Goal: Information Seeking & Learning: Check status

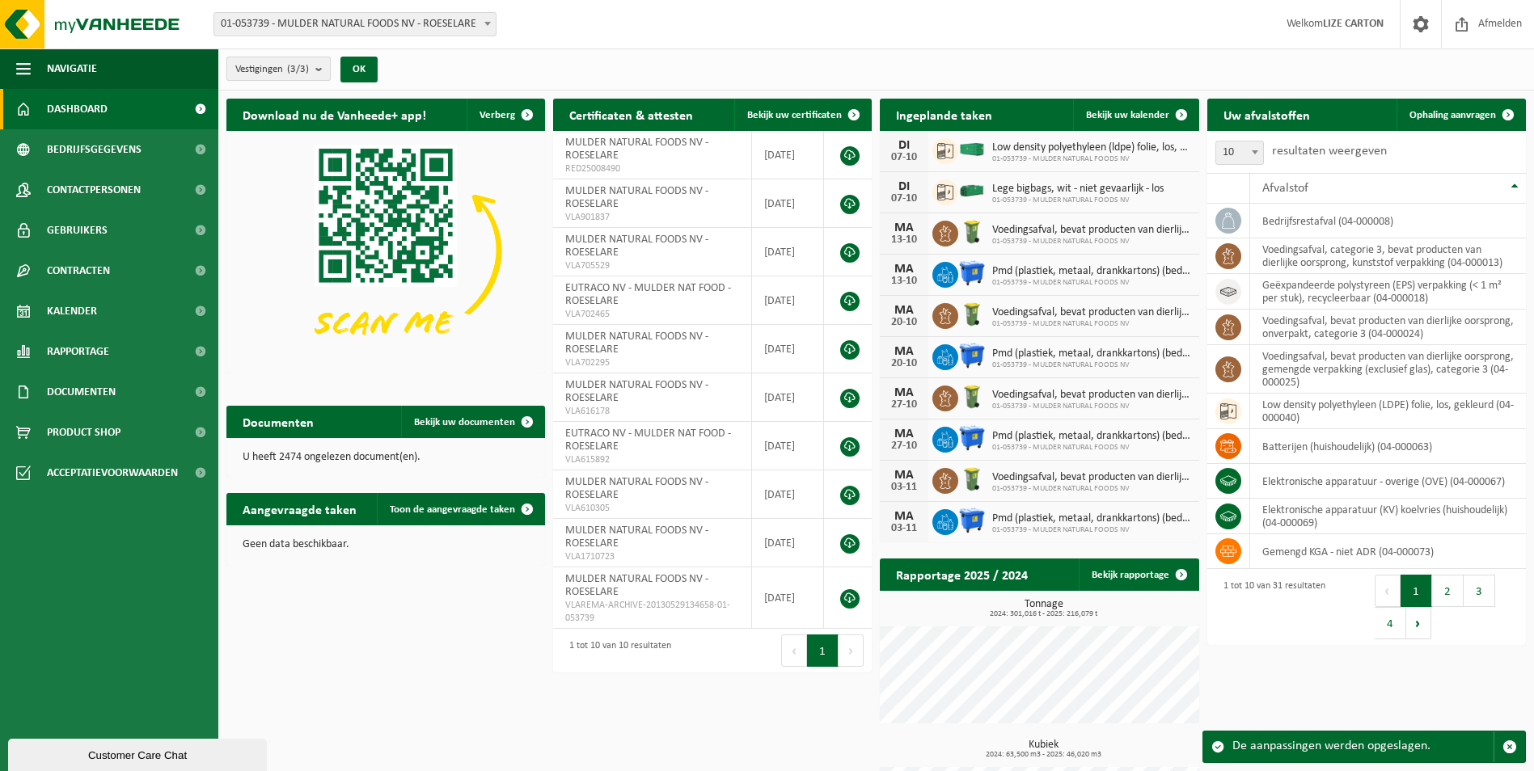
click at [287, 68] on span "Vestigingen (3/3)" at bounding box center [272, 69] width 74 height 24
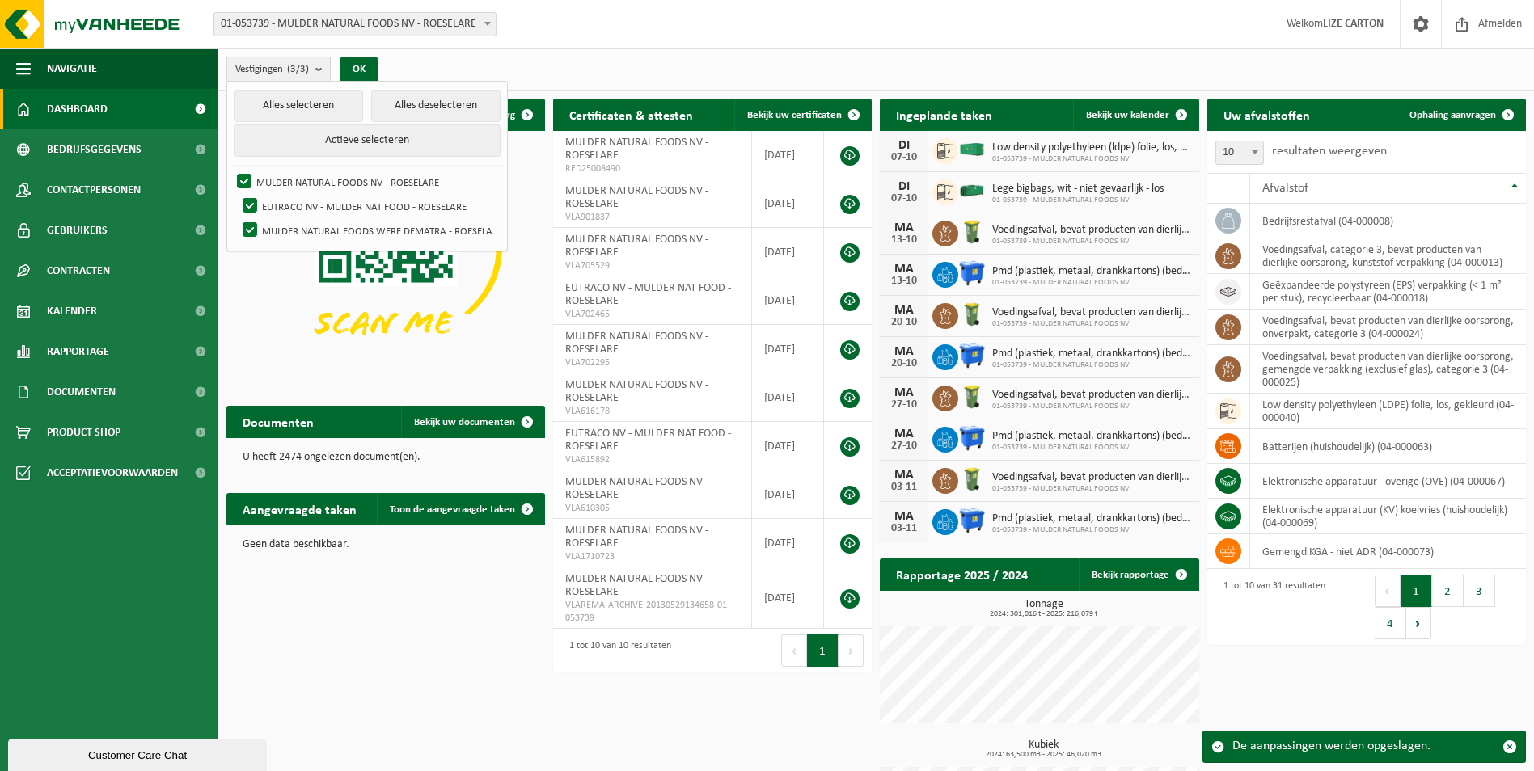
click at [280, 68] on span "Vestigingen (3/3)" at bounding box center [272, 69] width 74 height 24
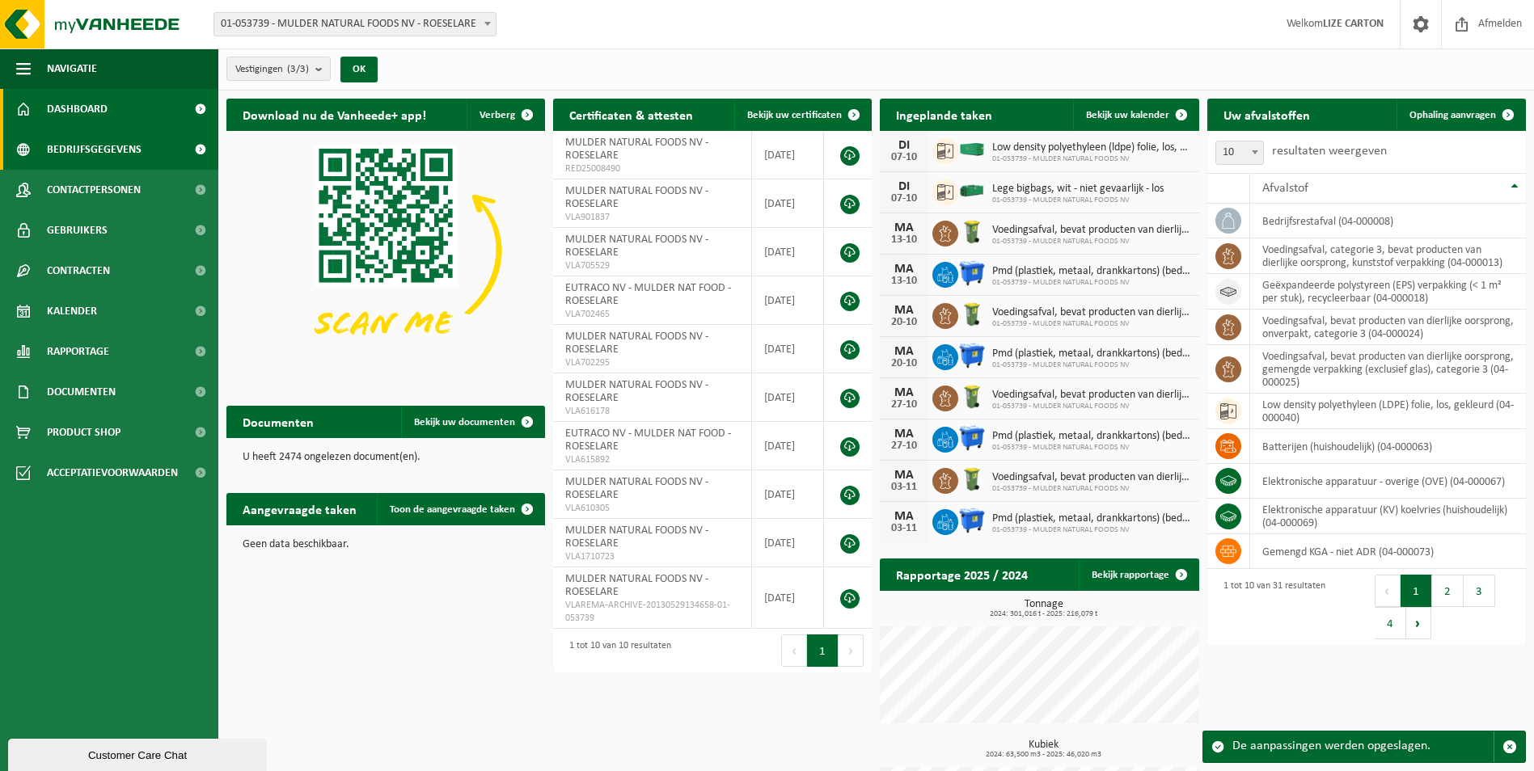
click at [61, 143] on span "Bedrijfsgegevens" at bounding box center [94, 149] width 95 height 40
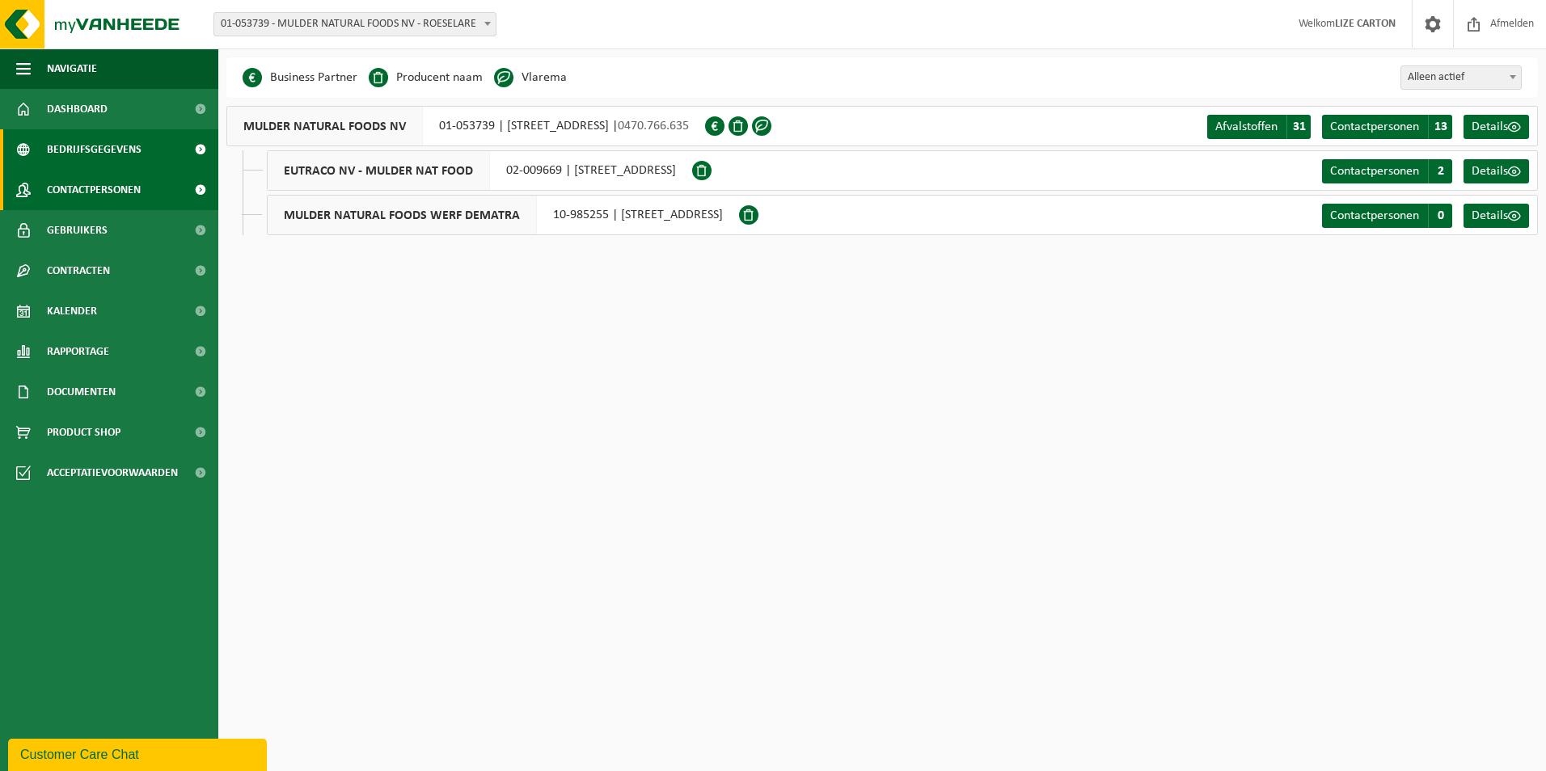
click at [107, 188] on span "Contactpersonen" at bounding box center [94, 190] width 94 height 40
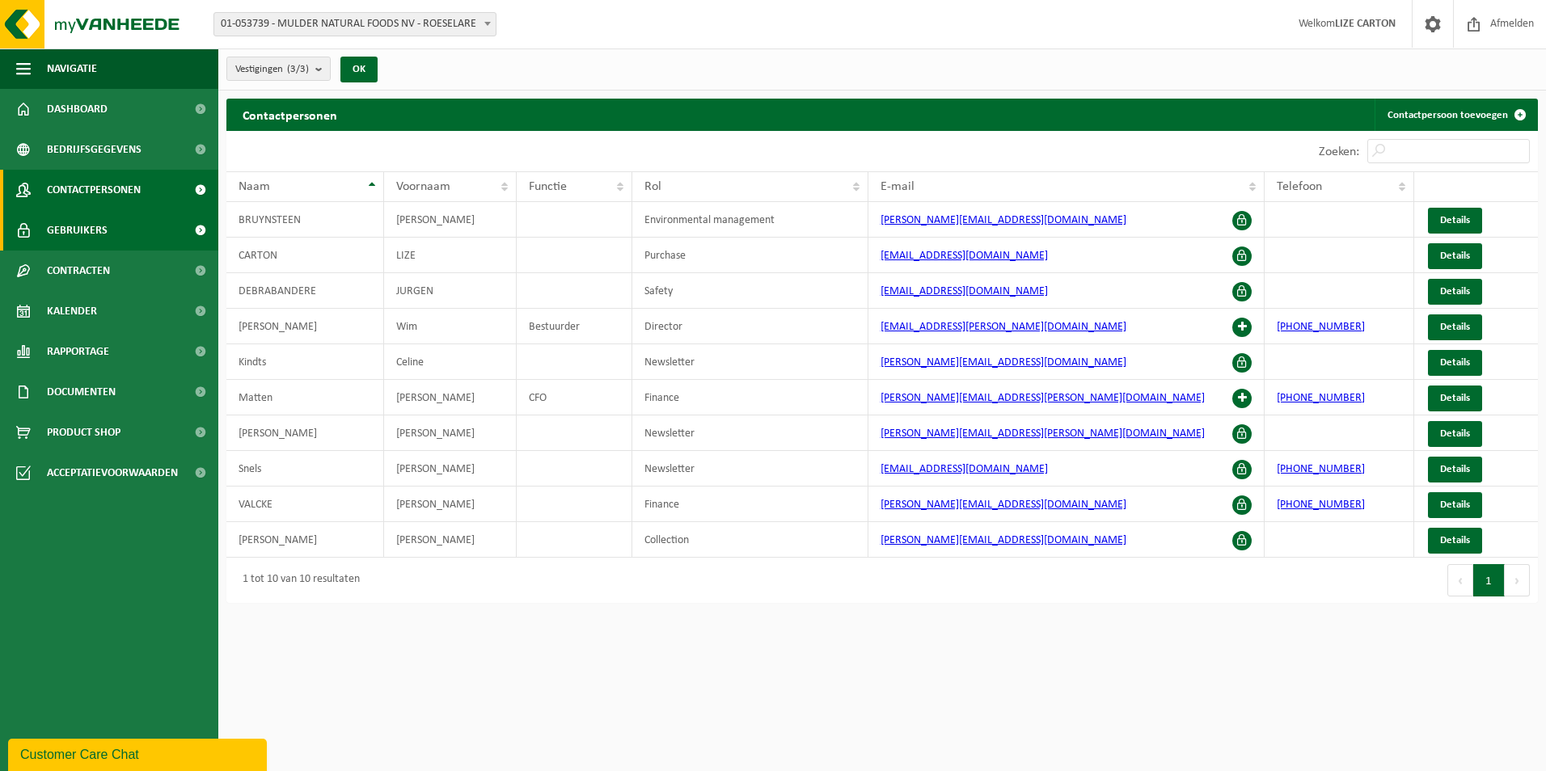
click at [125, 237] on link "Gebruikers" at bounding box center [109, 230] width 218 height 40
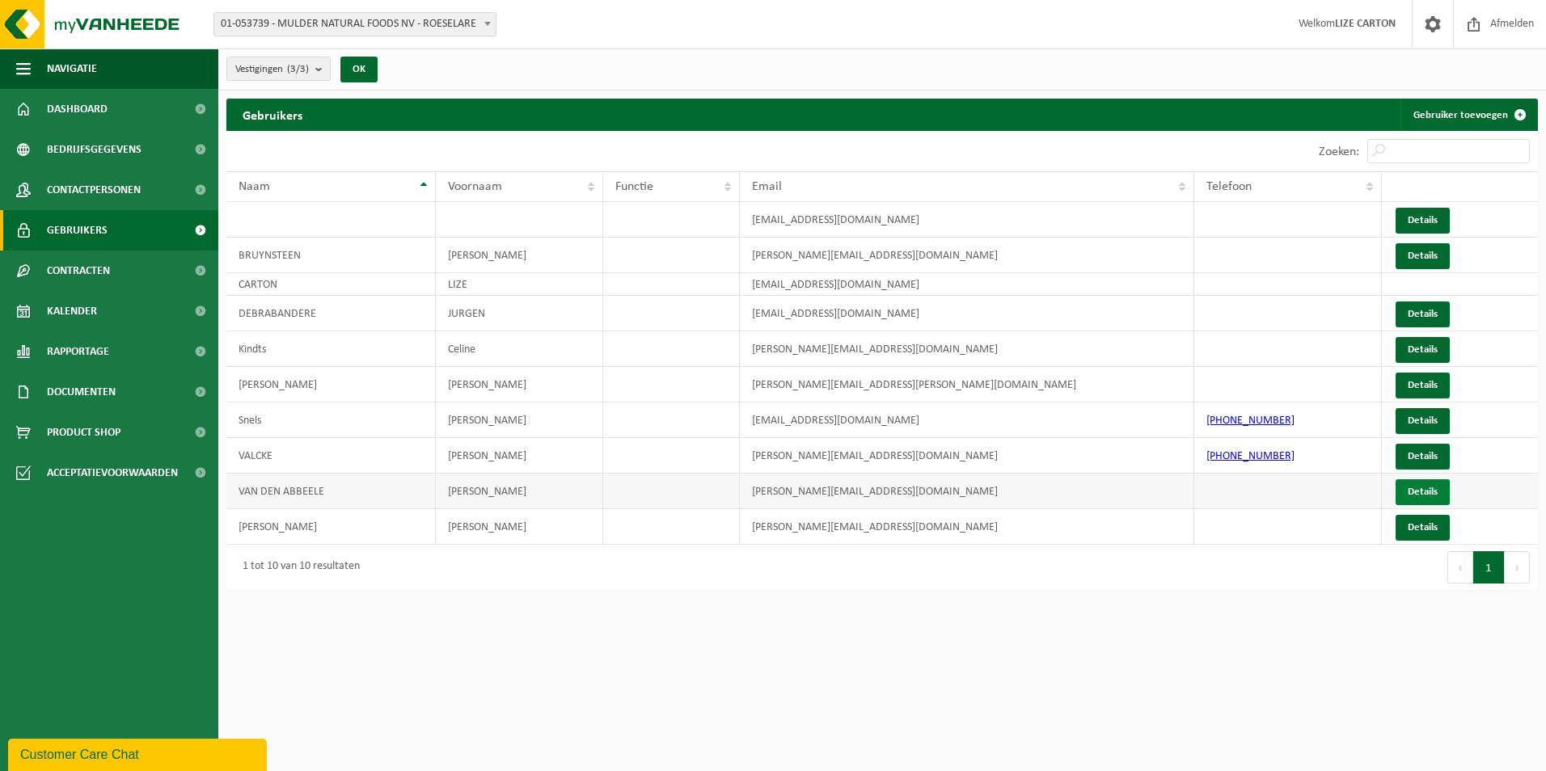
click at [1439, 492] on link "Details" at bounding box center [1423, 493] width 54 height 26
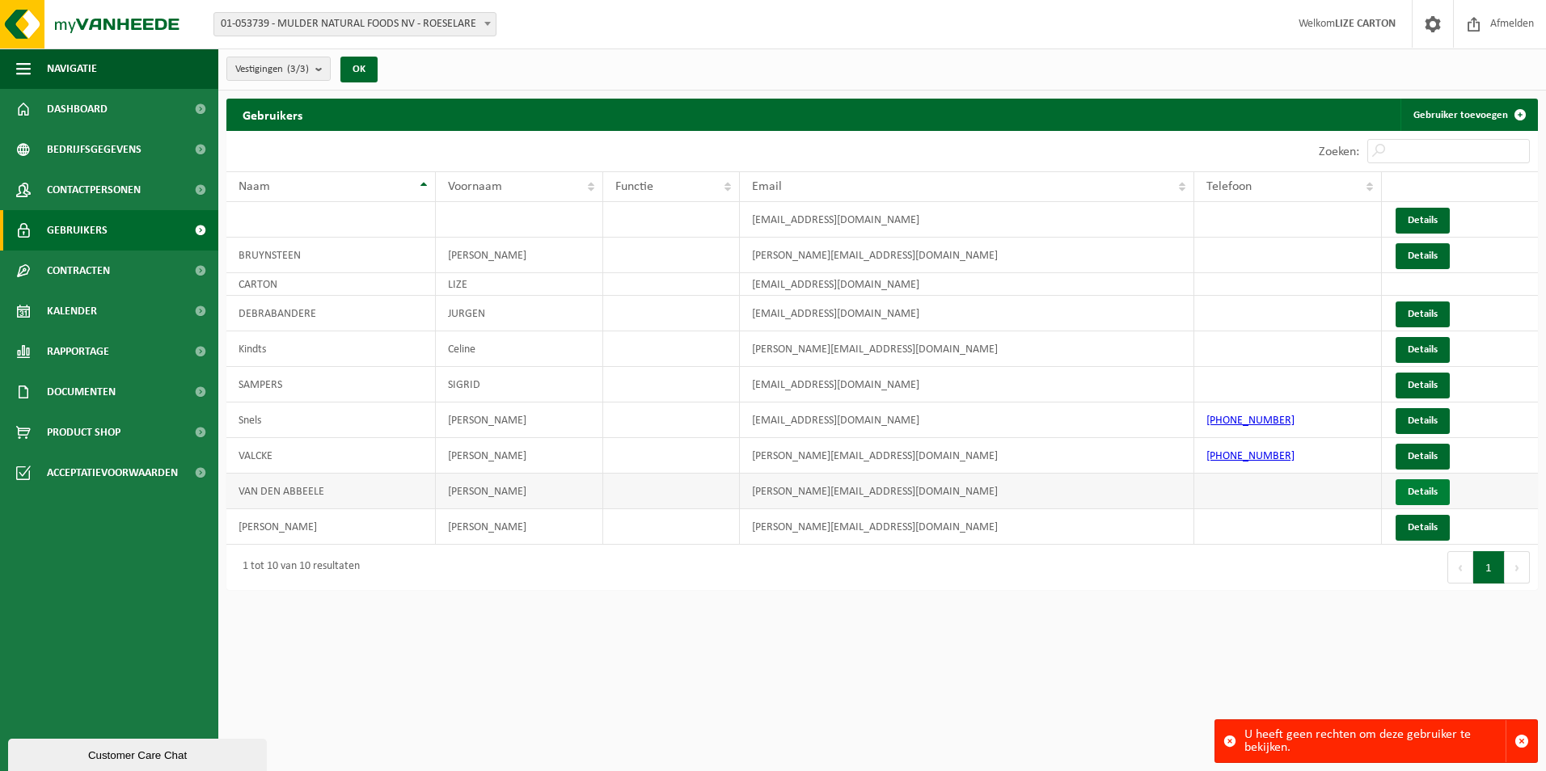
click at [1438, 489] on link "Details" at bounding box center [1423, 493] width 54 height 26
click at [129, 278] on link "Contracten" at bounding box center [109, 271] width 218 height 40
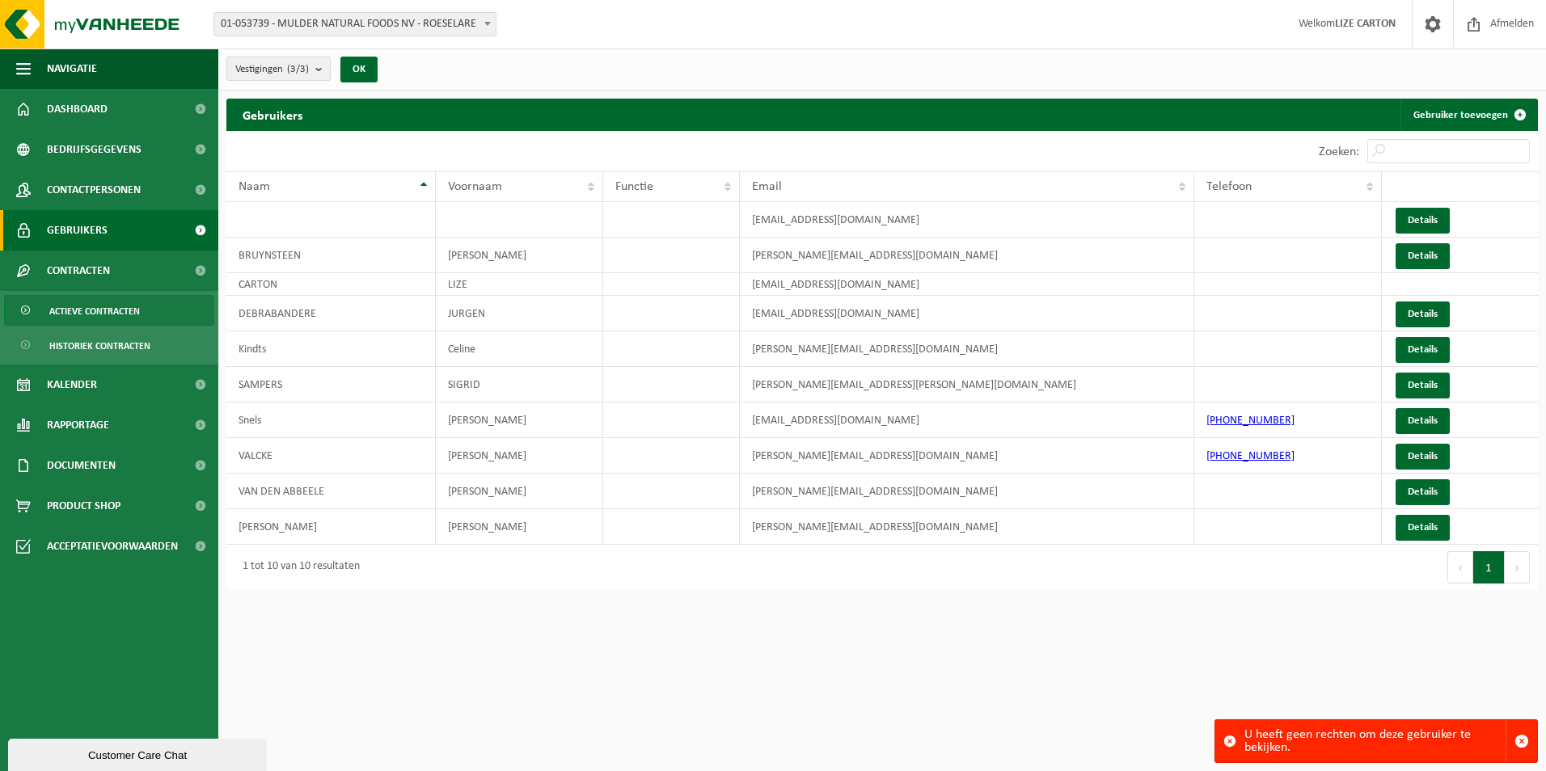
click at [128, 309] on span "Actieve contracten" at bounding box center [94, 311] width 91 height 31
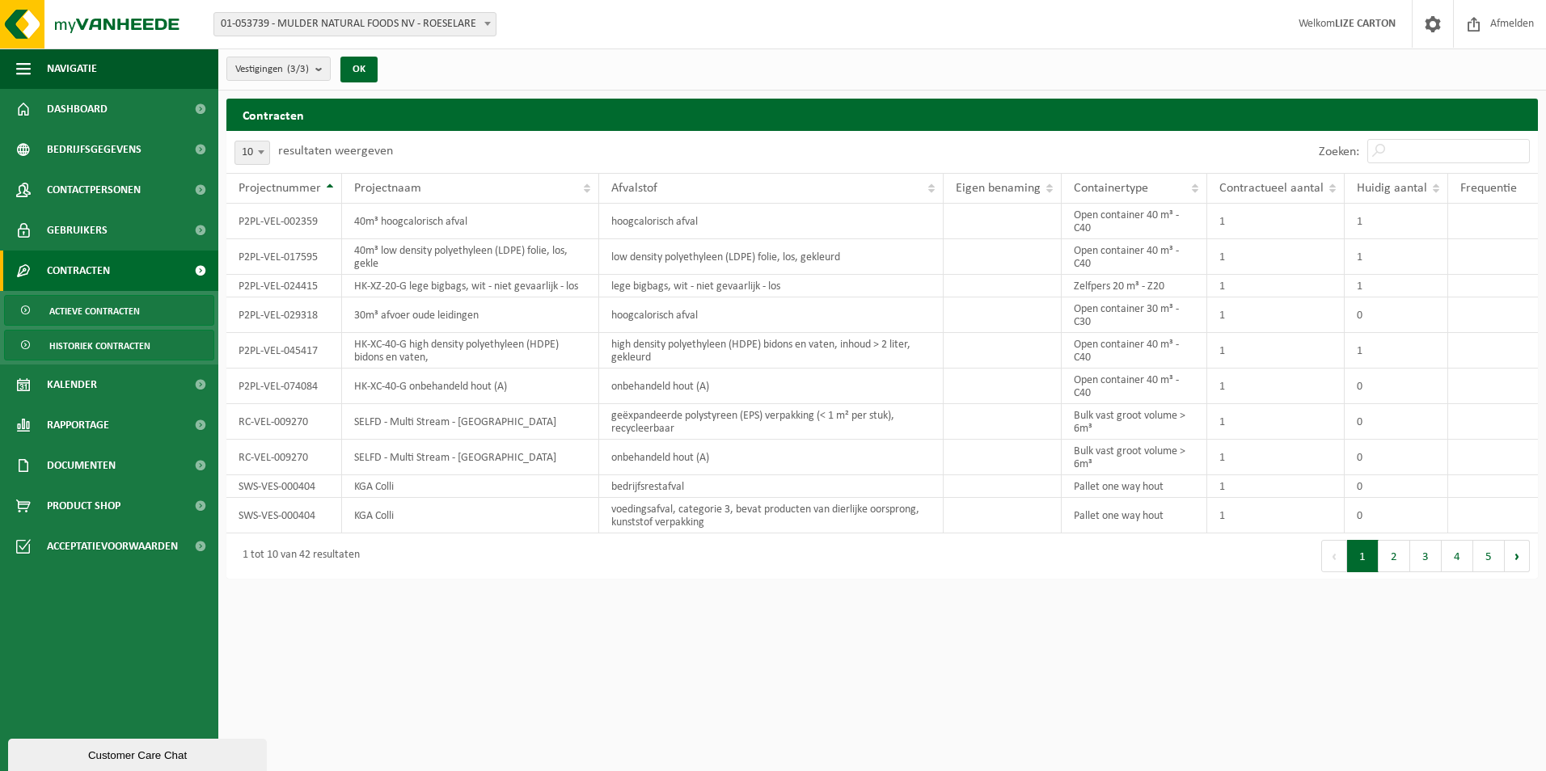
click at [139, 336] on span "Historiek contracten" at bounding box center [99, 346] width 101 height 31
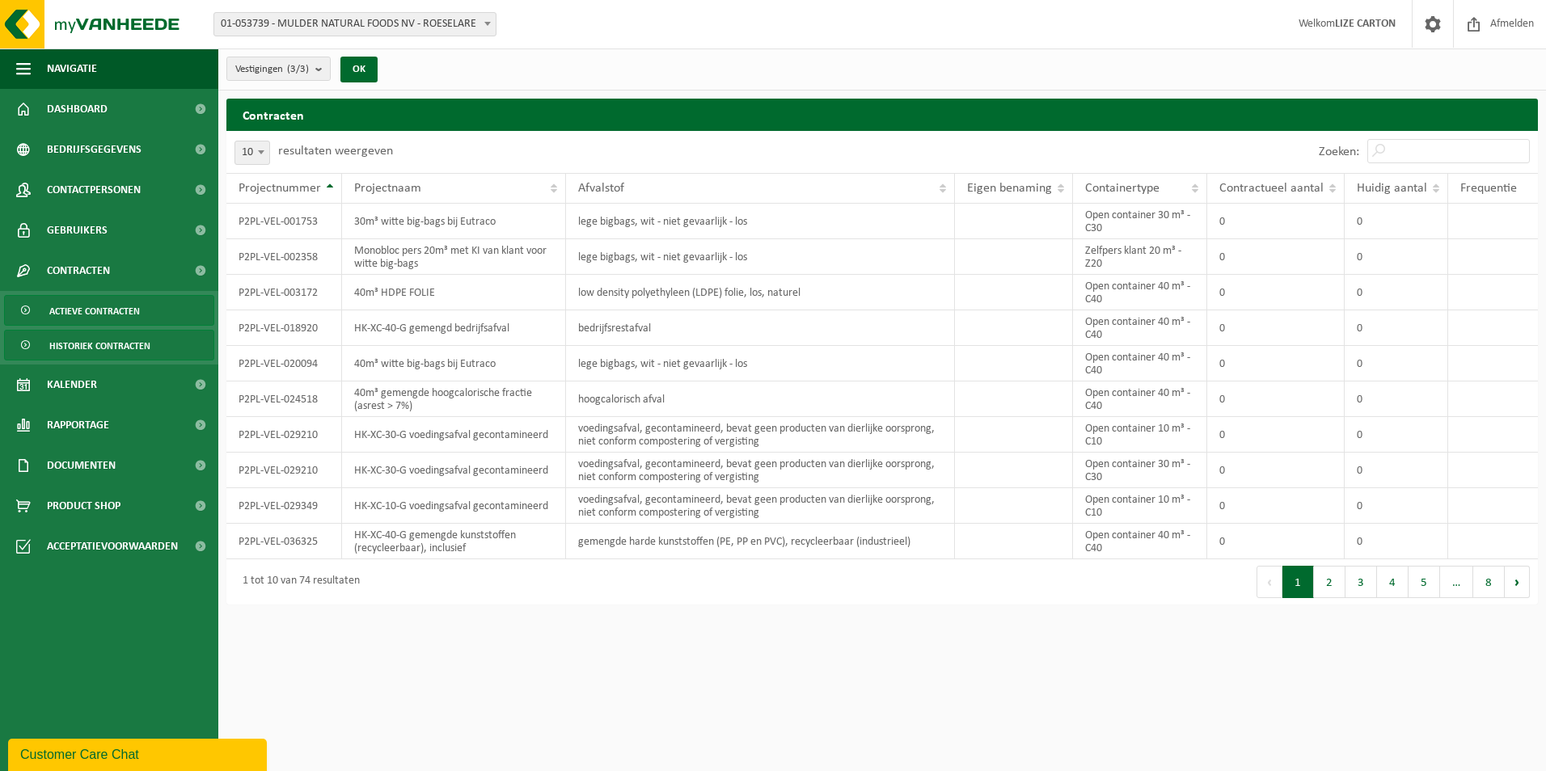
click at [139, 307] on span "Actieve contracten" at bounding box center [94, 311] width 91 height 31
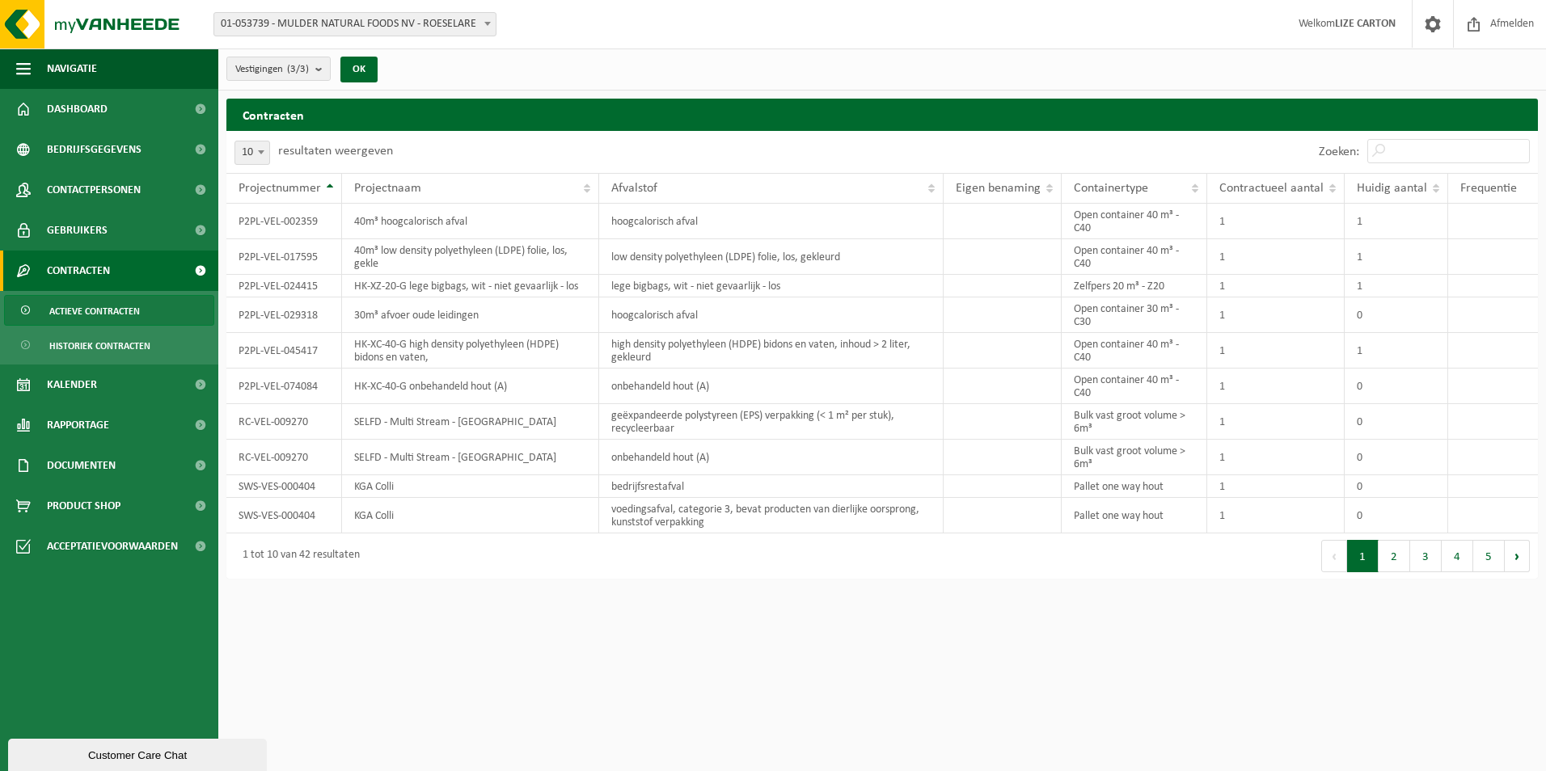
click at [256, 154] on span at bounding box center [261, 152] width 16 height 21
select select "100"
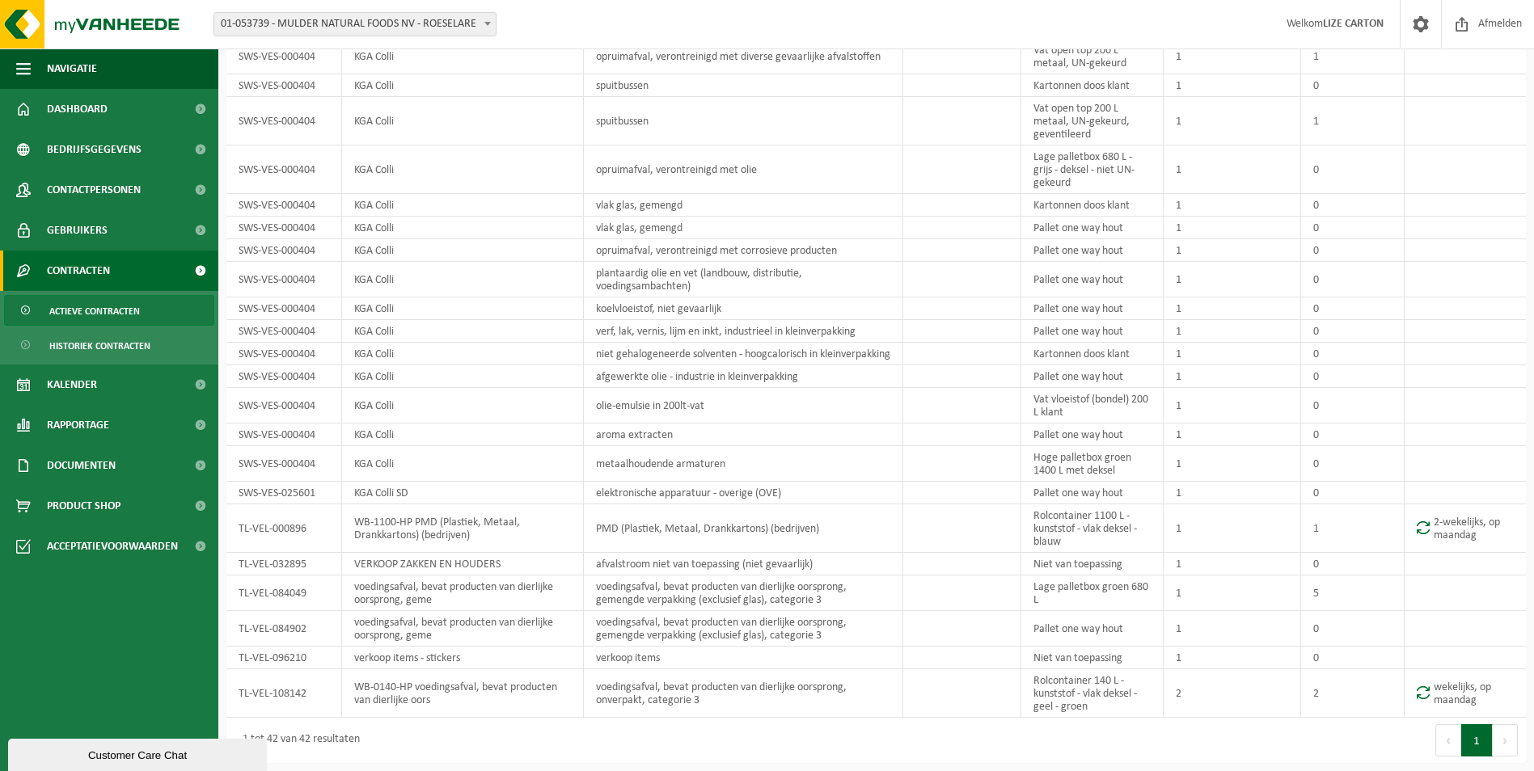
scroll to position [760, 0]
click at [105, 344] on span "Historiek contracten" at bounding box center [99, 346] width 101 height 31
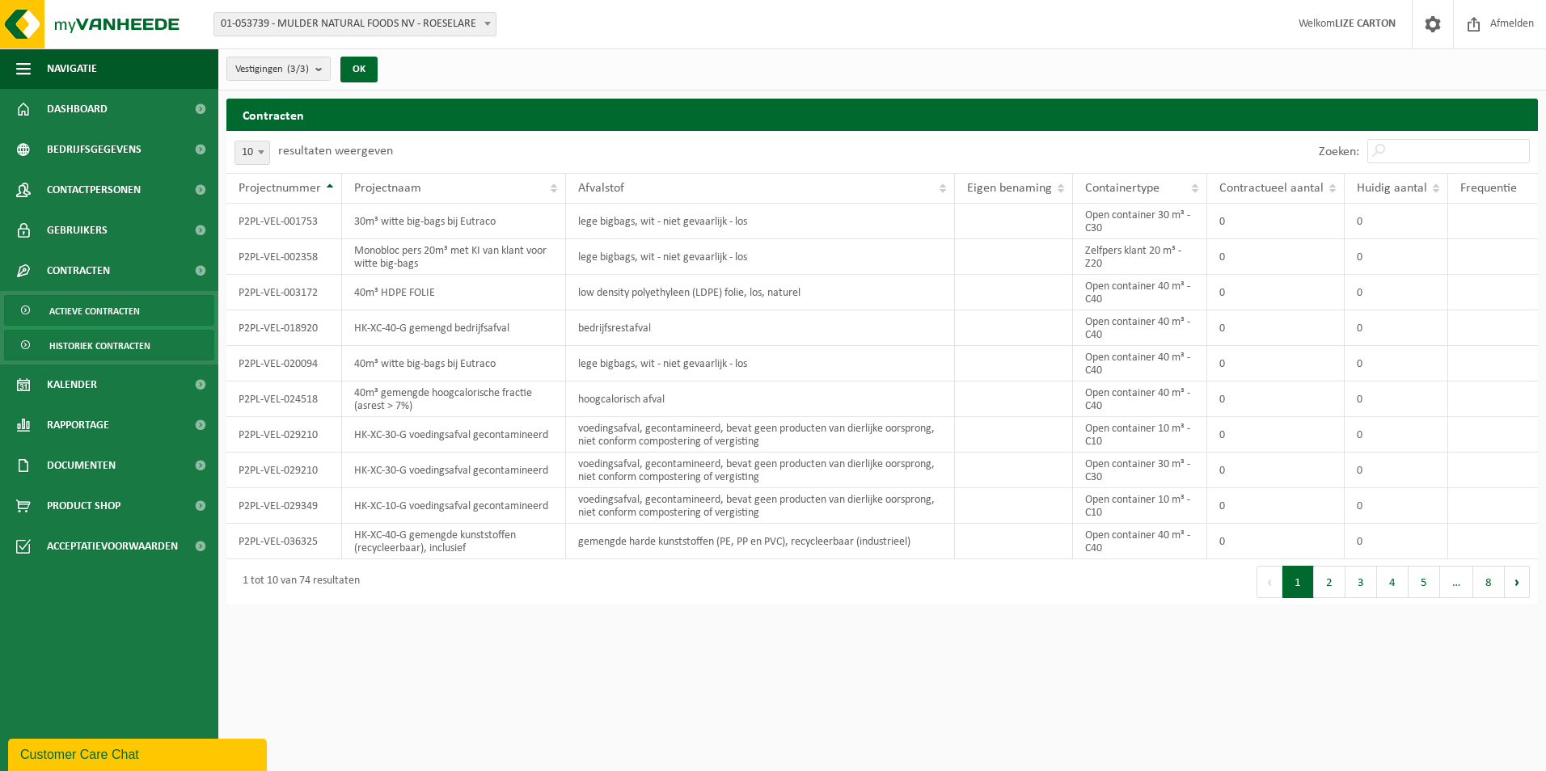
click at [88, 311] on span "Actieve contracten" at bounding box center [94, 311] width 91 height 31
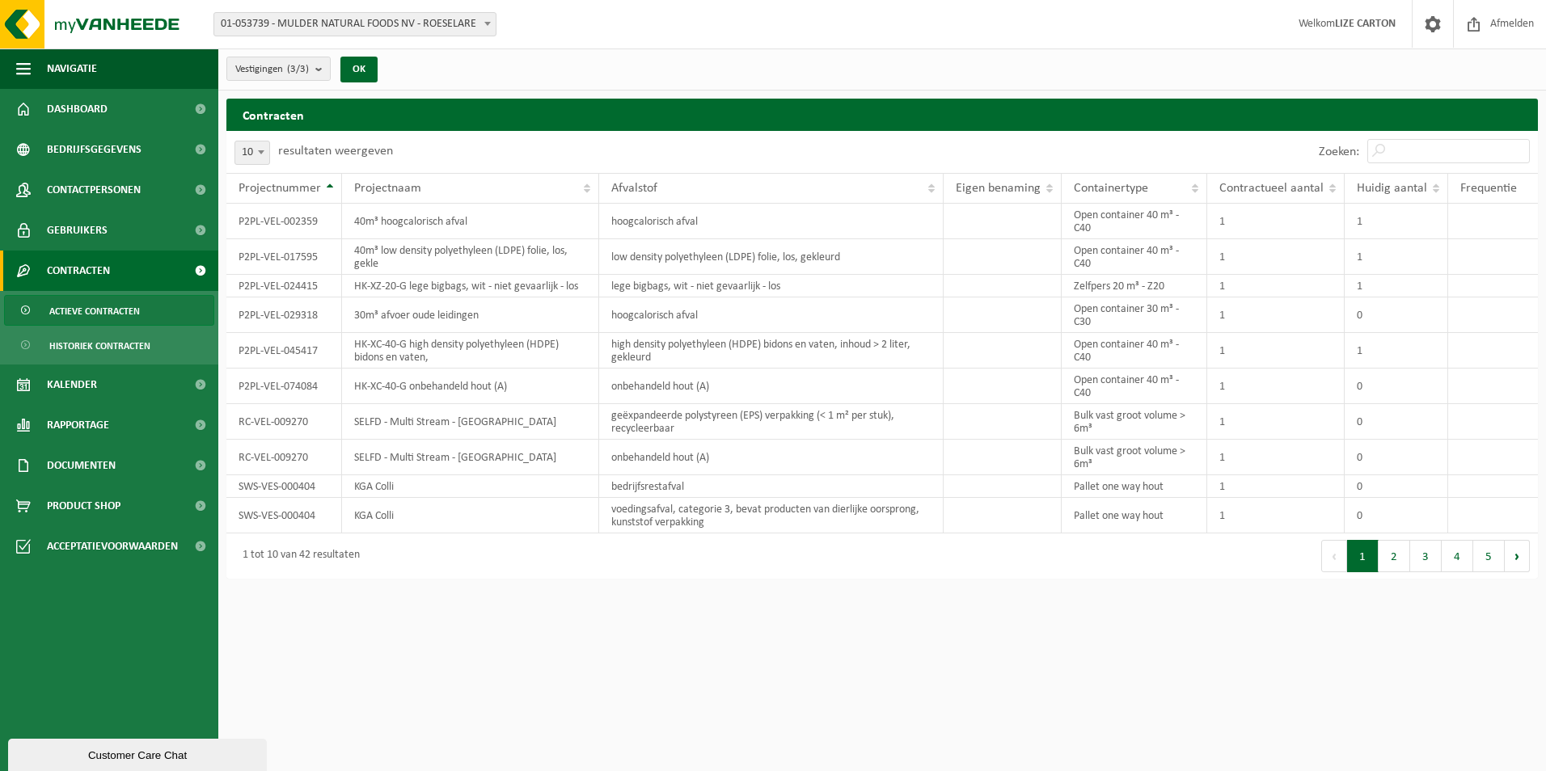
click at [268, 150] on span at bounding box center [261, 152] width 16 height 21
select select "100"
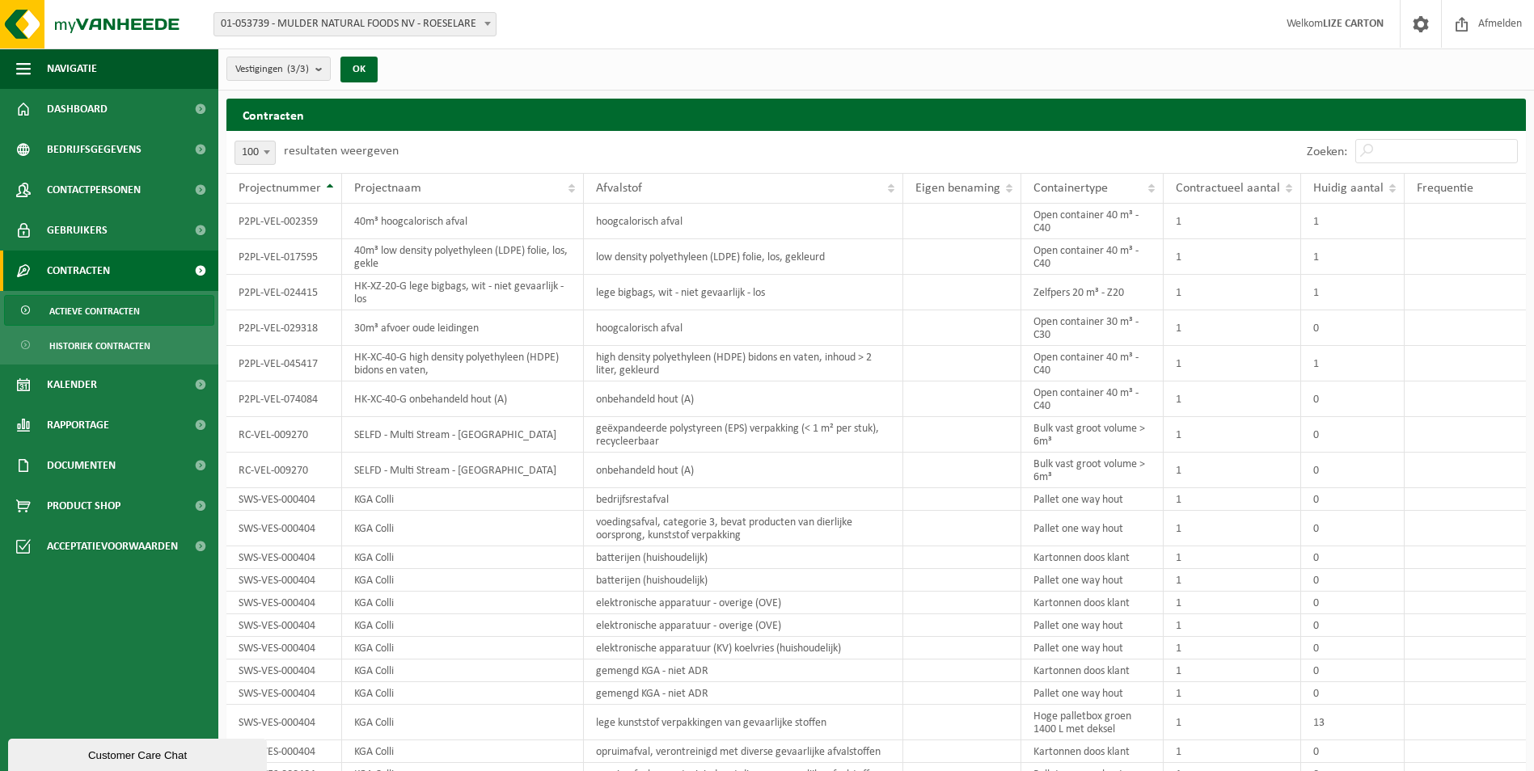
drag, startPoint x: 530, startPoint y: 78, endPoint x: 458, endPoint y: 91, distance: 73.1
click at [458, 91] on div "Vestigingen (3/3) Alles selecteren Alles deselecteren Actieve selecteren MULDER…" at bounding box center [767, 759] width 1534 height 1519
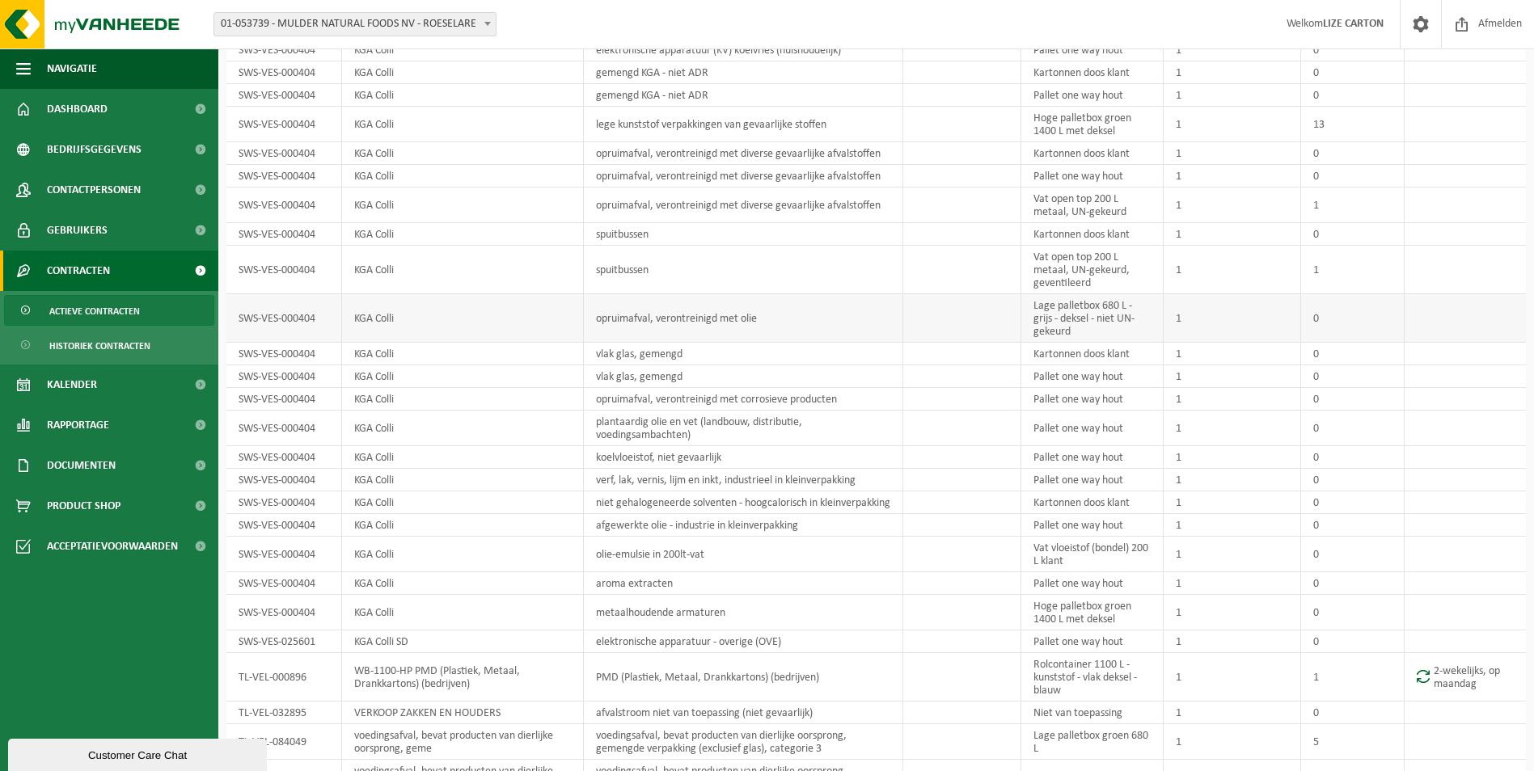
scroll to position [760, 0]
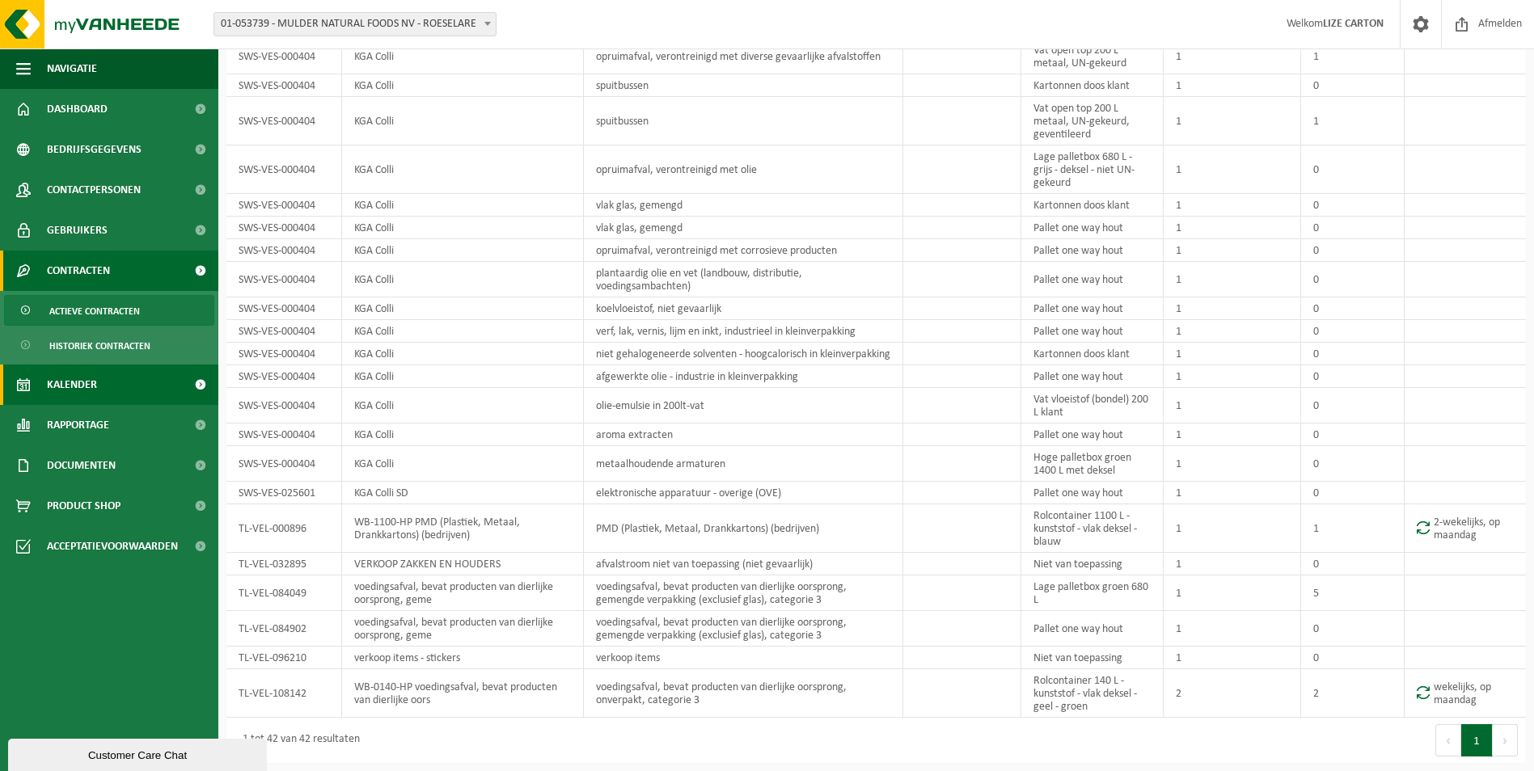
click at [80, 377] on span "Kalender" at bounding box center [72, 385] width 50 height 40
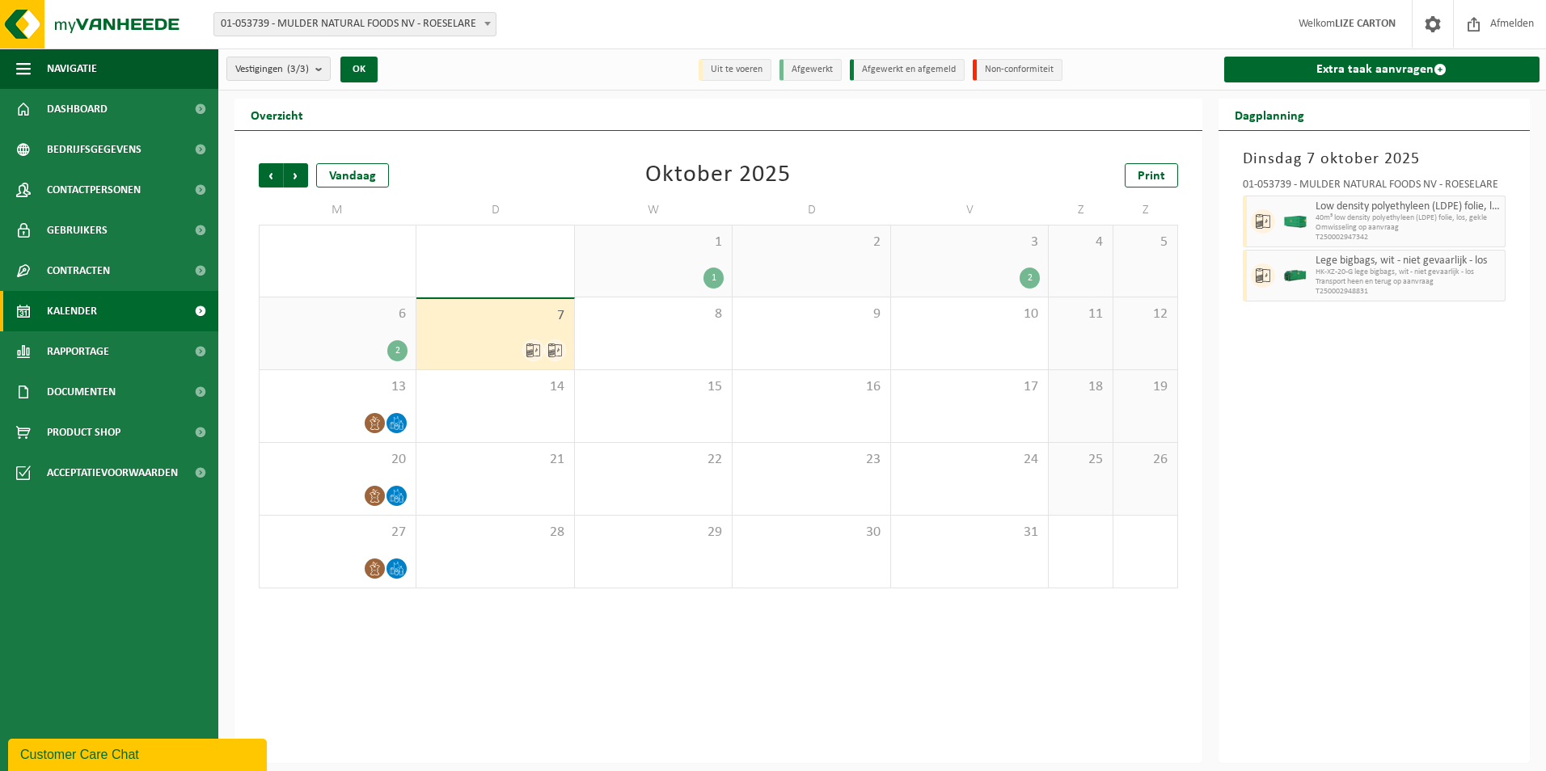
click at [548, 348] on icon at bounding box center [555, 351] width 14 height 14
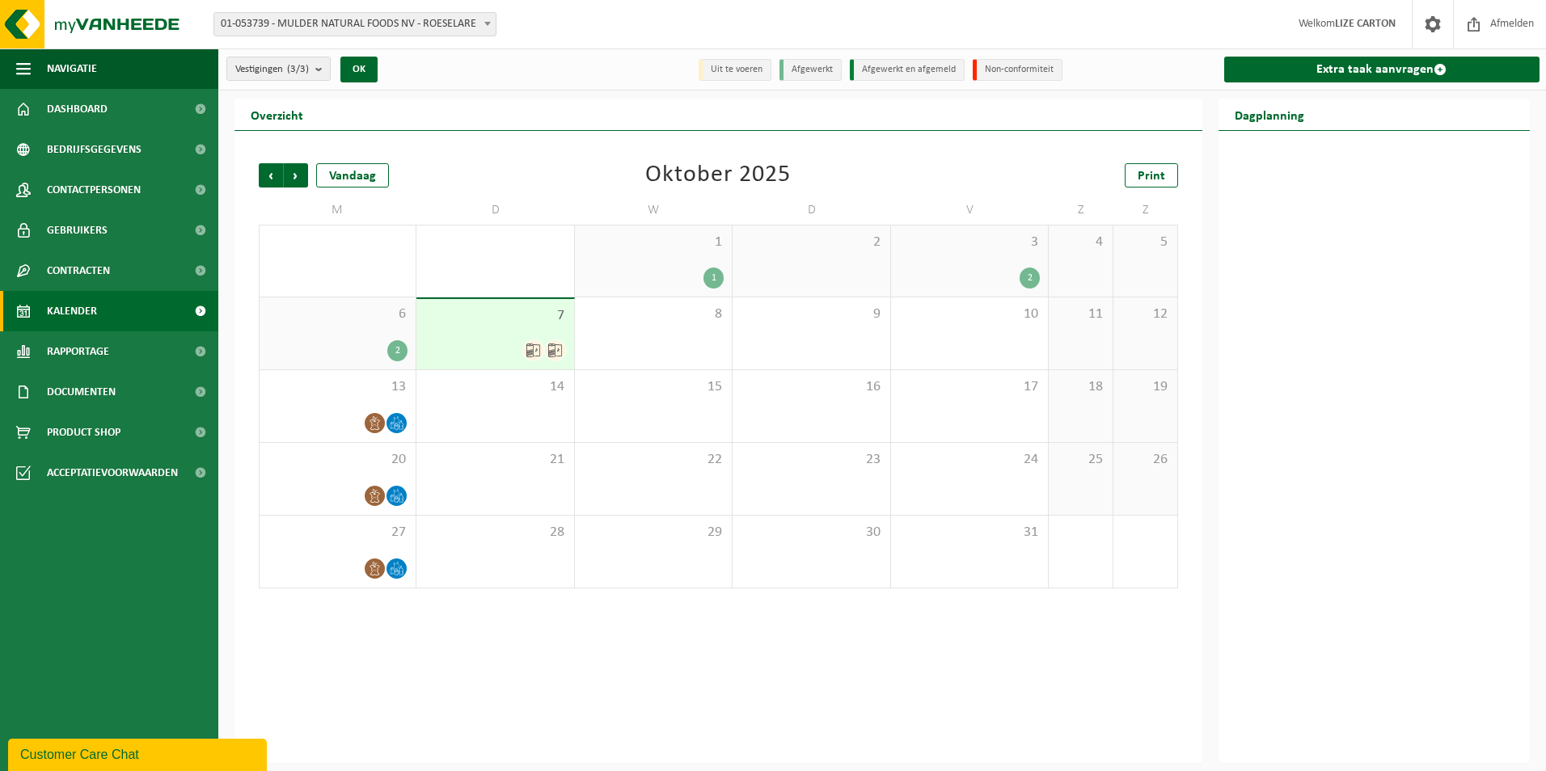
click at [528, 360] on div at bounding box center [495, 351] width 141 height 22
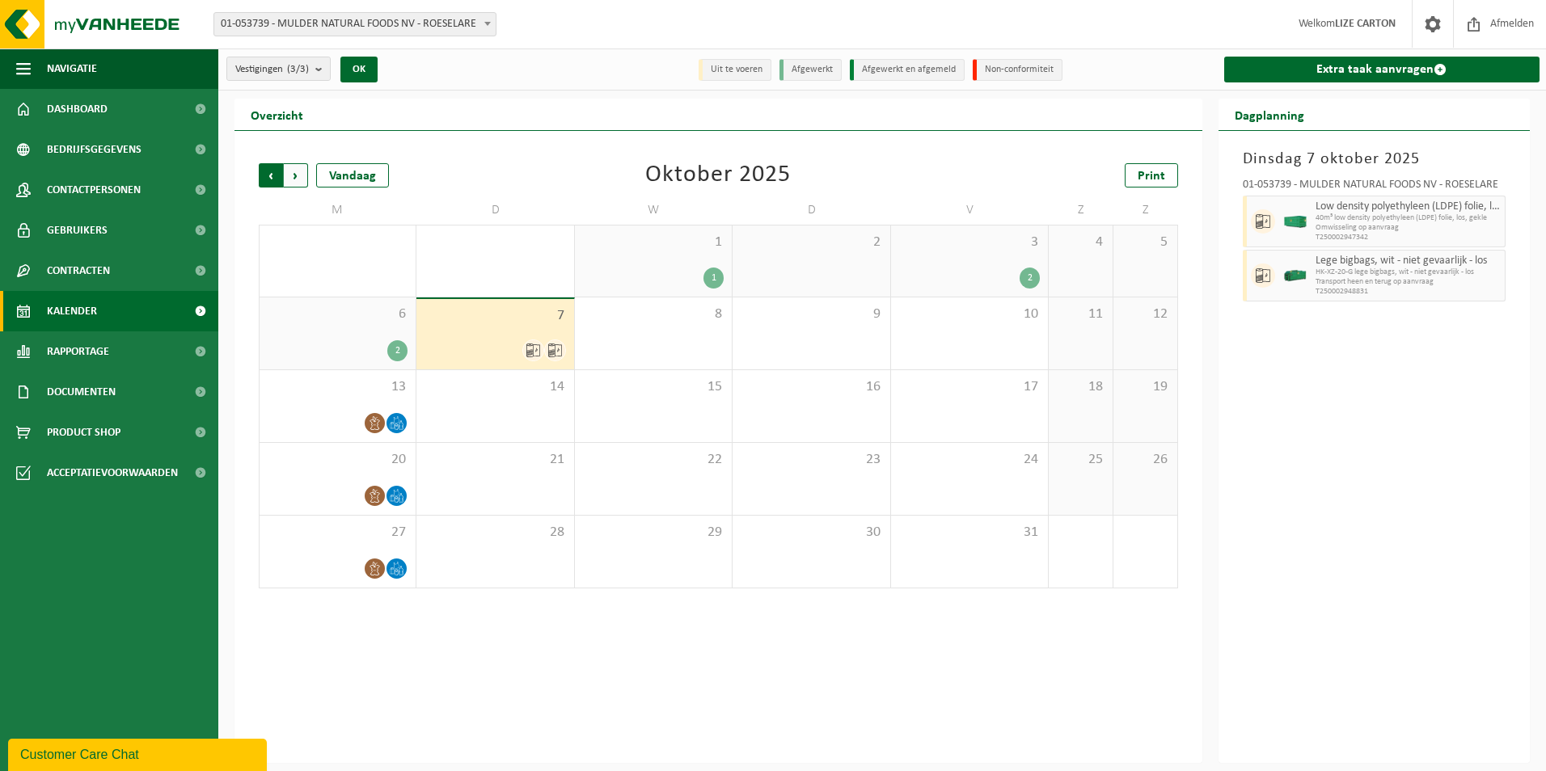
click at [293, 180] on span "Volgende" at bounding box center [296, 175] width 24 height 24
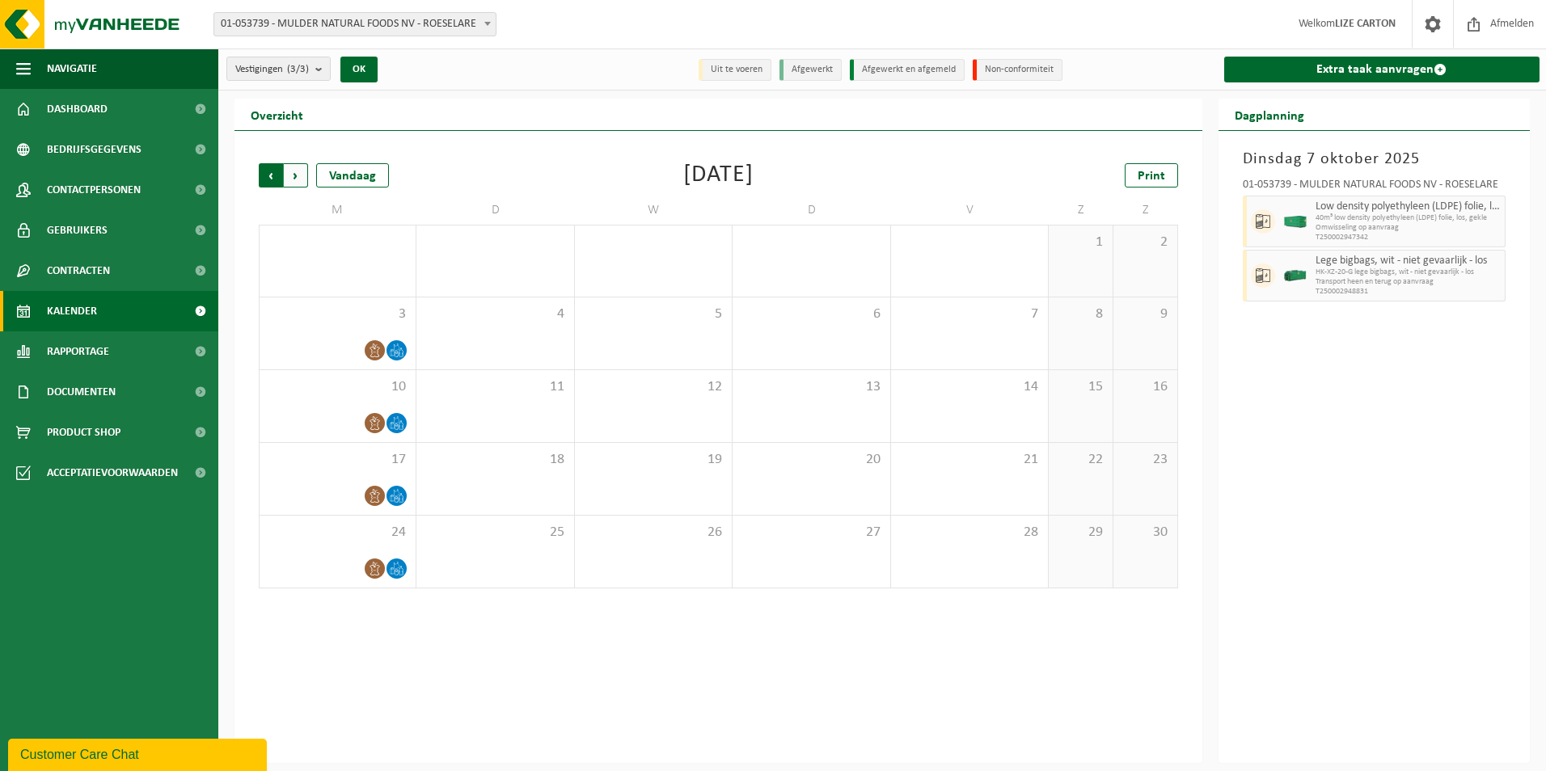
click at [299, 180] on span "Volgende" at bounding box center [296, 175] width 24 height 24
click at [268, 175] on span "Vorige" at bounding box center [271, 175] width 24 height 24
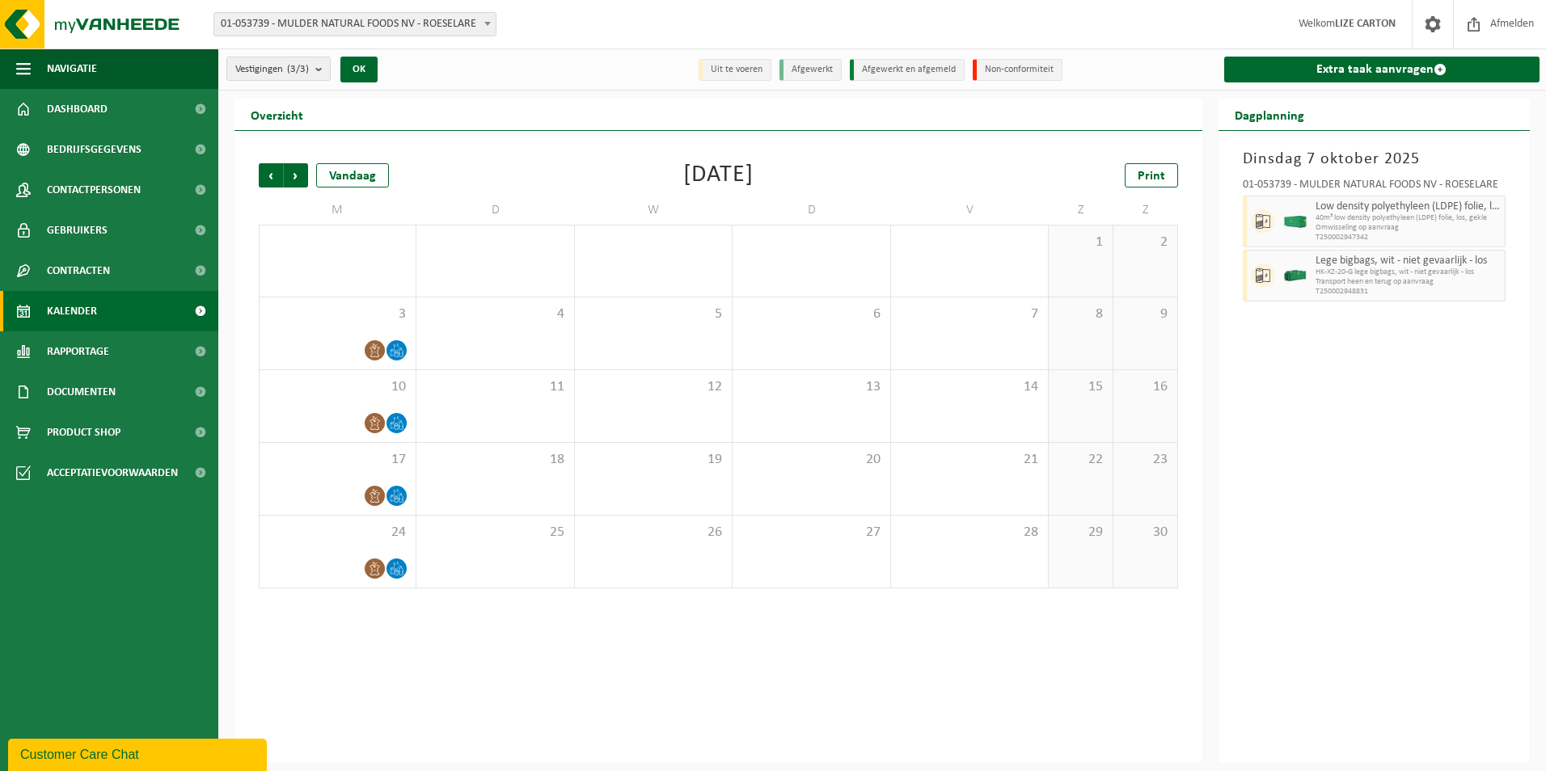
click at [268, 175] on span "Vorige" at bounding box center [271, 175] width 24 height 24
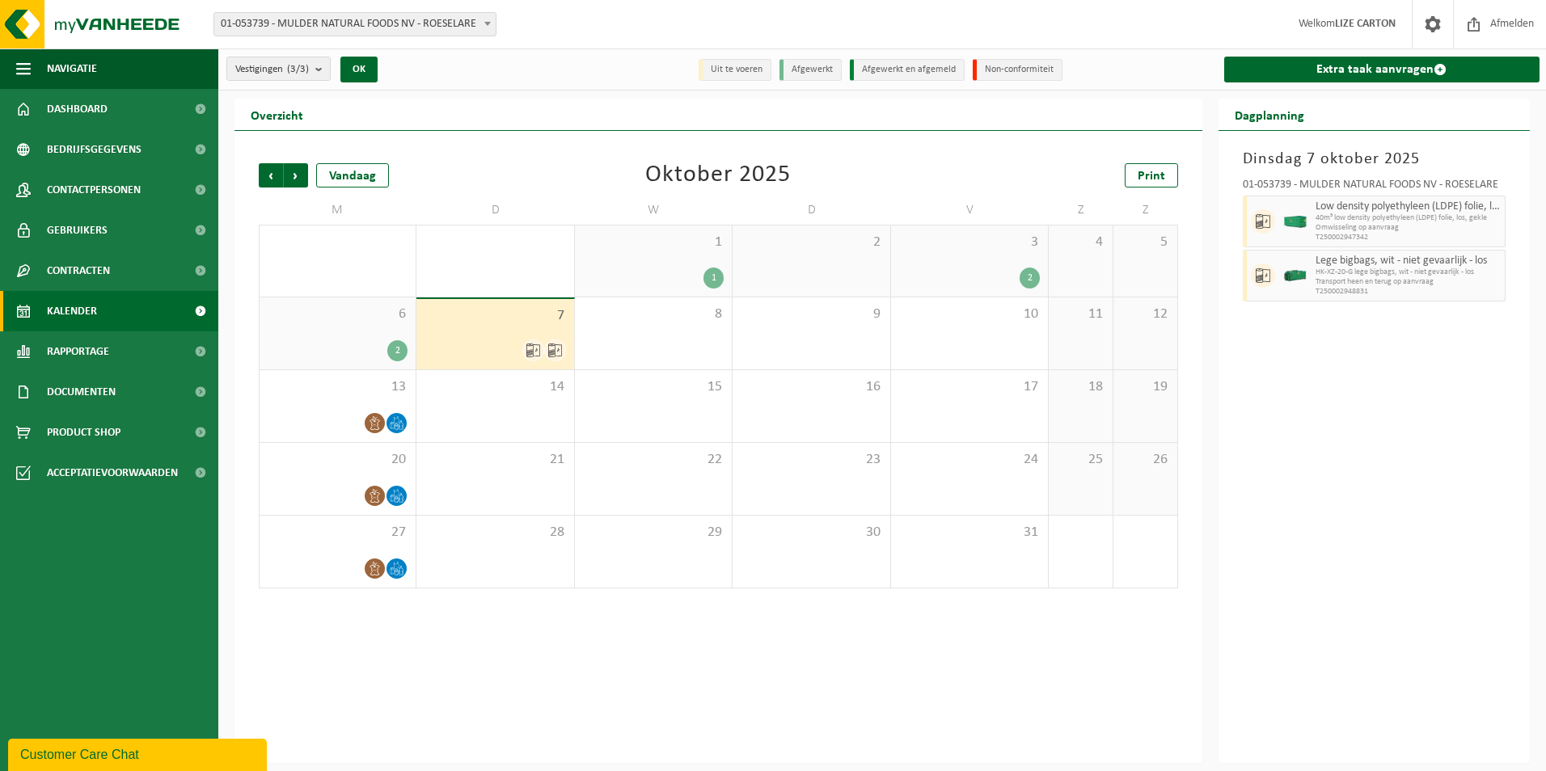
click at [268, 175] on span "Vorige" at bounding box center [271, 175] width 24 height 24
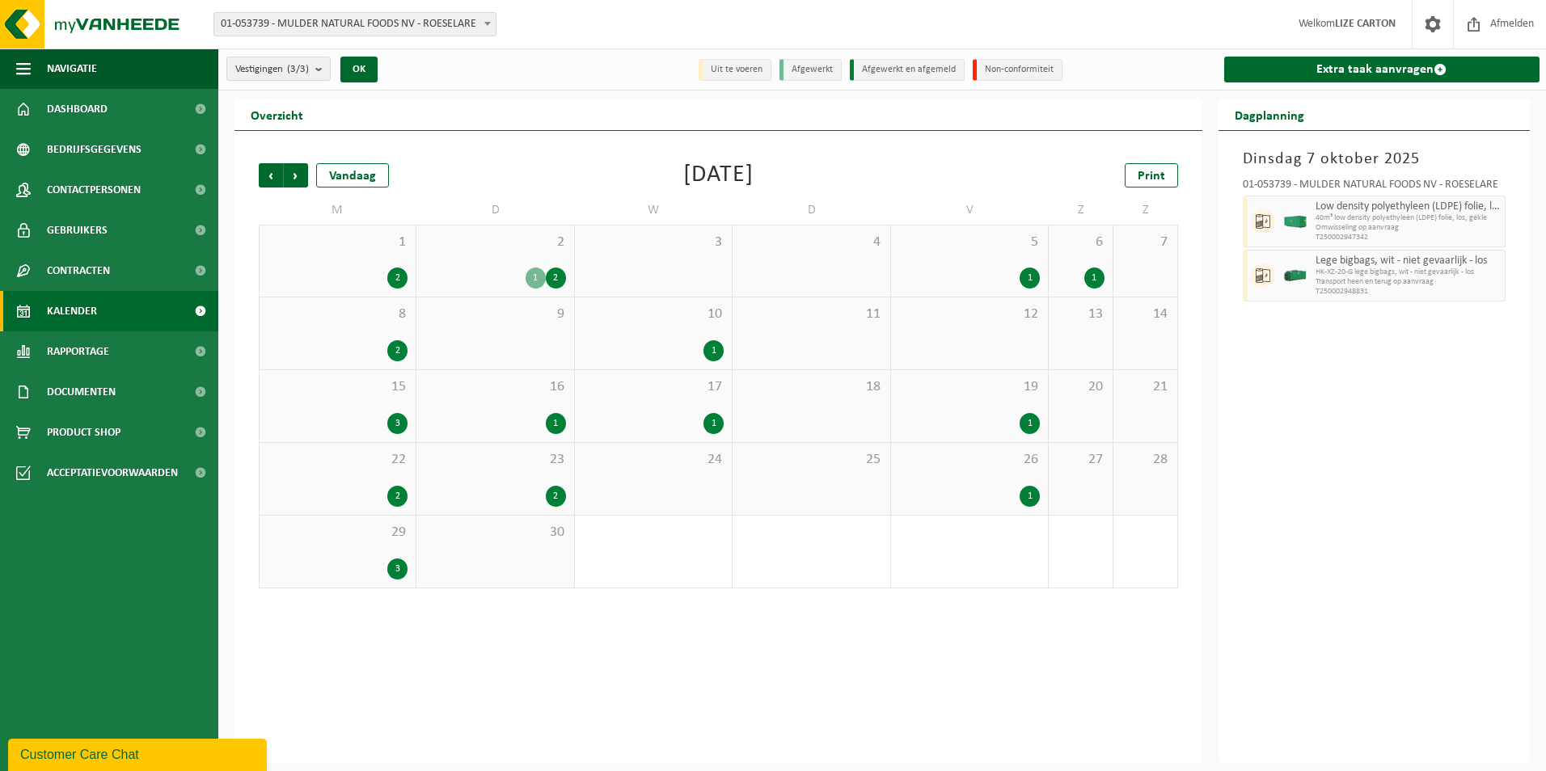
click at [268, 175] on span "Vorige" at bounding box center [271, 175] width 24 height 24
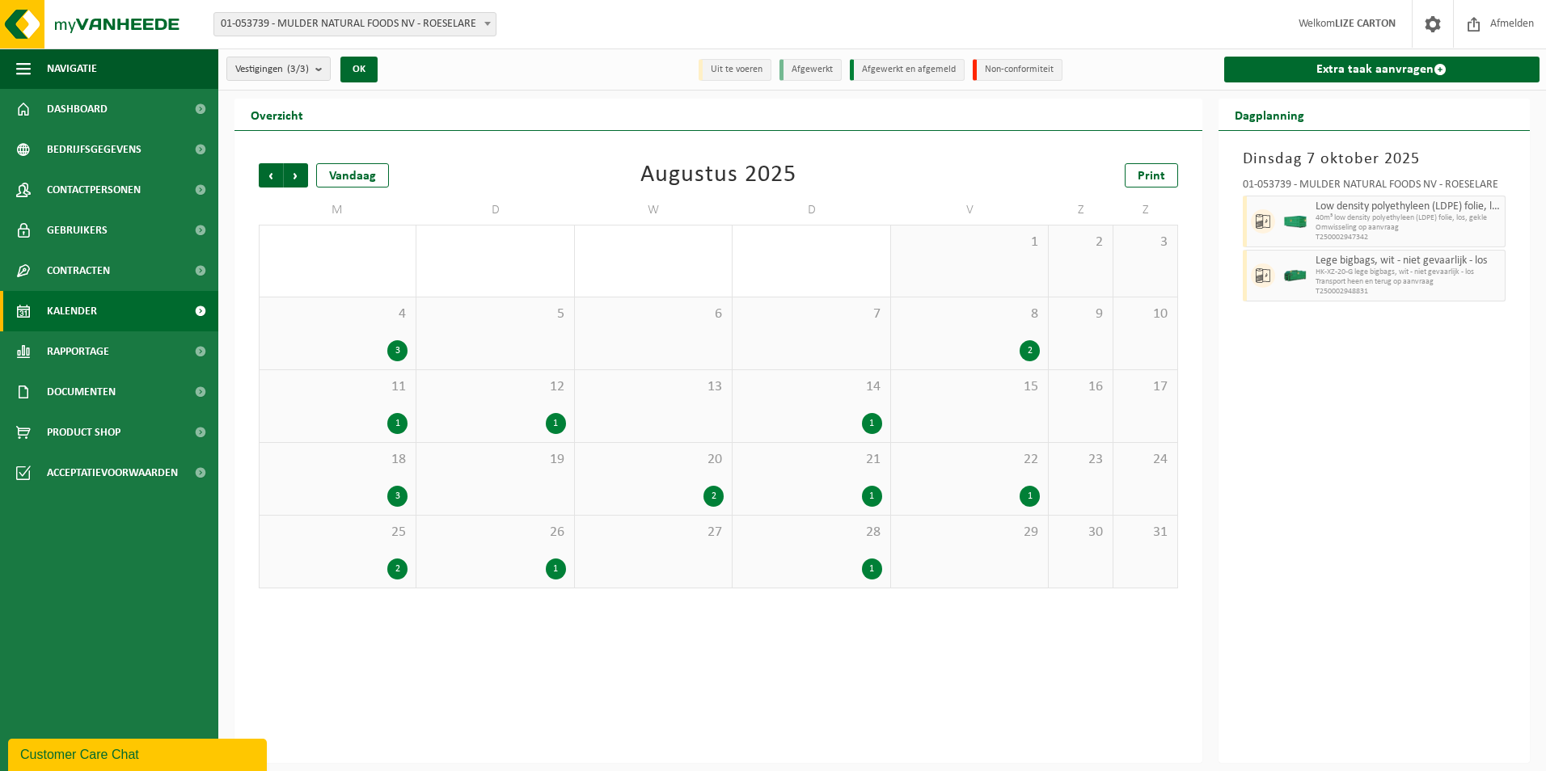
click at [268, 175] on span "Vorige" at bounding box center [271, 175] width 24 height 24
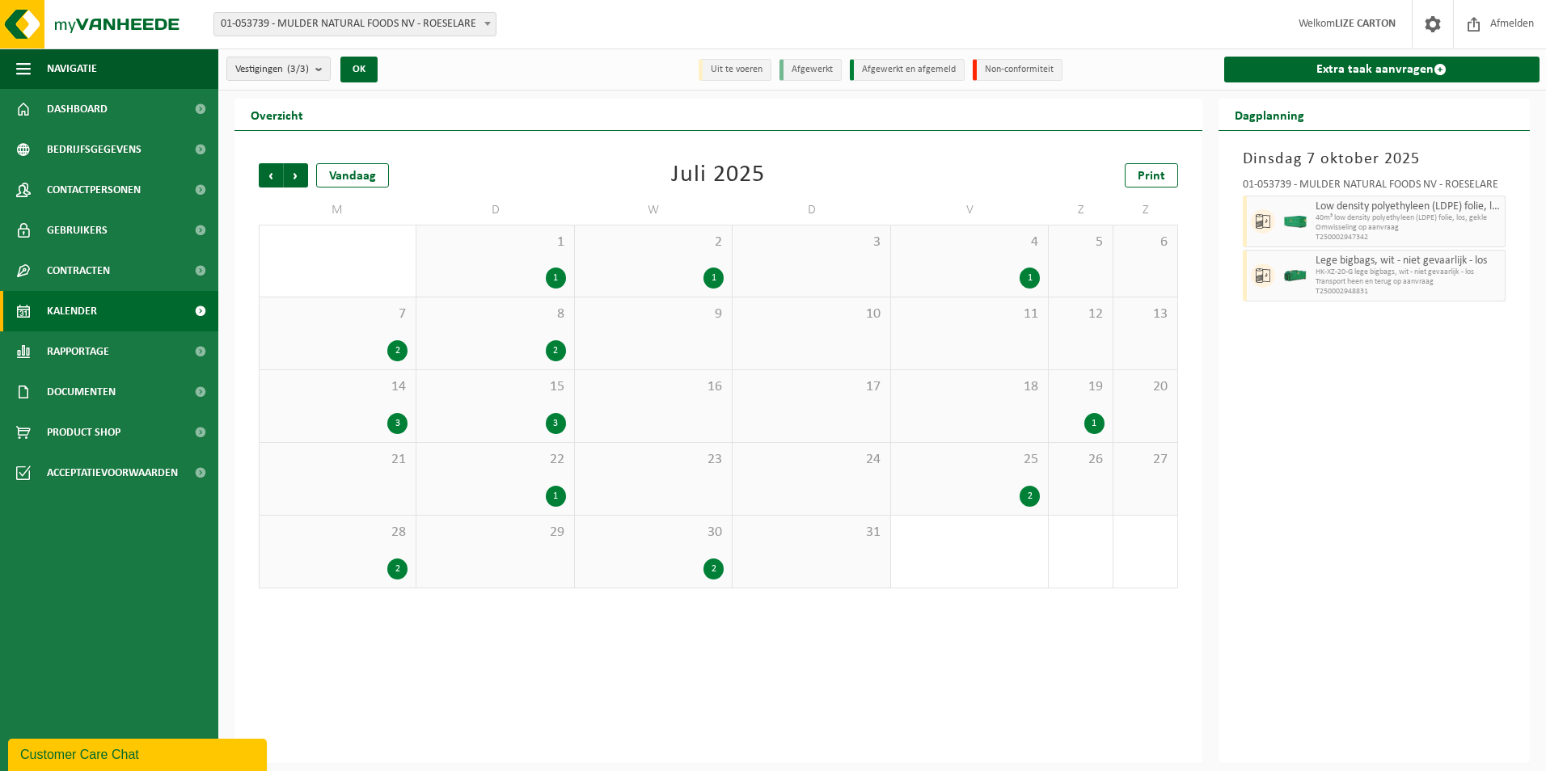
click at [268, 175] on span "Vorige" at bounding box center [271, 175] width 24 height 24
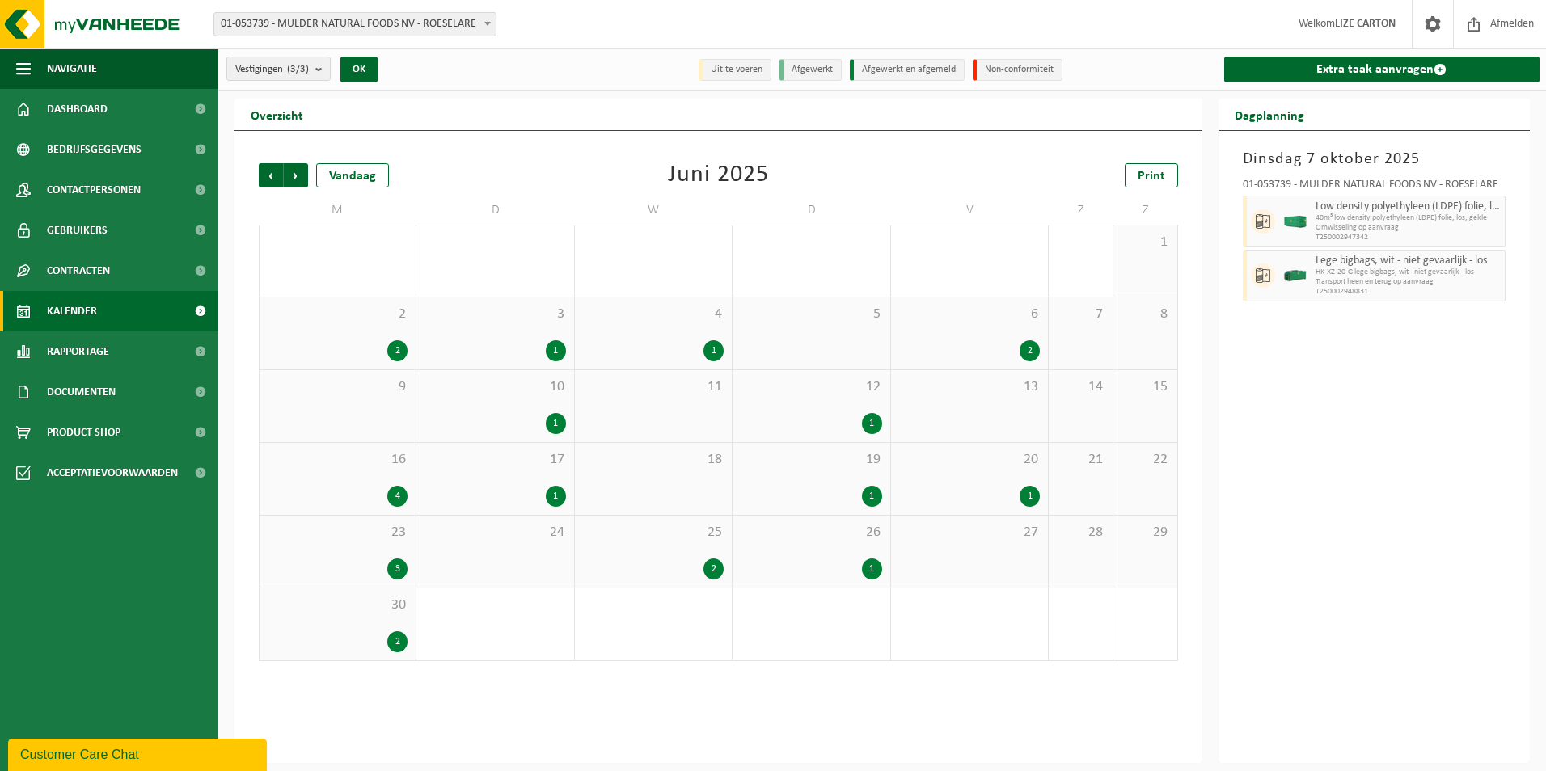
click at [268, 175] on span "Vorige" at bounding box center [271, 175] width 24 height 24
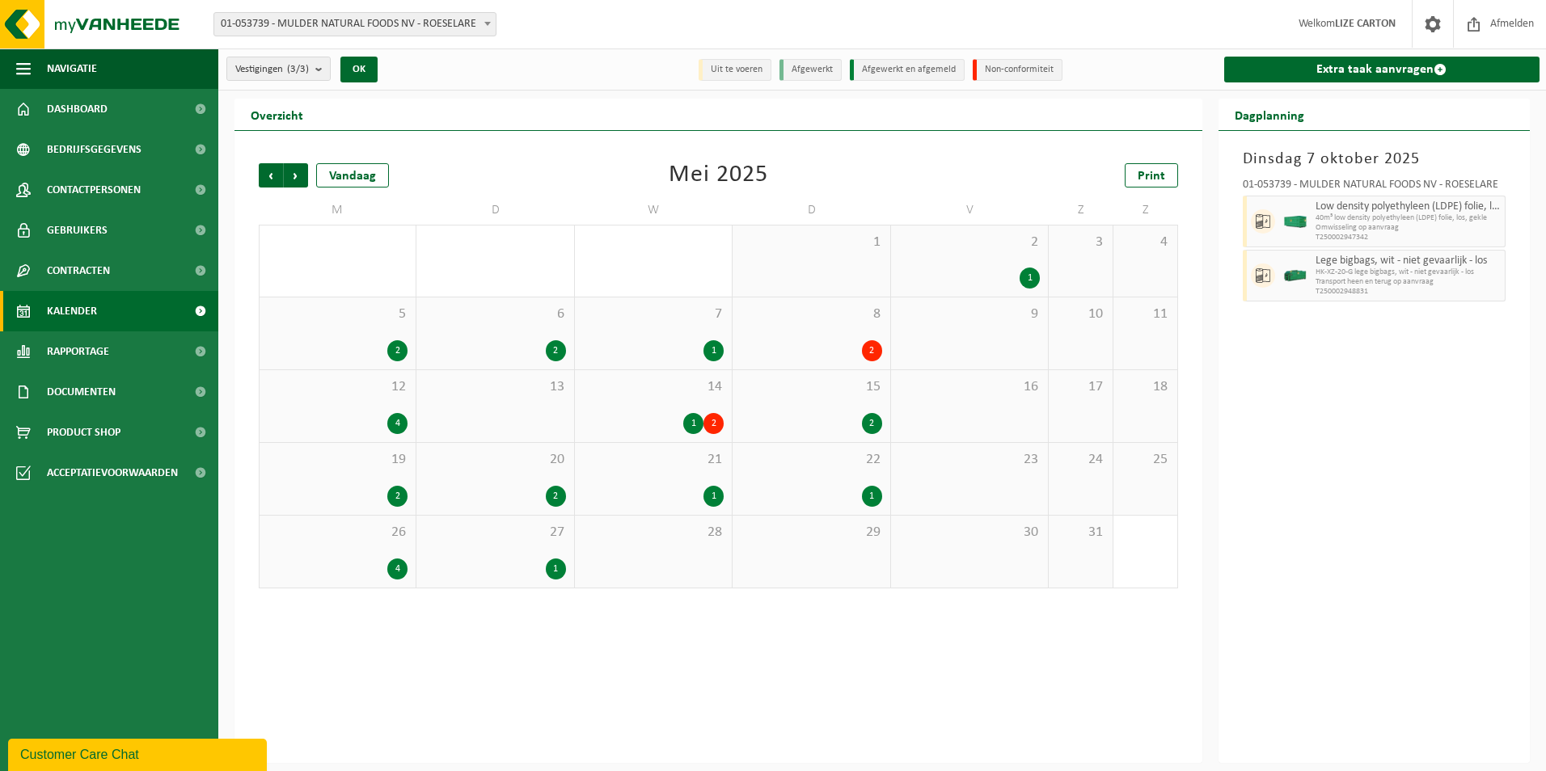
click at [268, 175] on span "Vorige" at bounding box center [271, 175] width 24 height 24
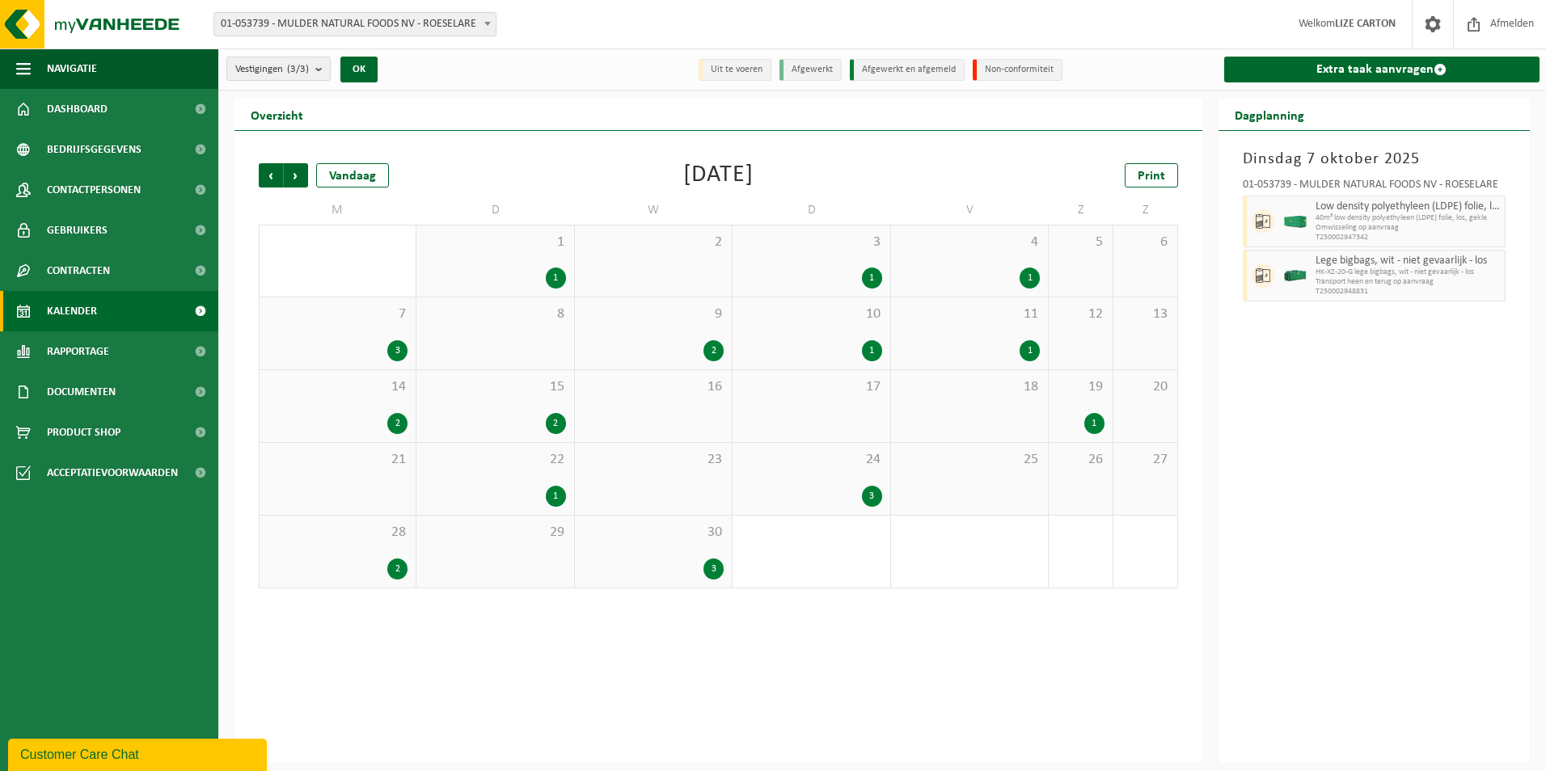
click at [268, 175] on span "Vorige" at bounding box center [271, 175] width 24 height 24
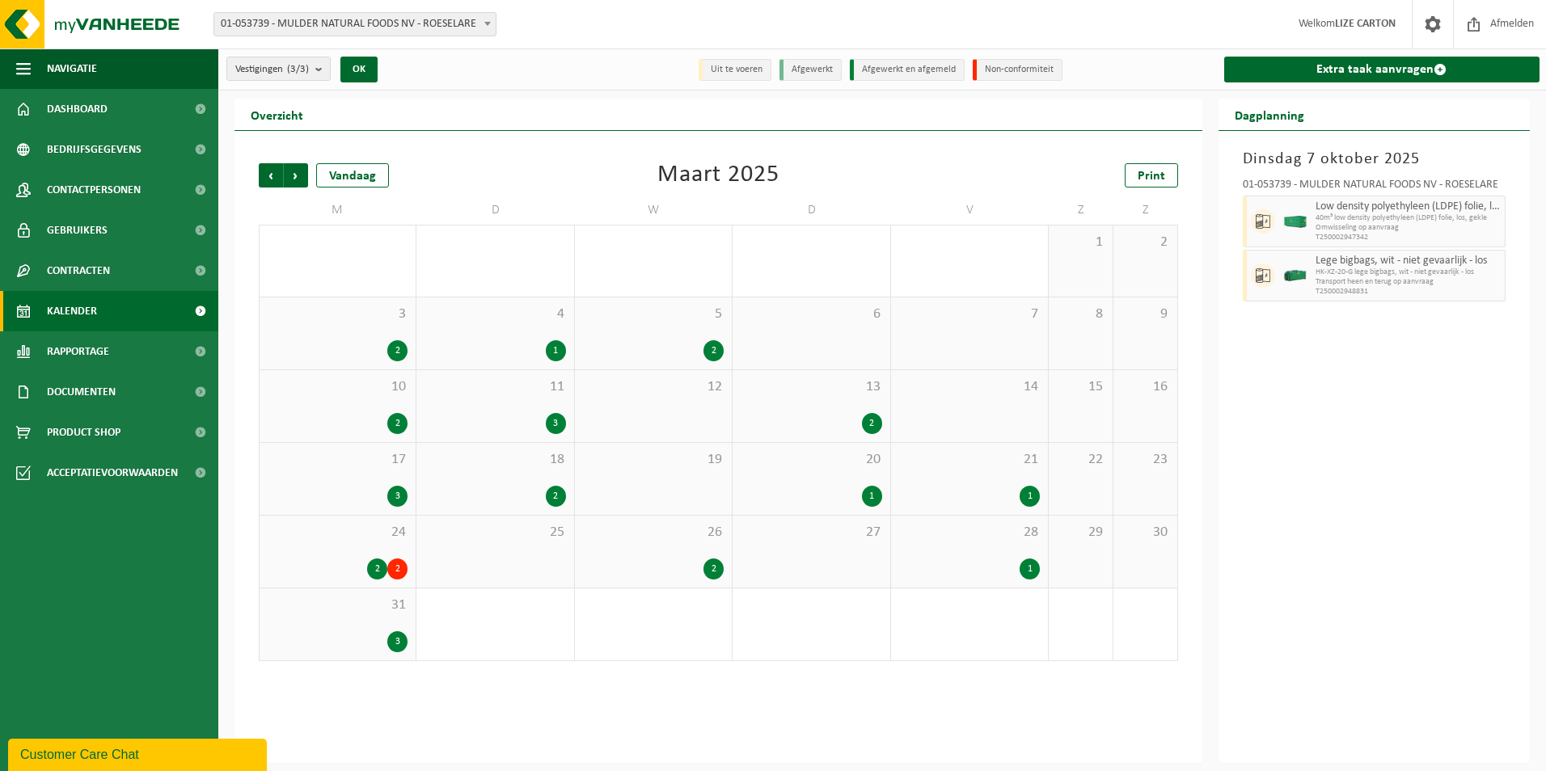
click at [371, 563] on div "2" at bounding box center [377, 569] width 20 height 21
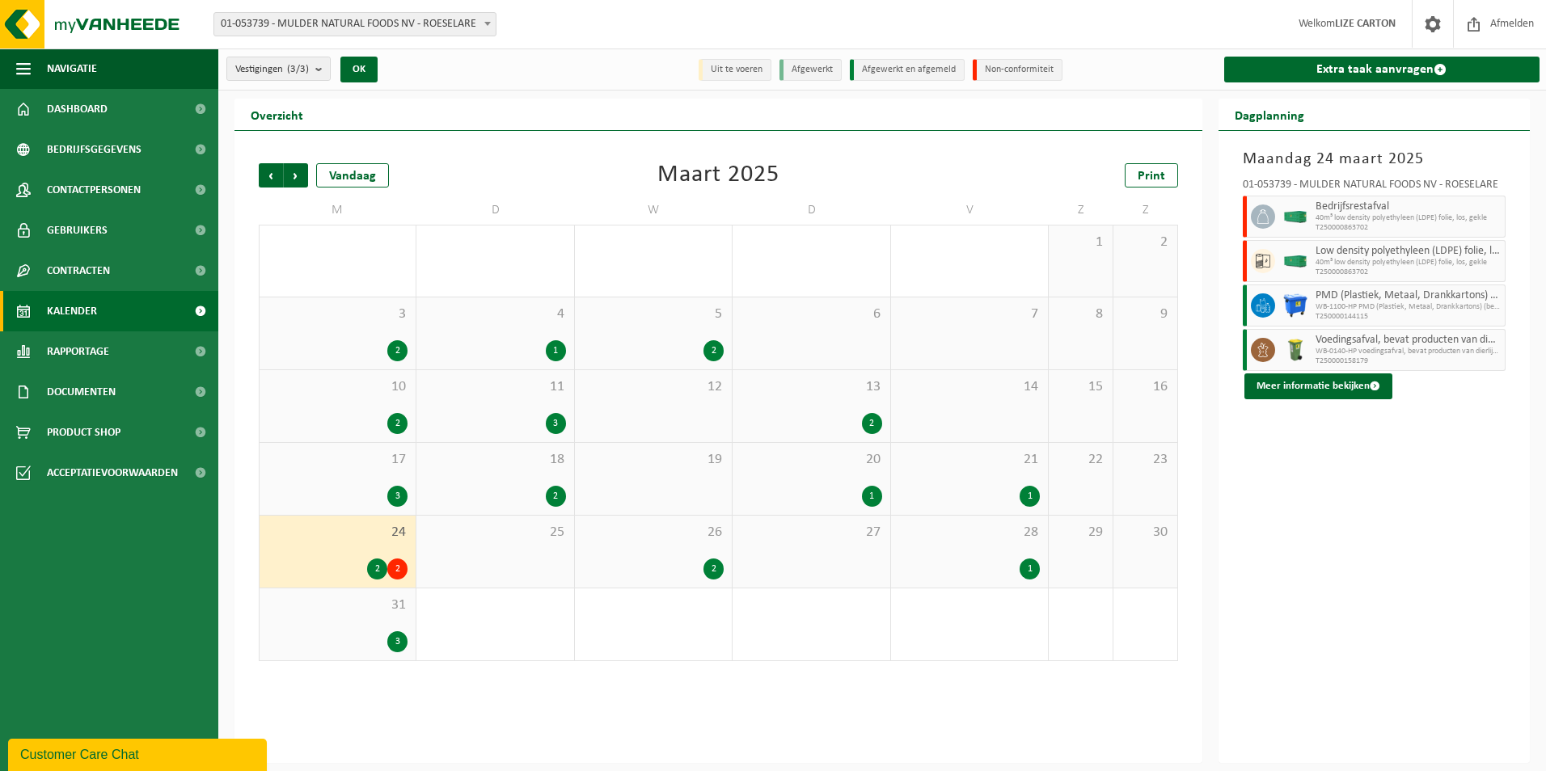
click at [1338, 252] on span "Low density polyethyleen (LDPE) folie, los, gekleurd" at bounding box center [1409, 251] width 186 height 13
click at [1312, 384] on button "Meer informatie bekijken" at bounding box center [1319, 387] width 148 height 26
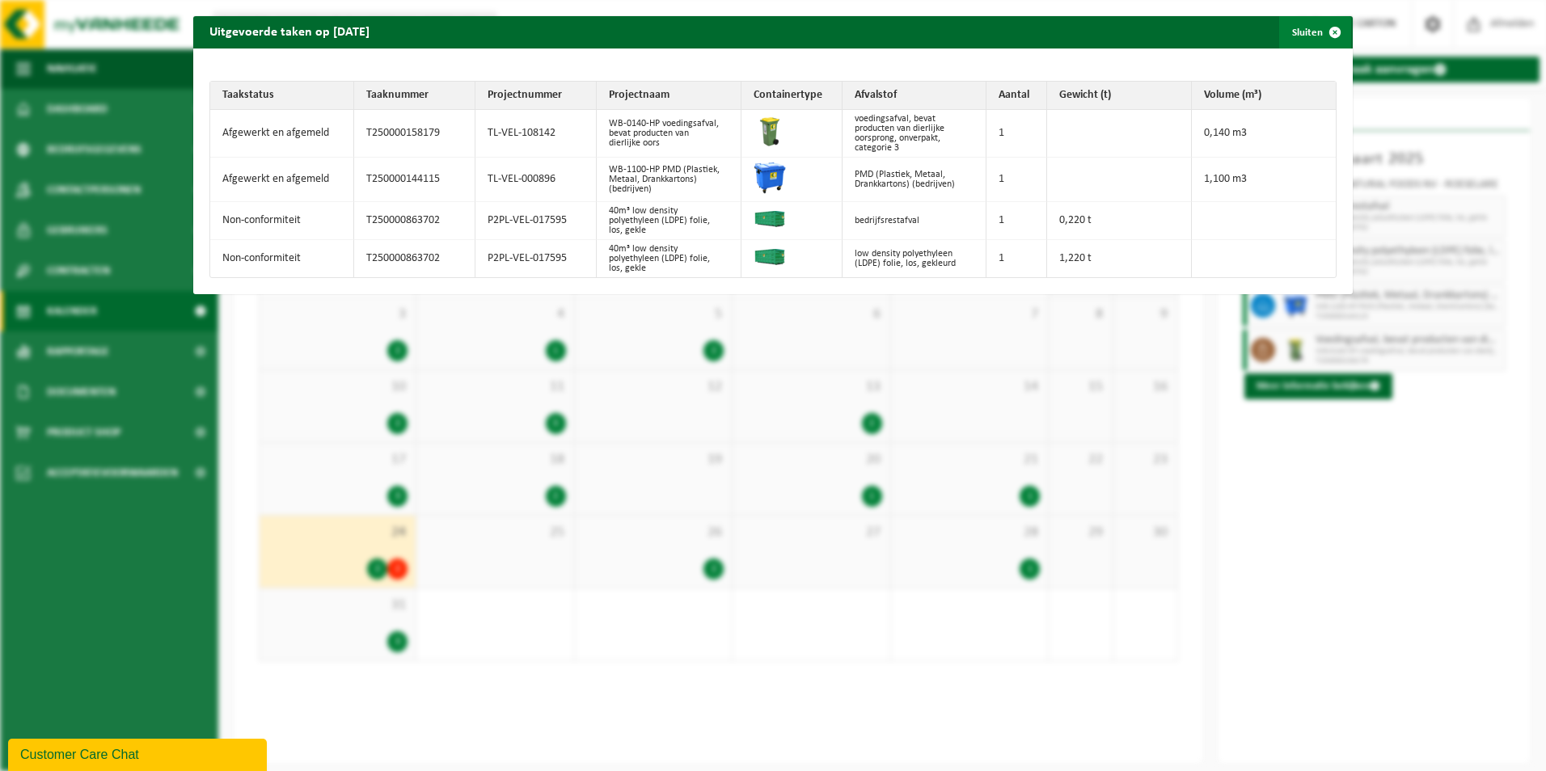
click at [1321, 32] on span "button" at bounding box center [1335, 32] width 32 height 32
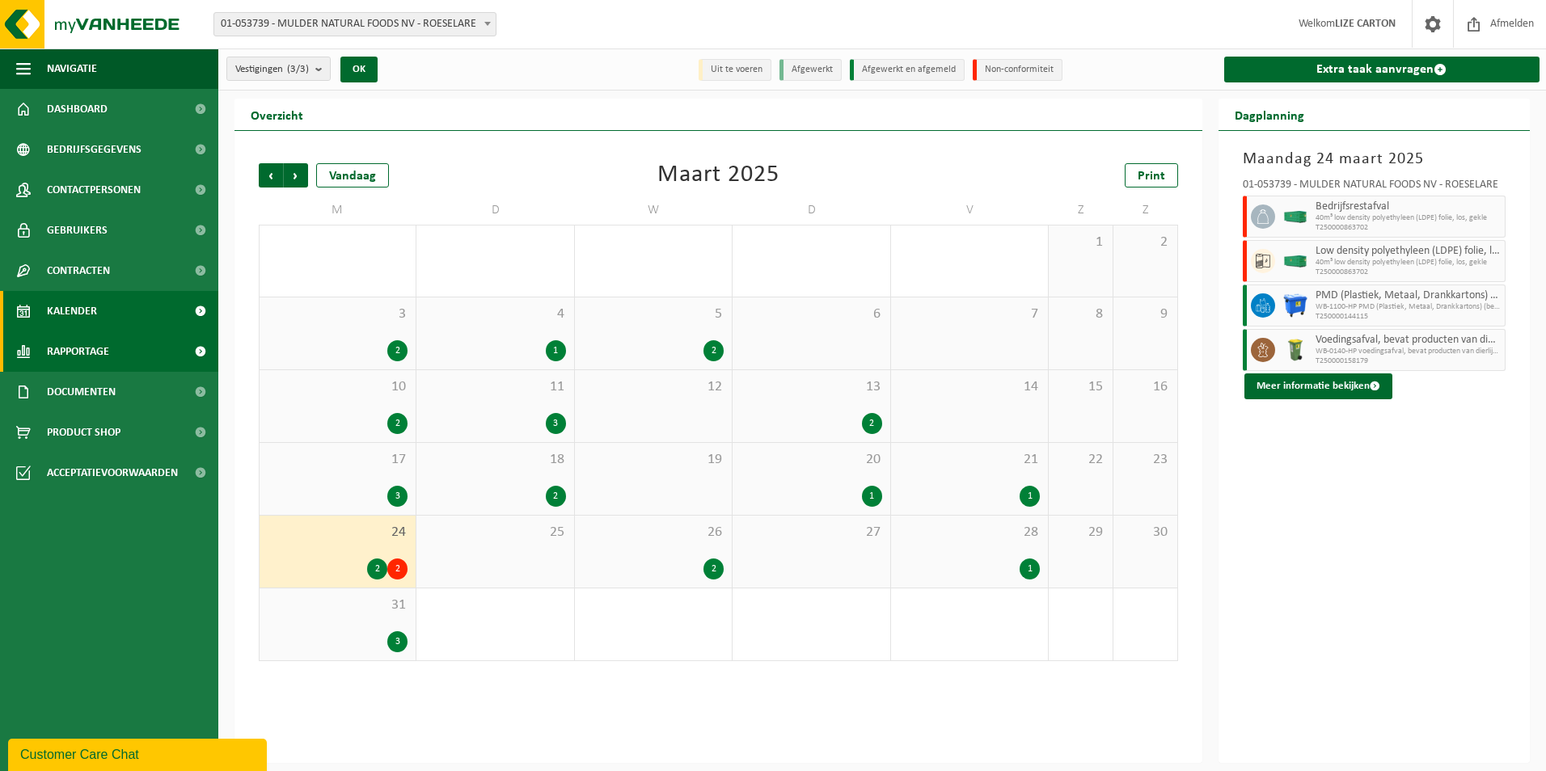
click at [106, 347] on span "Rapportage" at bounding box center [78, 352] width 62 height 40
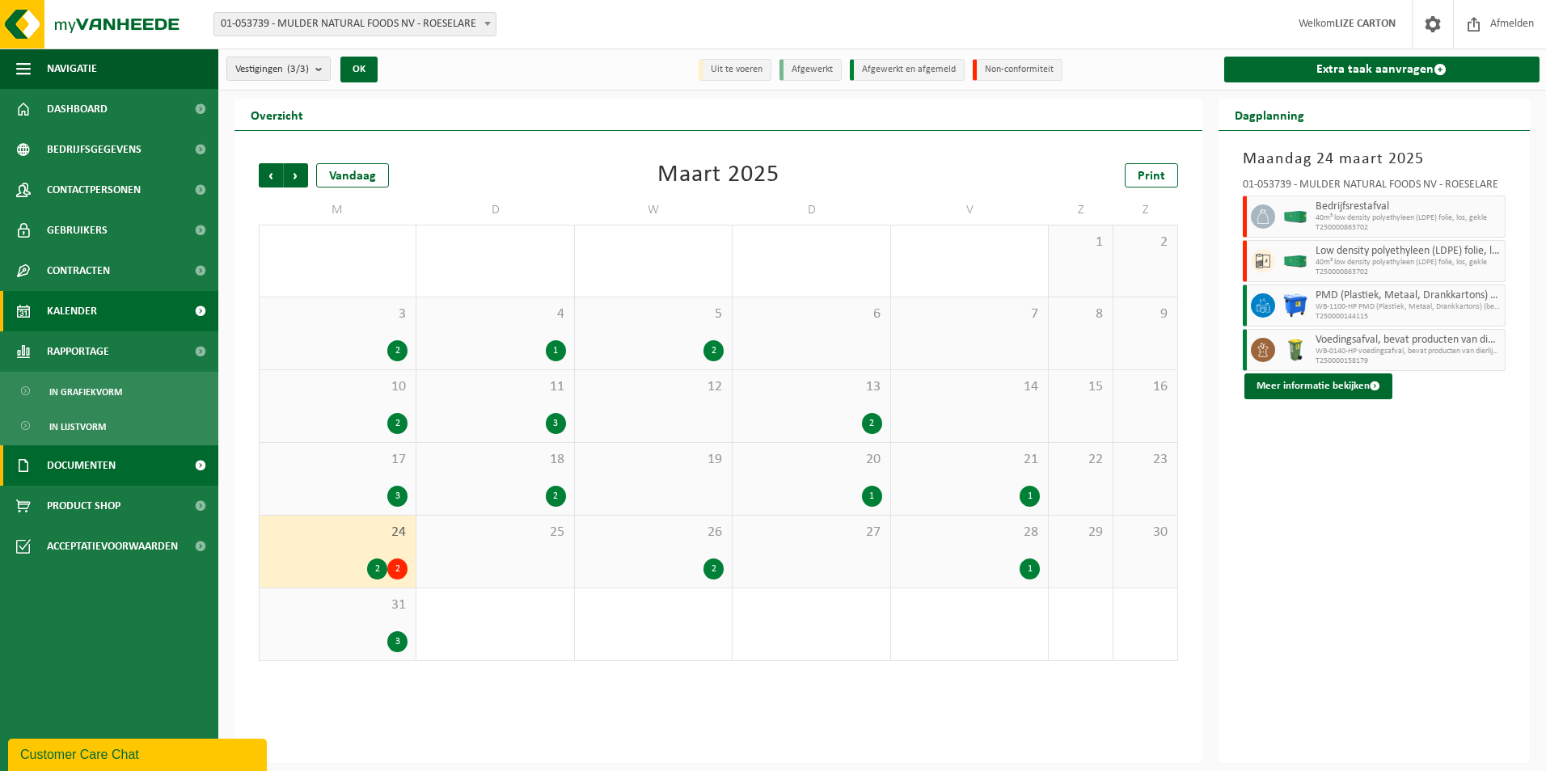
click at [97, 463] on span "Documenten" at bounding box center [81, 466] width 69 height 40
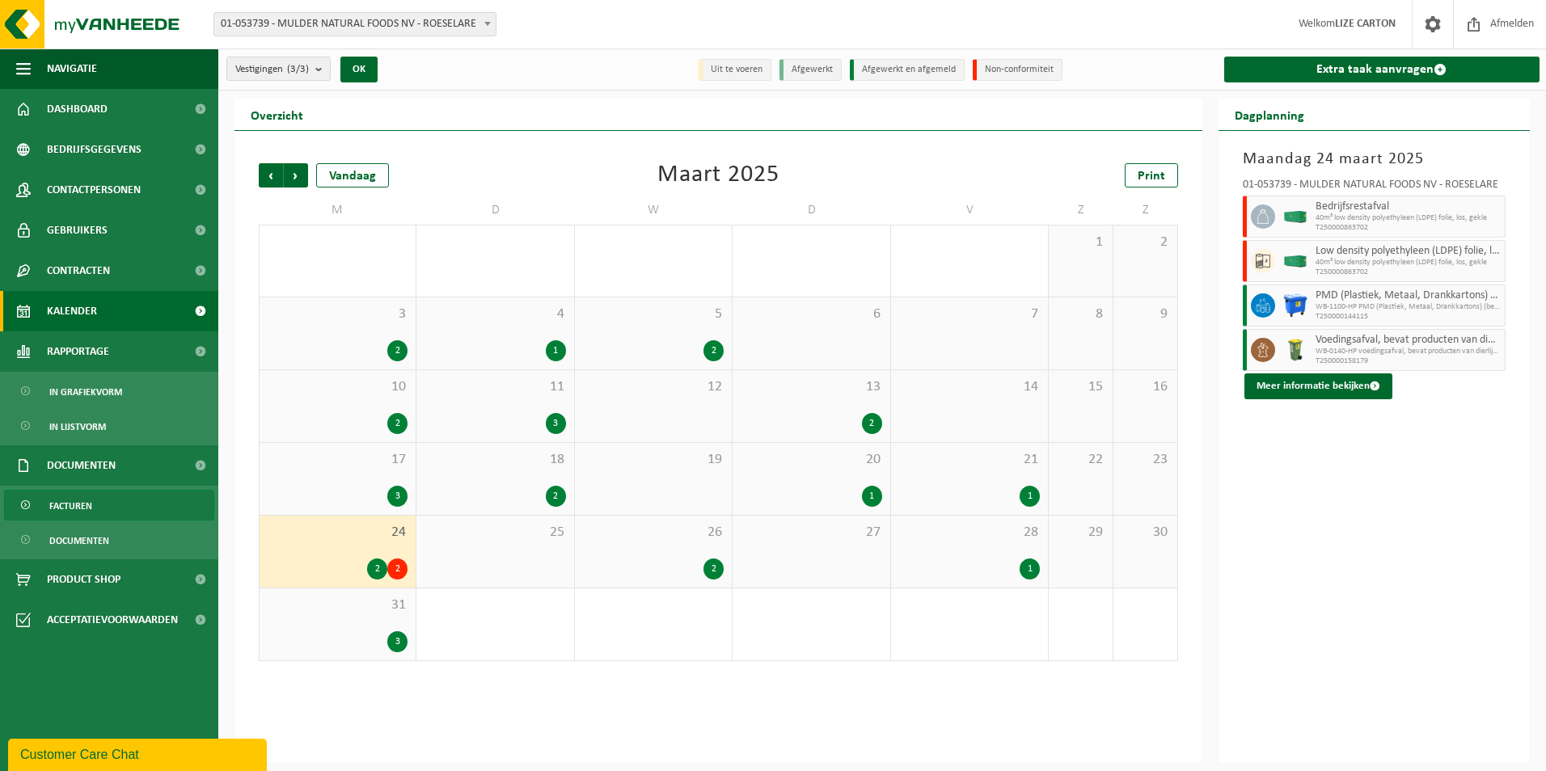
click at [84, 505] on span "Facturen" at bounding box center [70, 506] width 43 height 31
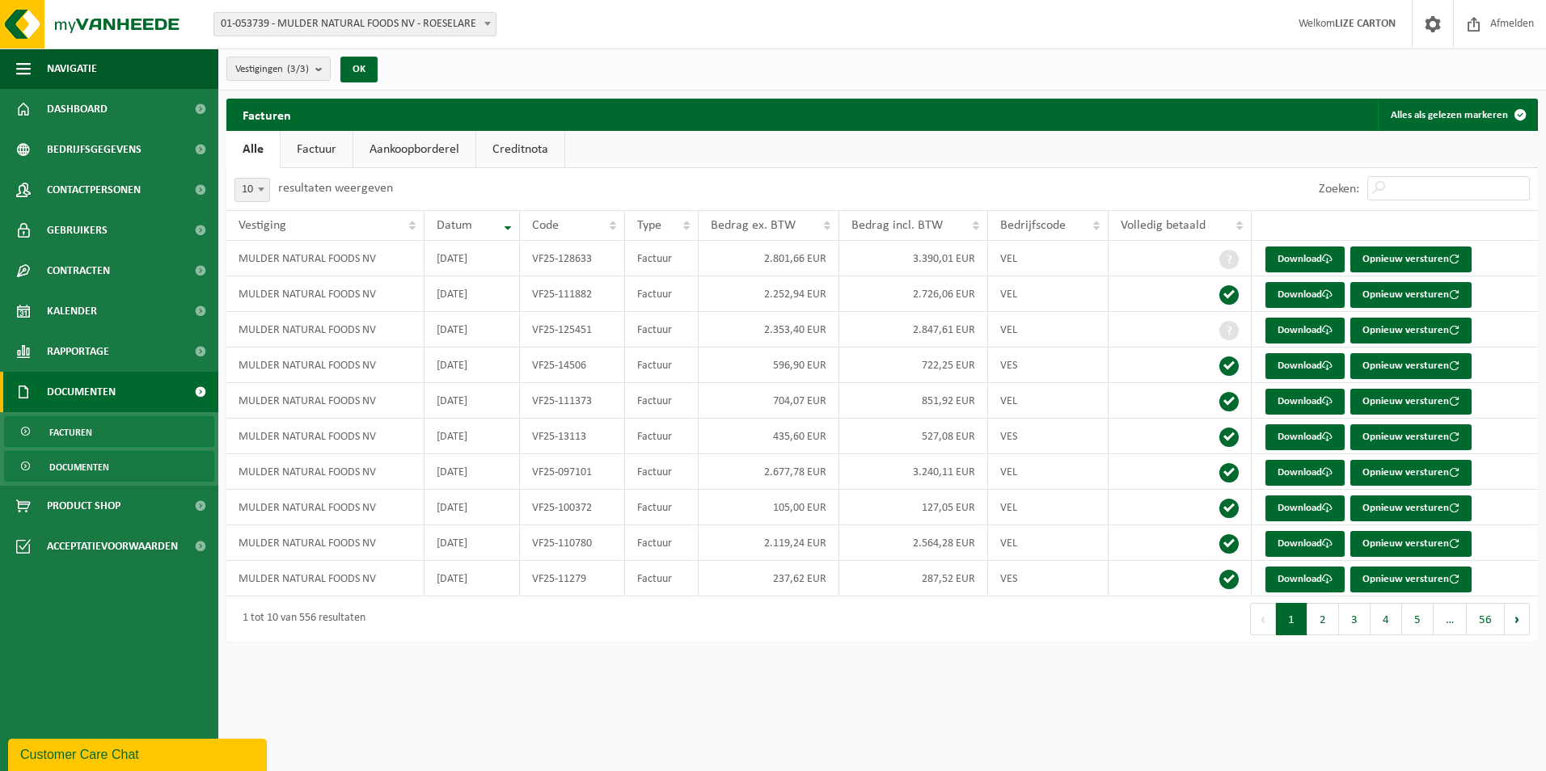
click at [103, 461] on span "Documenten" at bounding box center [79, 467] width 60 height 31
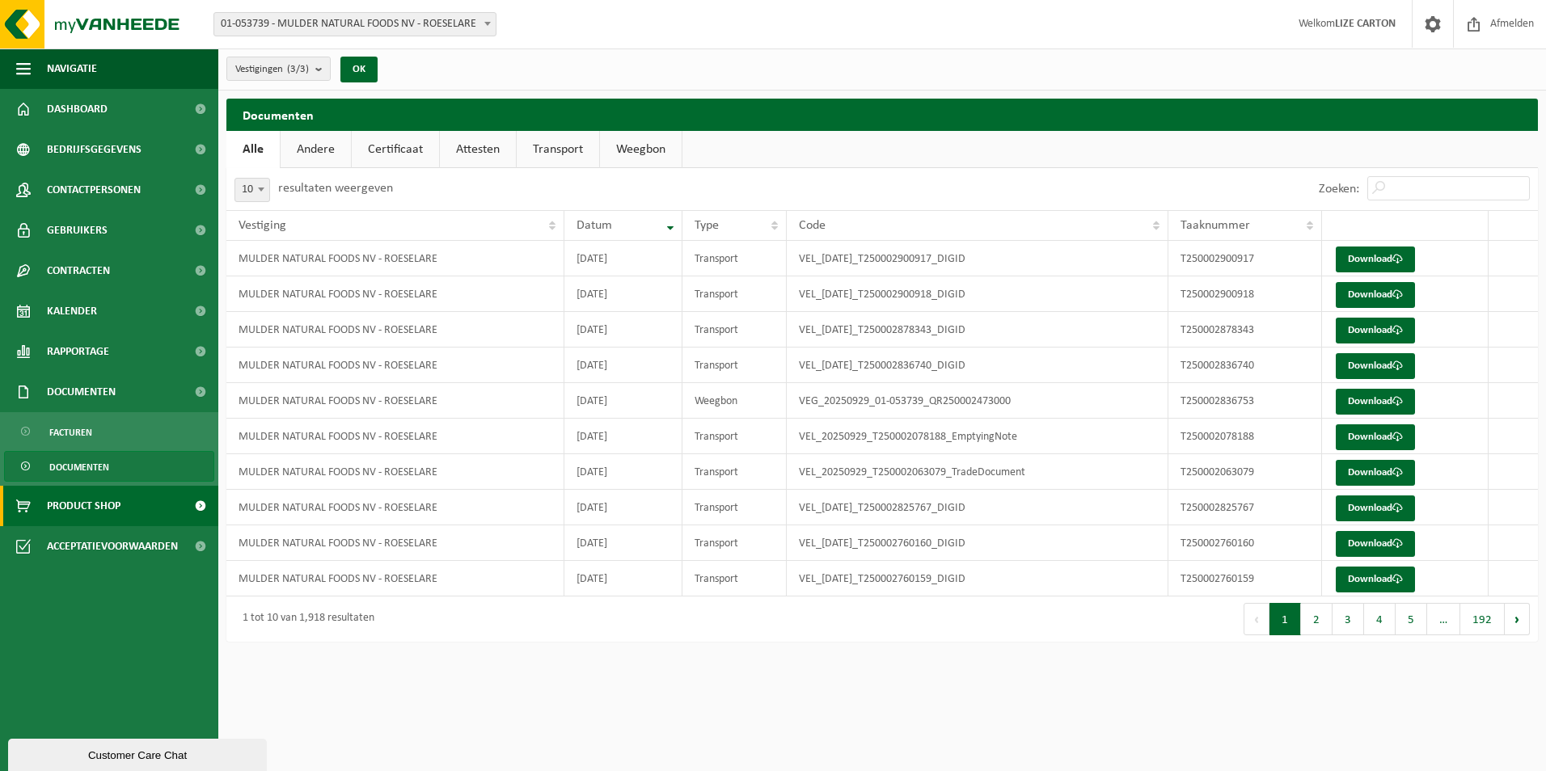
click at [120, 503] on span "Product Shop" at bounding box center [84, 506] width 74 height 40
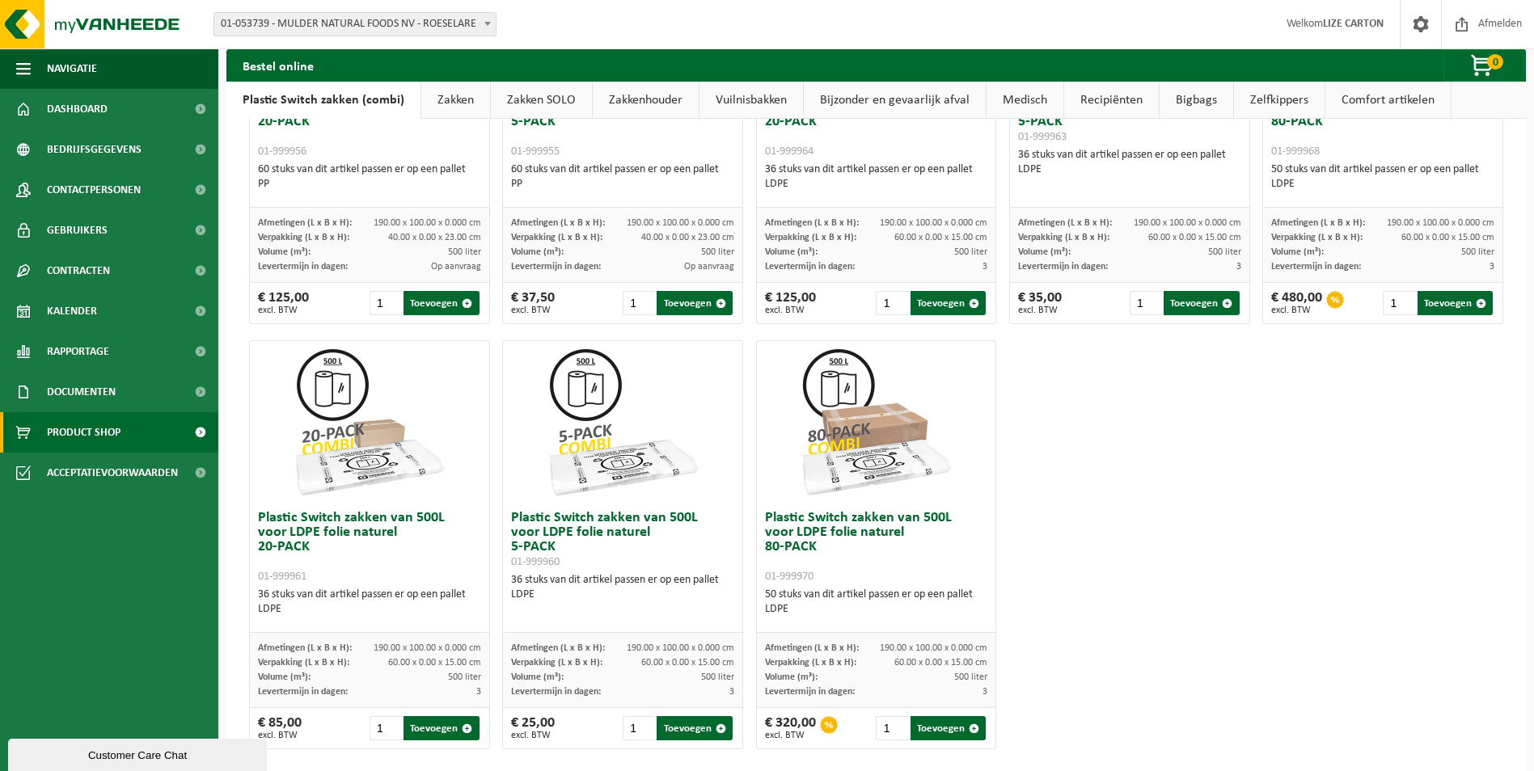
scroll to position [746, 0]
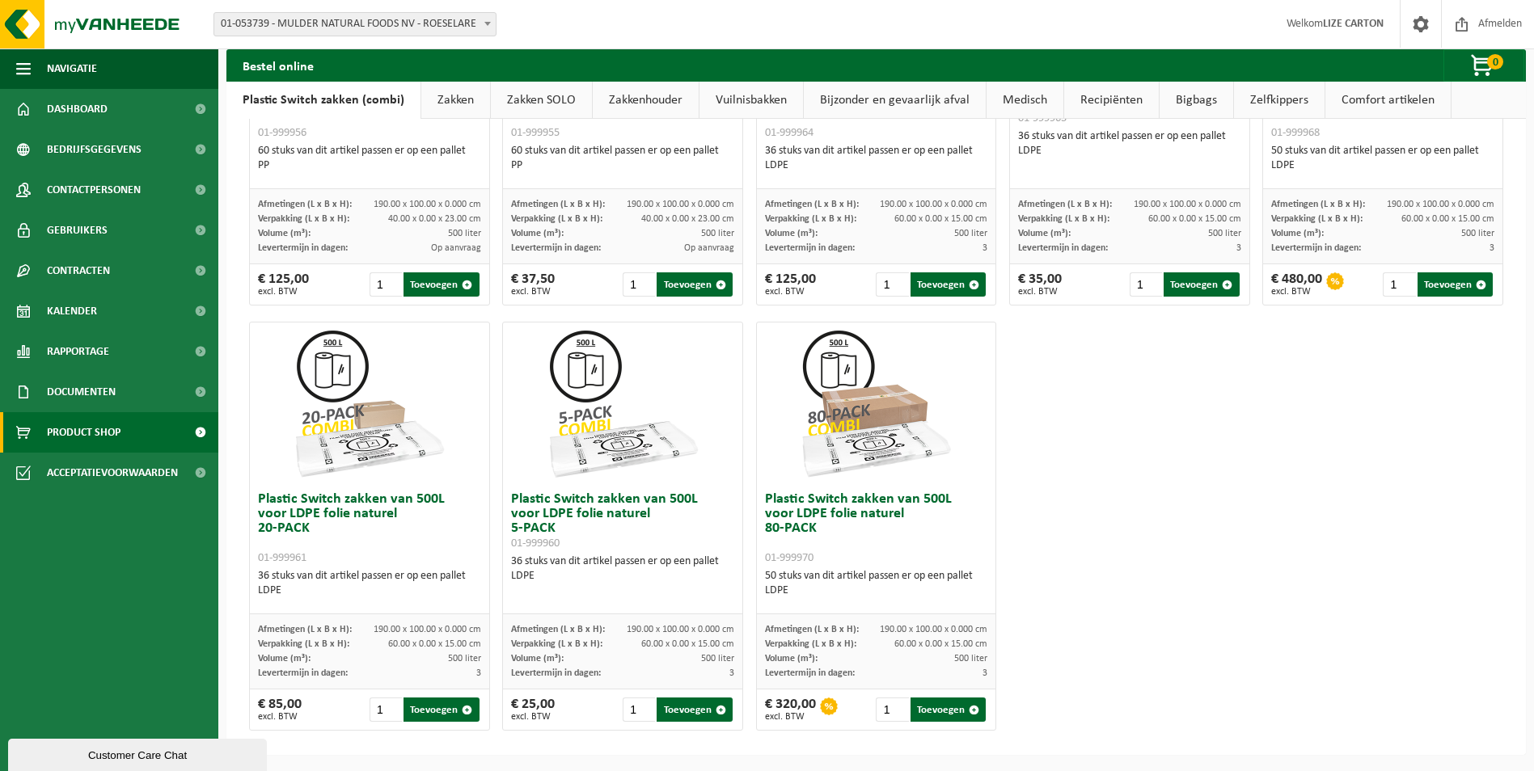
click at [439, 95] on link "Zakken" at bounding box center [455, 100] width 69 height 37
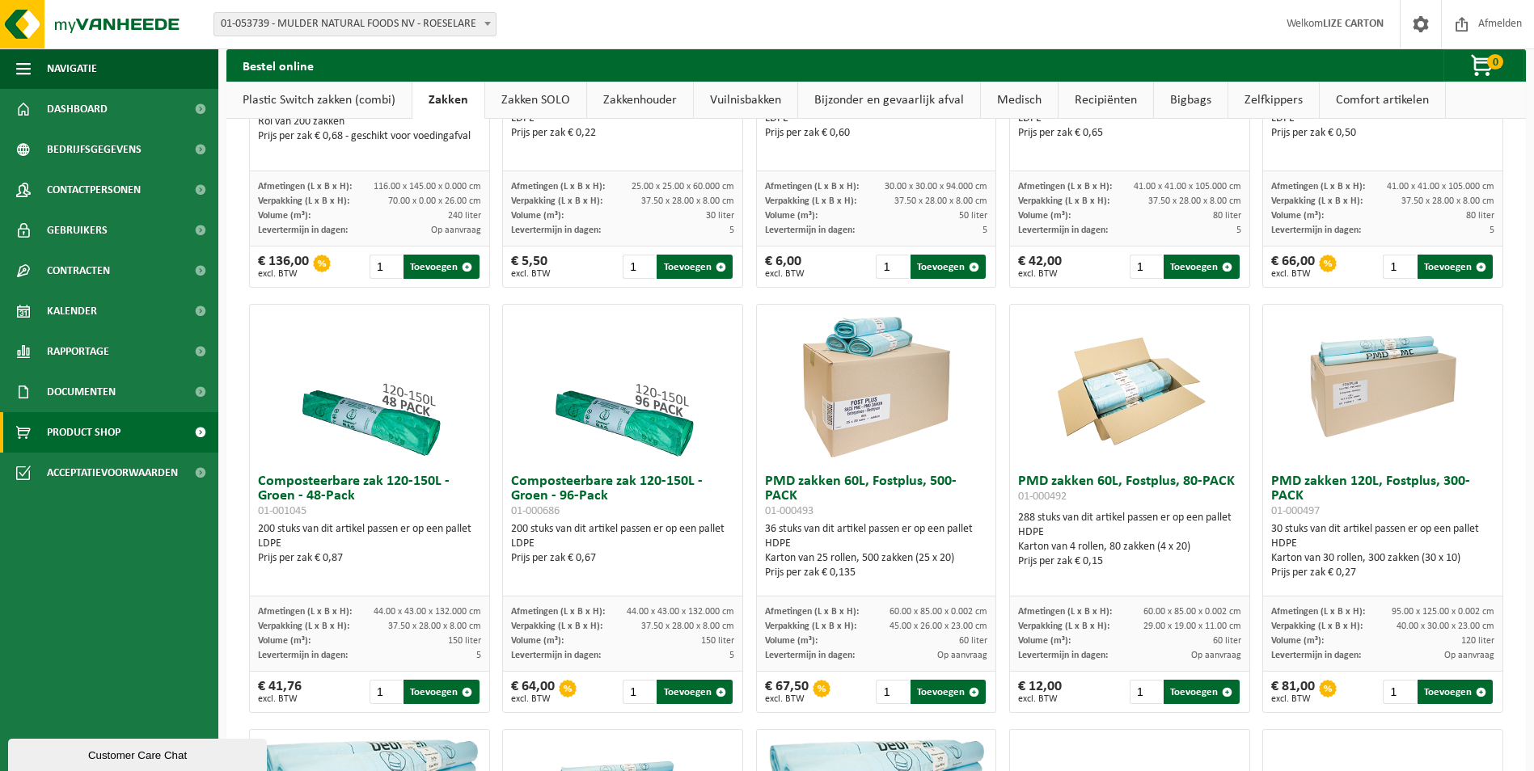
click at [628, 96] on link "Zakkenhouder" at bounding box center [640, 100] width 106 height 37
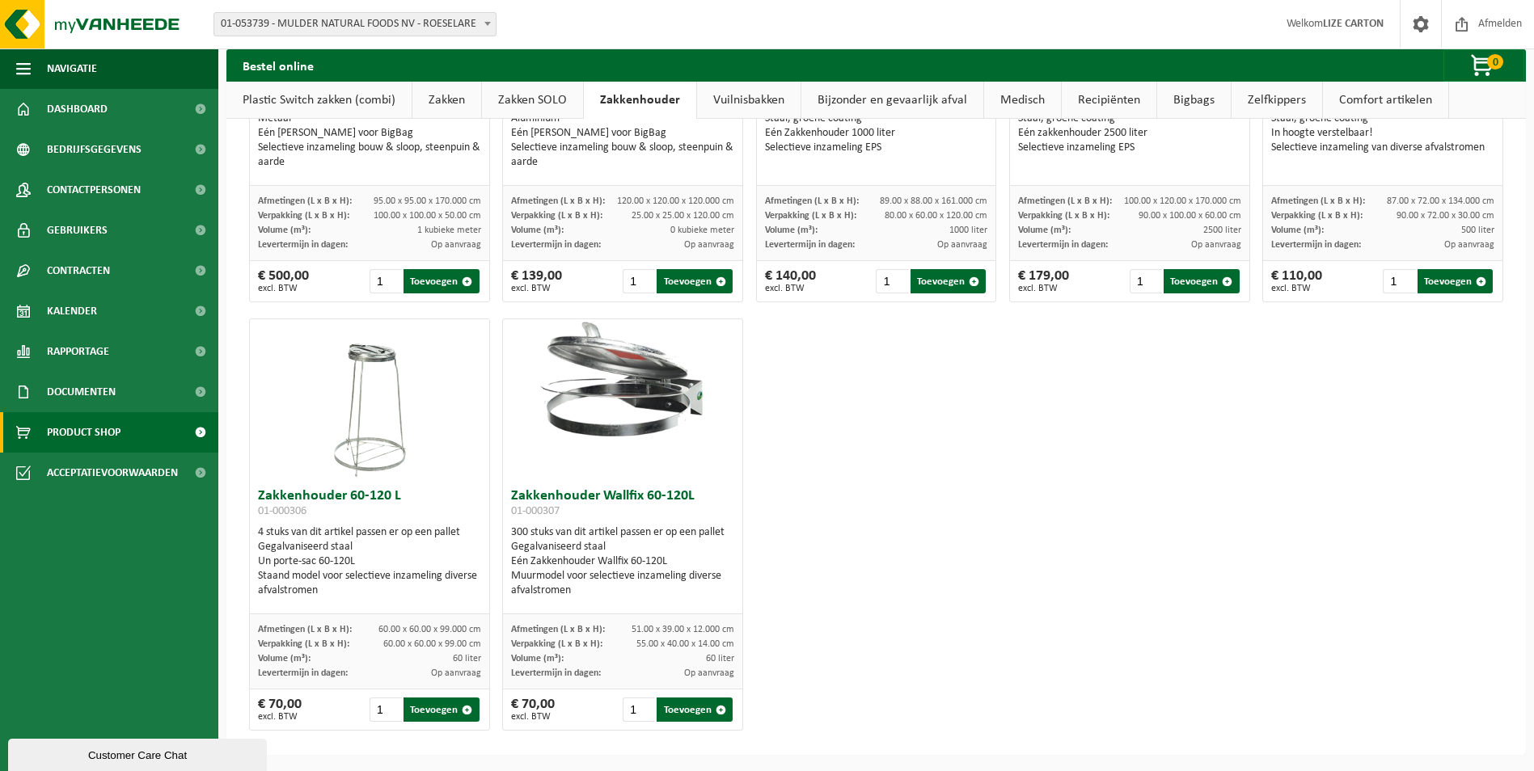
click at [759, 95] on link "Vuilnisbakken" at bounding box center [749, 100] width 104 height 37
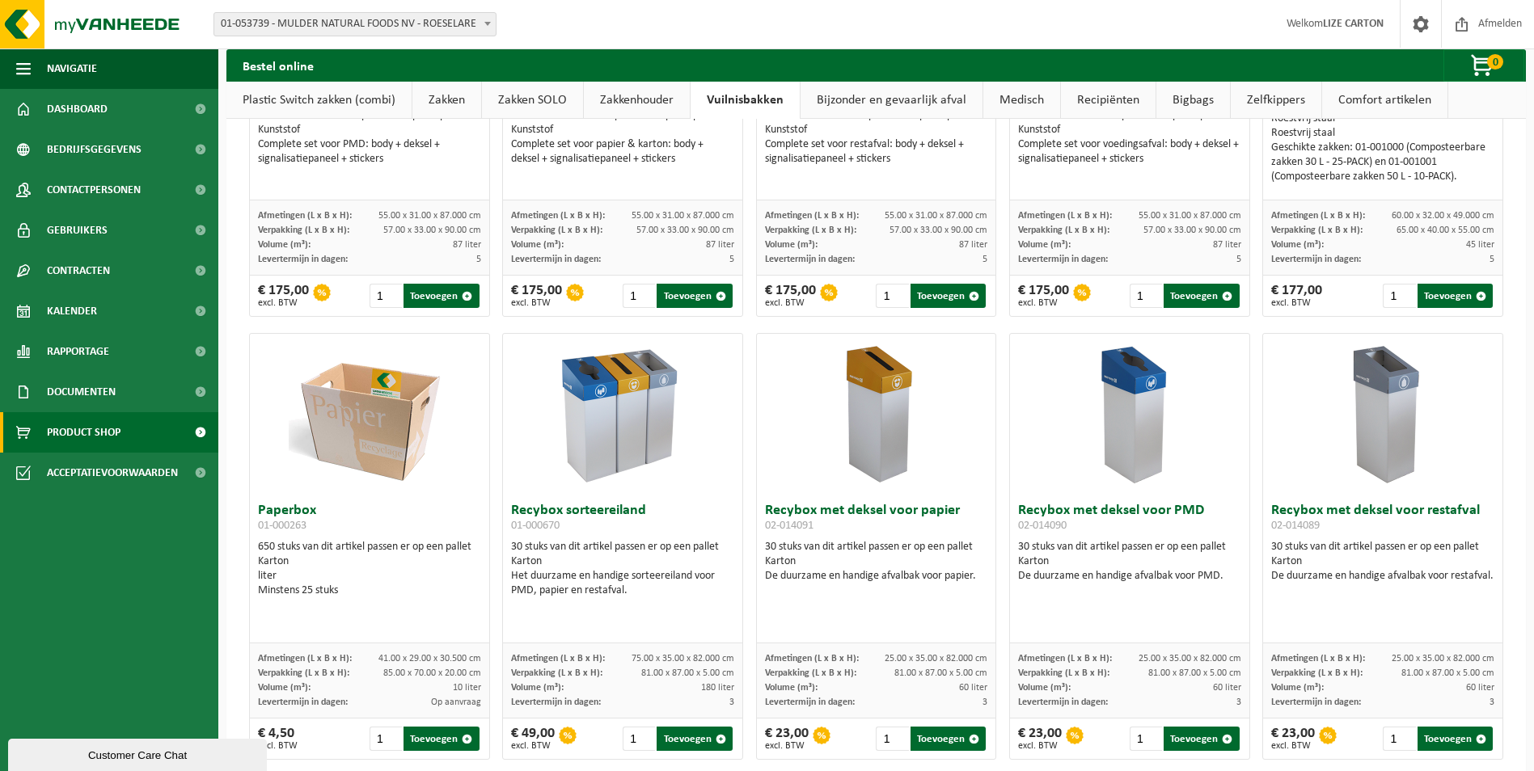
click at [853, 88] on link "Bijzonder en gevaarlijk afval" at bounding box center [892, 100] width 182 height 37
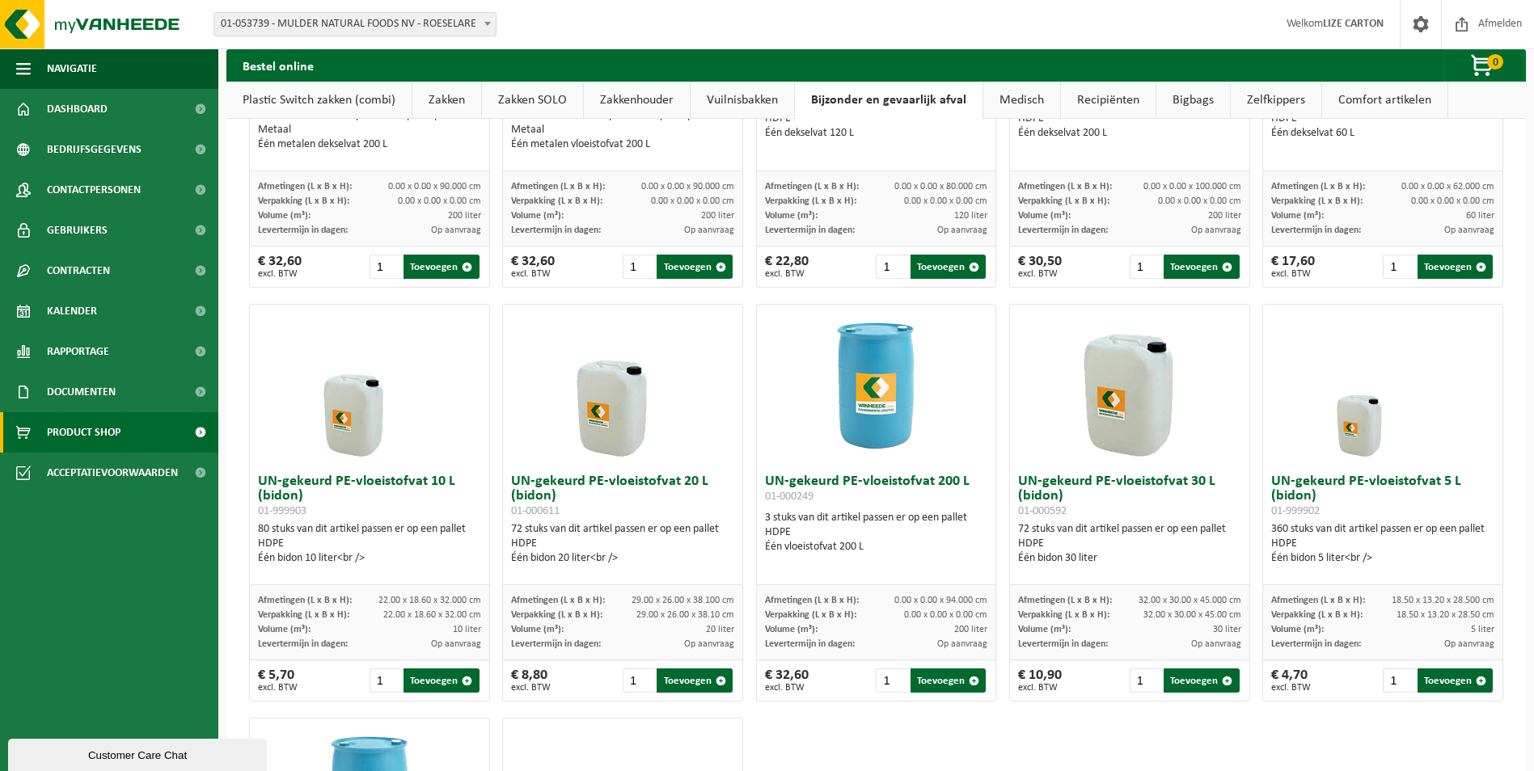
drag, startPoint x: 1017, startPoint y: 103, endPoint x: 1046, endPoint y: 98, distance: 28.7
click at [1016, 103] on link "Medisch" at bounding box center [1021, 100] width 77 height 37
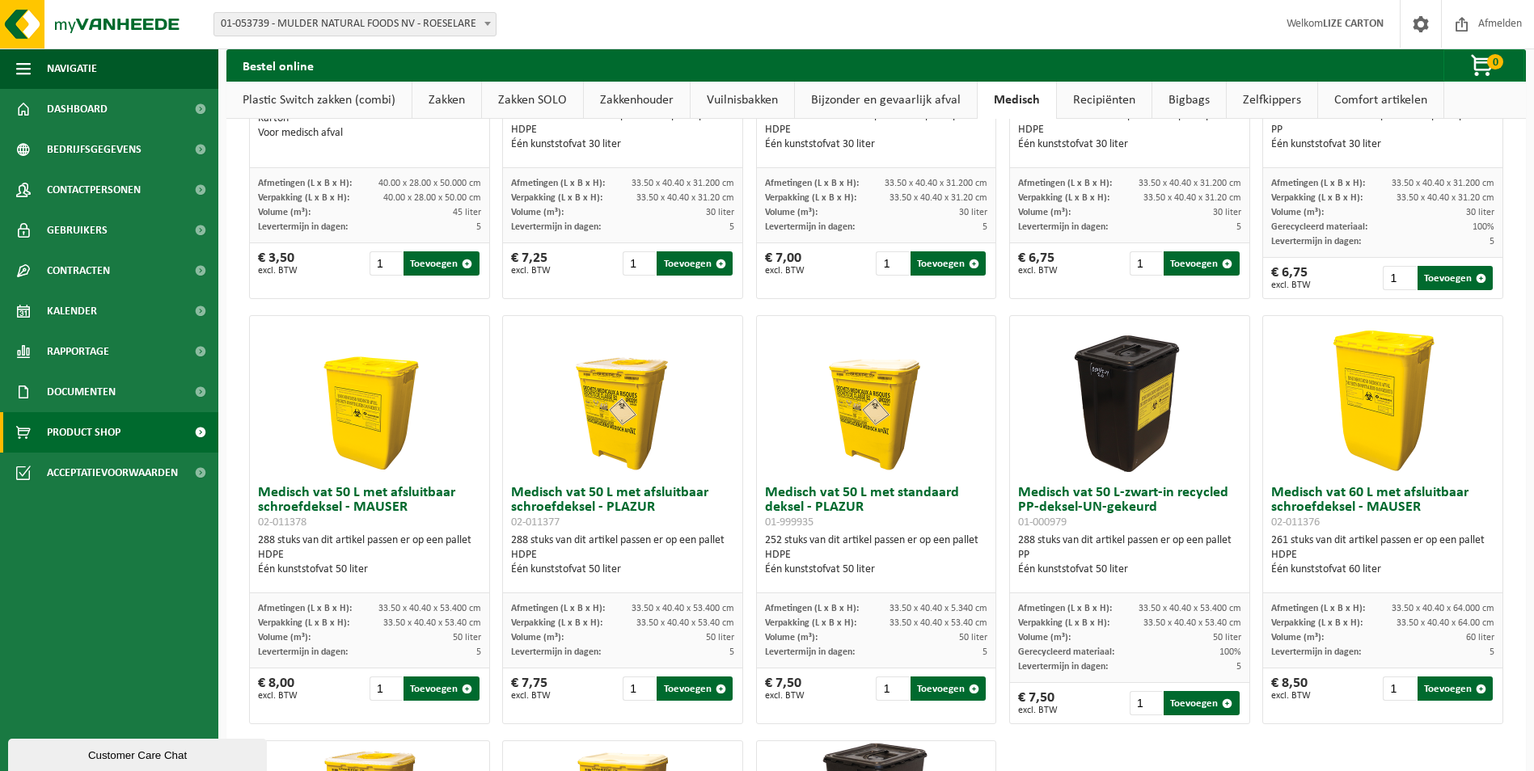
click at [1095, 91] on link "Recipiënten" at bounding box center [1104, 100] width 95 height 37
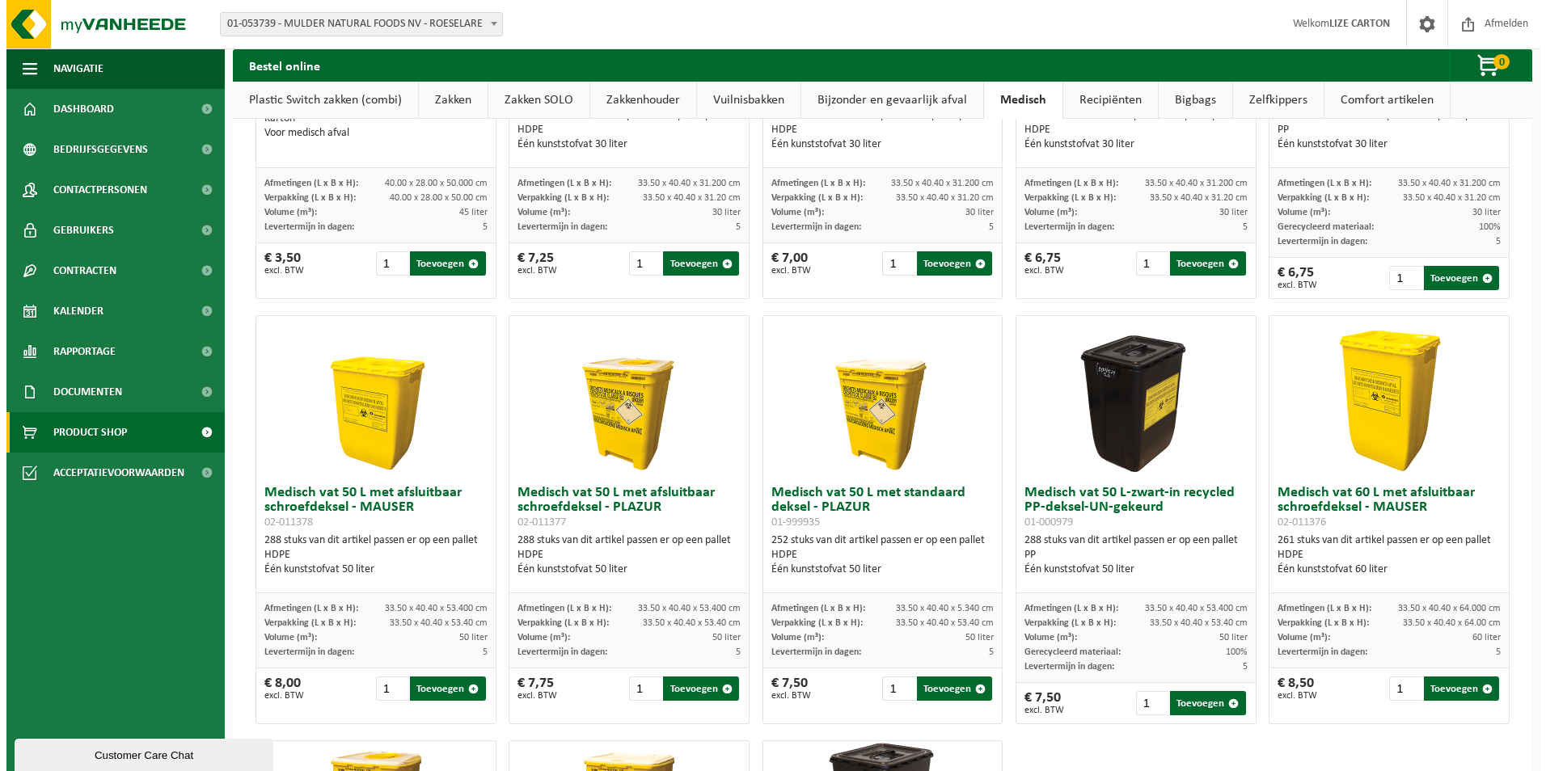
scroll to position [0, 0]
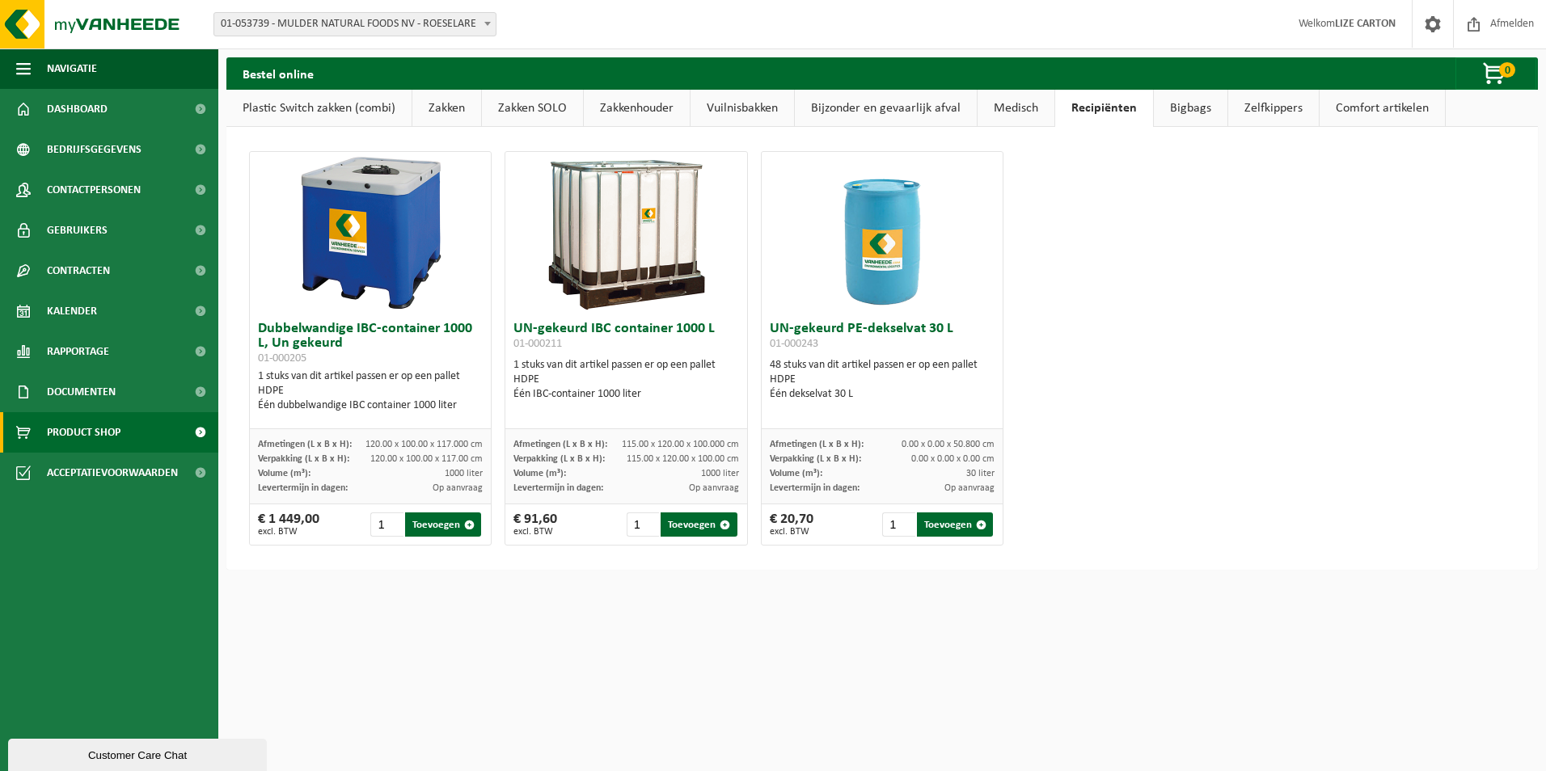
click at [1200, 102] on link "Bigbags" at bounding box center [1191, 108] width 74 height 37
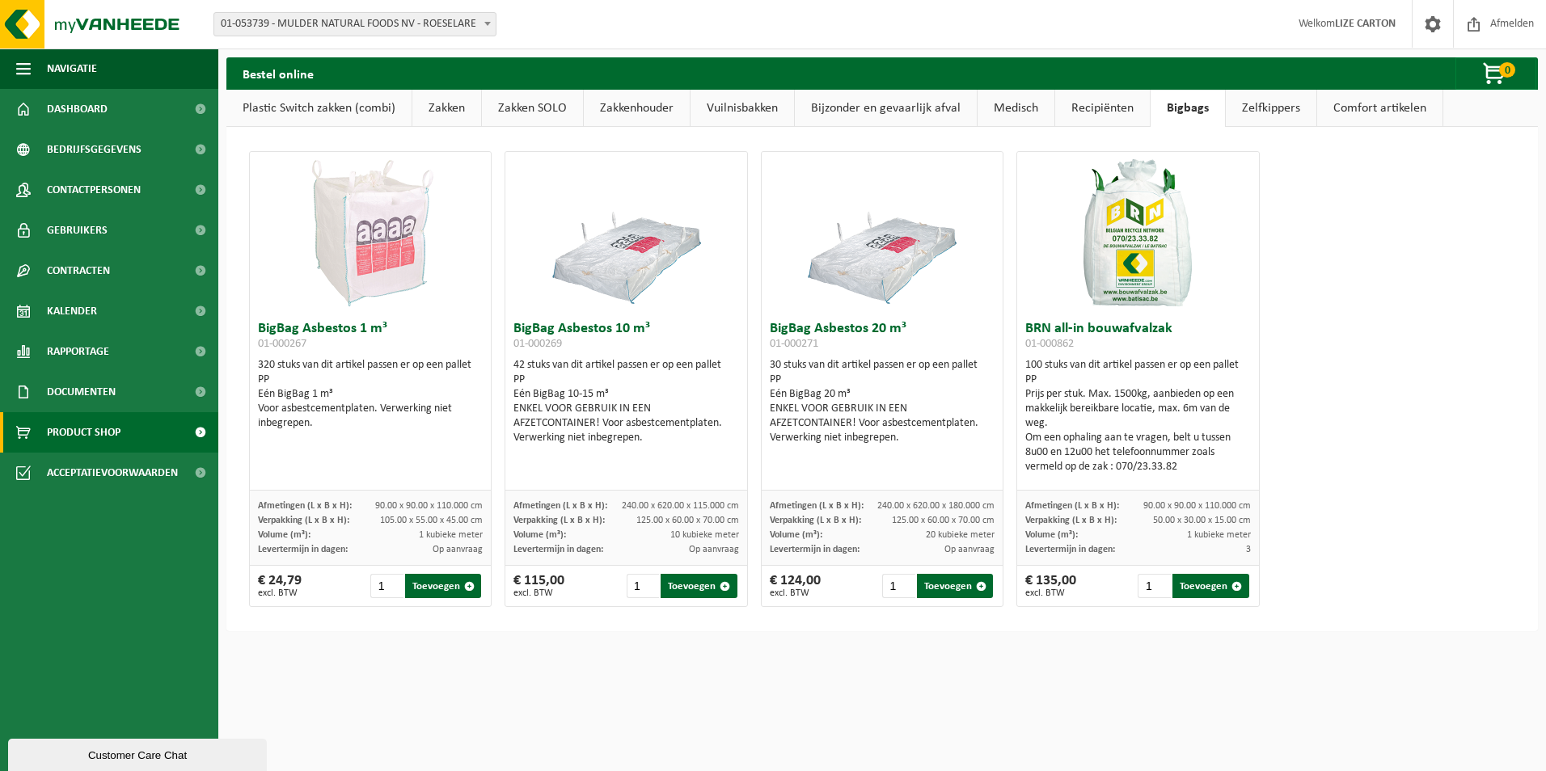
click at [1278, 105] on link "Zelfkippers" at bounding box center [1271, 108] width 91 height 37
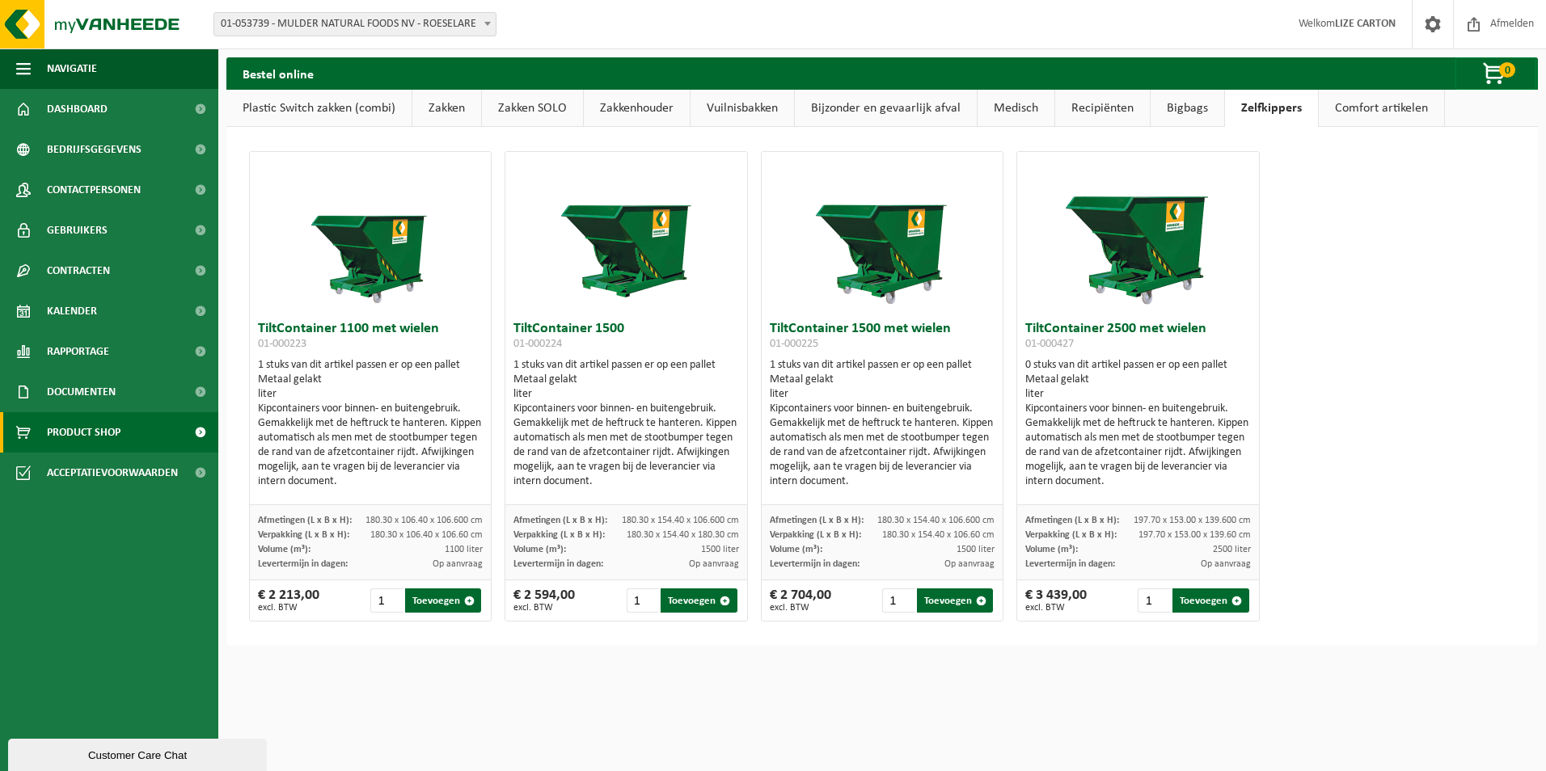
click at [1376, 102] on link "Comfort artikelen" at bounding box center [1381, 108] width 125 height 37
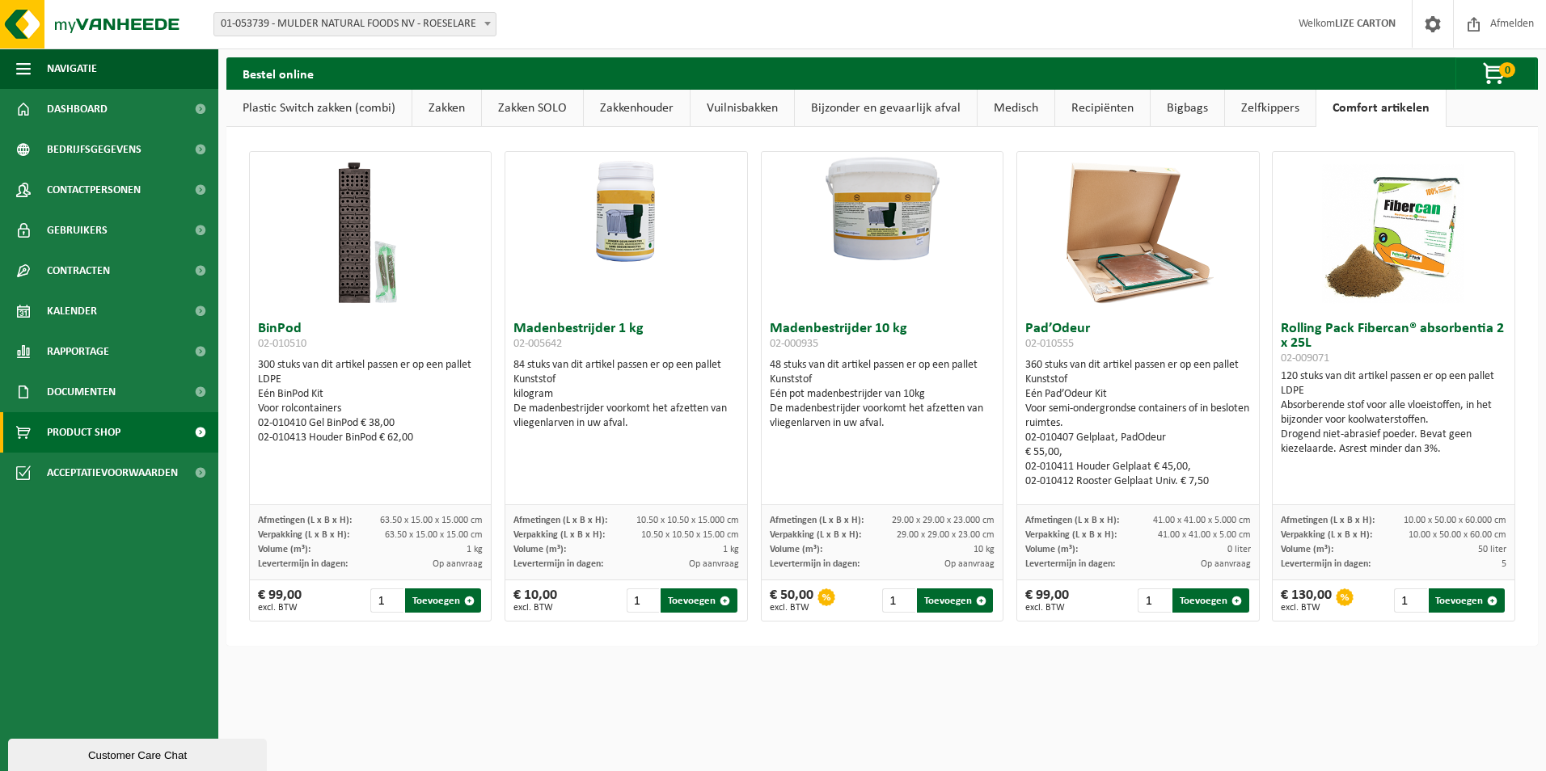
click at [1288, 100] on link "Zelfkippers" at bounding box center [1270, 108] width 91 height 37
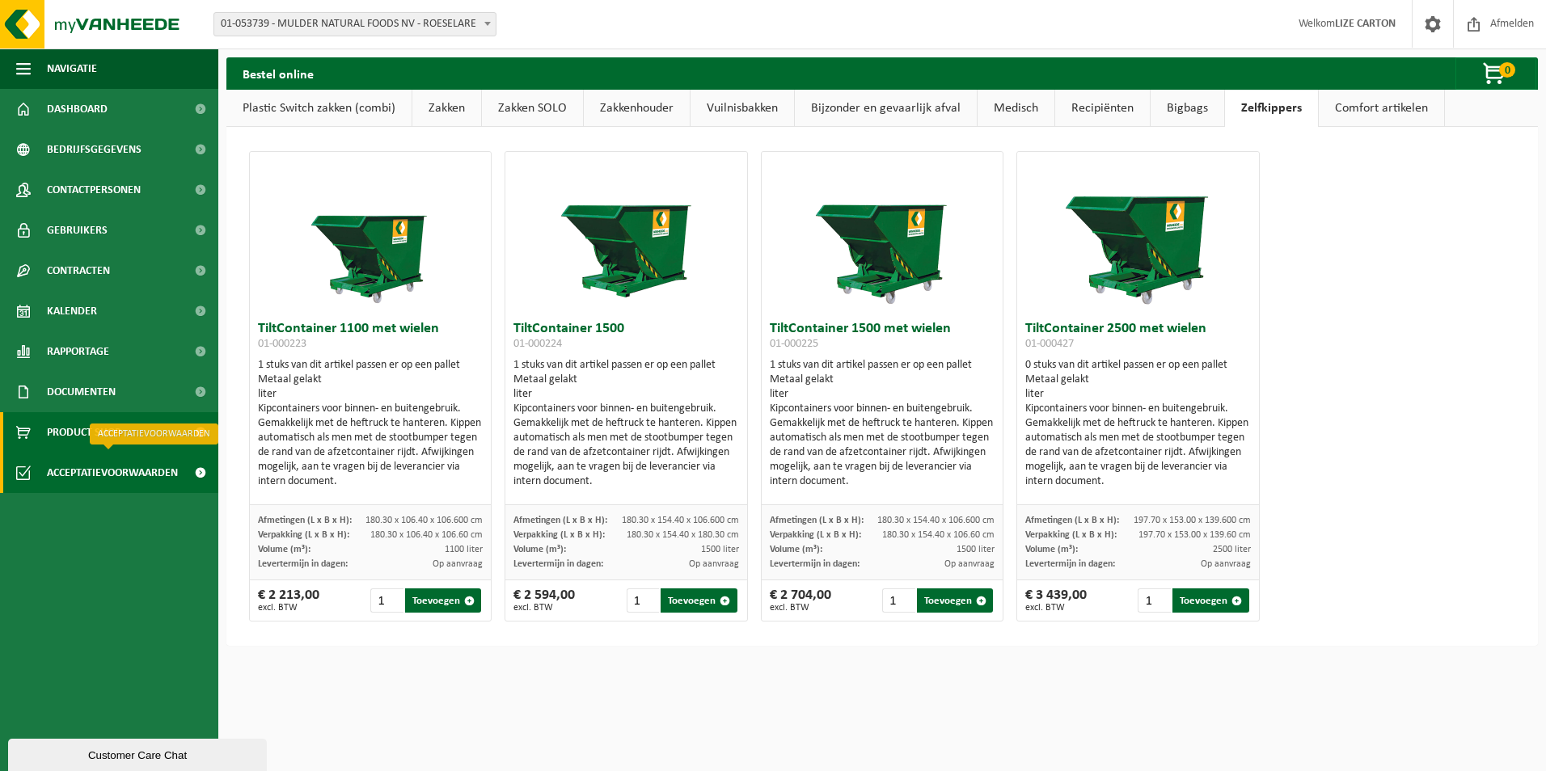
click at [64, 474] on span "Acceptatievoorwaarden" at bounding box center [112, 473] width 131 height 40
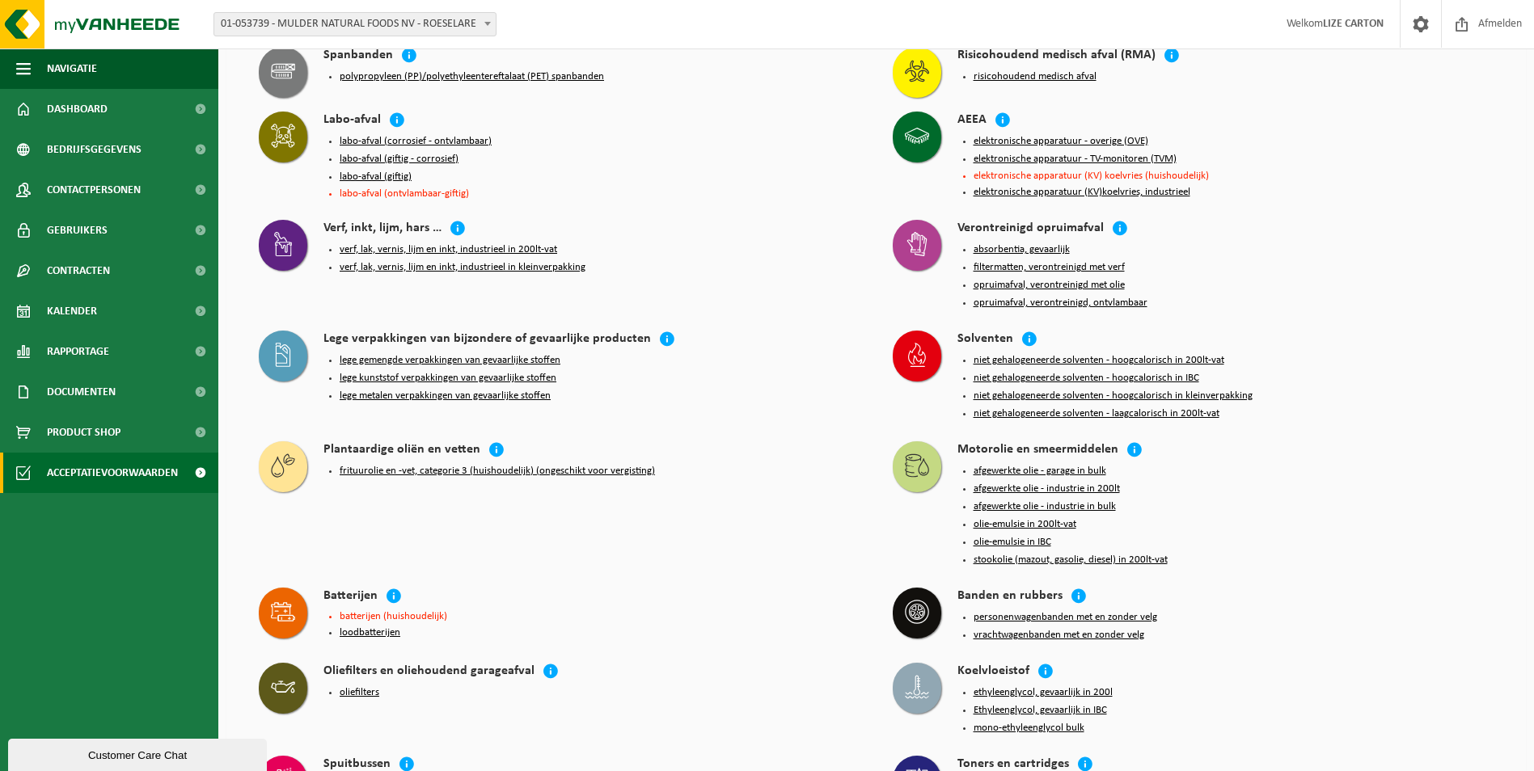
scroll to position [2250, 0]
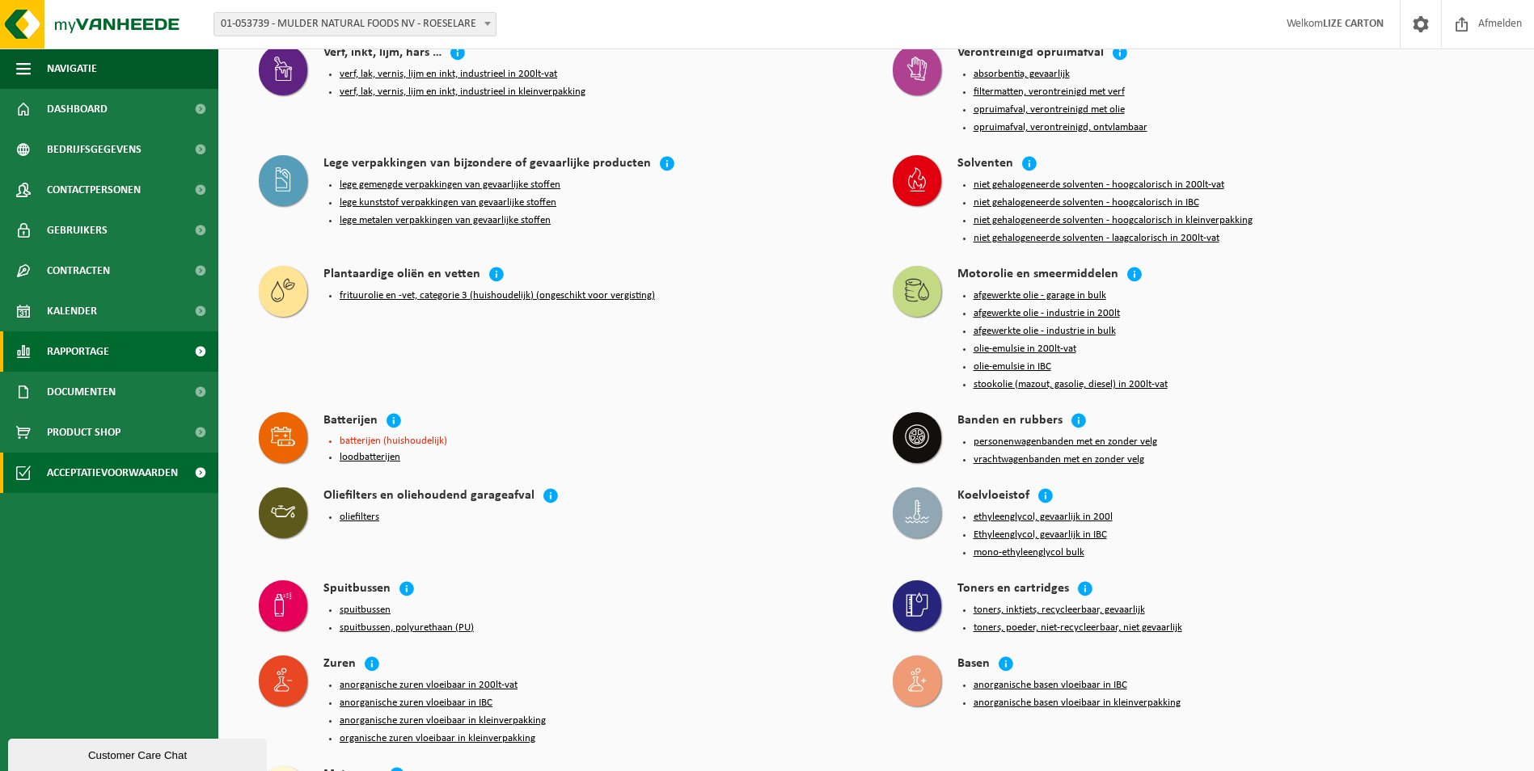
click at [76, 347] on span "Rapportage" at bounding box center [78, 352] width 62 height 40
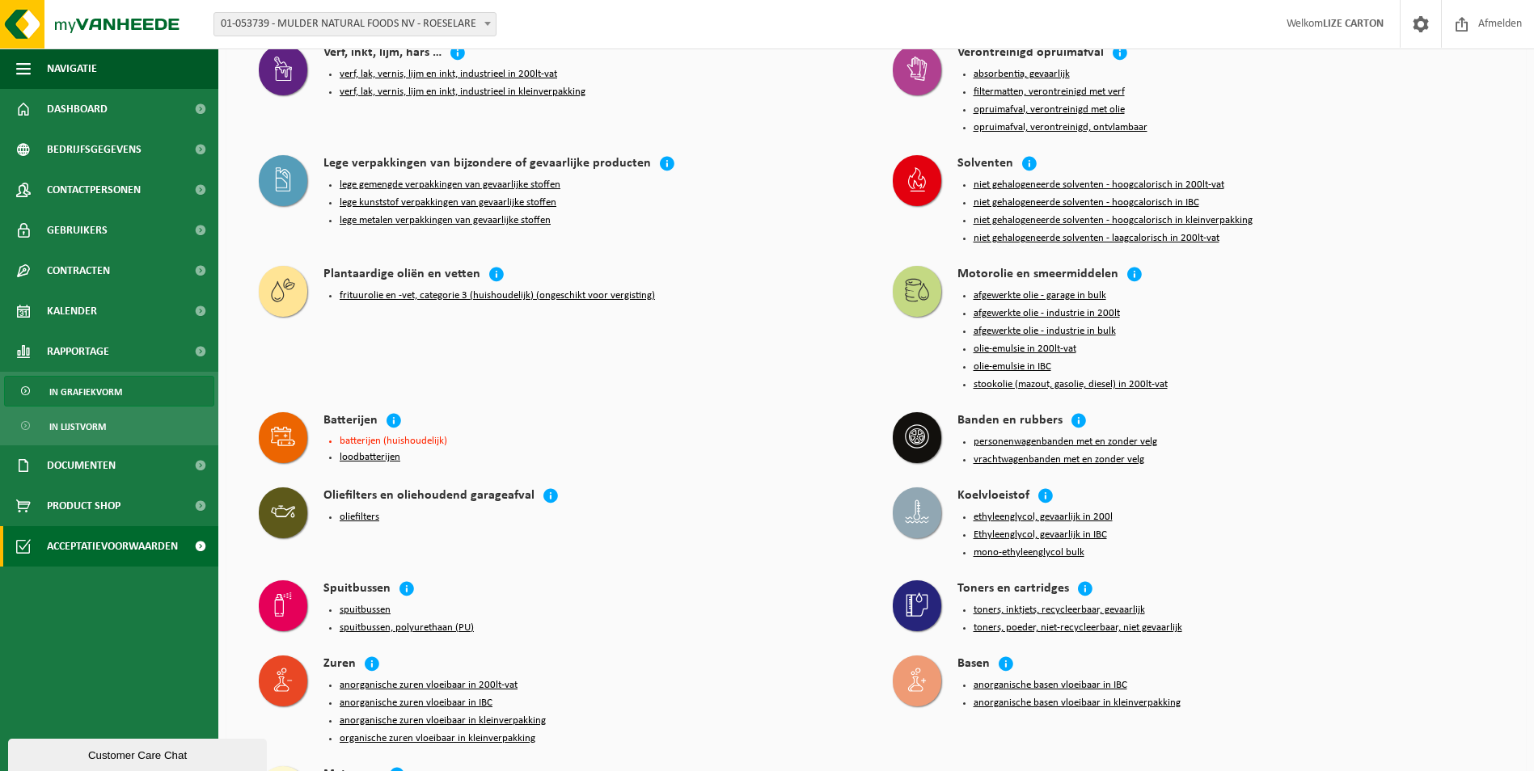
click at [82, 391] on span "In grafiekvorm" at bounding box center [85, 392] width 73 height 31
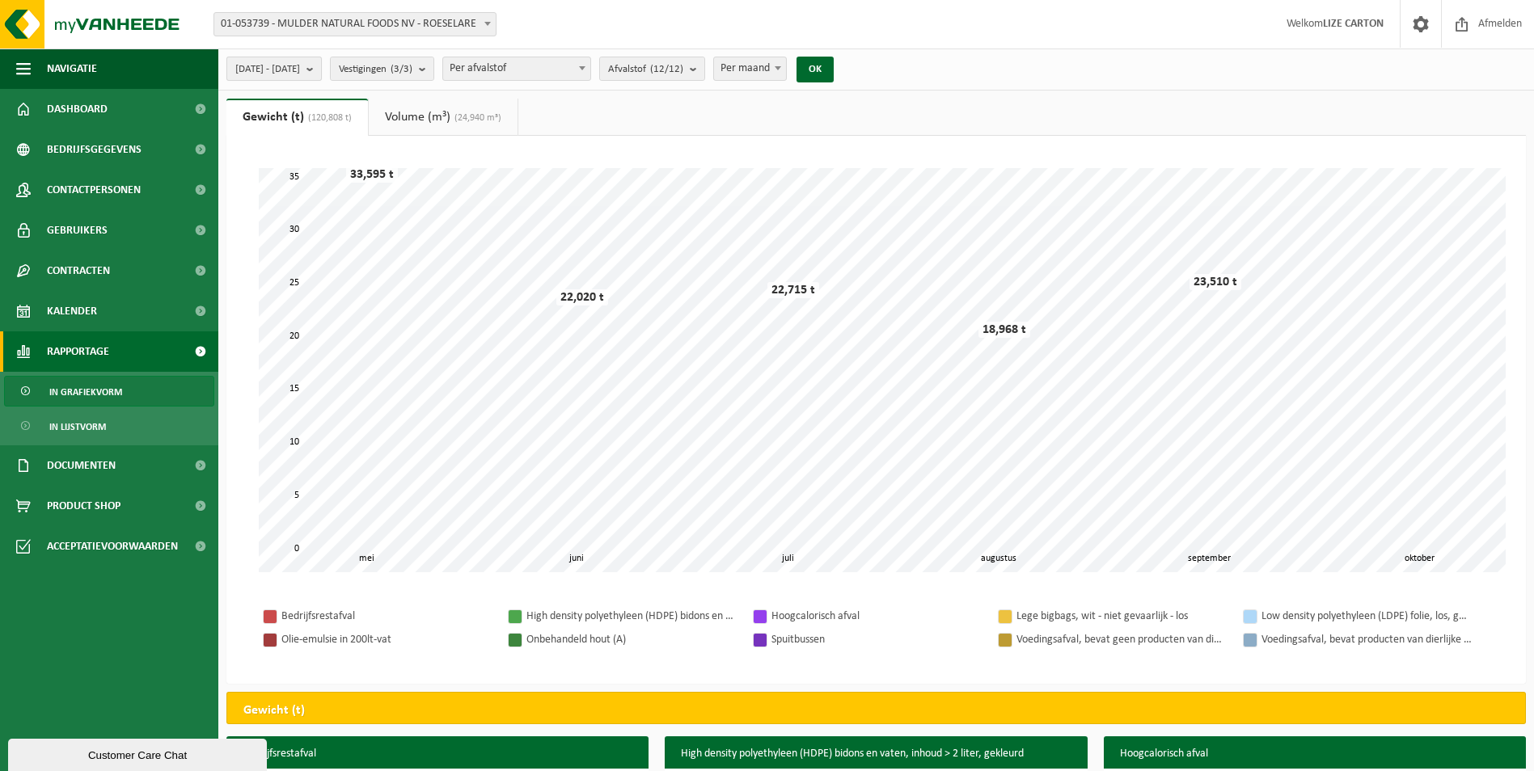
click at [288, 67] on span "2025-05-01 - 2025-10-07" at bounding box center [267, 69] width 65 height 24
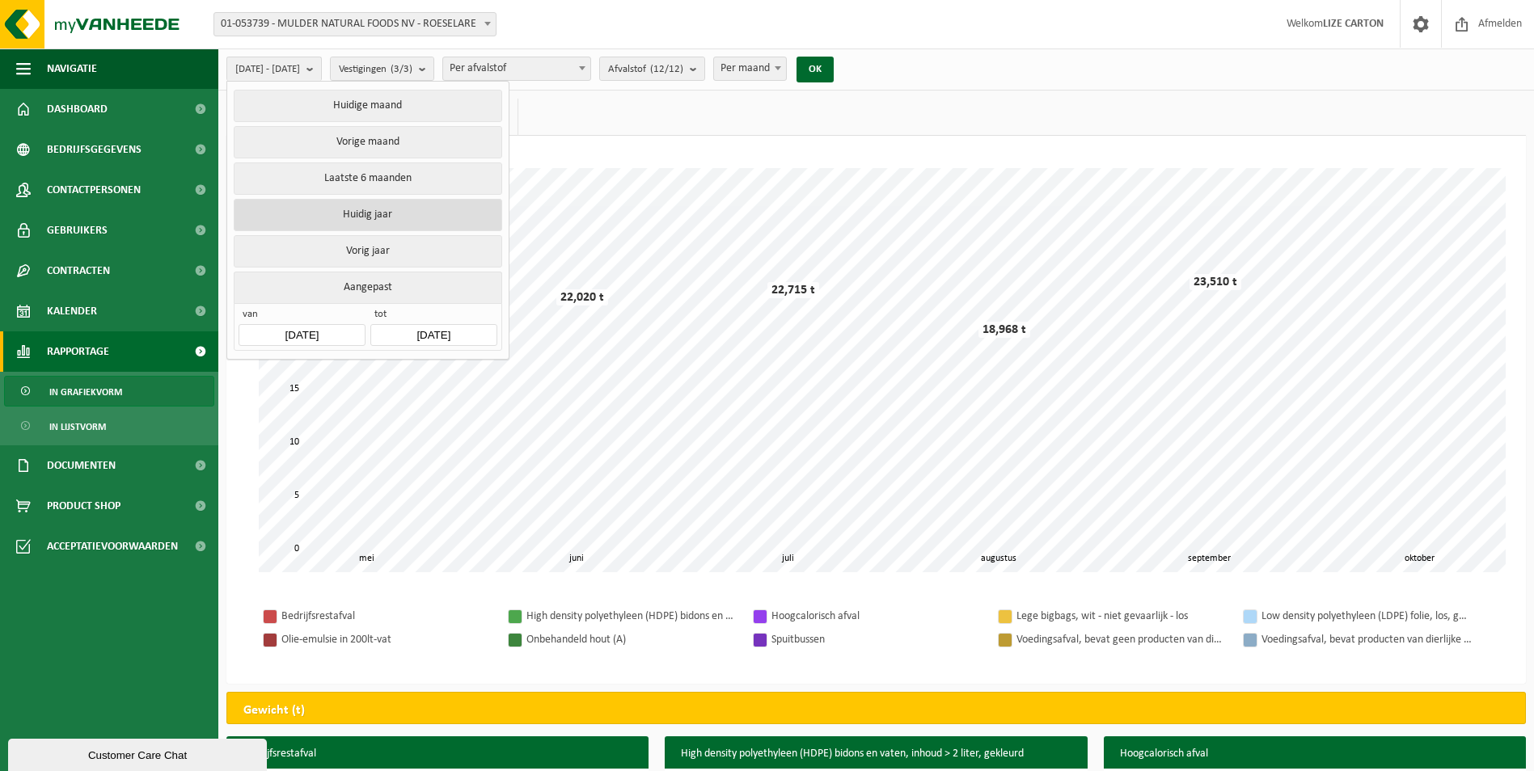
click at [353, 223] on button "Huidig jaar" at bounding box center [368, 215] width 268 height 32
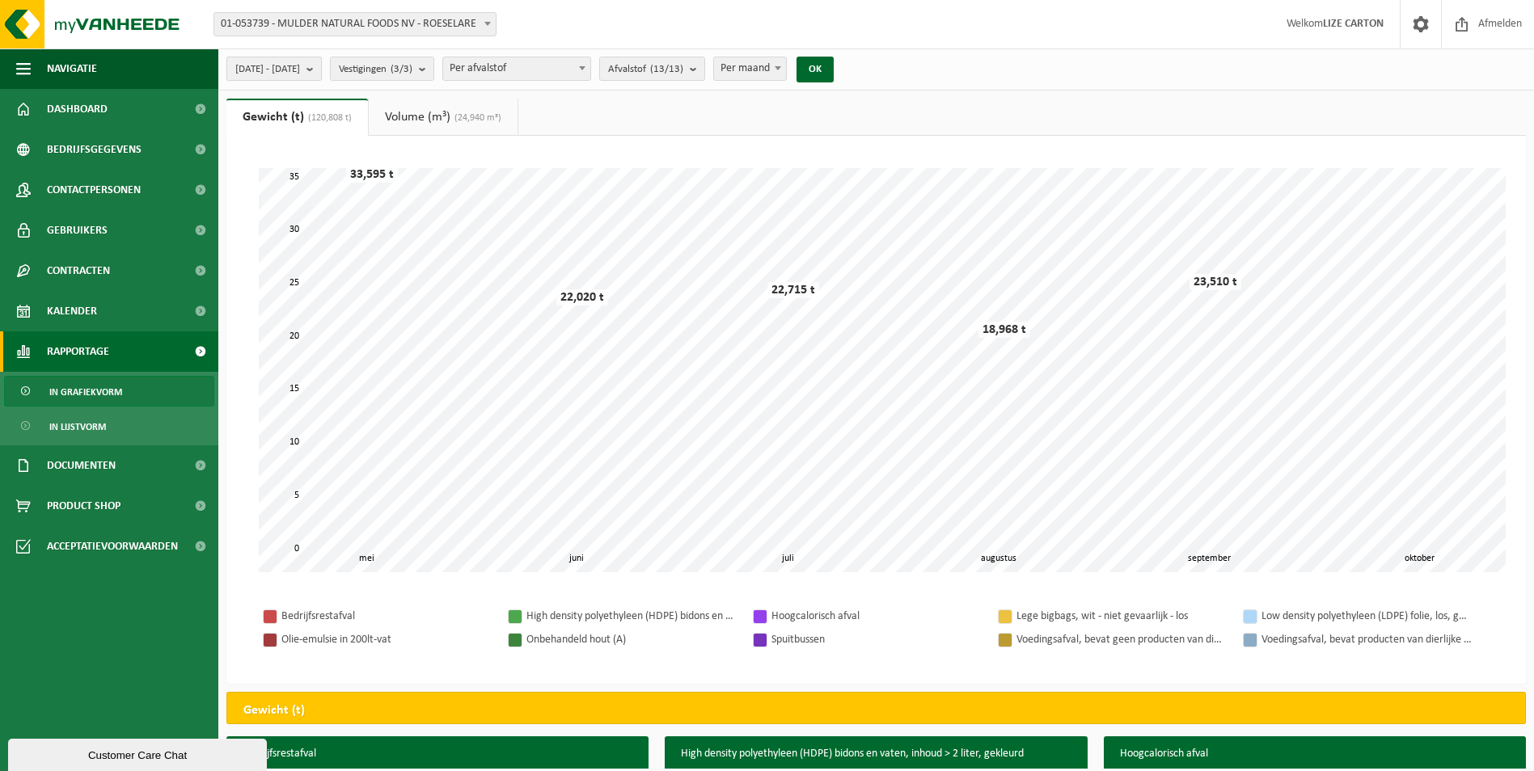
click at [300, 66] on span "2025-01-01 - 2025-10-07" at bounding box center [267, 69] width 65 height 24
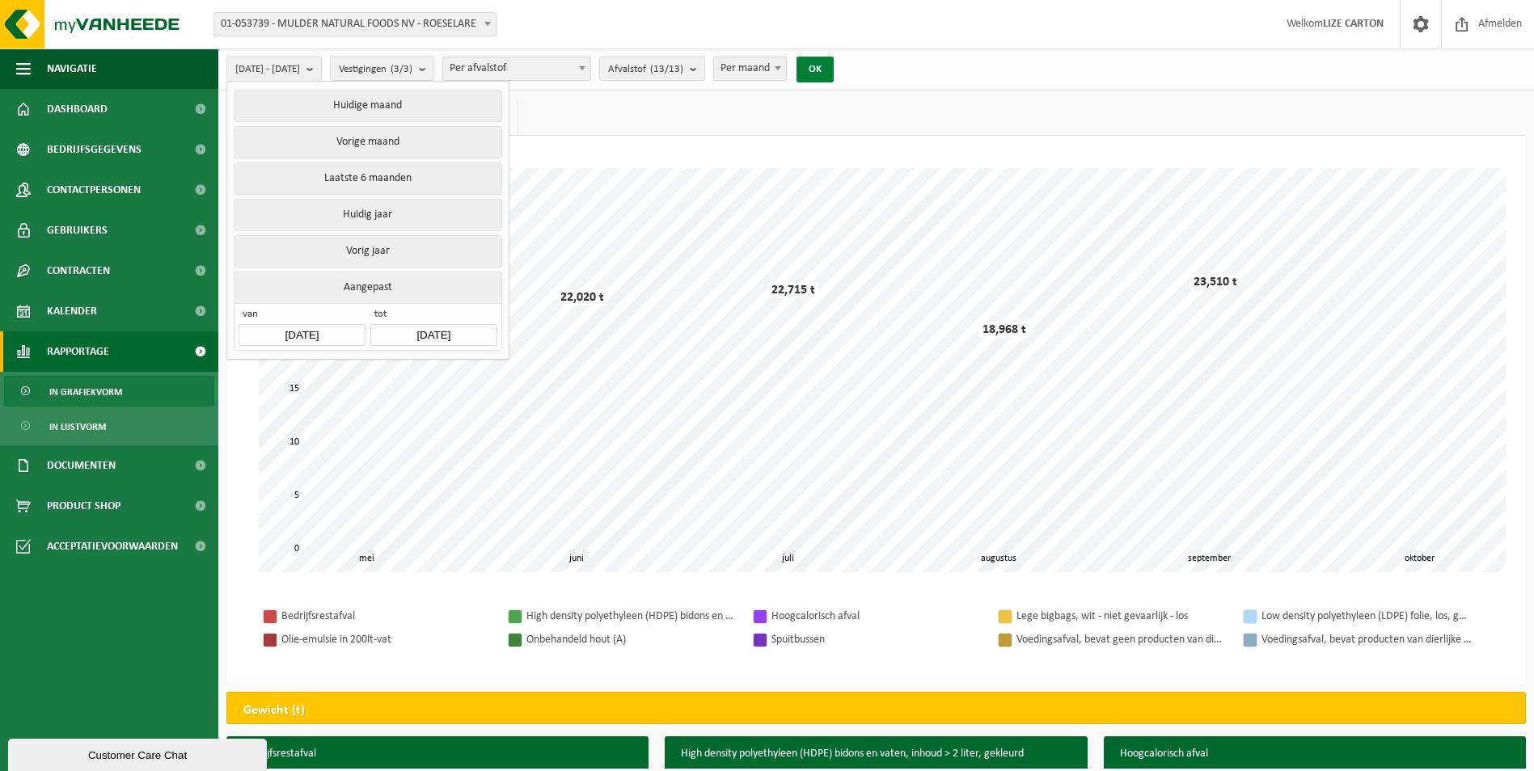
click at [834, 68] on button "OK" at bounding box center [815, 70] width 37 height 26
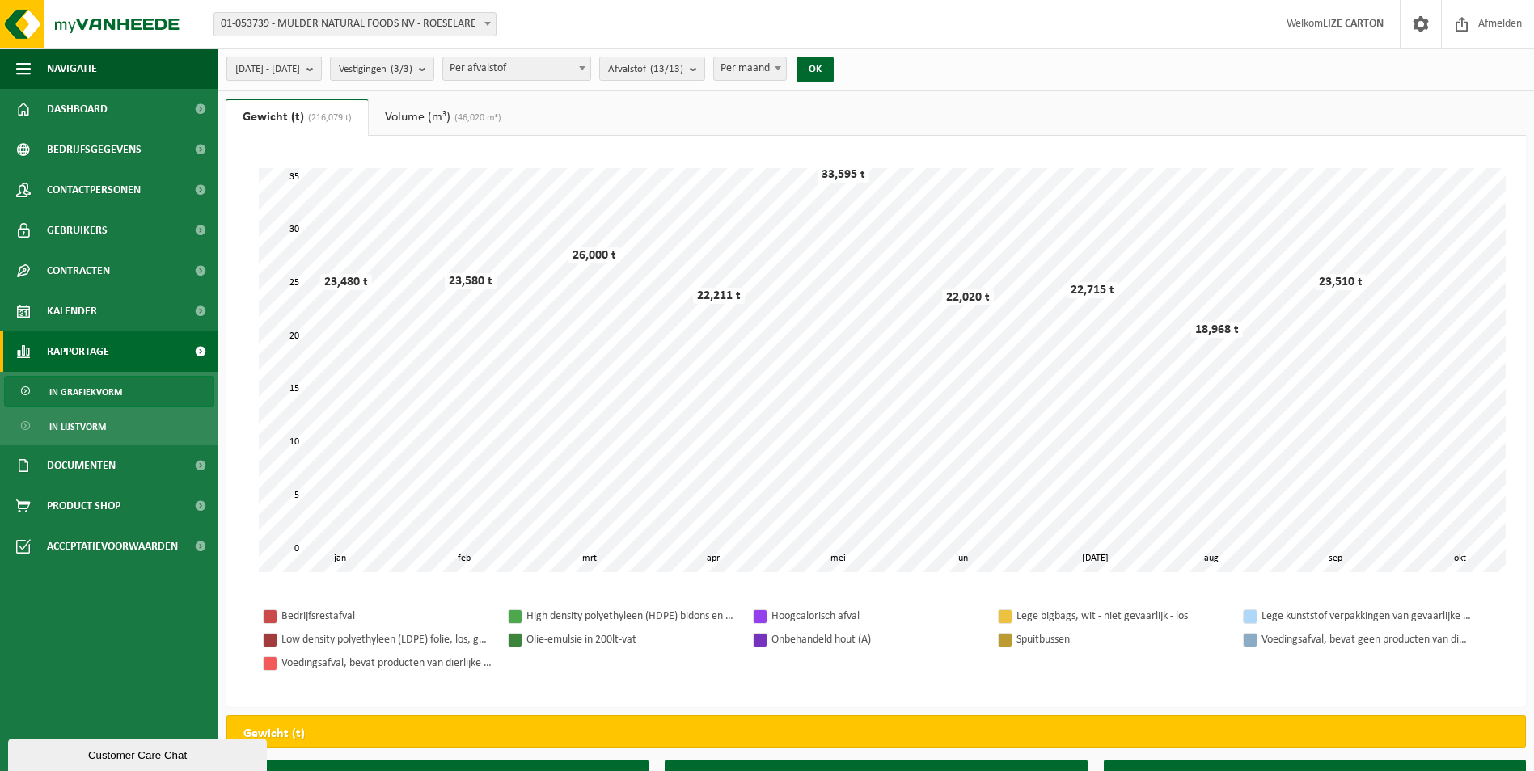
click at [300, 60] on span "2025-01-01 - 2025-10-07" at bounding box center [267, 69] width 65 height 24
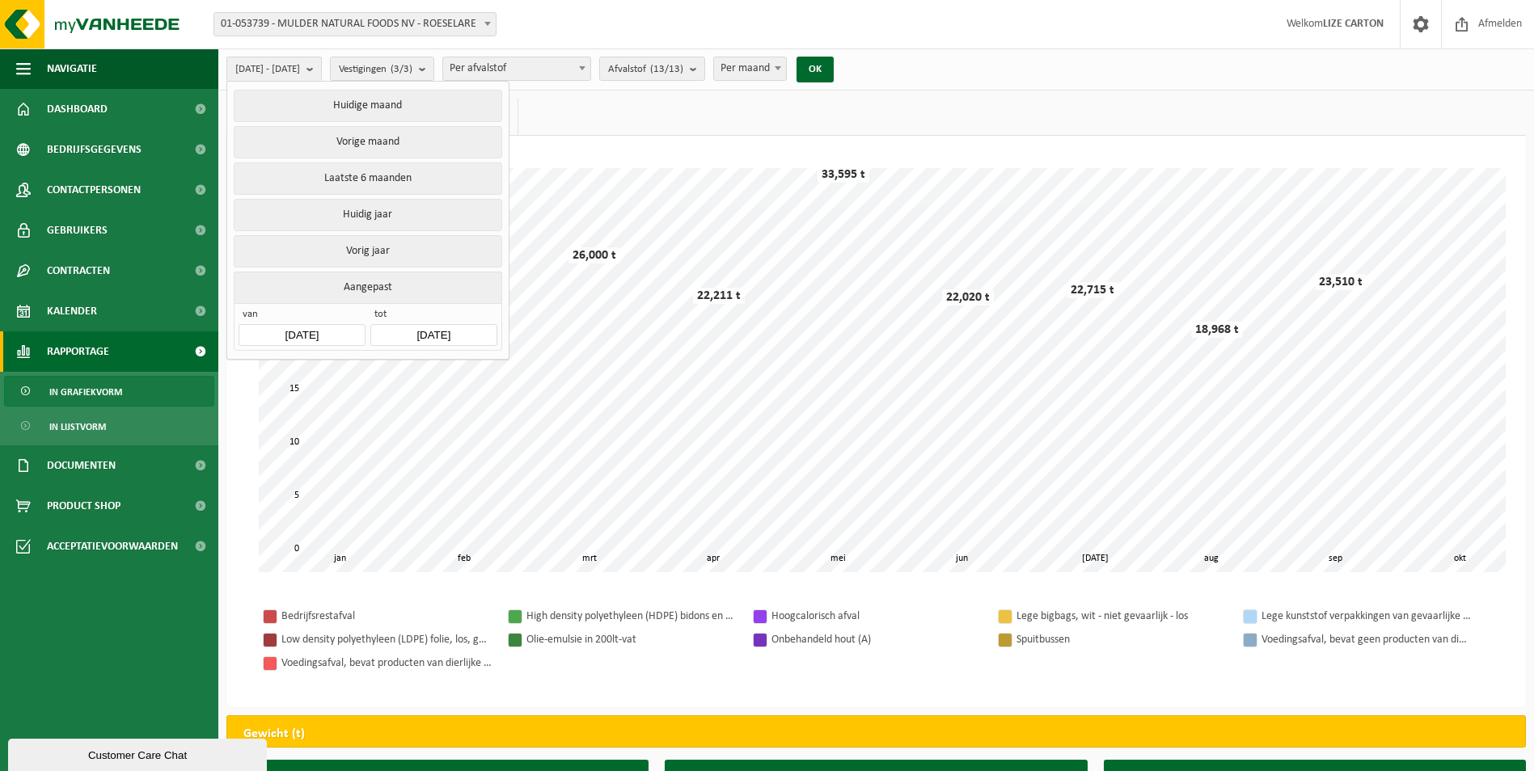
click at [1084, 68] on div "2025-01-01 - 2025-10-07 Huidige maand Vorige maand Laatste 6 maanden Huidig jaa…" at bounding box center [876, 70] width 1316 height 42
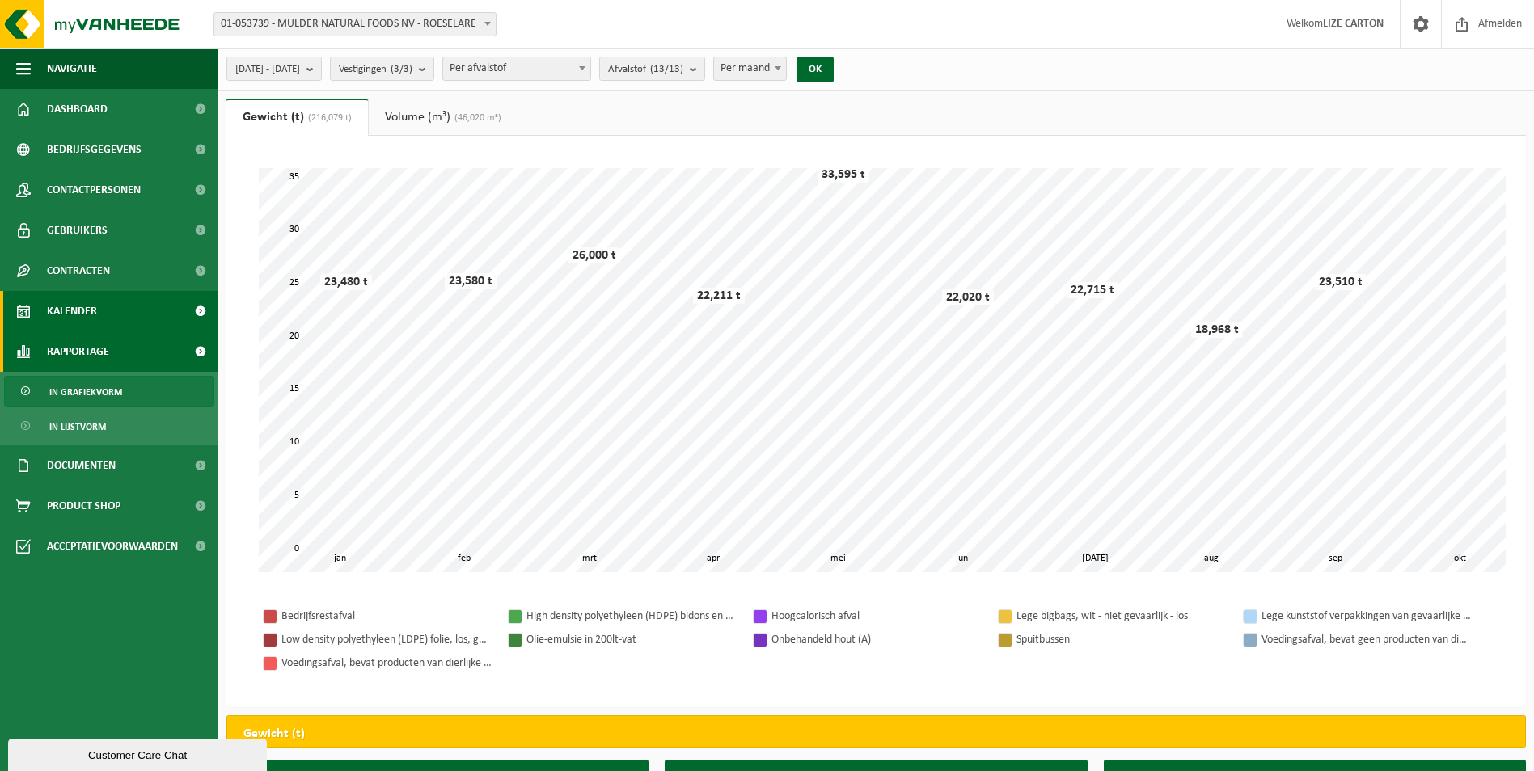
click at [74, 307] on span "Kalender" at bounding box center [72, 311] width 50 height 40
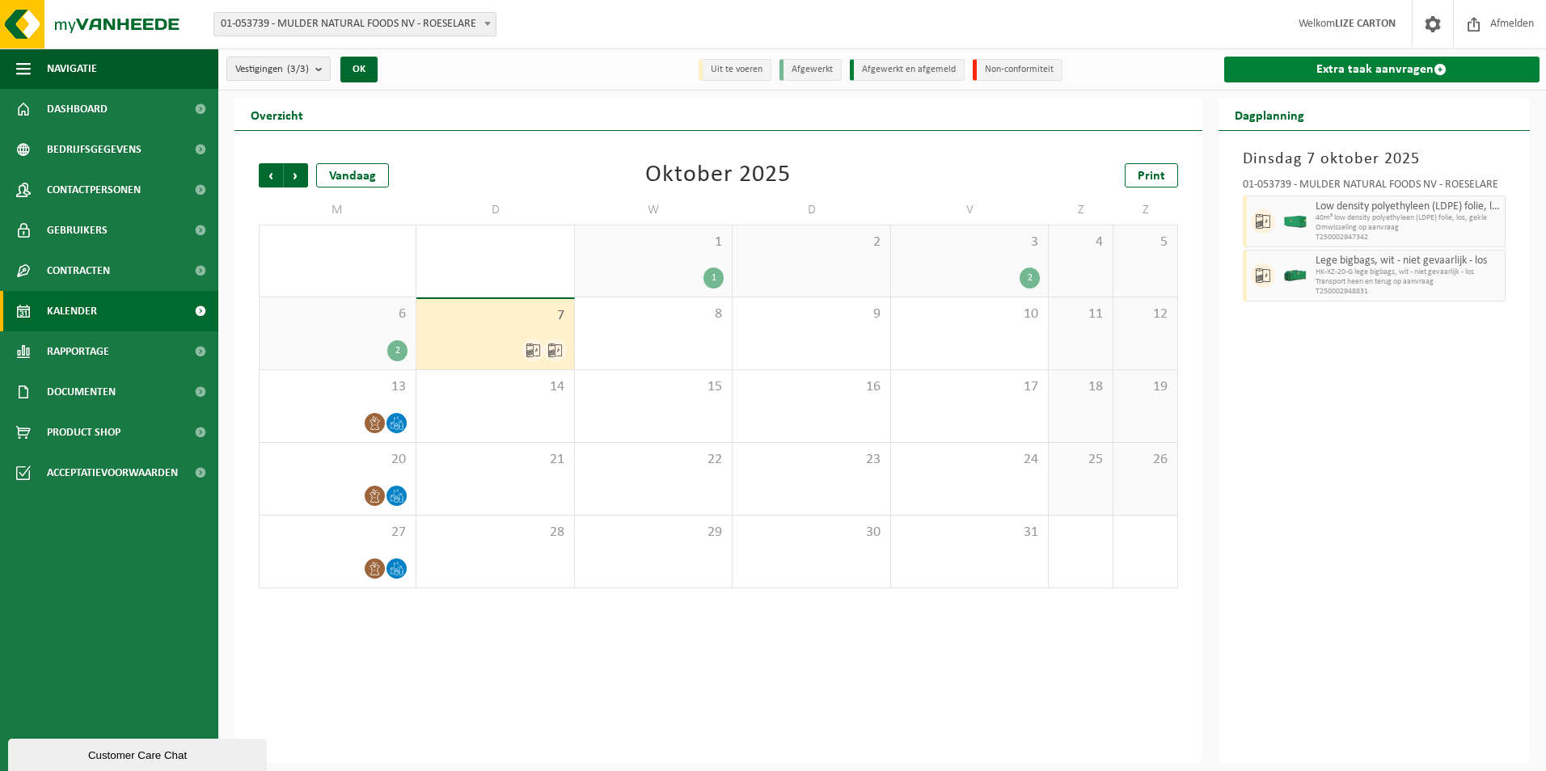
click at [1297, 67] on link "Extra taak aanvragen" at bounding box center [1382, 70] width 316 height 26
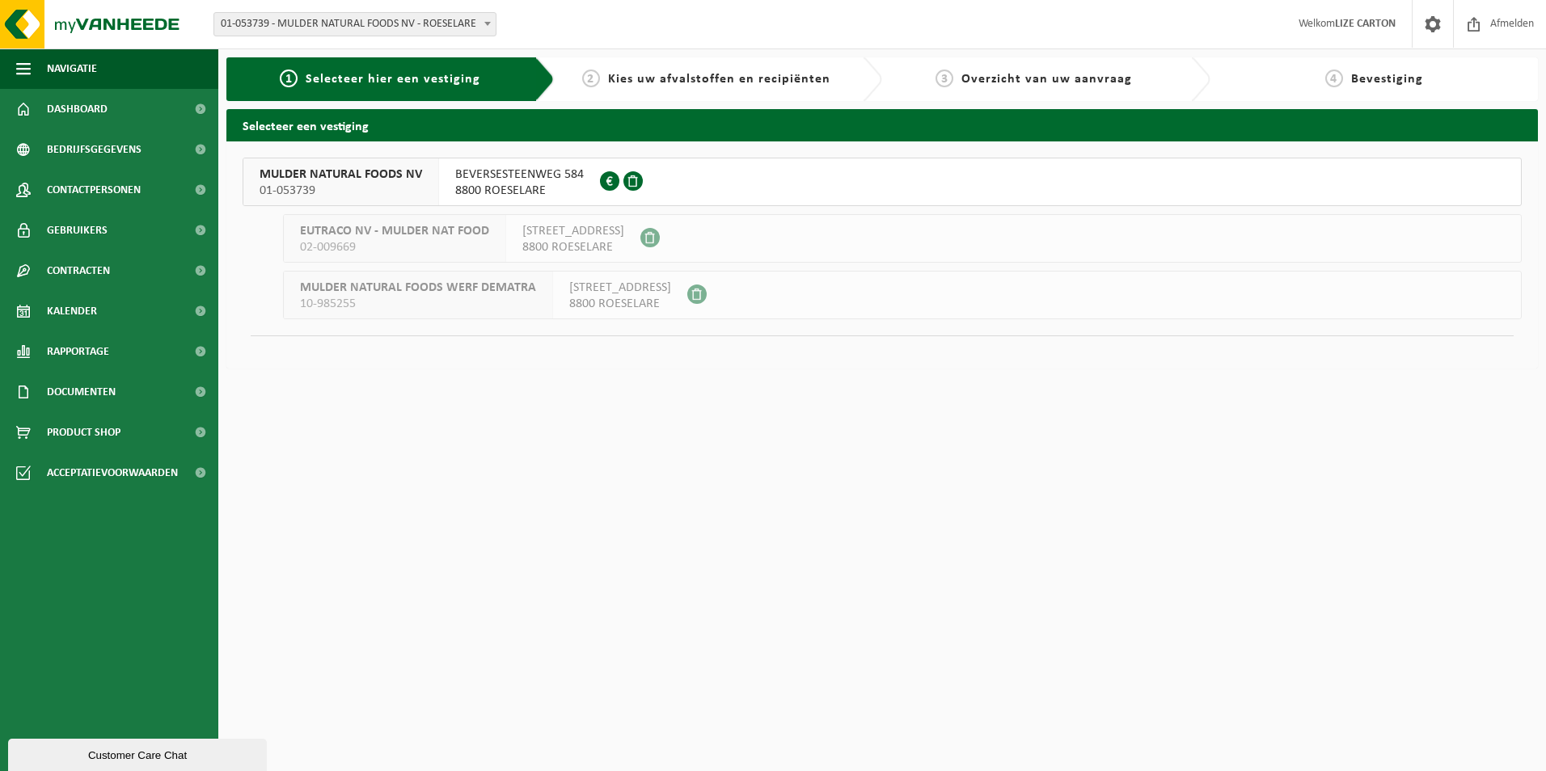
click at [517, 175] on span "BEVERSESTEENWEG 584" at bounding box center [519, 175] width 129 height 16
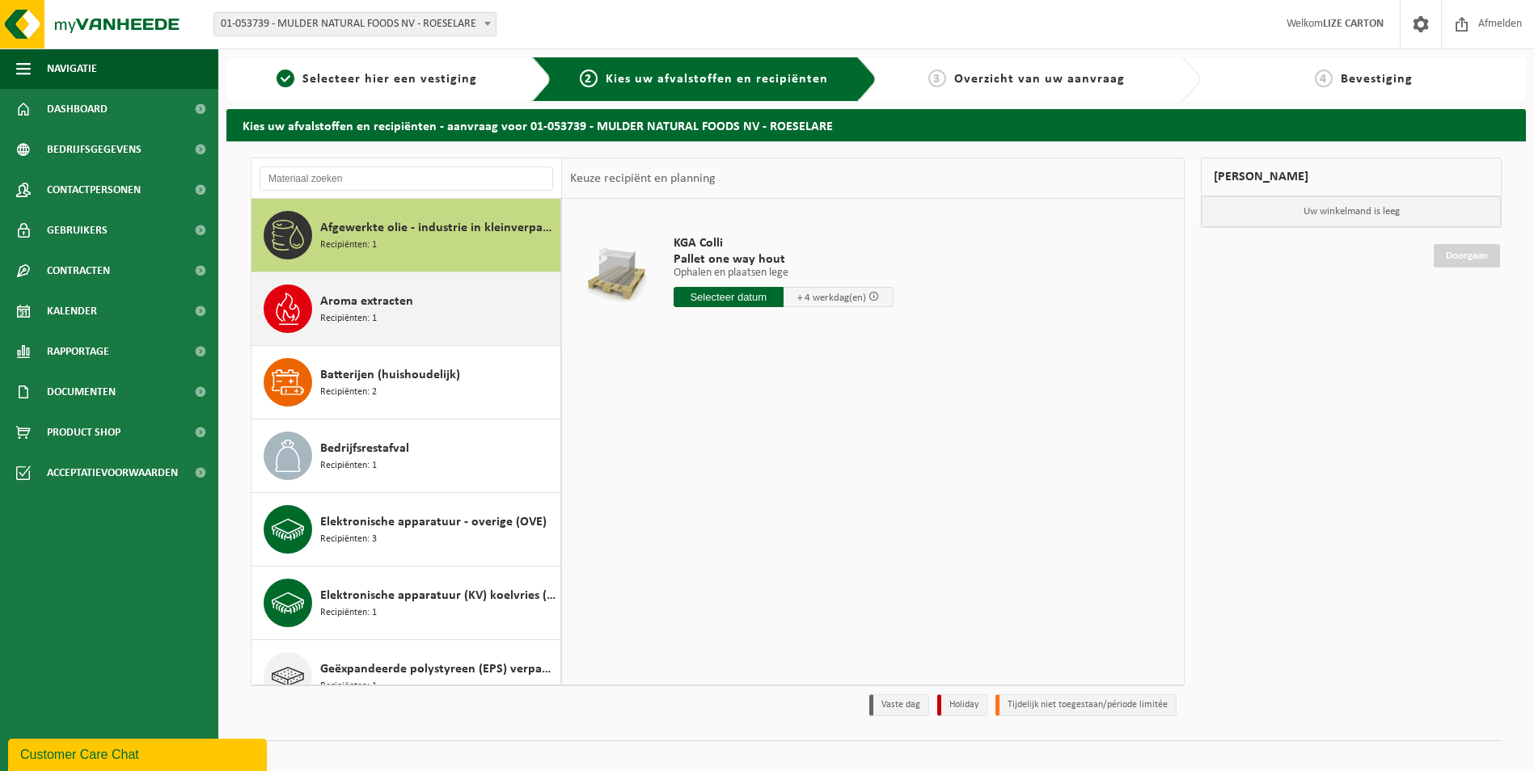
click at [393, 315] on div "Aroma extracten Recipiënten: 1" at bounding box center [438, 309] width 236 height 49
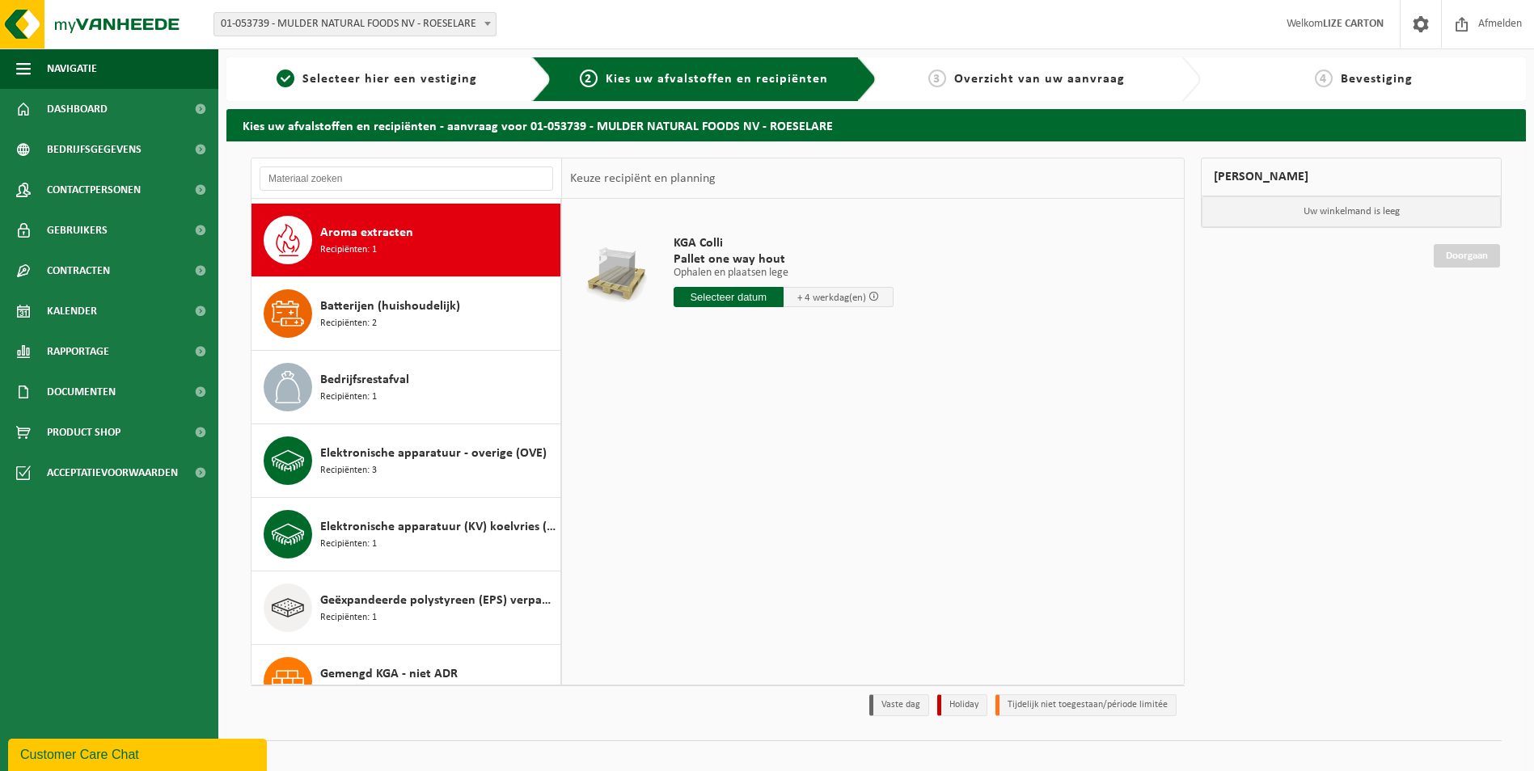
scroll to position [74, 0]
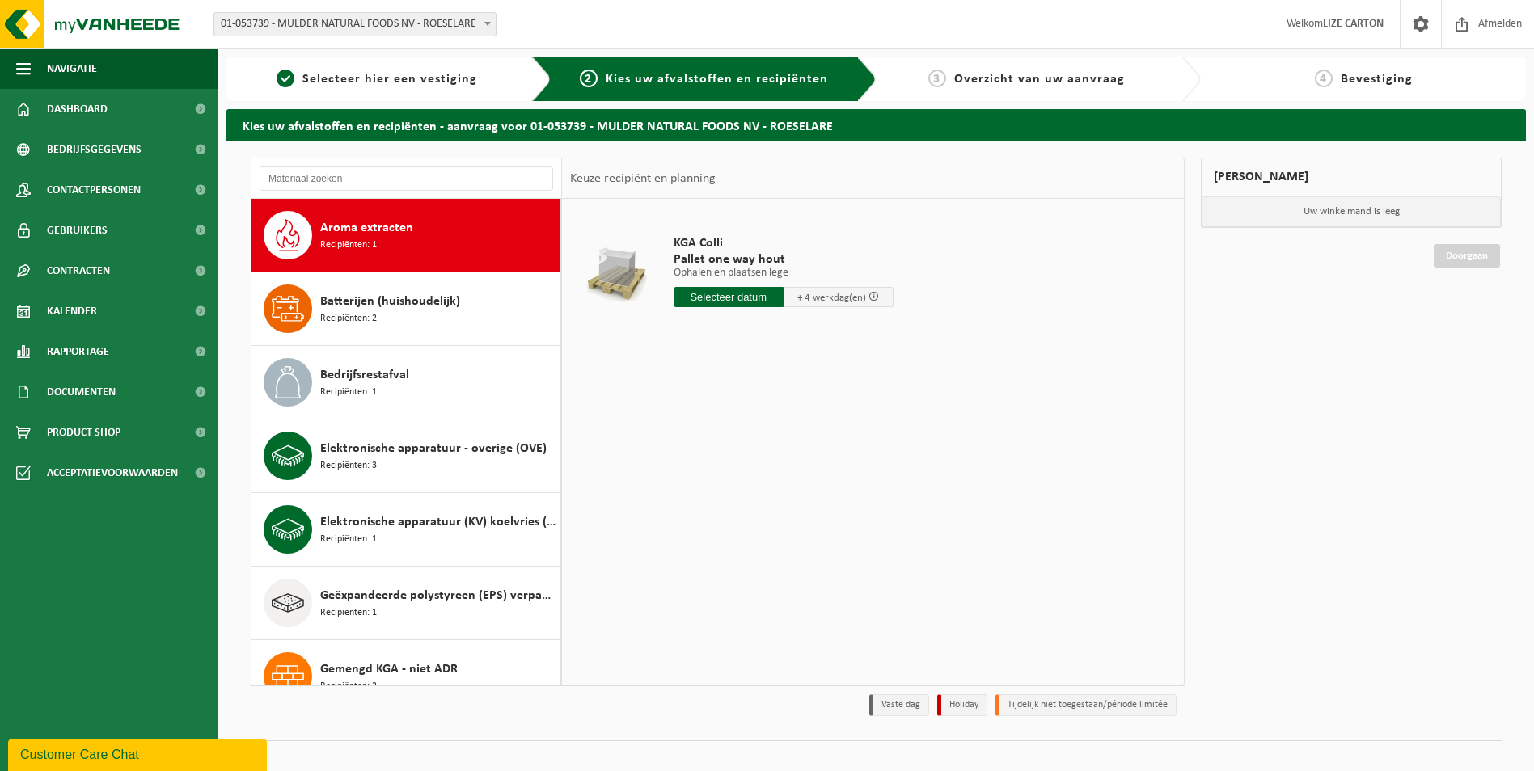
click at [393, 315] on div "Batterijen (huishoudelijk) Recipiënten: 2" at bounding box center [438, 309] width 236 height 49
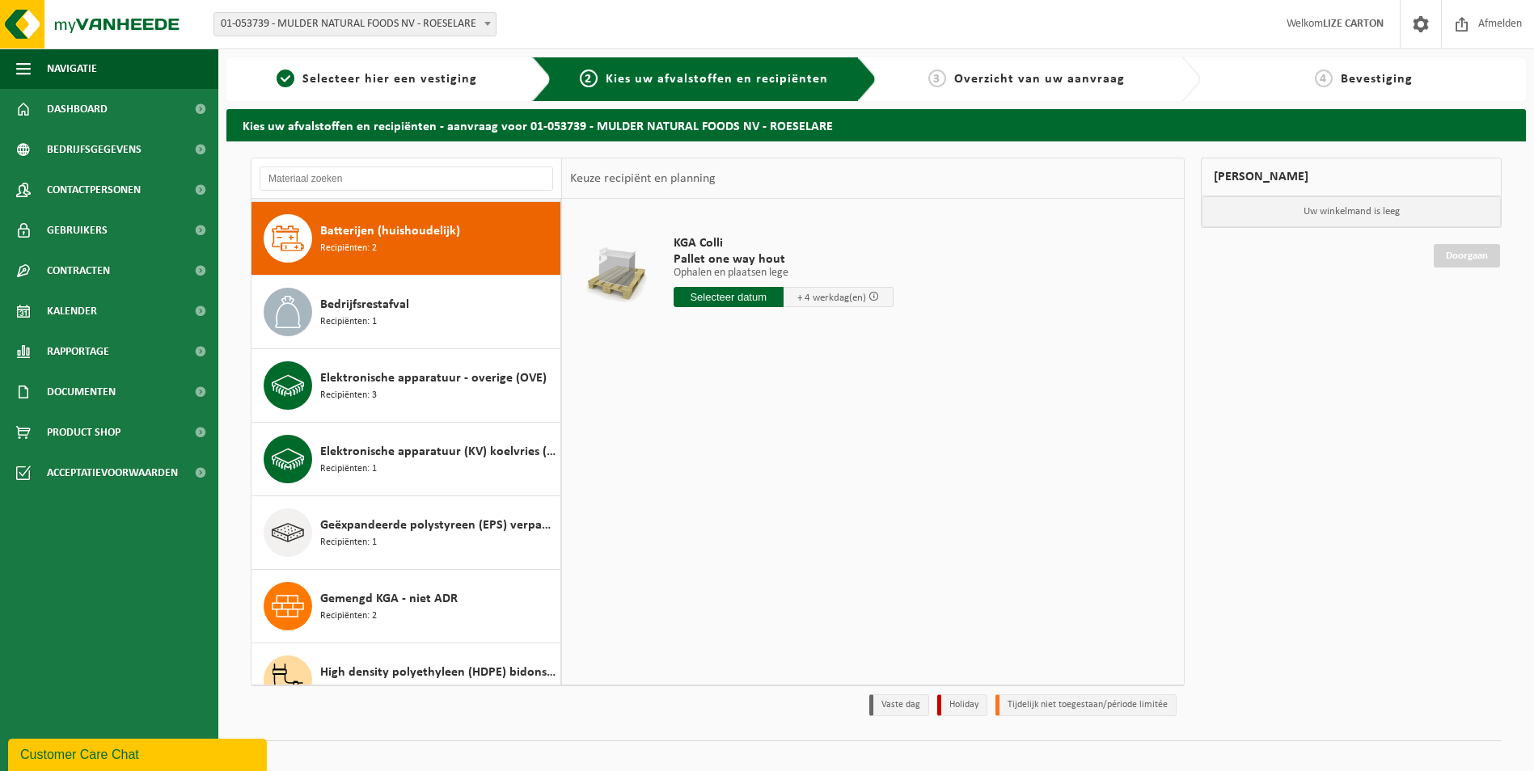
scroll to position [147, 0]
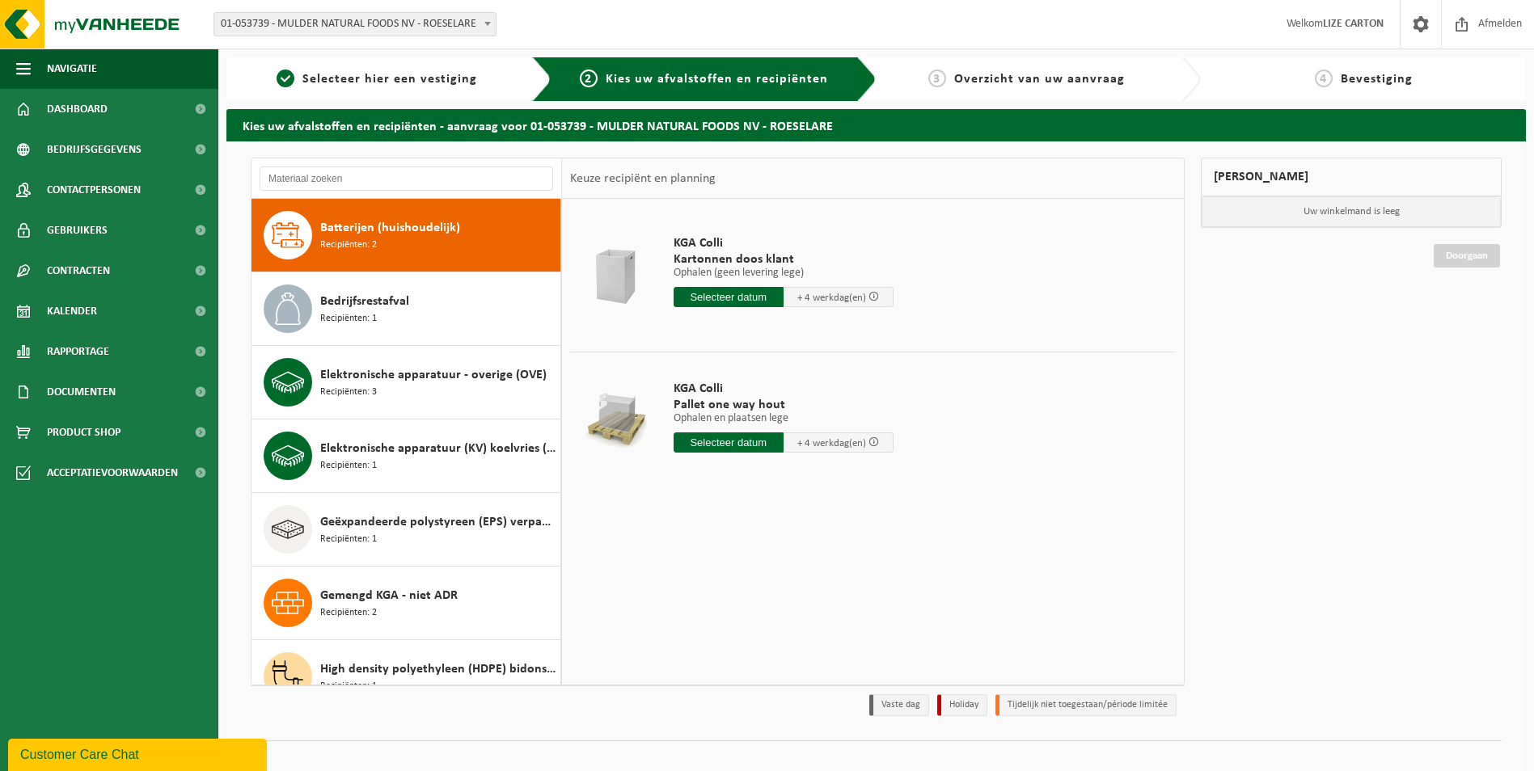
click at [393, 315] on div "Bedrijfsrestafval Recipiënten: 1" at bounding box center [438, 309] width 236 height 49
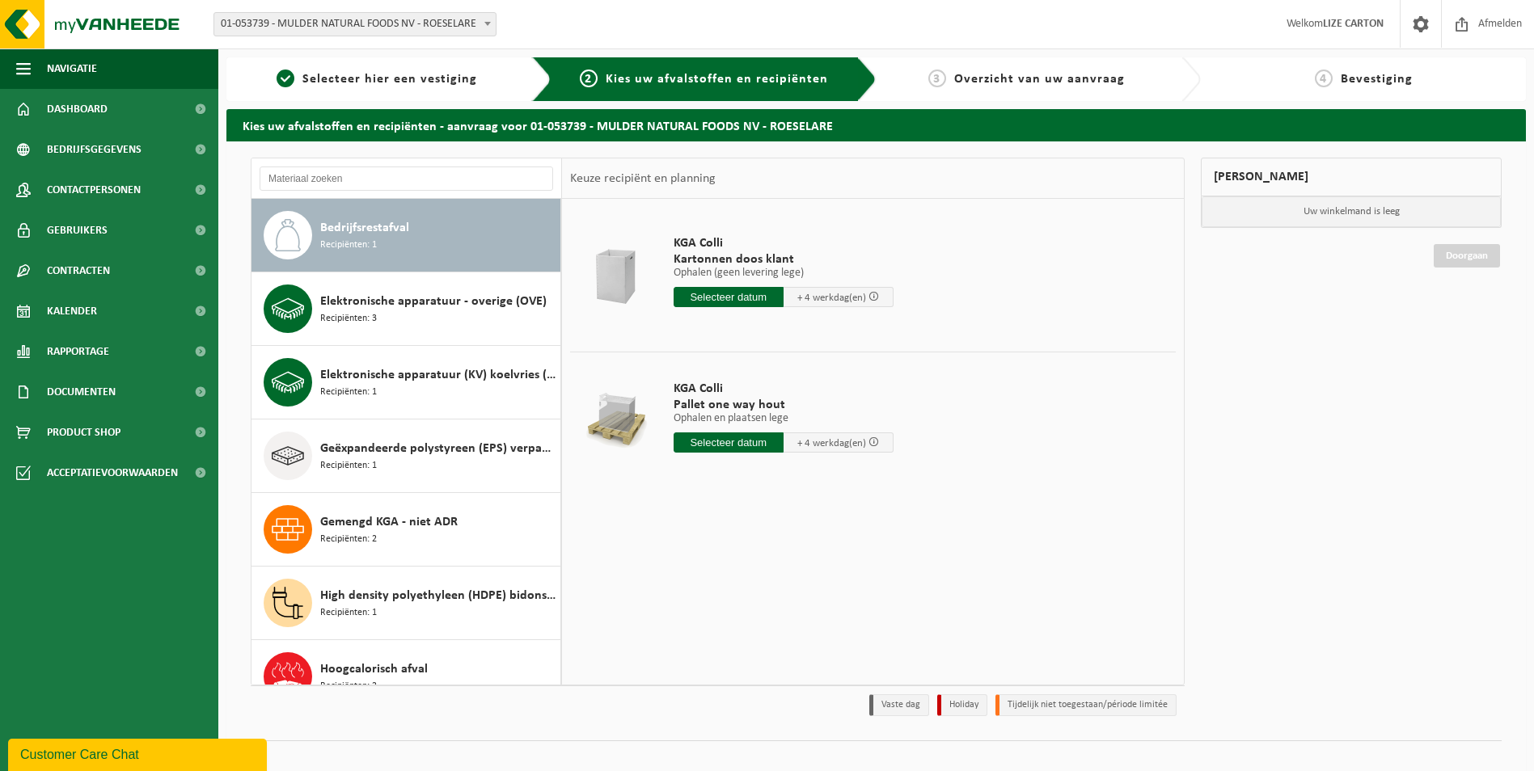
click at [393, 315] on div "Elektronische apparatuur - overige (OVE) Recipiënten: 3" at bounding box center [438, 309] width 236 height 49
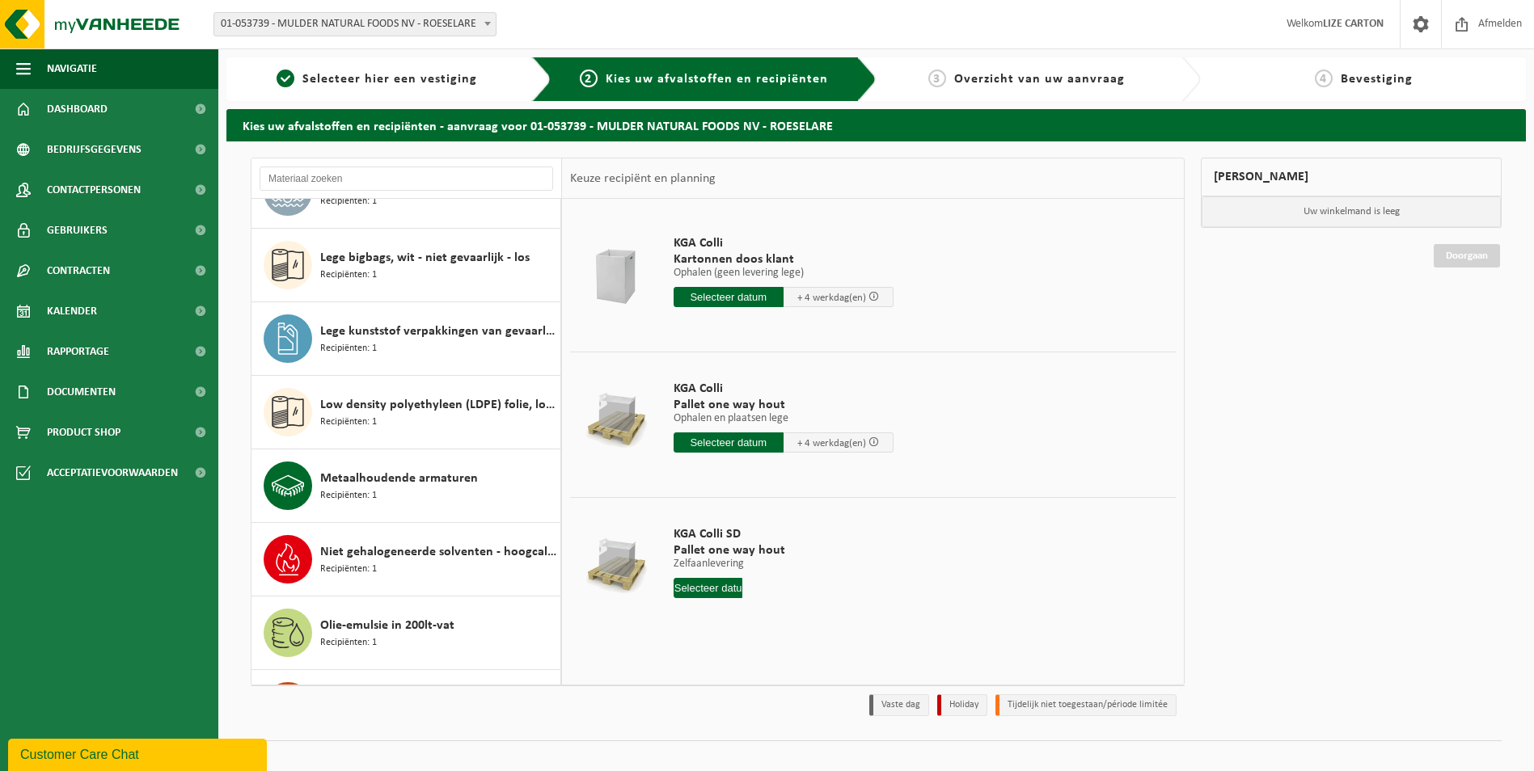
scroll to position [537, 0]
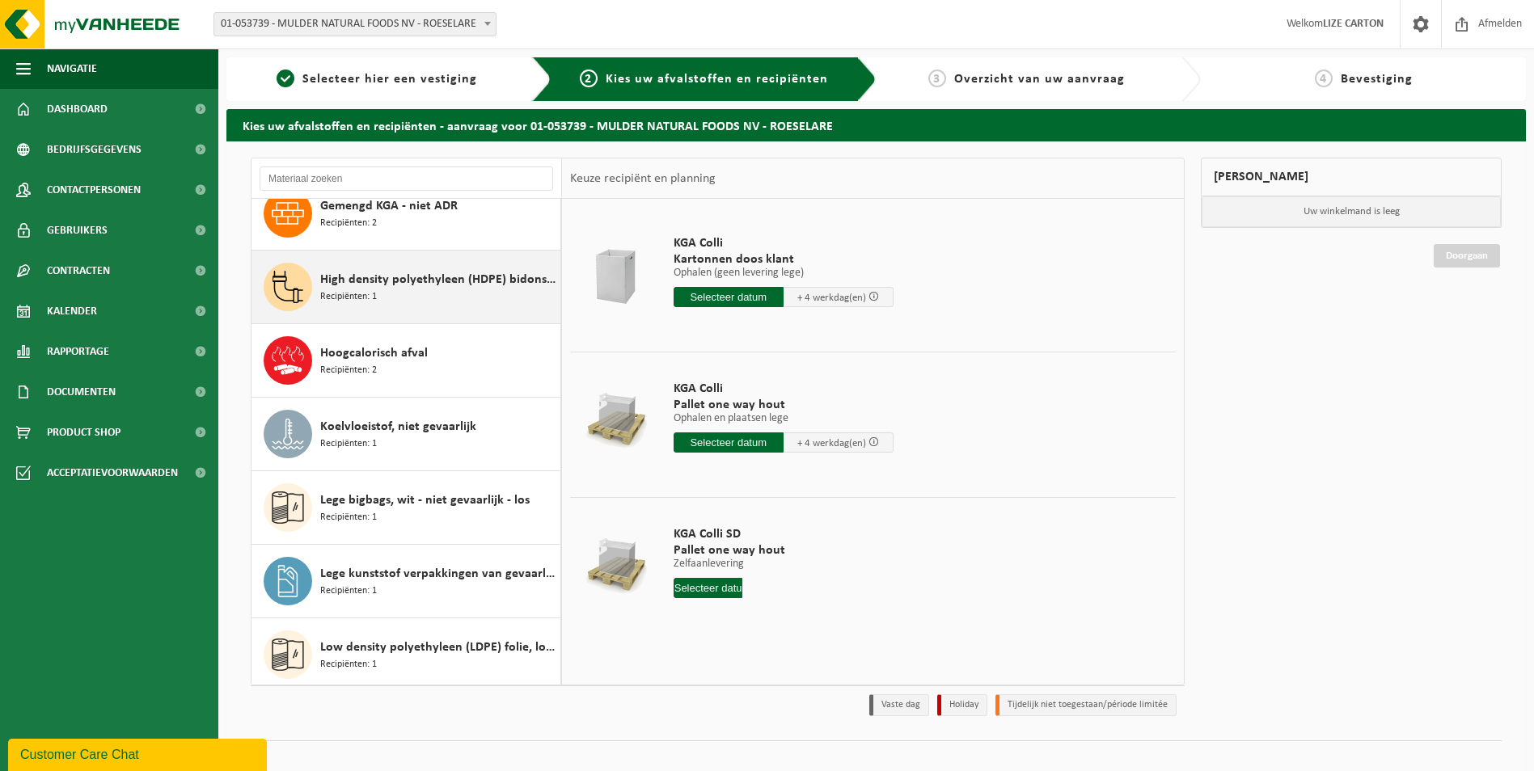
click at [399, 292] on div "High density polyethyleen (HDPE) bidons en vaten, inhoud > 2 liter, gekleurd Re…" at bounding box center [438, 287] width 236 height 49
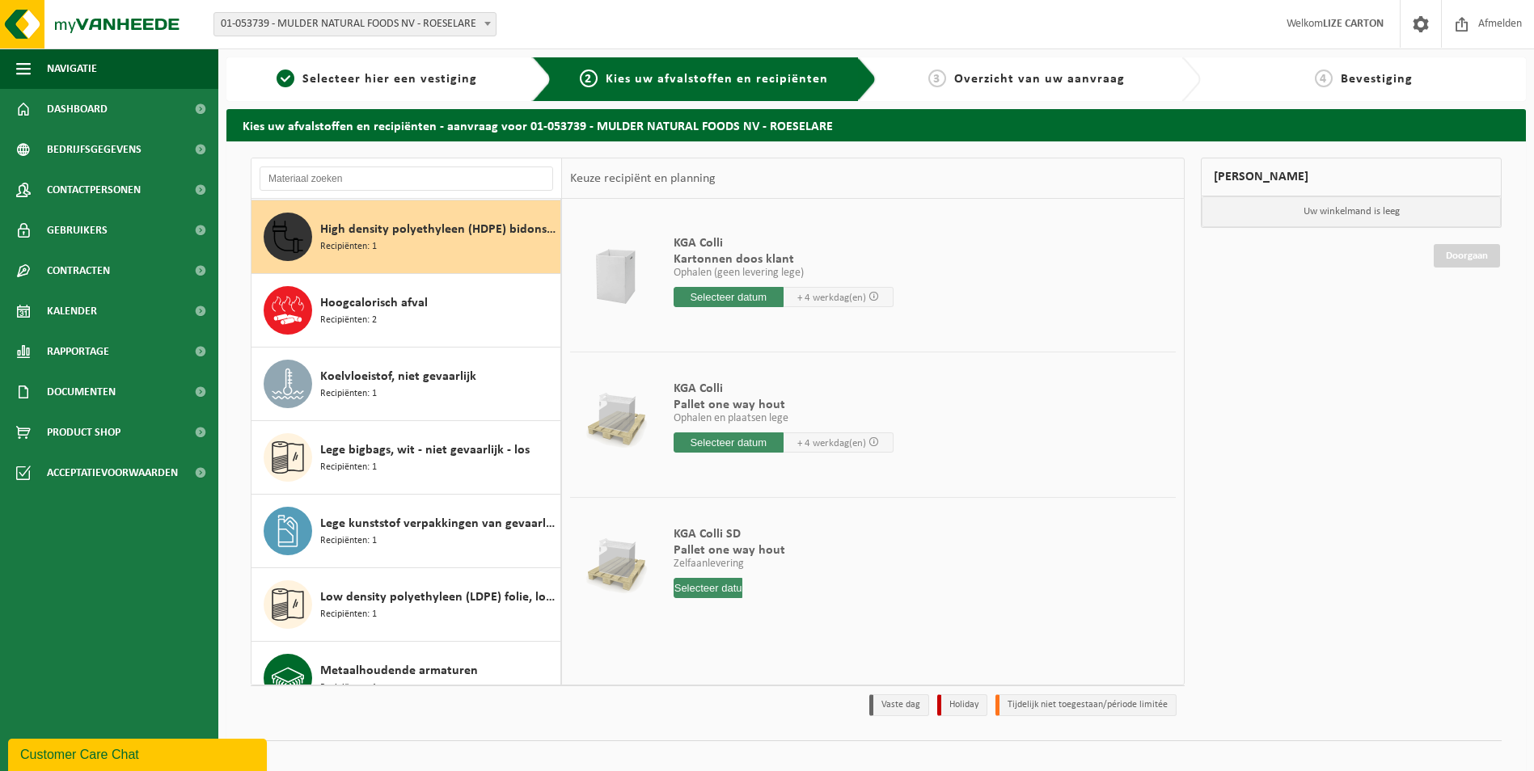
scroll to position [589, 0]
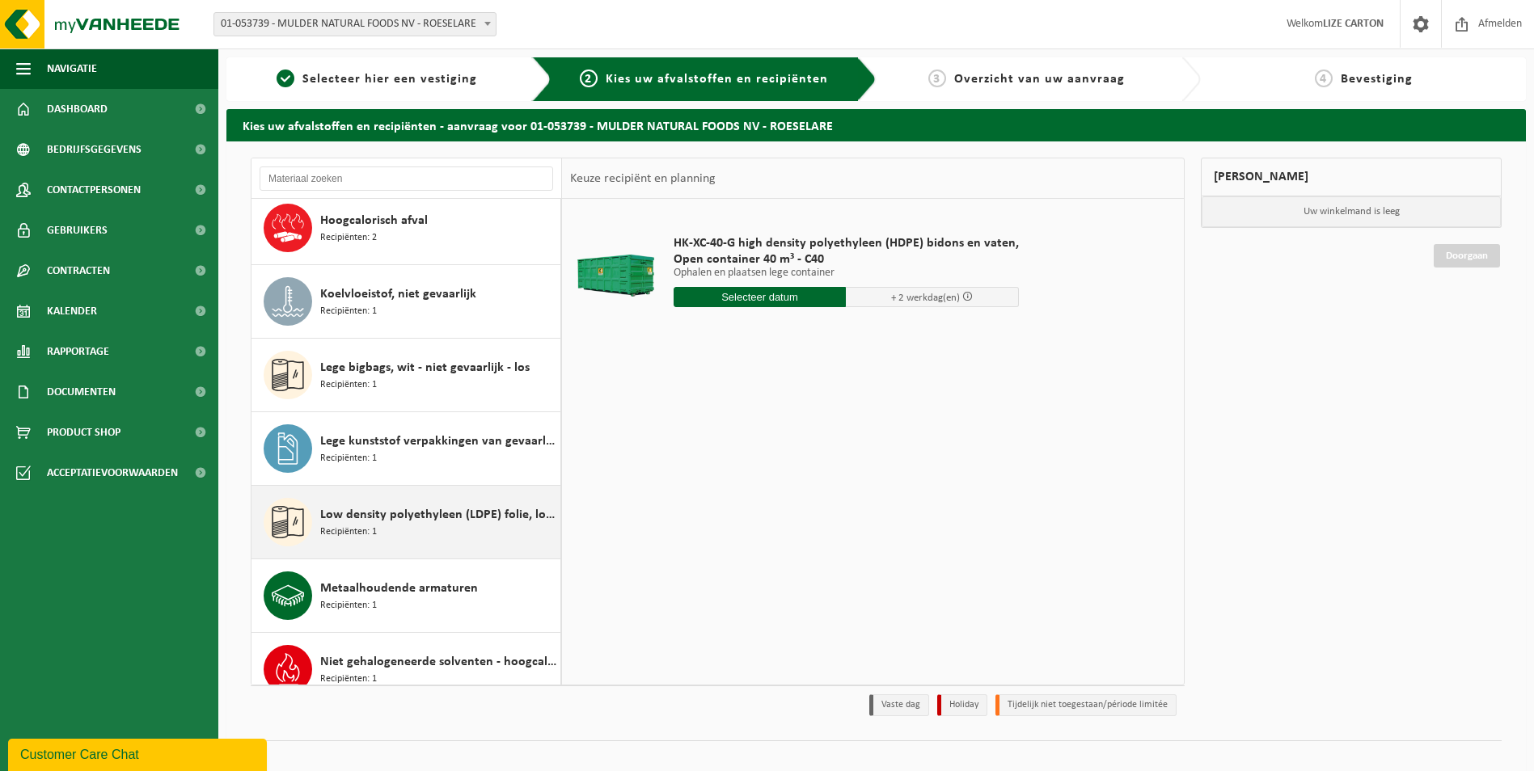
click at [436, 527] on div "Low density polyethyleen (LDPE) folie, los, gekleurd Recipiënten: 1" at bounding box center [438, 522] width 236 height 49
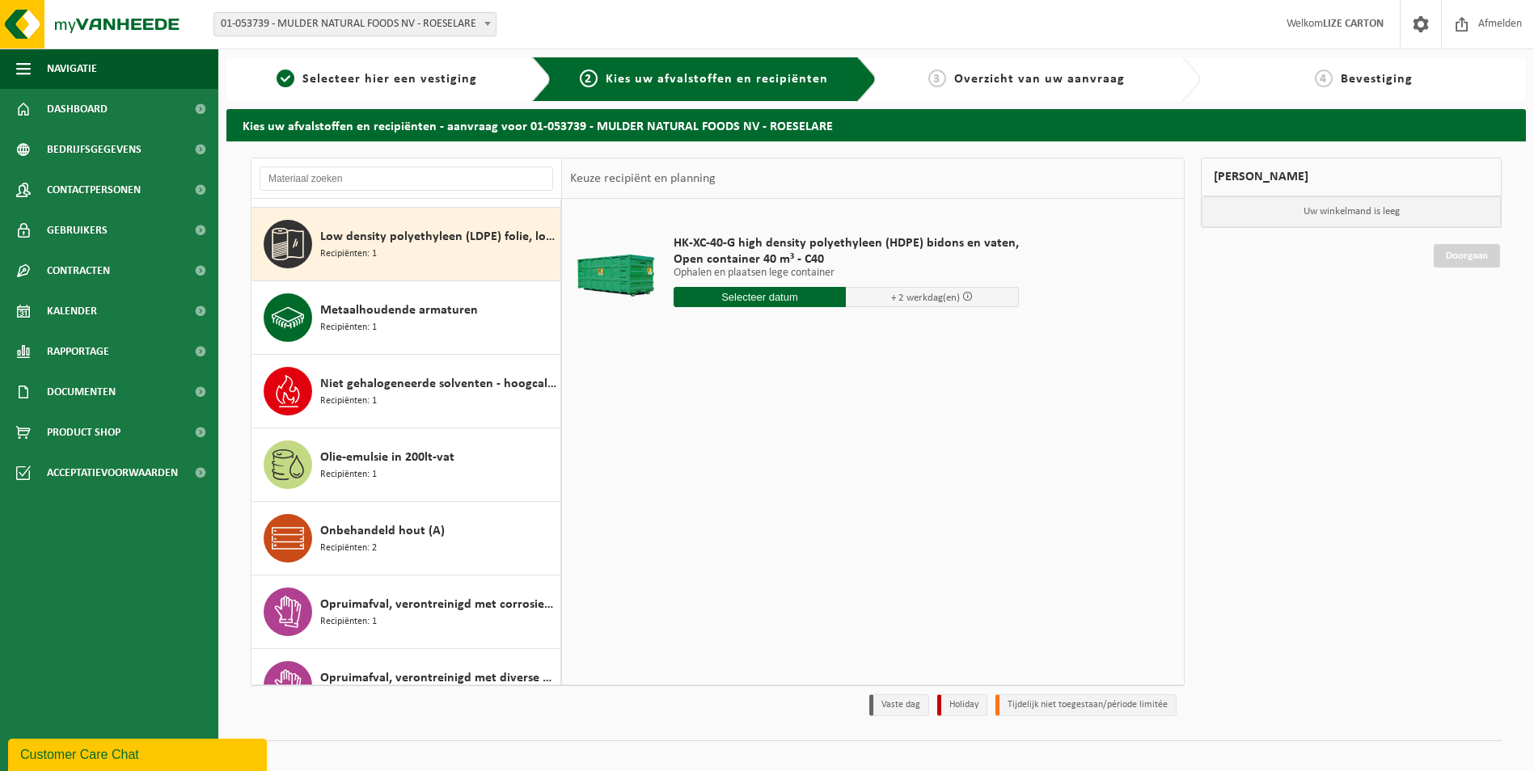
scroll to position [957, 0]
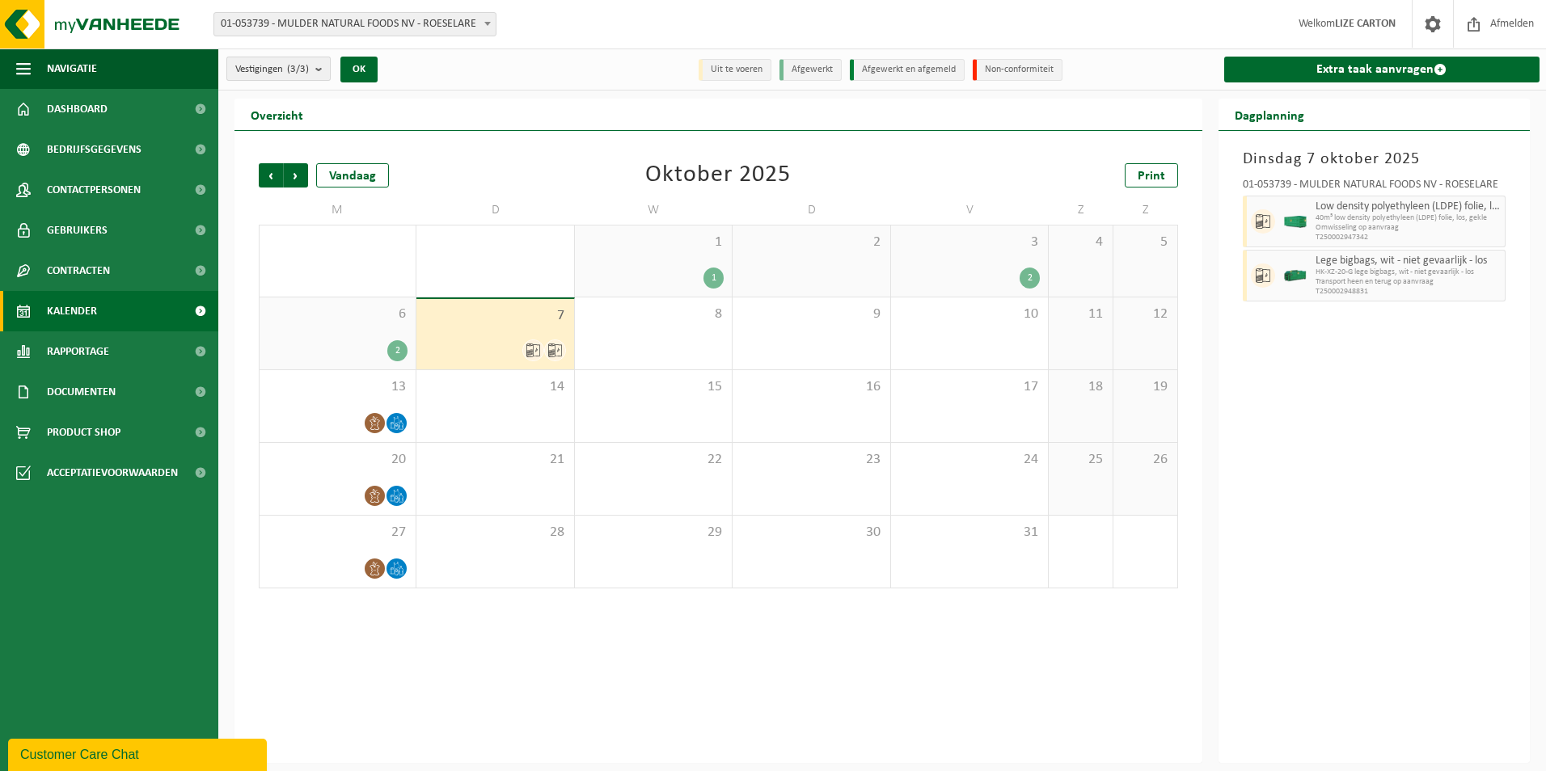
click at [330, 70] on b "submit" at bounding box center [322, 68] width 15 height 23
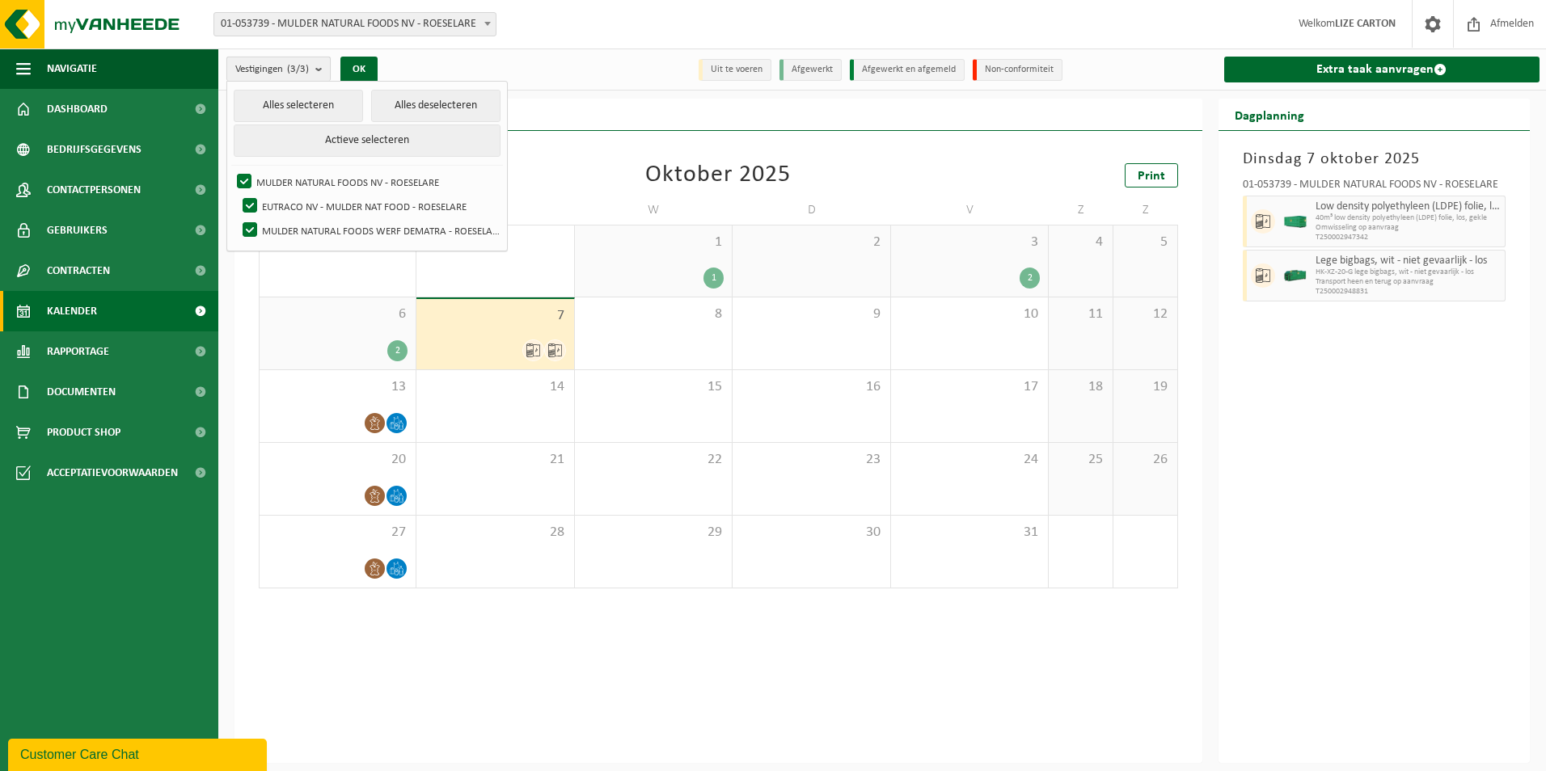
click at [330, 70] on b "submit" at bounding box center [322, 68] width 15 height 23
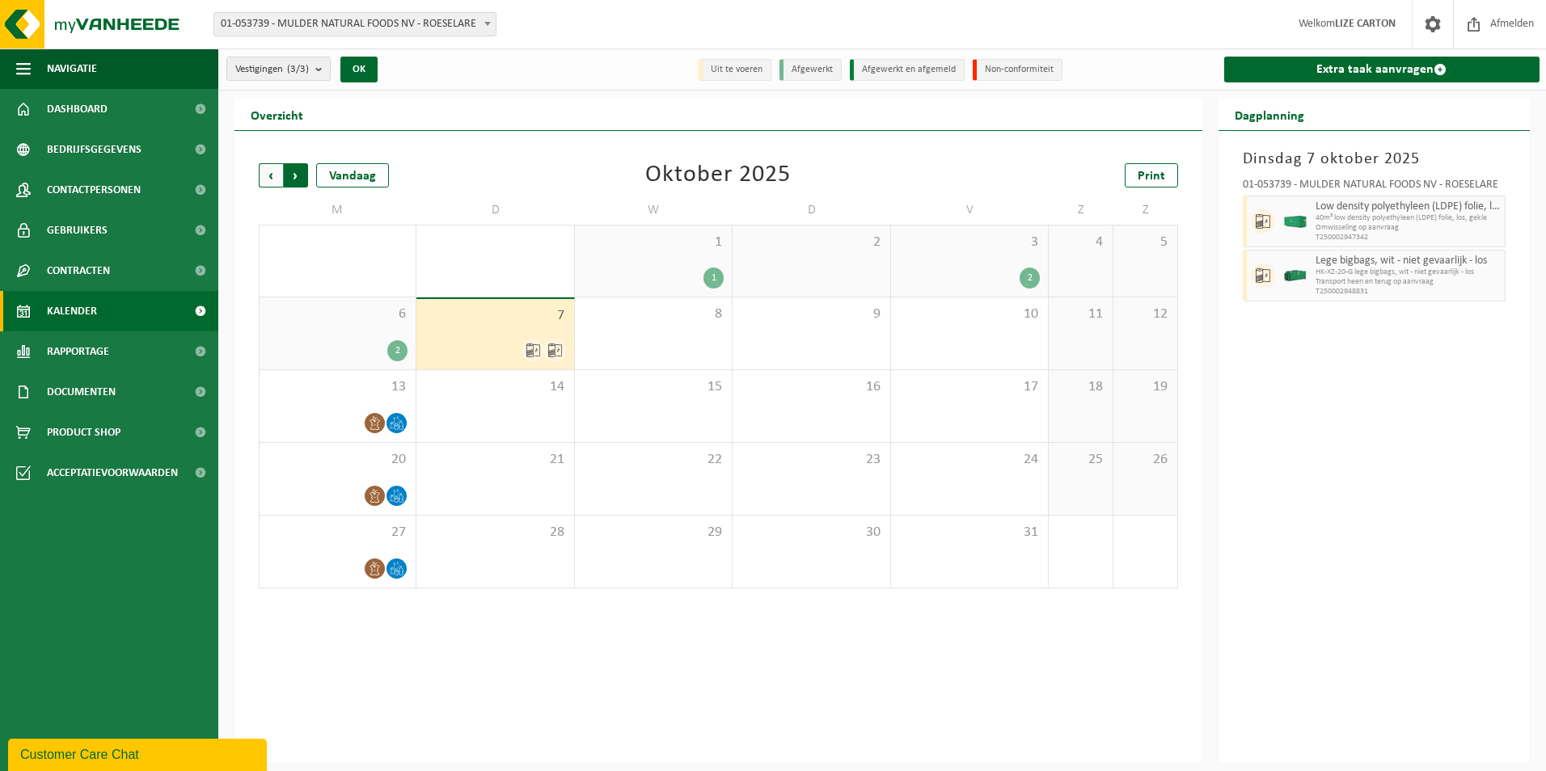
click at [275, 173] on span "Vorige" at bounding box center [271, 175] width 24 height 24
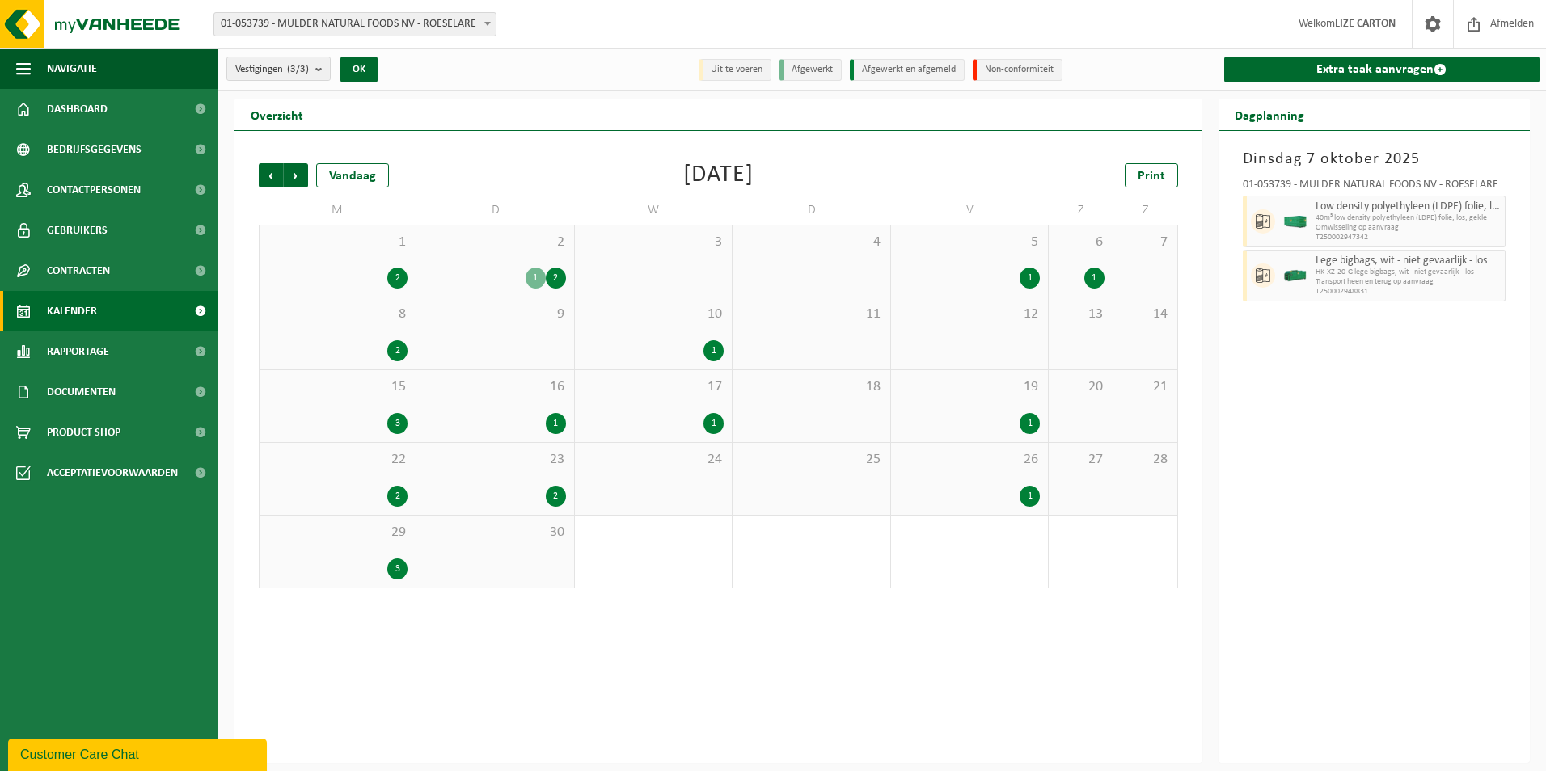
click at [275, 173] on span "Vorige" at bounding box center [271, 175] width 24 height 24
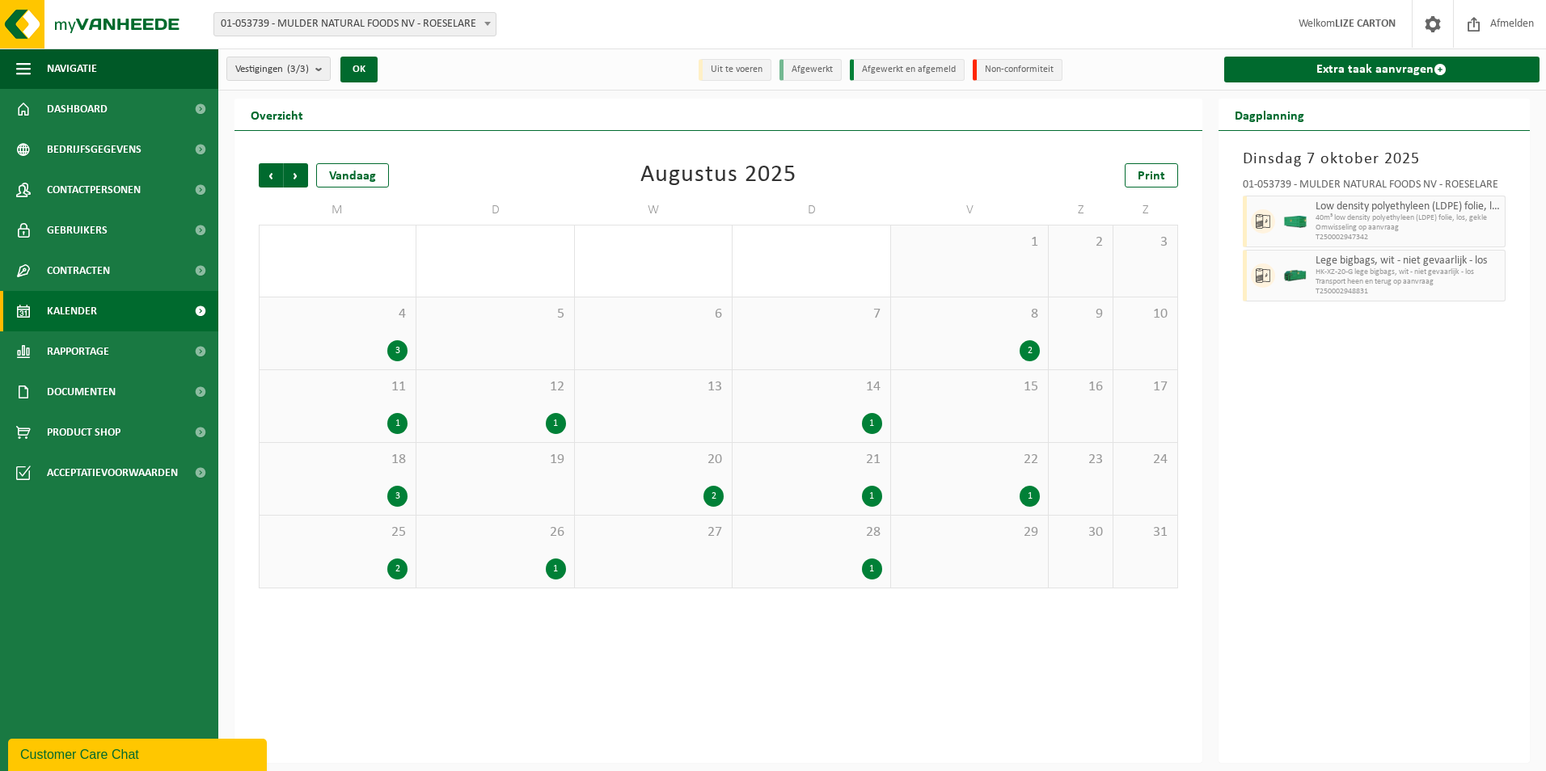
click at [275, 173] on span "Vorige" at bounding box center [271, 175] width 24 height 24
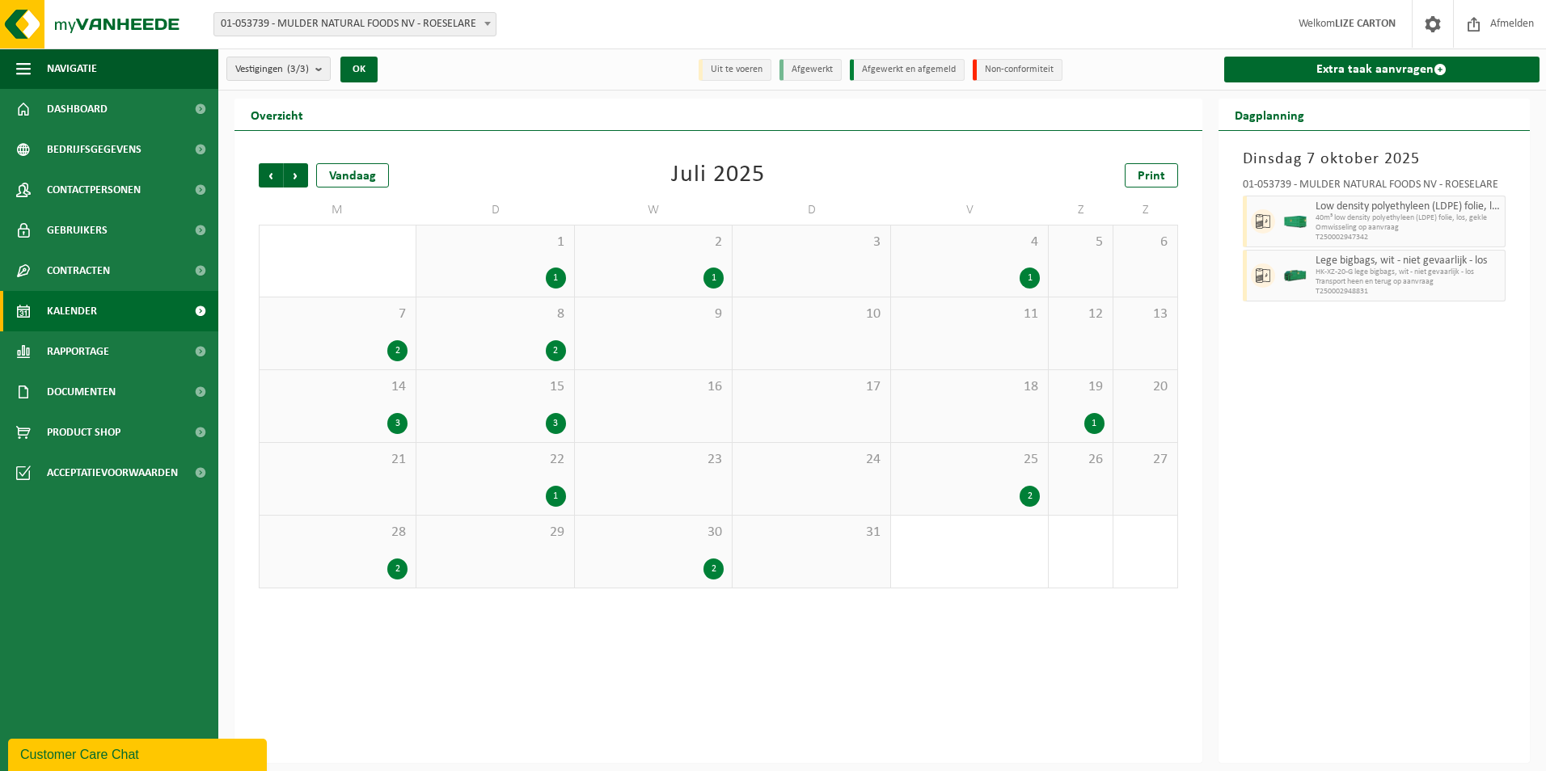
click at [275, 173] on span "Vorige" at bounding box center [271, 175] width 24 height 24
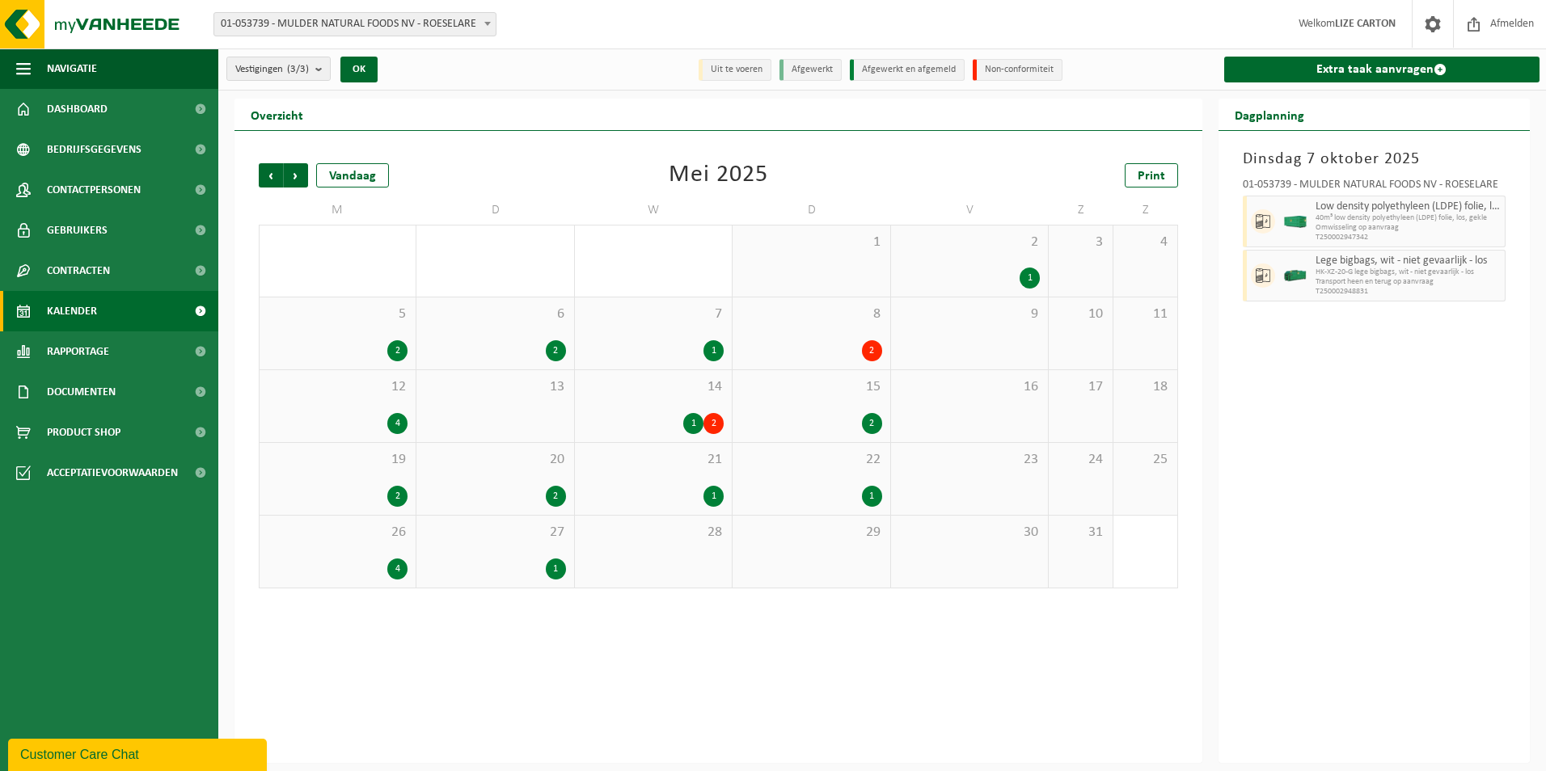
click at [275, 173] on span "Vorige" at bounding box center [271, 175] width 24 height 24
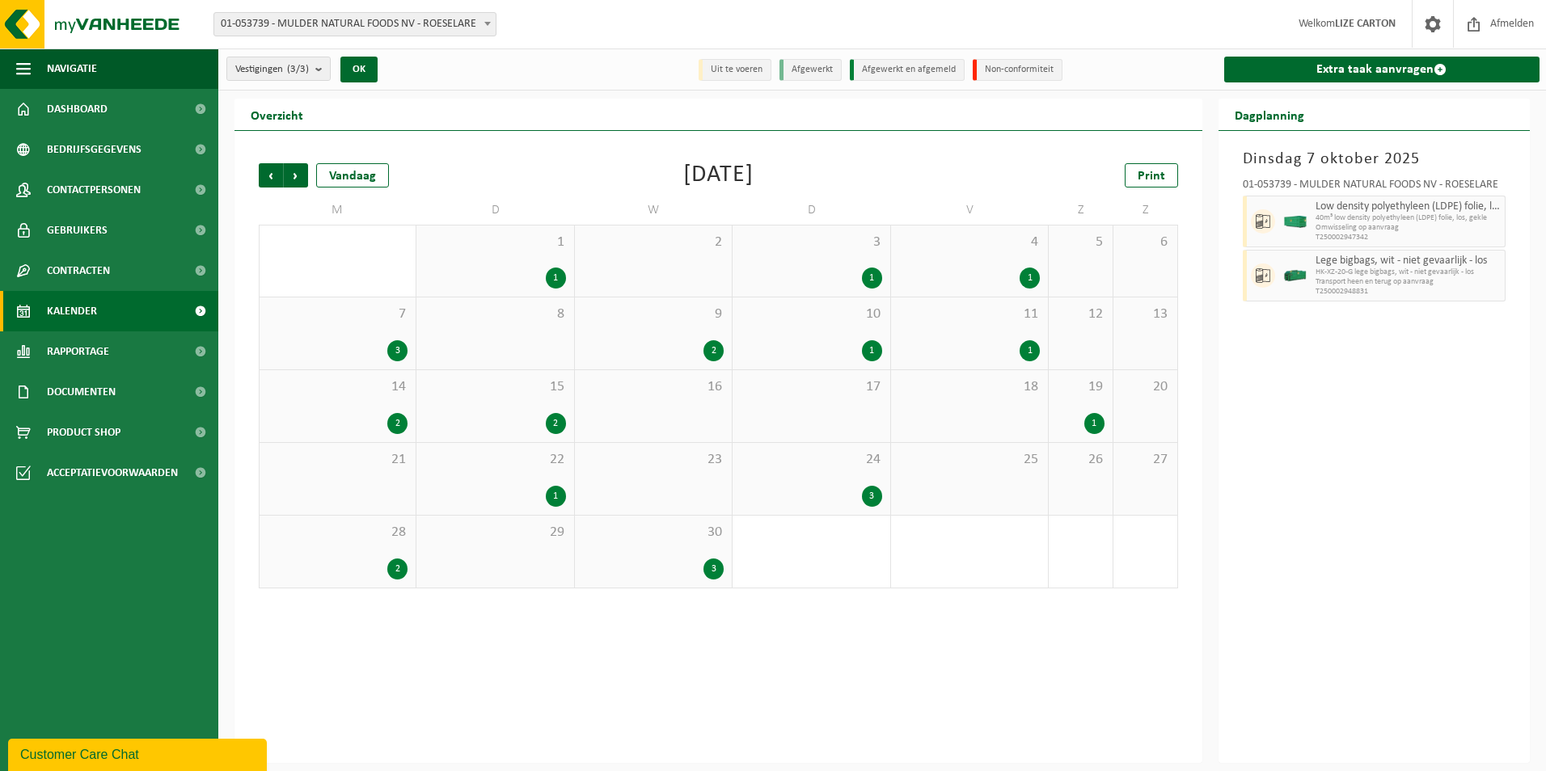
click at [275, 173] on span "Vorige" at bounding box center [271, 175] width 24 height 24
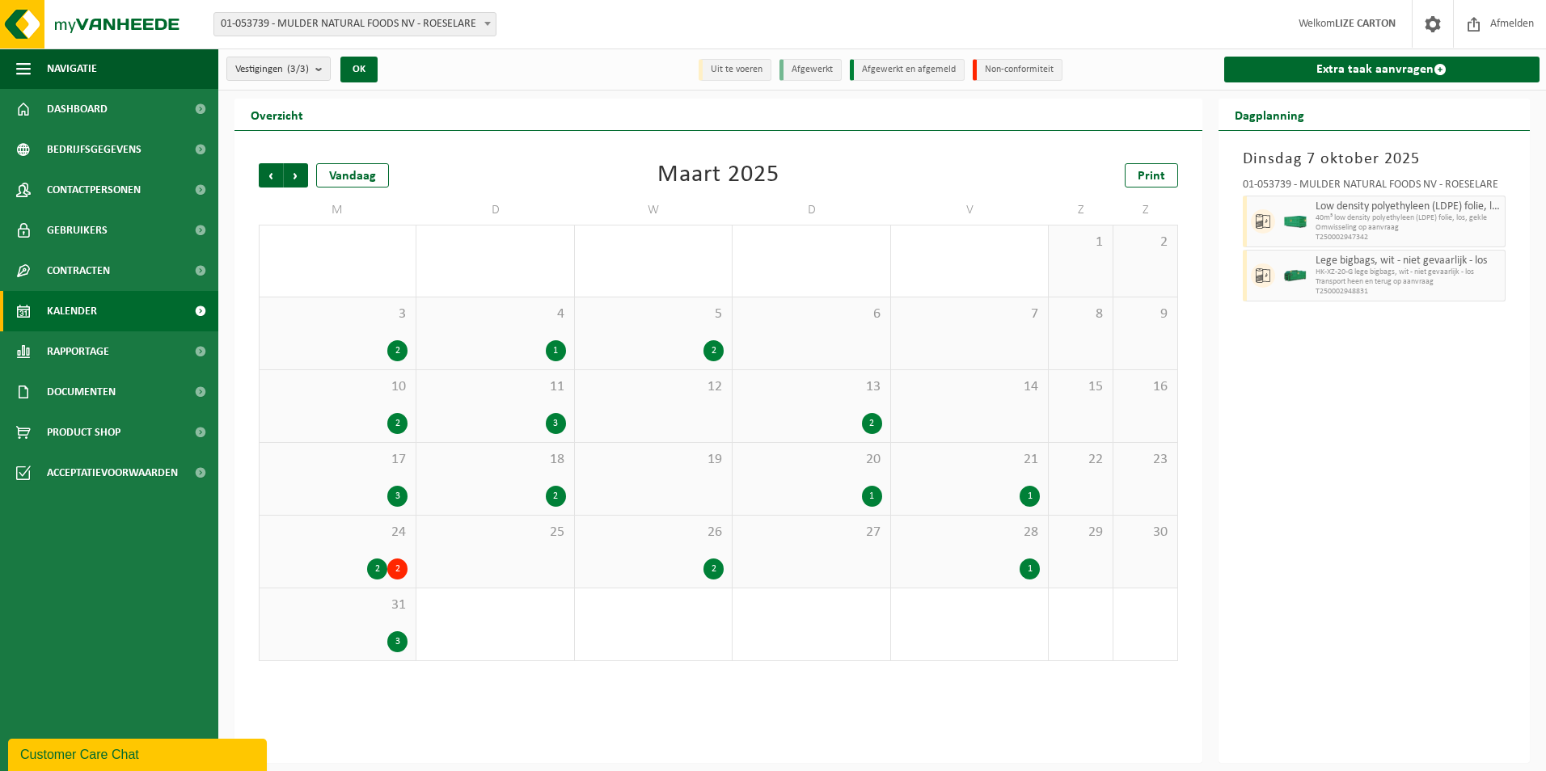
click at [275, 173] on span "Vorige" at bounding box center [271, 175] width 24 height 24
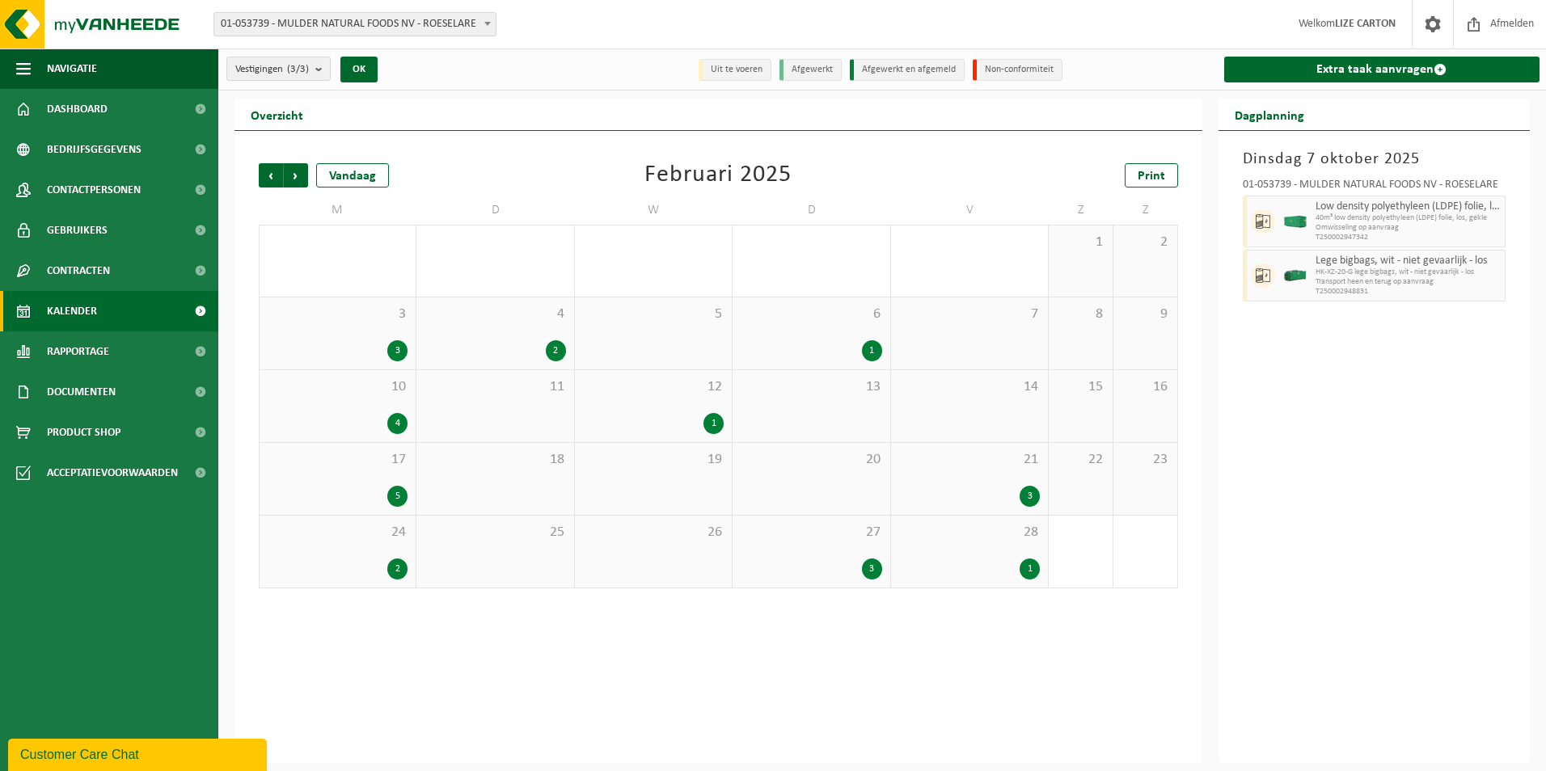
click at [275, 173] on span "Vorige" at bounding box center [271, 175] width 24 height 24
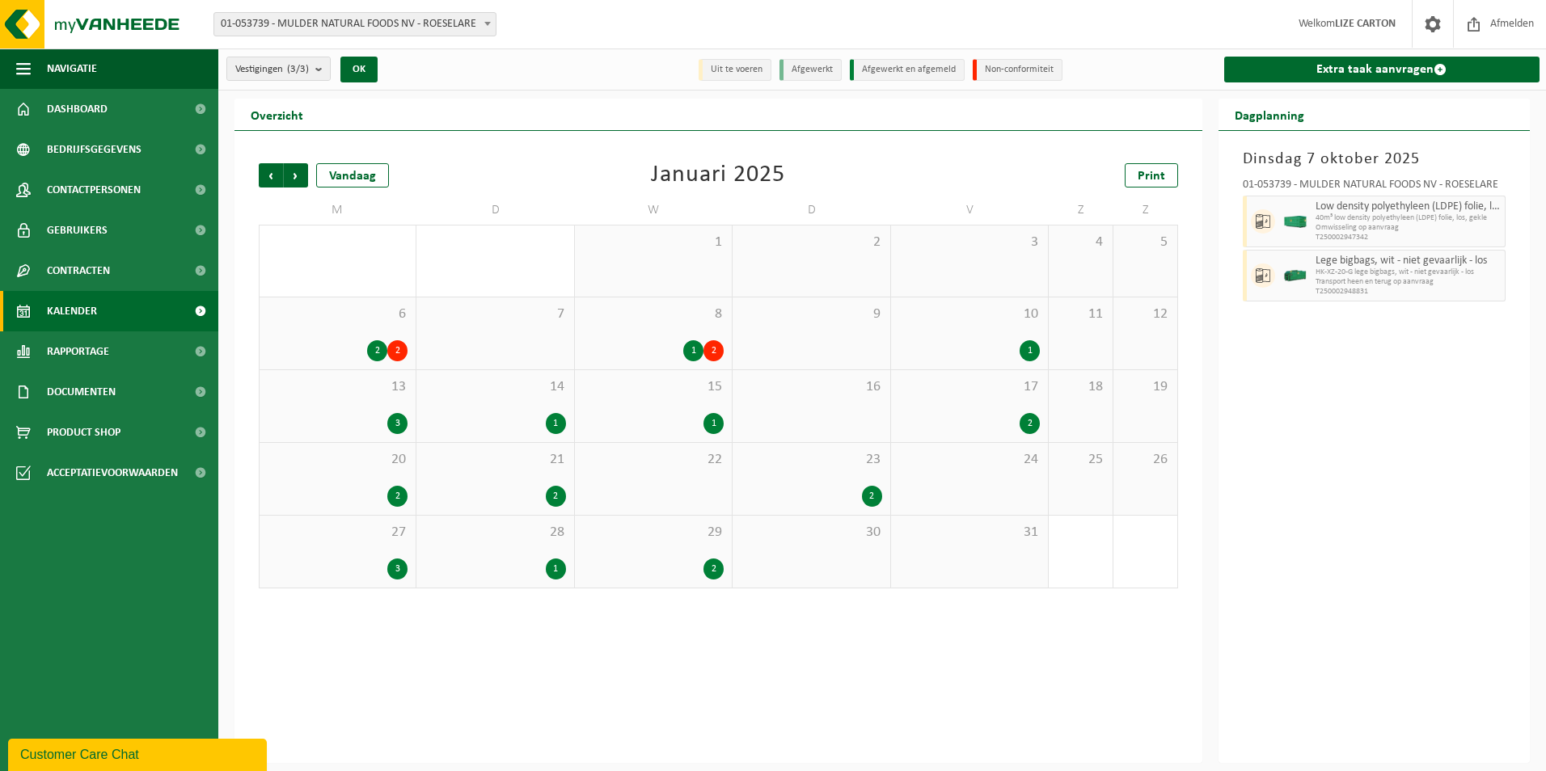
click at [381, 350] on div "2" at bounding box center [377, 350] width 20 height 21
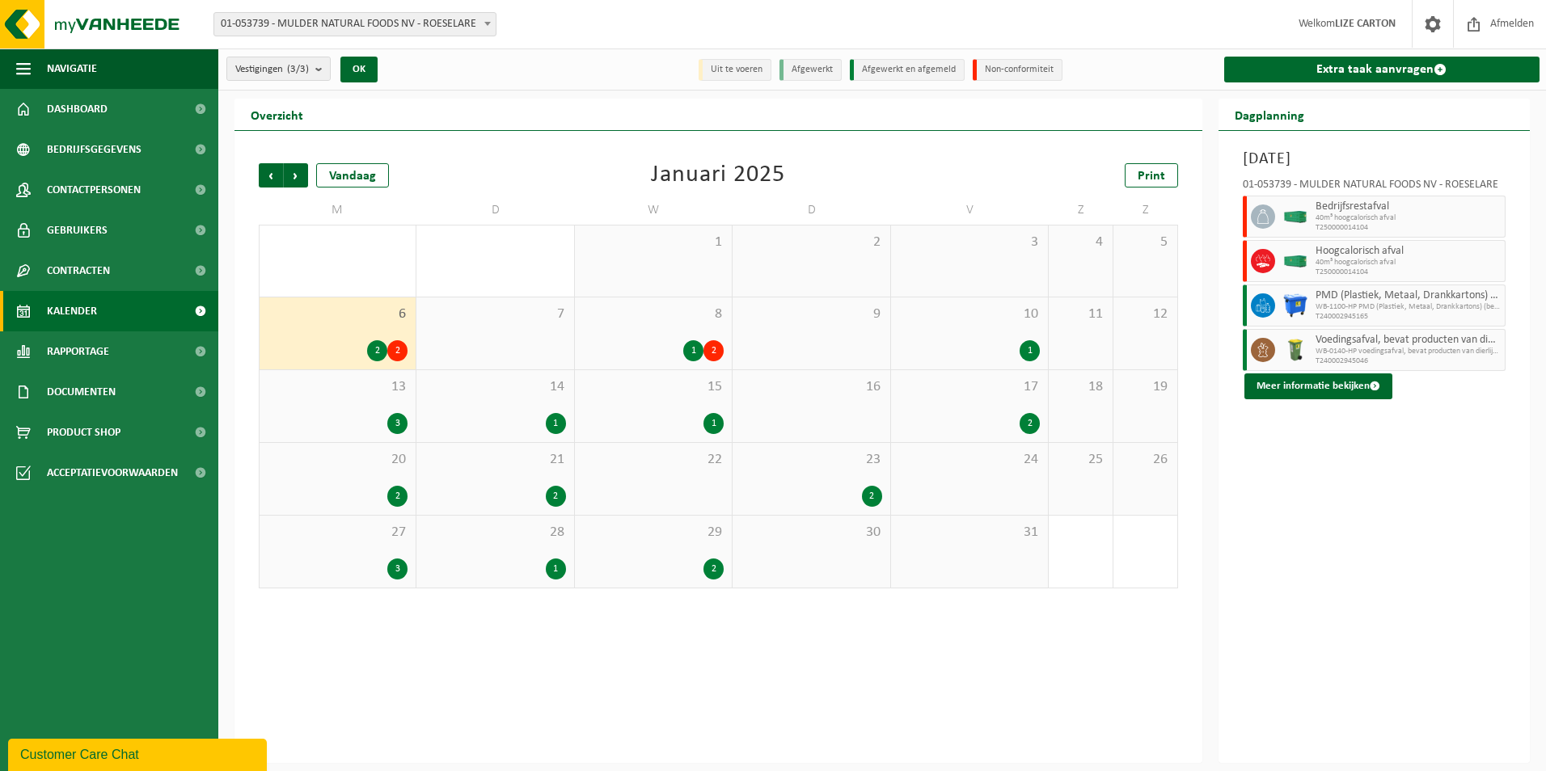
click at [1386, 214] on span "40m³ hoogcalorisch afval" at bounding box center [1409, 218] width 186 height 10
click at [1269, 215] on icon at bounding box center [1263, 216] width 15 height 15
click at [1266, 259] on icon at bounding box center [1263, 261] width 15 height 15
click at [1266, 209] on icon at bounding box center [1263, 216] width 15 height 15
drag, startPoint x: 1270, startPoint y: 183, endPoint x: 1352, endPoint y: 184, distance: 82.5
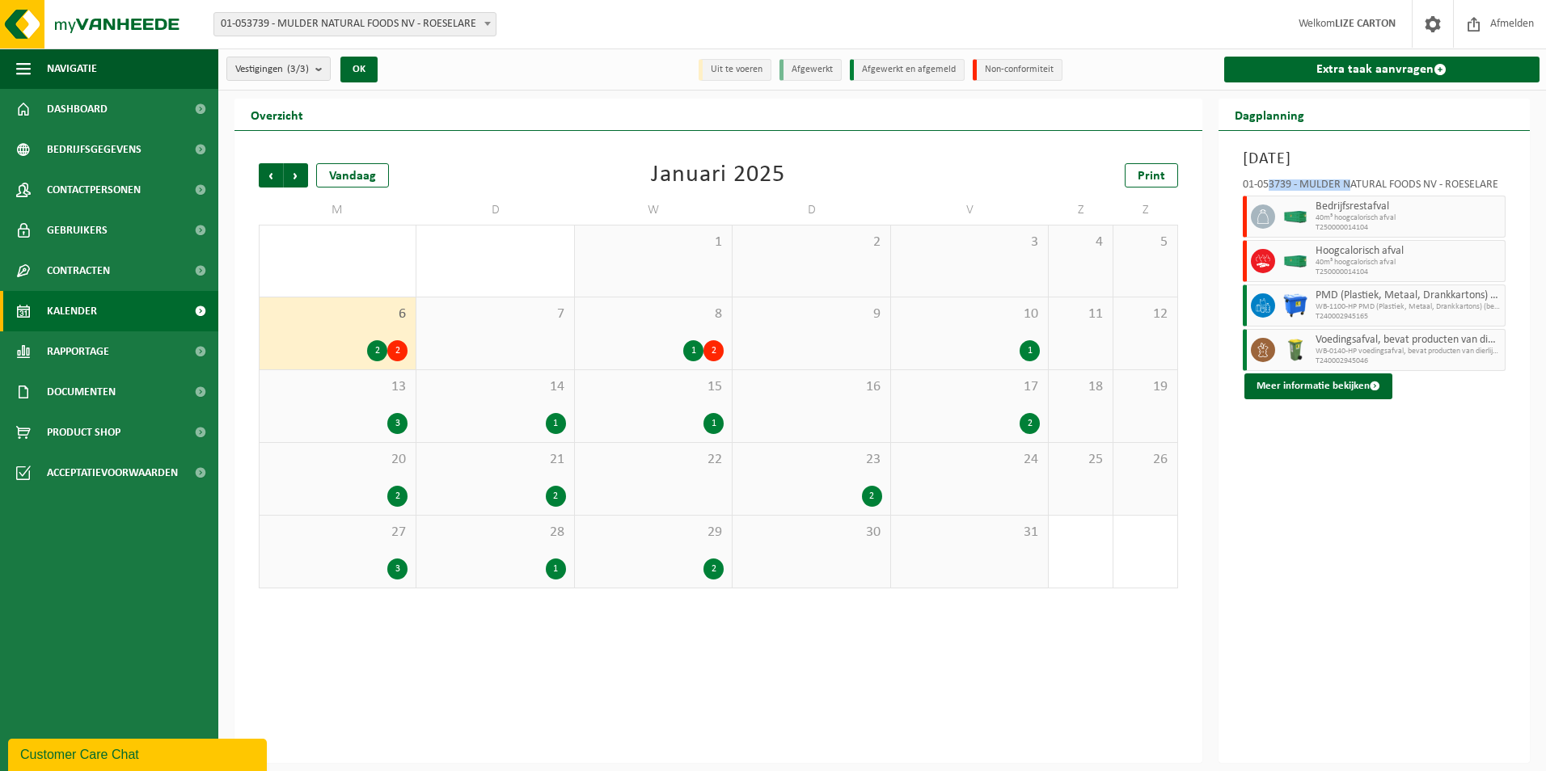
click at [1352, 184] on div "01-053739 - MULDER NATURAL FOODS NV - ROESELARE" at bounding box center [1375, 188] width 264 height 16
drag, startPoint x: 1352, startPoint y: 184, endPoint x: 1295, endPoint y: 222, distance: 68.9
click at [1295, 222] on div at bounding box center [1295, 217] width 32 height 42
click at [378, 357] on div "2" at bounding box center [377, 350] width 20 height 21
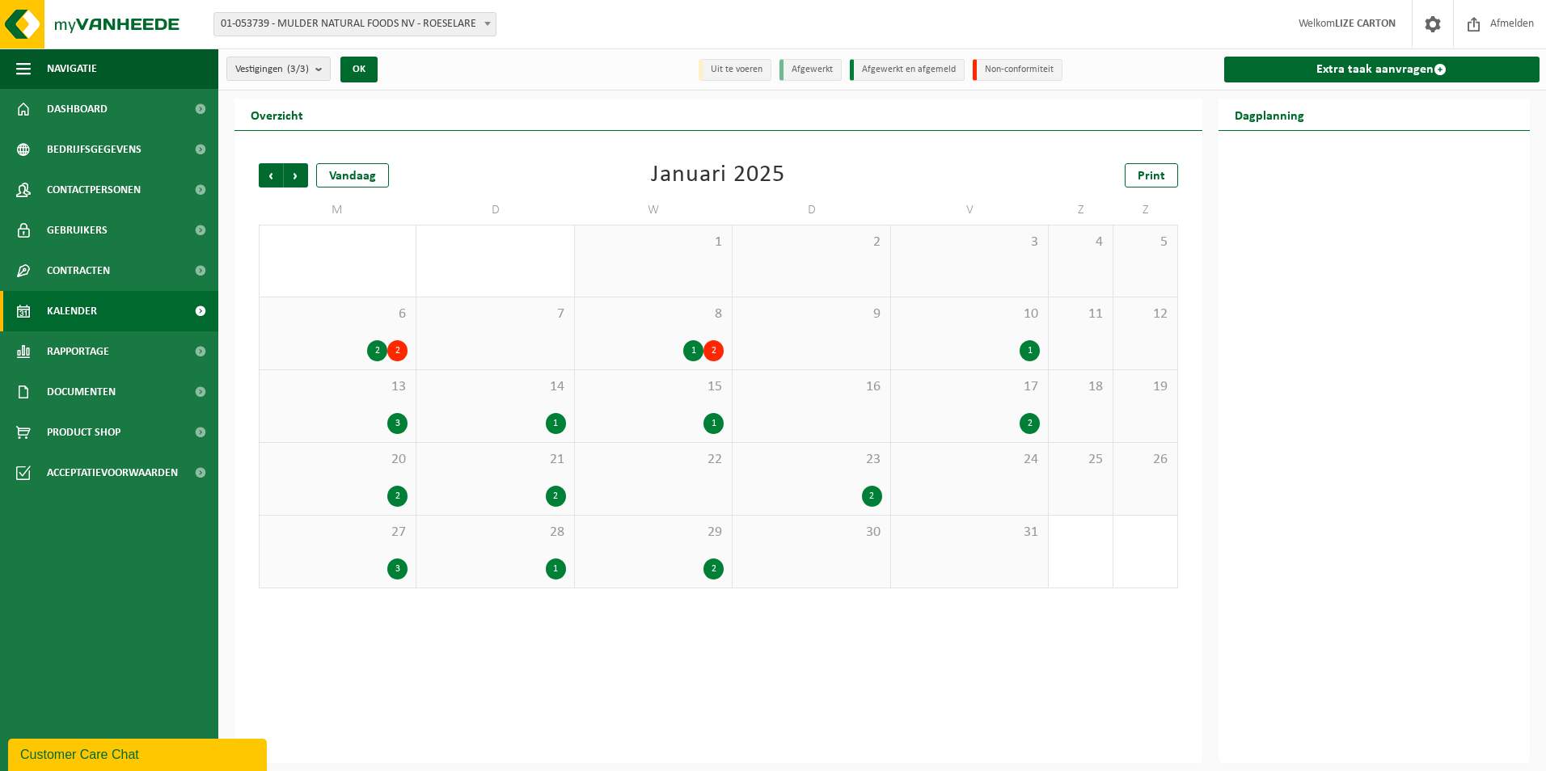
click at [378, 357] on div "2" at bounding box center [377, 350] width 20 height 21
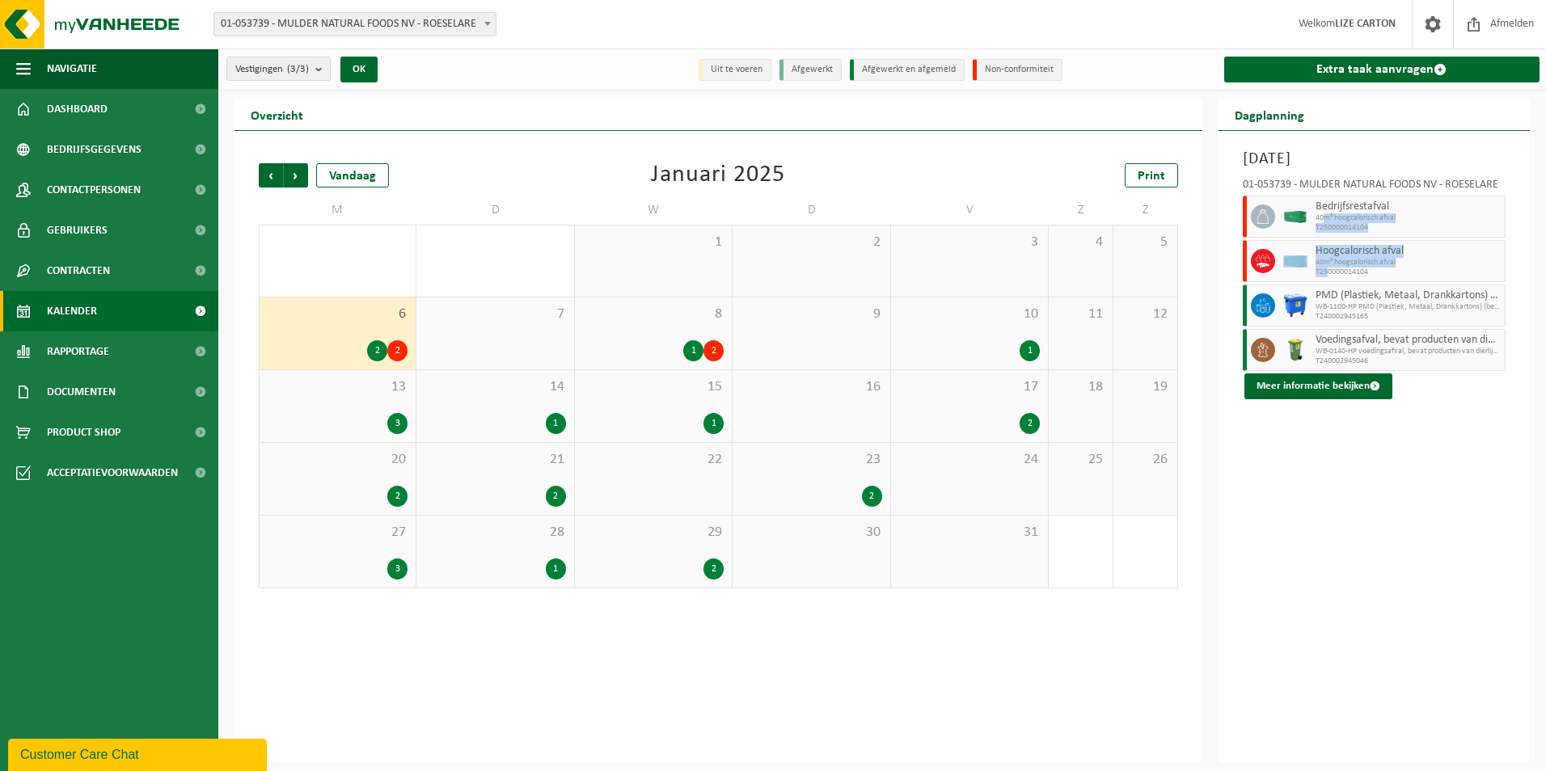
drag, startPoint x: 1323, startPoint y: 219, endPoint x: 1328, endPoint y: 271, distance: 52.0
click at [1328, 271] on div "01-053739 - MULDER NATURAL FOODS NV - ROESELARE Bedrijfsrestafval 40m³ hoogcalo…" at bounding box center [1375, 285] width 280 height 228
drag, startPoint x: 1328, startPoint y: 271, endPoint x: 1414, endPoint y: 539, distance: 281.8
click at [1425, 550] on div "Maandag 6 januari 2025 01-053739 - MULDER NATURAL FOODS NV - ROESELARE Bedrijfs…" at bounding box center [1375, 447] width 312 height 632
click at [1384, 62] on link "Extra taak aanvragen" at bounding box center [1382, 70] width 316 height 26
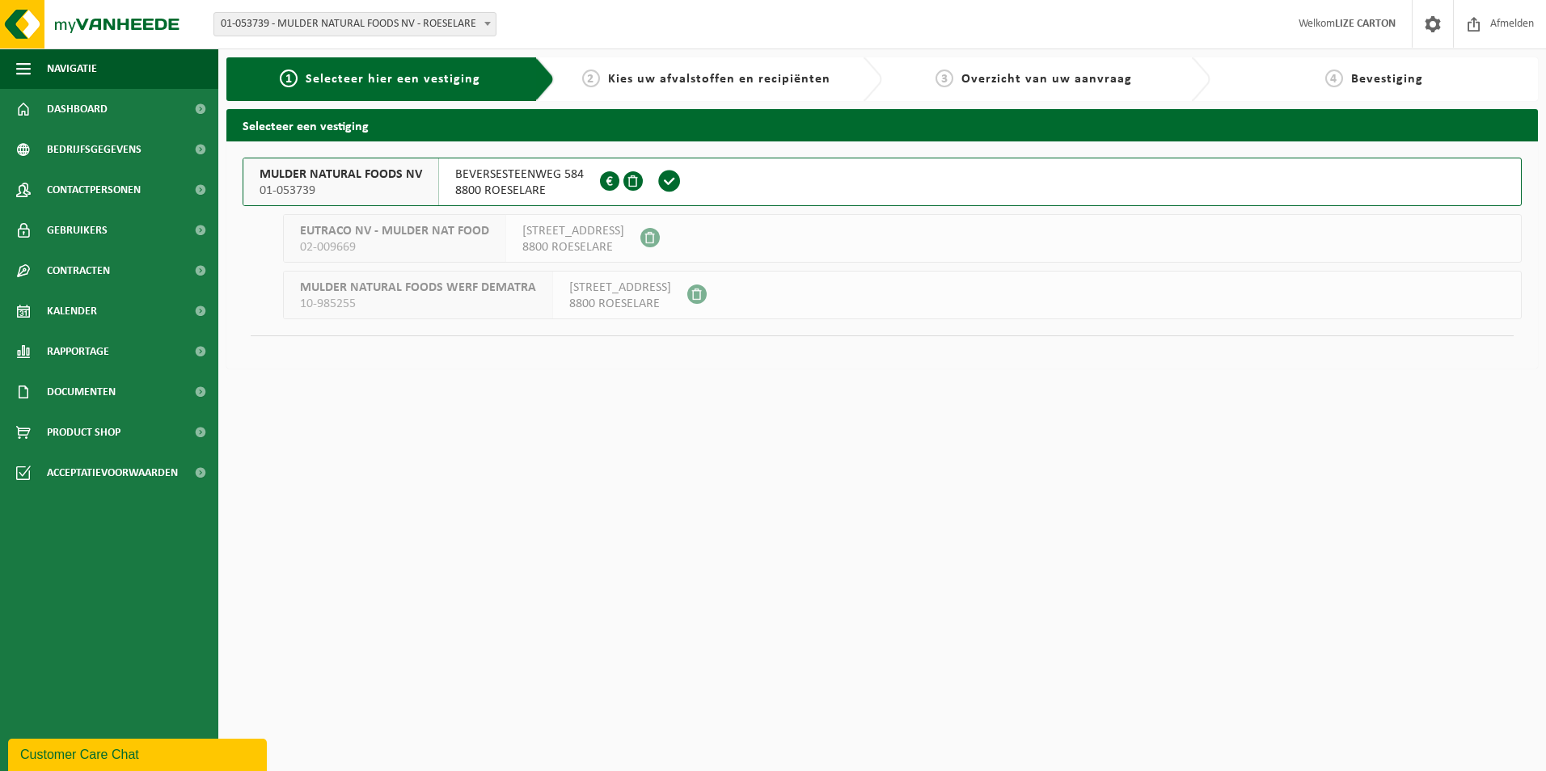
click at [856, 86] on div "2 Kies uw afvalstoffen en recipiënten" at bounding box center [719, 79] width 328 height 44
click at [506, 171] on span "BEVERSESTEENWEG 584" at bounding box center [519, 175] width 129 height 16
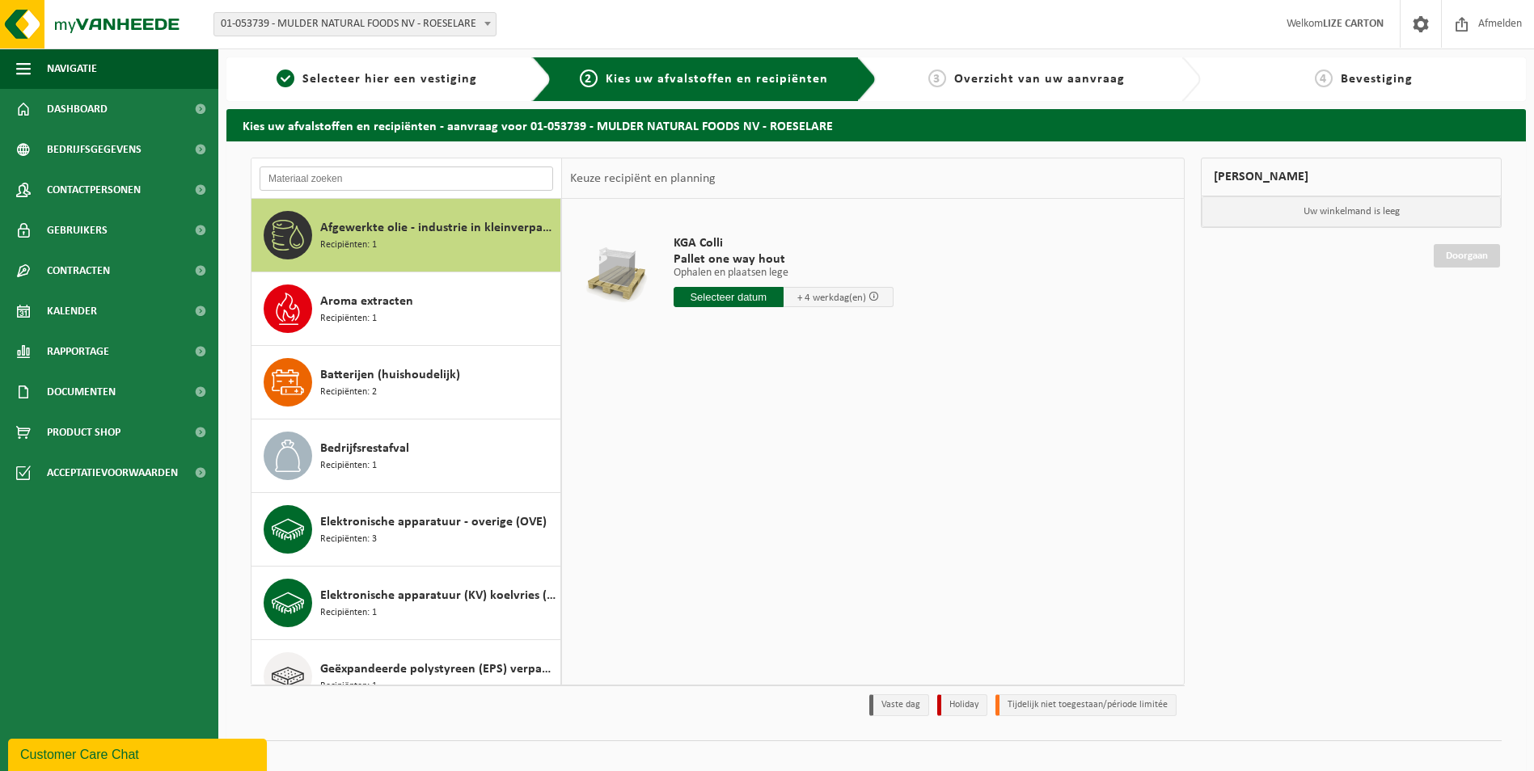
click at [396, 176] on input "text" at bounding box center [407, 179] width 294 height 24
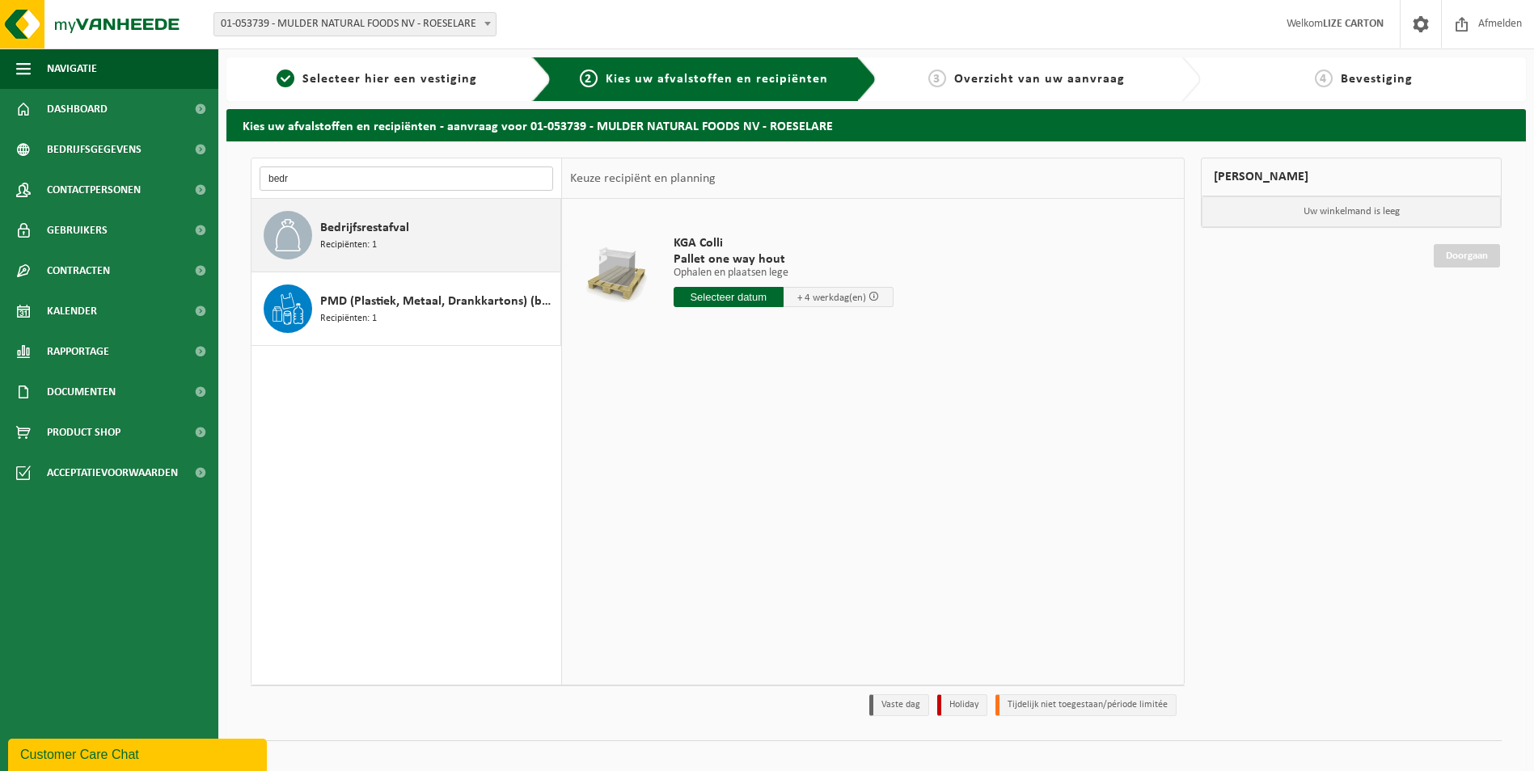
type input "bedr"
click at [402, 236] on span "Bedrijfsrestafval" at bounding box center [364, 227] width 89 height 19
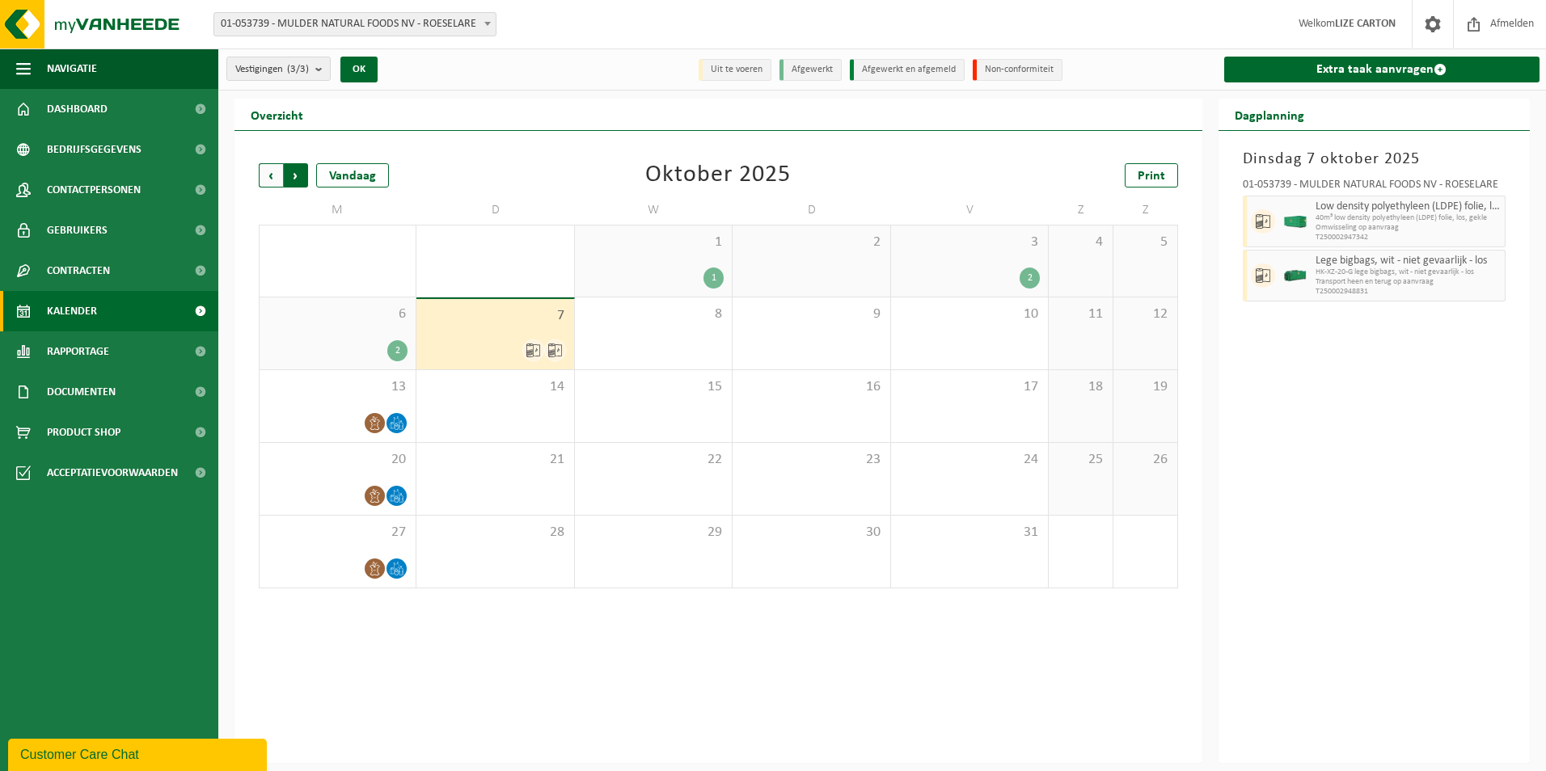
click at [267, 174] on span "Vorige" at bounding box center [271, 175] width 24 height 24
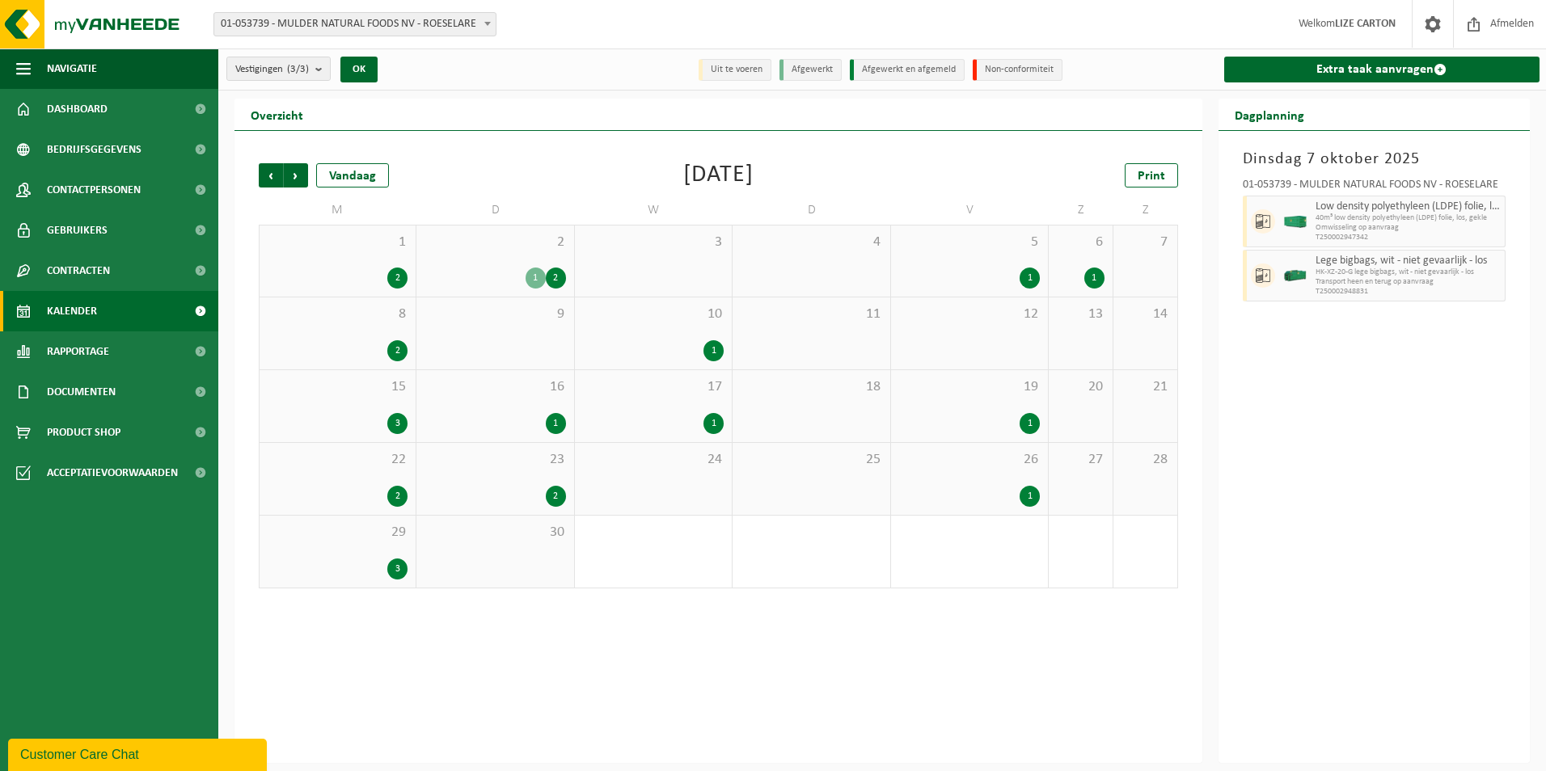
click at [267, 174] on span "Vorige" at bounding box center [271, 175] width 24 height 24
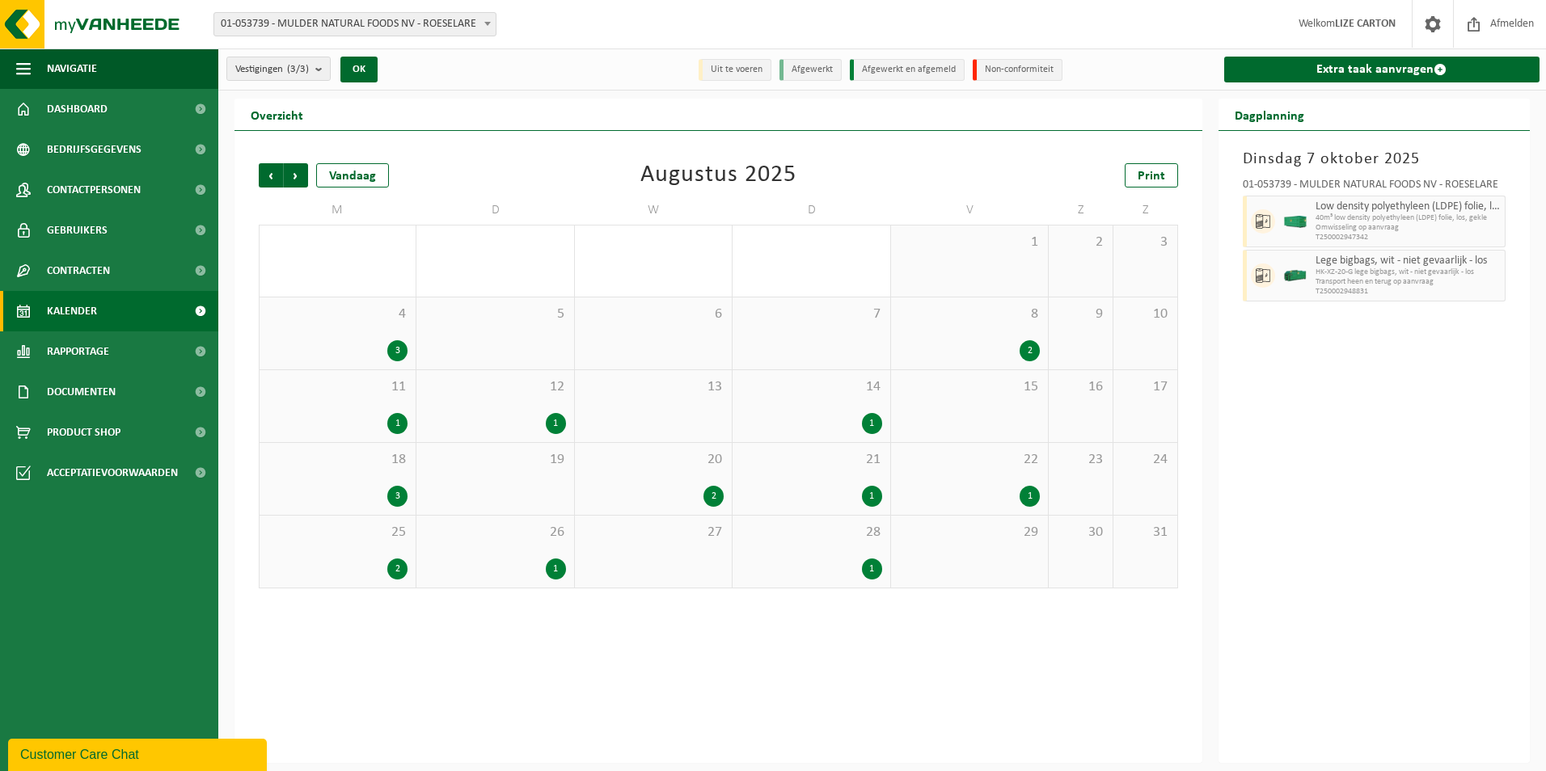
click at [267, 174] on span "Vorige" at bounding box center [271, 175] width 24 height 24
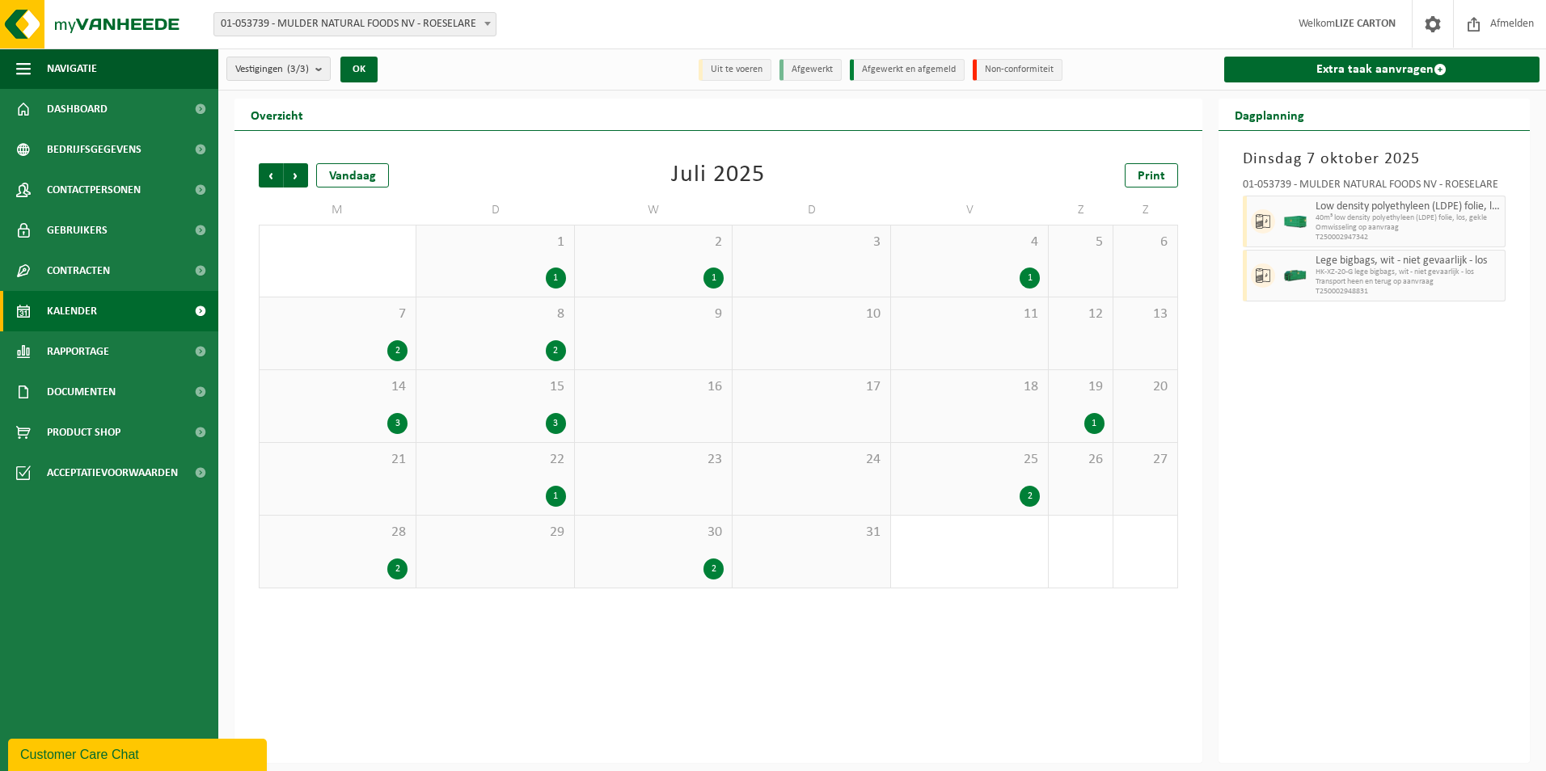
click at [267, 174] on span "Vorige" at bounding box center [271, 175] width 24 height 24
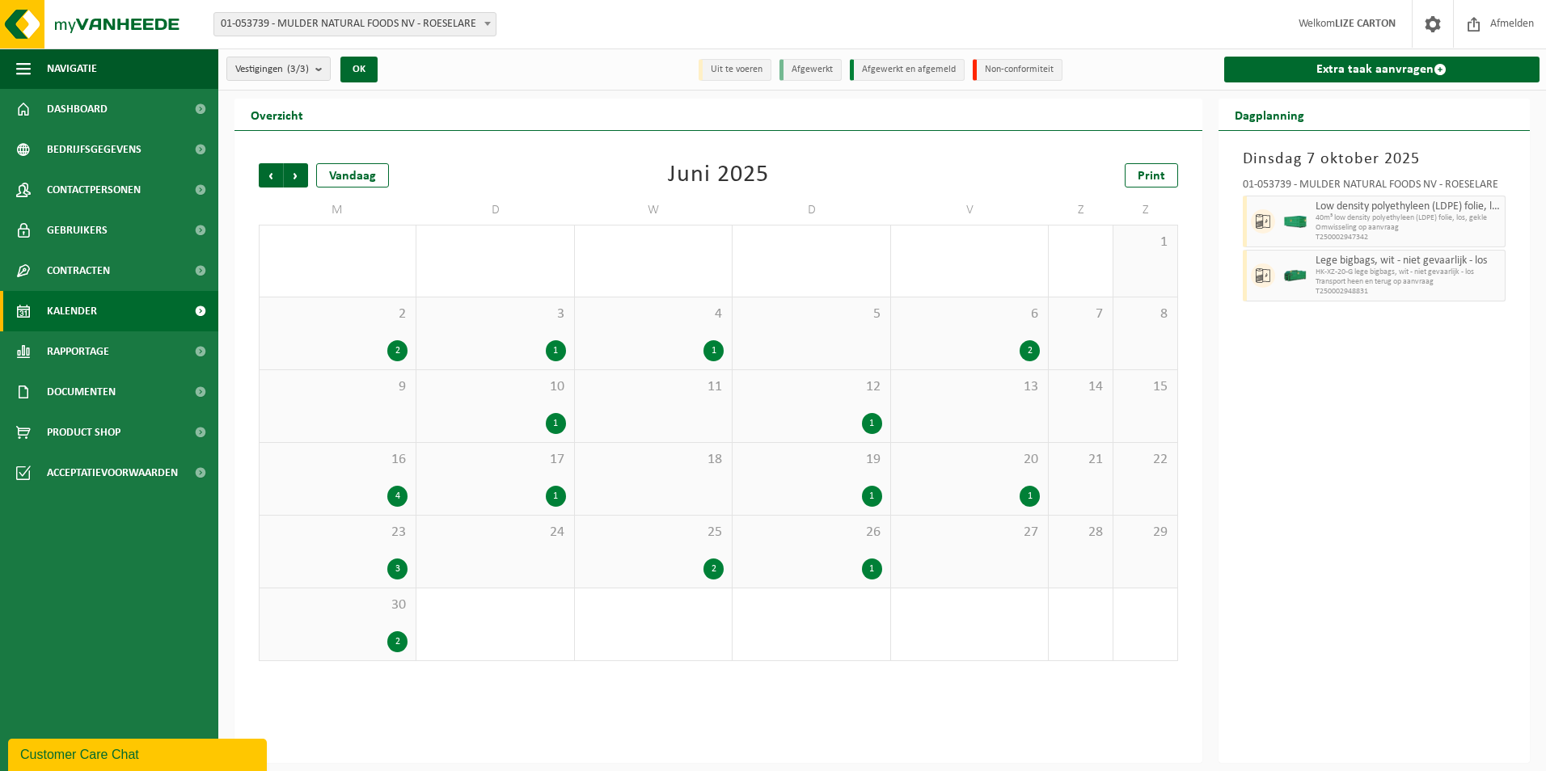
click at [267, 174] on span "Vorige" at bounding box center [271, 175] width 24 height 24
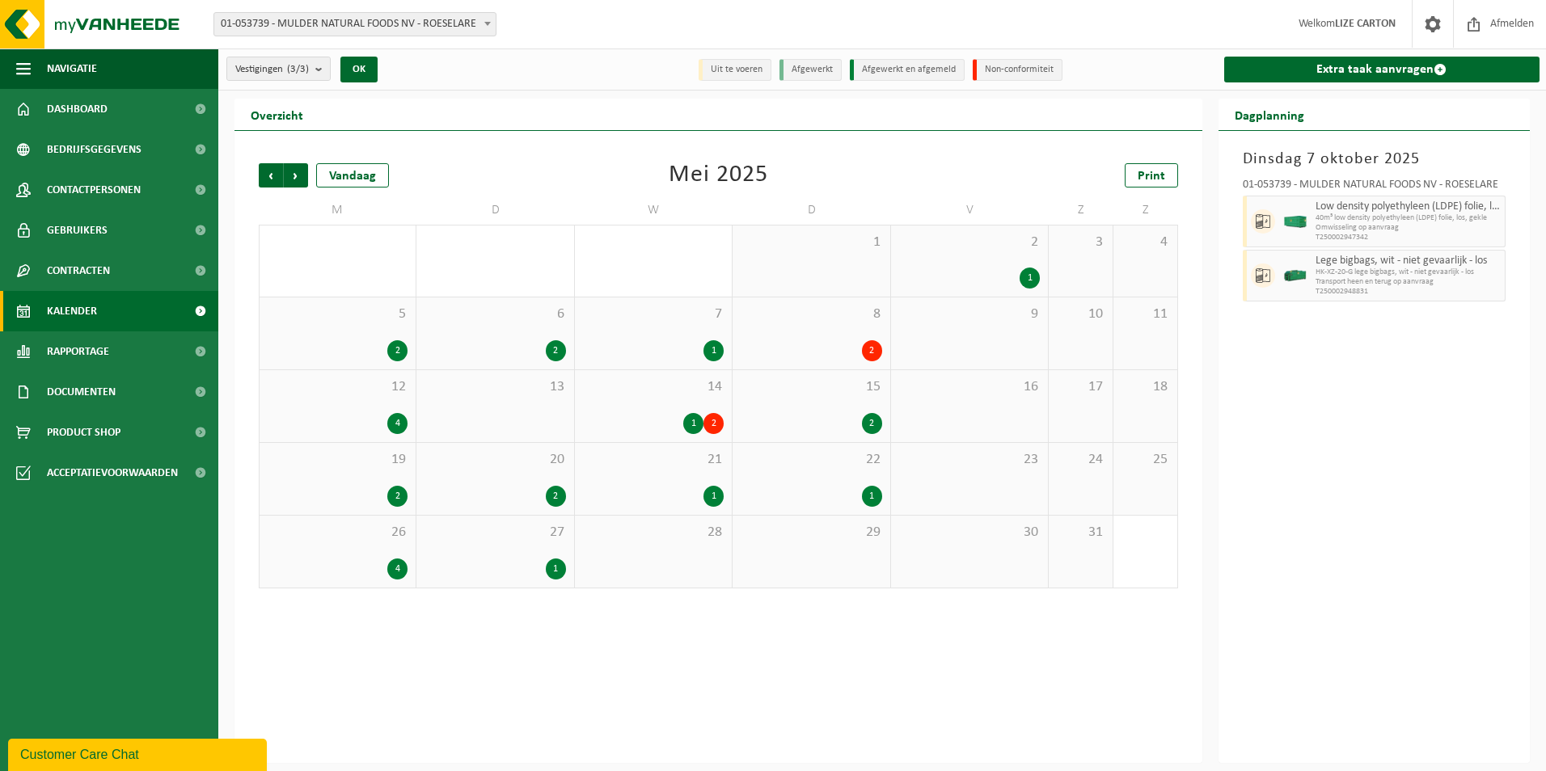
click at [267, 174] on span "Vorige" at bounding box center [271, 175] width 24 height 24
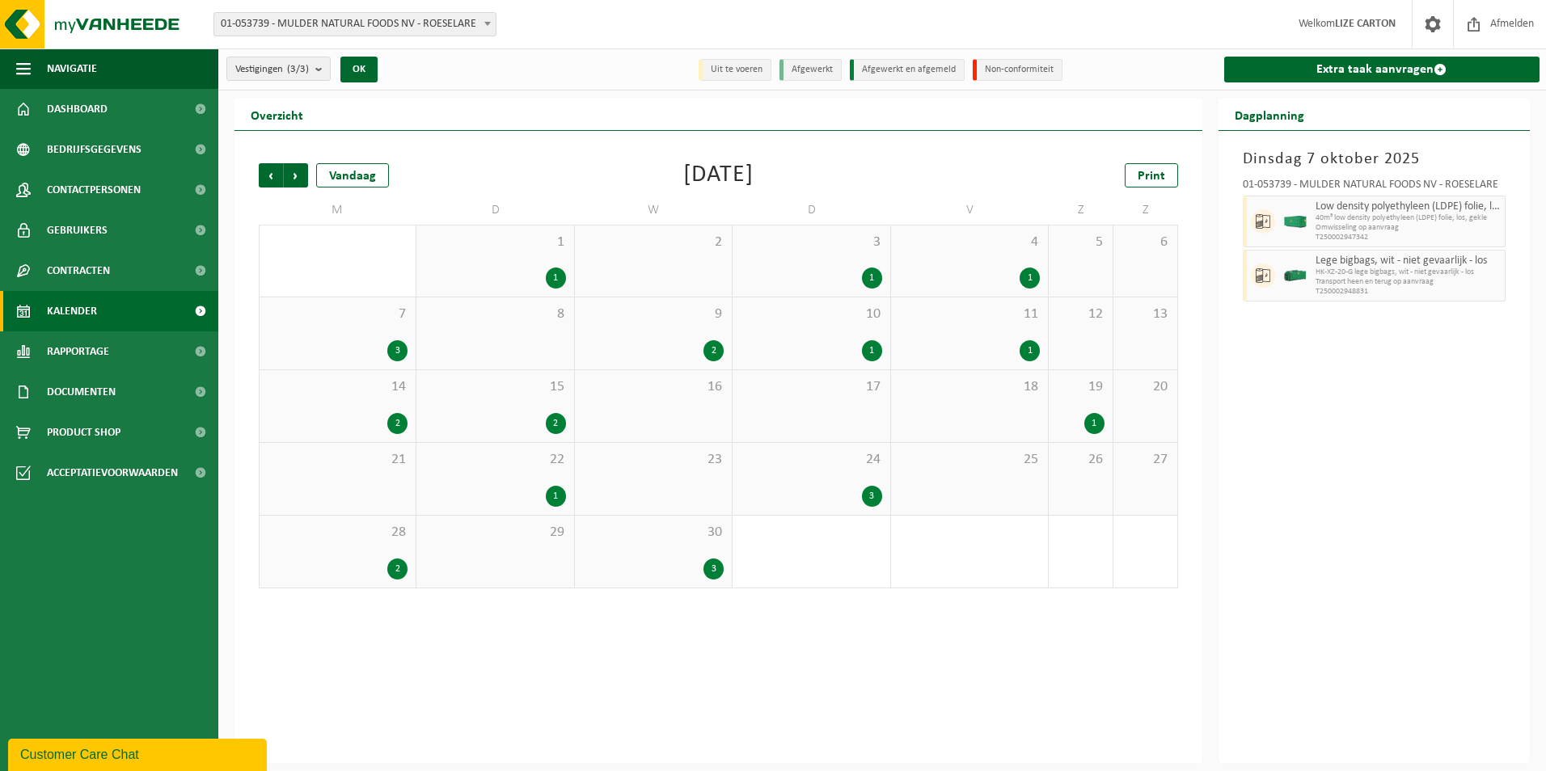
click at [267, 174] on span "Vorige" at bounding box center [271, 175] width 24 height 24
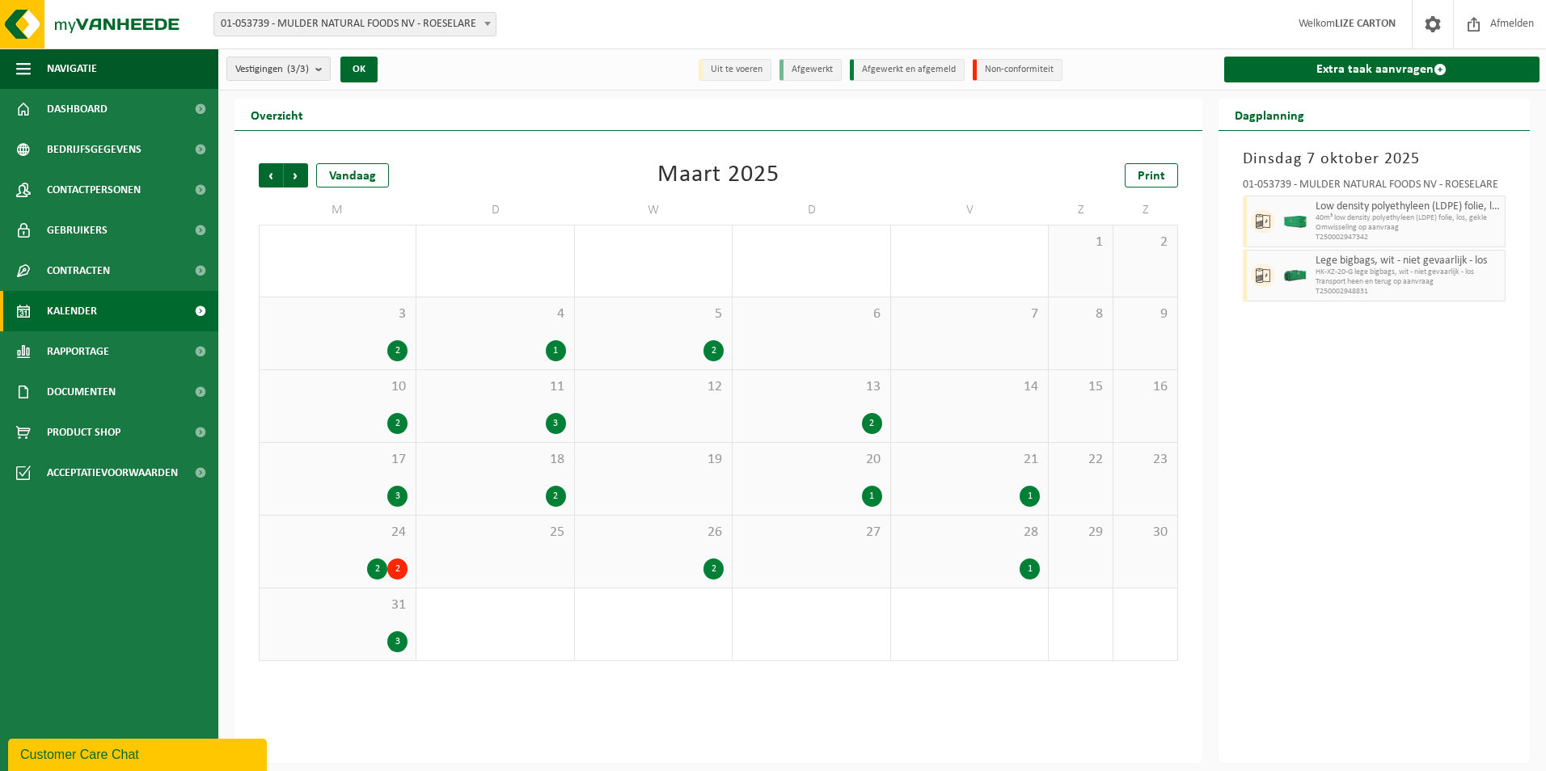
click at [267, 174] on span "Vorige" at bounding box center [271, 175] width 24 height 24
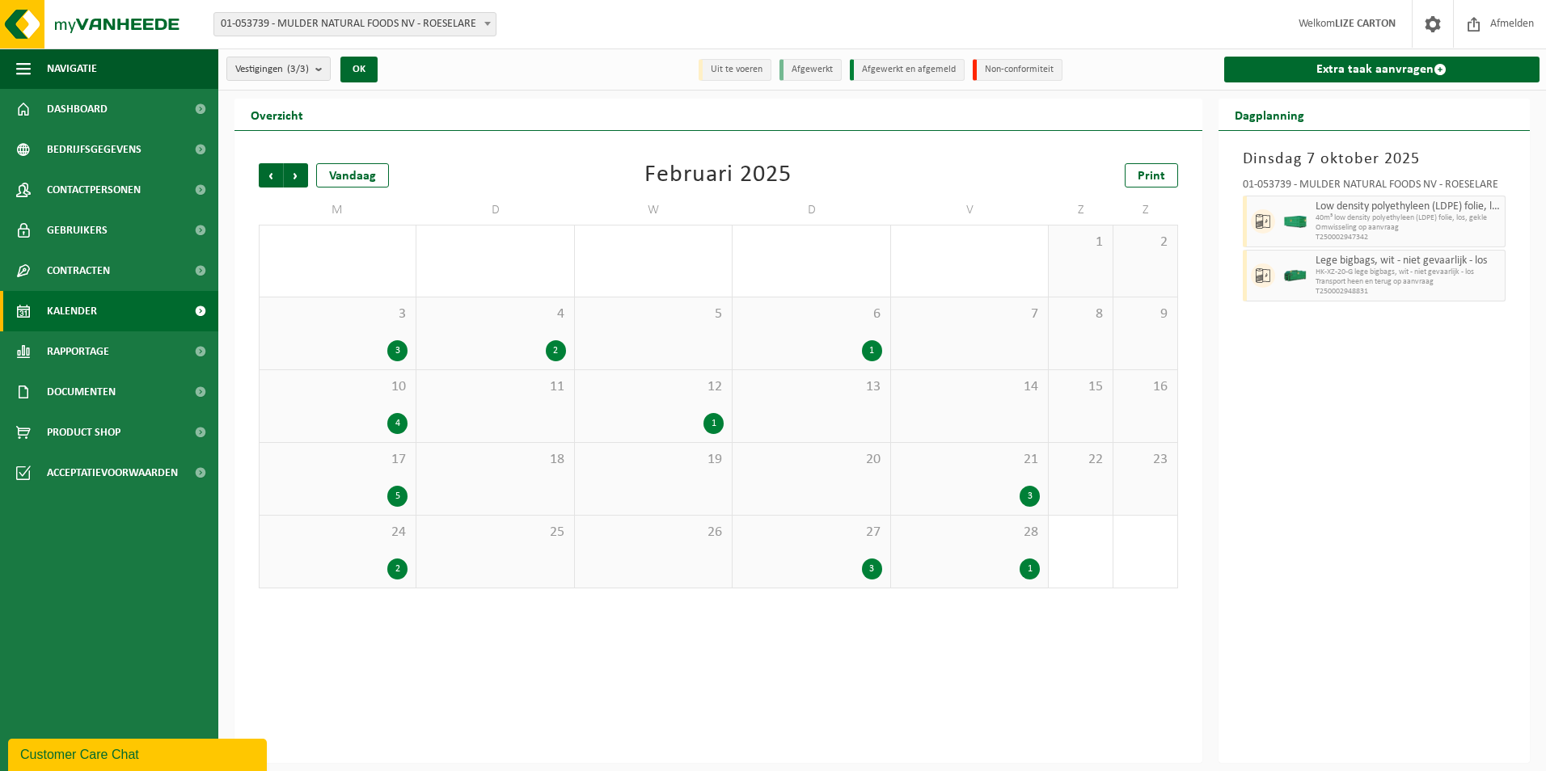
click at [267, 174] on span "Vorige" at bounding box center [271, 175] width 24 height 24
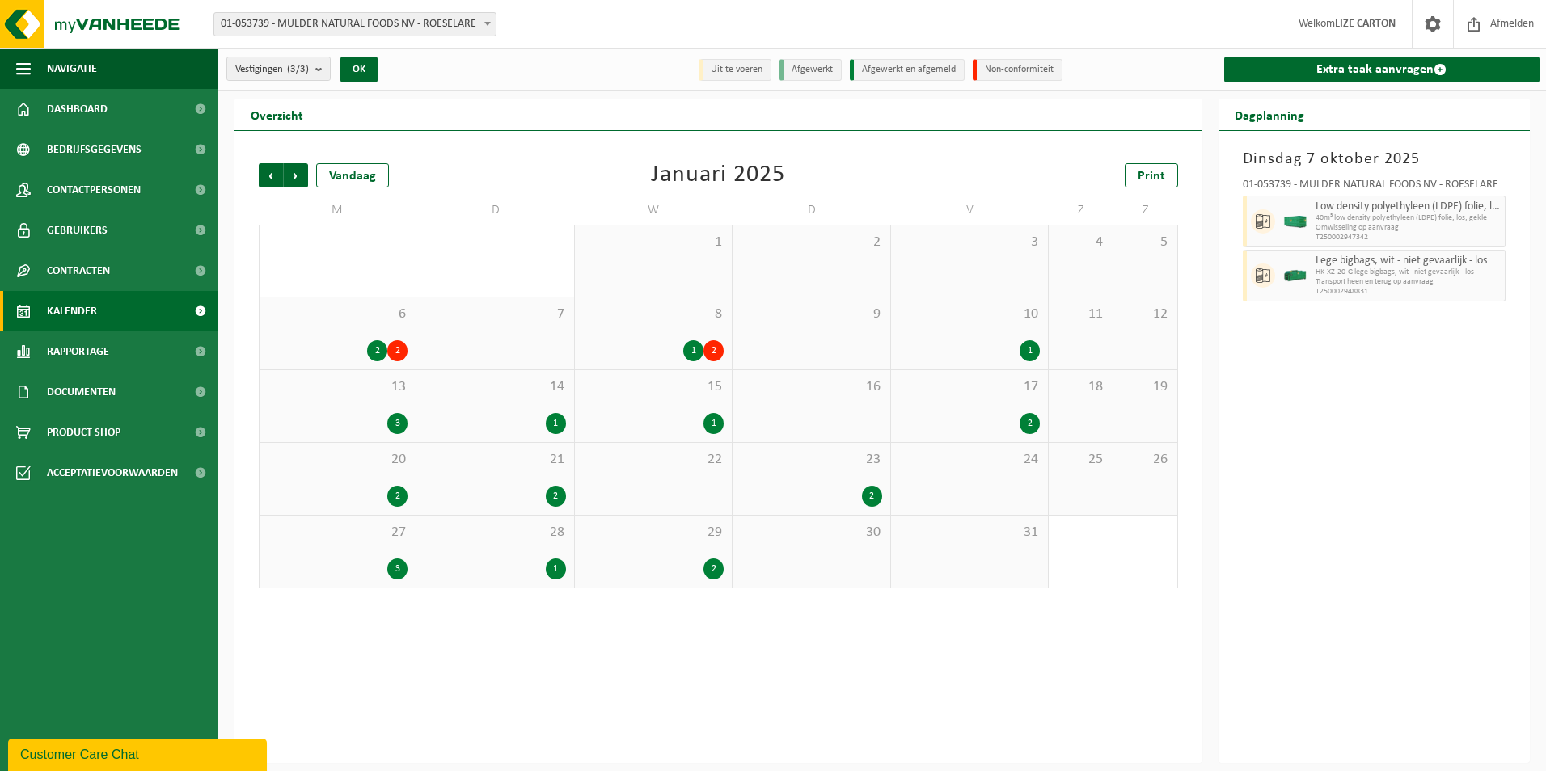
click at [367, 332] on div "6 2 2" at bounding box center [338, 334] width 156 height 72
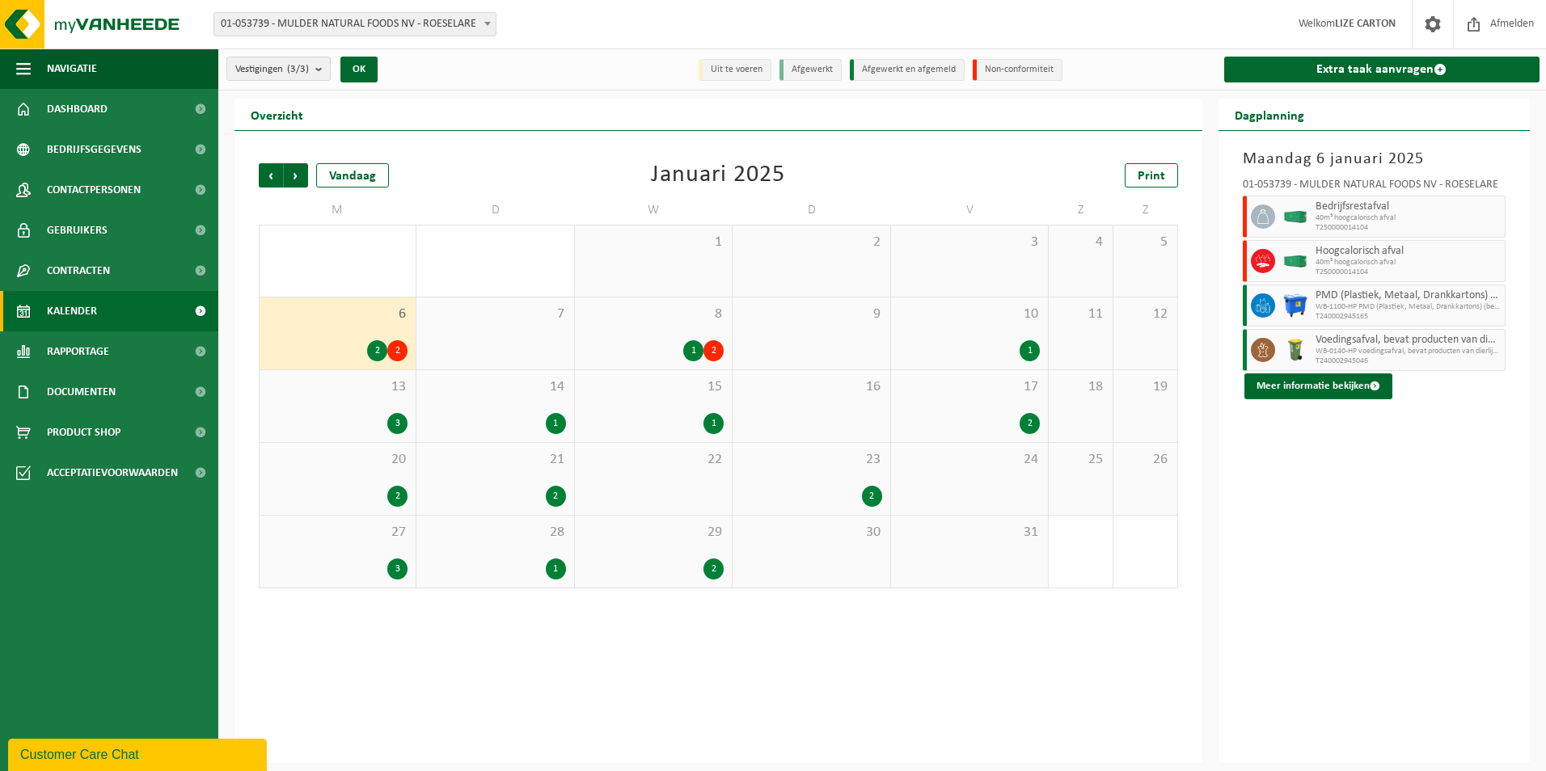
click at [1367, 256] on span "Hoogcalorisch afval" at bounding box center [1409, 251] width 186 height 13
click at [1305, 385] on button "Meer informatie bekijken" at bounding box center [1319, 387] width 148 height 26
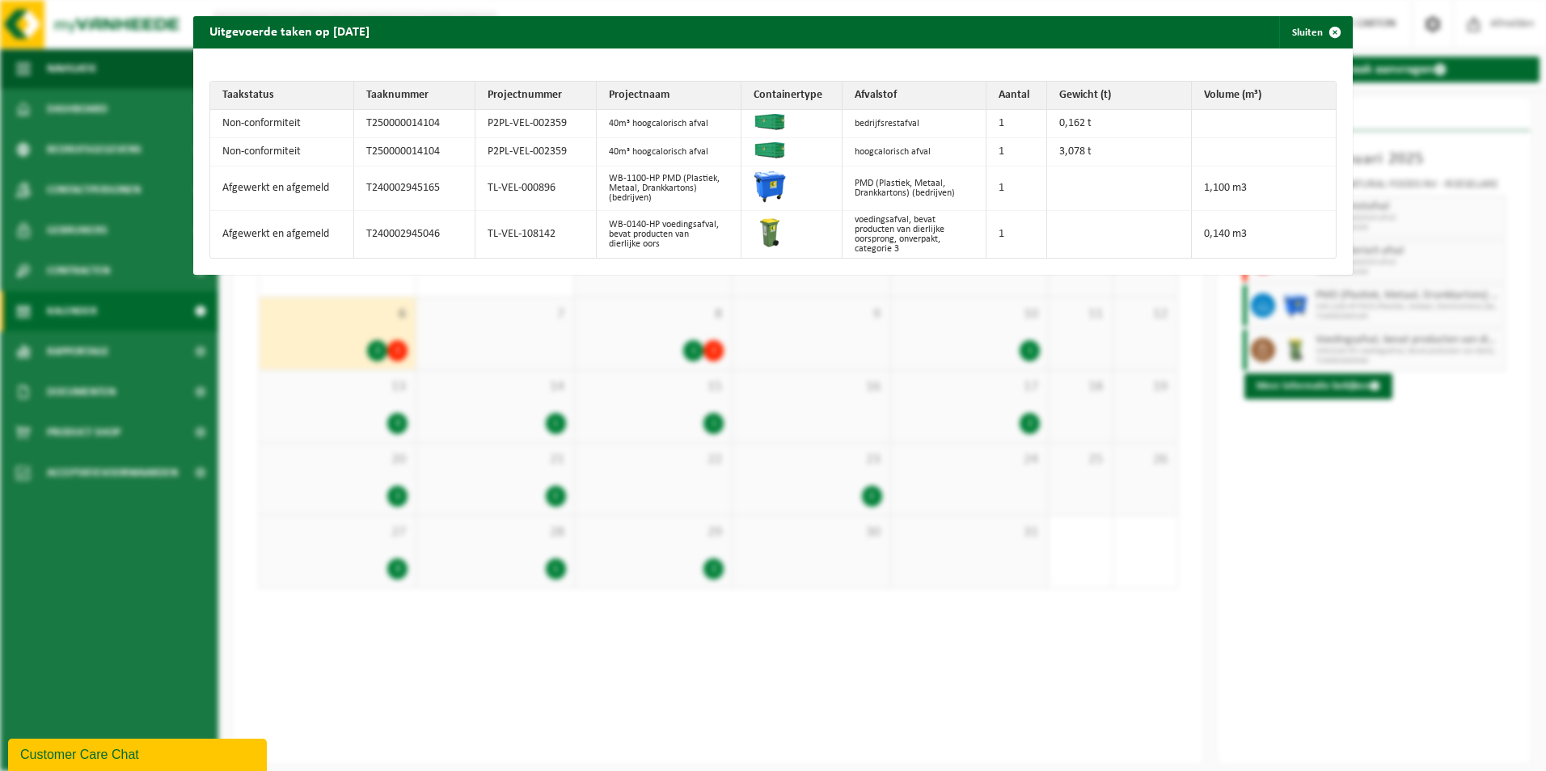
drag, startPoint x: 1320, startPoint y: 28, endPoint x: 1278, endPoint y: 90, distance: 74.5
click at [1320, 28] on span "button" at bounding box center [1335, 32] width 32 height 32
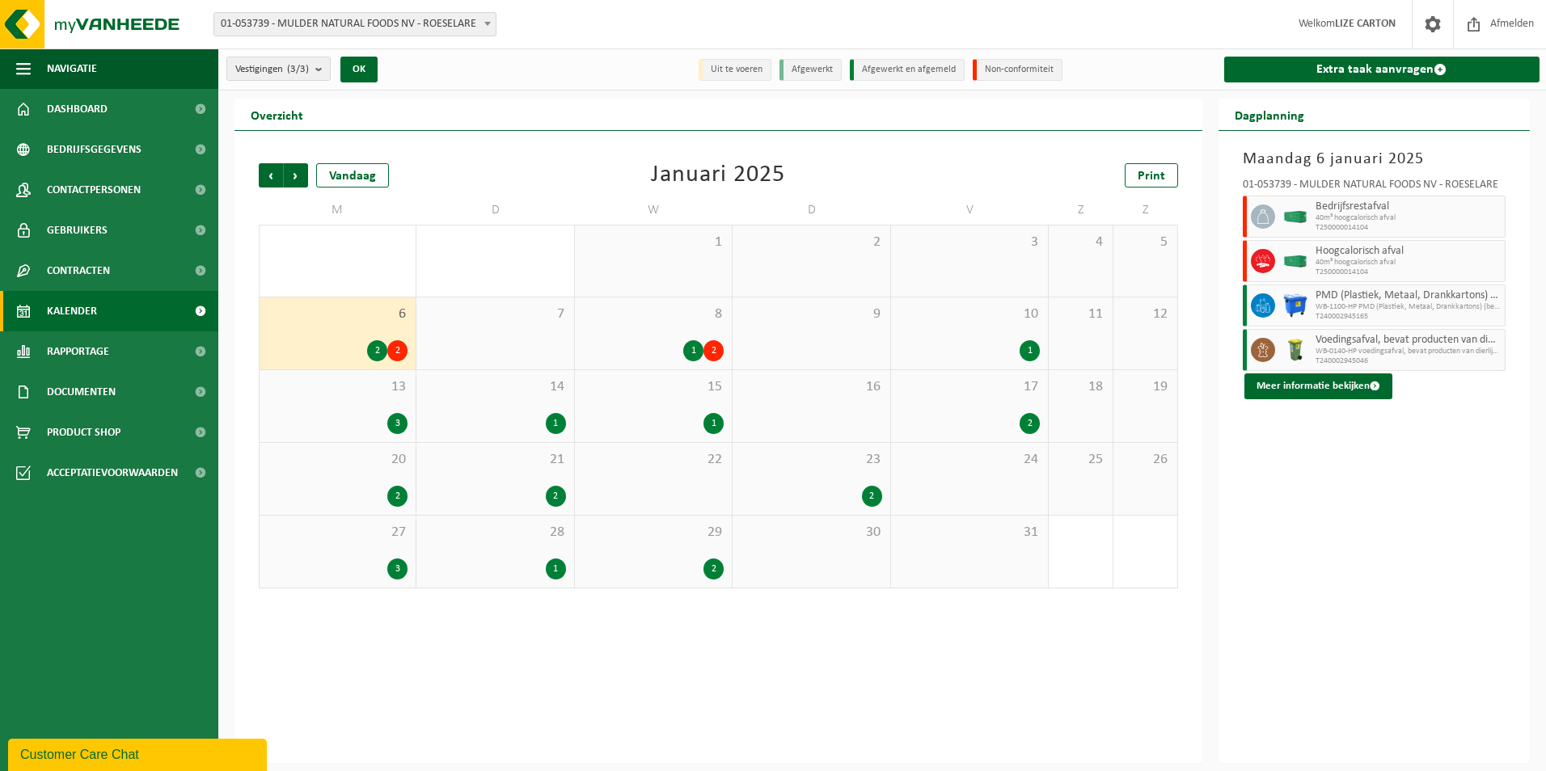
click at [672, 335] on div "8 1 2" at bounding box center [653, 334] width 157 height 72
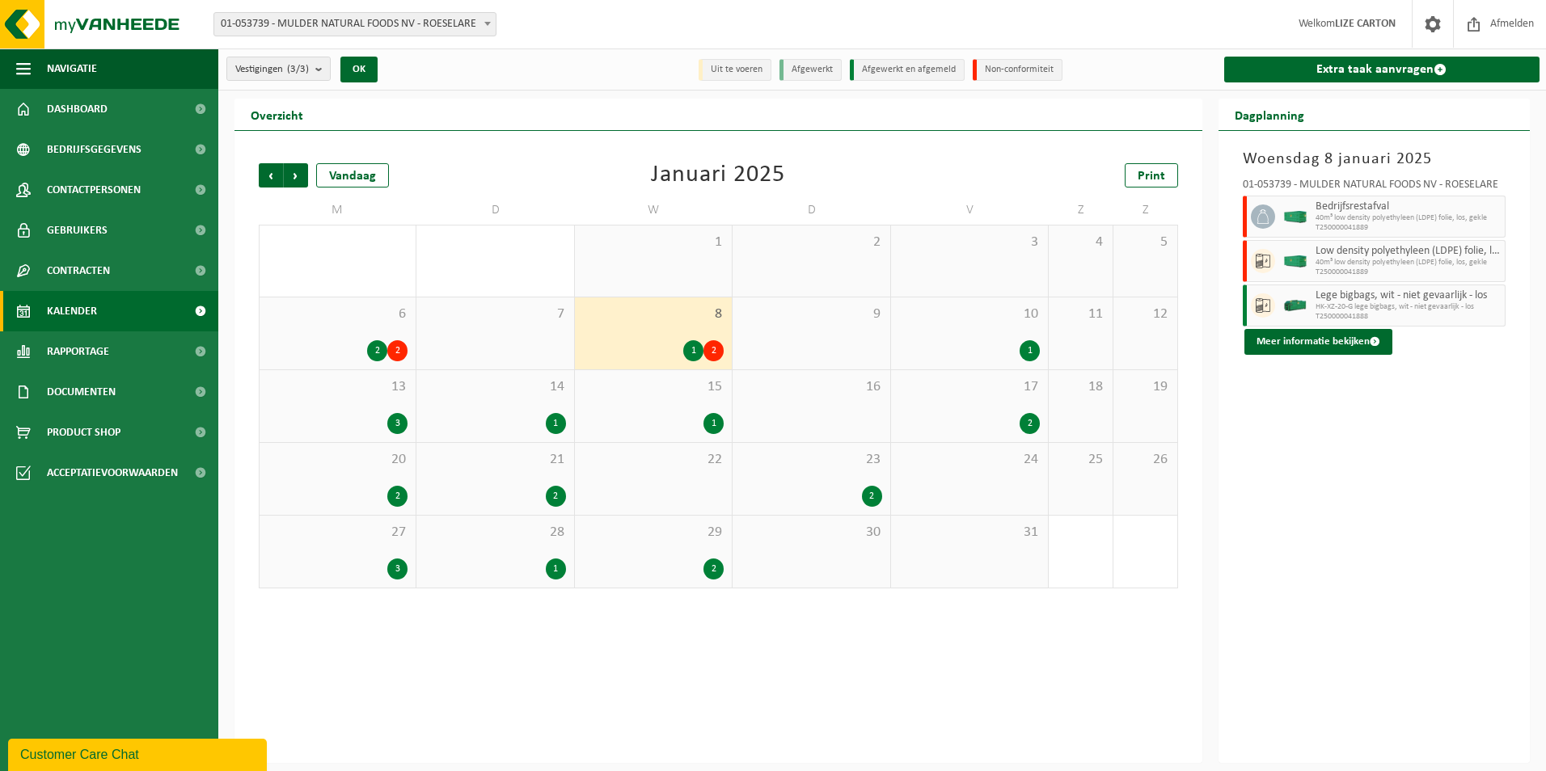
click at [1370, 222] on span "40m³ low density polyethyleen (LDPE) folie, los, gekle" at bounding box center [1409, 218] width 186 height 10
drag, startPoint x: 1451, startPoint y: 522, endPoint x: 1363, endPoint y: 294, distance: 243.4
click at [1451, 522] on div "Woensdag 8 januari 2025 01-053739 - [PERSON_NAME] NATURAL FOODS NV - ROESELARE …" at bounding box center [1375, 447] width 312 height 632
click at [1333, 298] on span "Lege bigbags, wit - niet gevaarlijk - los" at bounding box center [1409, 296] width 186 height 13
click at [1300, 336] on button "Meer informatie bekijken" at bounding box center [1319, 342] width 148 height 26
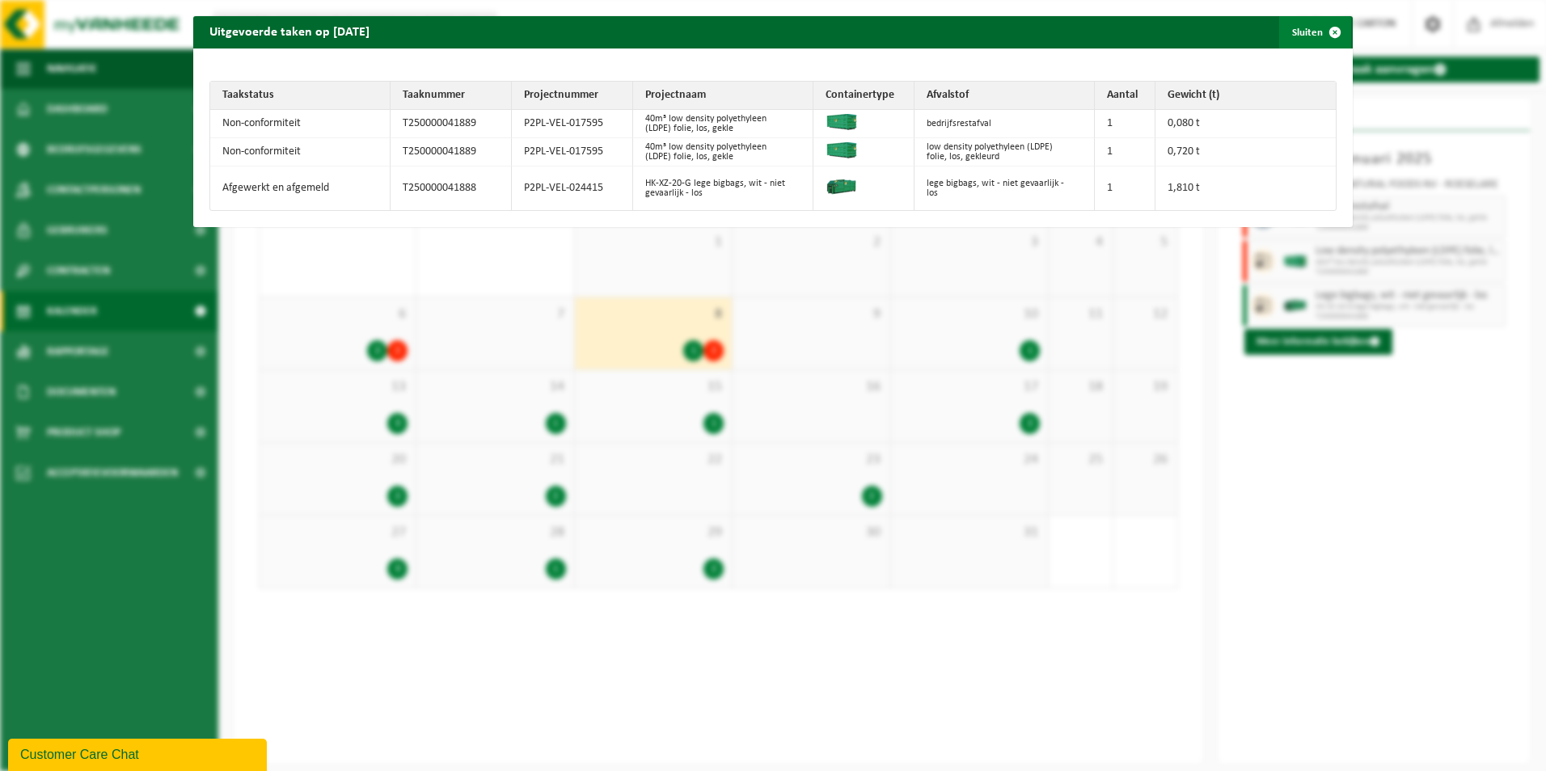
drag, startPoint x: 1329, startPoint y: 28, endPoint x: 1274, endPoint y: 36, distance: 54.8
click at [1329, 28] on span "button" at bounding box center [1335, 32] width 32 height 32
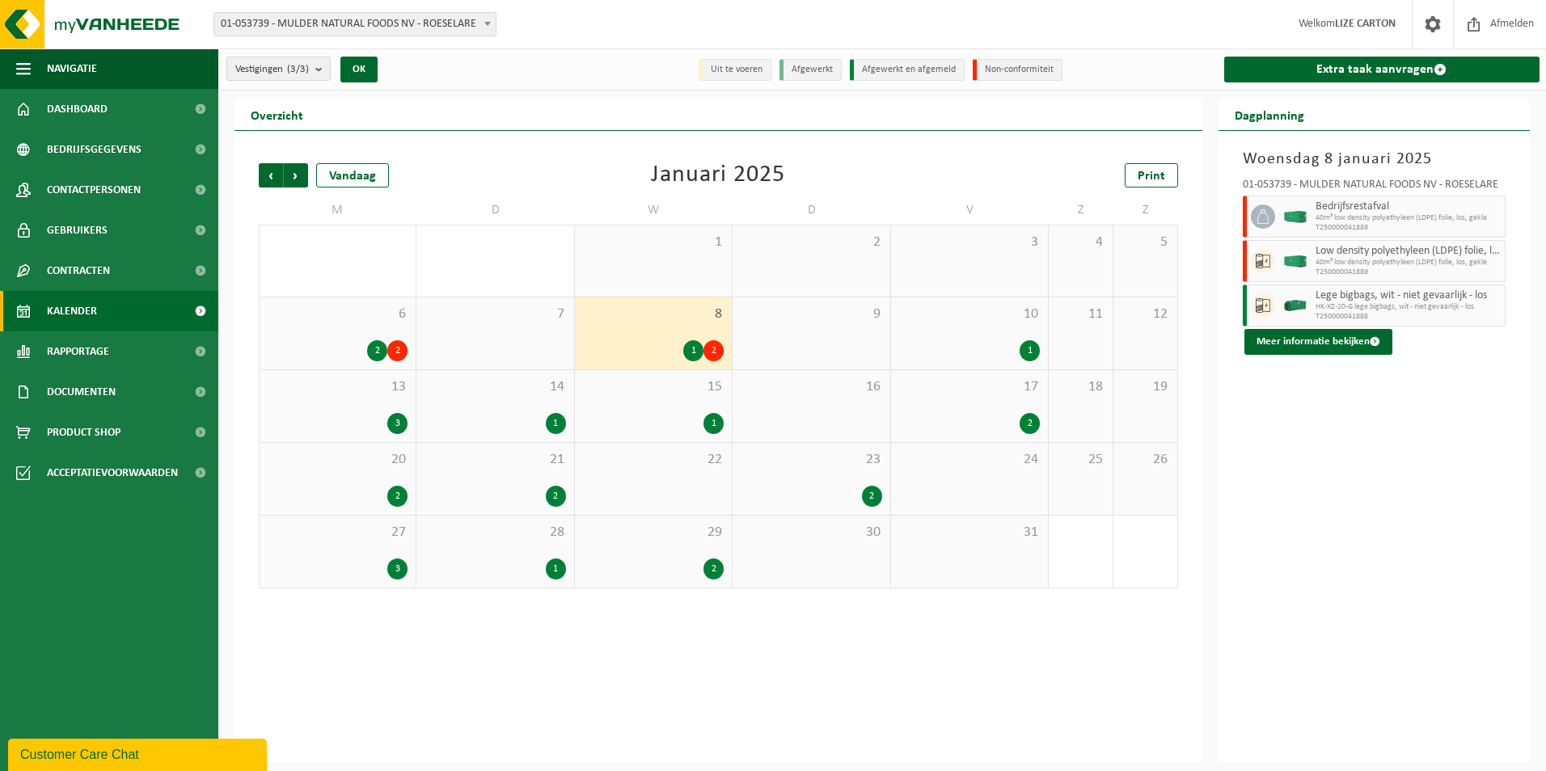
click at [1019, 347] on div "1" at bounding box center [969, 350] width 141 height 21
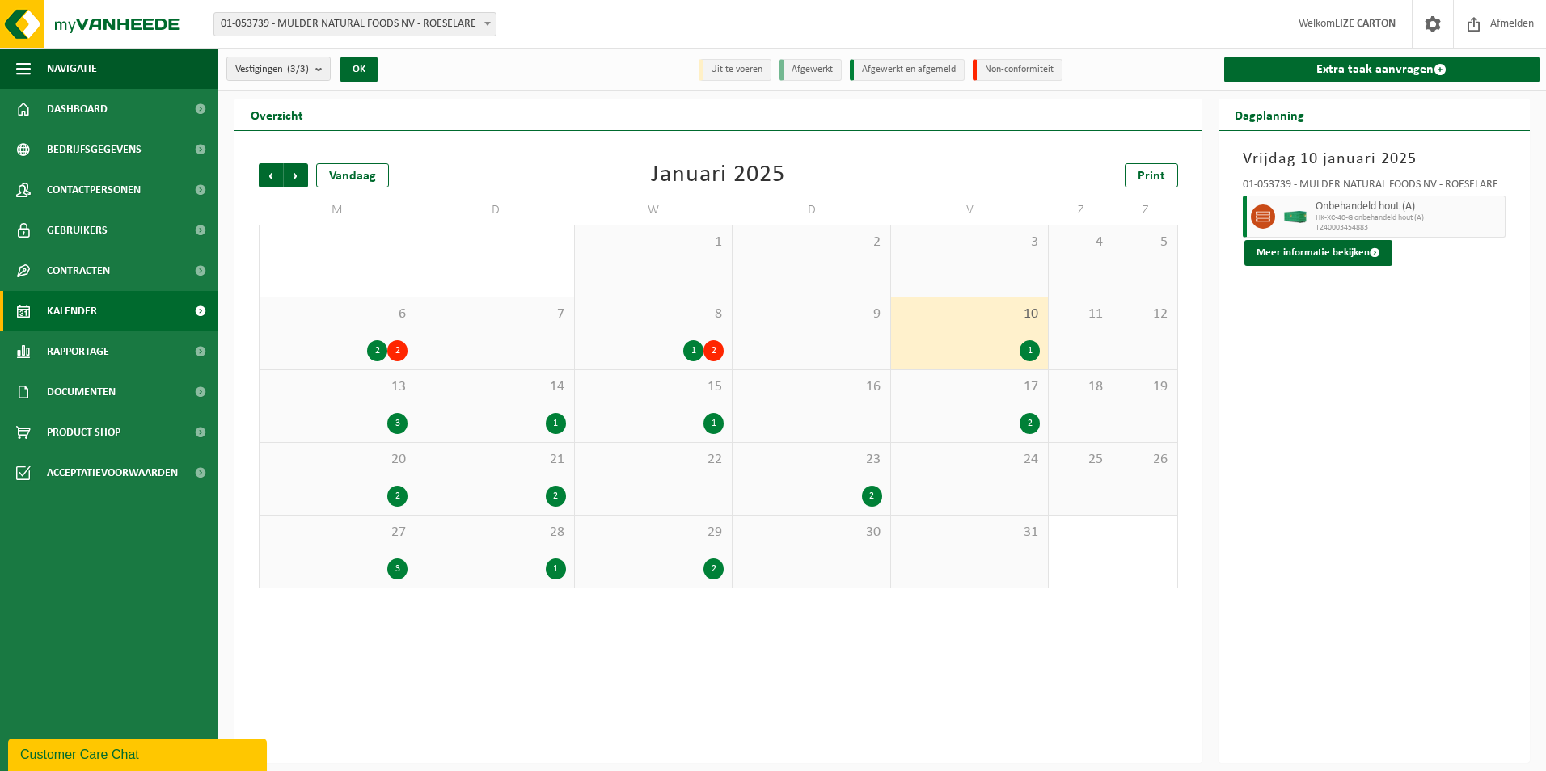
click at [1343, 216] on span "HK-XC-40-G onbehandeld hout (A)" at bounding box center [1409, 218] width 186 height 10
click at [1330, 256] on button "Meer informatie bekijken" at bounding box center [1319, 253] width 148 height 26
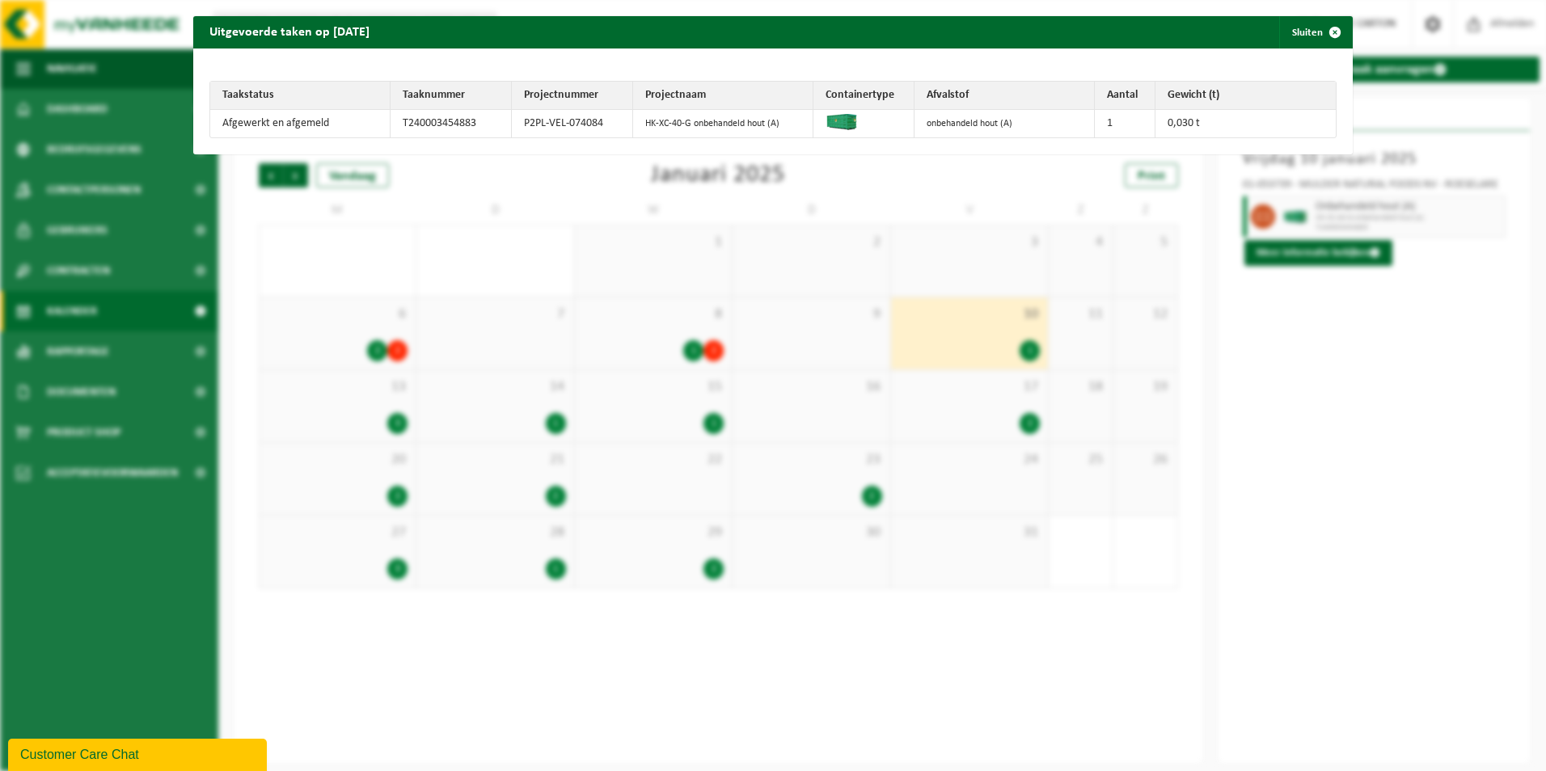
click at [1279, 413] on div "Uitgevoerde taken op [DATE] Sluiten Taakstatus Taaknummer Projectnummer Project…" at bounding box center [773, 385] width 1546 height 771
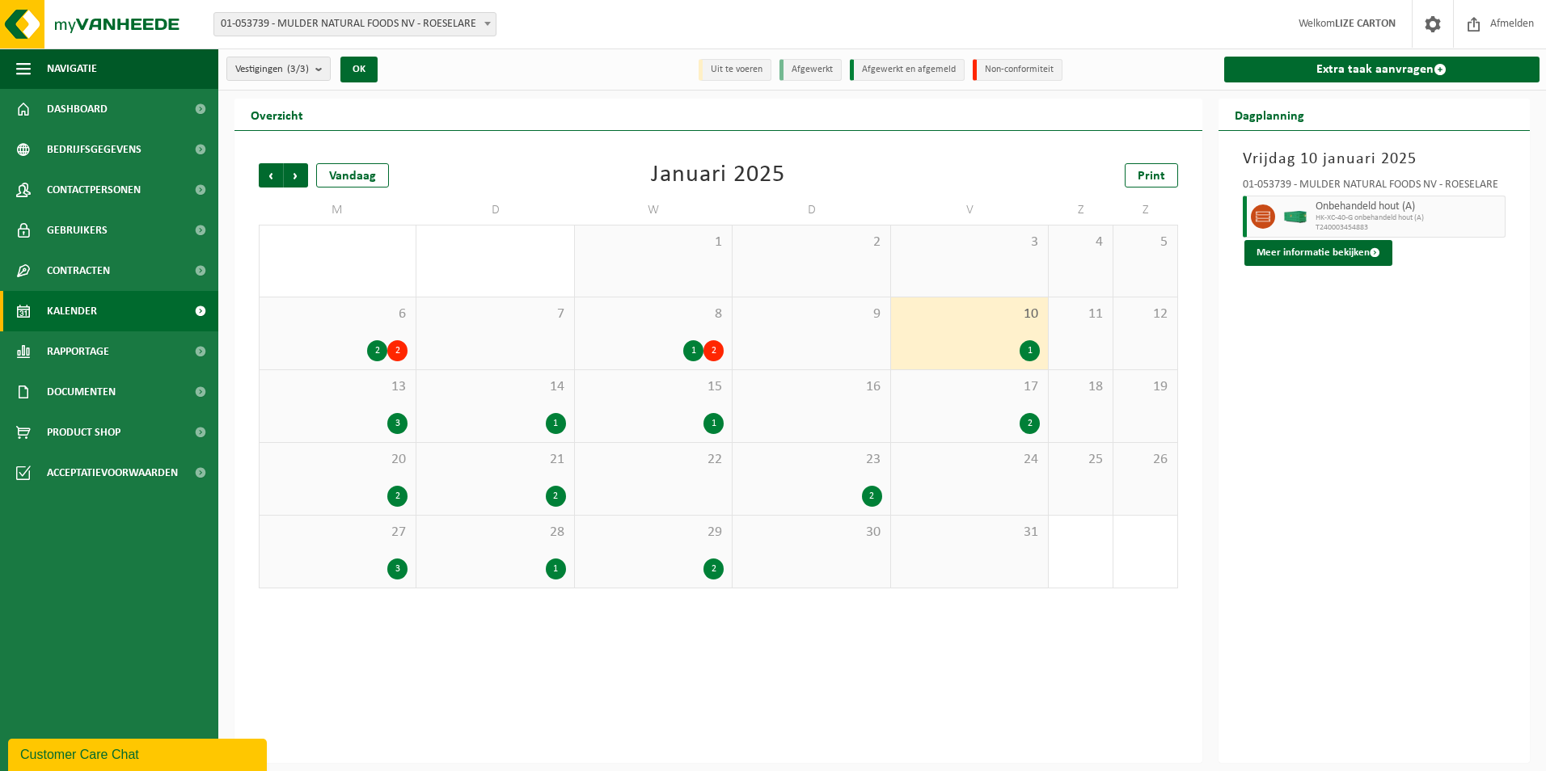
click at [350, 421] on div "3" at bounding box center [338, 423] width 140 height 21
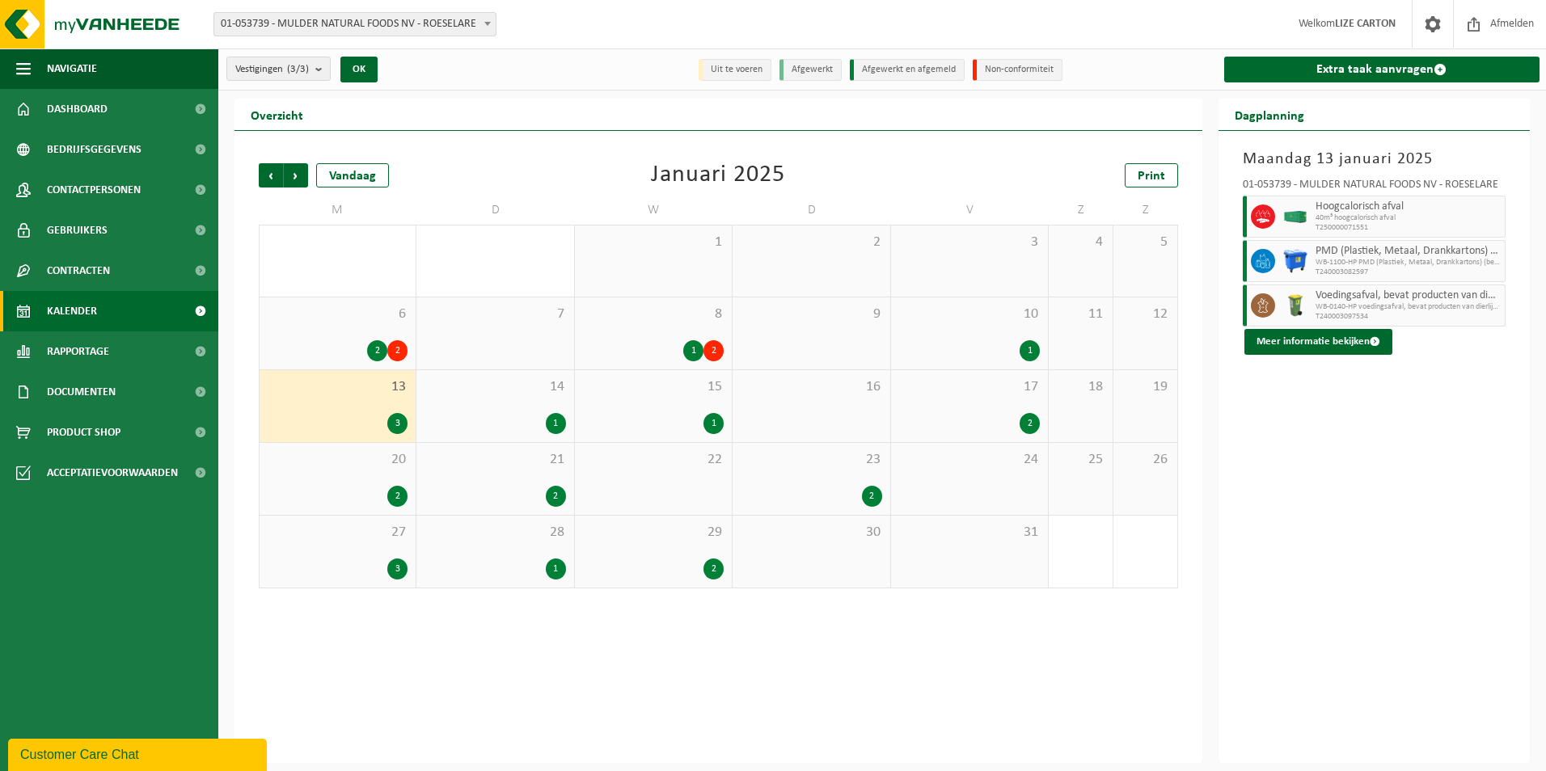
click at [553, 392] on span "14" at bounding box center [495, 387] width 141 height 18
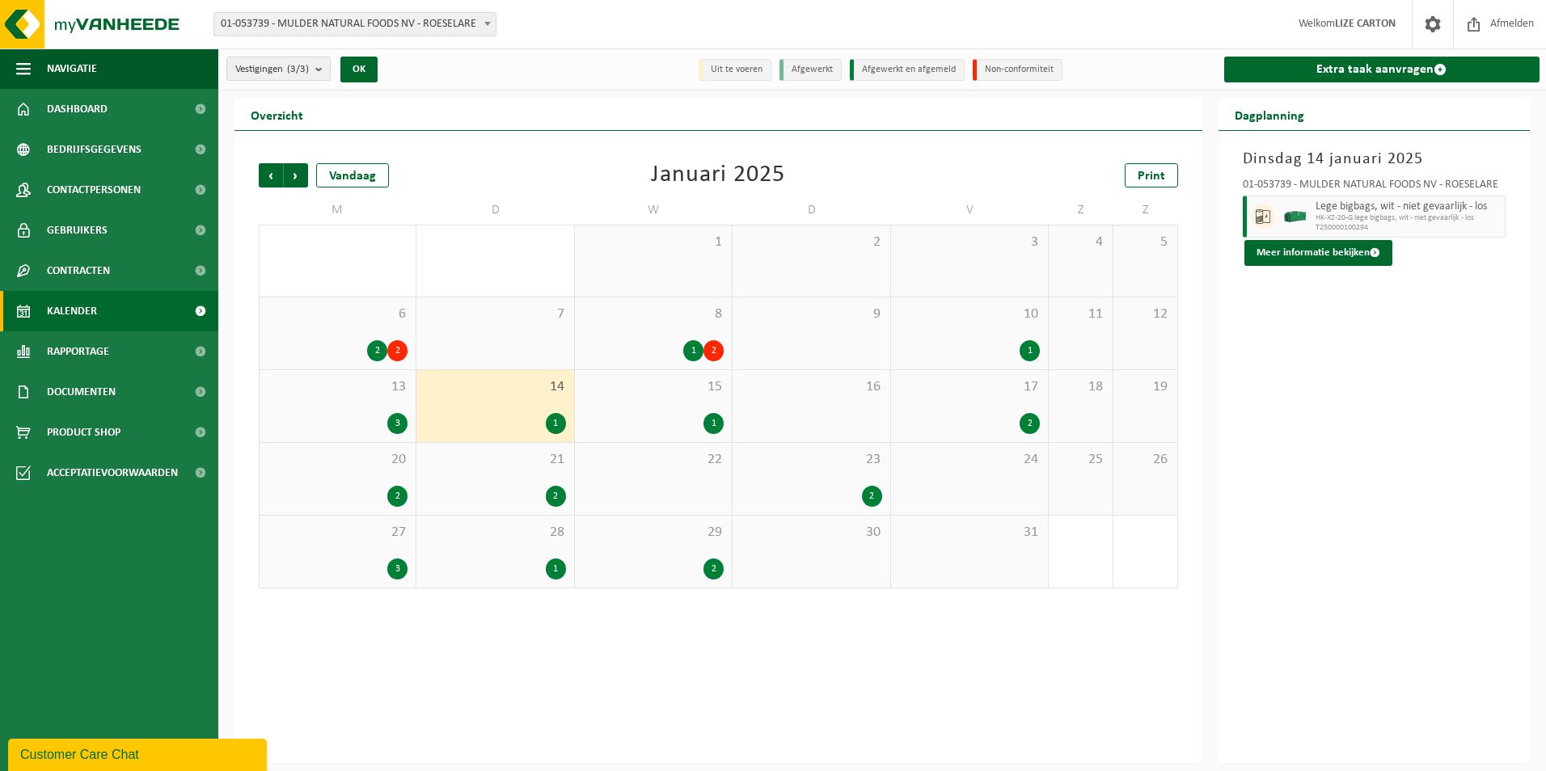
click at [704, 402] on div "15 1" at bounding box center [653, 406] width 157 height 72
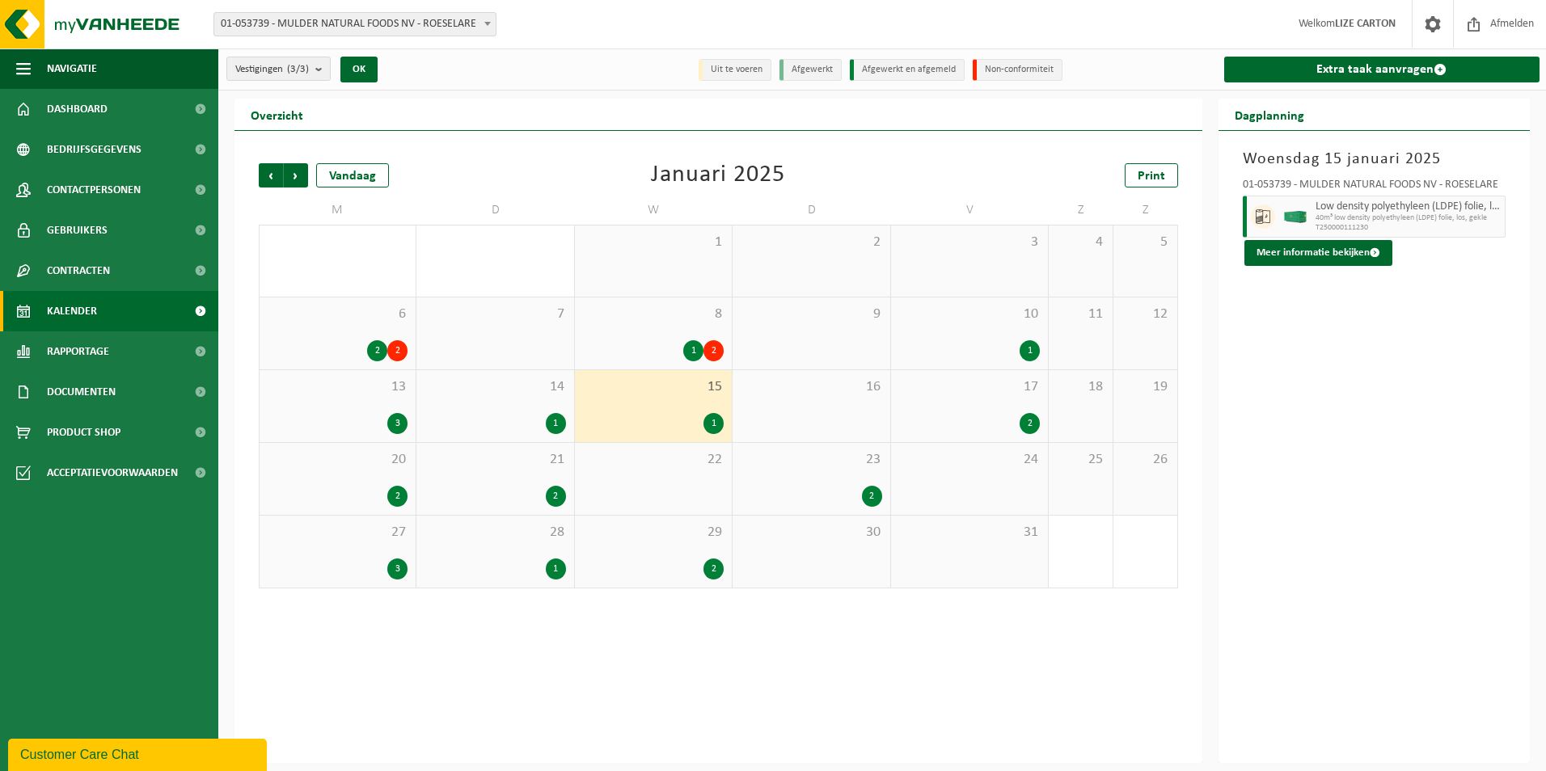
click at [988, 420] on div "2" at bounding box center [969, 423] width 141 height 21
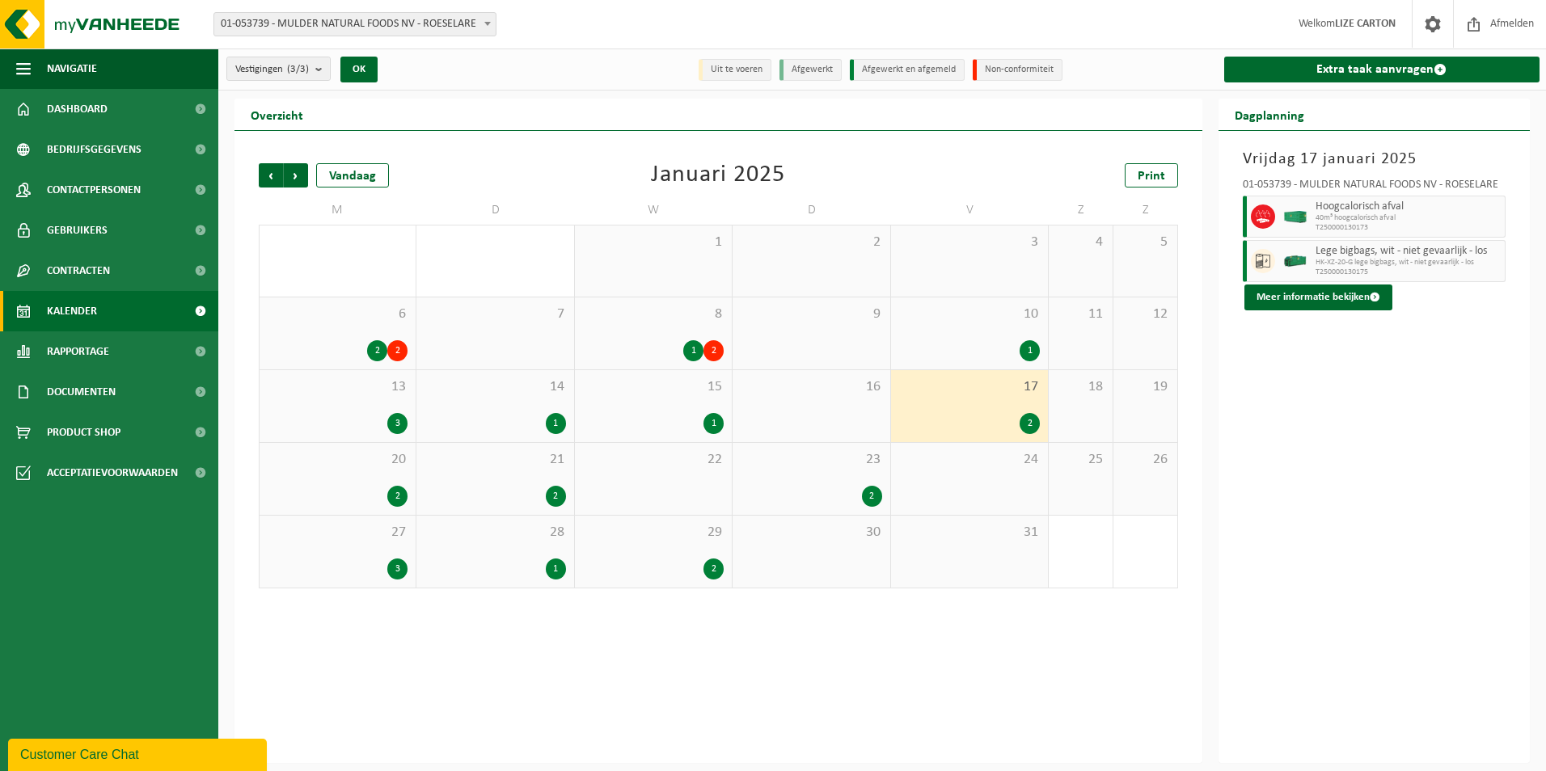
click at [368, 486] on div "2" at bounding box center [338, 496] width 140 height 21
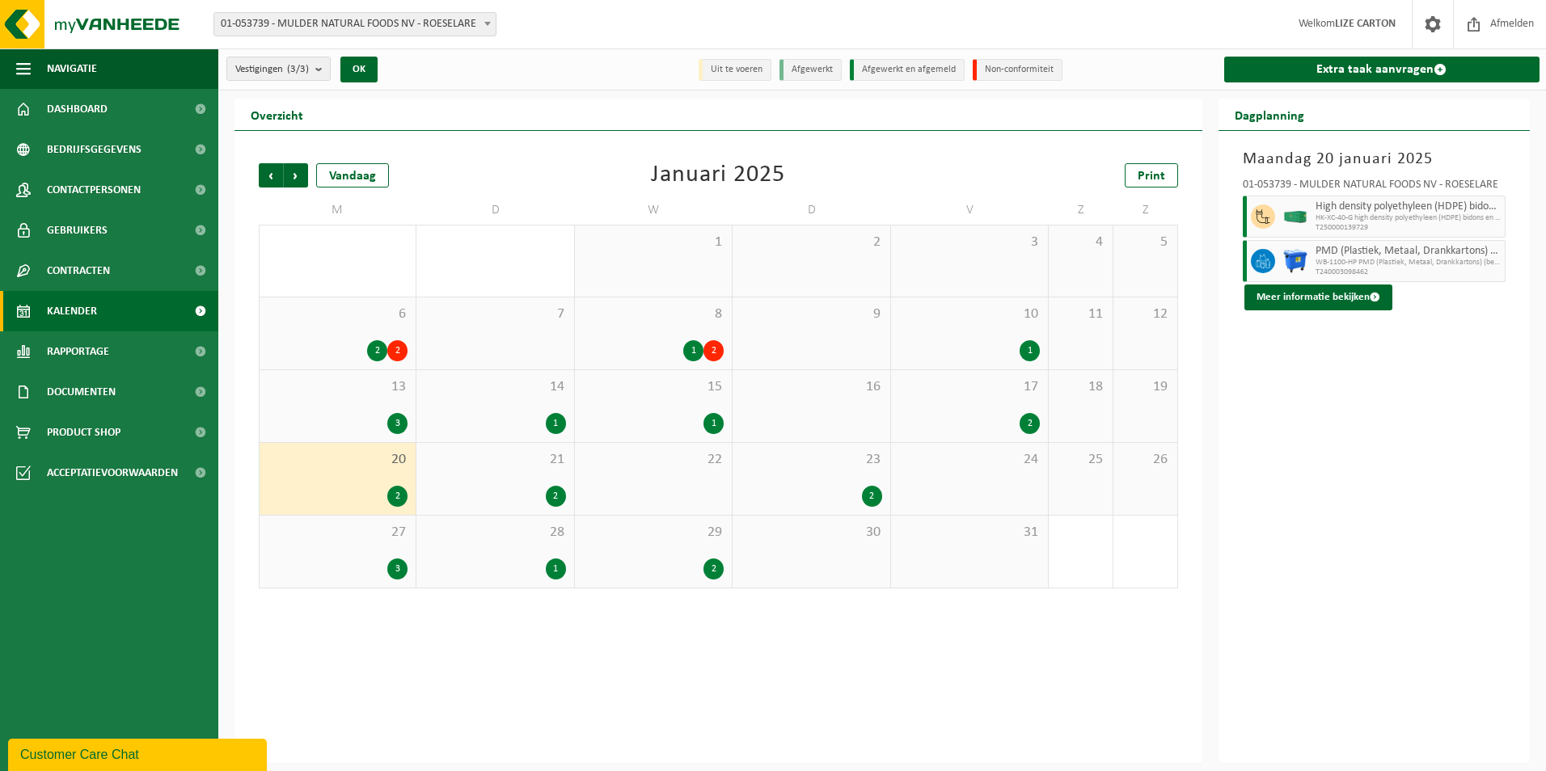
click at [496, 481] on div "21 2" at bounding box center [494, 479] width 157 height 72
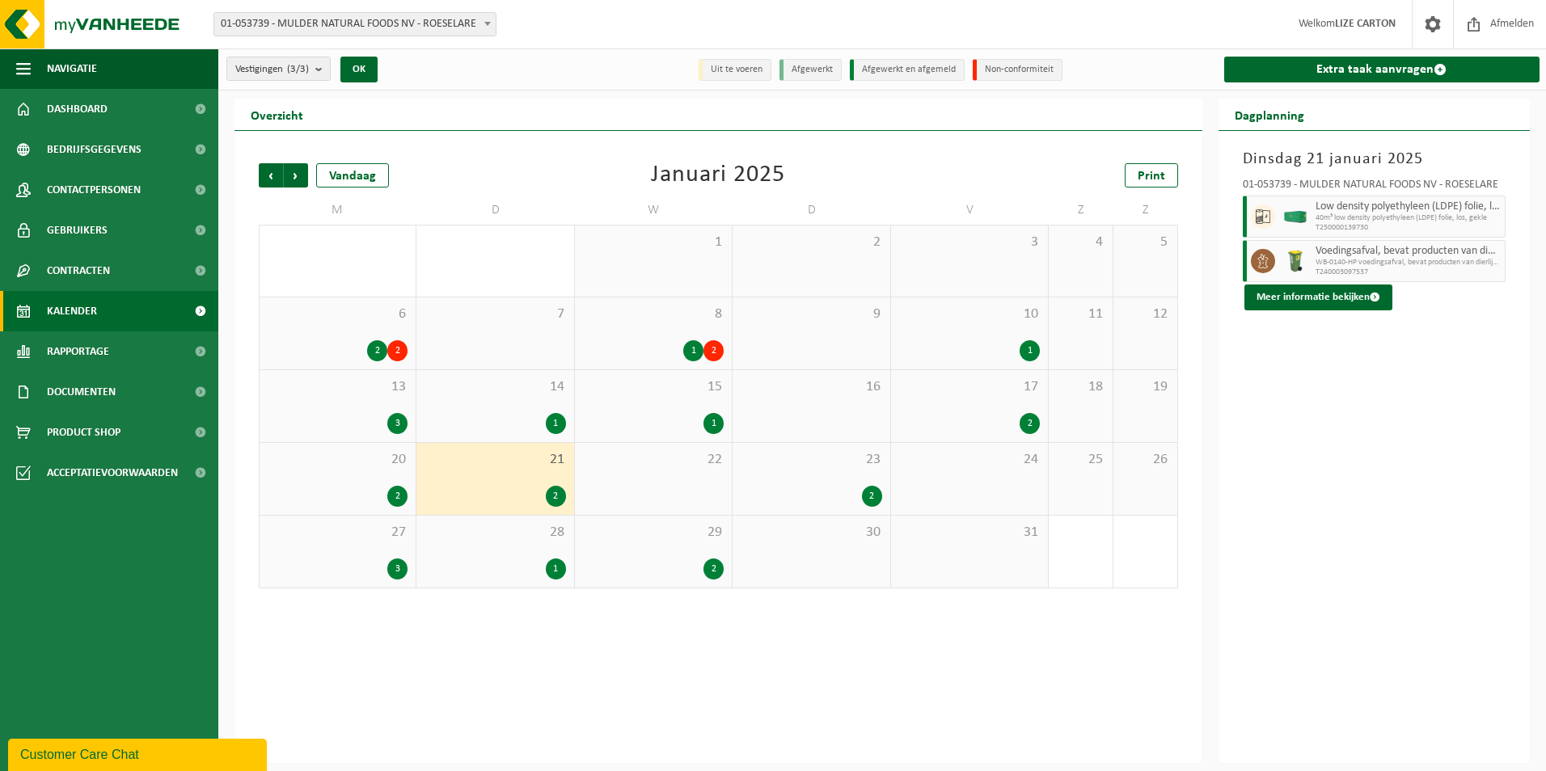
click at [818, 476] on div "23 2" at bounding box center [811, 479] width 157 height 72
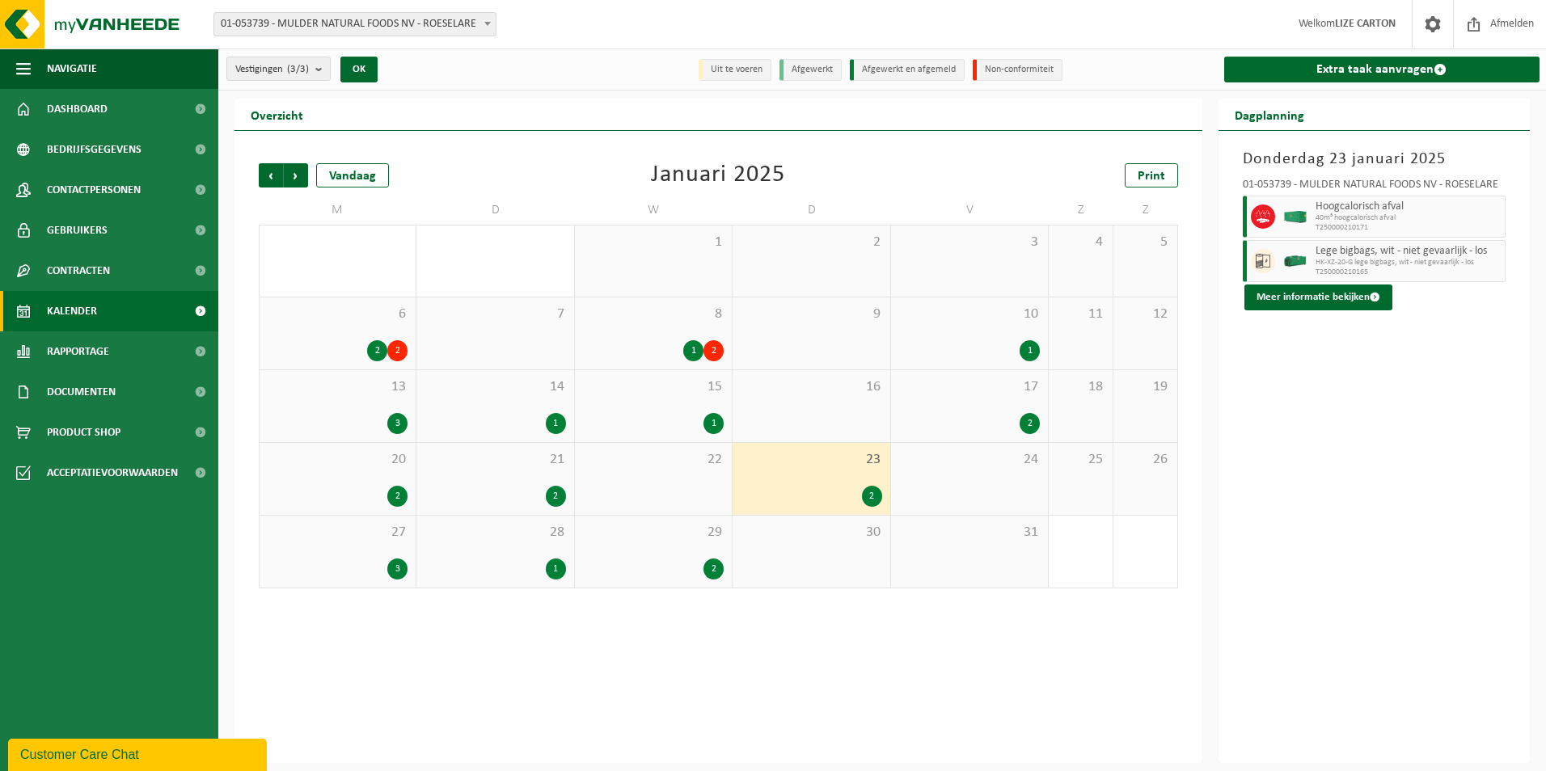
click at [380, 561] on div "3" at bounding box center [338, 569] width 140 height 21
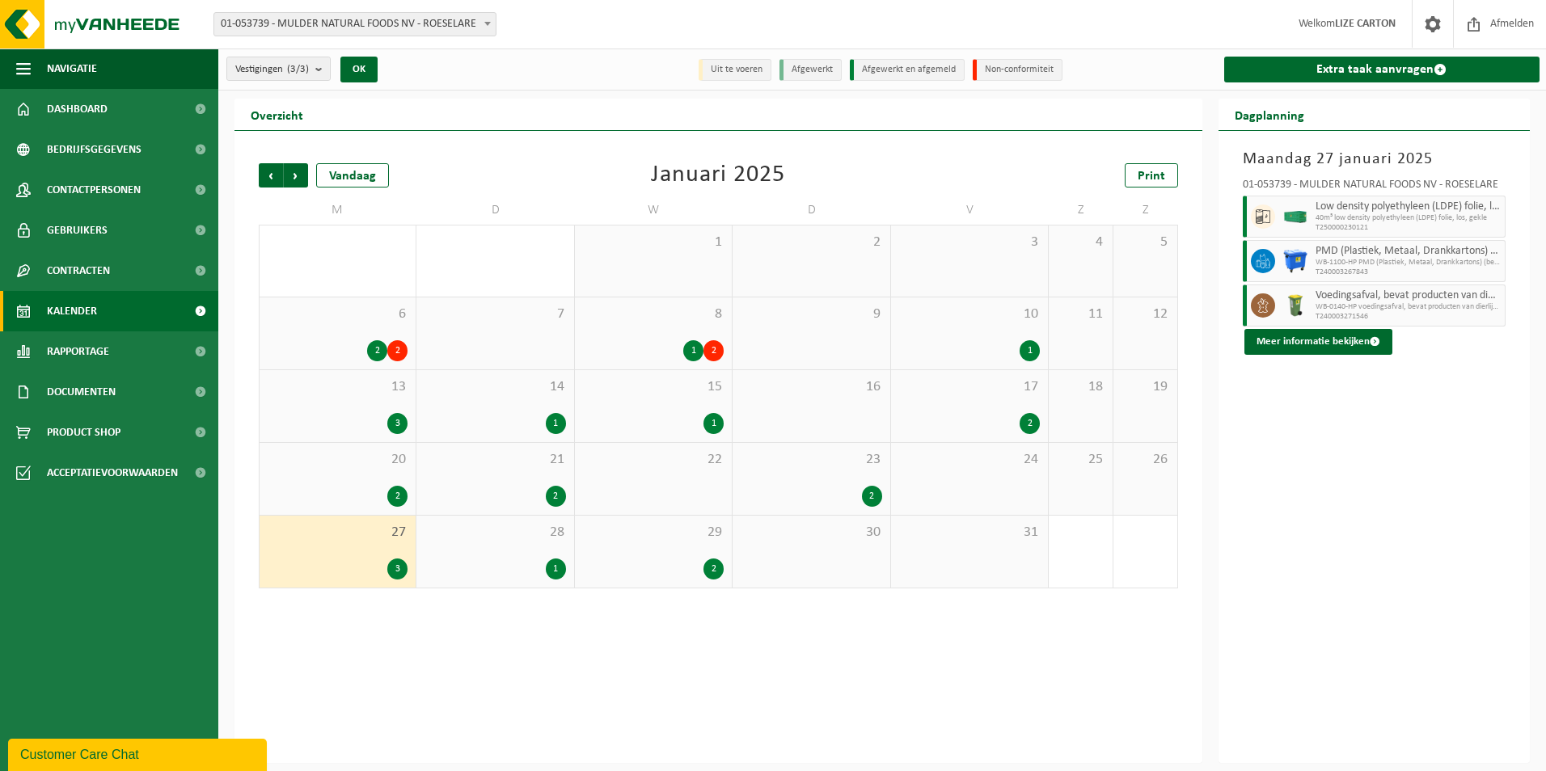
click at [519, 543] on div "28 1" at bounding box center [494, 552] width 157 height 72
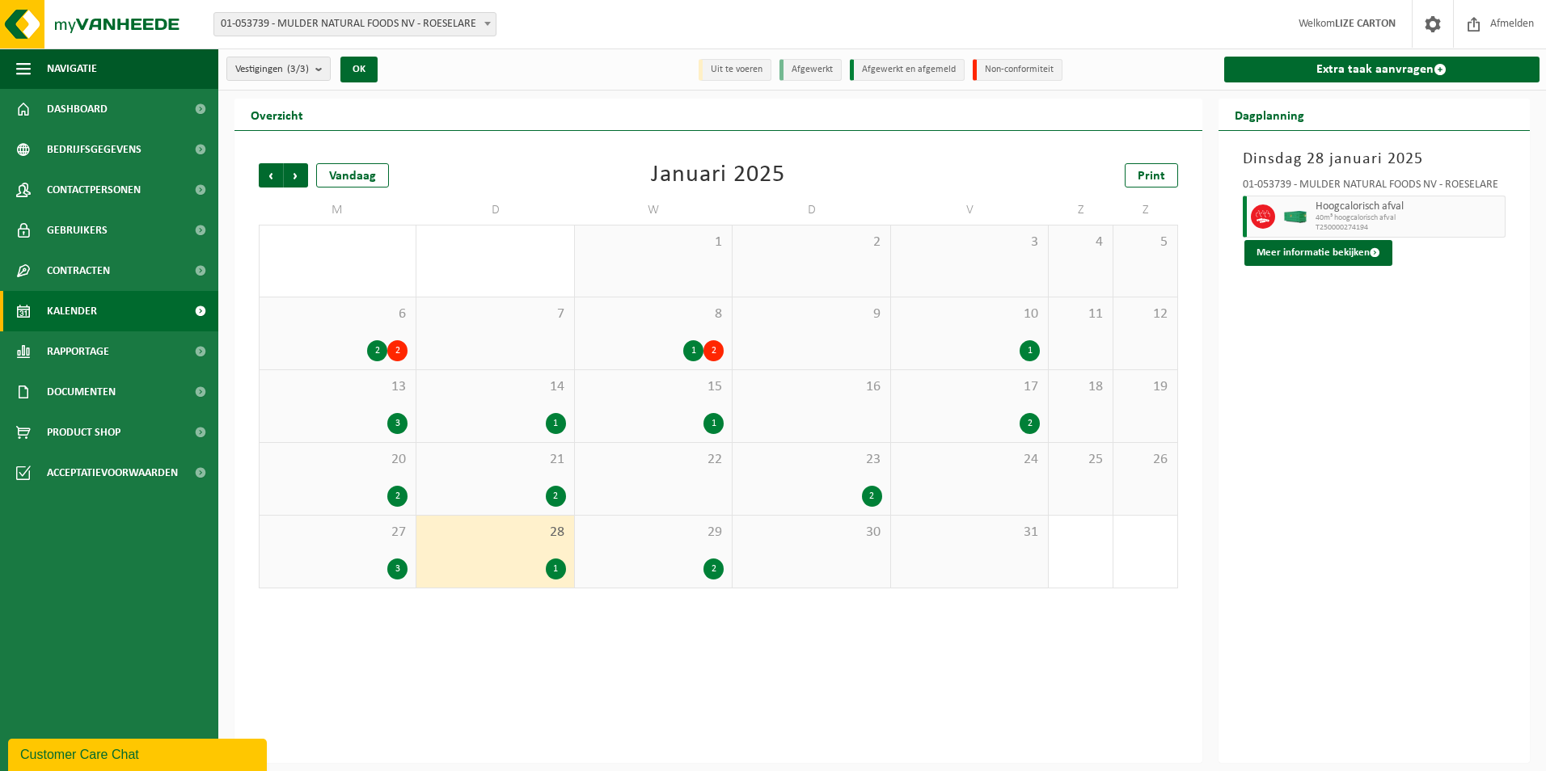
click at [665, 542] on div "29 2" at bounding box center [653, 552] width 157 height 72
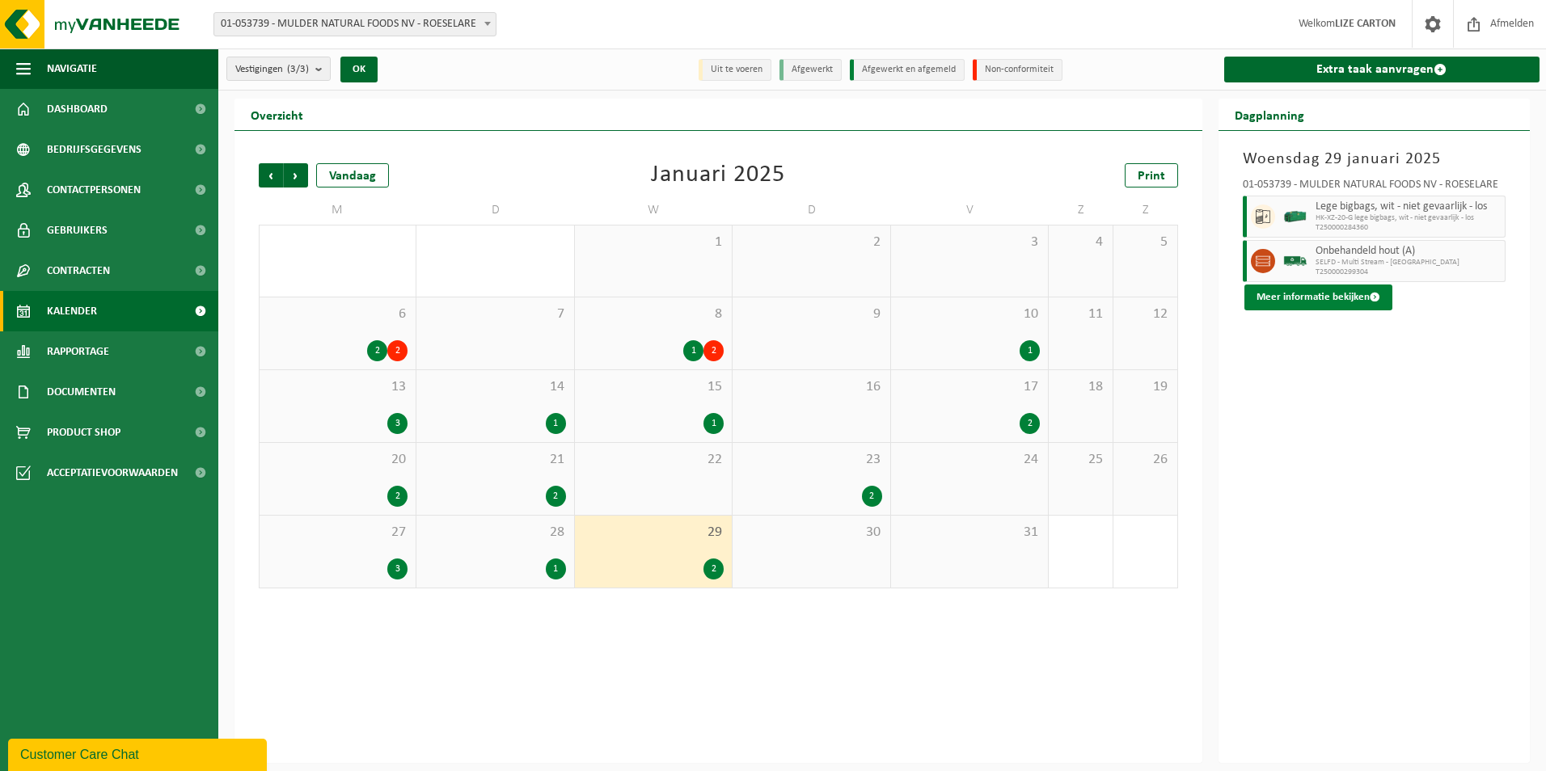
click at [1318, 299] on button "Meer informatie bekijken" at bounding box center [1319, 298] width 148 height 26
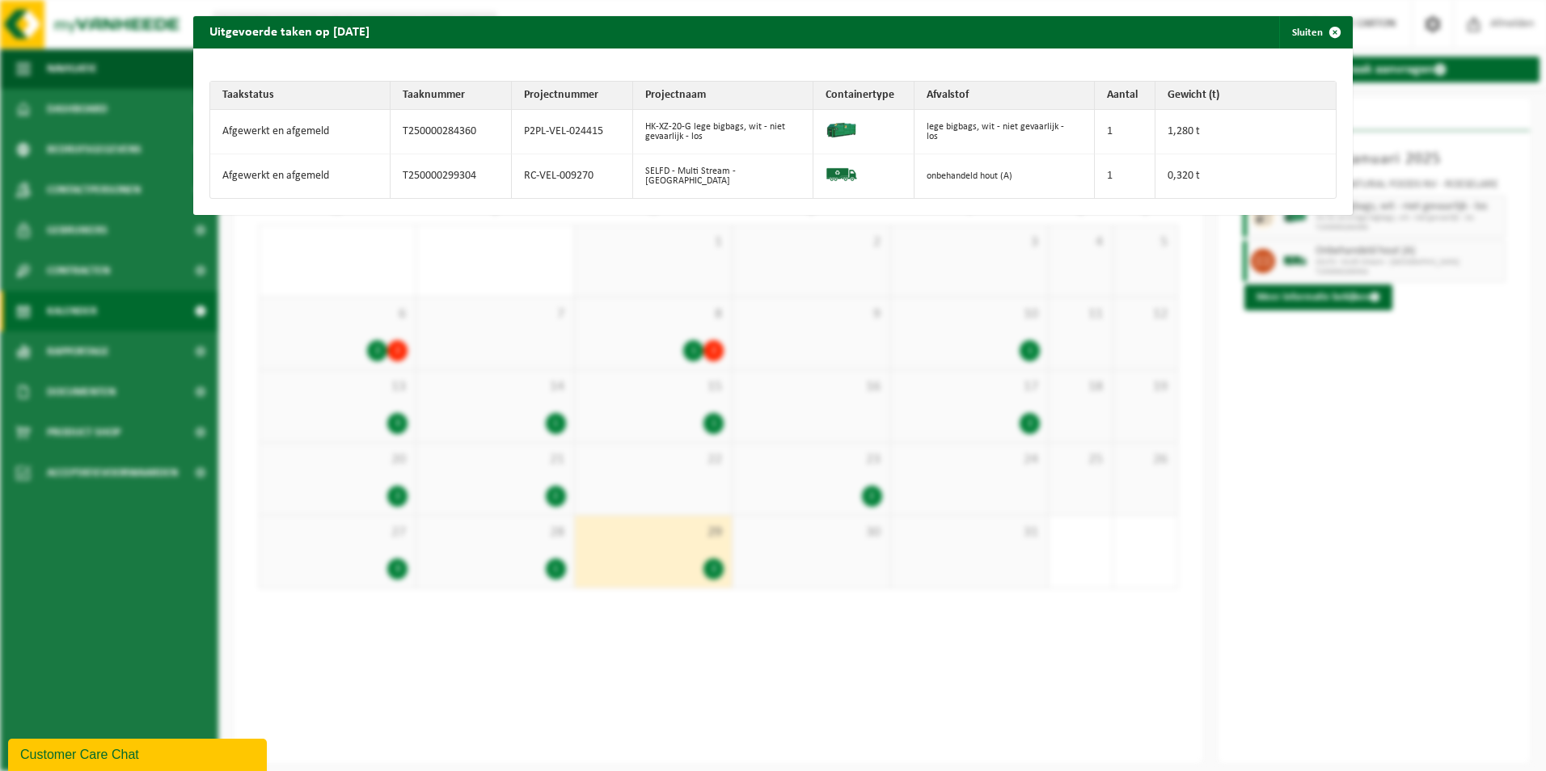
drag, startPoint x: 1328, startPoint y: 27, endPoint x: 1307, endPoint y: 32, distance: 21.8
click at [1328, 27] on span "button" at bounding box center [1335, 32] width 32 height 32
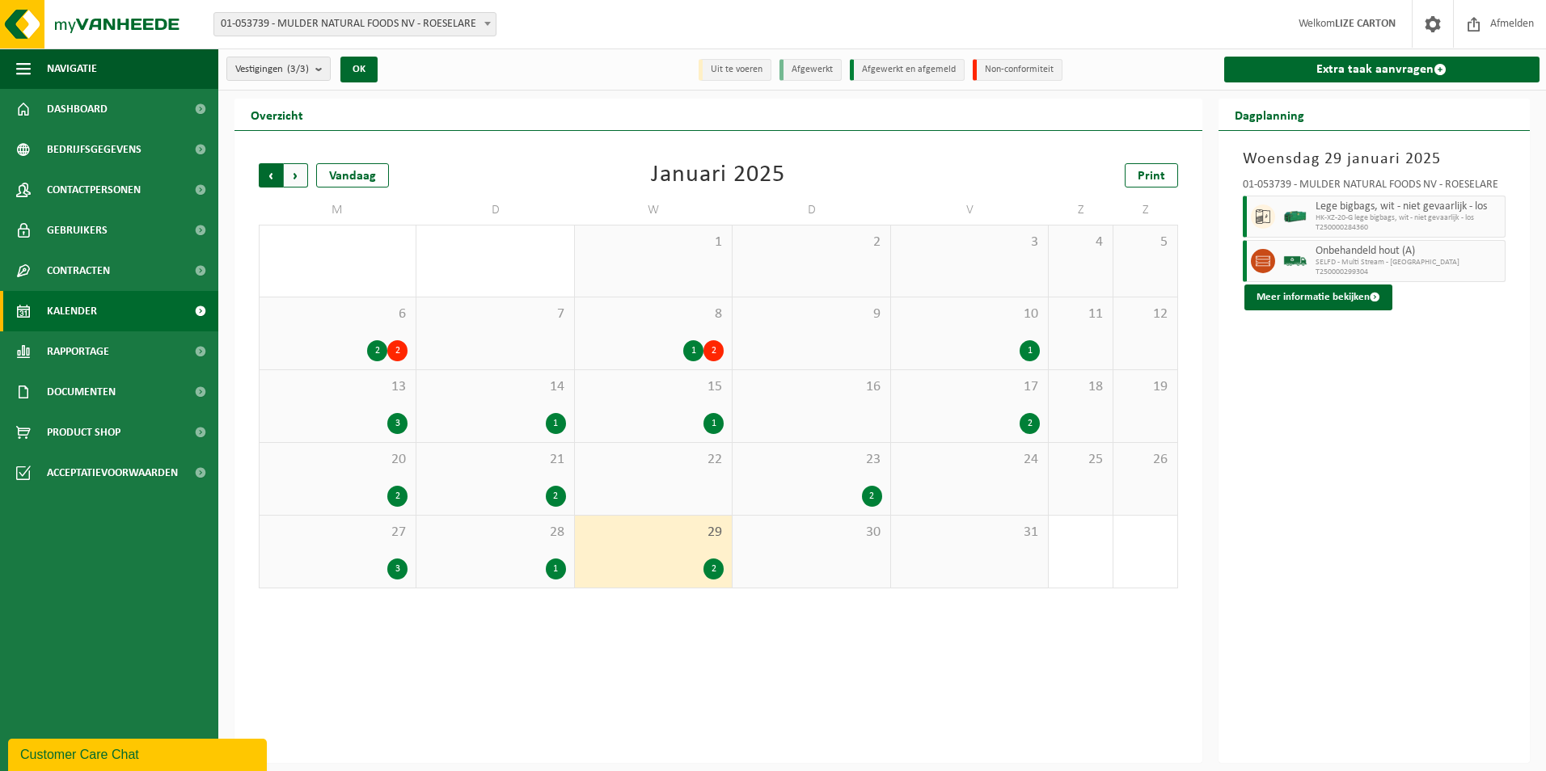
click at [295, 176] on span "Volgende" at bounding box center [296, 175] width 24 height 24
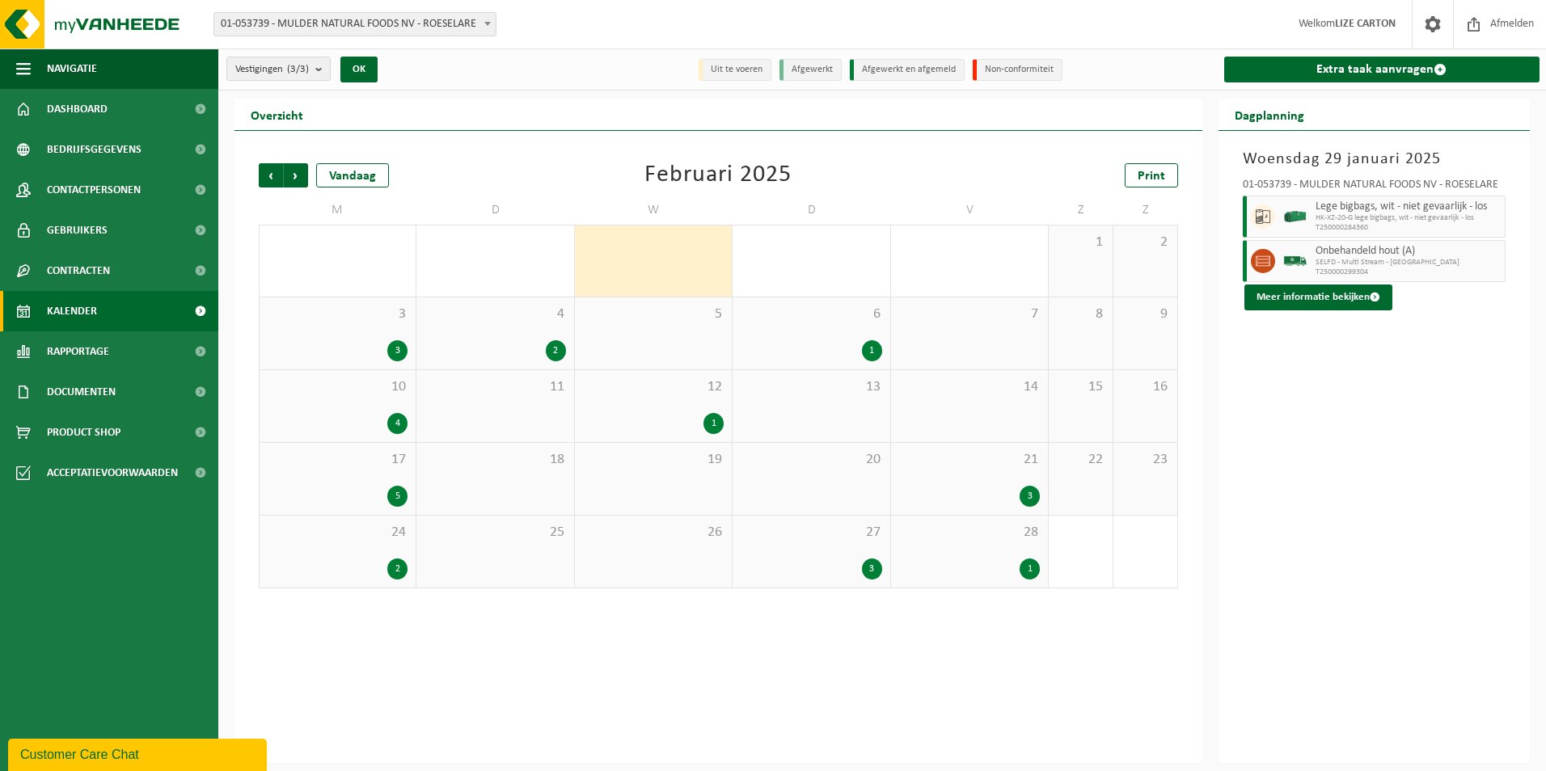
click at [382, 330] on div "3 3" at bounding box center [338, 334] width 156 height 72
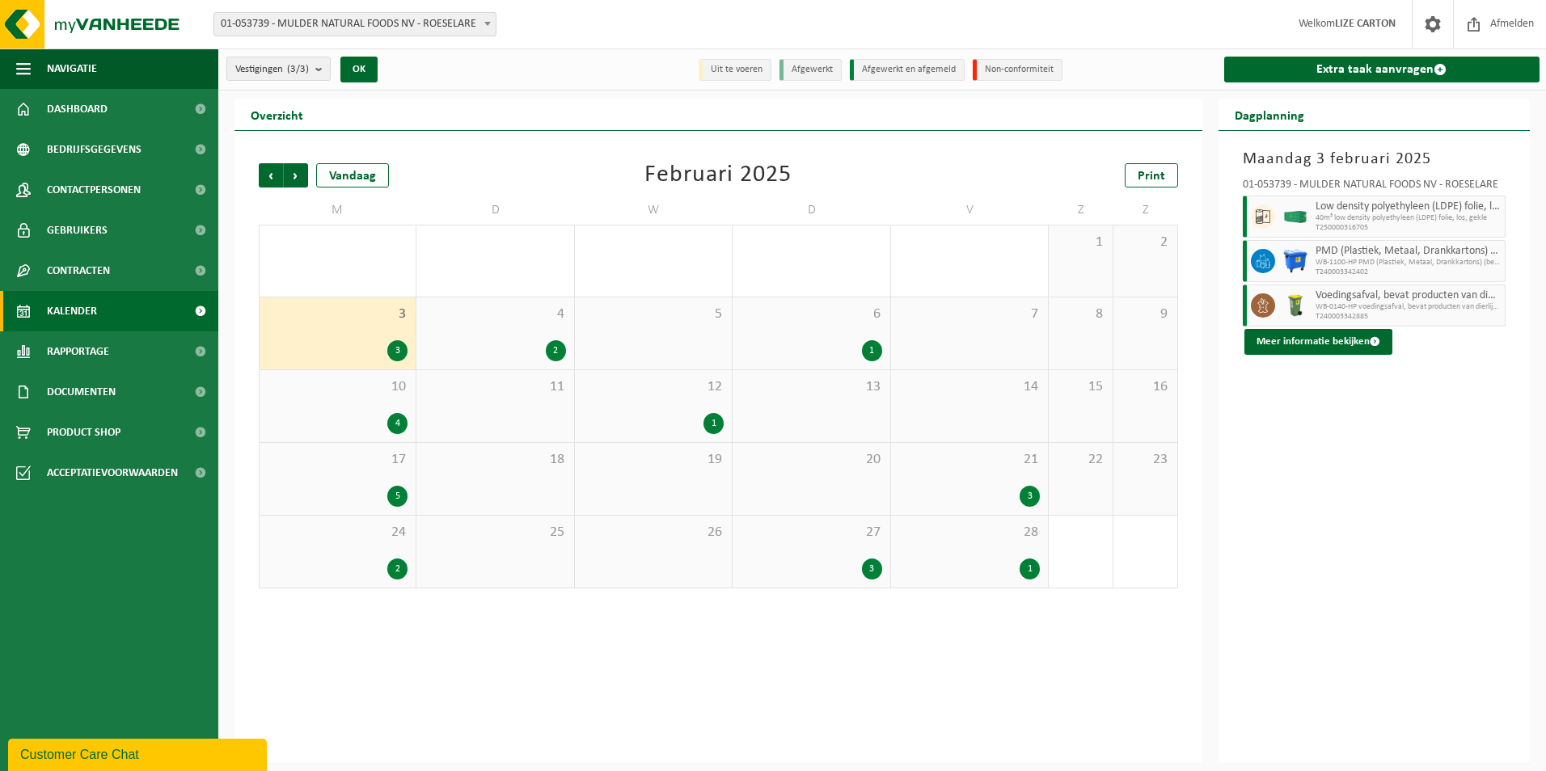
click at [537, 351] on div "2" at bounding box center [495, 350] width 141 height 21
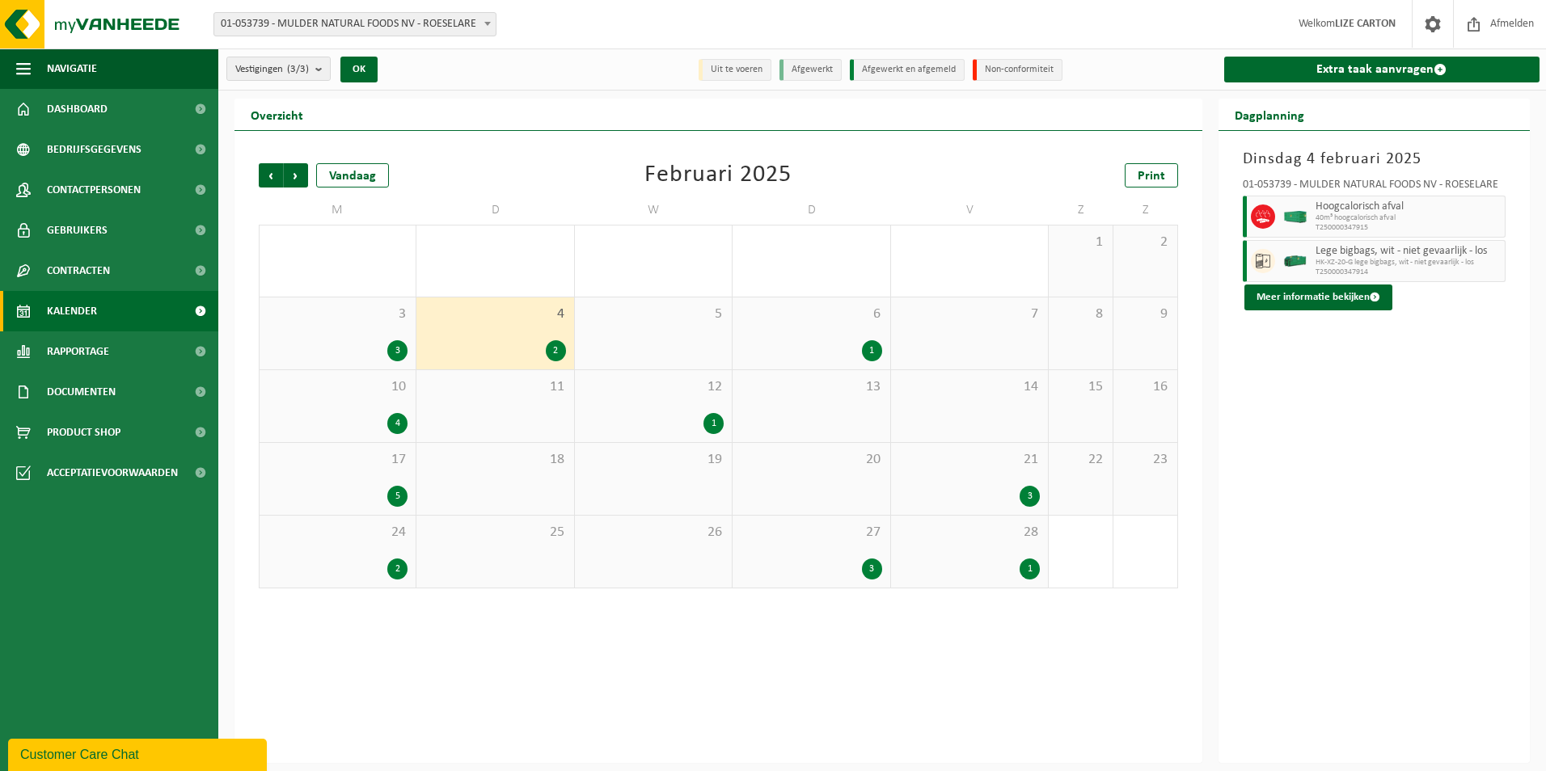
click at [801, 325] on div "6 1" at bounding box center [811, 334] width 157 height 72
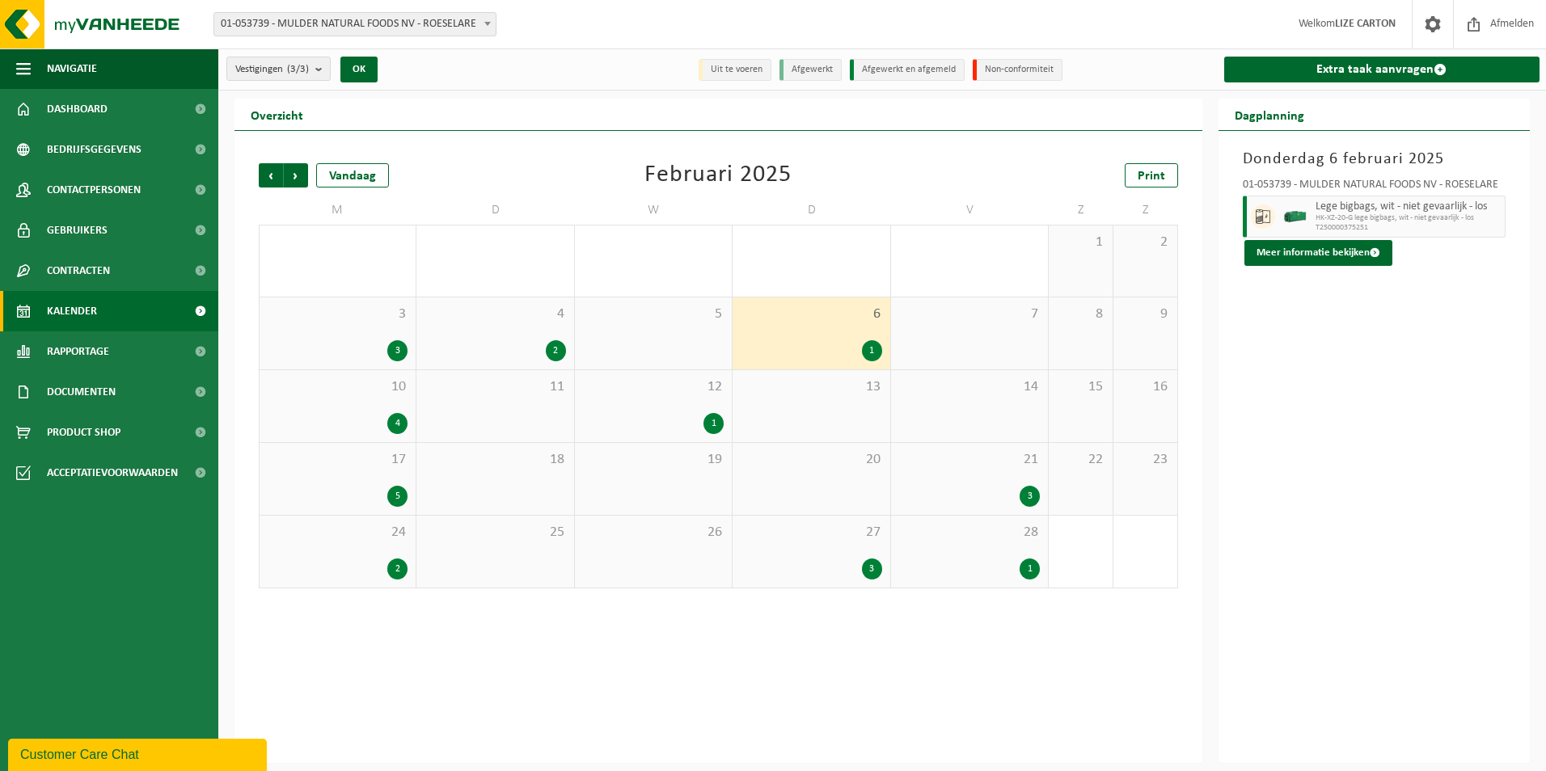
click at [379, 426] on div "4" at bounding box center [338, 423] width 140 height 21
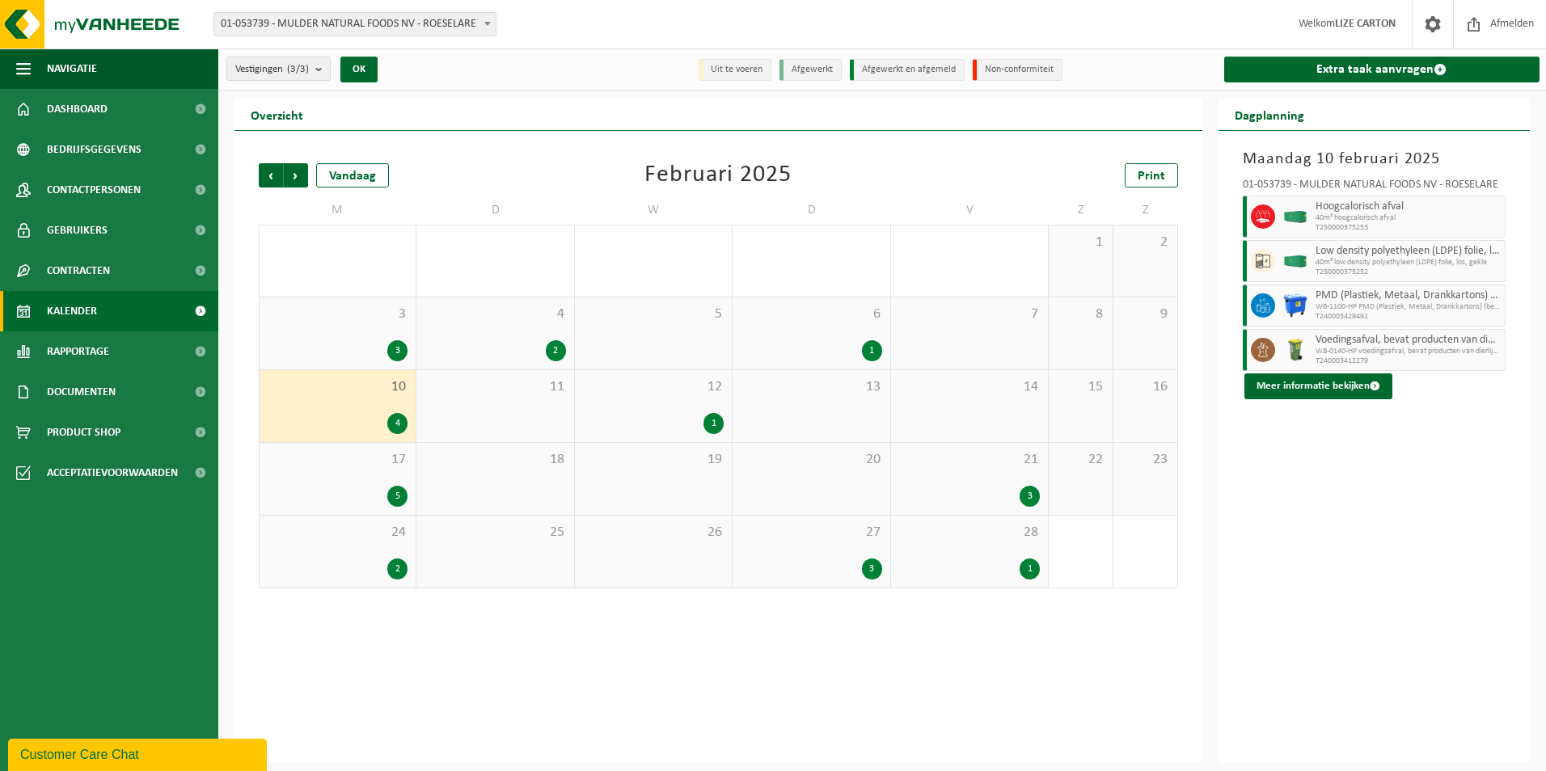
click at [637, 403] on div "12 1" at bounding box center [653, 406] width 157 height 72
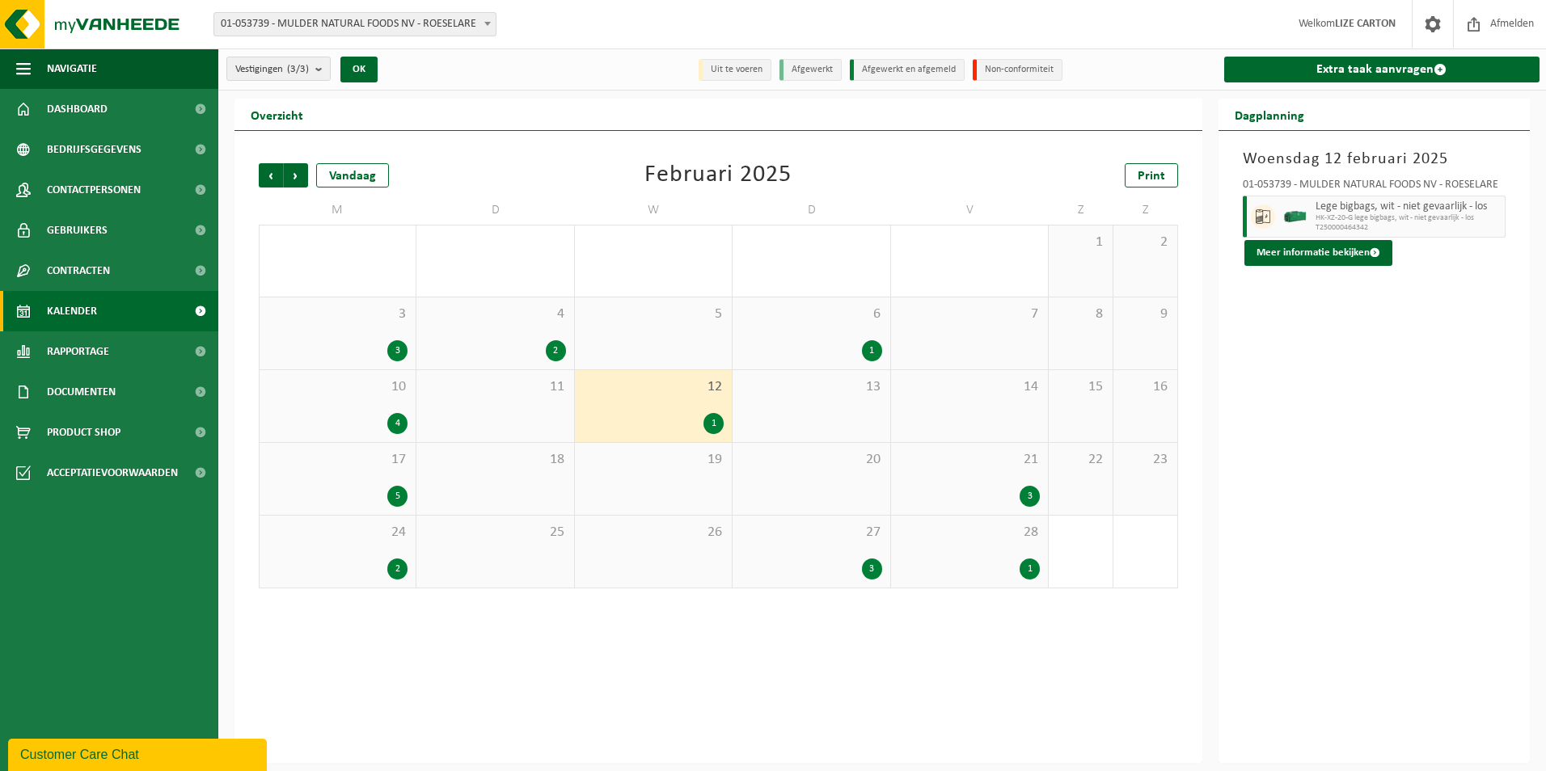
click at [391, 496] on div "5" at bounding box center [397, 496] width 20 height 21
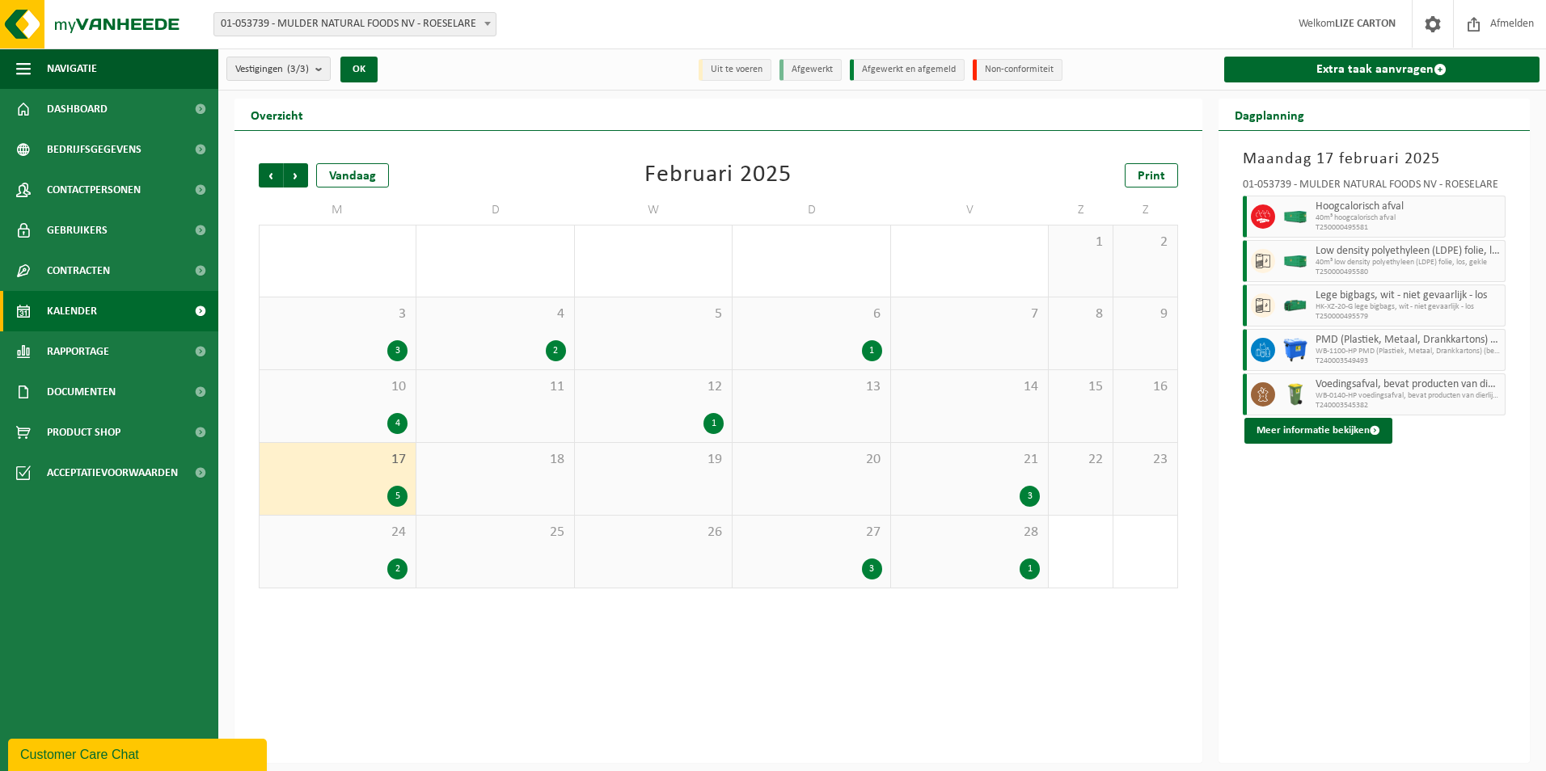
click at [974, 483] on div "21 3" at bounding box center [969, 479] width 157 height 72
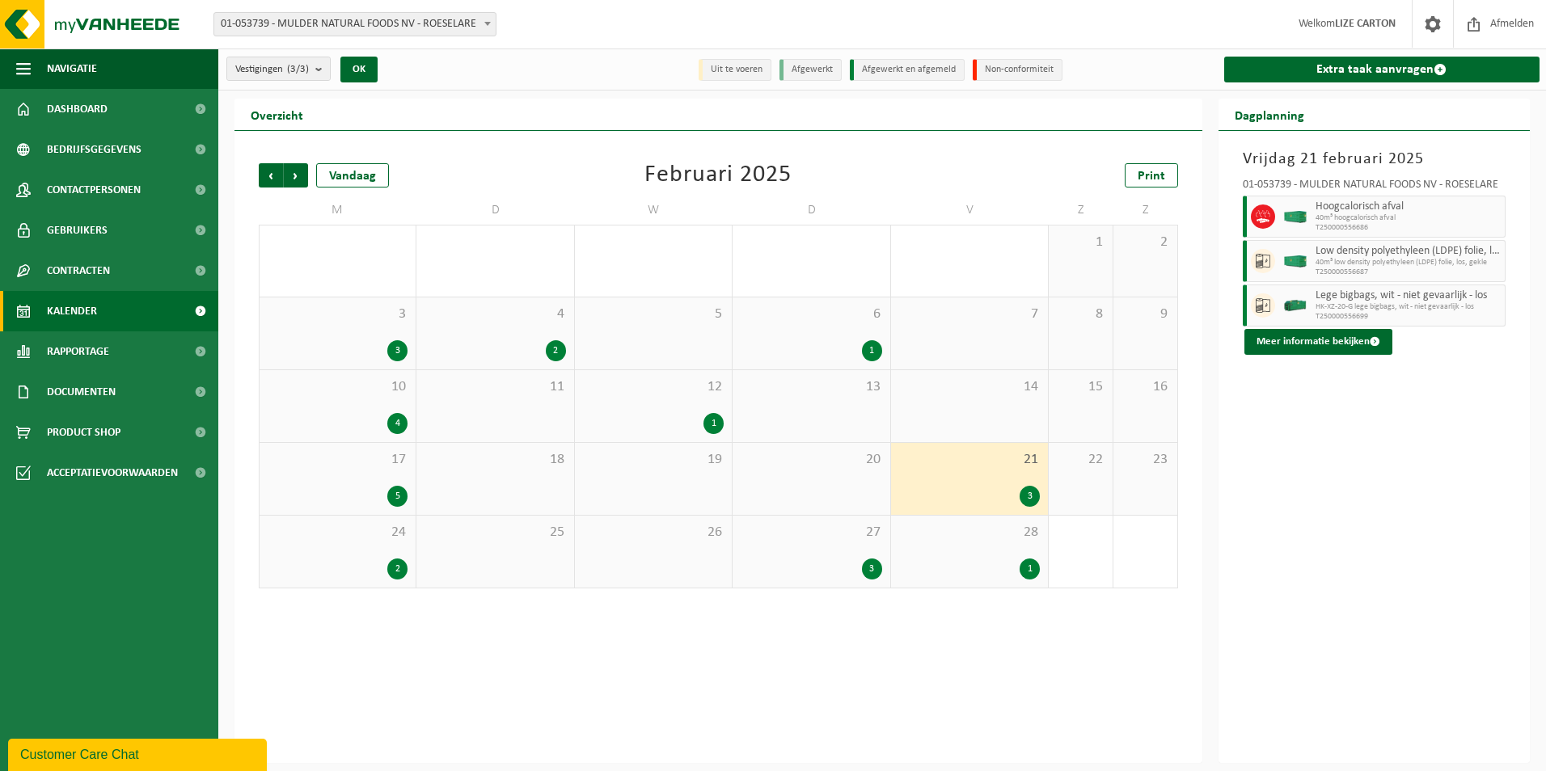
click at [312, 534] on span "24" at bounding box center [338, 533] width 140 height 18
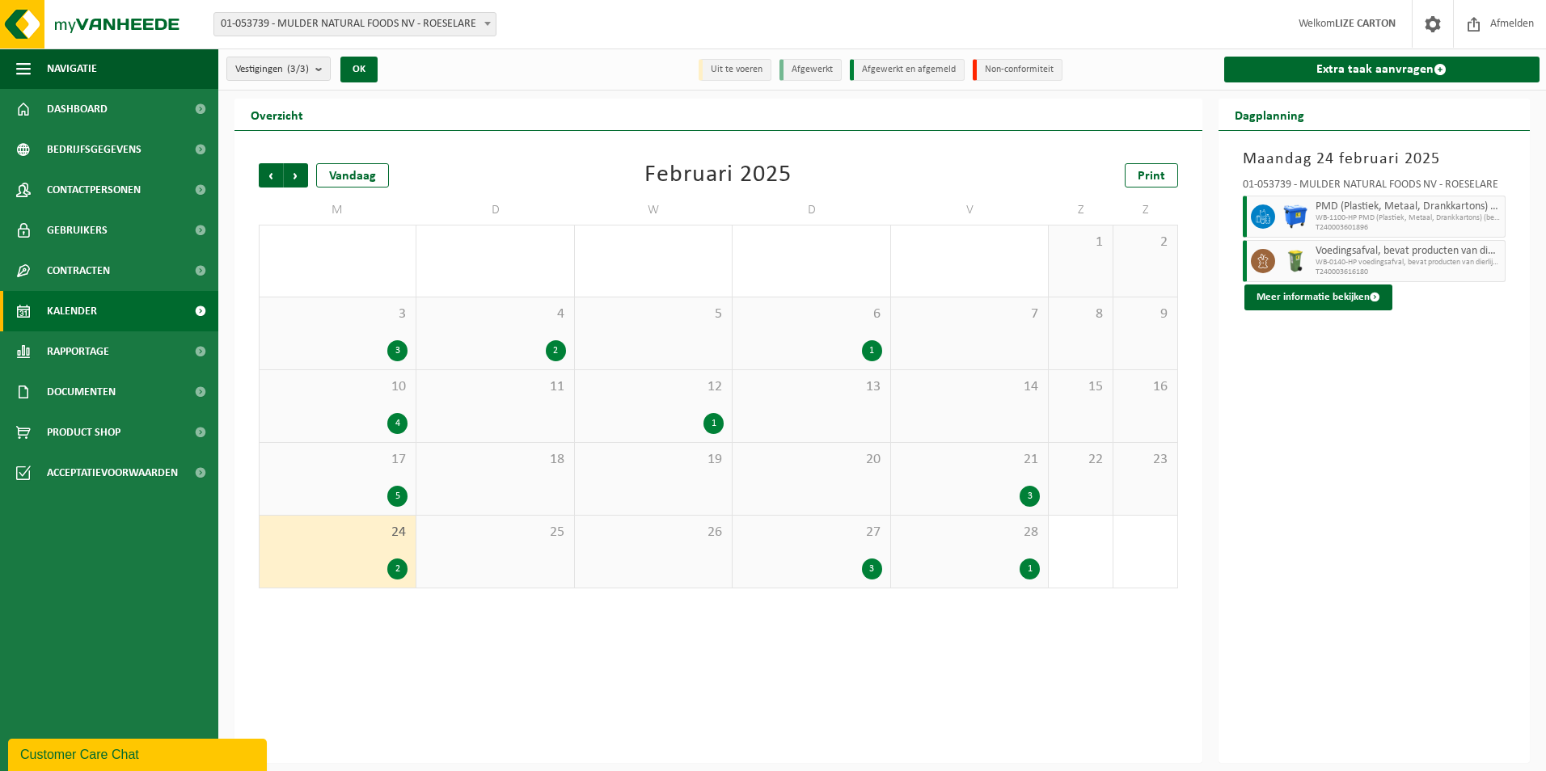
click at [856, 542] on div "27 3" at bounding box center [811, 552] width 157 height 72
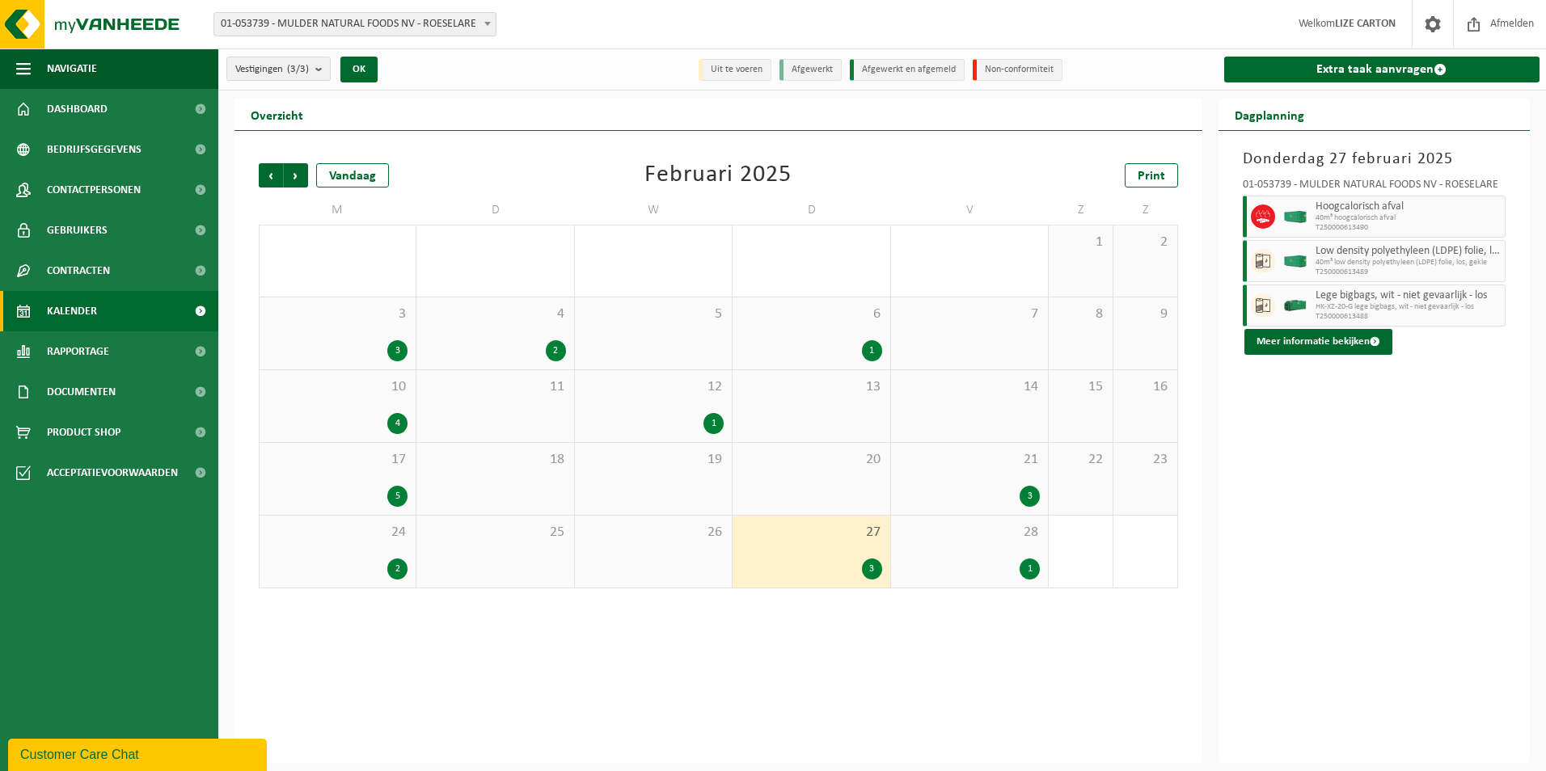
click at [968, 538] on span "28" at bounding box center [969, 533] width 141 height 18
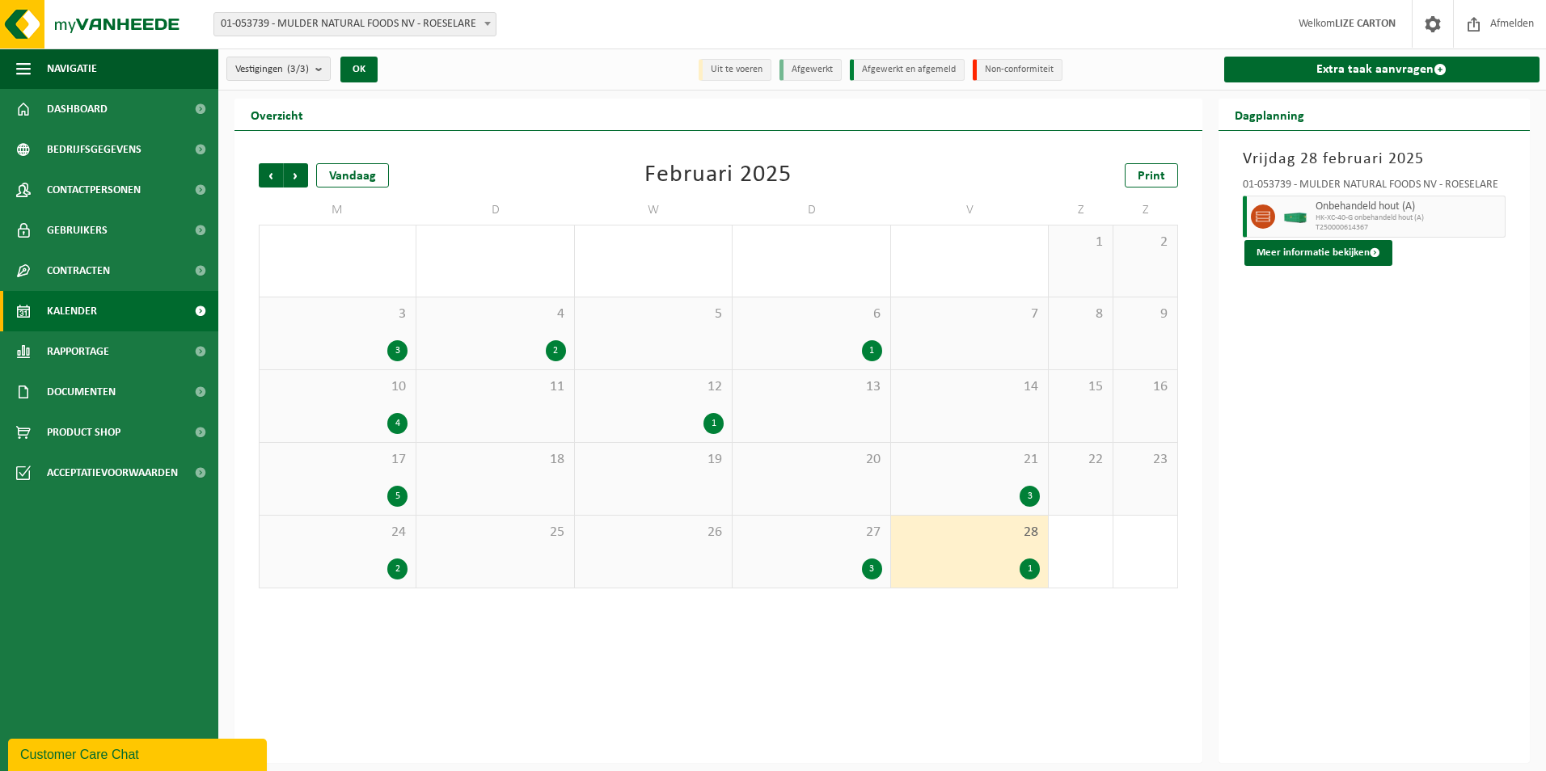
click at [1297, 222] on div at bounding box center [1295, 217] width 32 height 42
click at [1320, 248] on button "Meer informatie bekijken" at bounding box center [1319, 253] width 148 height 26
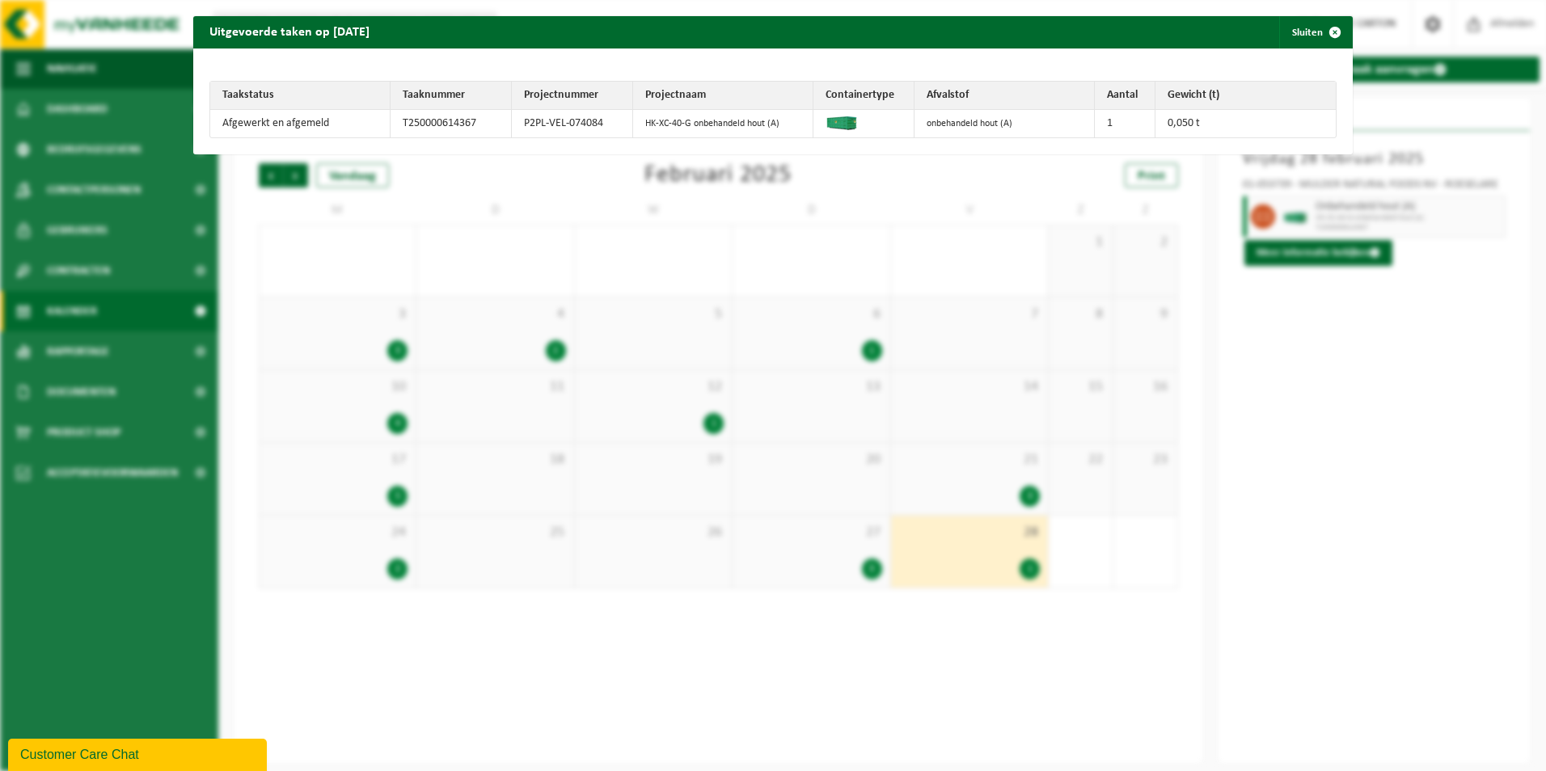
drag, startPoint x: 1283, startPoint y: 352, endPoint x: 1163, endPoint y: 266, distance: 147.9
click at [1283, 352] on div "Uitgevoerde taken op [DATE] Sluiten Taakstatus Taaknummer Projectnummer Project…" at bounding box center [773, 385] width 1546 height 771
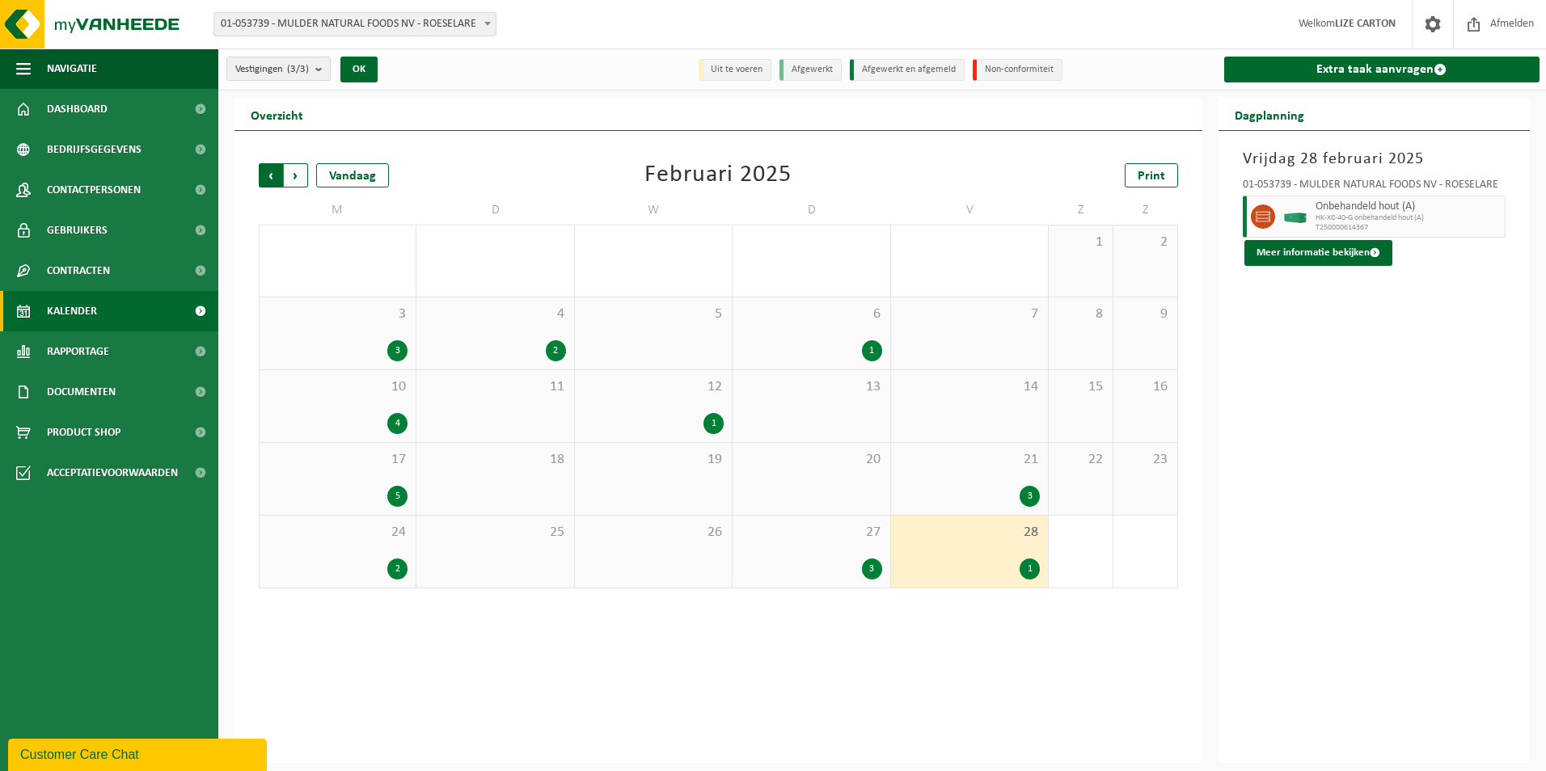
click at [302, 172] on span "Volgende" at bounding box center [296, 175] width 24 height 24
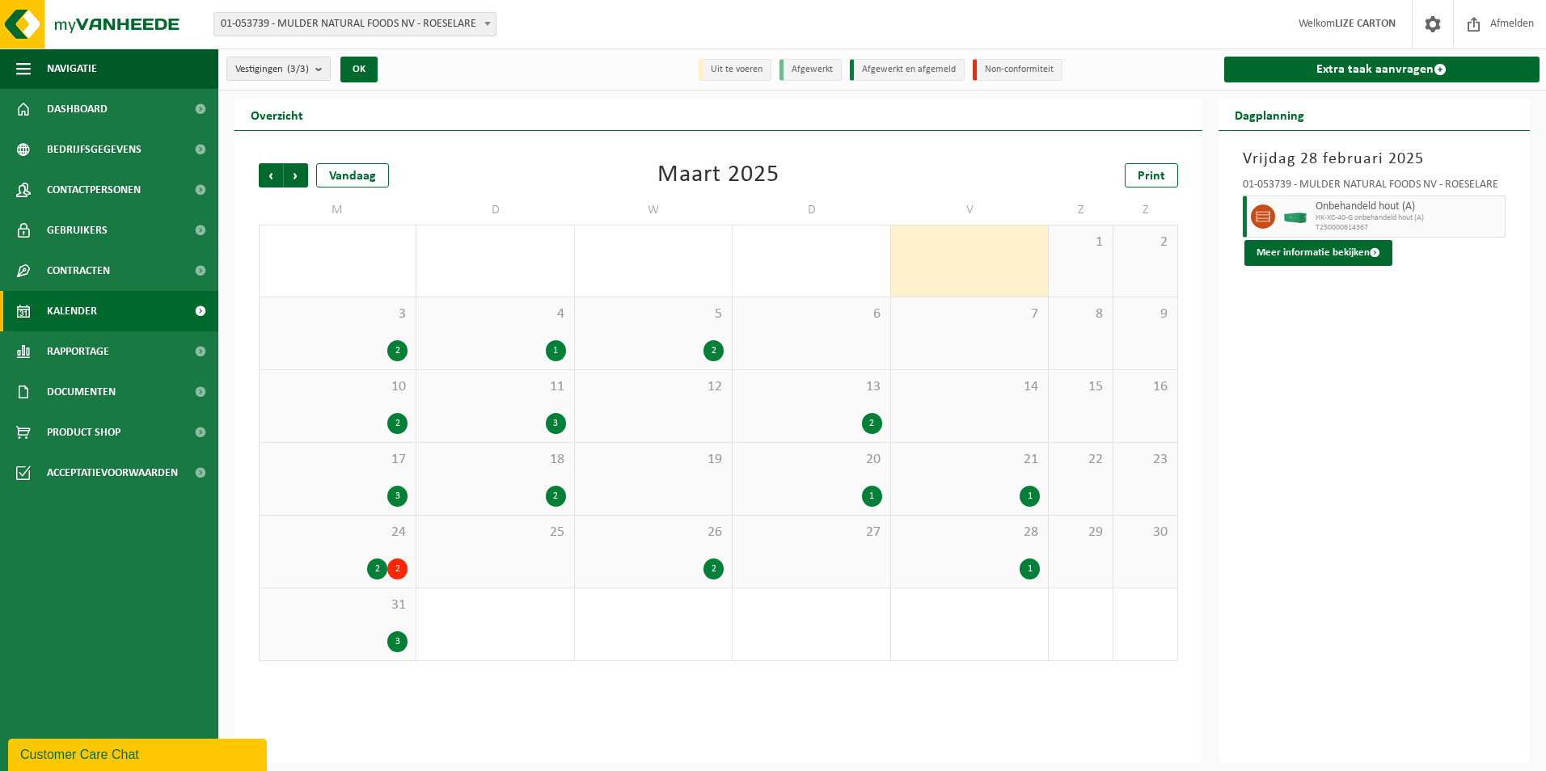
click at [360, 337] on div "3 2" at bounding box center [338, 334] width 156 height 72
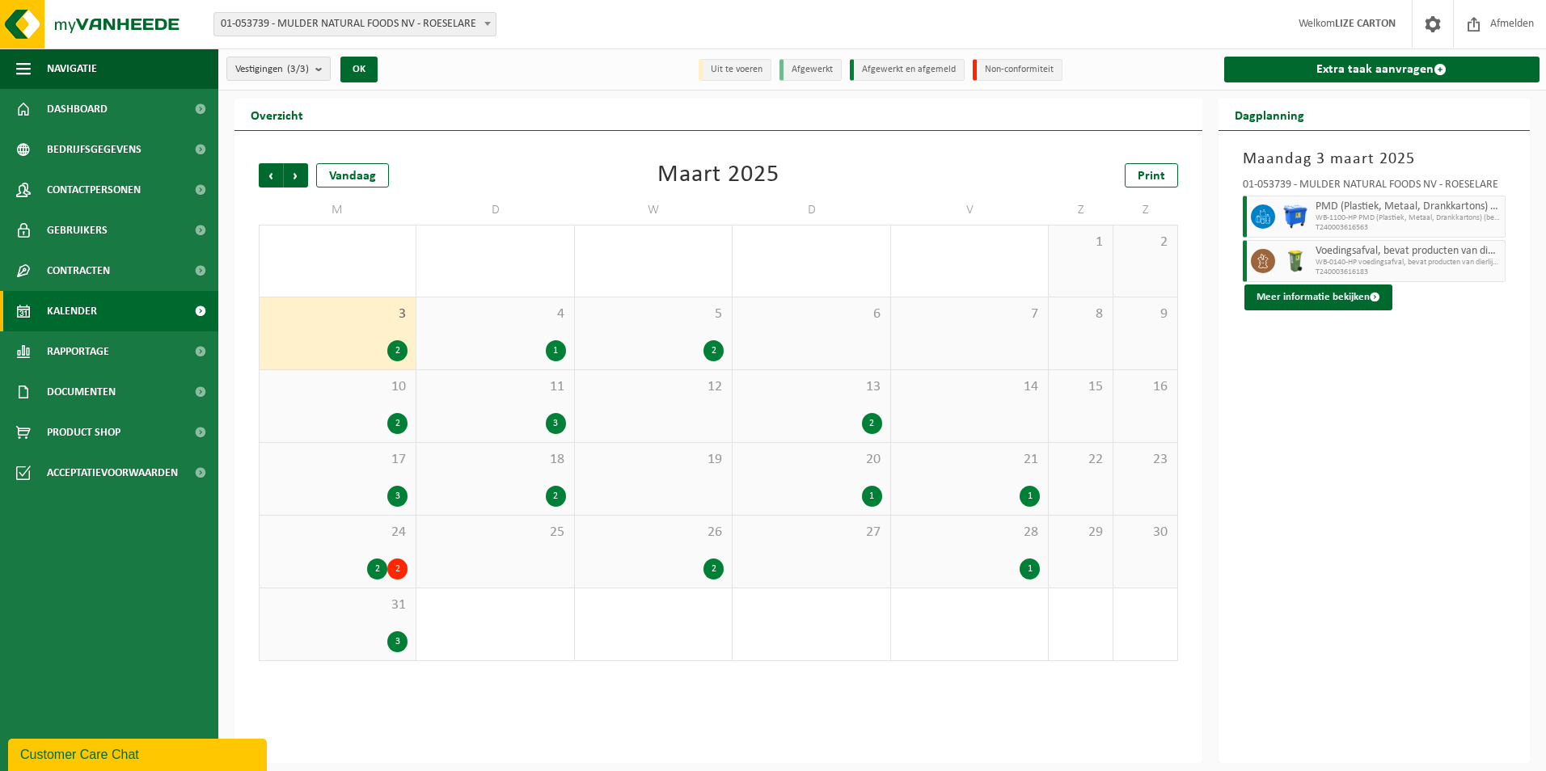
click at [497, 342] on div "1" at bounding box center [495, 350] width 141 height 21
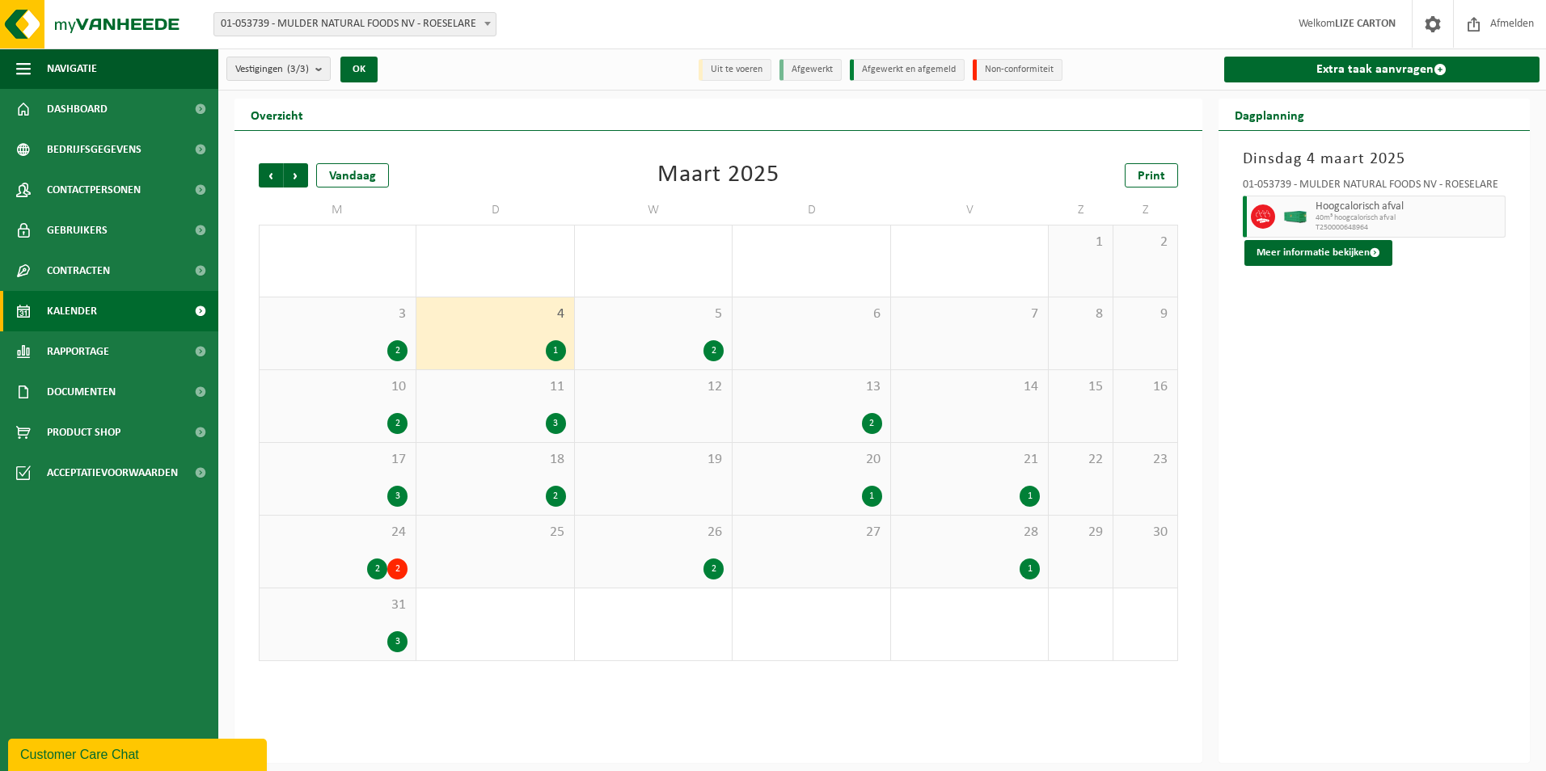
click at [659, 336] on div "5 2" at bounding box center [653, 334] width 157 height 72
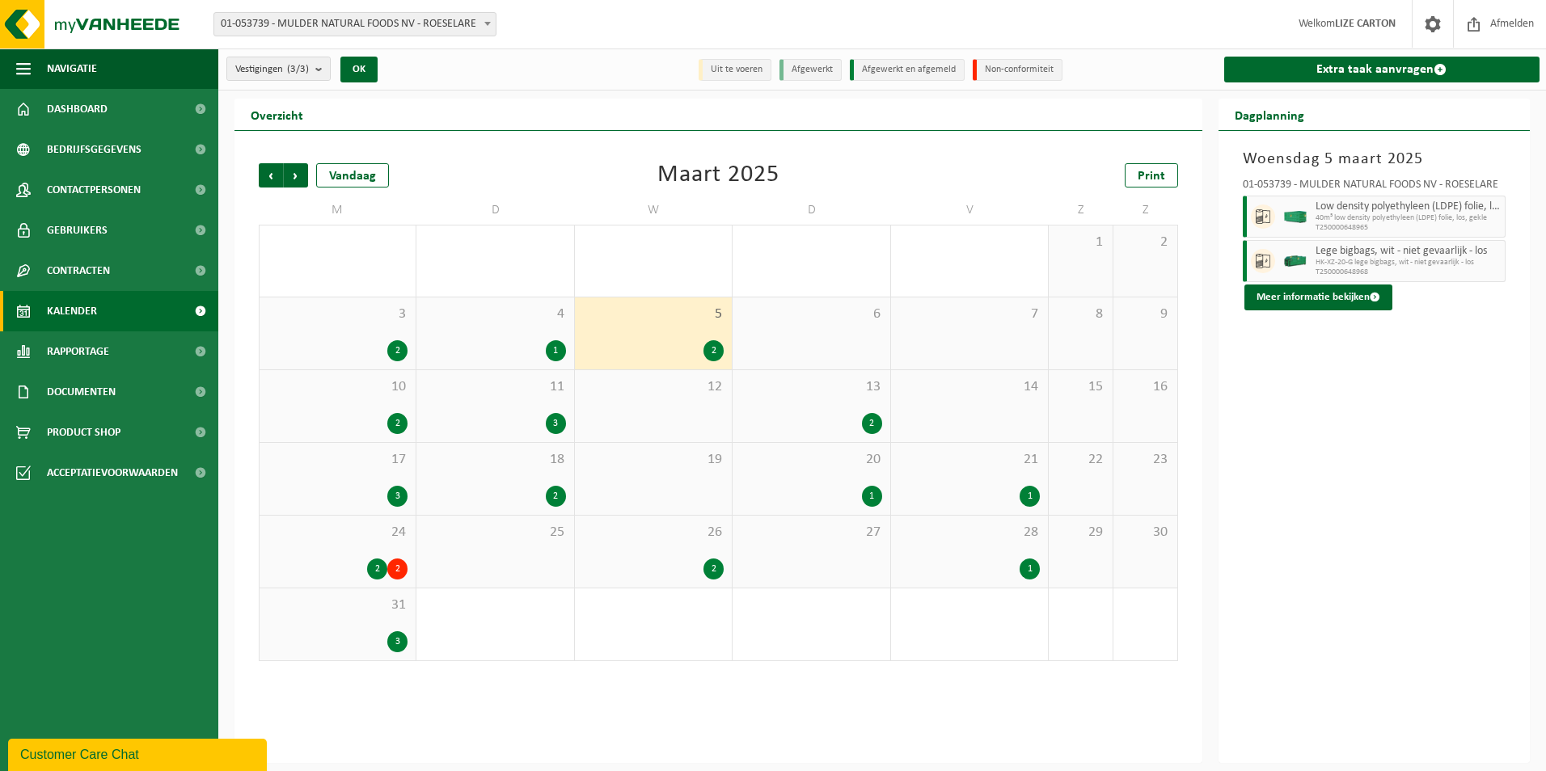
click at [336, 411] on div "10 2" at bounding box center [338, 406] width 156 height 72
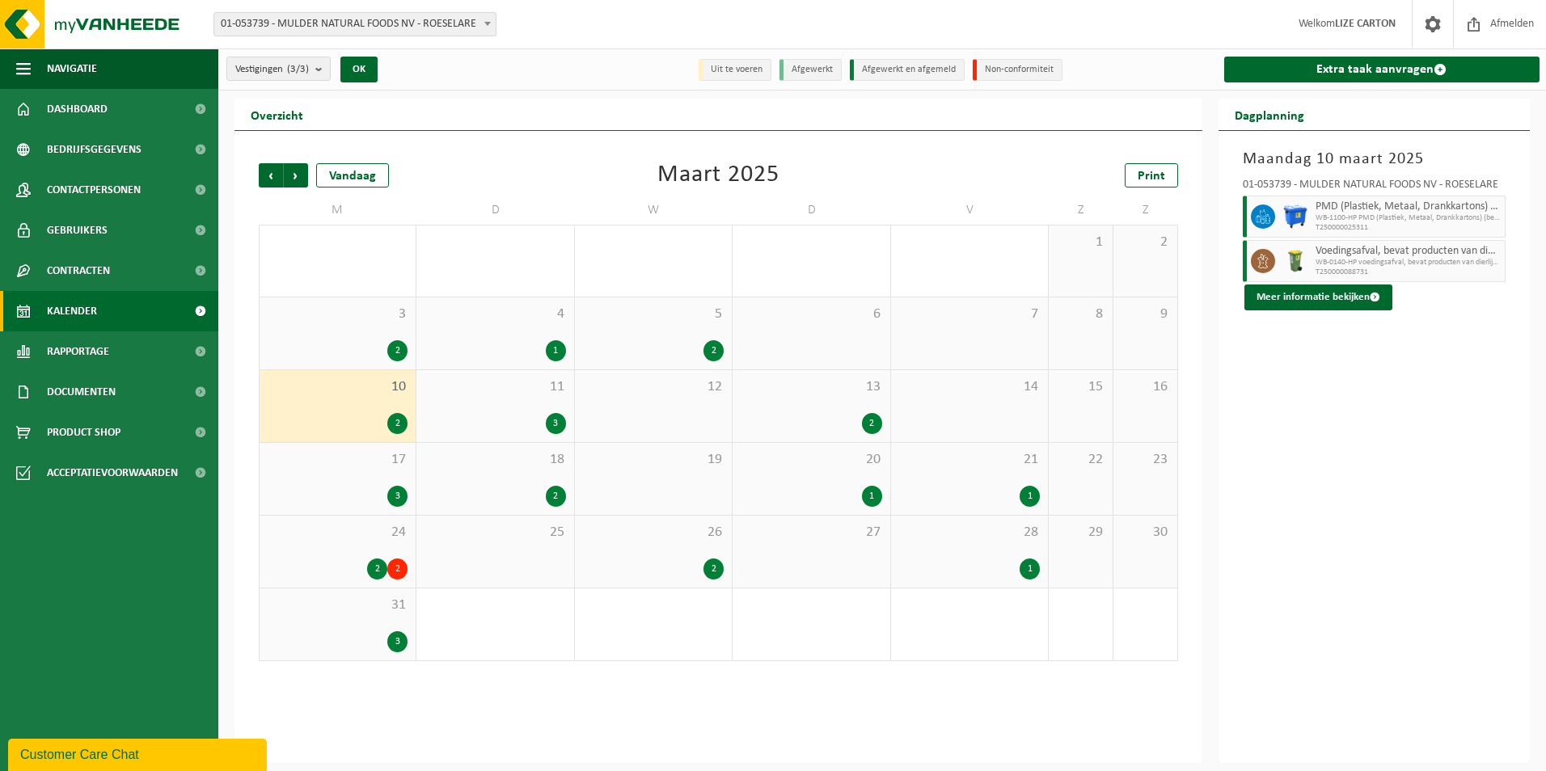
click at [480, 395] on span "11" at bounding box center [495, 387] width 141 height 18
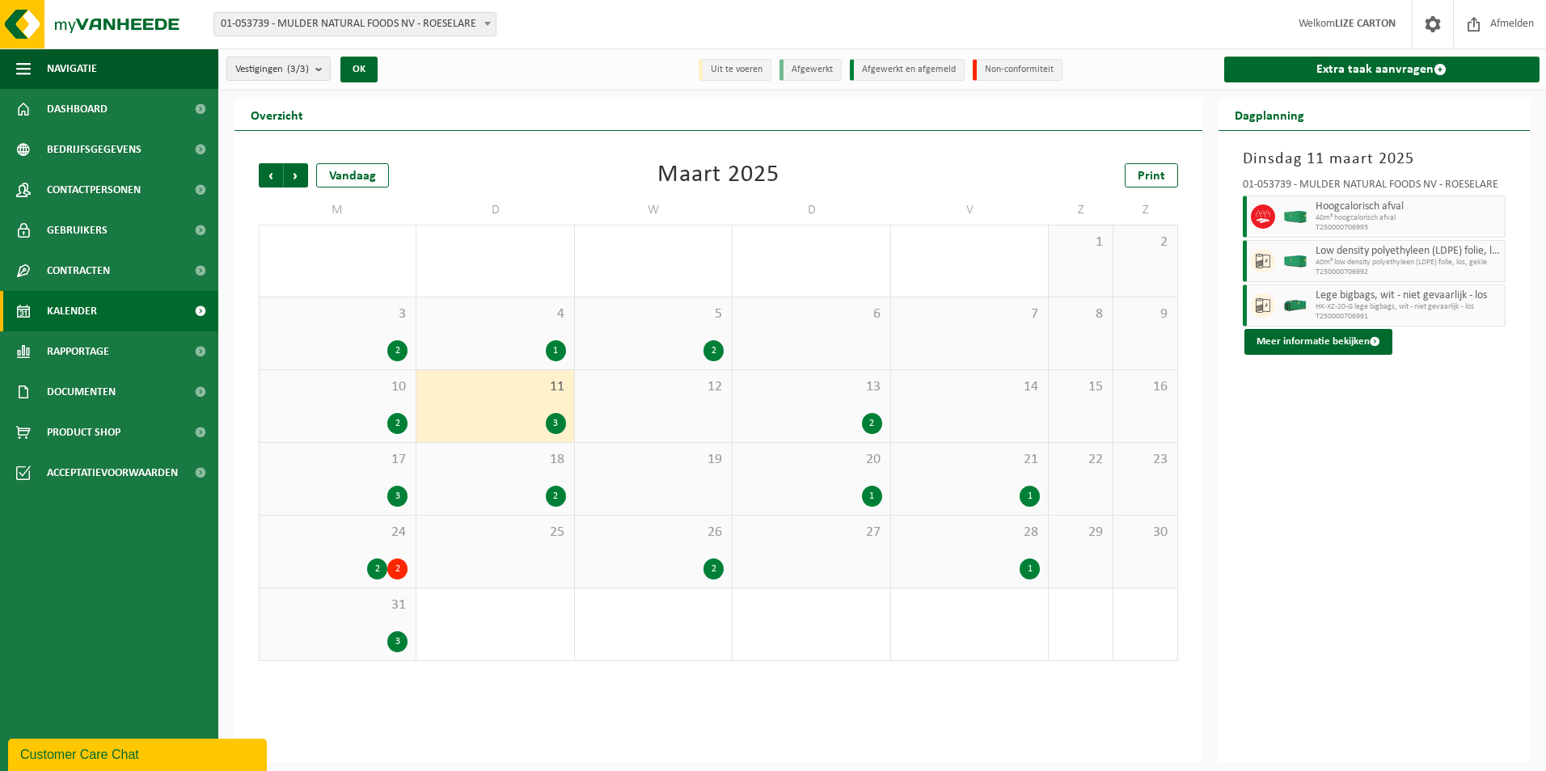
click at [809, 409] on div "13 2" at bounding box center [811, 406] width 157 height 72
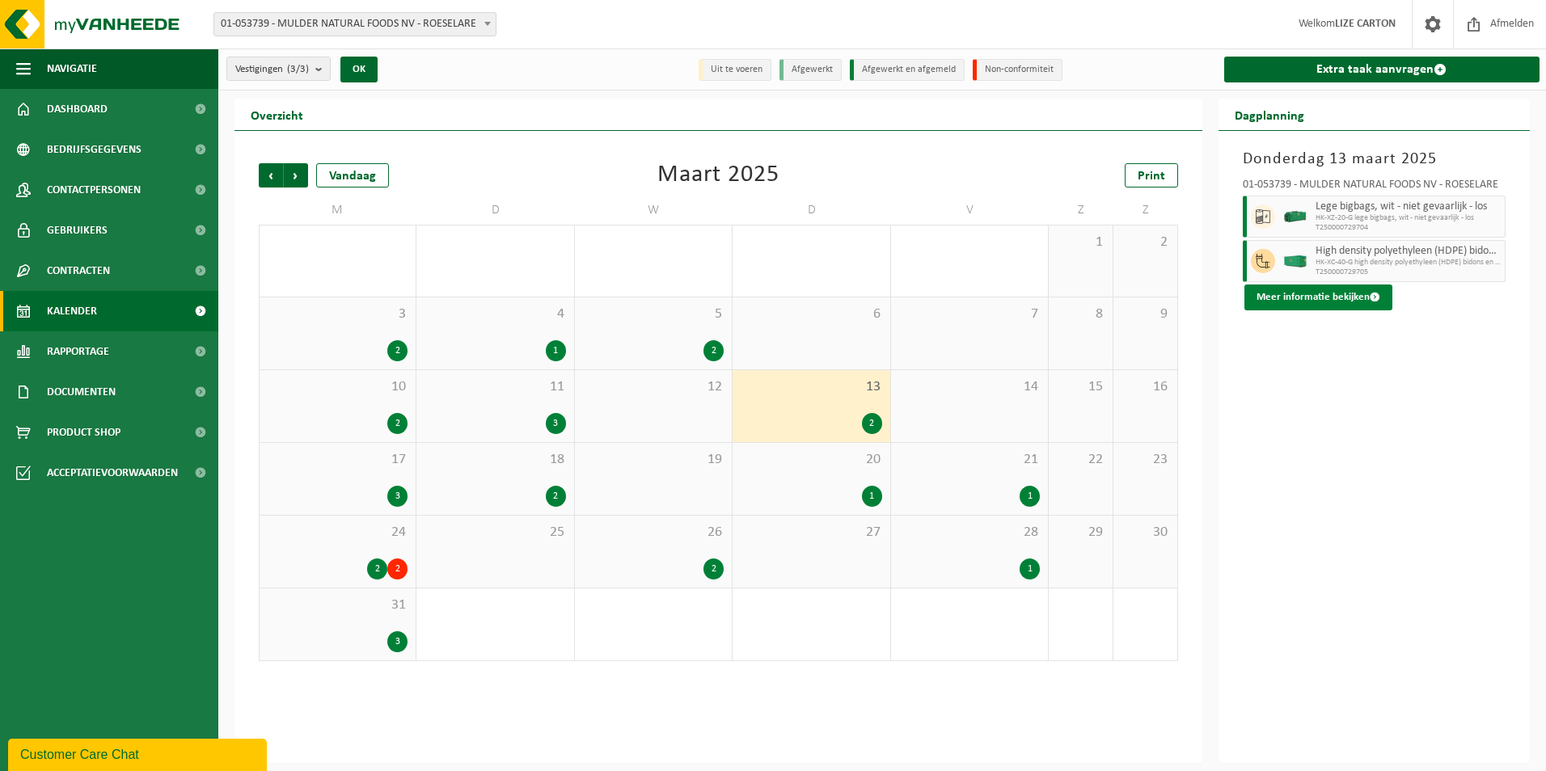
click at [1274, 302] on button "Meer informatie bekijken" at bounding box center [1319, 298] width 148 height 26
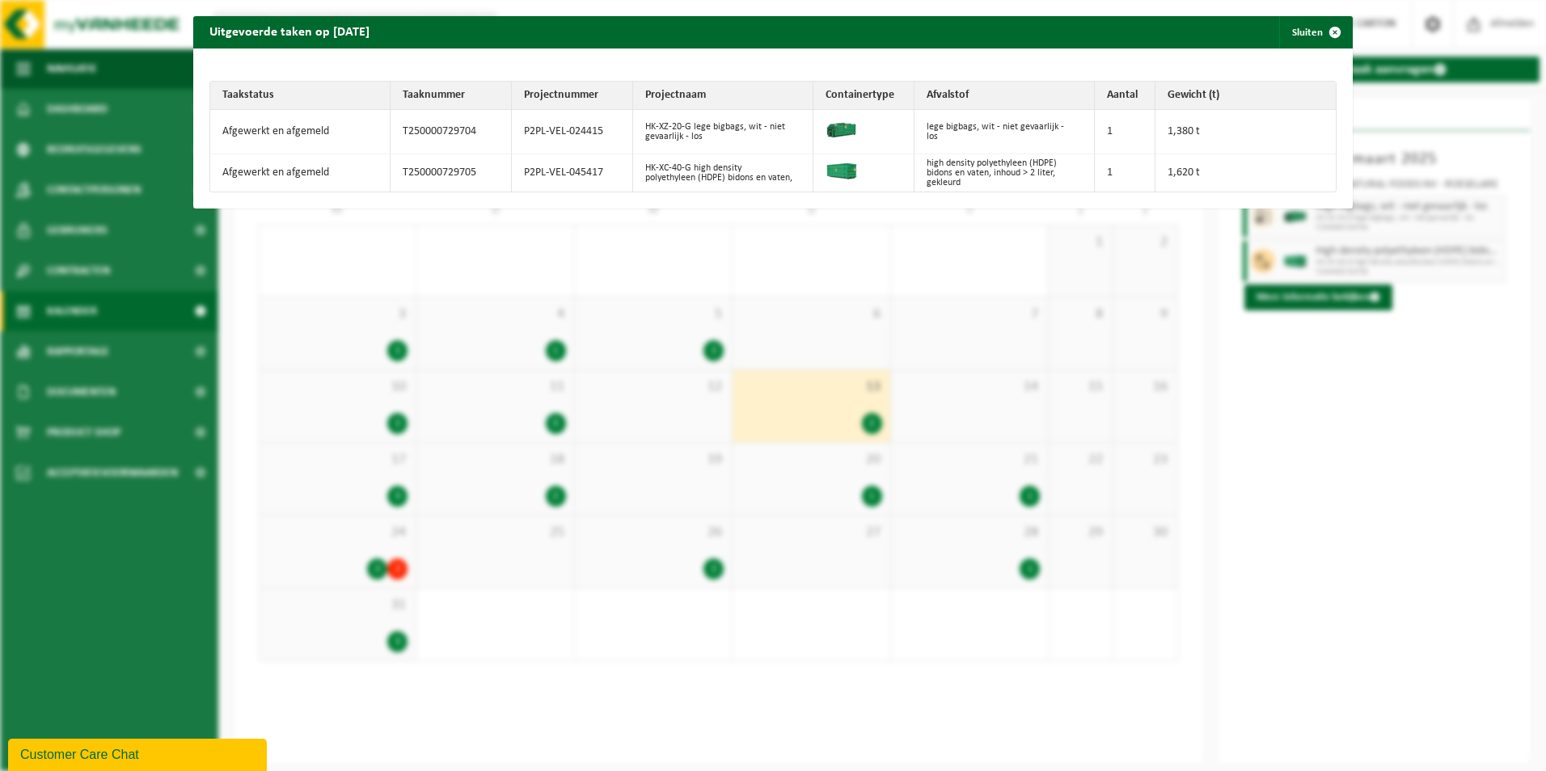
click at [1468, 400] on div "Uitgevoerde taken op [DATE] Sluiten Taakstatus Taaknummer Projectnummer Project…" at bounding box center [773, 385] width 1546 height 771
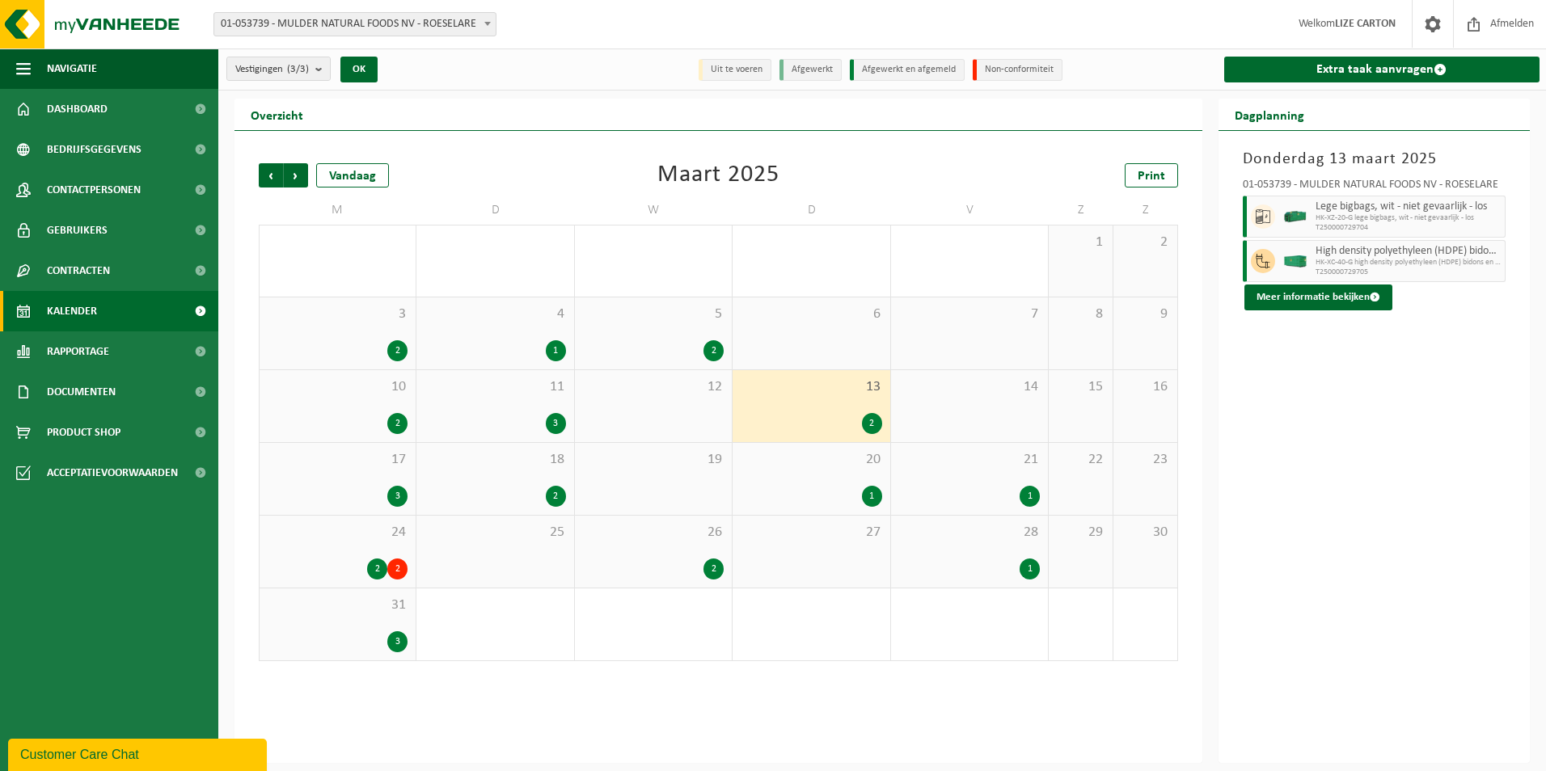
click at [370, 492] on div "3" at bounding box center [338, 496] width 140 height 21
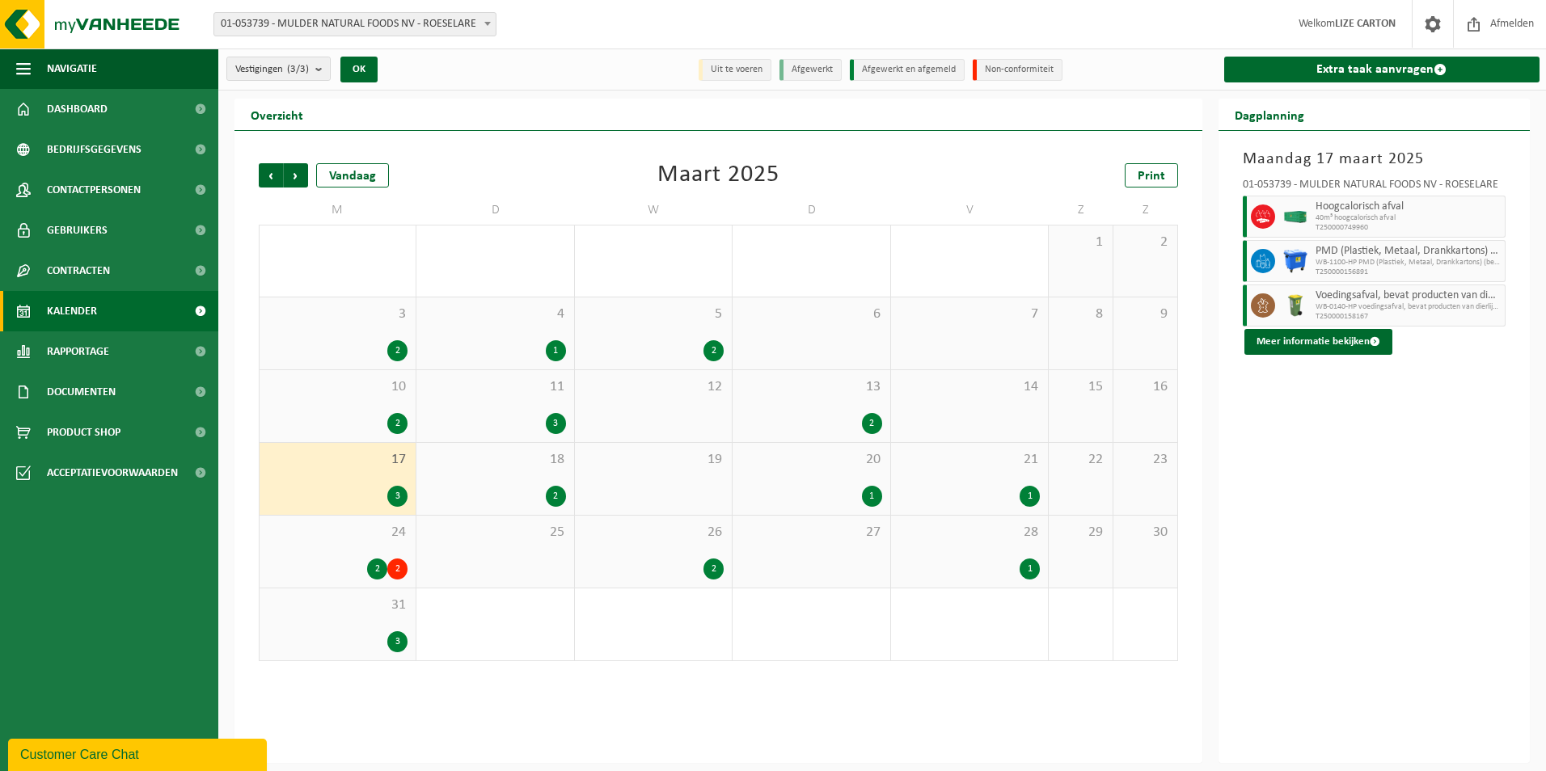
click at [480, 480] on div "18 2" at bounding box center [494, 479] width 157 height 72
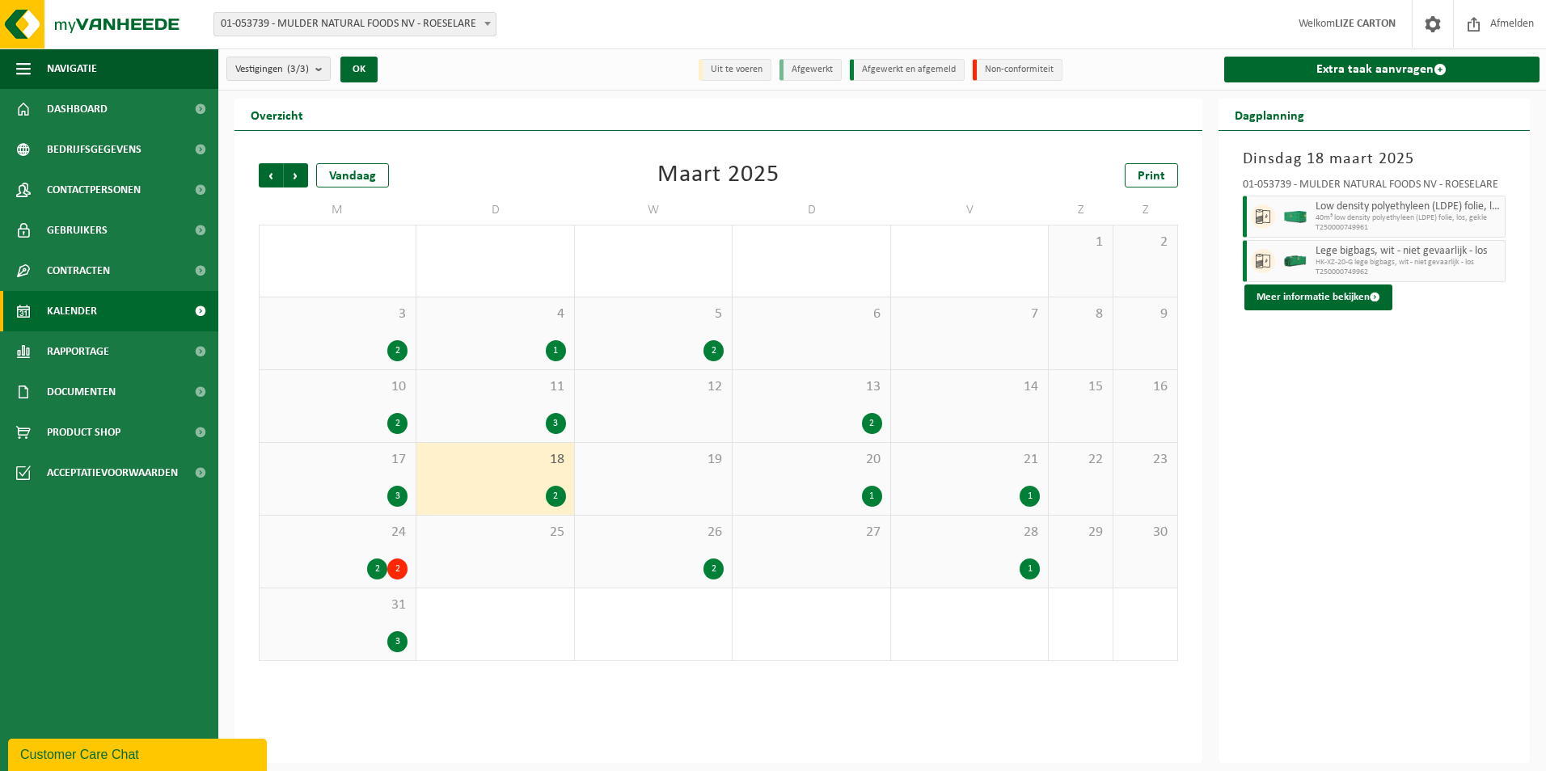
click at [813, 487] on div "1" at bounding box center [811, 496] width 141 height 21
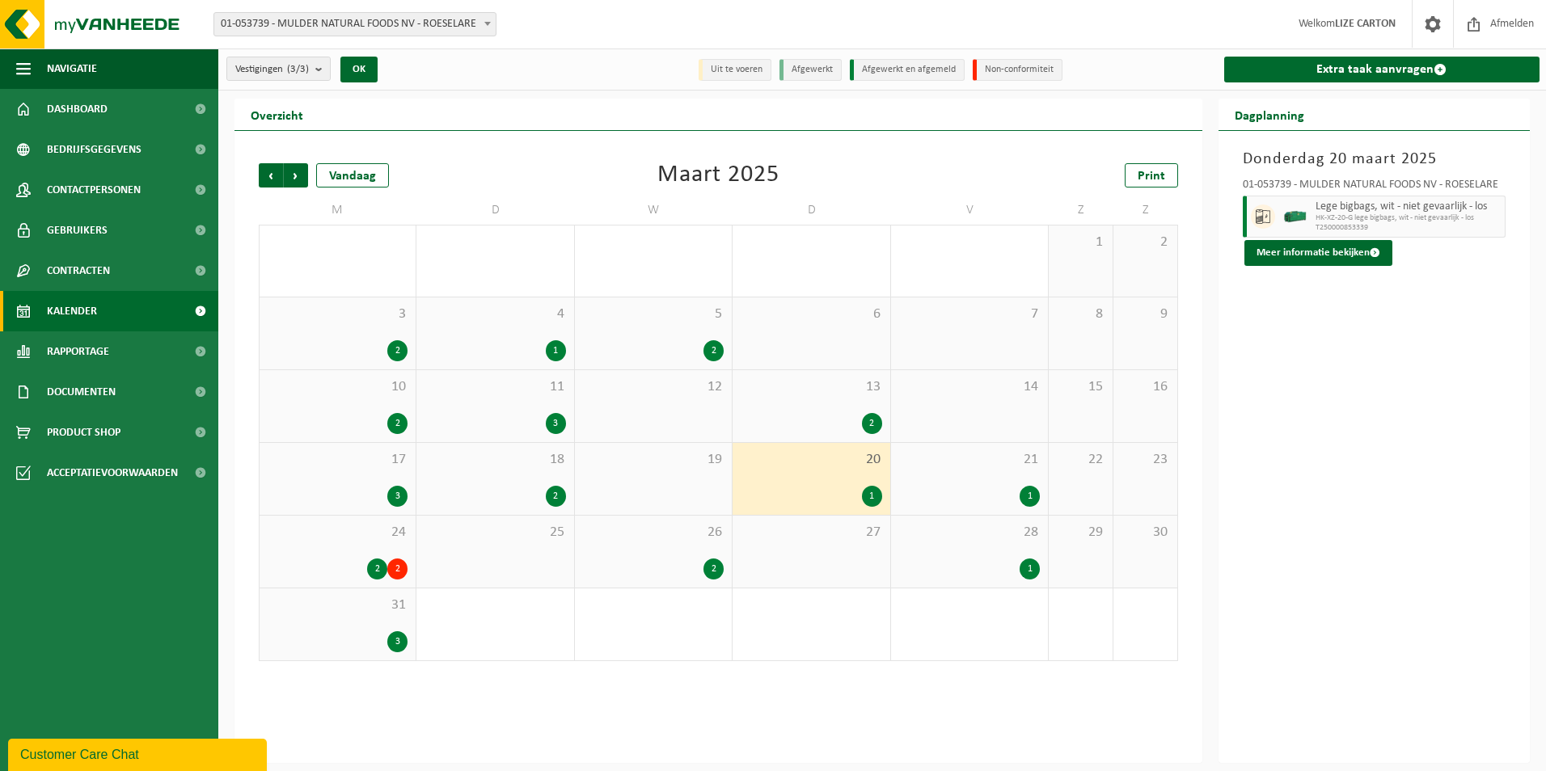
click at [1004, 480] on div "21 1" at bounding box center [969, 479] width 157 height 72
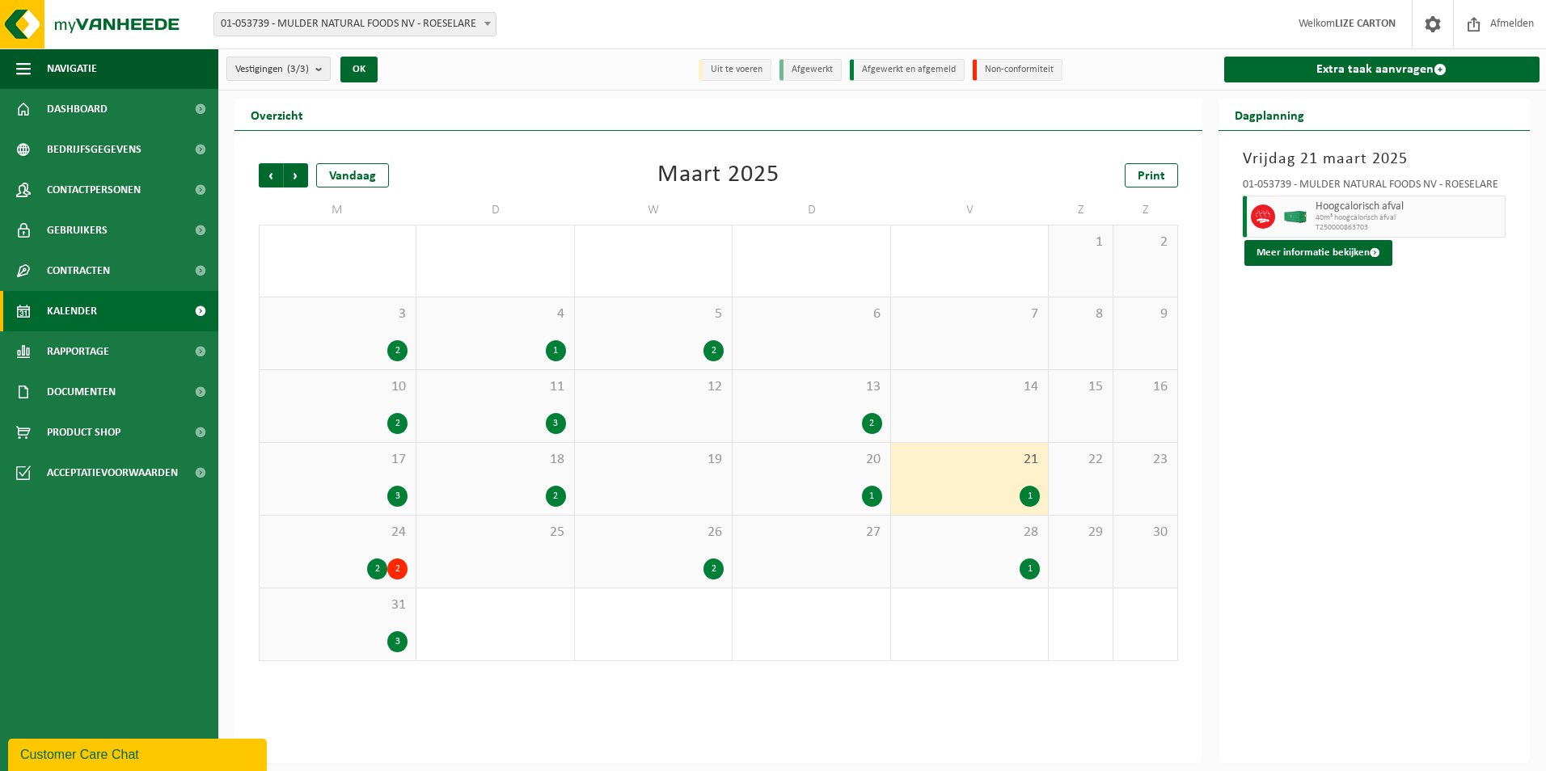
click at [382, 552] on div "24 2 2" at bounding box center [338, 552] width 156 height 72
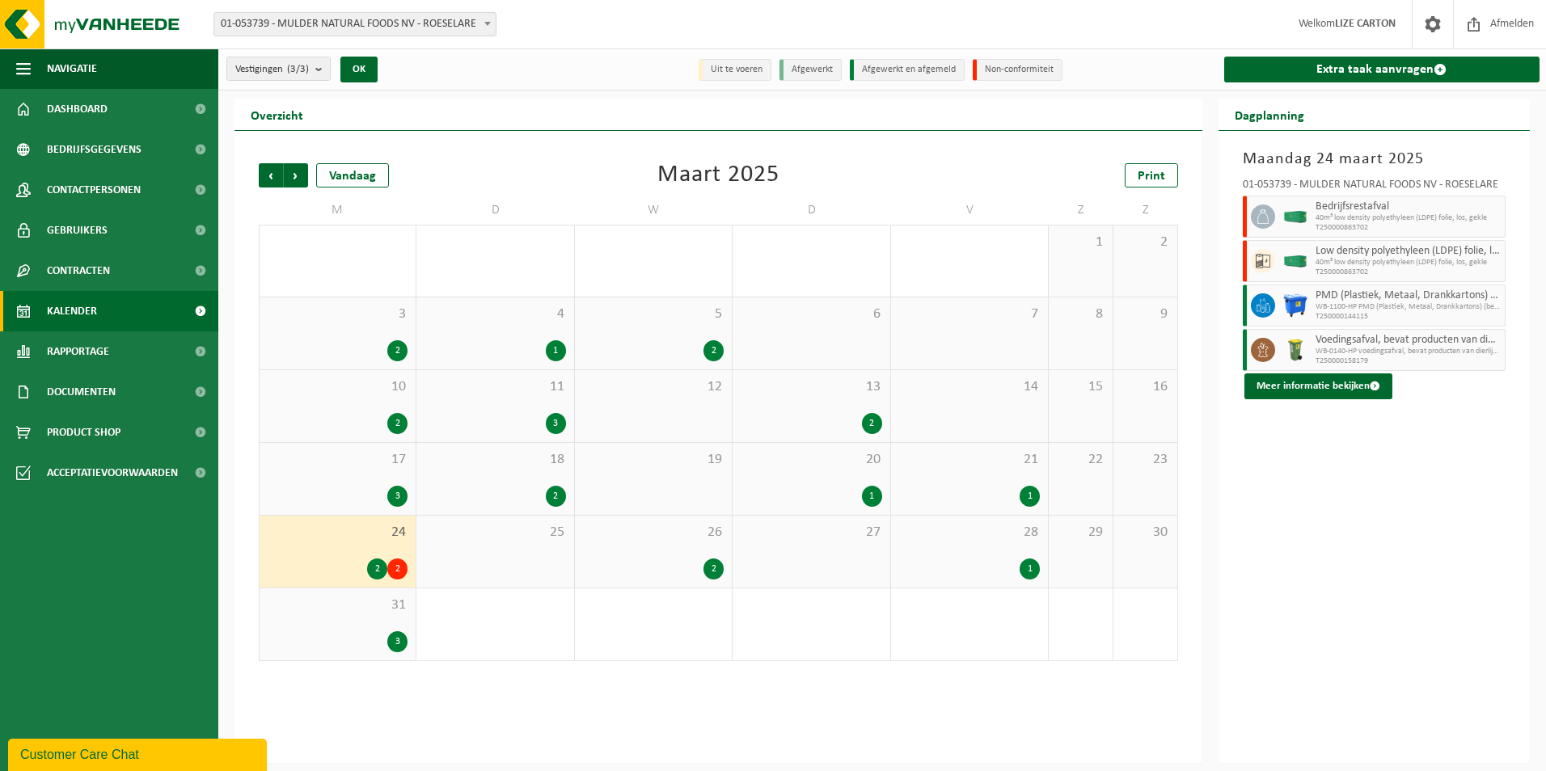
click at [653, 559] on div "2" at bounding box center [653, 569] width 141 height 21
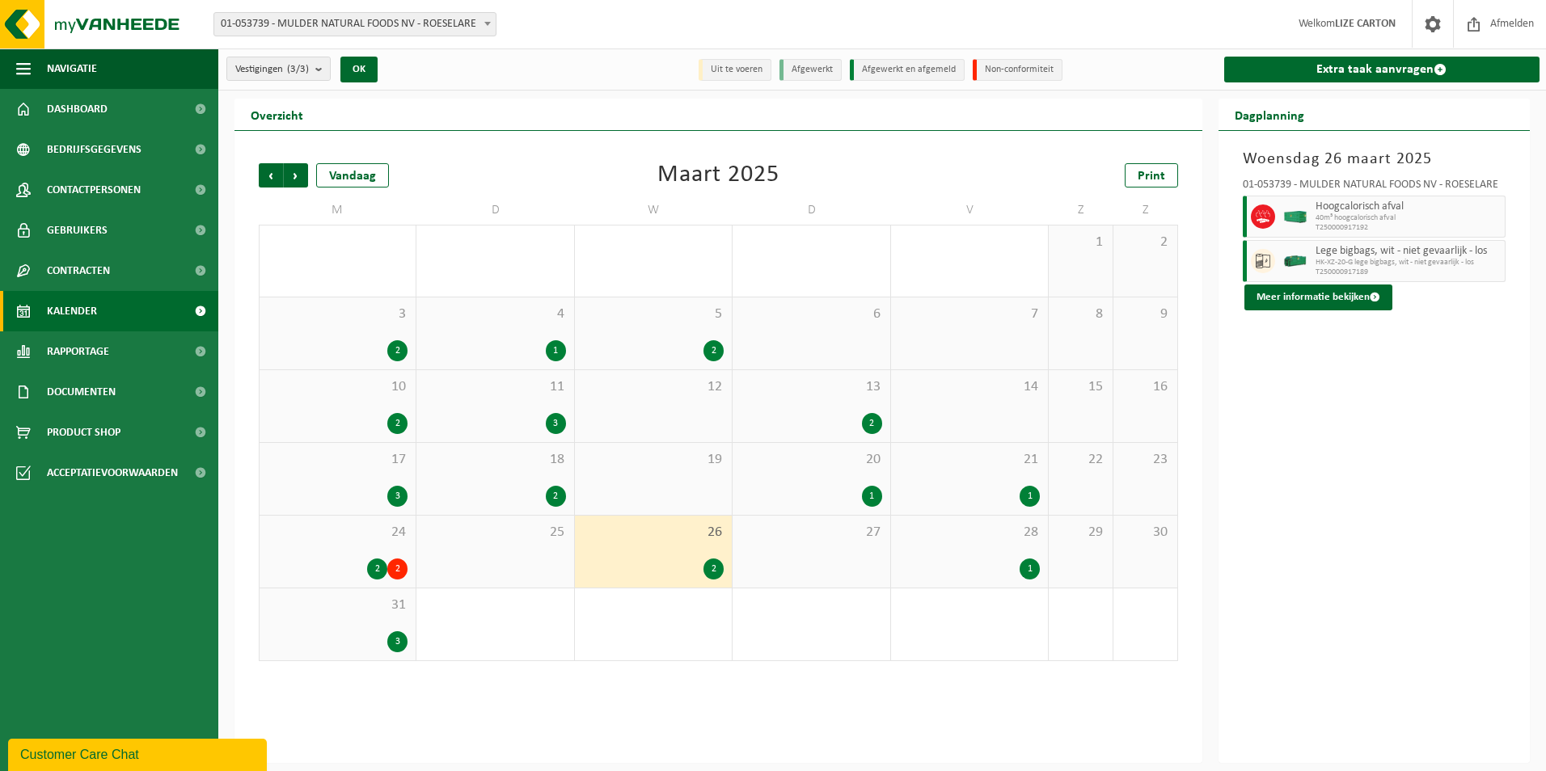
click at [983, 536] on span "28" at bounding box center [969, 533] width 141 height 18
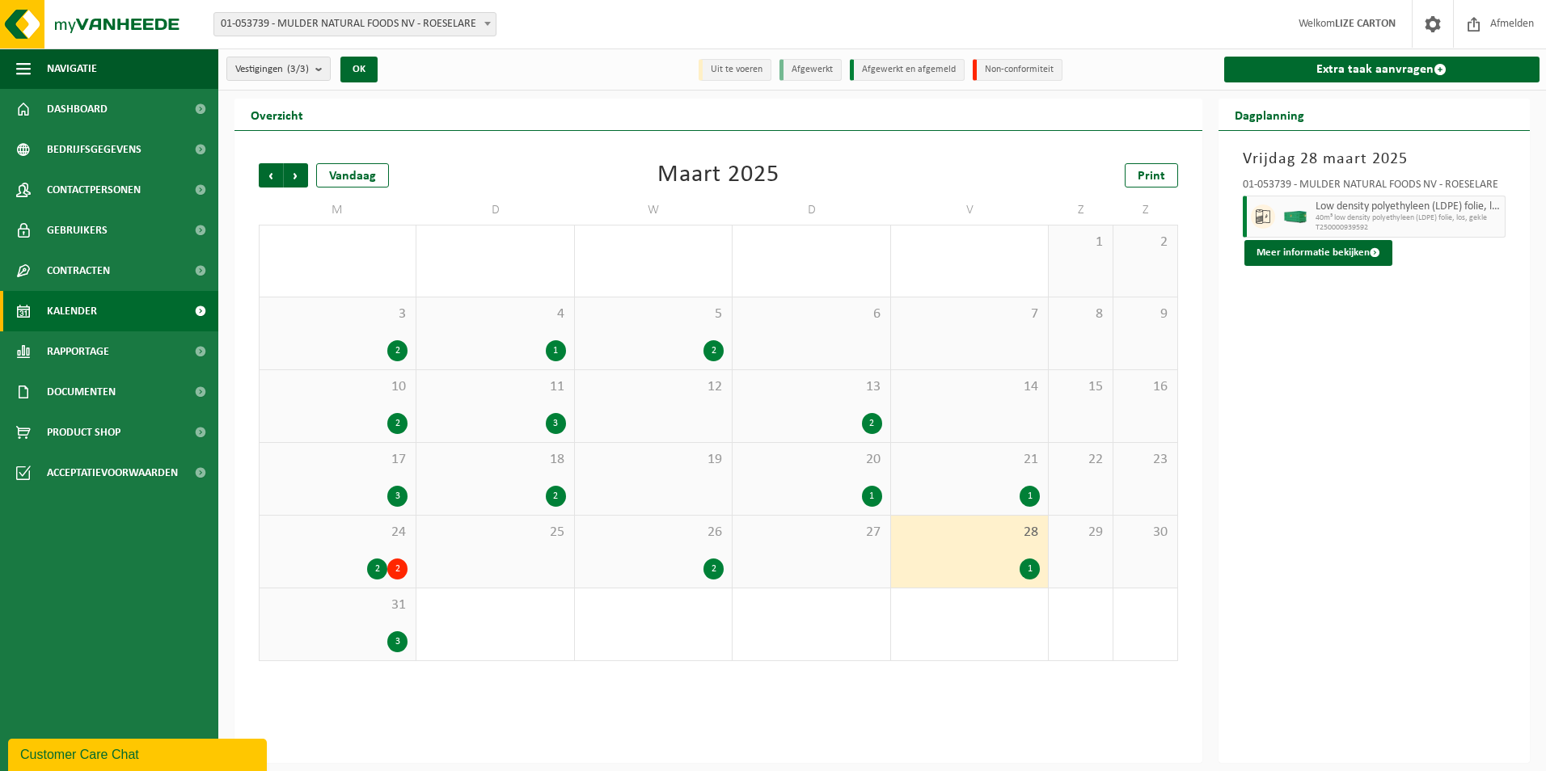
click at [337, 642] on div "3" at bounding box center [338, 642] width 140 height 21
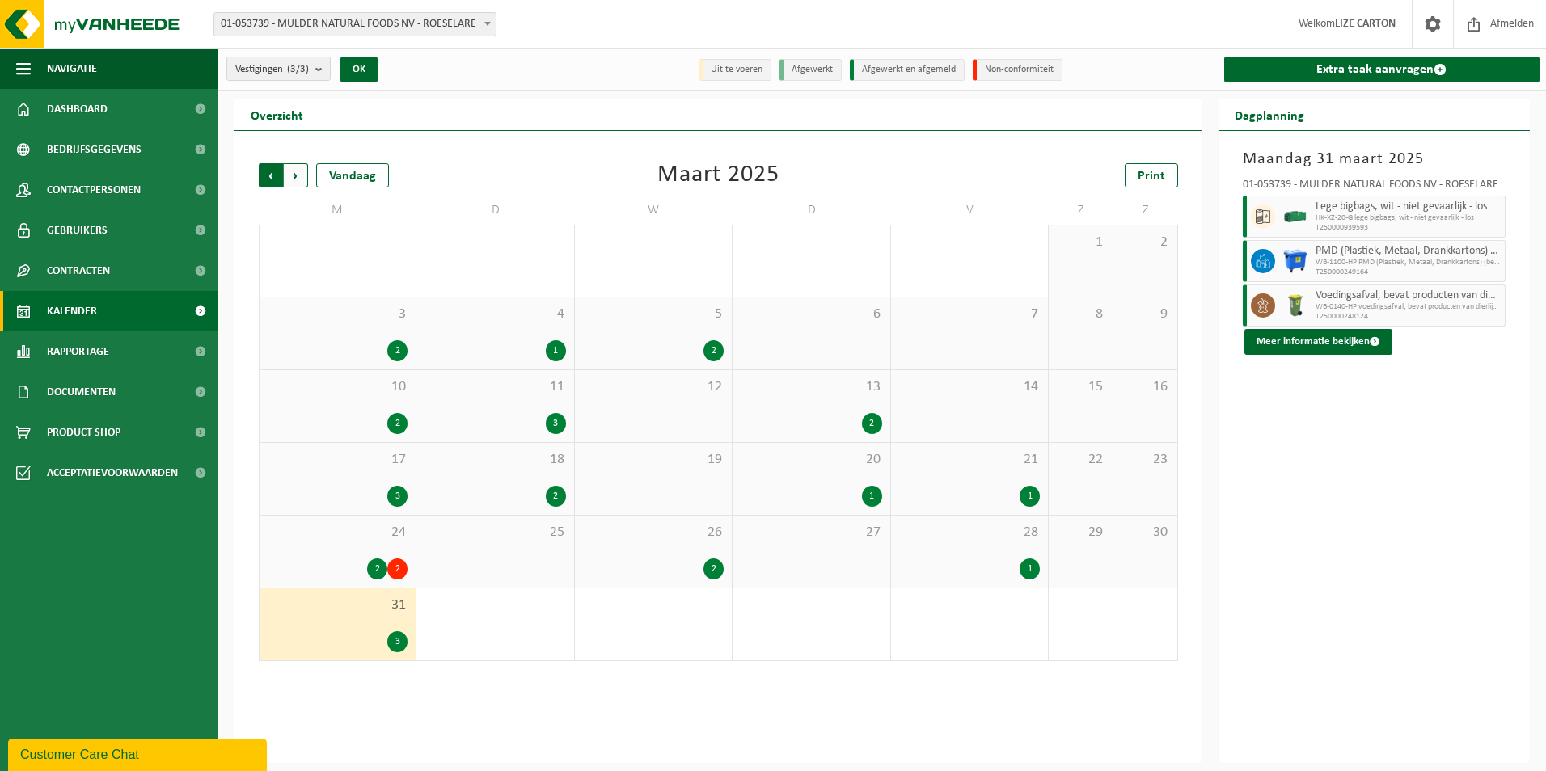
click at [294, 180] on span "Volgende" at bounding box center [296, 175] width 24 height 24
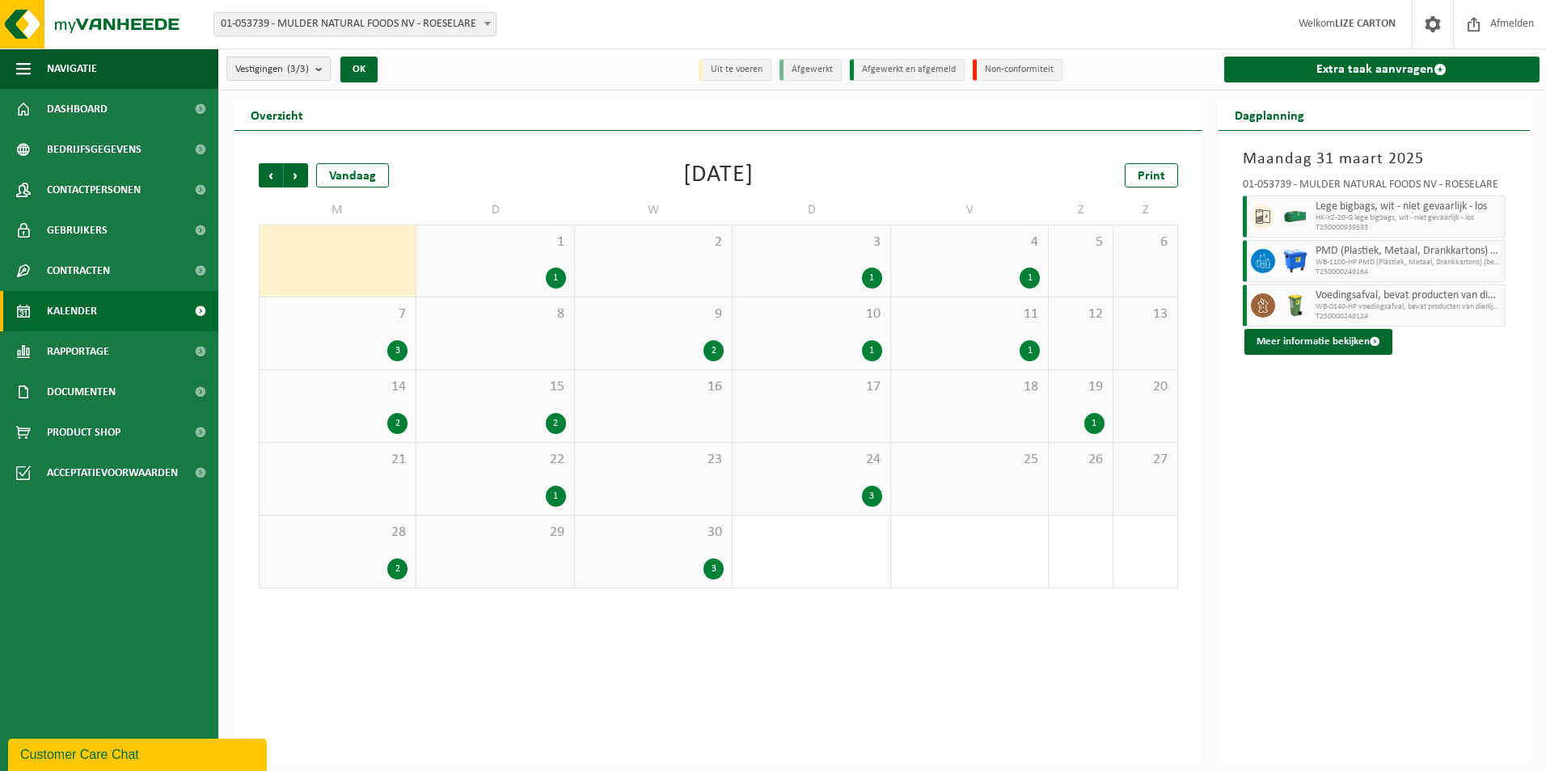
click at [517, 268] on div "1" at bounding box center [495, 278] width 141 height 21
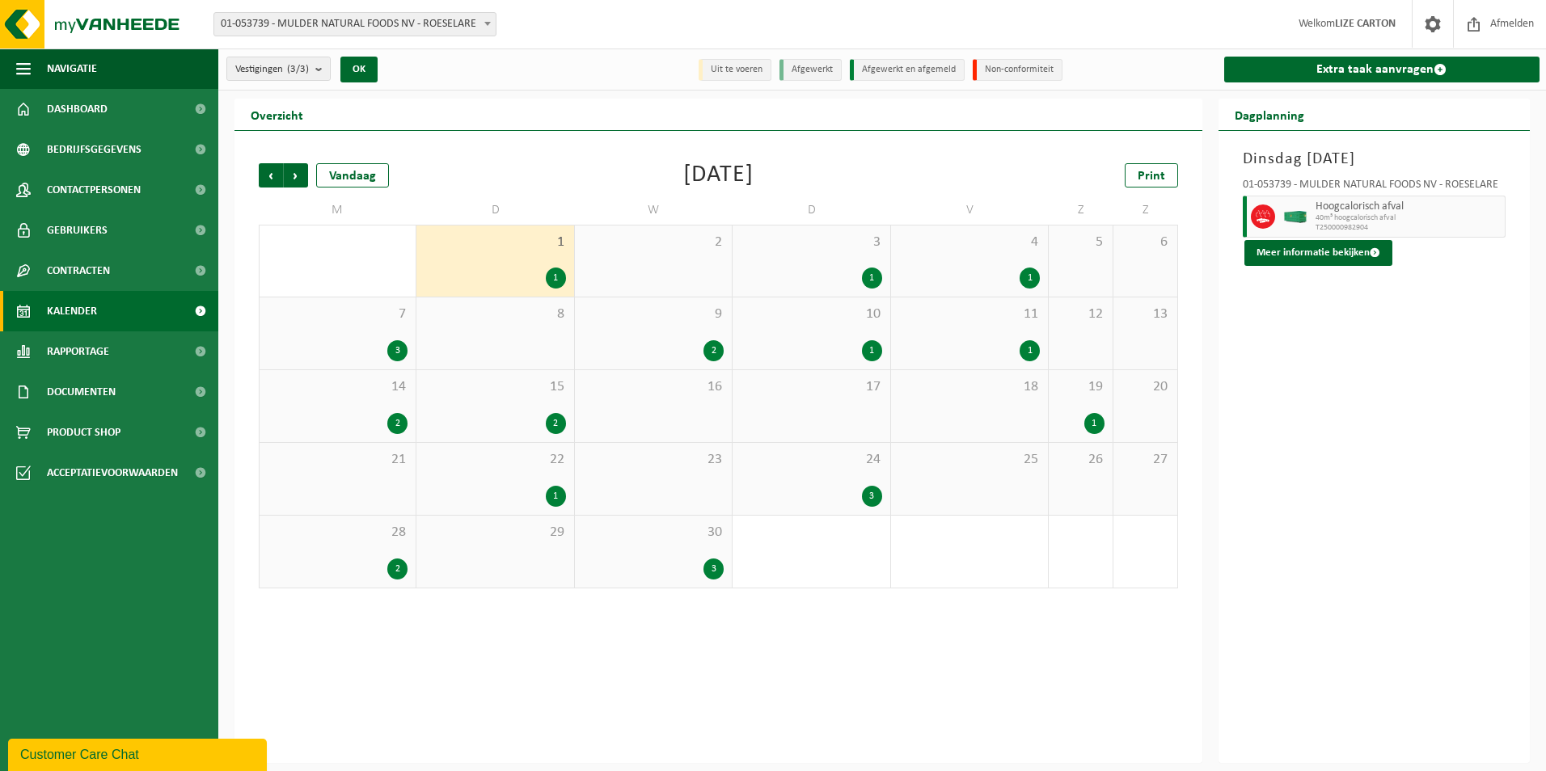
click at [835, 268] on div "1" at bounding box center [811, 278] width 141 height 21
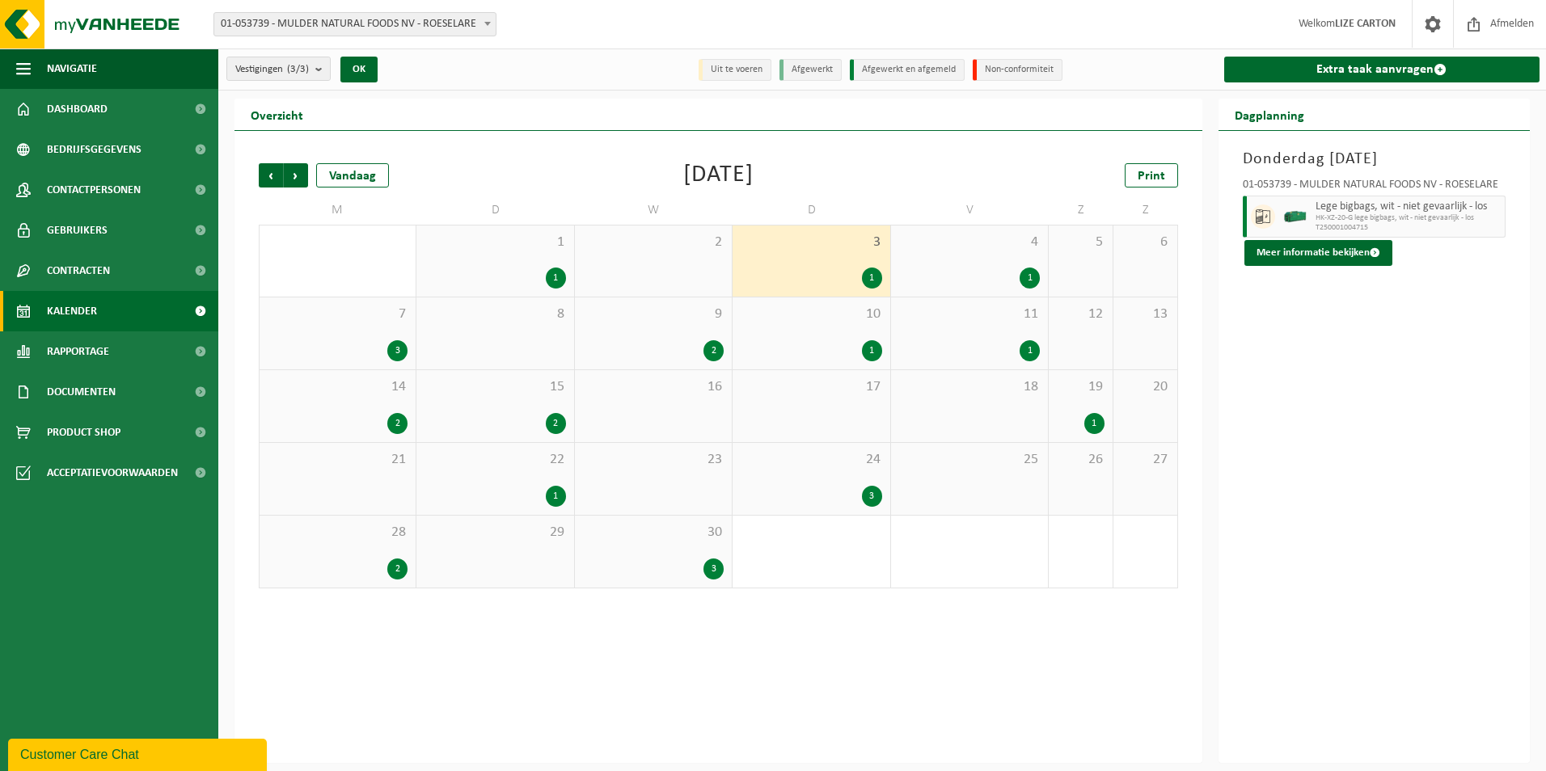
click at [996, 270] on div "1" at bounding box center [969, 278] width 141 height 21
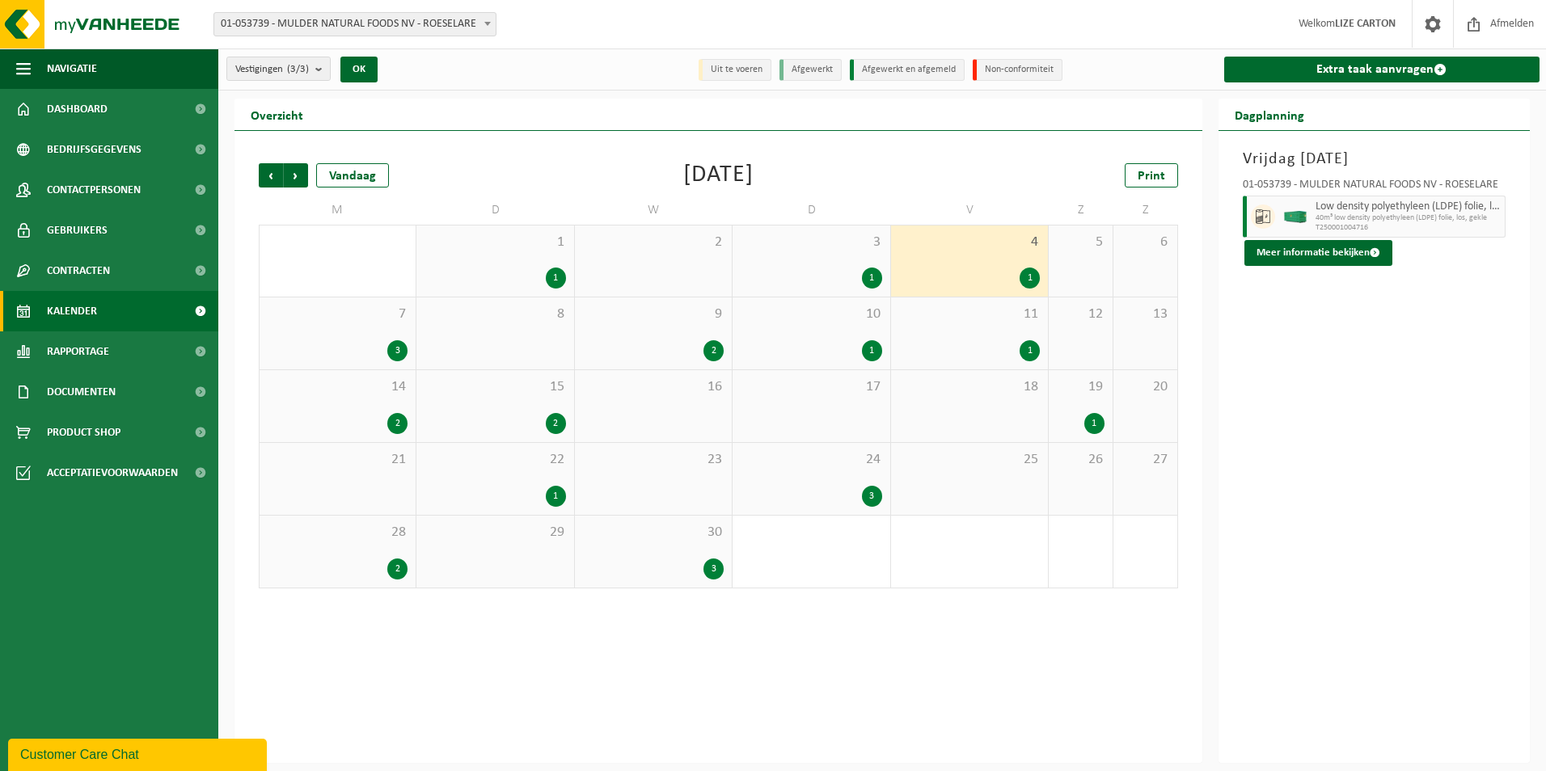
click at [335, 336] on div "7 3" at bounding box center [338, 334] width 156 height 72
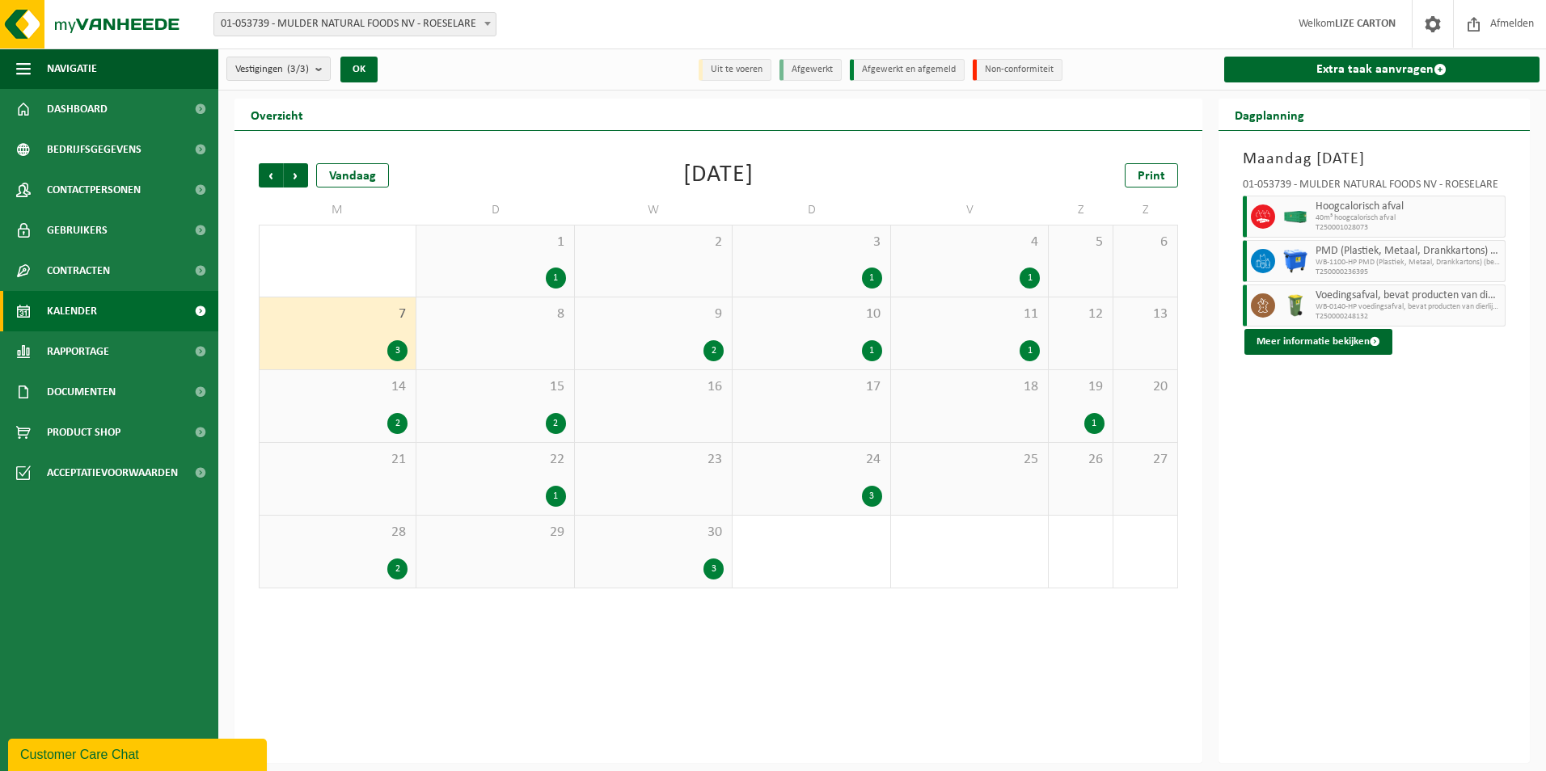
click at [666, 373] on div "16" at bounding box center [653, 406] width 157 height 72
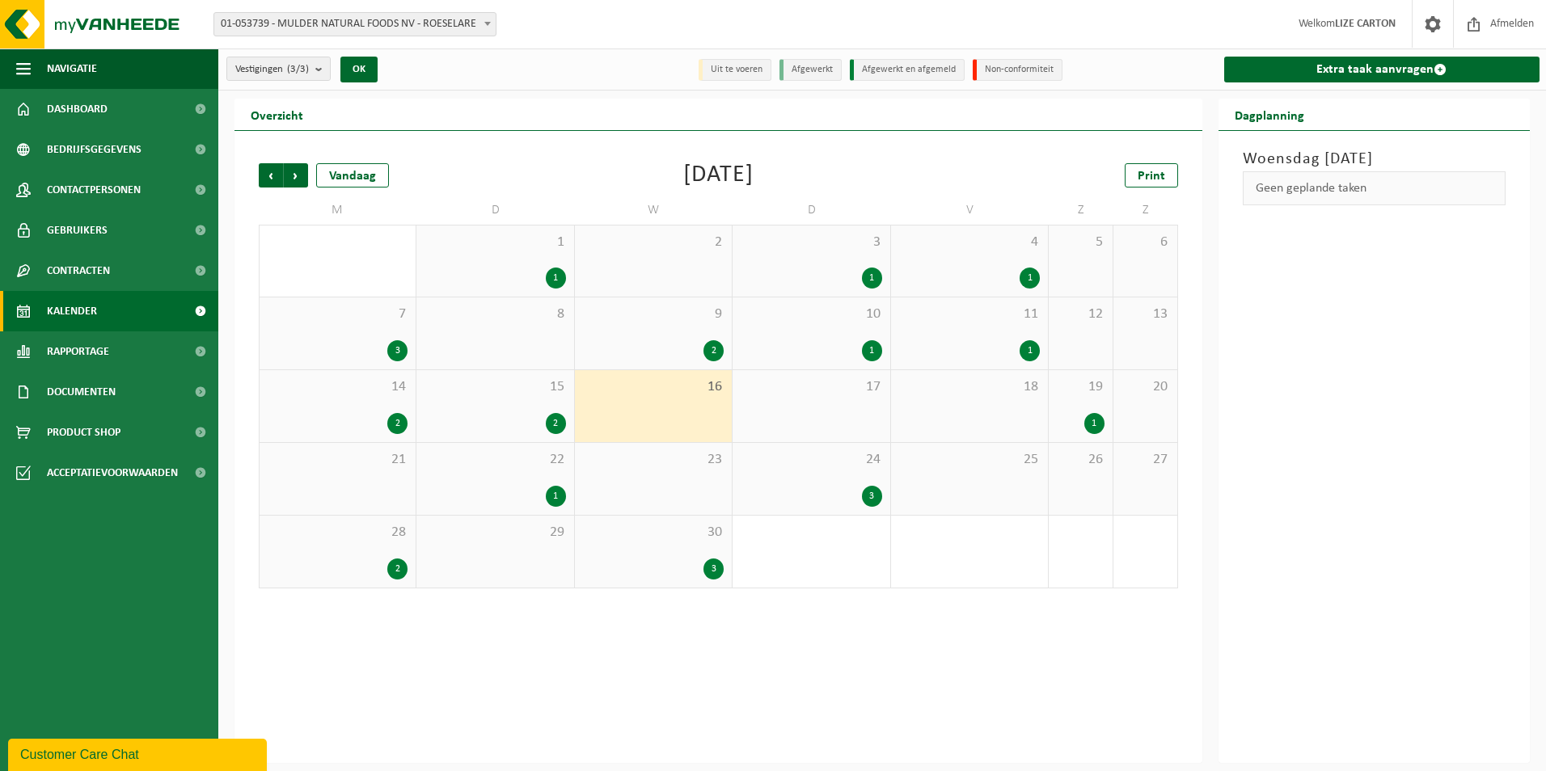
click at [676, 327] on div "9 2" at bounding box center [653, 334] width 157 height 72
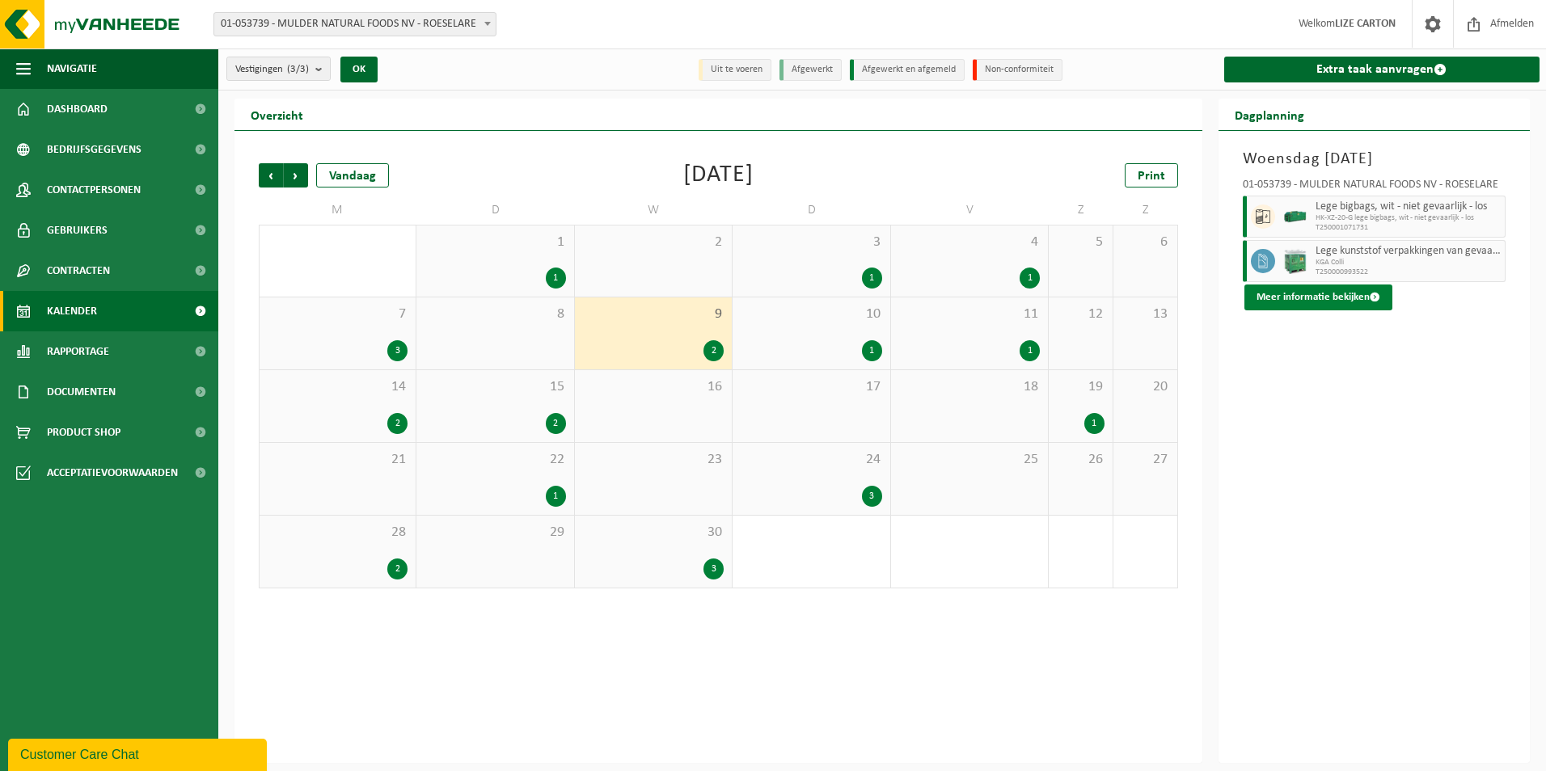
click at [1274, 298] on button "Meer informatie bekijken" at bounding box center [1319, 298] width 148 height 26
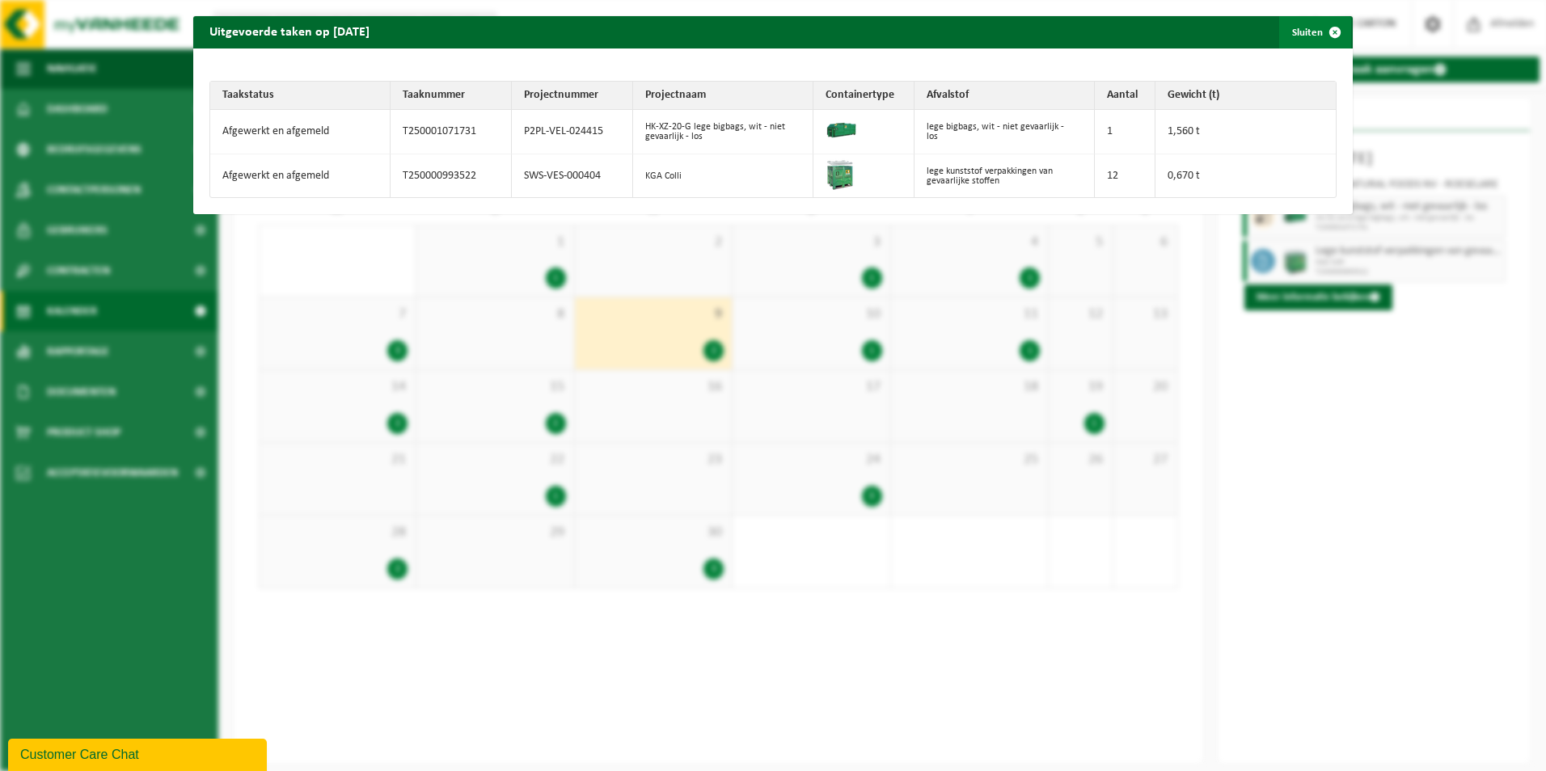
click at [1319, 31] on span "button" at bounding box center [1335, 32] width 32 height 32
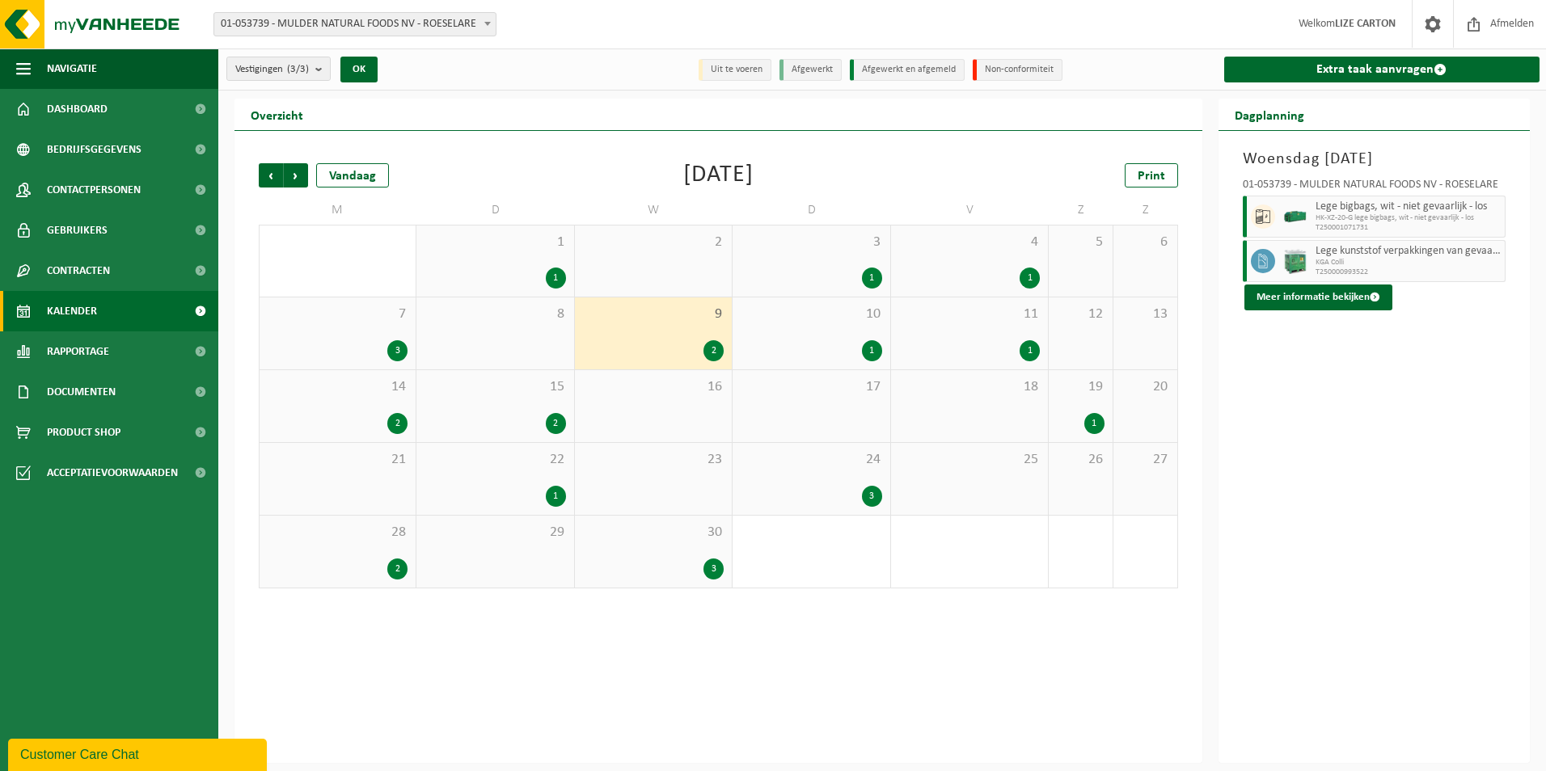
click at [811, 335] on div "10 1" at bounding box center [811, 334] width 157 height 72
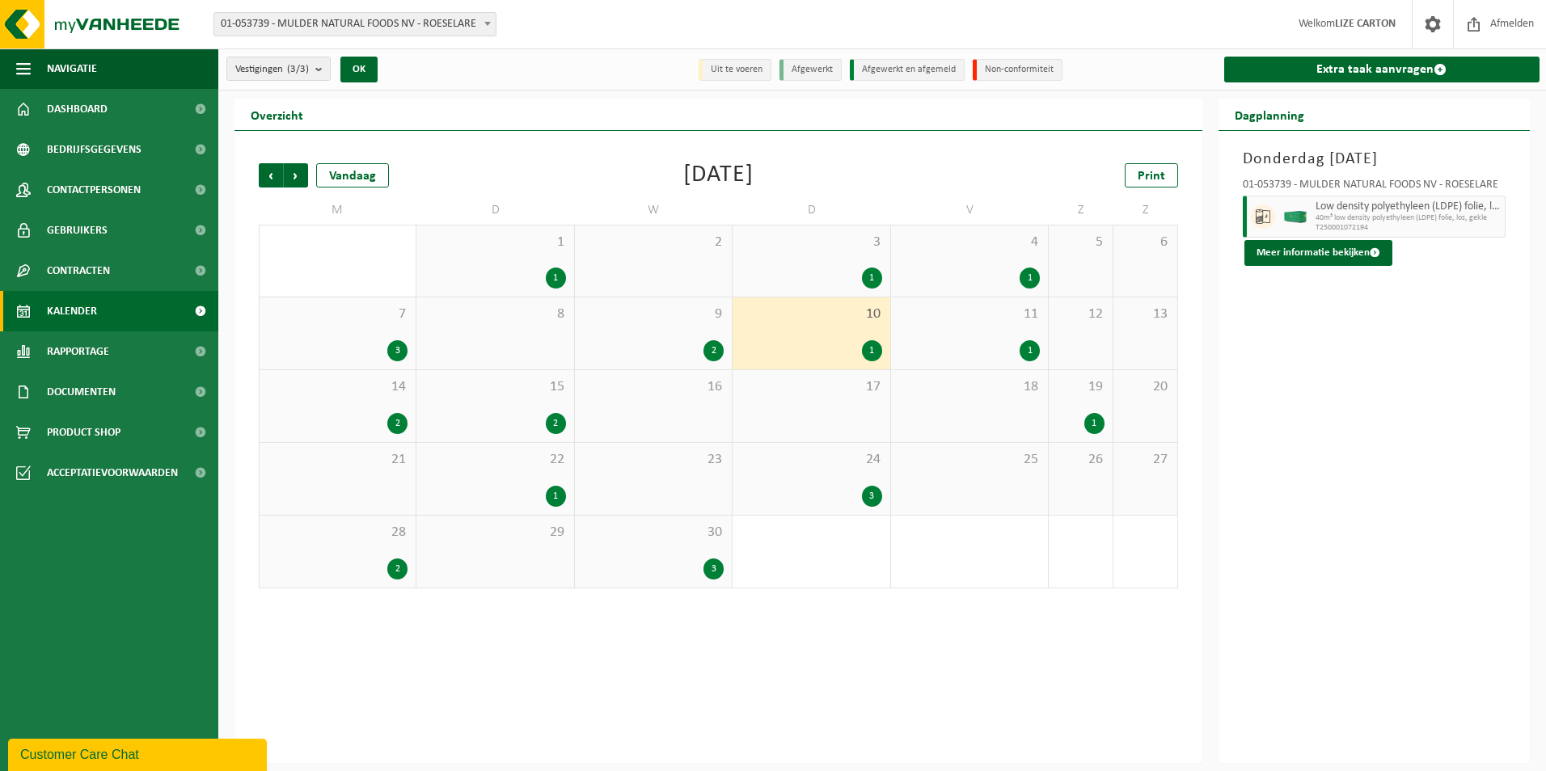
click at [1009, 331] on div "11 1" at bounding box center [969, 334] width 157 height 72
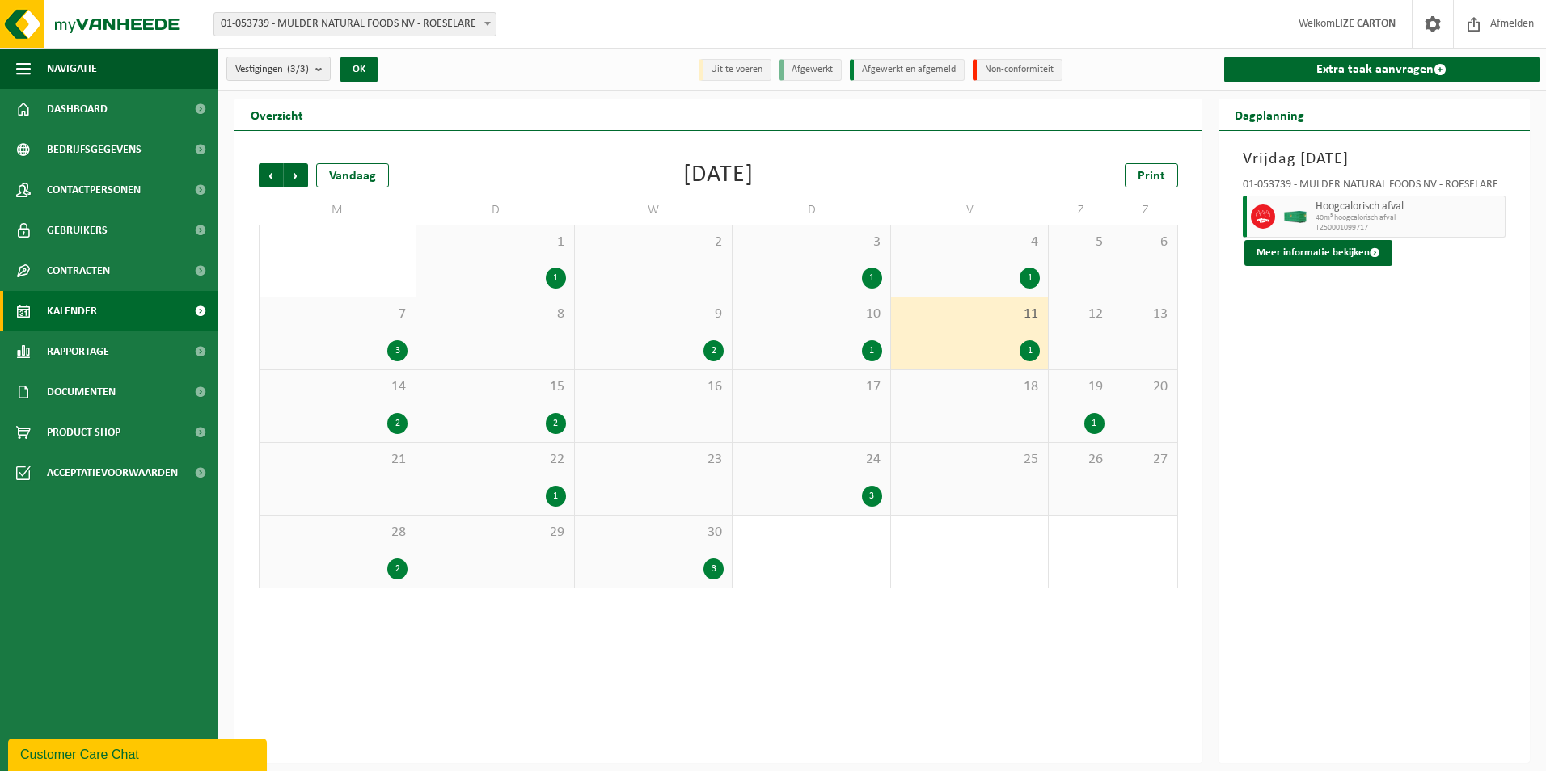
click at [379, 404] on div "14 2" at bounding box center [338, 406] width 156 height 72
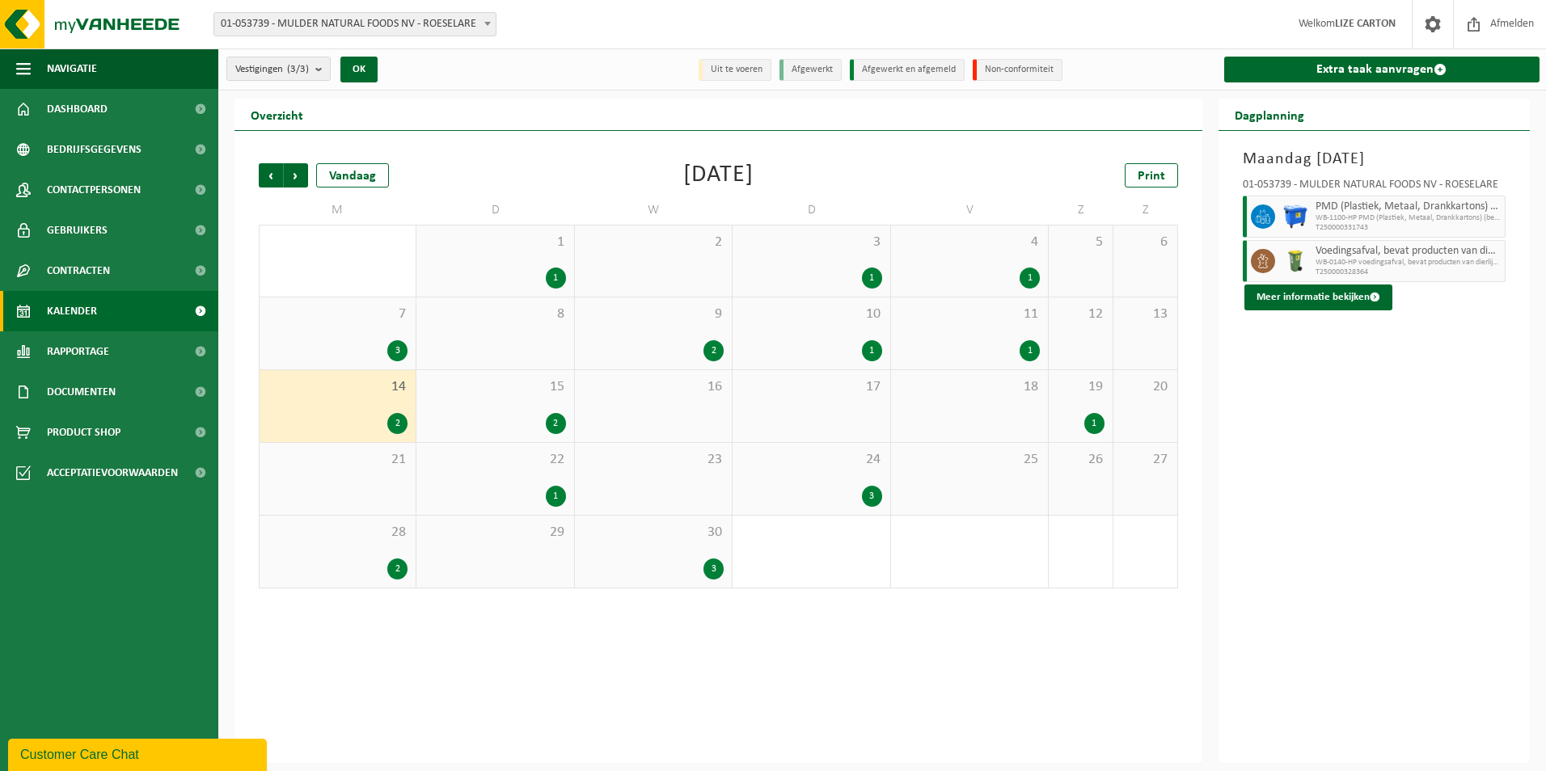
click at [523, 413] on div "2" at bounding box center [495, 423] width 141 height 21
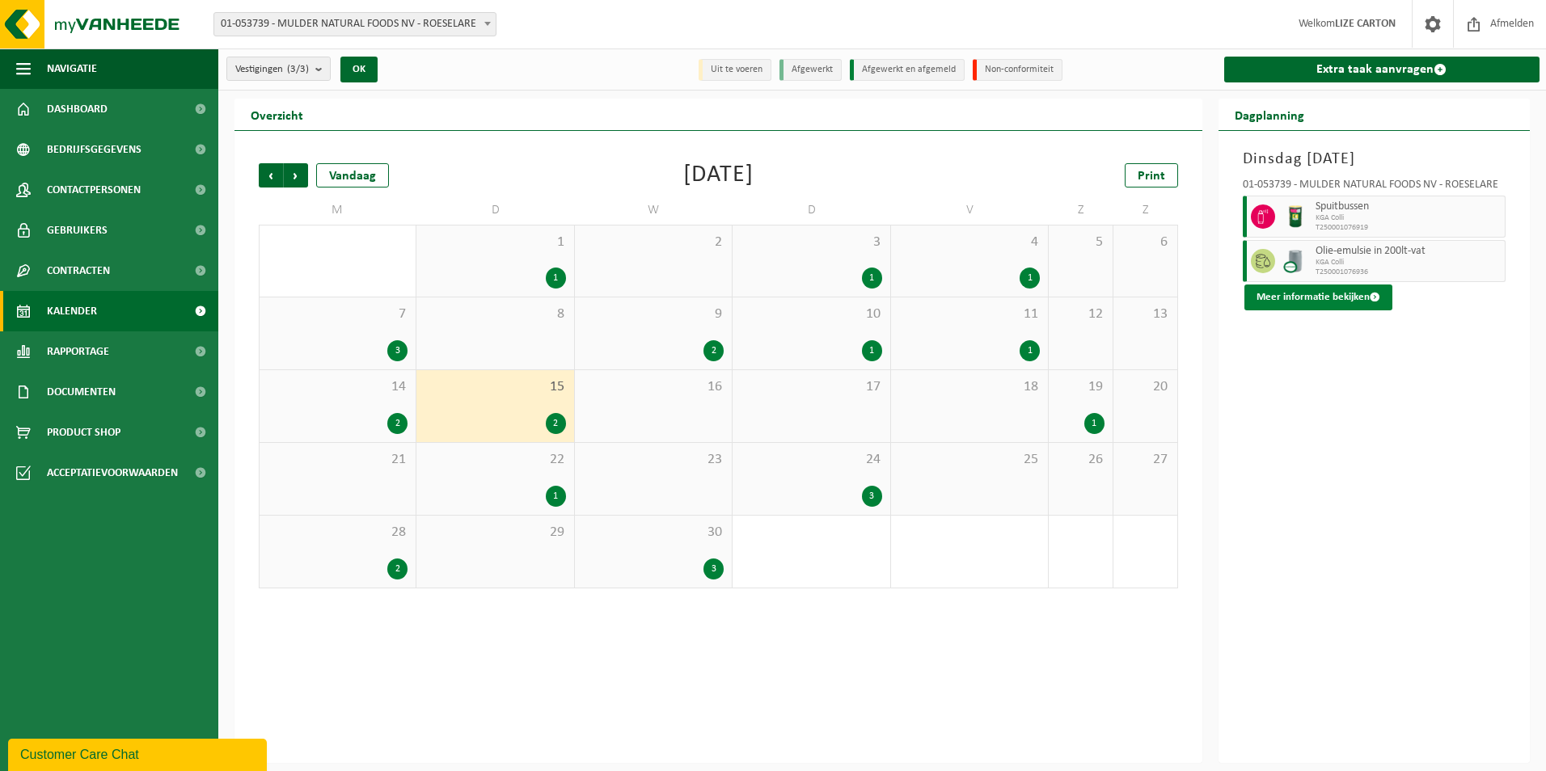
click at [1318, 290] on button "Meer informatie bekijken" at bounding box center [1319, 298] width 148 height 26
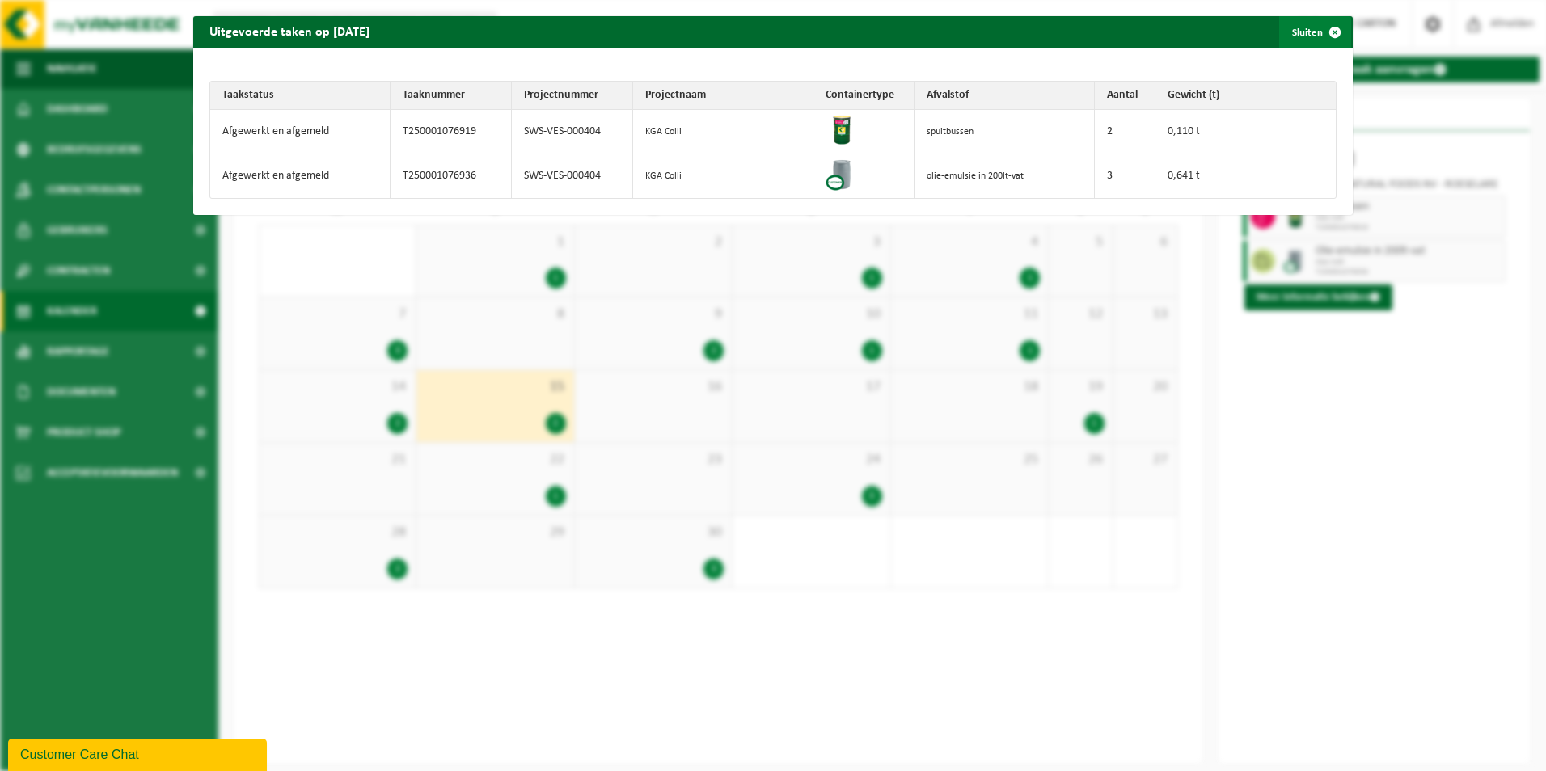
click at [1319, 32] on span "button" at bounding box center [1335, 32] width 32 height 32
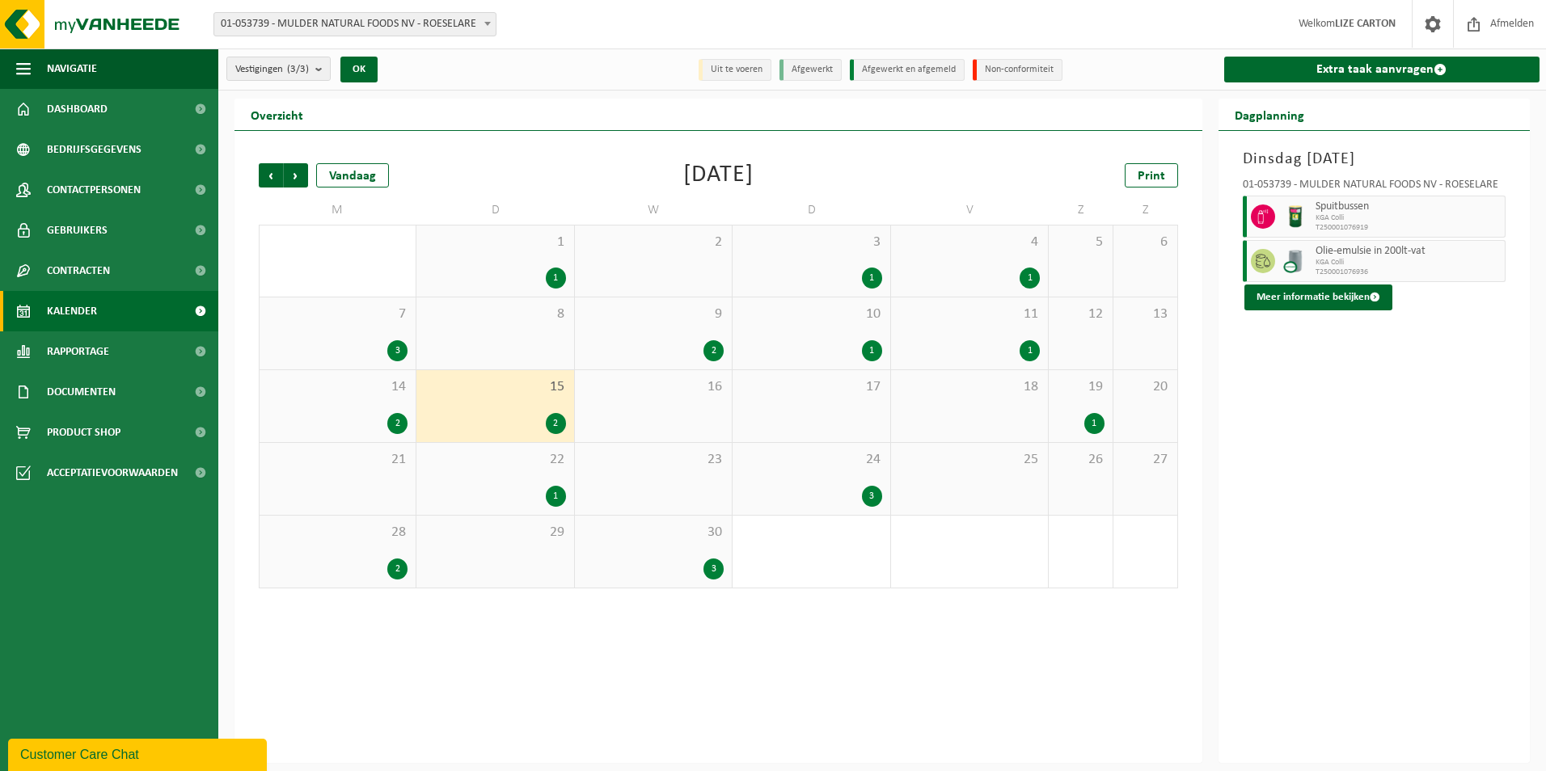
click at [1080, 398] on div "19 1" at bounding box center [1081, 406] width 64 height 72
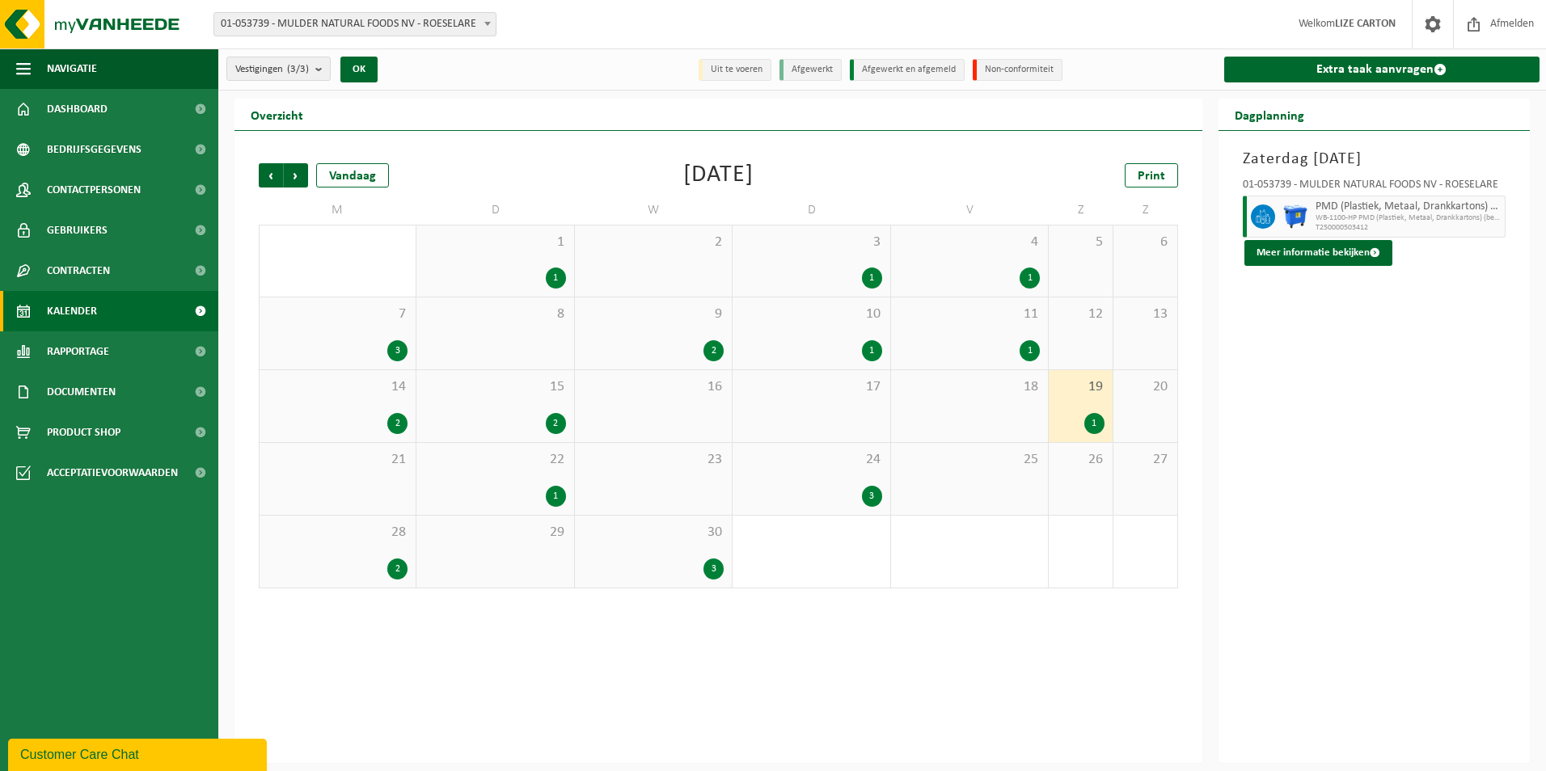
click at [490, 491] on div "1" at bounding box center [495, 496] width 141 height 21
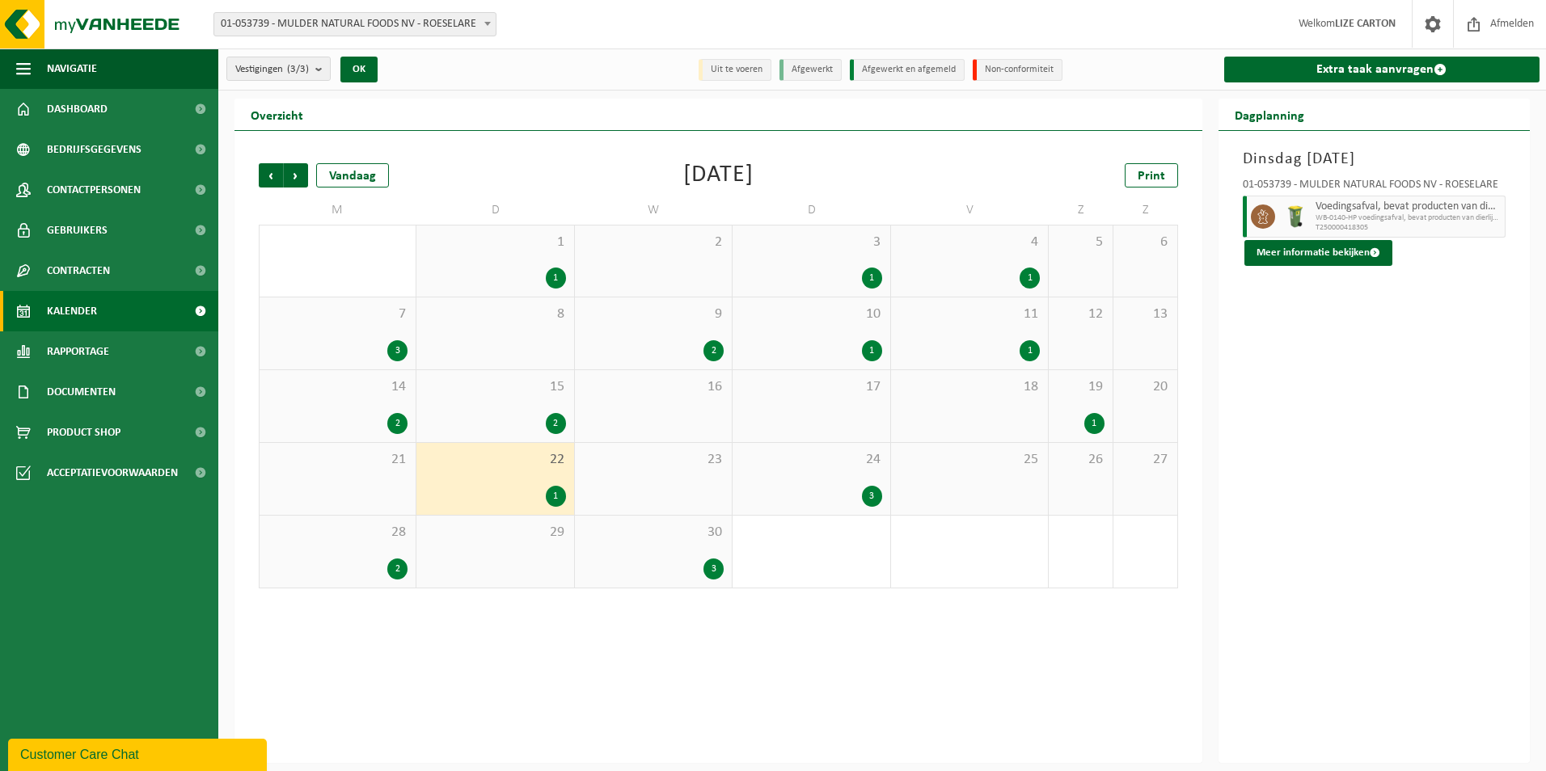
click at [756, 473] on div "24 3" at bounding box center [811, 479] width 157 height 72
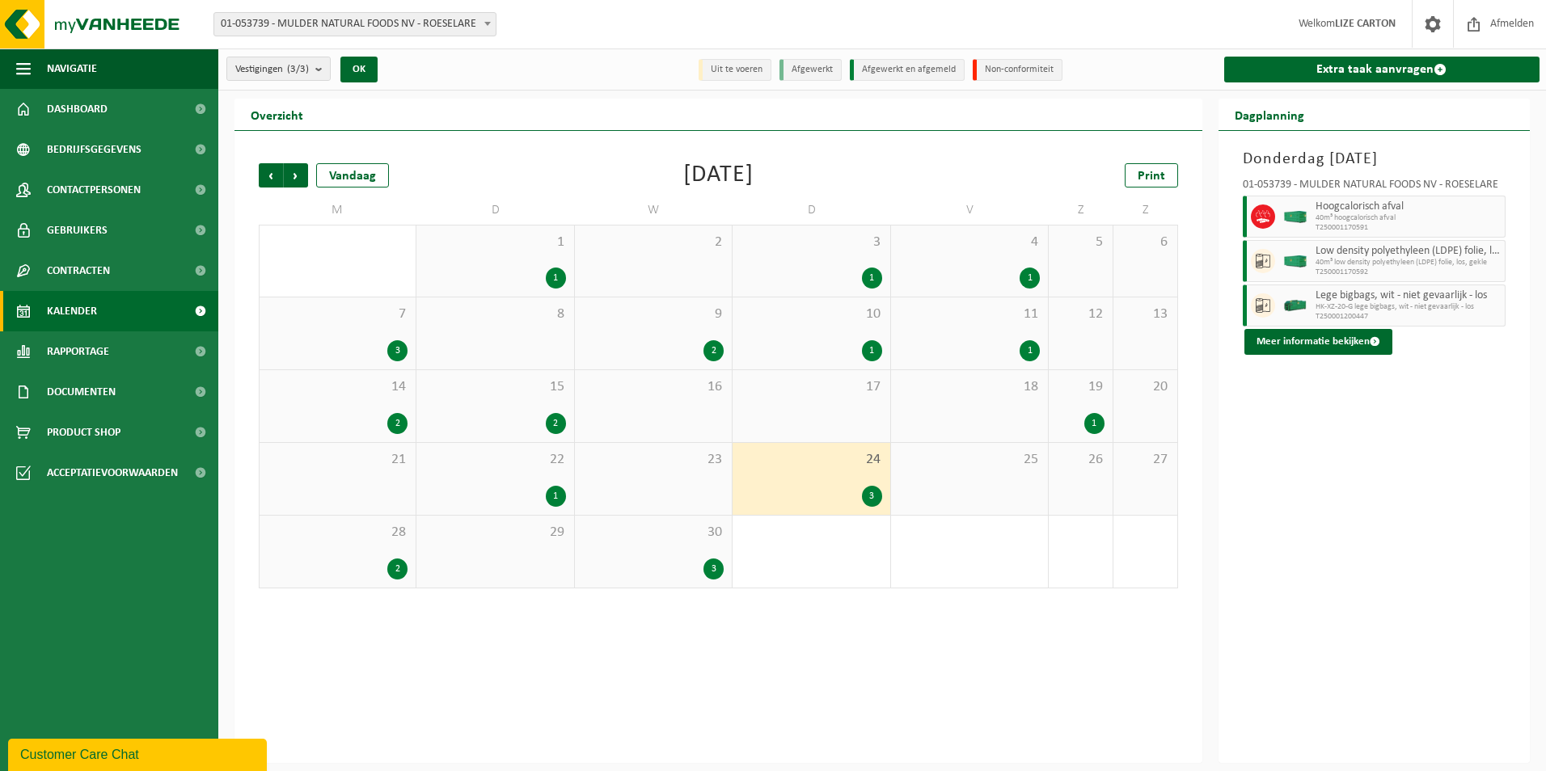
click at [325, 562] on div "2" at bounding box center [338, 569] width 140 height 21
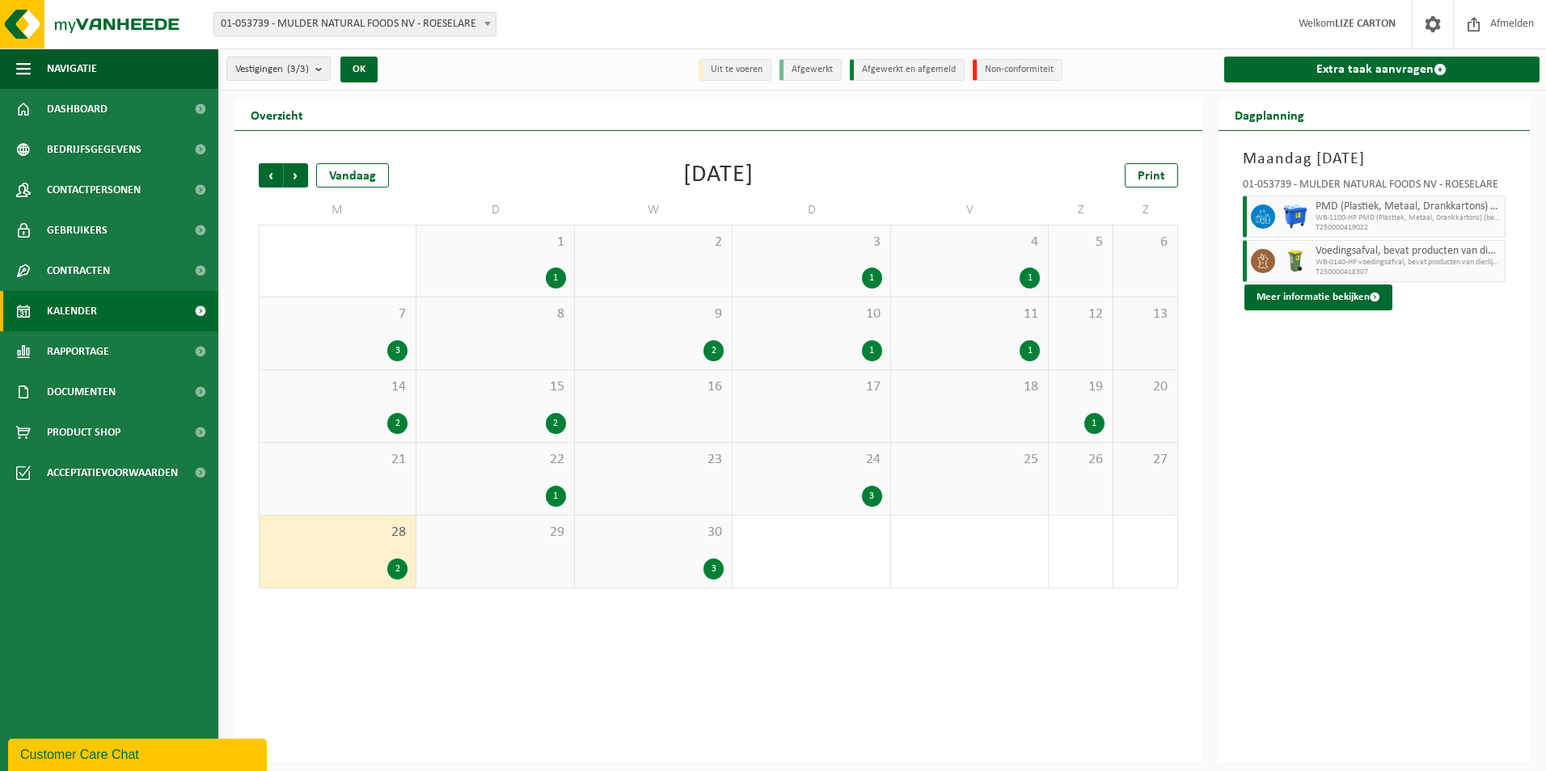
click at [678, 551] on div "30 3" at bounding box center [653, 552] width 157 height 72
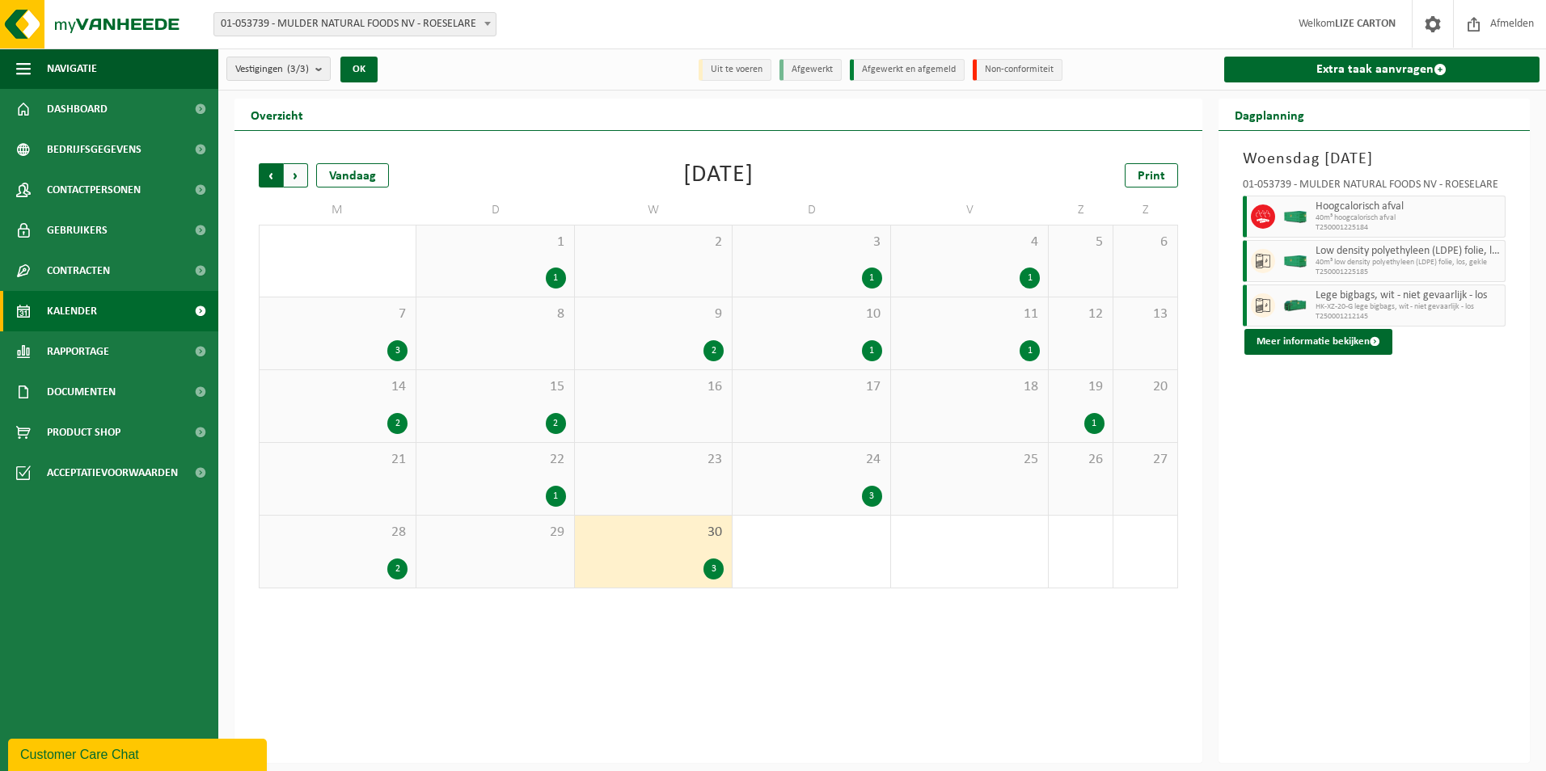
click at [293, 180] on span "Volgende" at bounding box center [296, 175] width 24 height 24
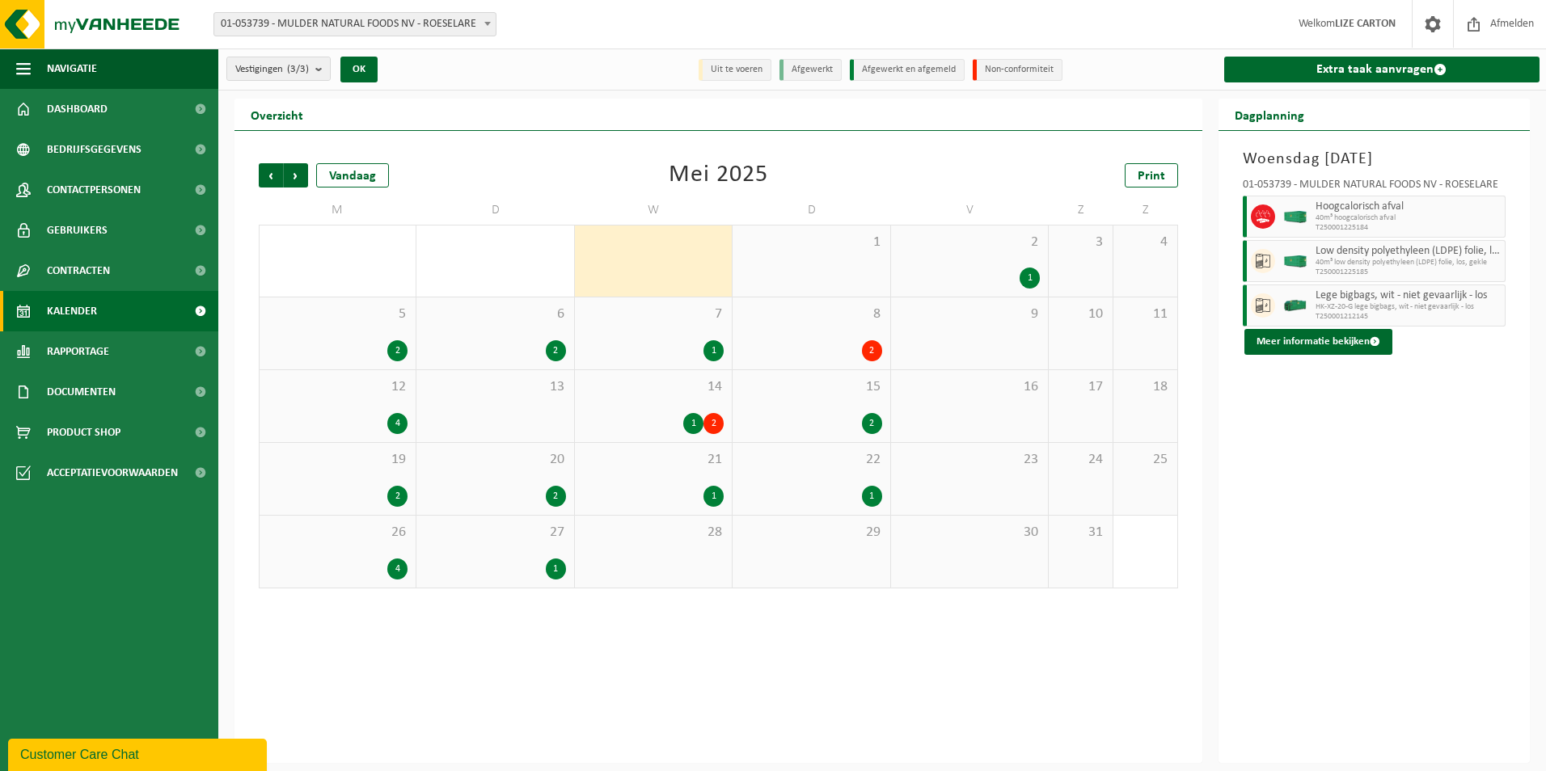
click at [1008, 255] on div "2 1" at bounding box center [969, 261] width 157 height 71
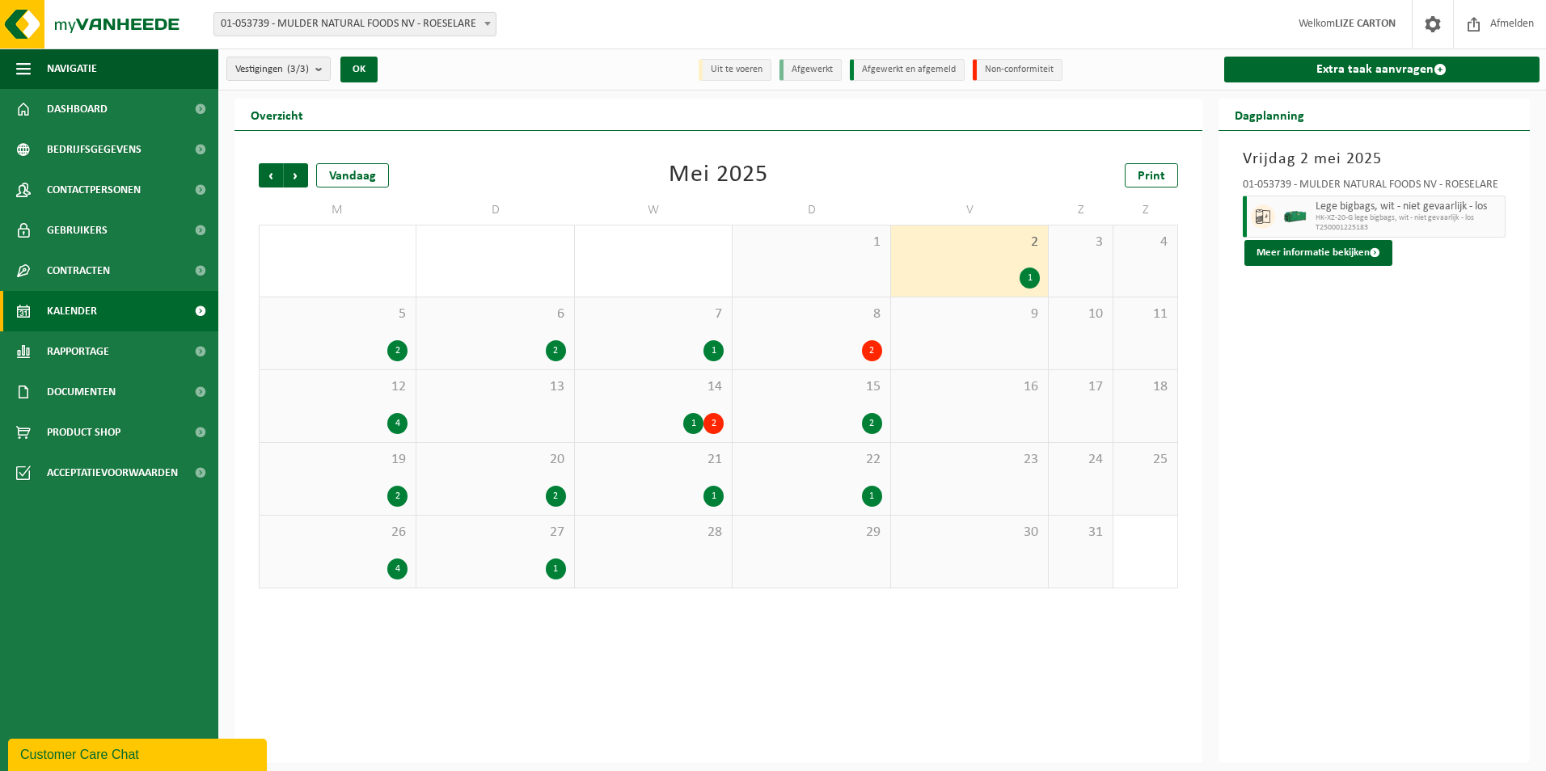
click at [386, 348] on div "2" at bounding box center [338, 350] width 140 height 21
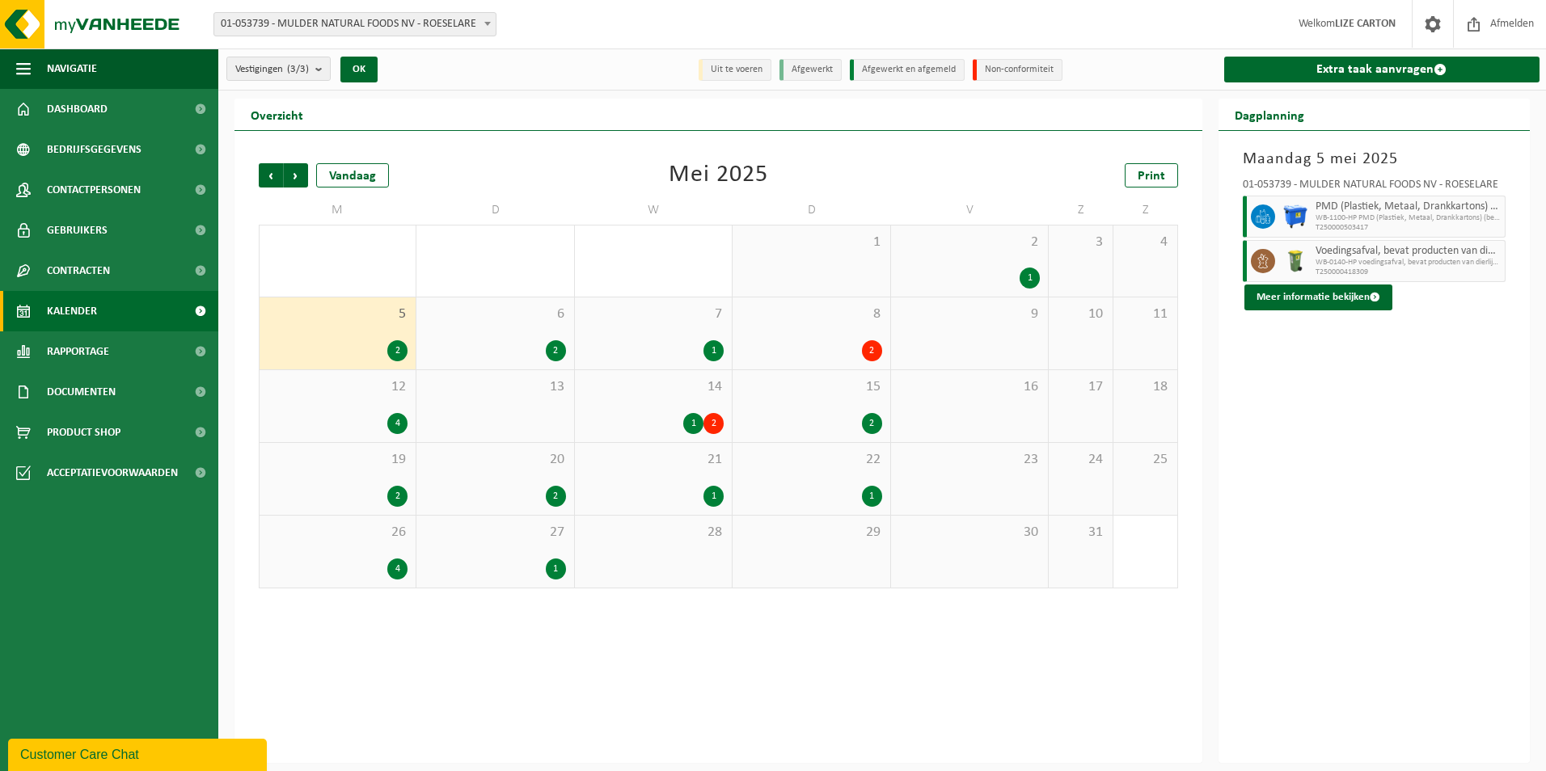
click at [531, 336] on div "6 2" at bounding box center [494, 334] width 157 height 72
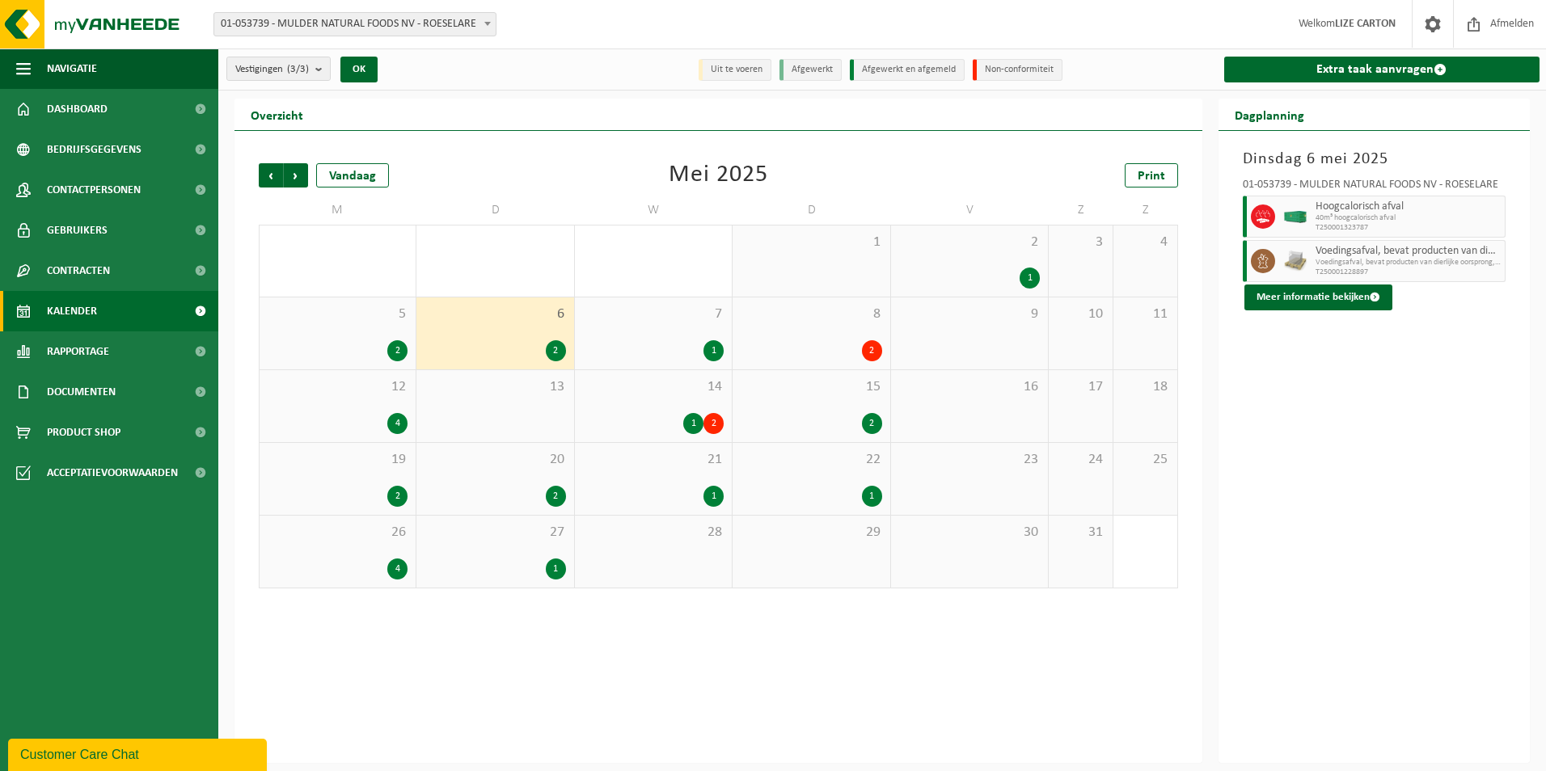
click at [678, 327] on div "7 1" at bounding box center [653, 334] width 157 height 72
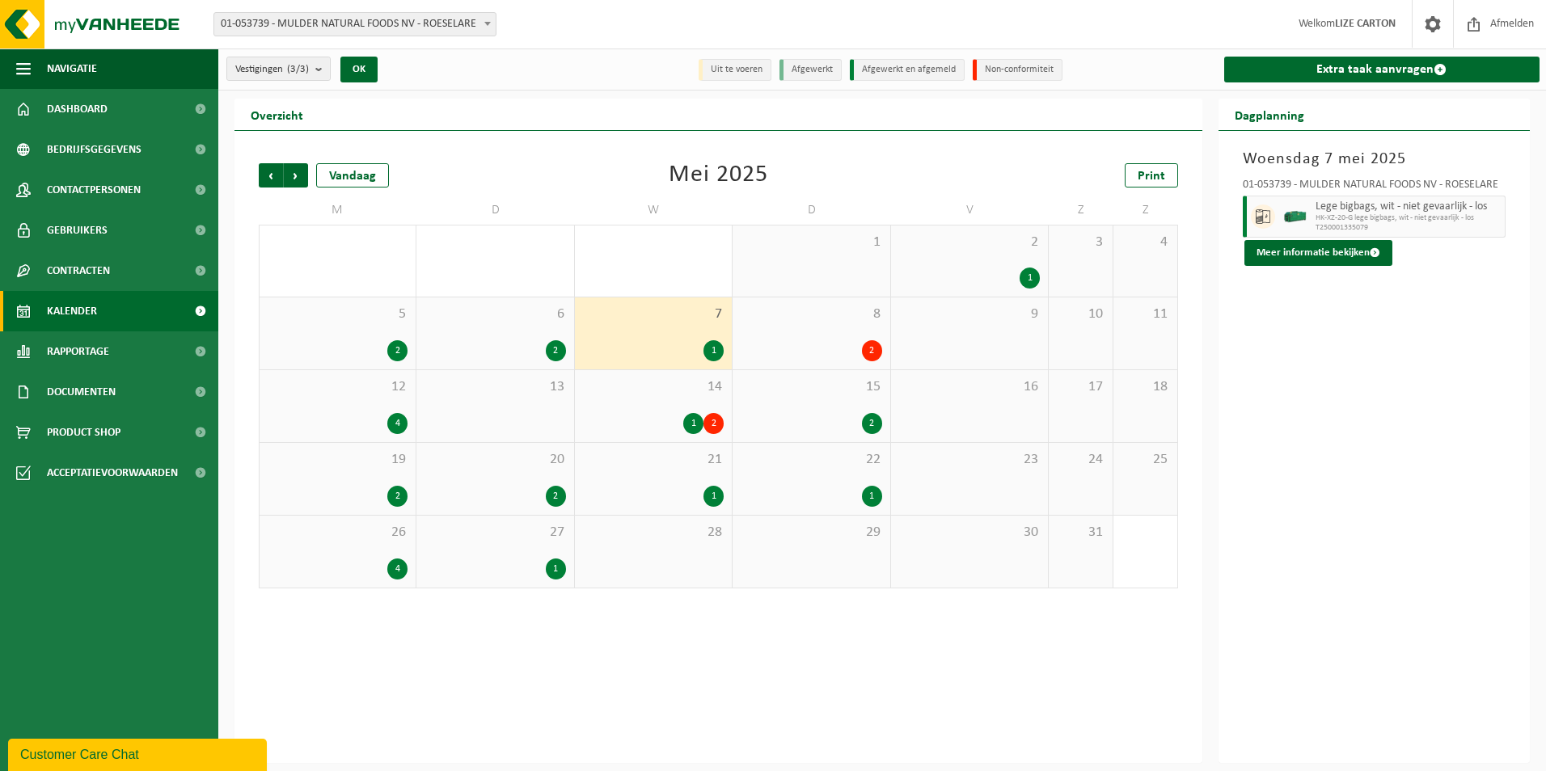
click at [567, 332] on div "6 2" at bounding box center [494, 334] width 157 height 72
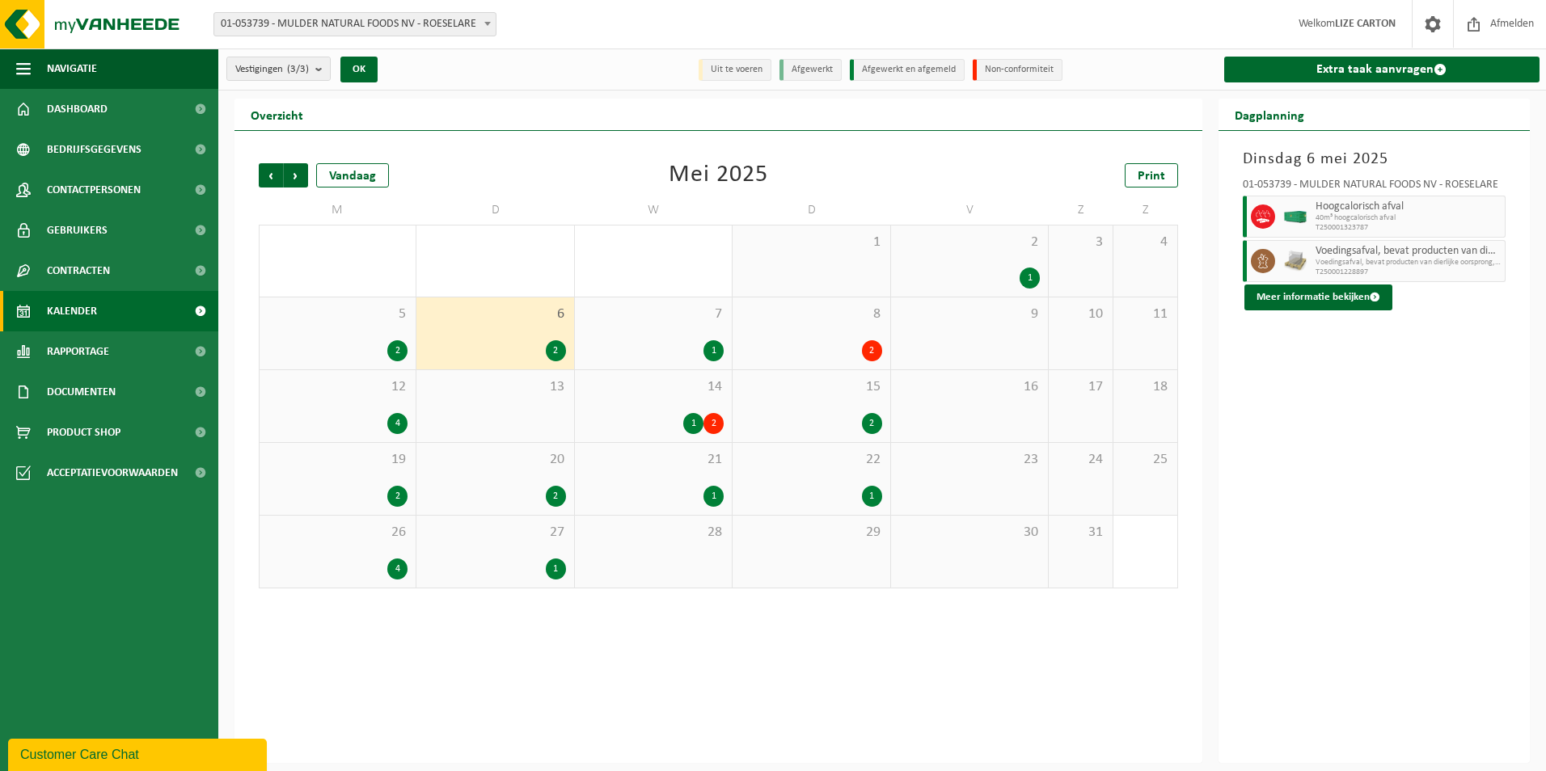
click at [1333, 251] on span "Voedingsafval, bevat producten van dierlijke oorsprong, gemengde verpakking (ex…" at bounding box center [1409, 251] width 186 height 13
click at [1350, 297] on button "Meer informatie bekijken" at bounding box center [1319, 298] width 148 height 26
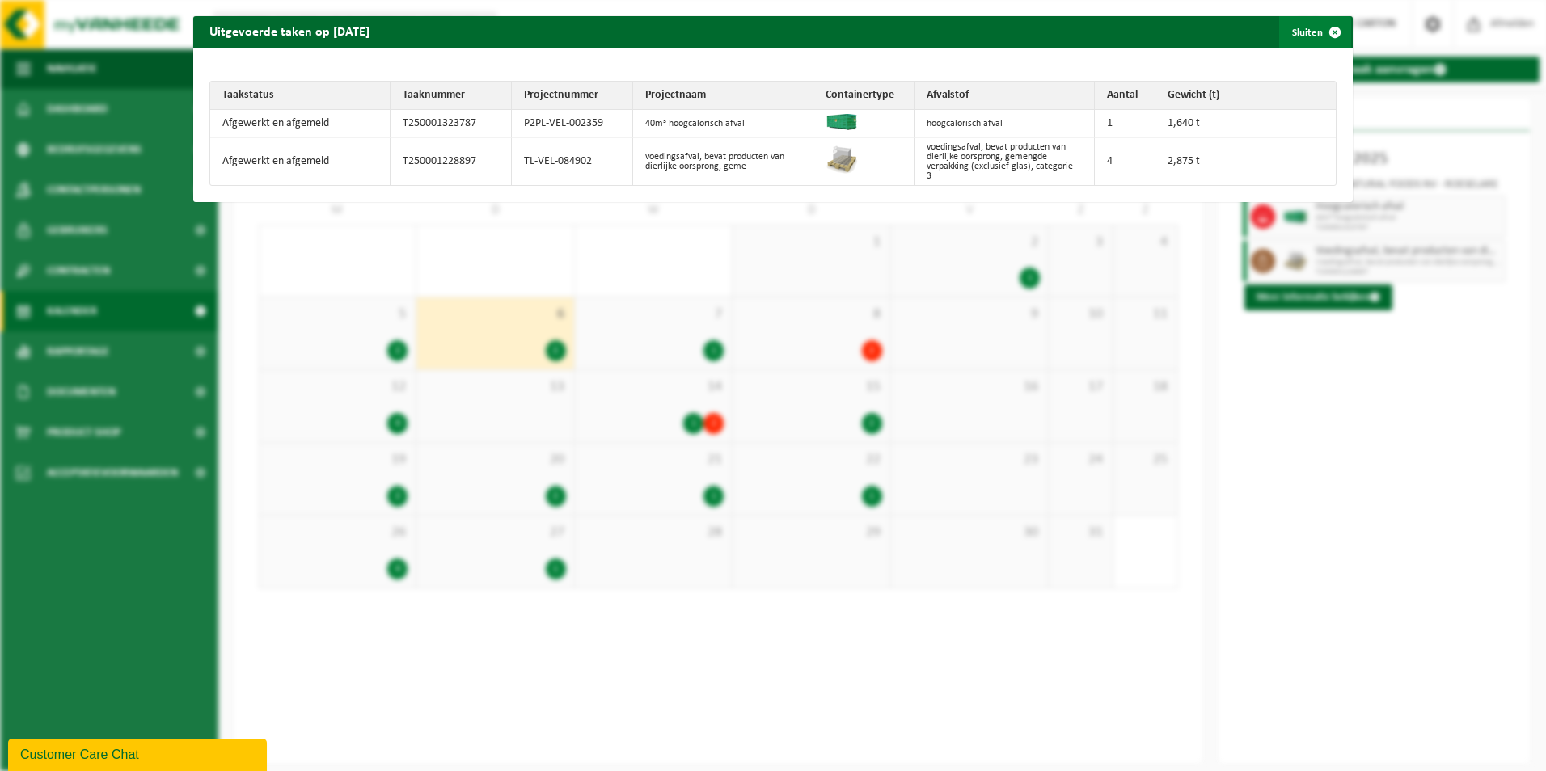
click at [1322, 29] on span "button" at bounding box center [1335, 32] width 32 height 32
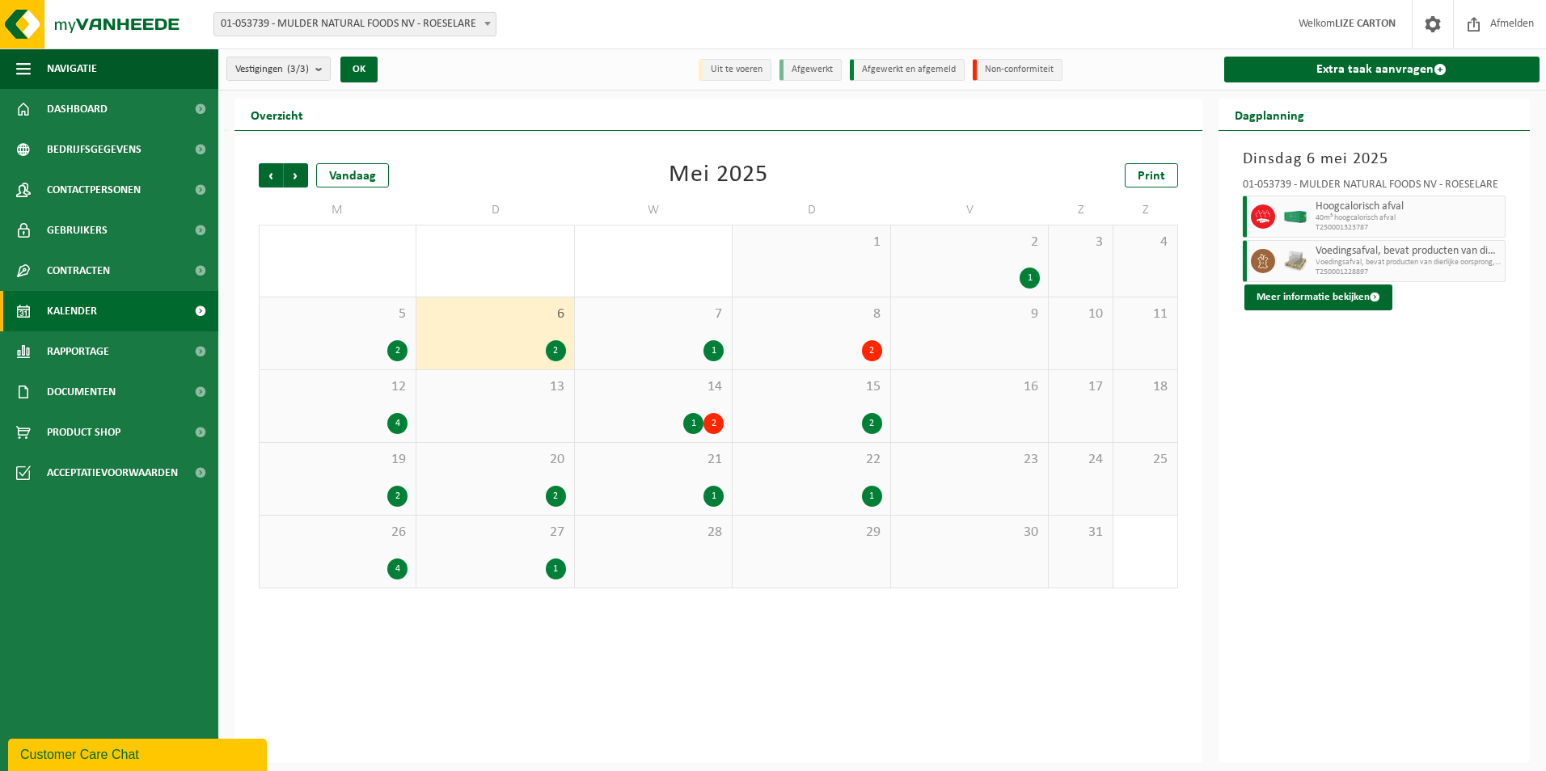
click at [627, 344] on div "1" at bounding box center [653, 350] width 141 height 21
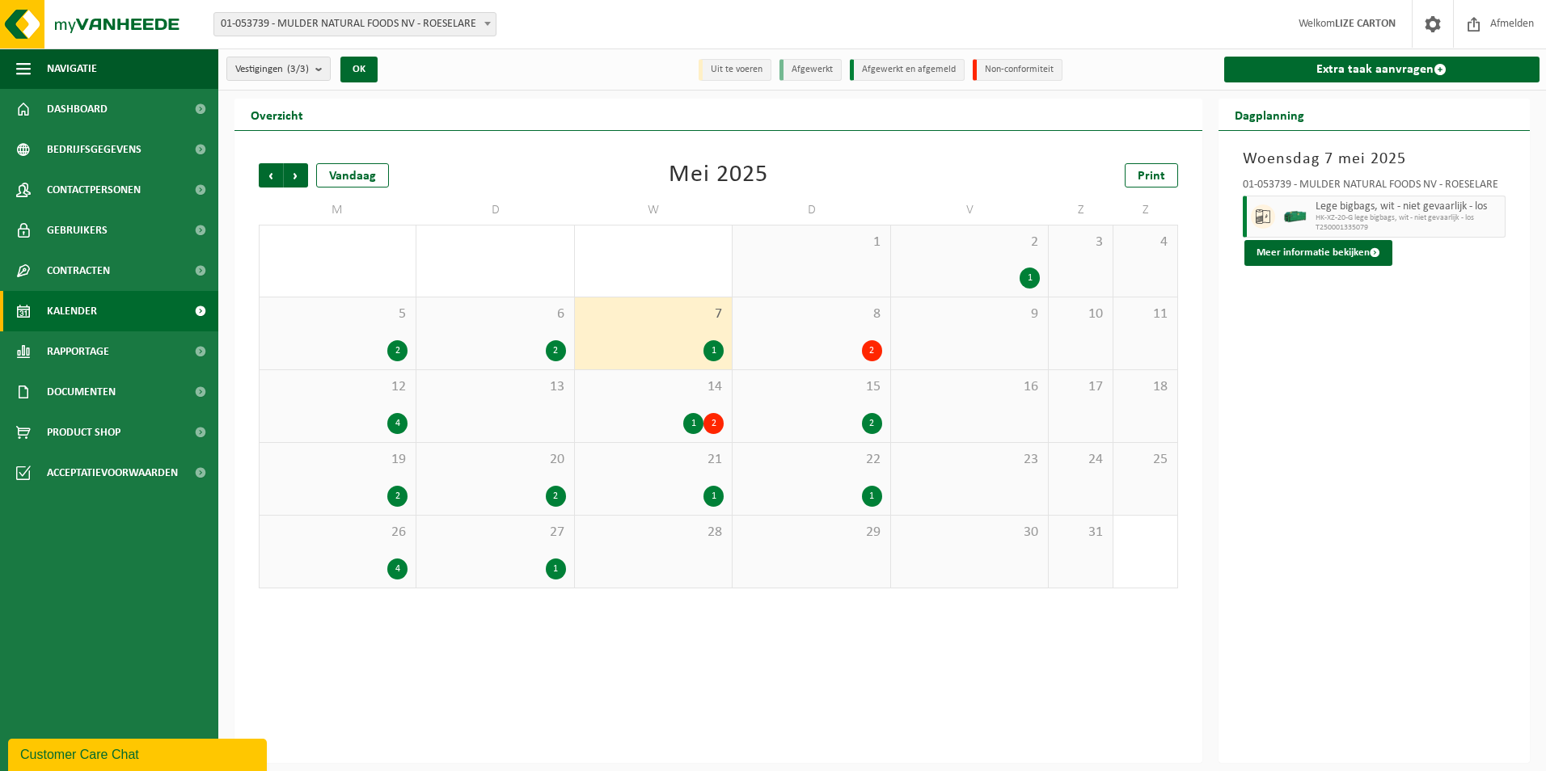
click at [859, 326] on div "8 2" at bounding box center [811, 334] width 157 height 72
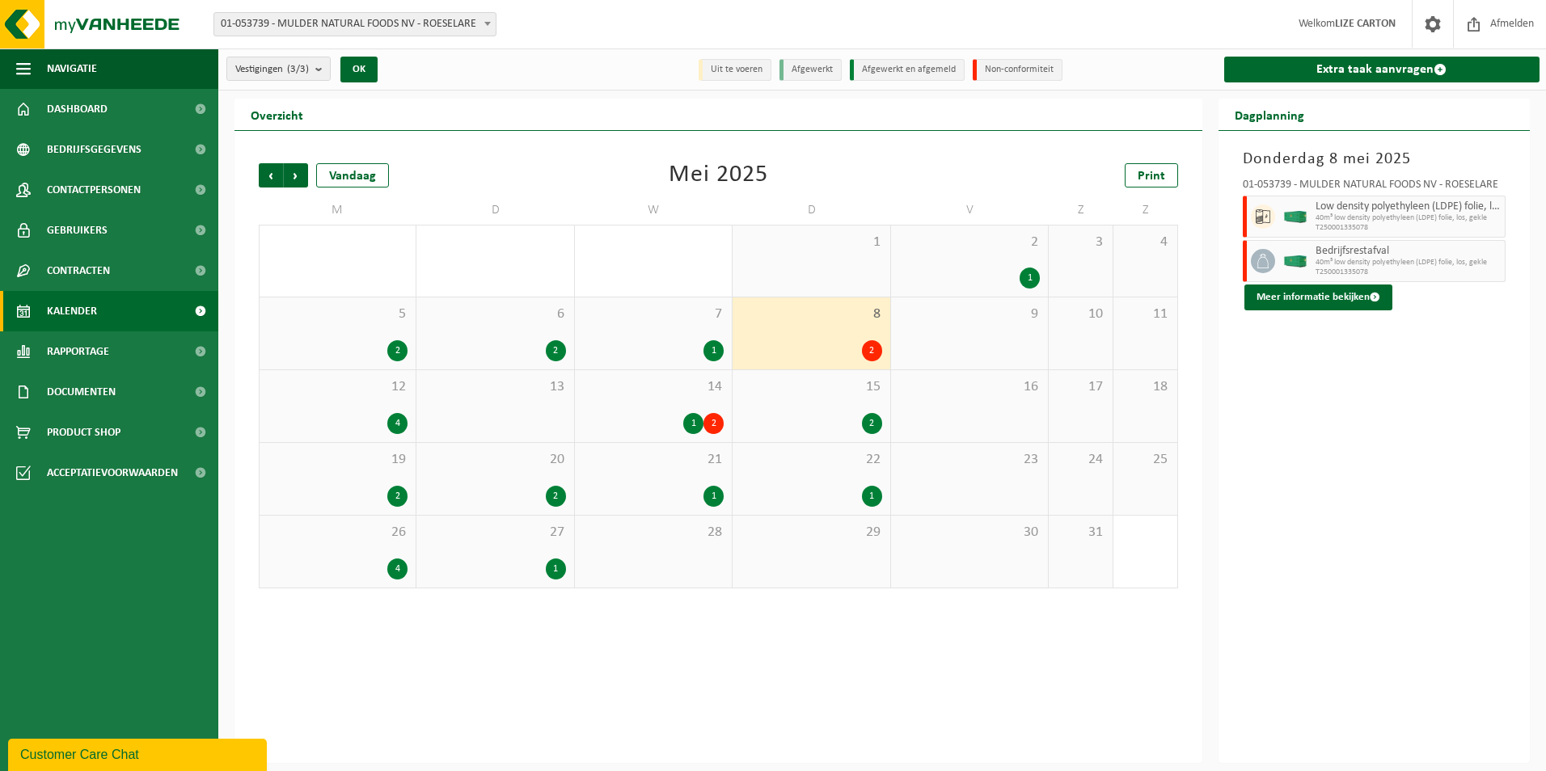
drag, startPoint x: 388, startPoint y: 410, endPoint x: 653, endPoint y: 415, distance: 265.3
click at [388, 410] on div "12 4" at bounding box center [338, 406] width 156 height 72
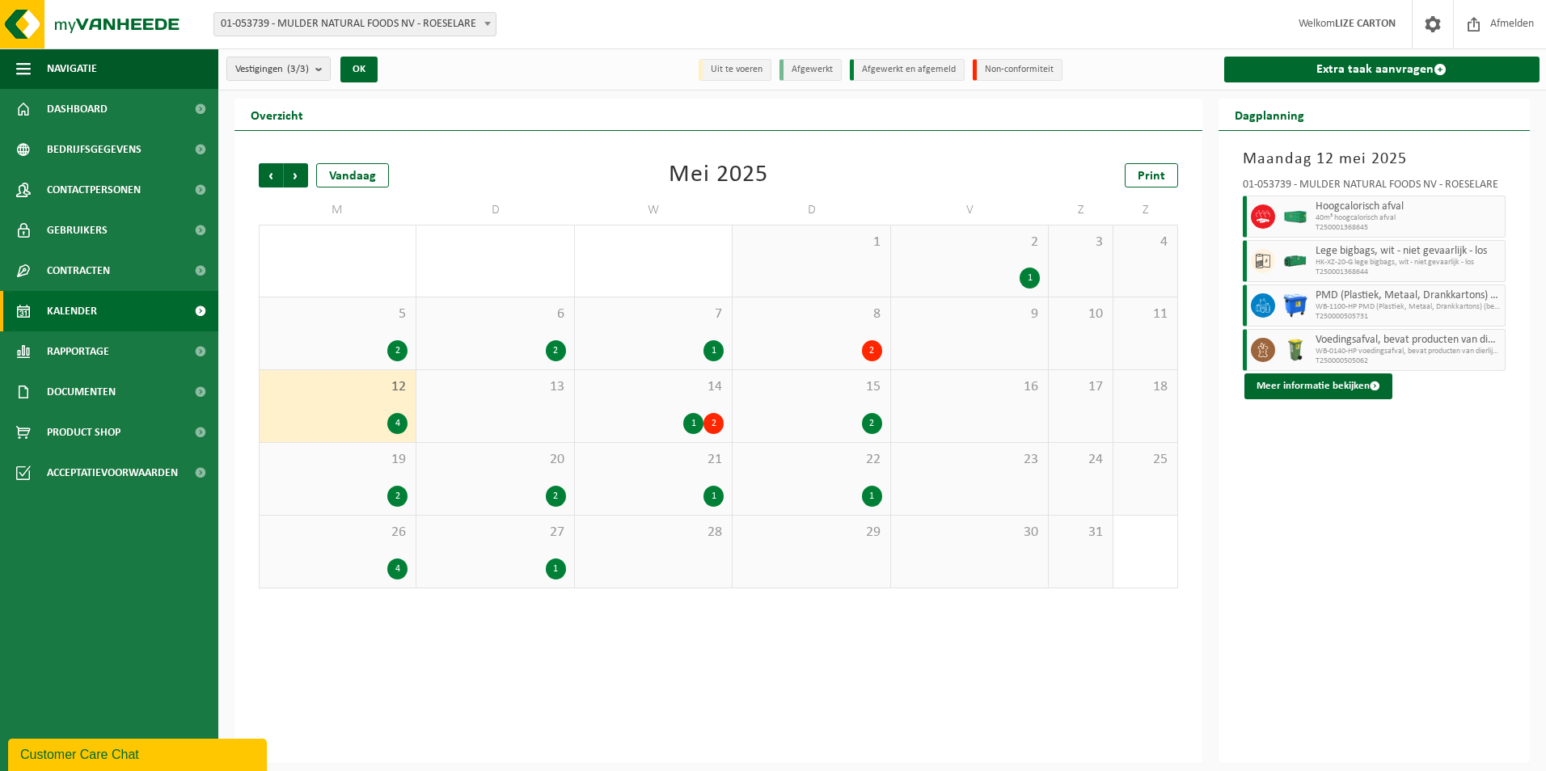
click at [695, 408] on div "14 1 2" at bounding box center [653, 406] width 157 height 72
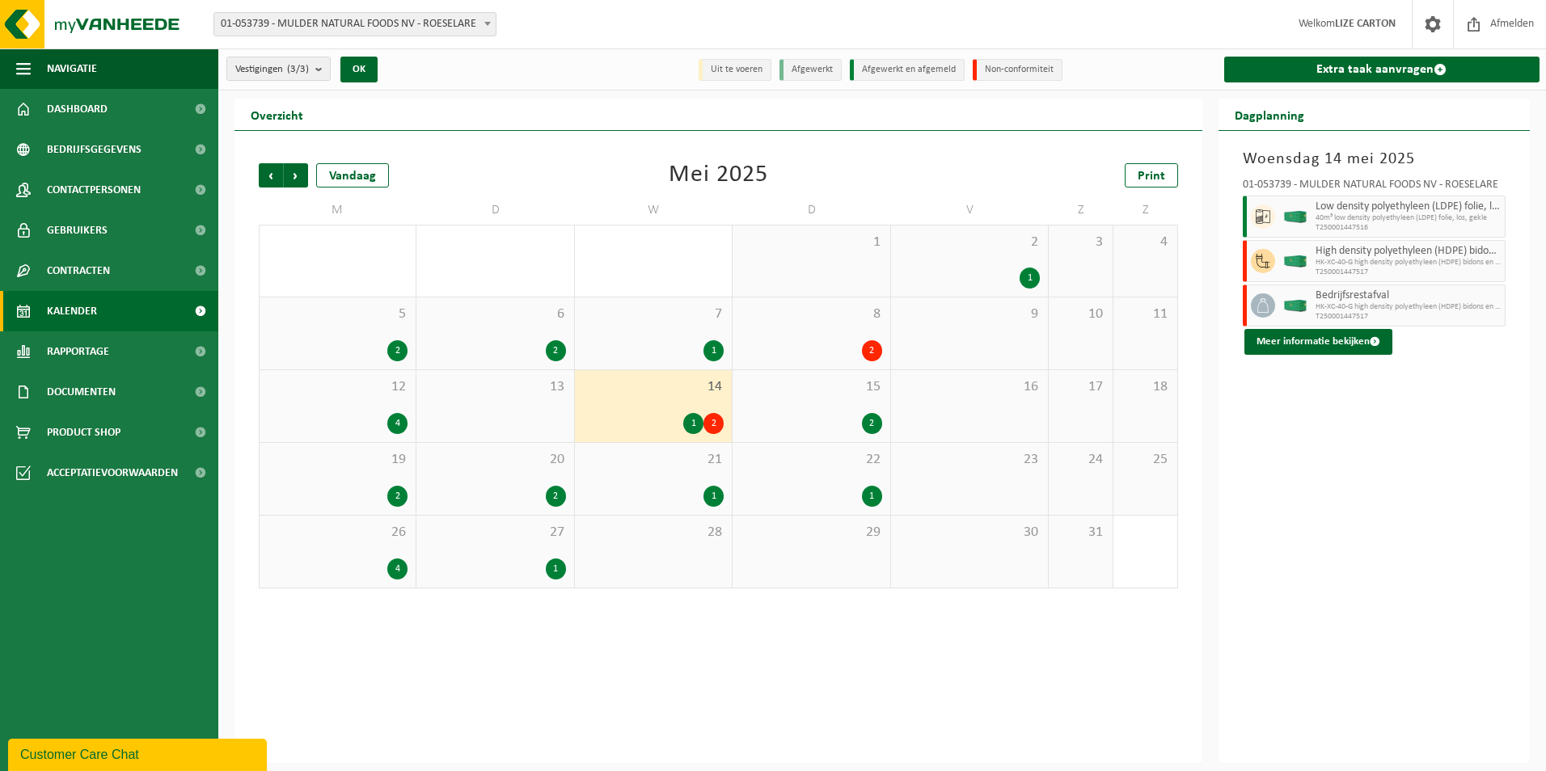
click at [796, 407] on div "15 2" at bounding box center [811, 406] width 157 height 72
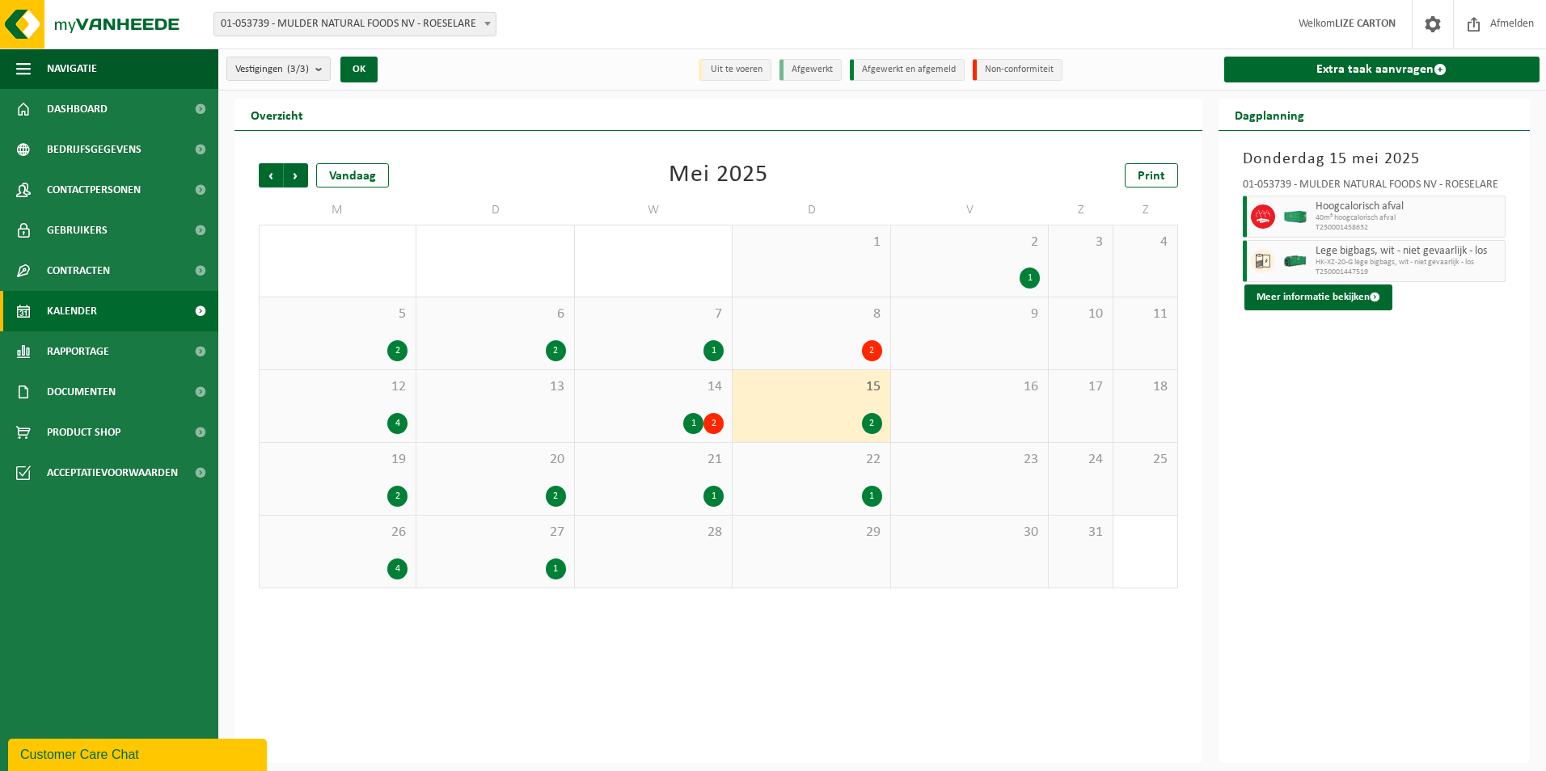
click at [408, 495] on div "19 2" at bounding box center [338, 479] width 156 height 72
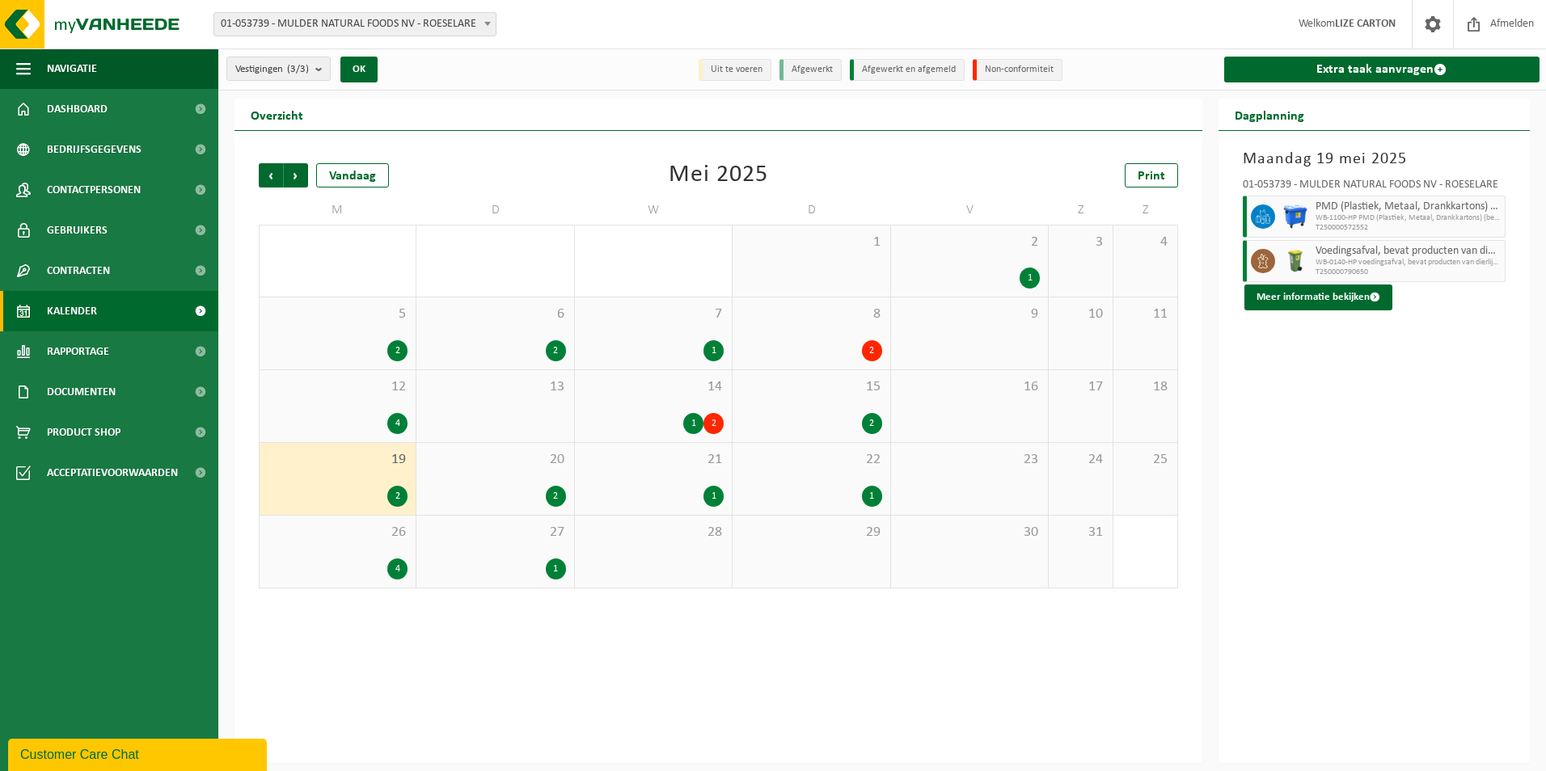
click at [524, 481] on div "20 2" at bounding box center [494, 479] width 157 height 72
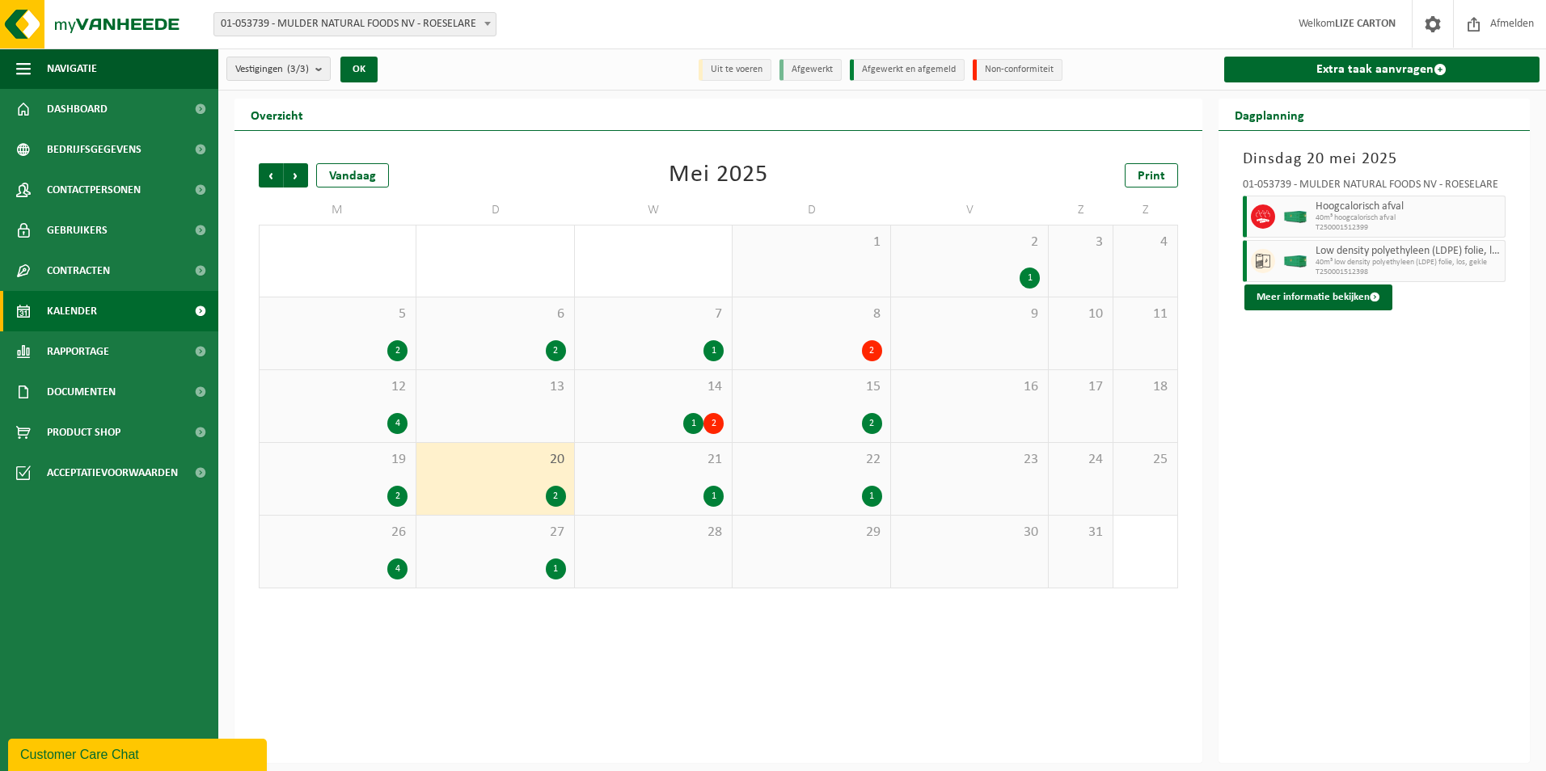
click at [649, 477] on div "21 1" at bounding box center [653, 479] width 157 height 72
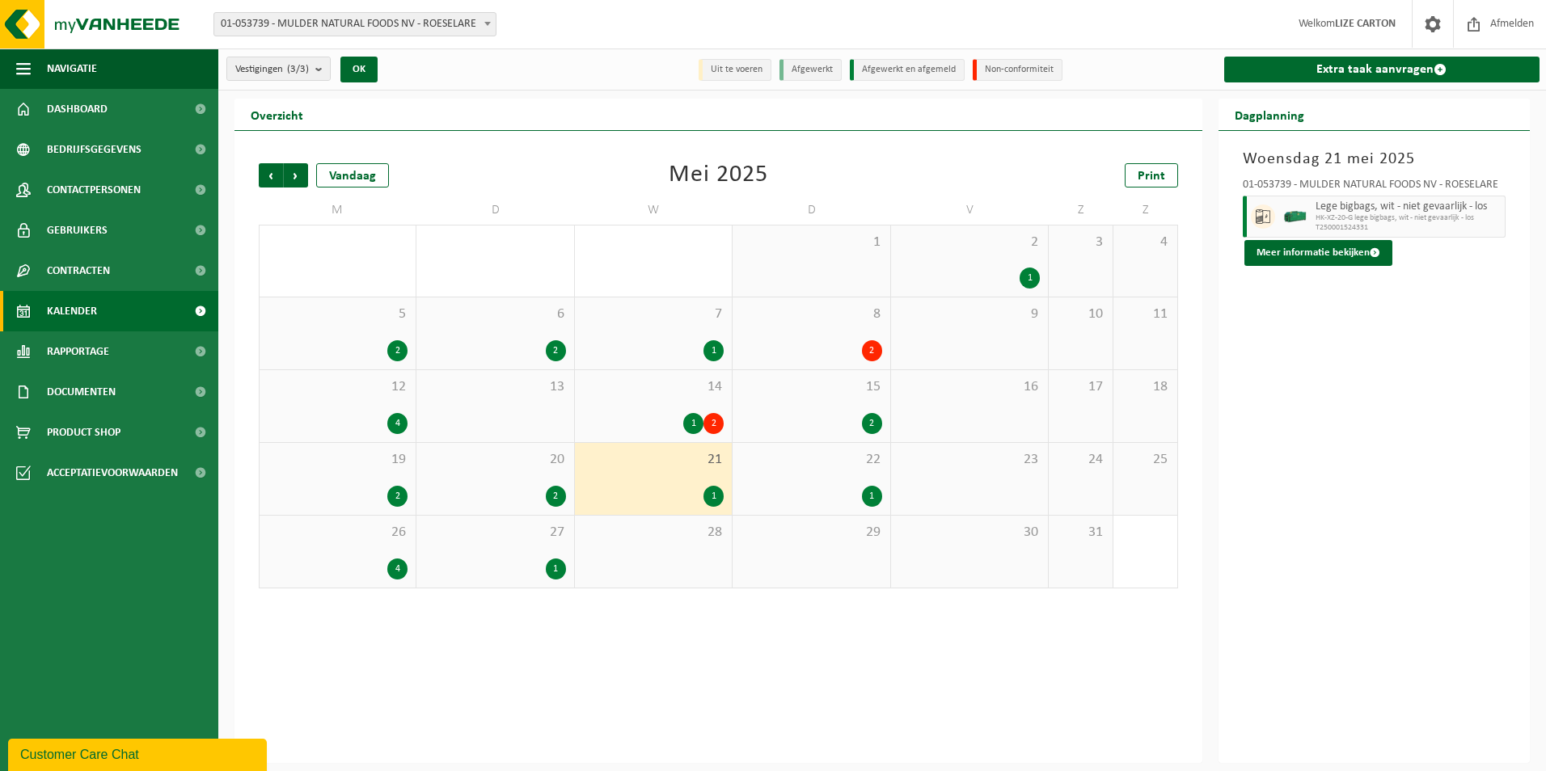
click at [822, 475] on div "22 1" at bounding box center [811, 479] width 157 height 72
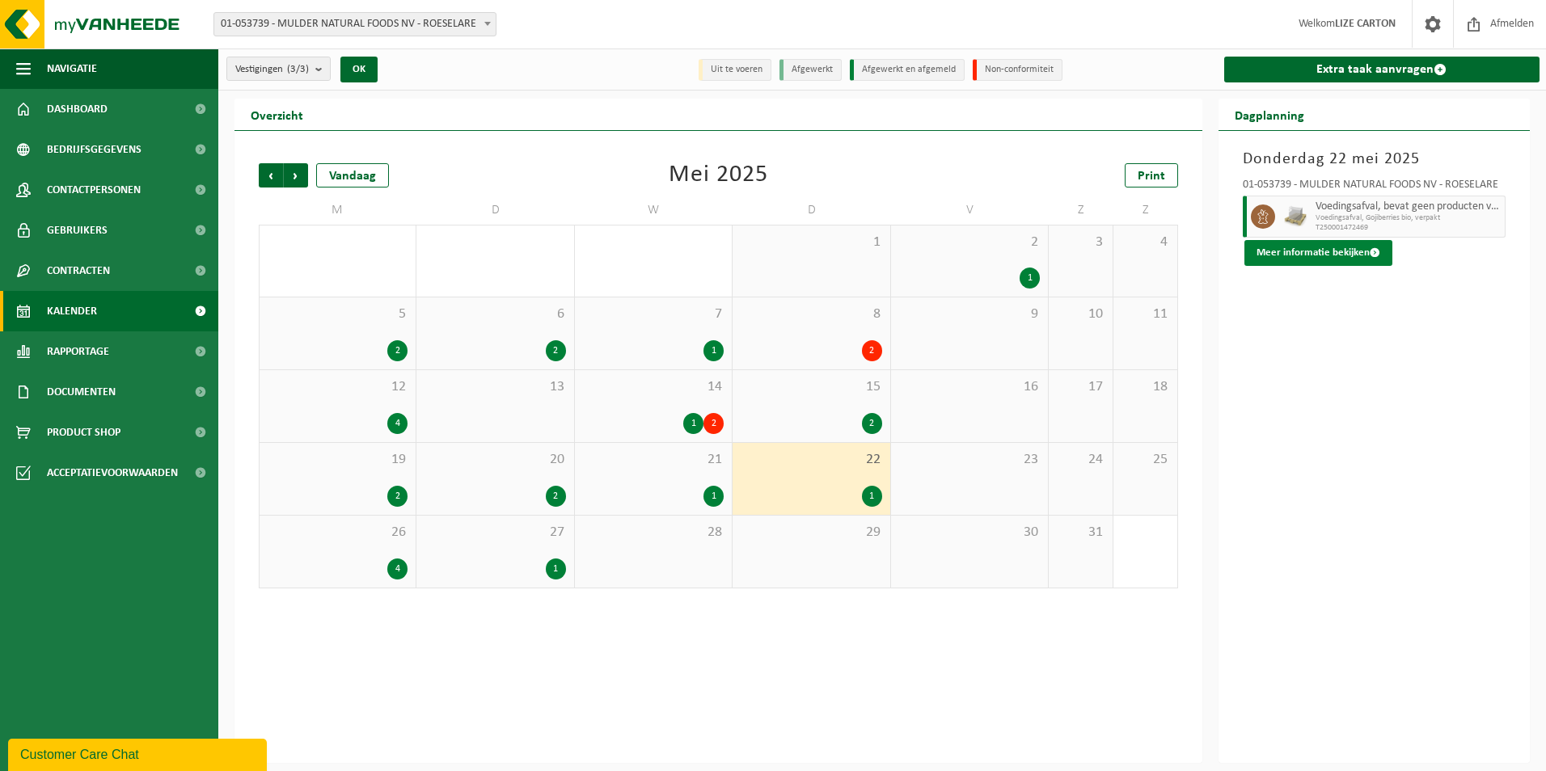
click at [1295, 251] on button "Meer informatie bekijken" at bounding box center [1319, 253] width 148 height 26
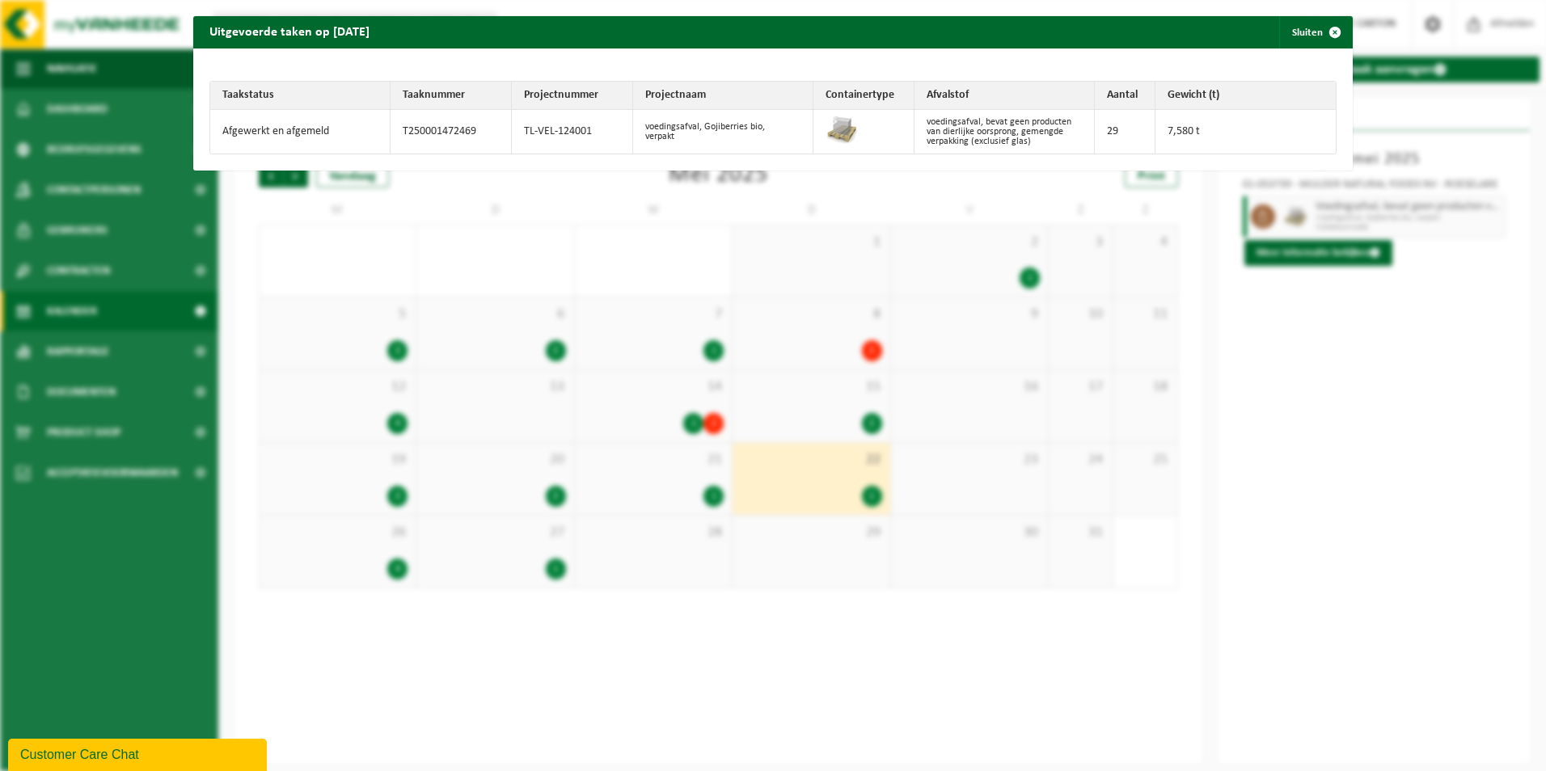
drag, startPoint x: 1336, startPoint y: 401, endPoint x: 993, endPoint y: 486, distance: 353.2
click at [1336, 401] on div "Uitgevoerde taken op [DATE] Sluiten Taakstatus Taaknummer Projectnummer Project…" at bounding box center [773, 385] width 1546 height 771
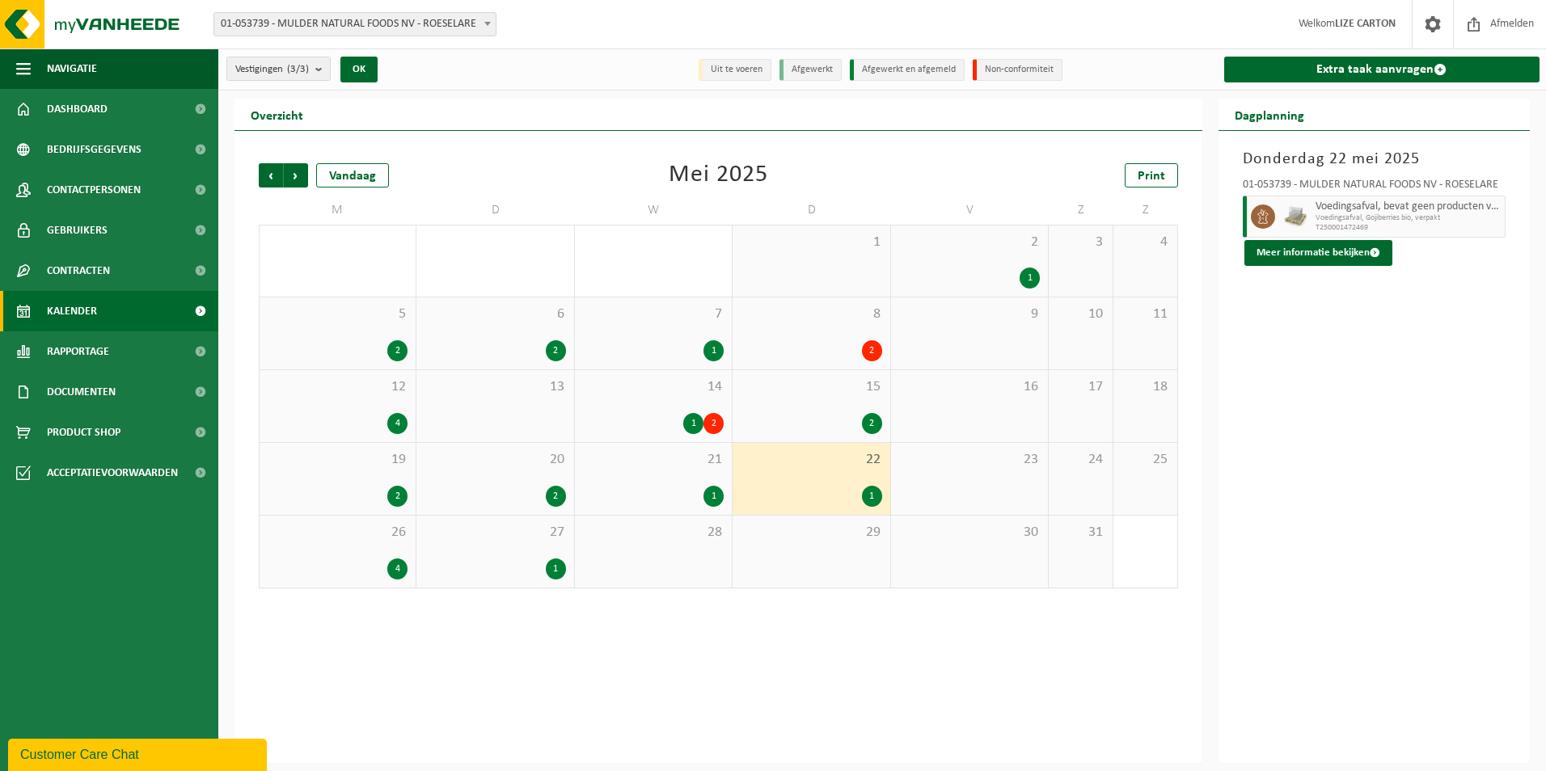
click at [366, 547] on div "26 4" at bounding box center [338, 552] width 156 height 72
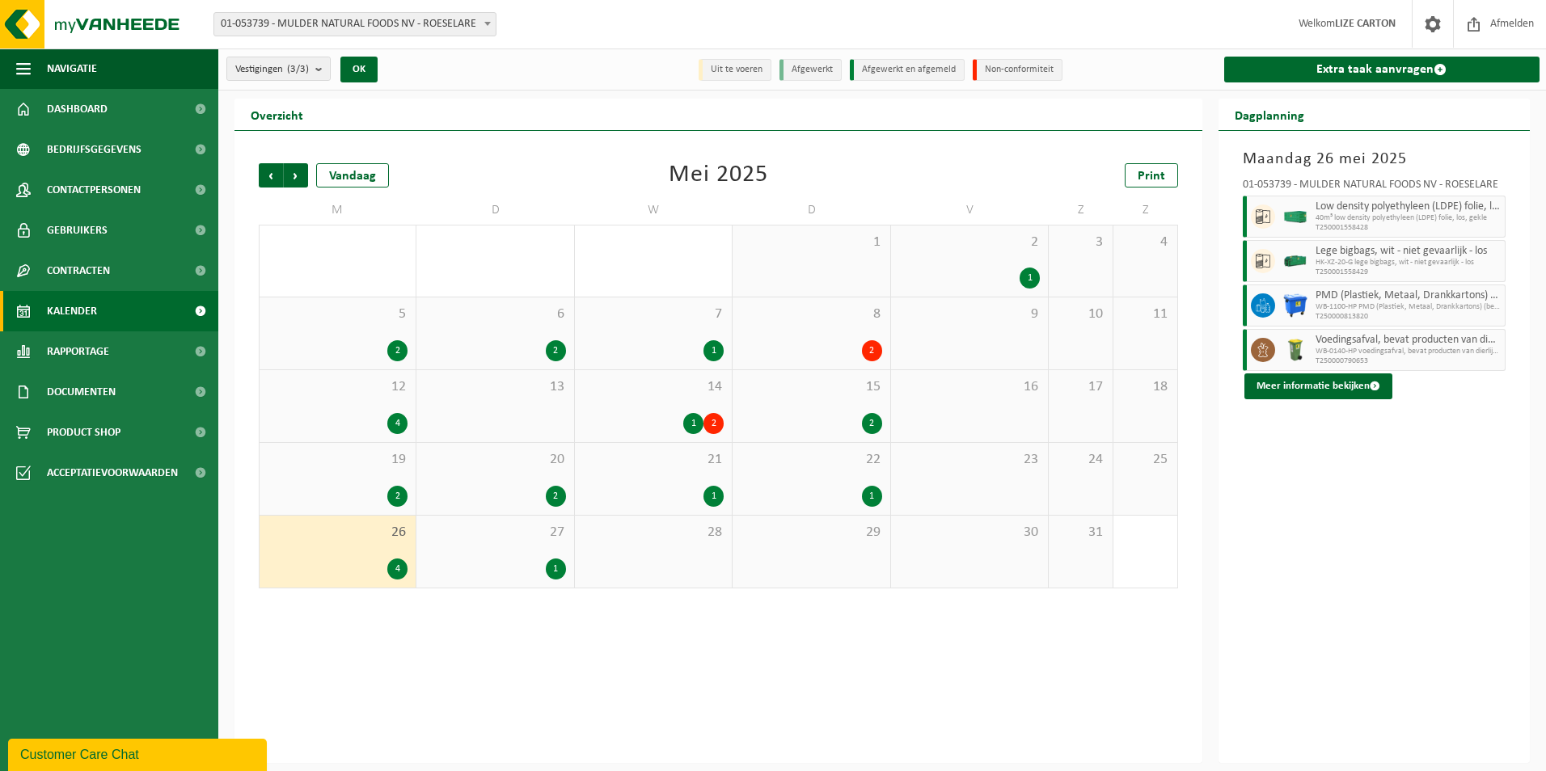
click at [527, 566] on div "1" at bounding box center [495, 569] width 141 height 21
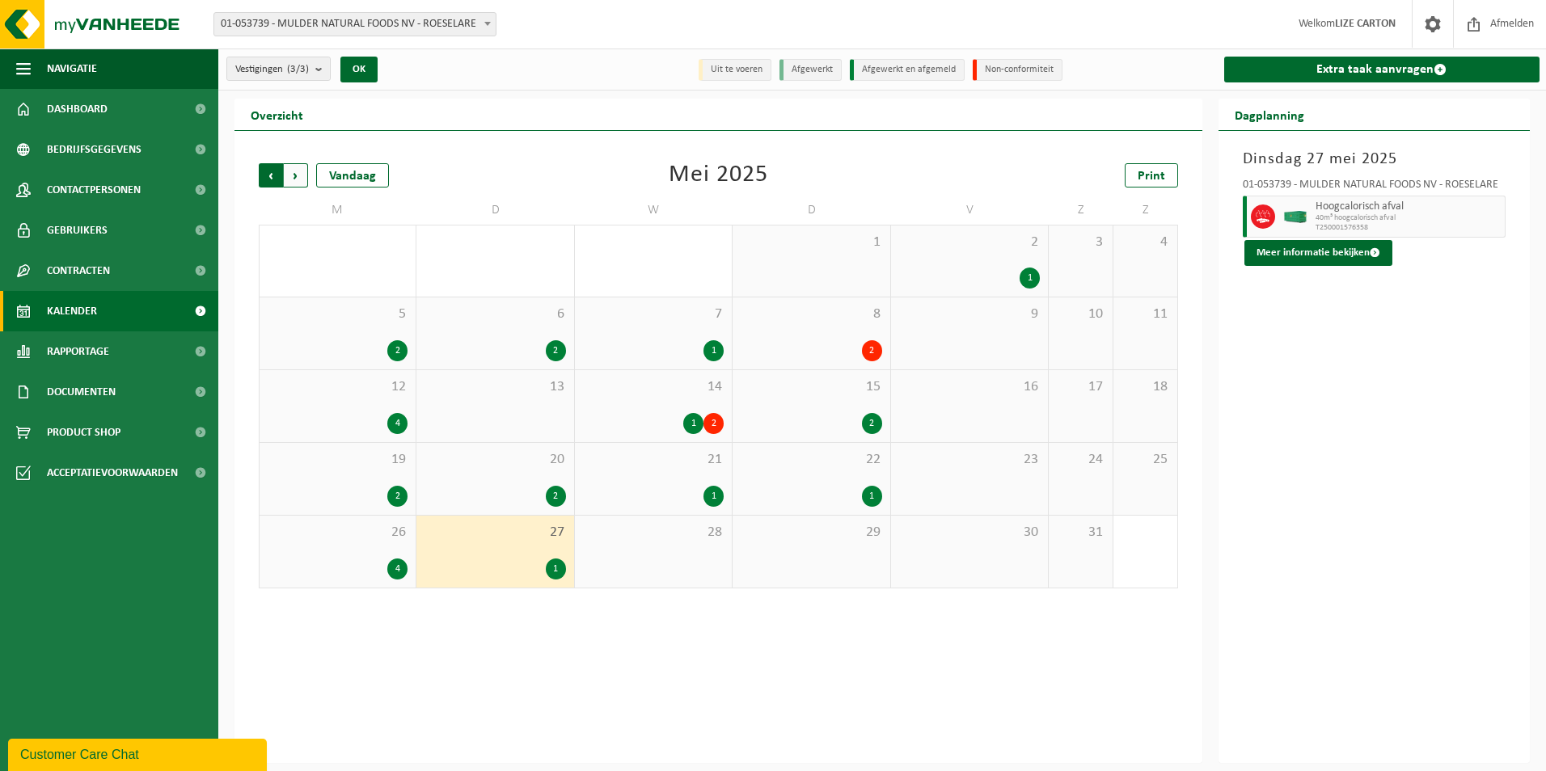
click at [302, 176] on span "Volgende" at bounding box center [296, 175] width 24 height 24
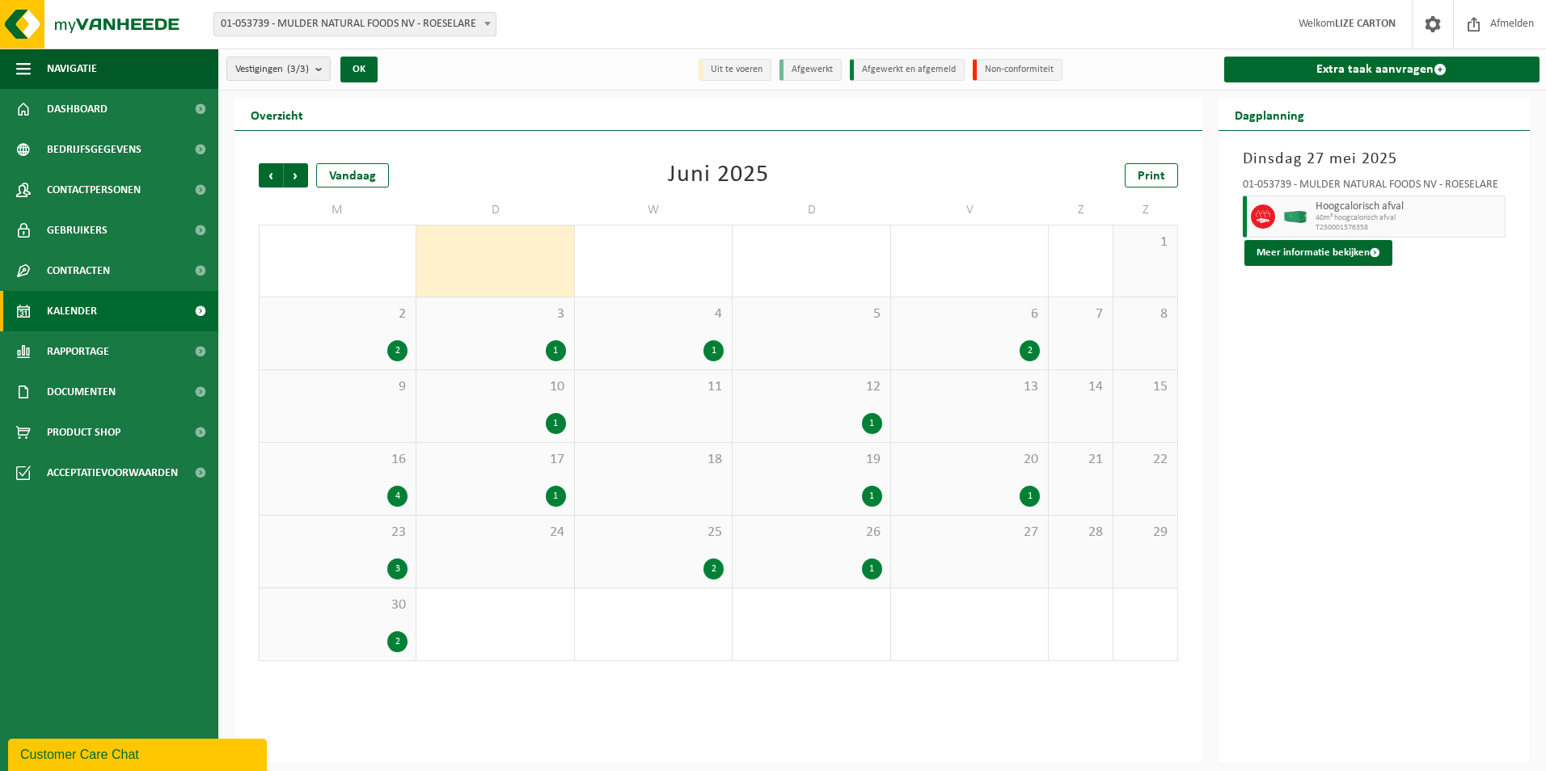
click at [357, 319] on span "2" at bounding box center [338, 315] width 140 height 18
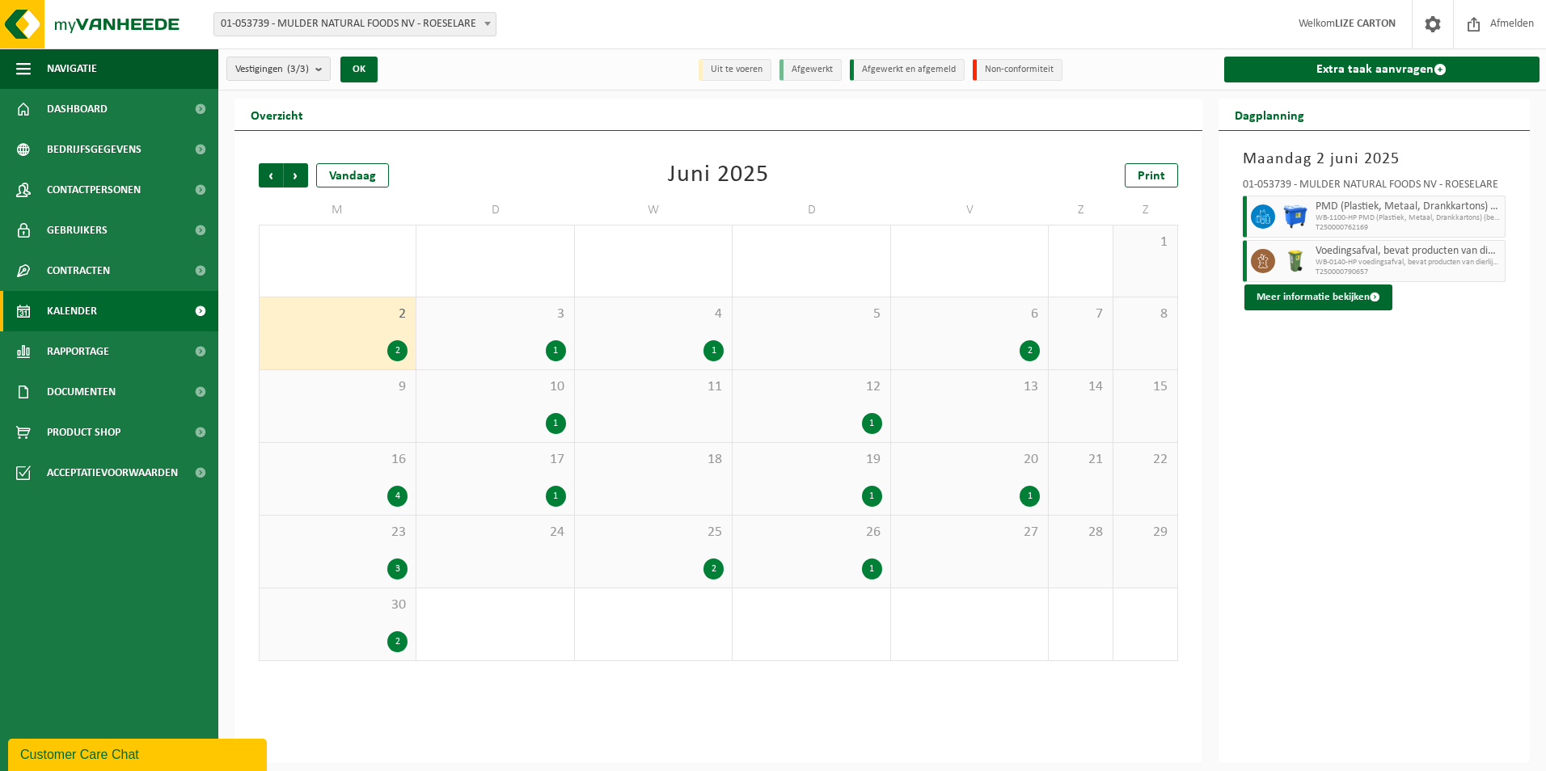
click at [507, 343] on div "1" at bounding box center [495, 350] width 141 height 21
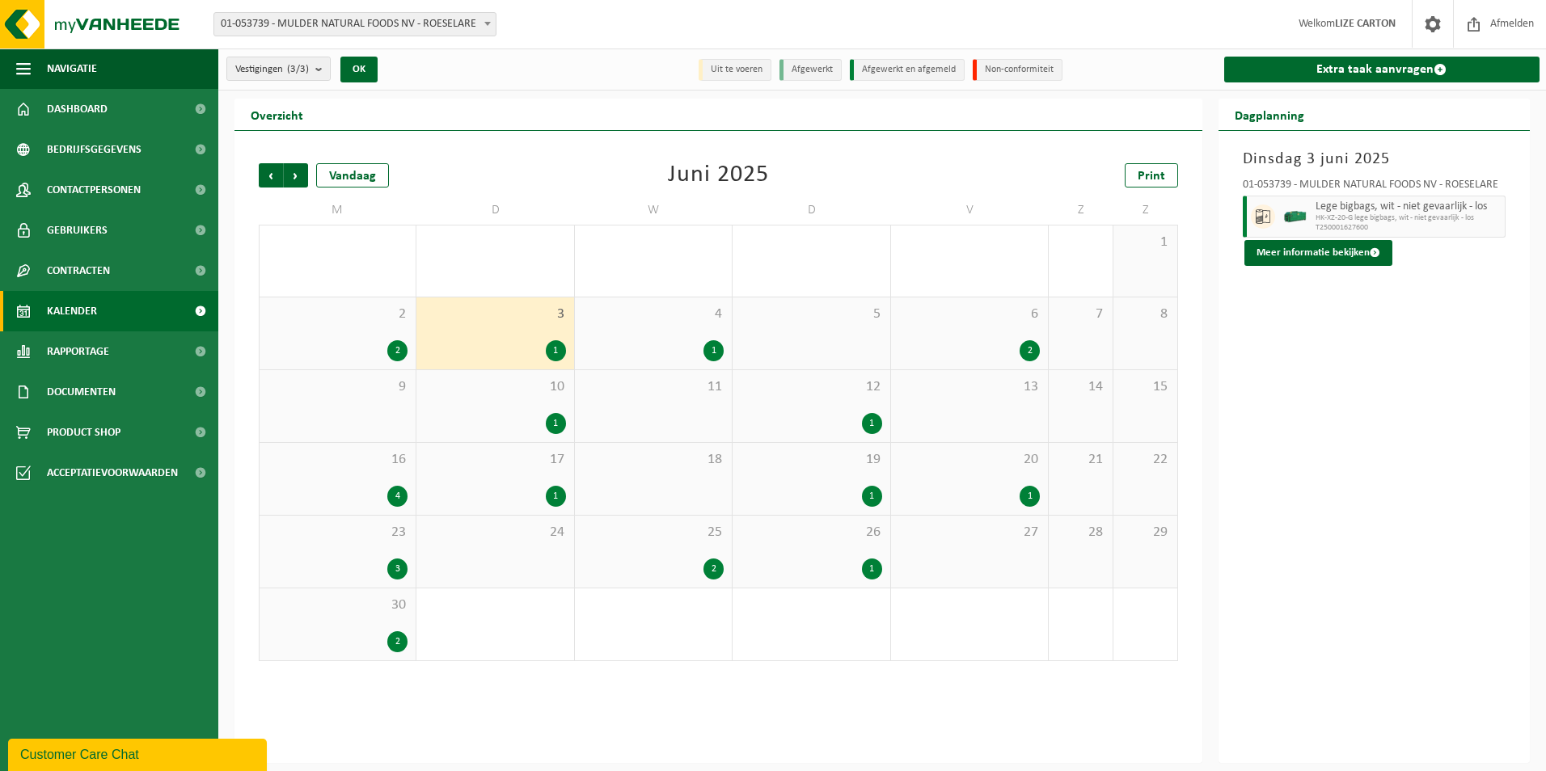
click at [687, 340] on div "1" at bounding box center [653, 350] width 141 height 21
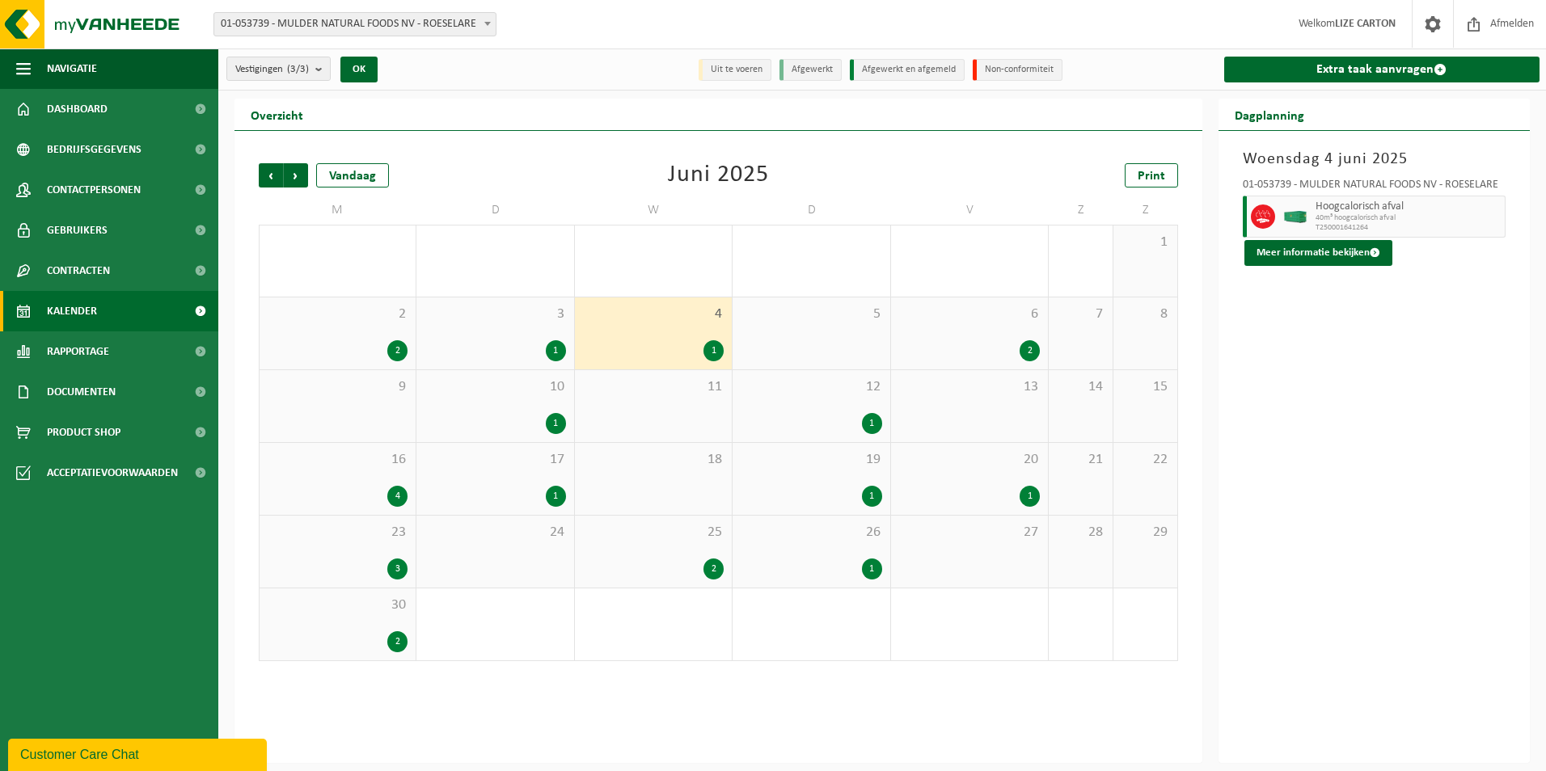
click at [969, 336] on div "6 2" at bounding box center [969, 334] width 157 height 72
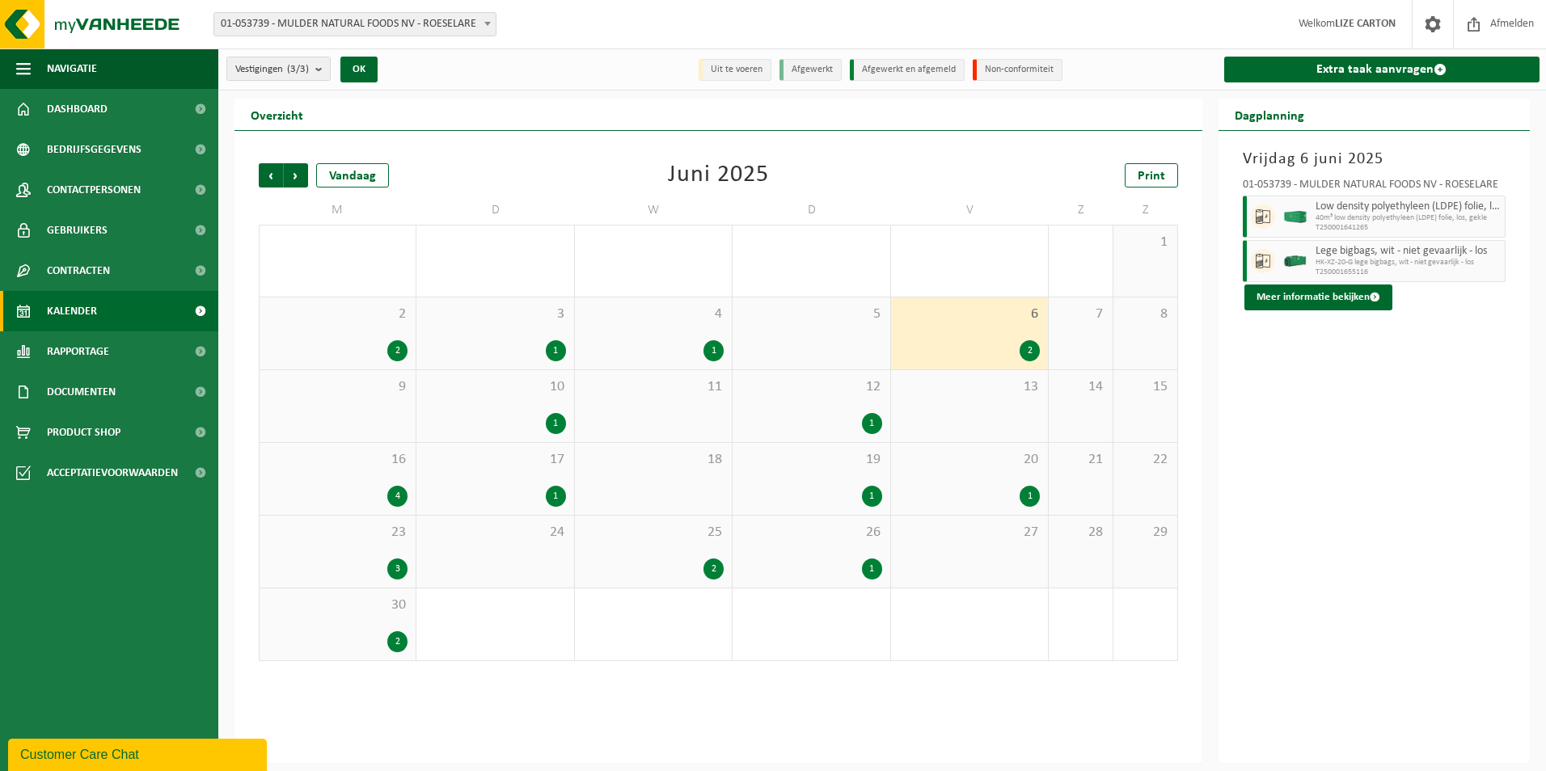
click at [523, 403] on div "10 1" at bounding box center [494, 406] width 157 height 72
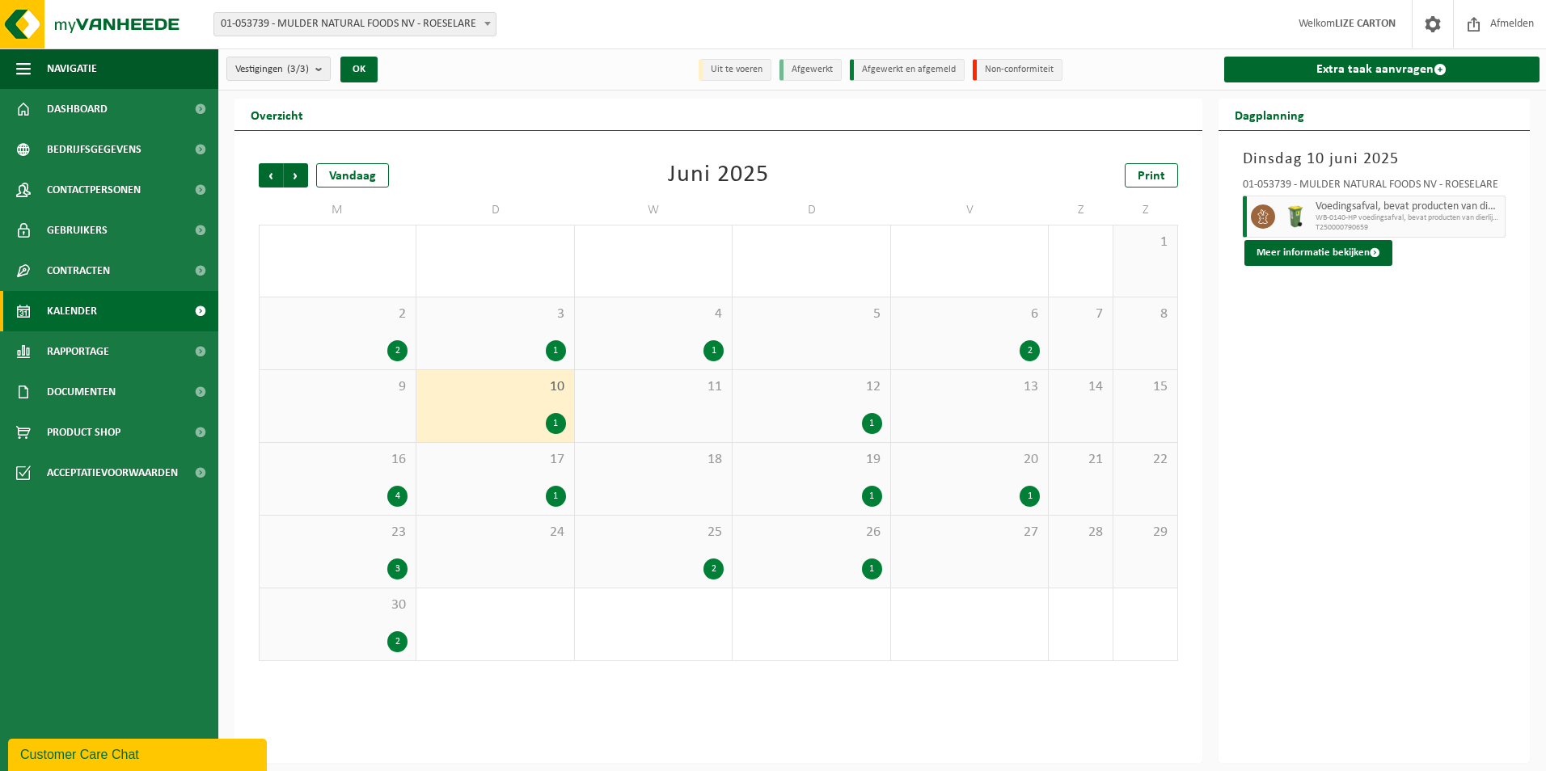
click at [827, 408] on div "12 1" at bounding box center [811, 406] width 157 height 72
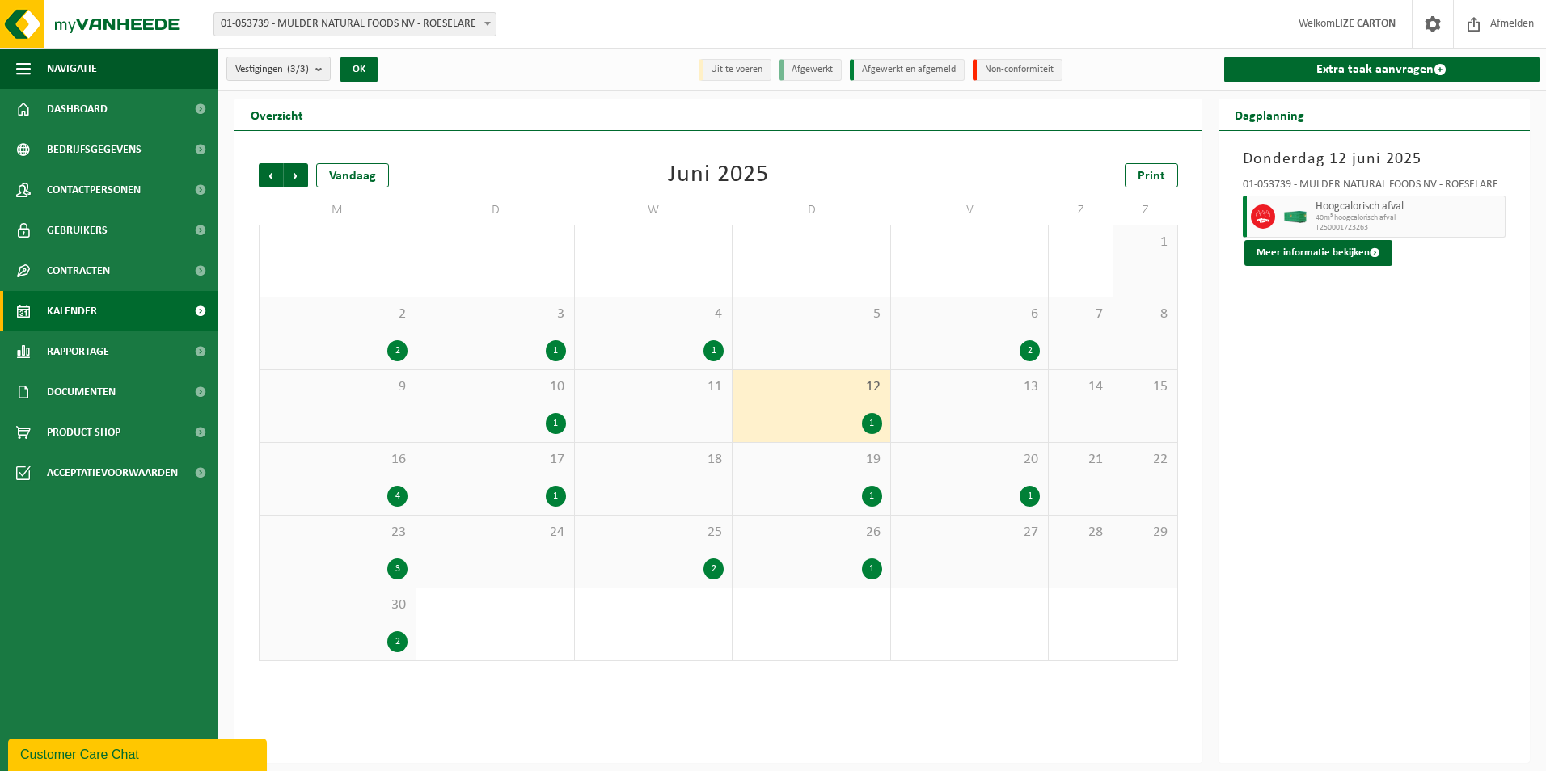
click at [500, 408] on div "10 1" at bounding box center [494, 406] width 157 height 72
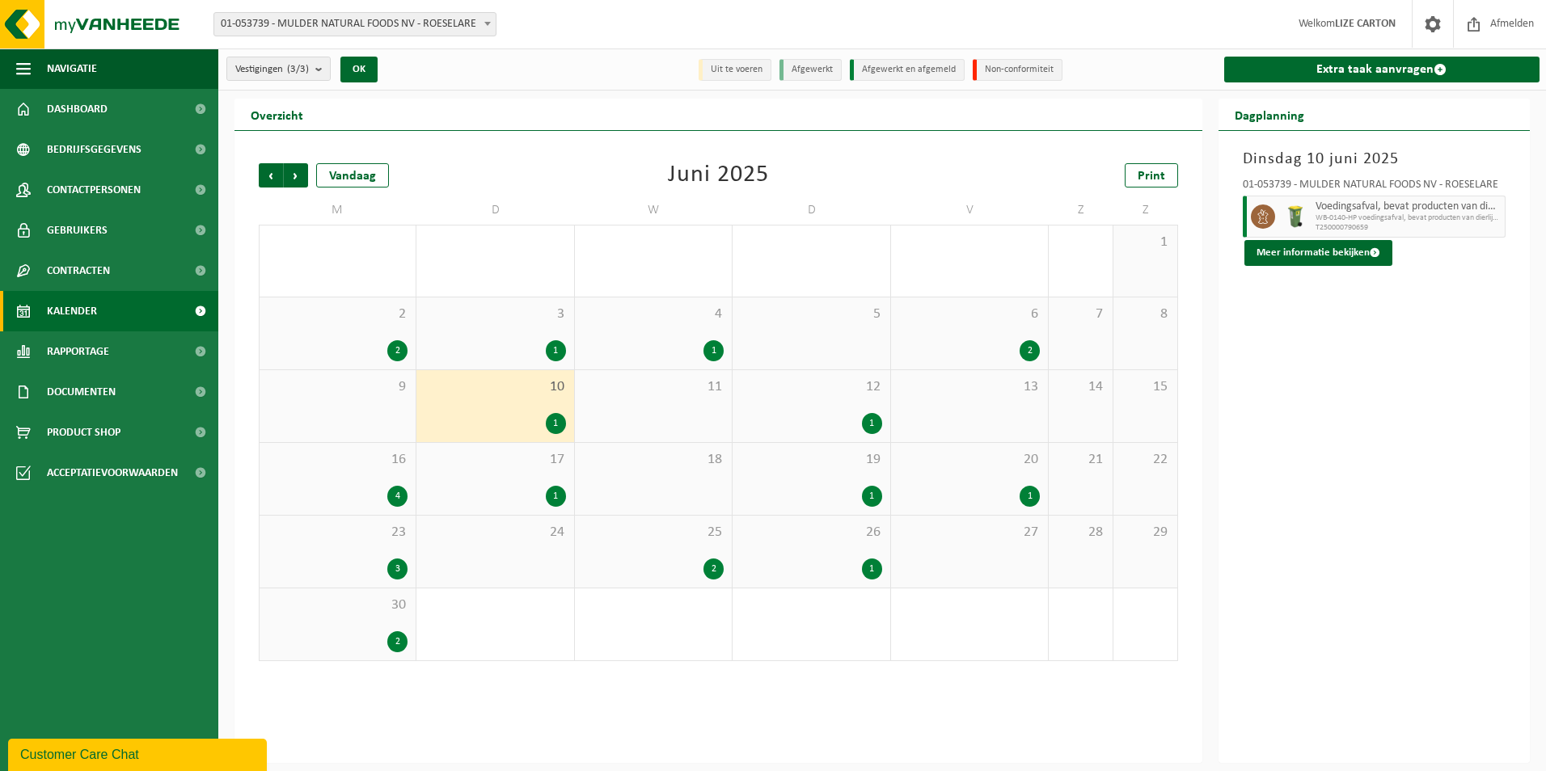
click at [820, 420] on div "1" at bounding box center [811, 423] width 141 height 21
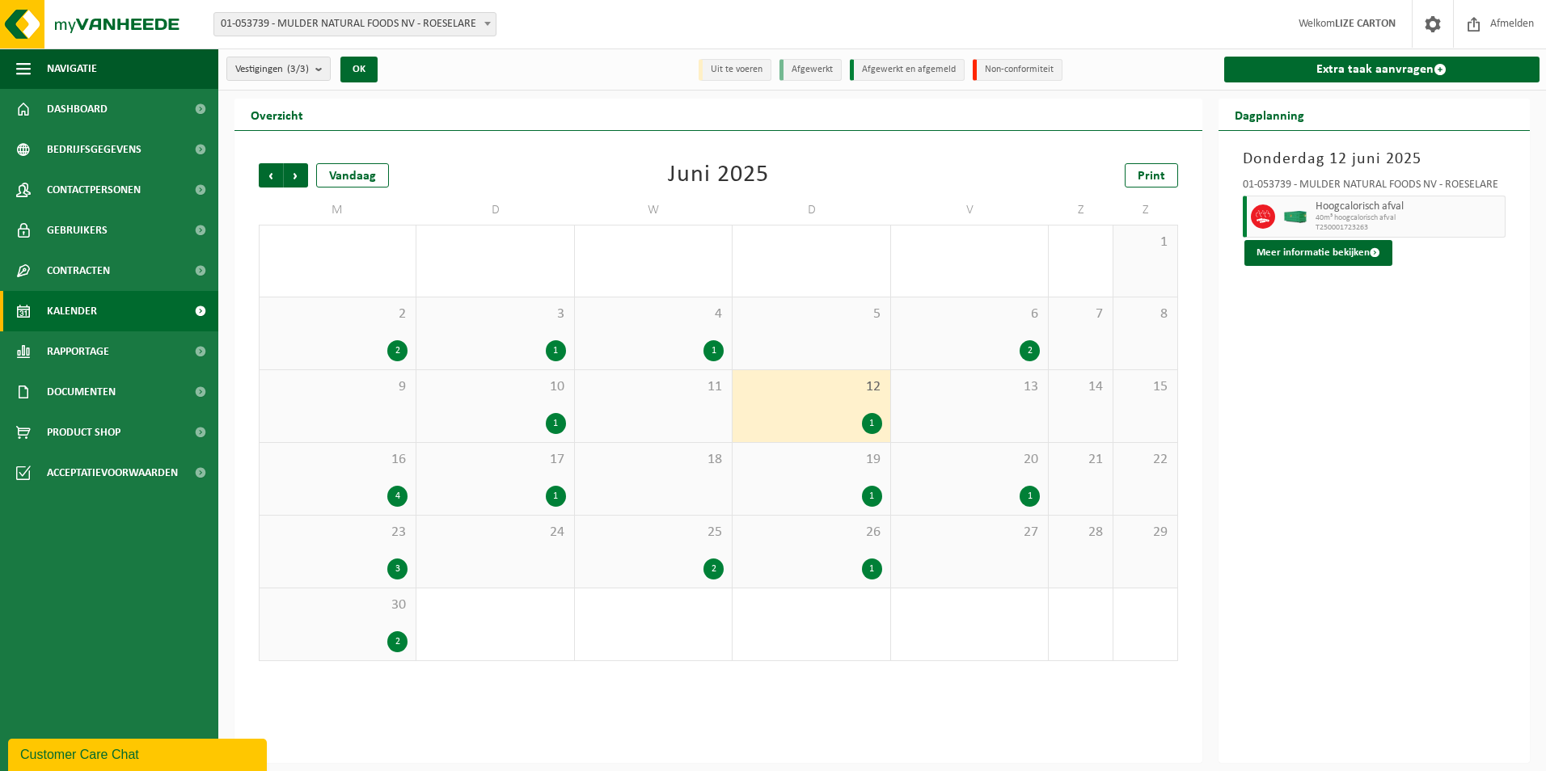
click at [408, 483] on div "16 4" at bounding box center [338, 479] width 156 height 72
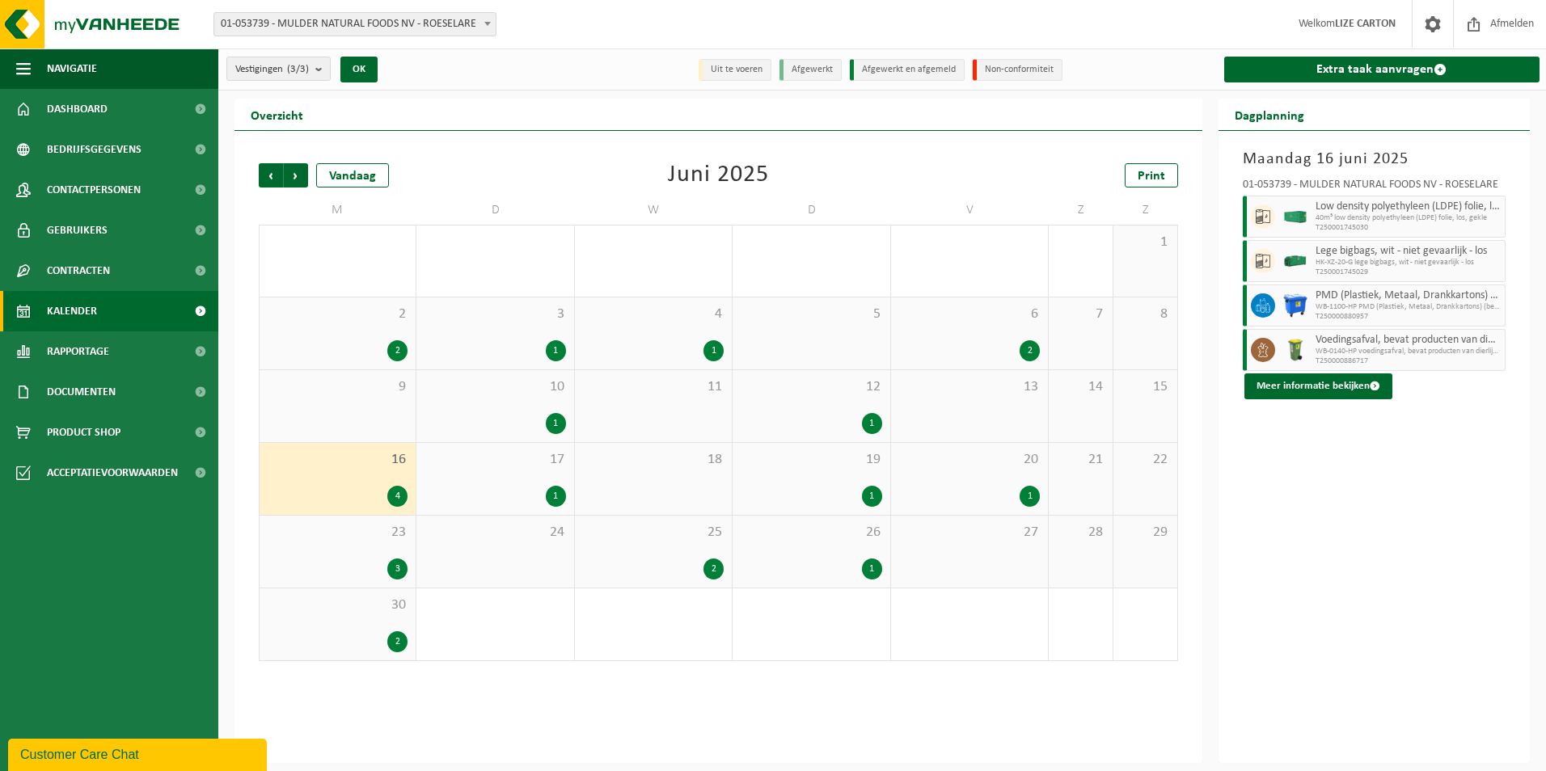
click at [513, 471] on div "17 1" at bounding box center [494, 479] width 157 height 72
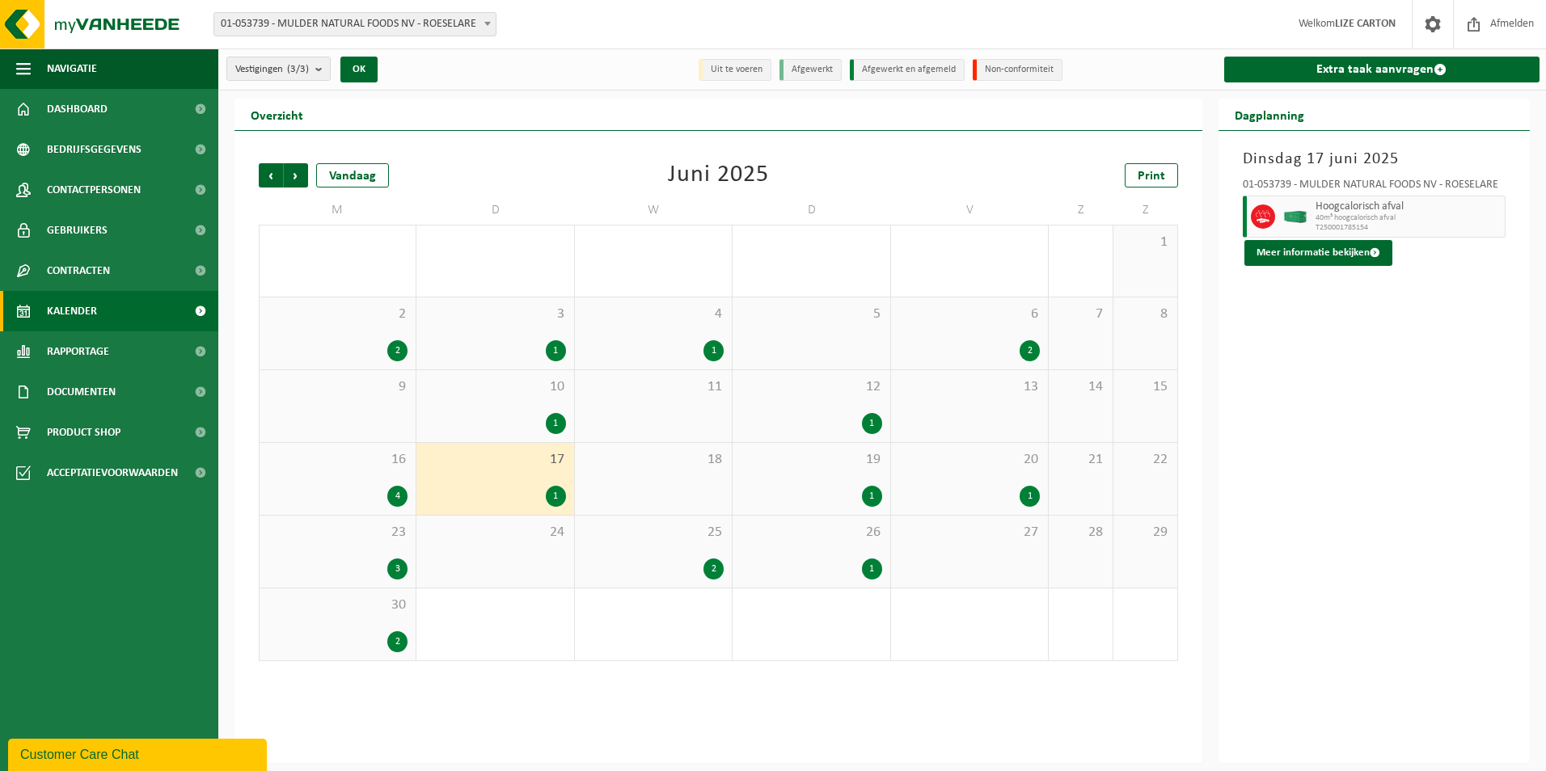
click at [845, 492] on div "1" at bounding box center [811, 496] width 141 height 21
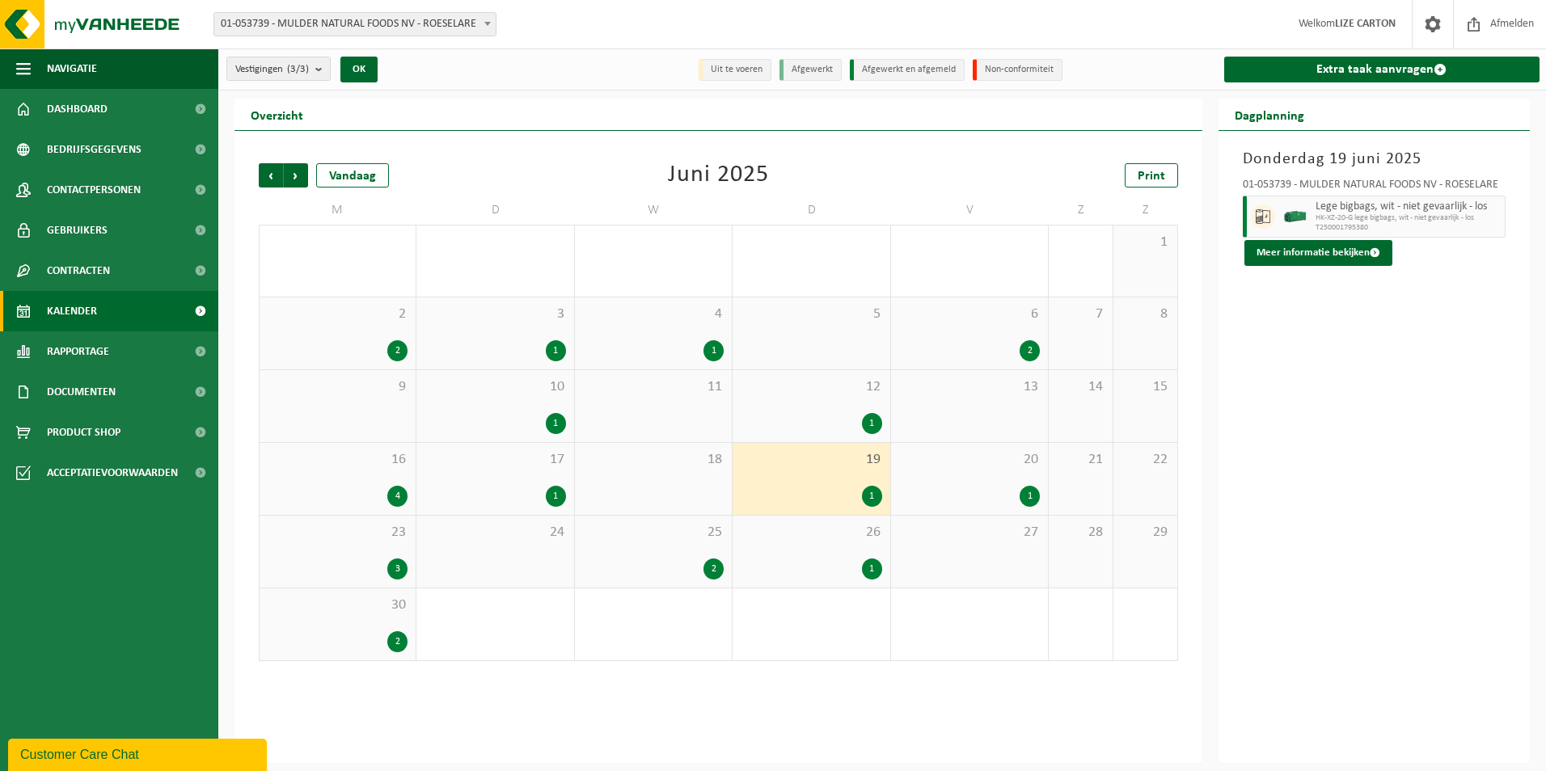
click at [987, 486] on div "1" at bounding box center [969, 496] width 141 height 21
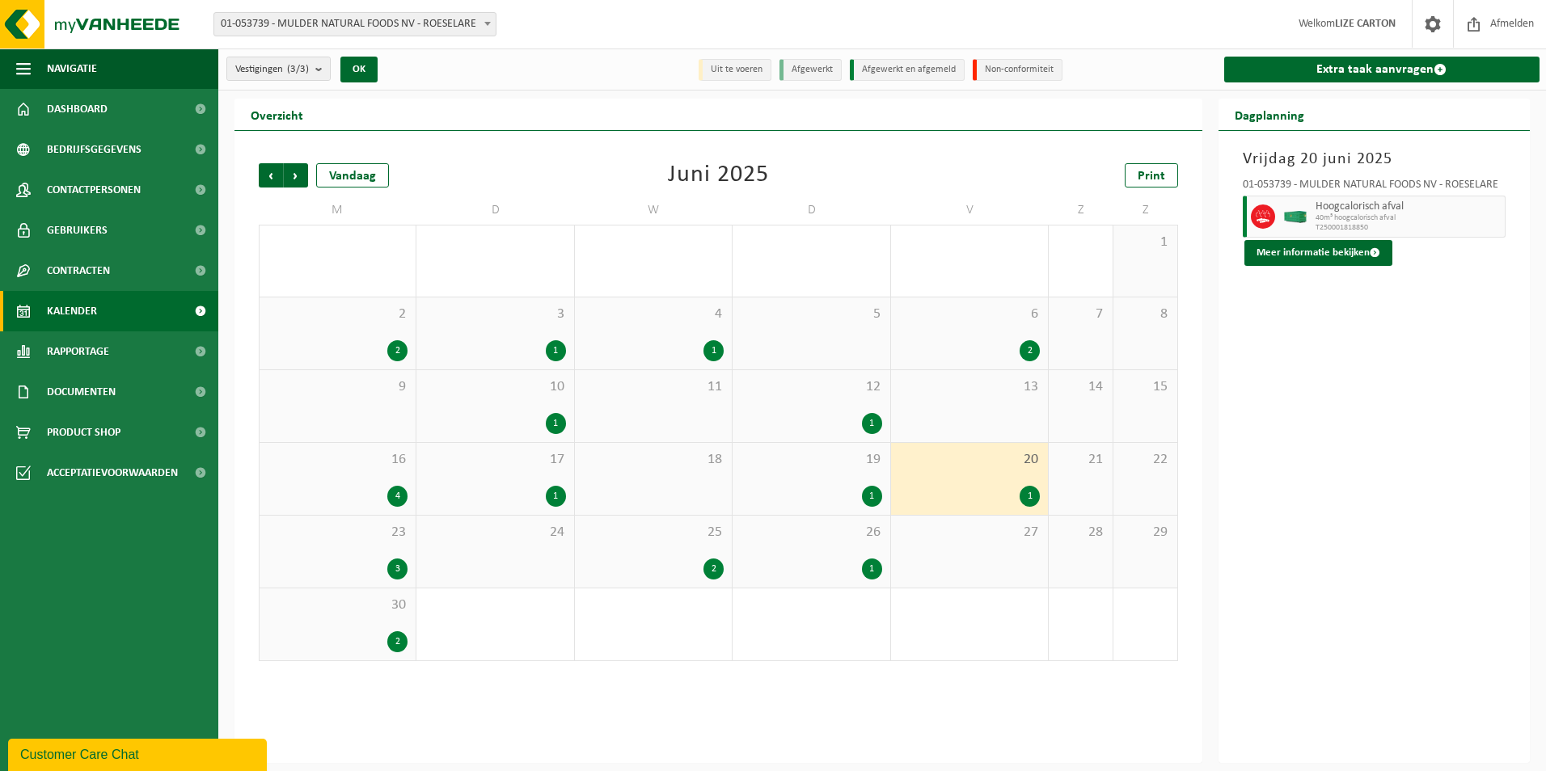
click at [390, 548] on div "23 3" at bounding box center [338, 552] width 156 height 72
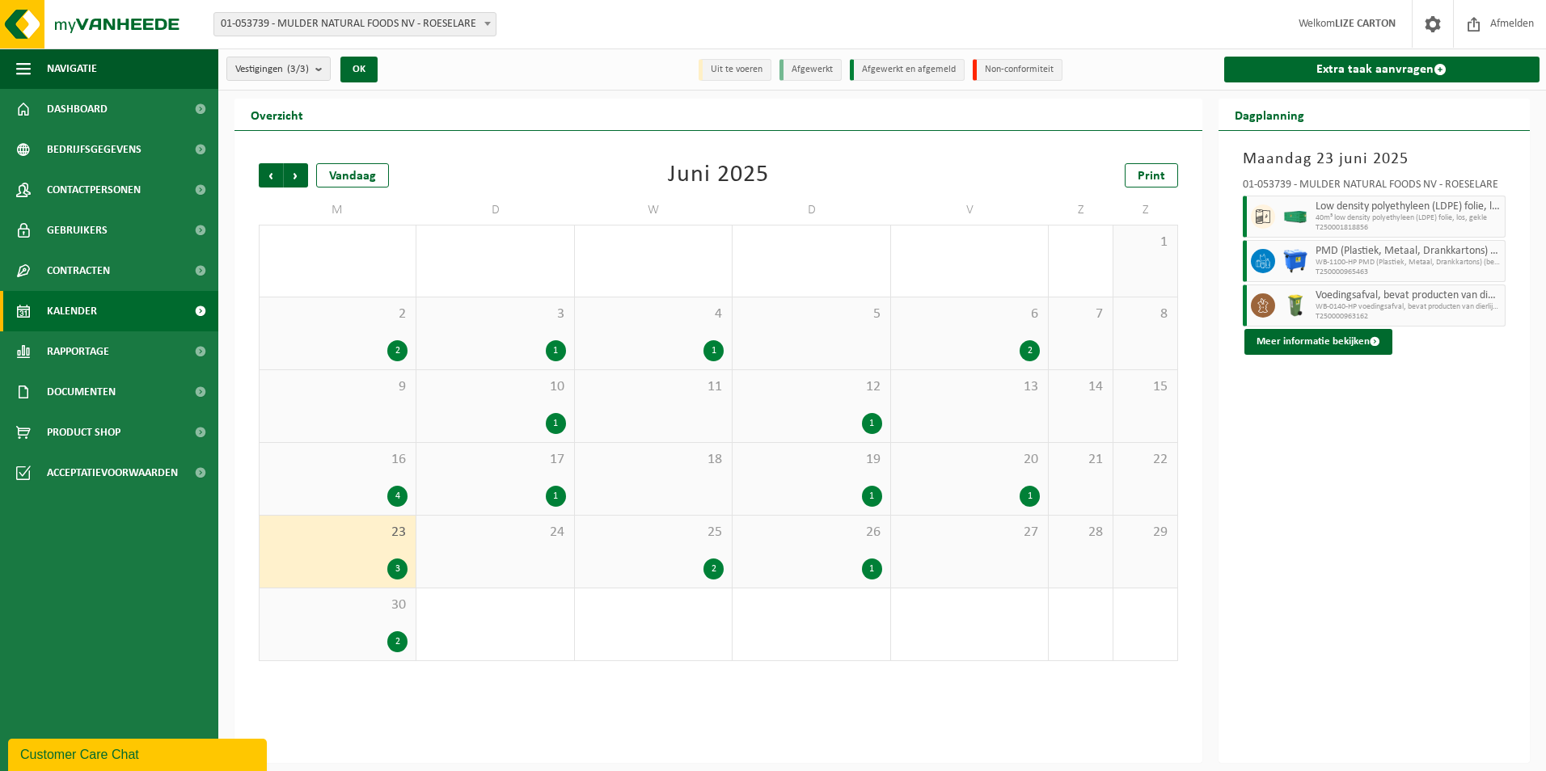
click at [661, 544] on div "25 2" at bounding box center [653, 552] width 157 height 72
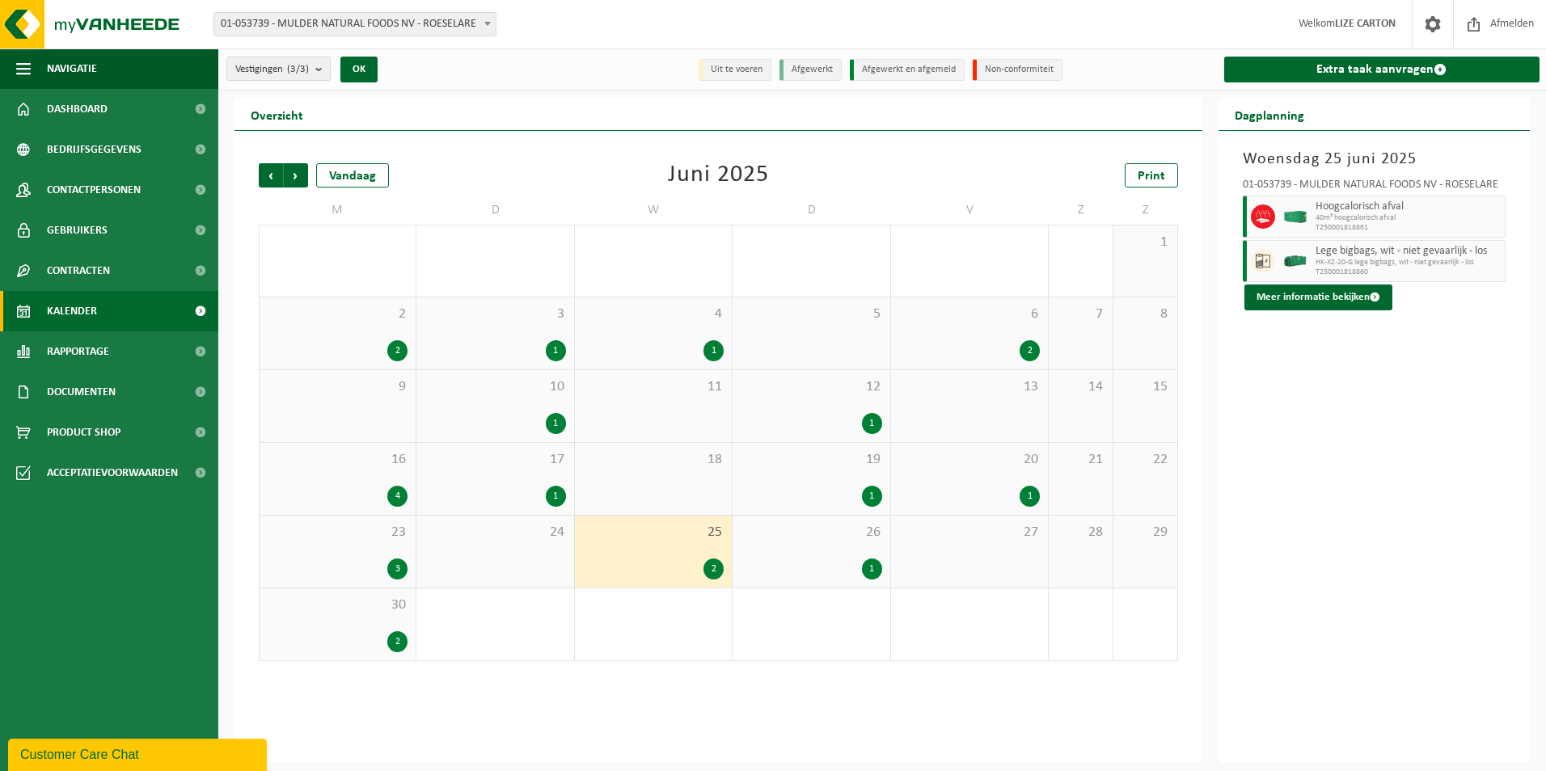
click at [845, 536] on span "26" at bounding box center [811, 533] width 141 height 18
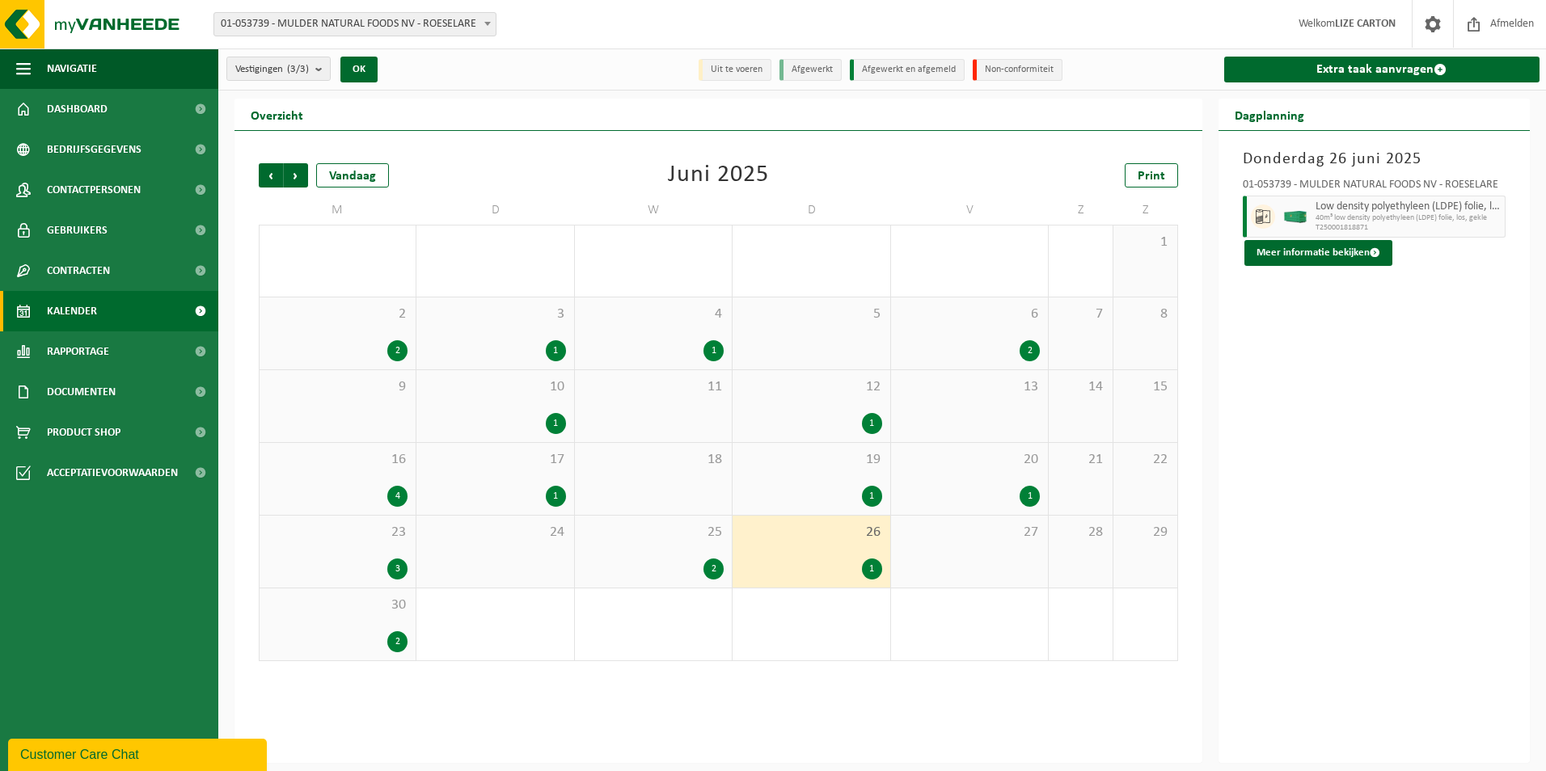
click at [356, 594] on div "30 2" at bounding box center [338, 625] width 156 height 72
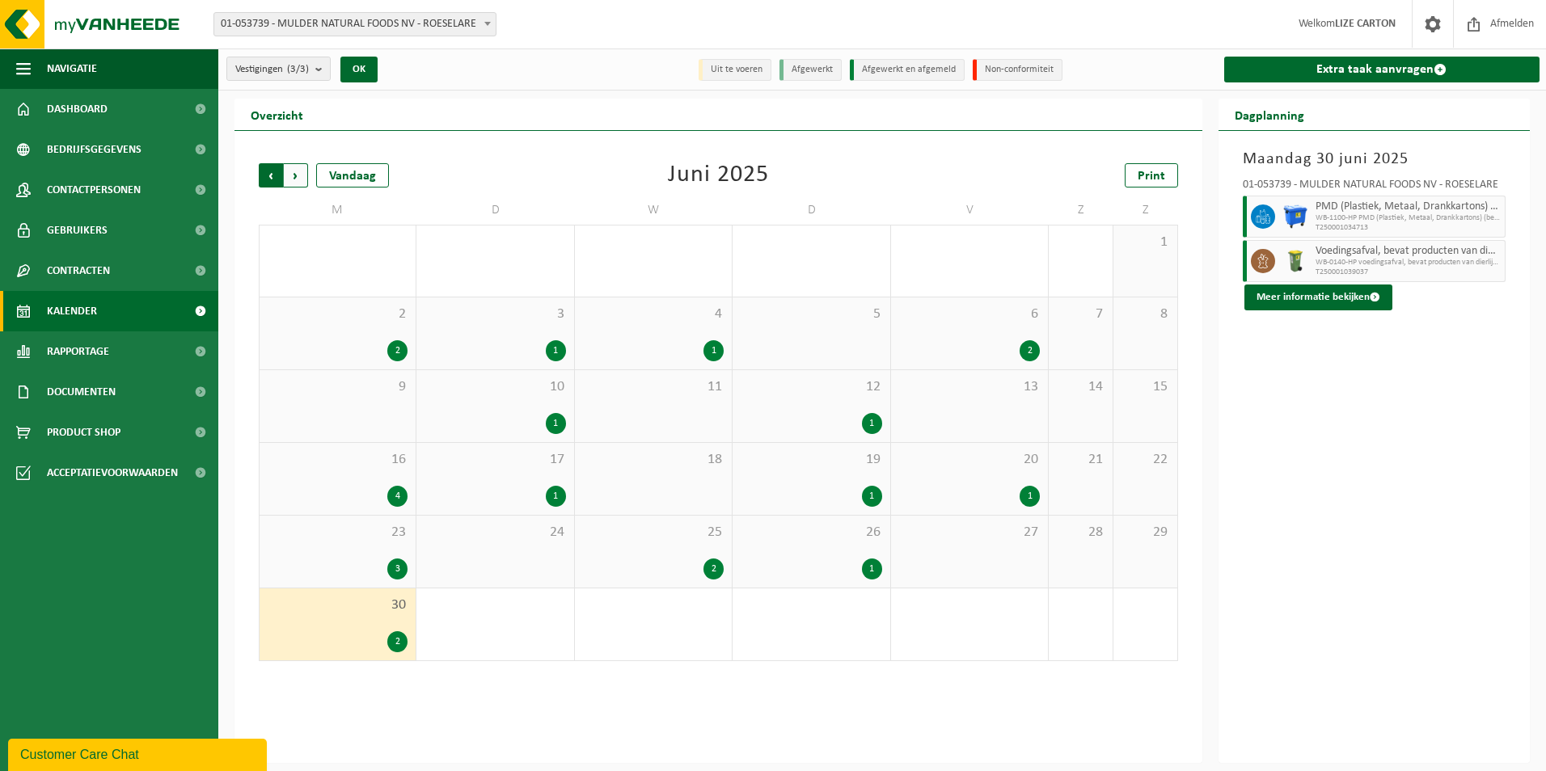
click at [298, 180] on span "Volgende" at bounding box center [296, 175] width 24 height 24
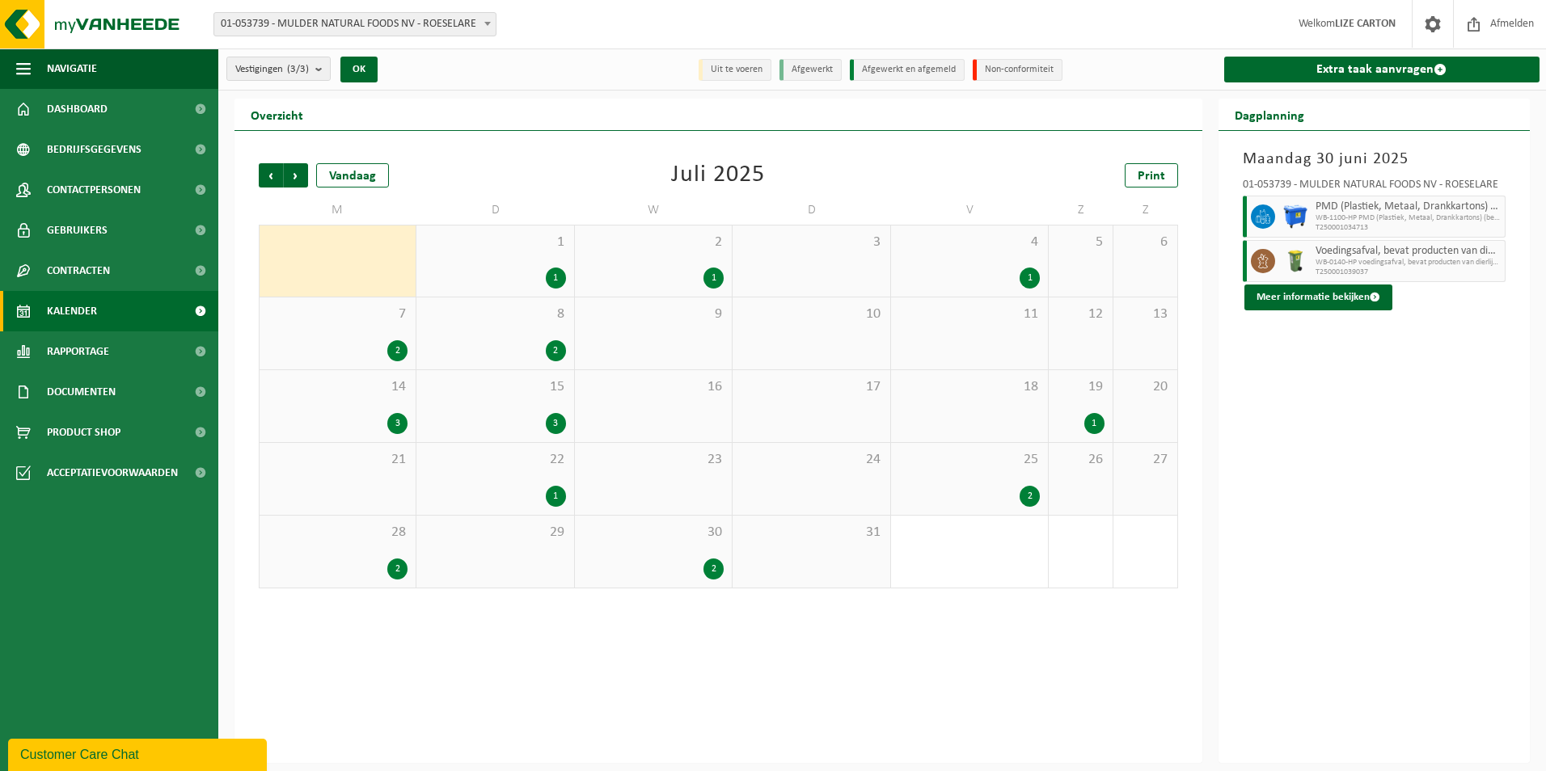
click at [554, 256] on div "1 1" at bounding box center [494, 261] width 157 height 71
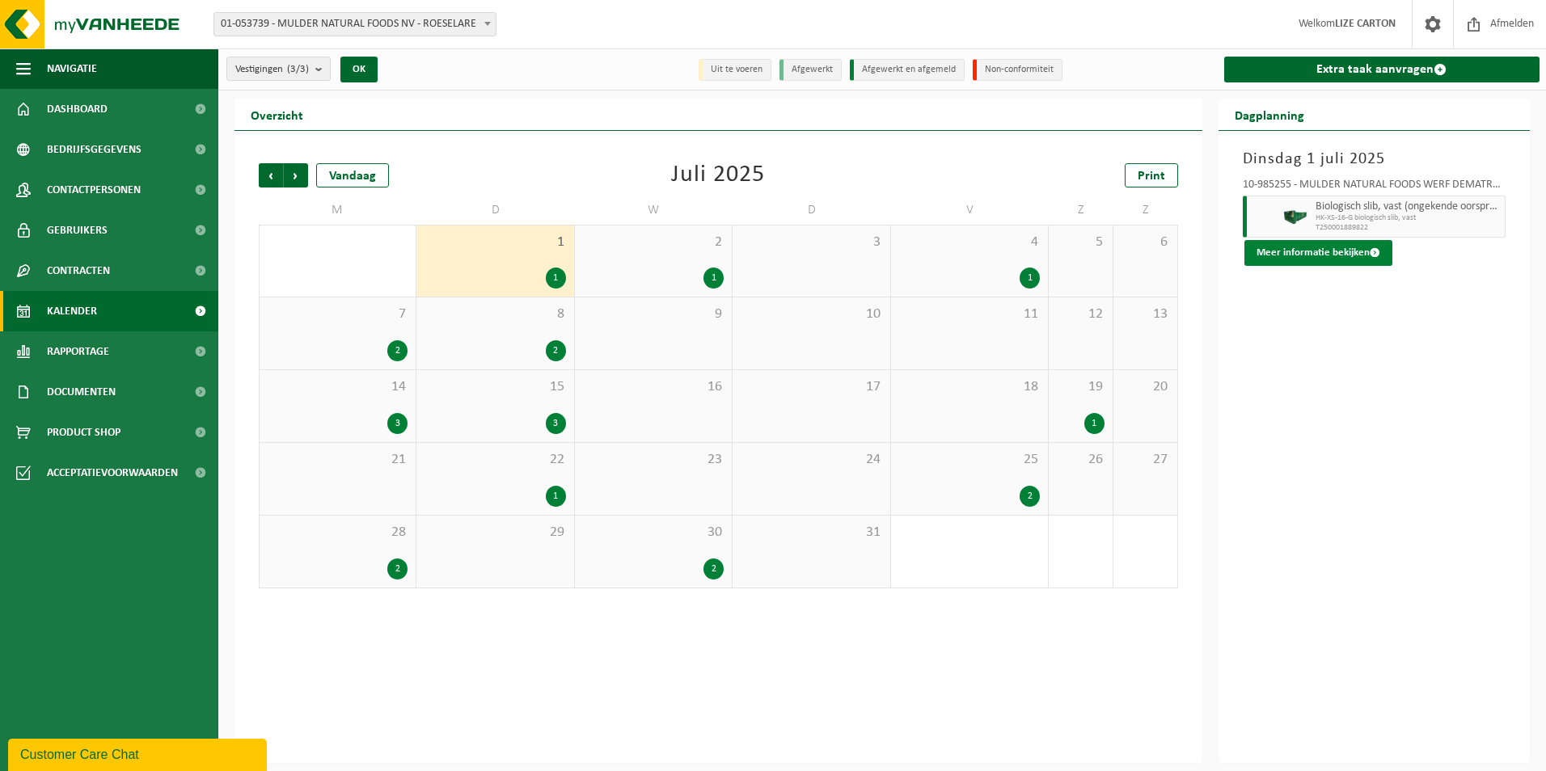
click at [1318, 249] on button "Meer informatie bekijken" at bounding box center [1319, 253] width 148 height 26
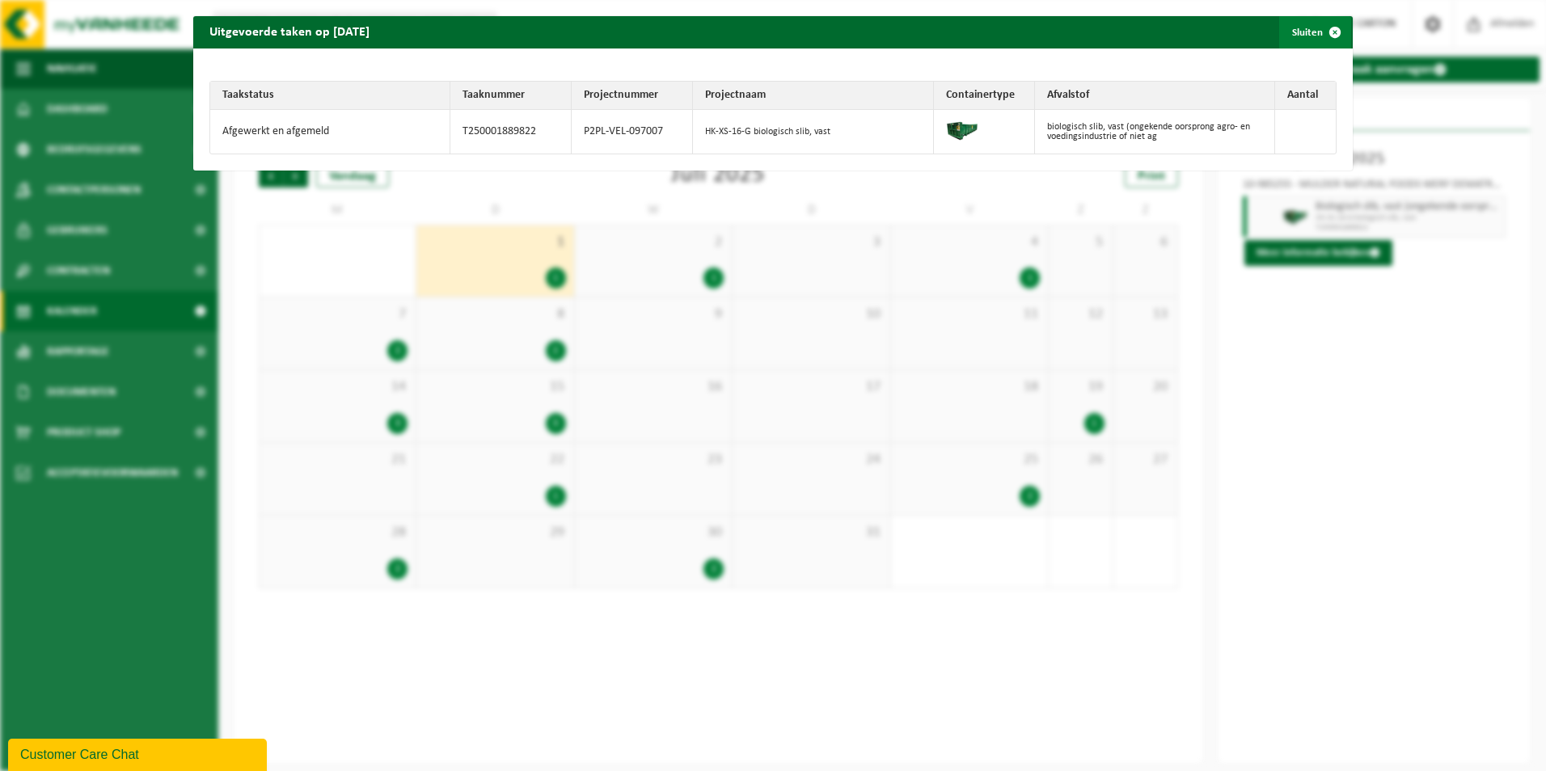
click at [1307, 36] on button "Sluiten" at bounding box center [1315, 32] width 72 height 32
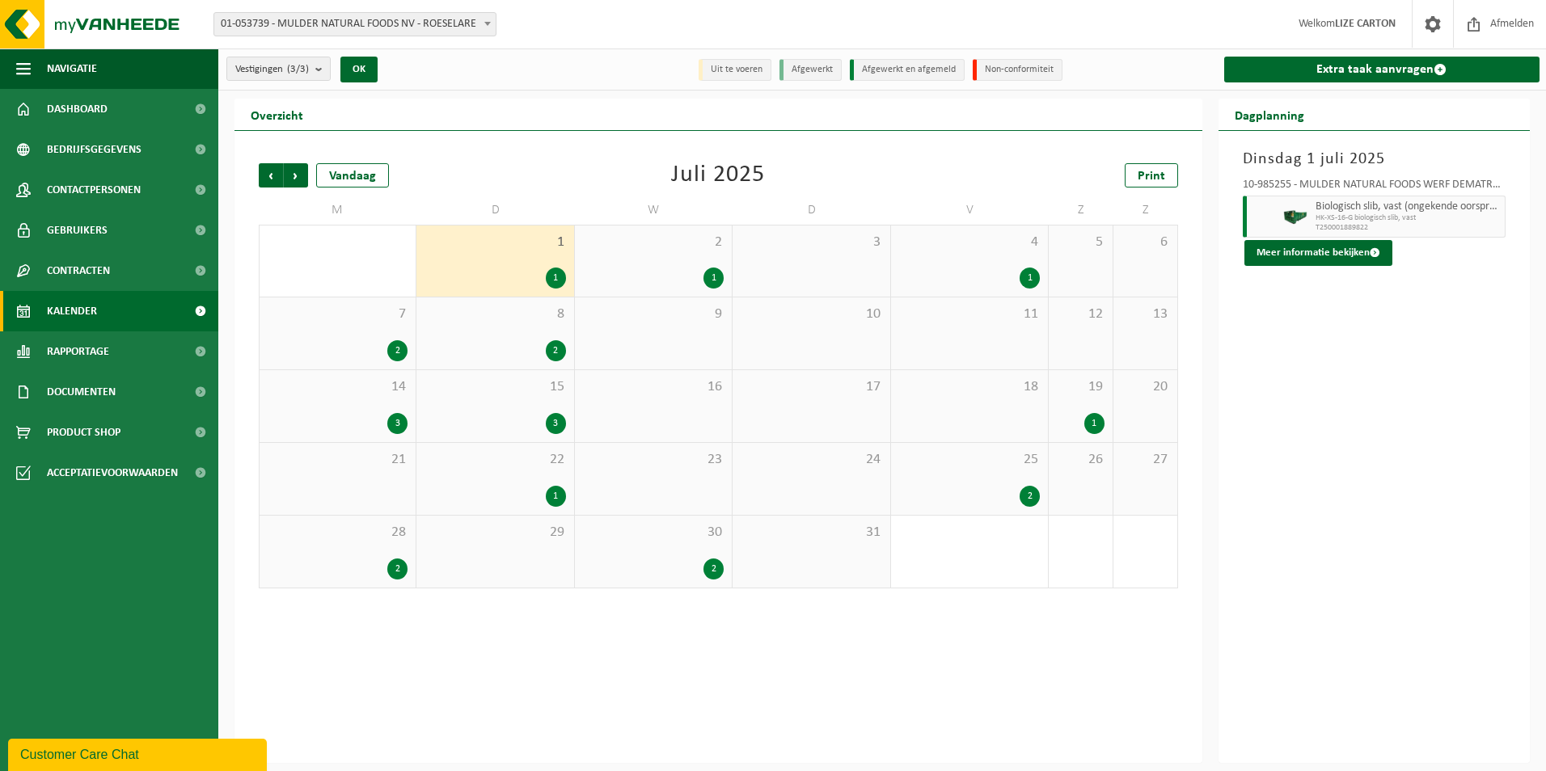
click at [666, 264] on div "2 1" at bounding box center [653, 261] width 157 height 71
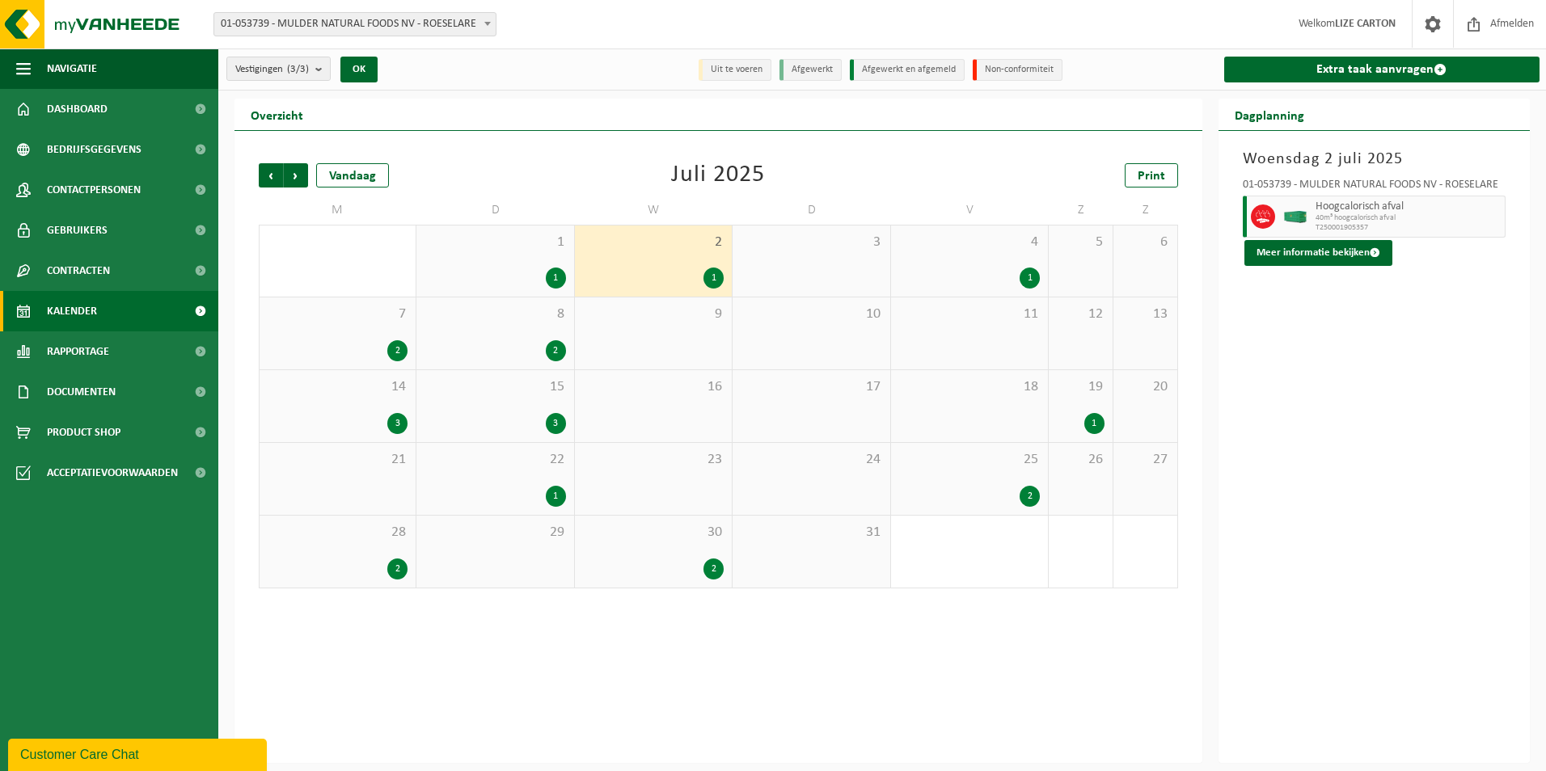
click at [1004, 257] on div "4 1" at bounding box center [969, 261] width 157 height 71
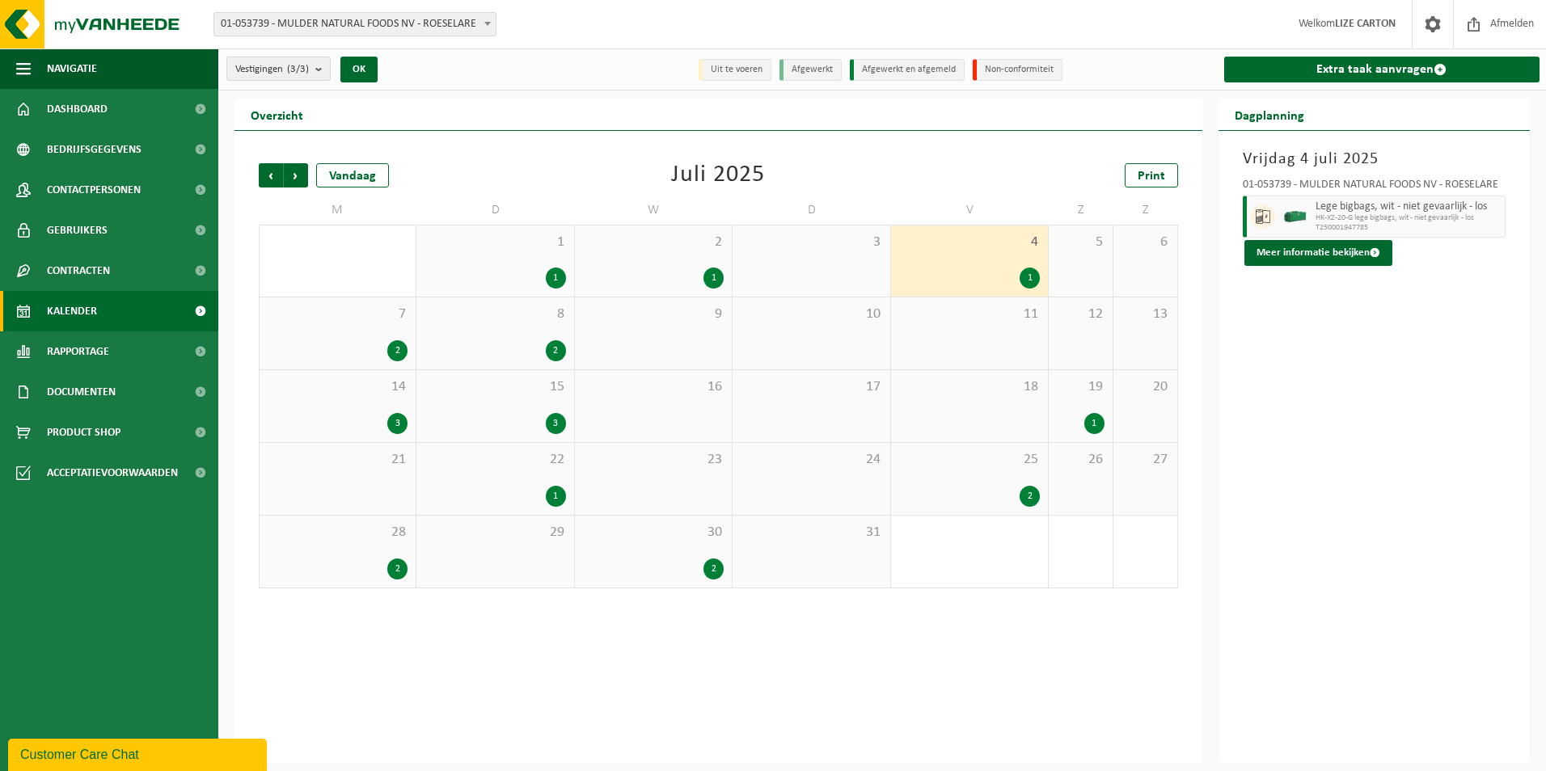
click at [378, 341] on div "2" at bounding box center [338, 350] width 140 height 21
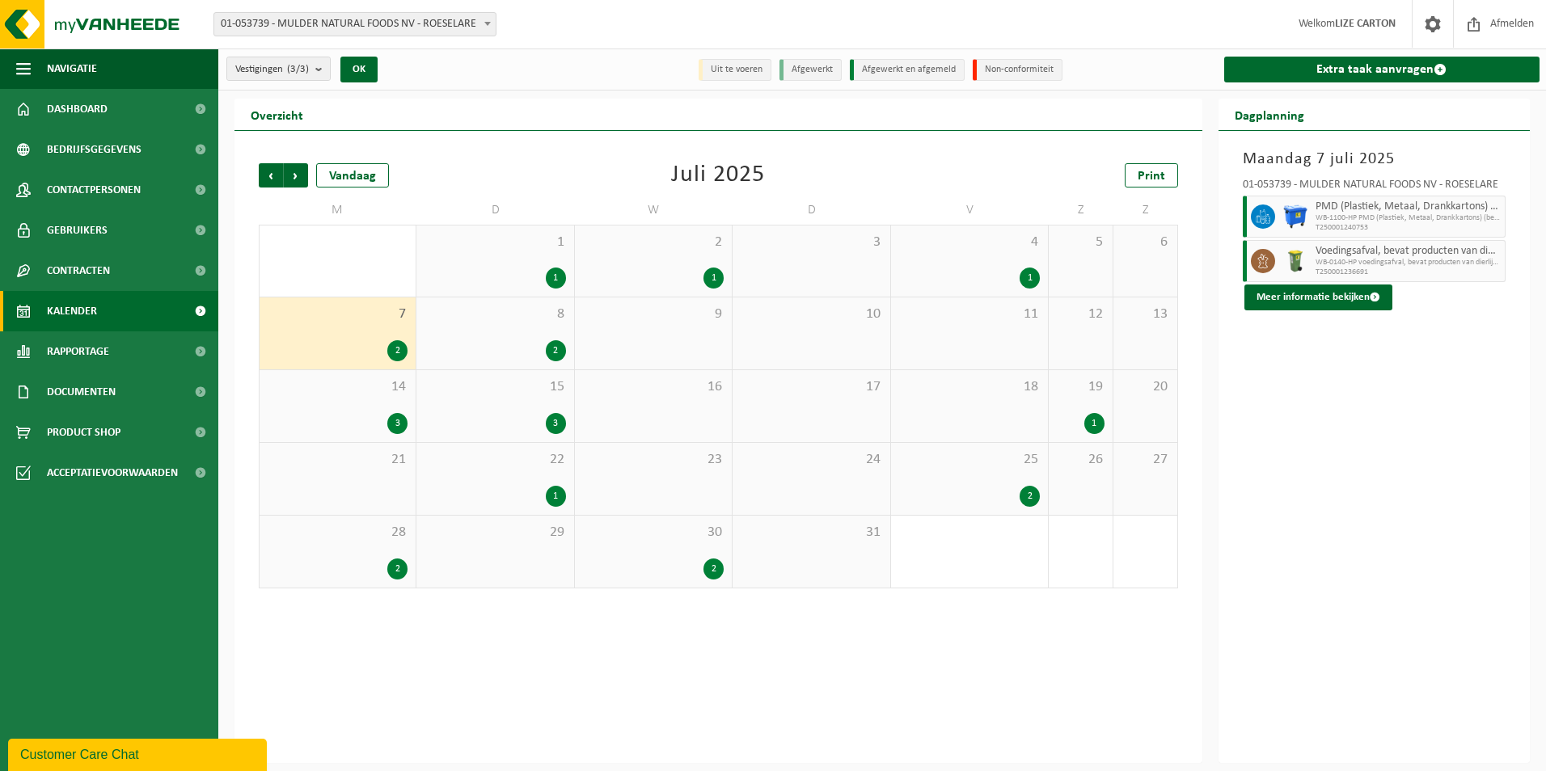
click at [464, 329] on div "8 2" at bounding box center [494, 334] width 157 height 72
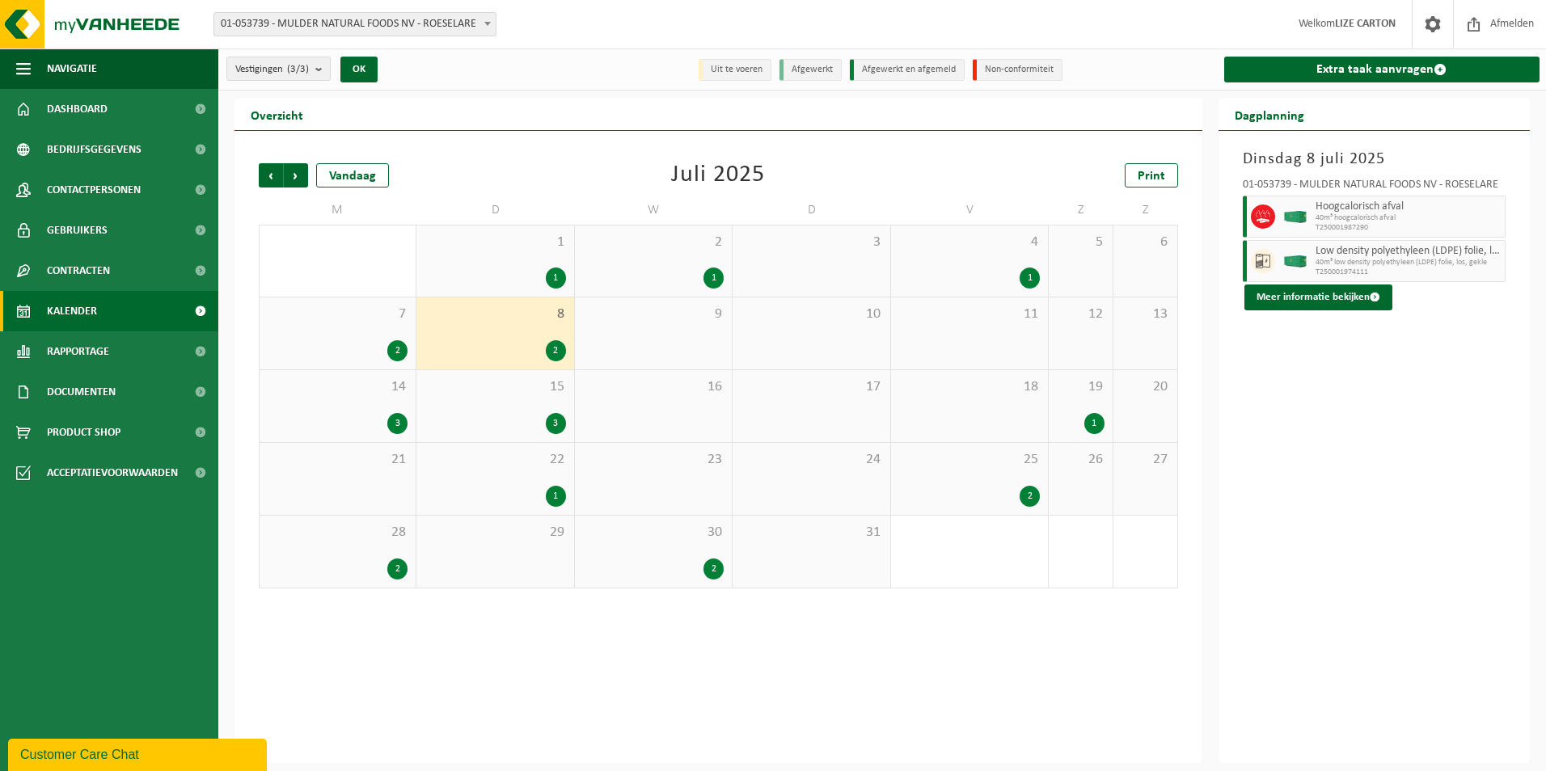
click at [358, 406] on div "14 3" at bounding box center [338, 406] width 156 height 72
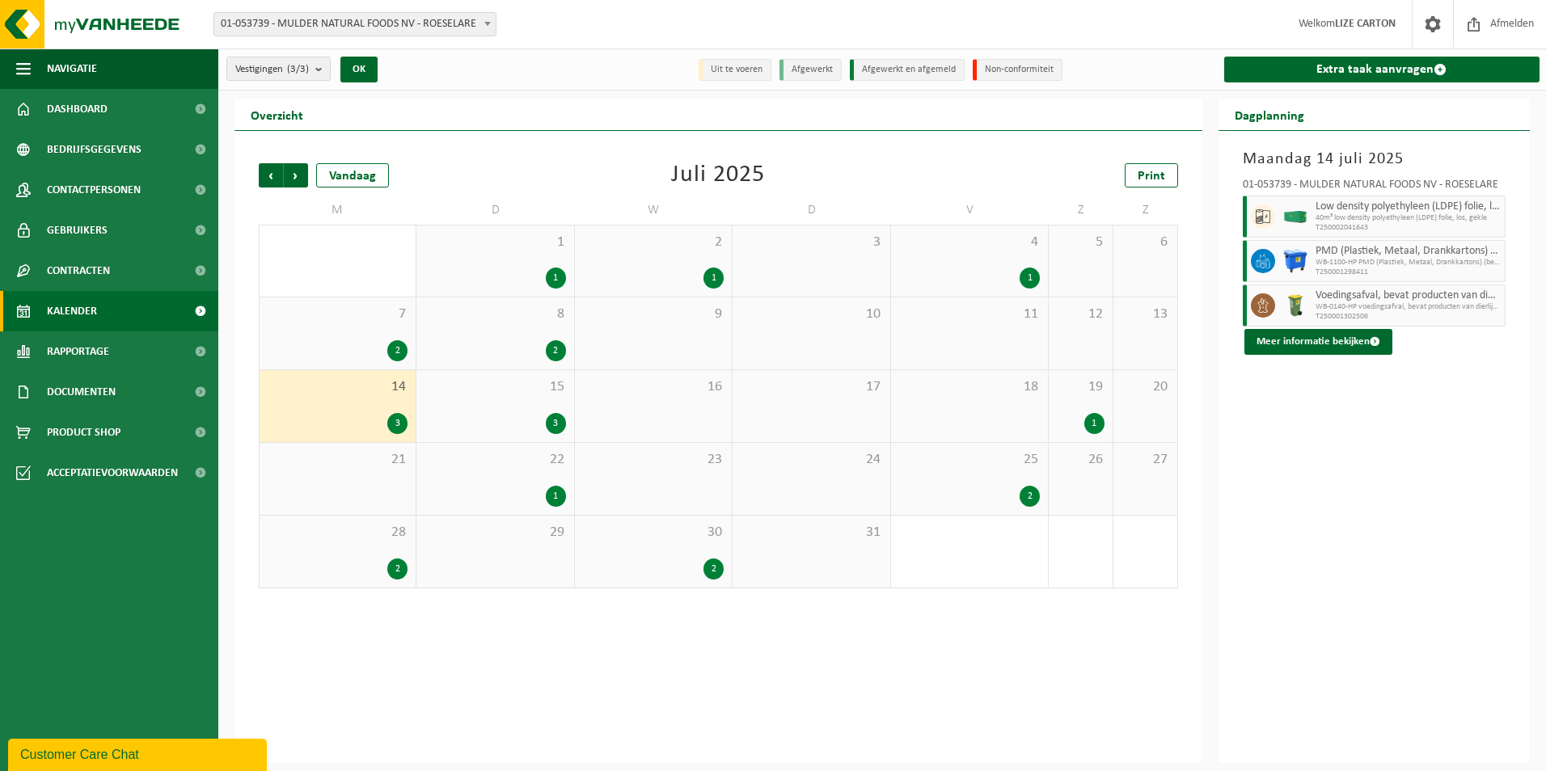
click at [509, 413] on div "3" at bounding box center [495, 423] width 141 height 21
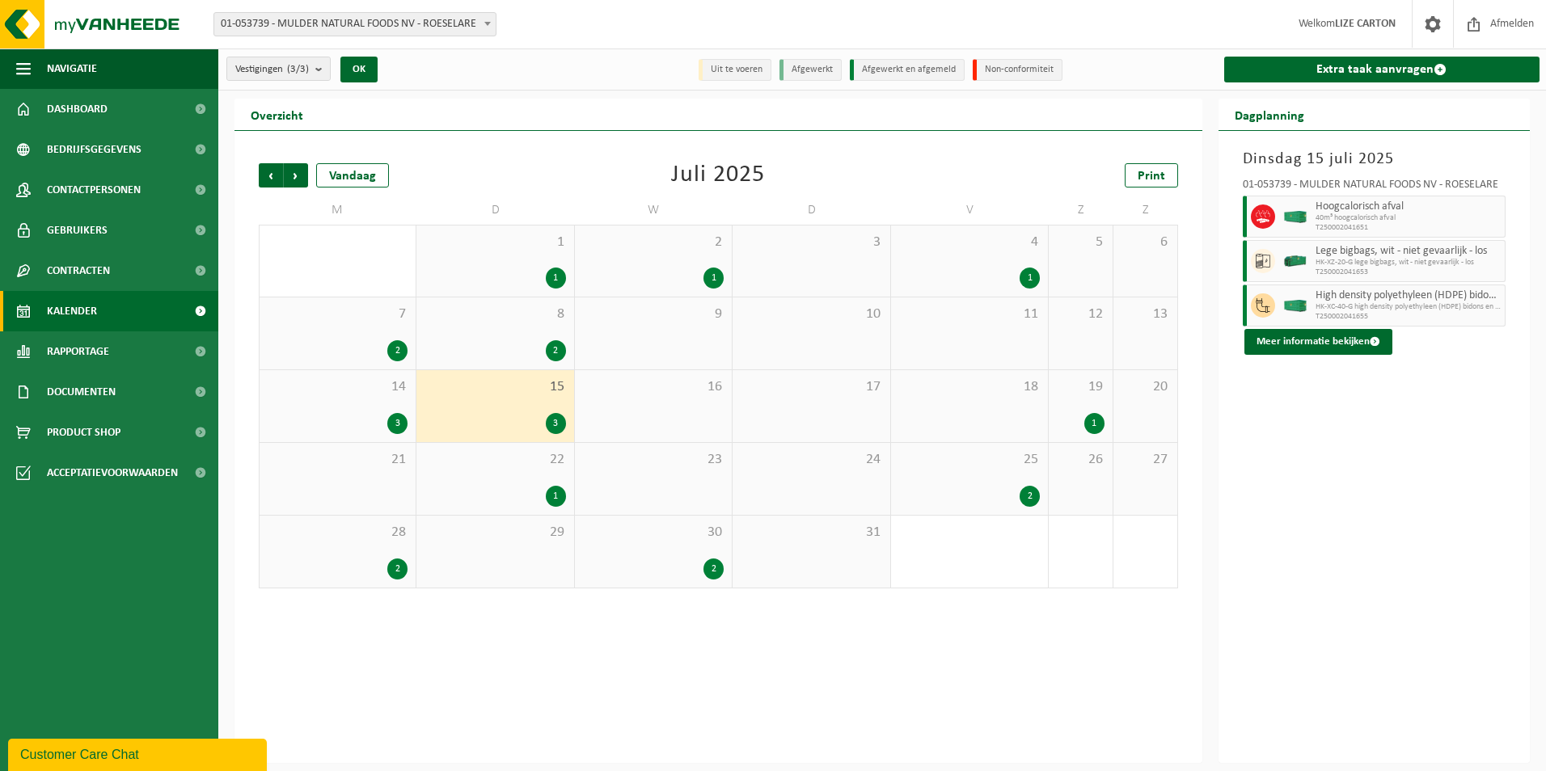
click at [1082, 405] on div "19 1" at bounding box center [1081, 406] width 64 height 72
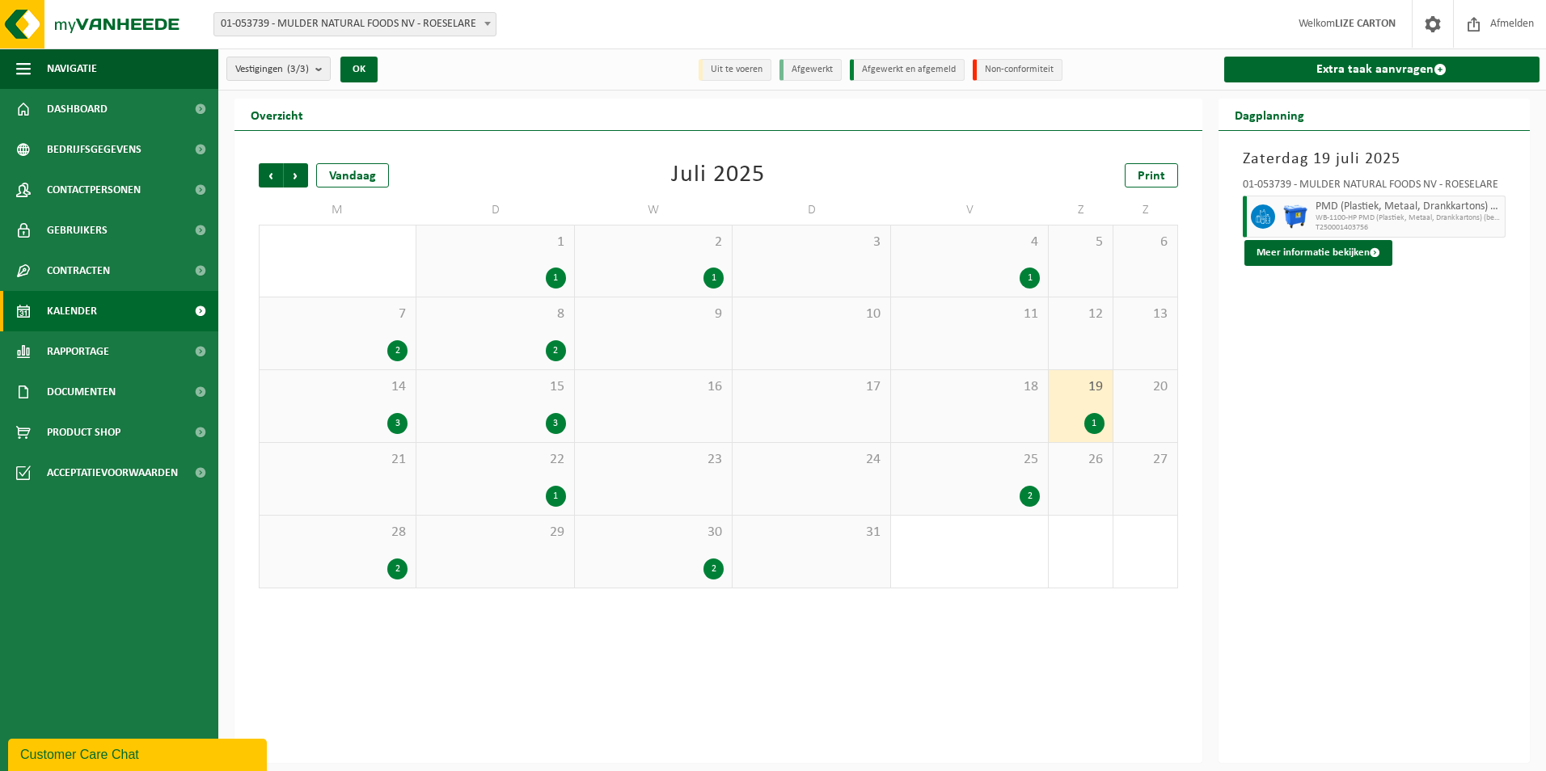
click at [535, 482] on div "22 1" at bounding box center [494, 479] width 157 height 72
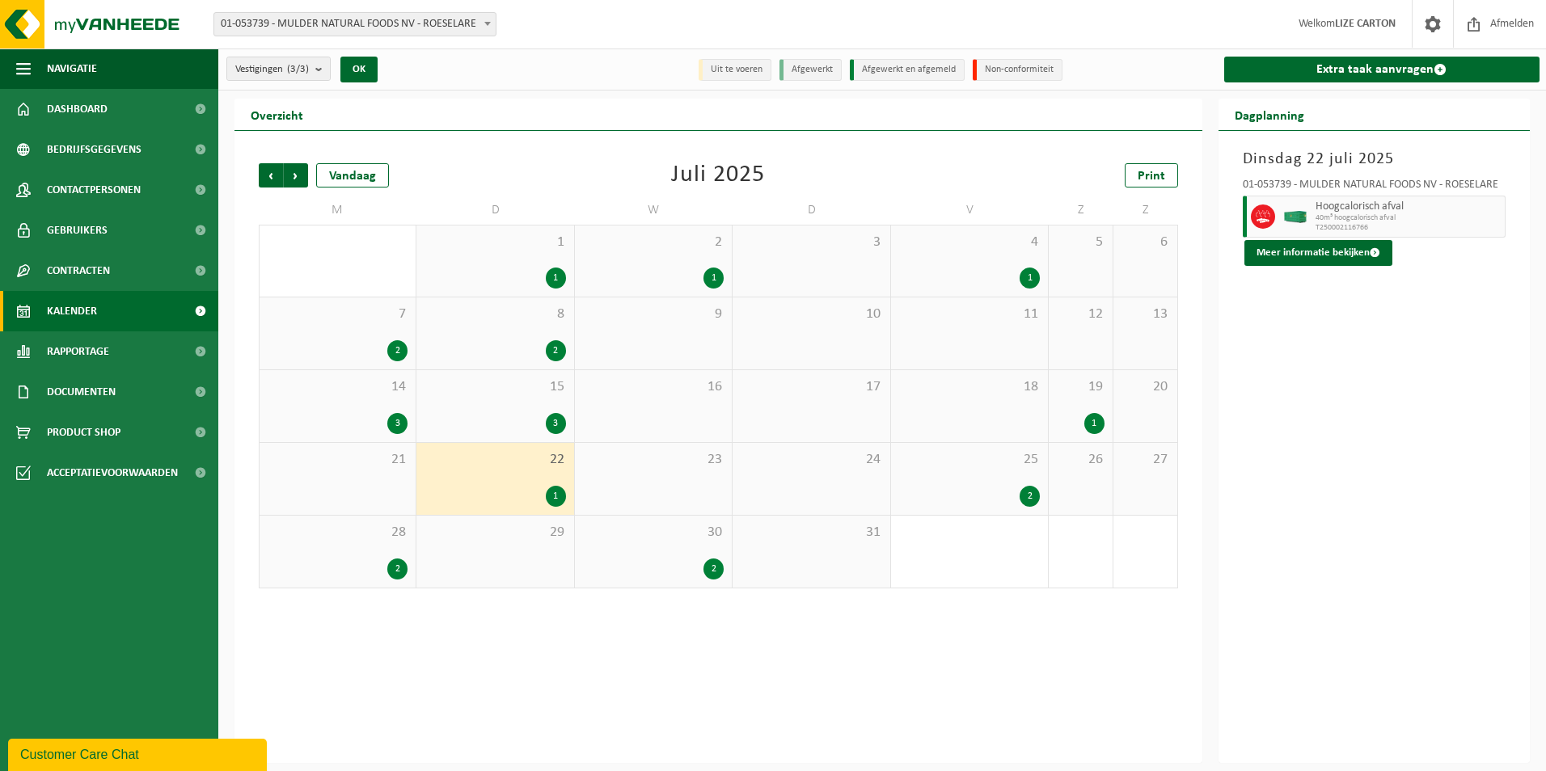
click at [1033, 476] on div "25 2" at bounding box center [969, 479] width 157 height 72
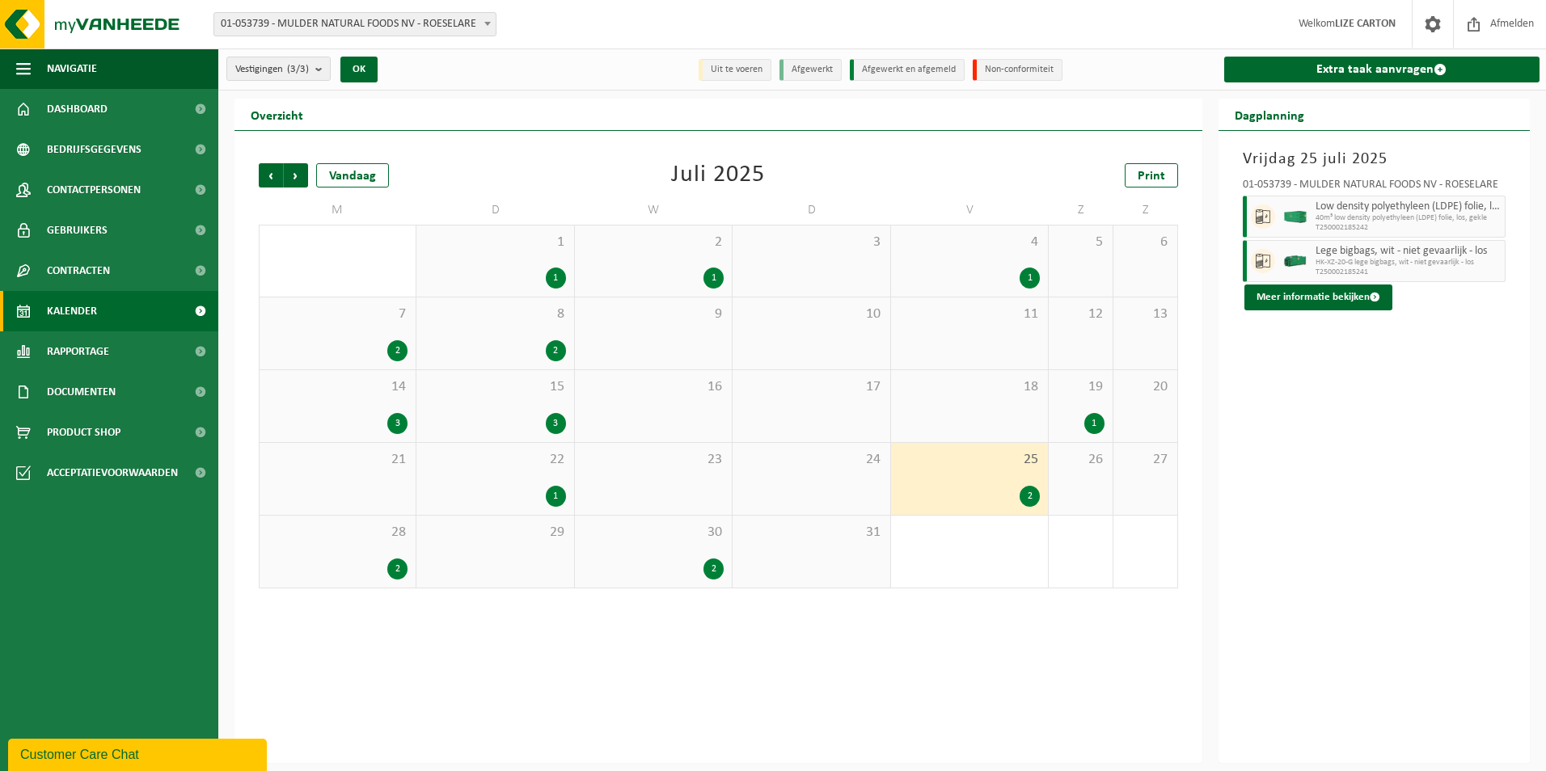
click at [377, 552] on div "28 2" at bounding box center [338, 552] width 156 height 72
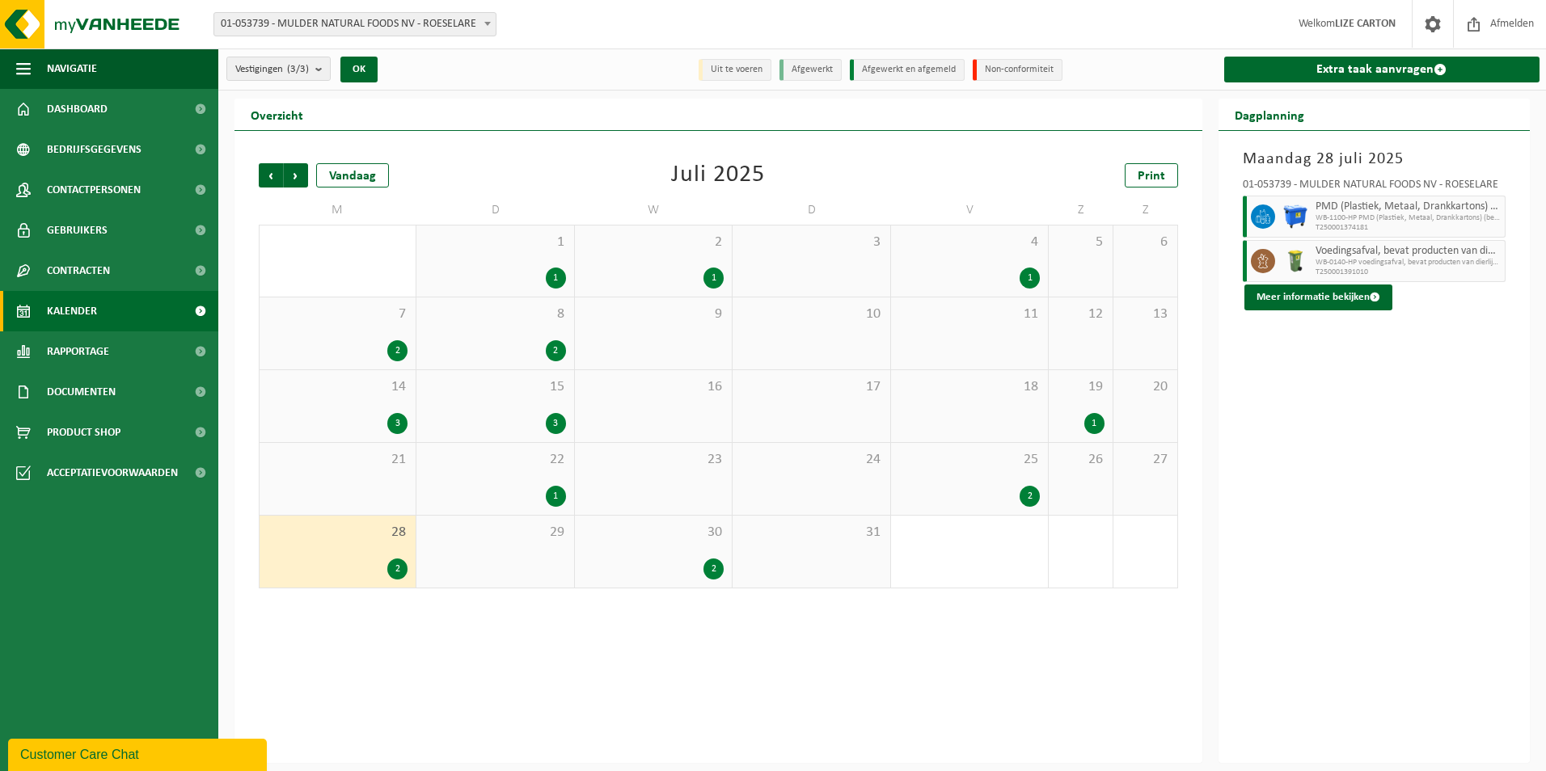
click at [686, 549] on div "30 2" at bounding box center [653, 552] width 157 height 72
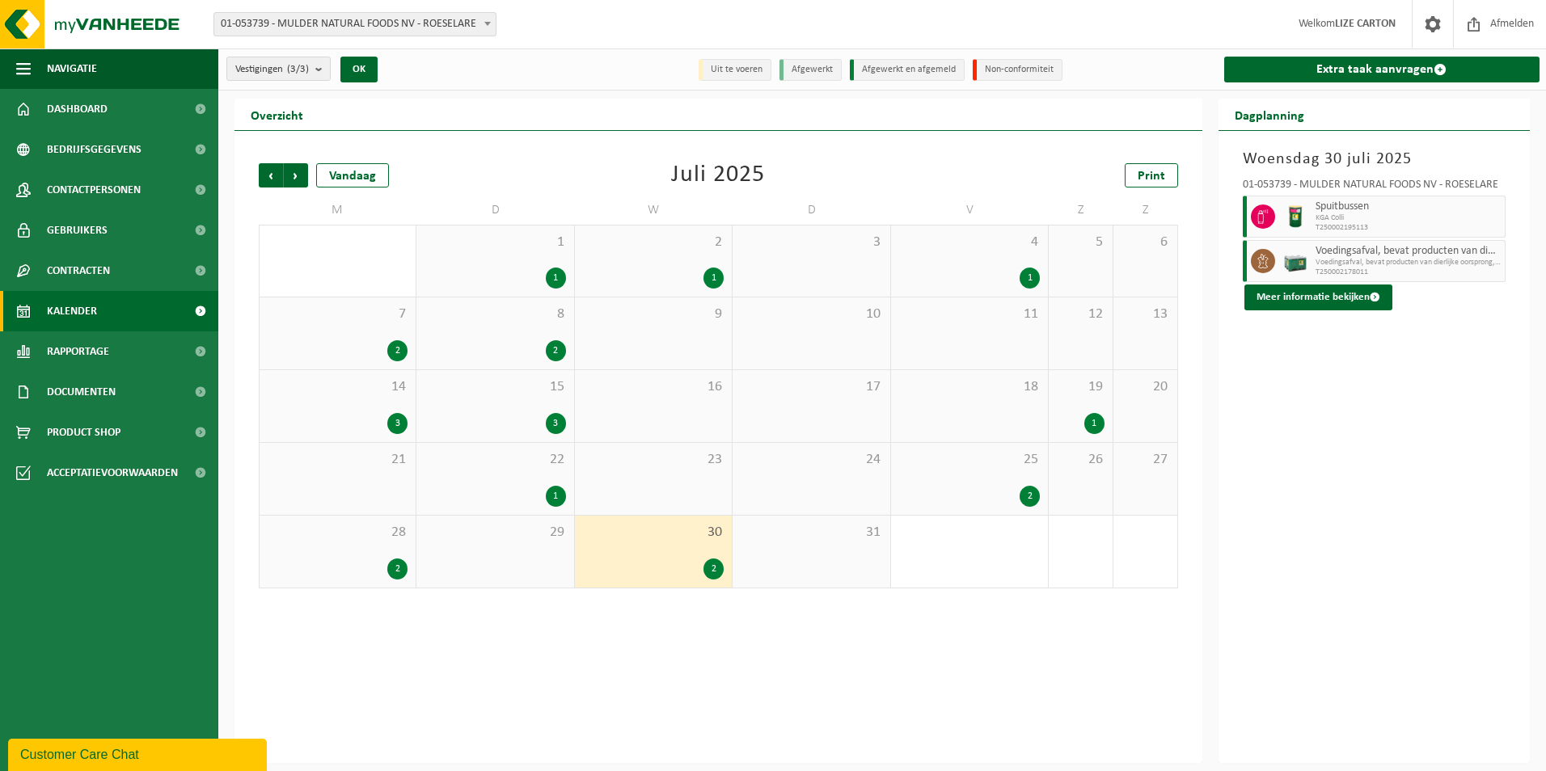
click at [1414, 262] on span "Voedingsafval, bevat producten van dierlijke oorsprong, geme" at bounding box center [1409, 263] width 186 height 10
click at [1346, 292] on button "Meer informatie bekijken" at bounding box center [1319, 298] width 148 height 26
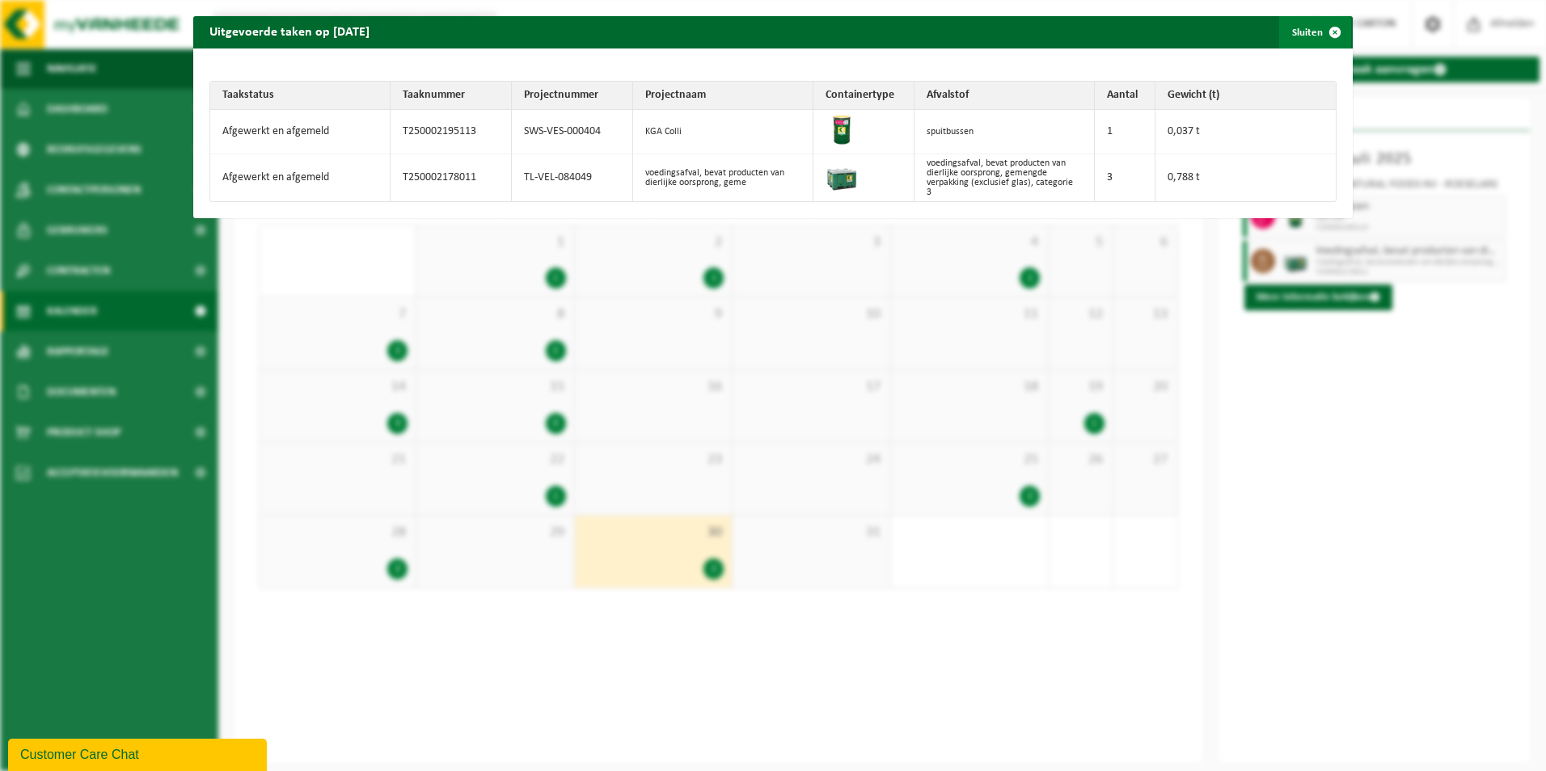
click at [1325, 28] on span "button" at bounding box center [1335, 32] width 32 height 32
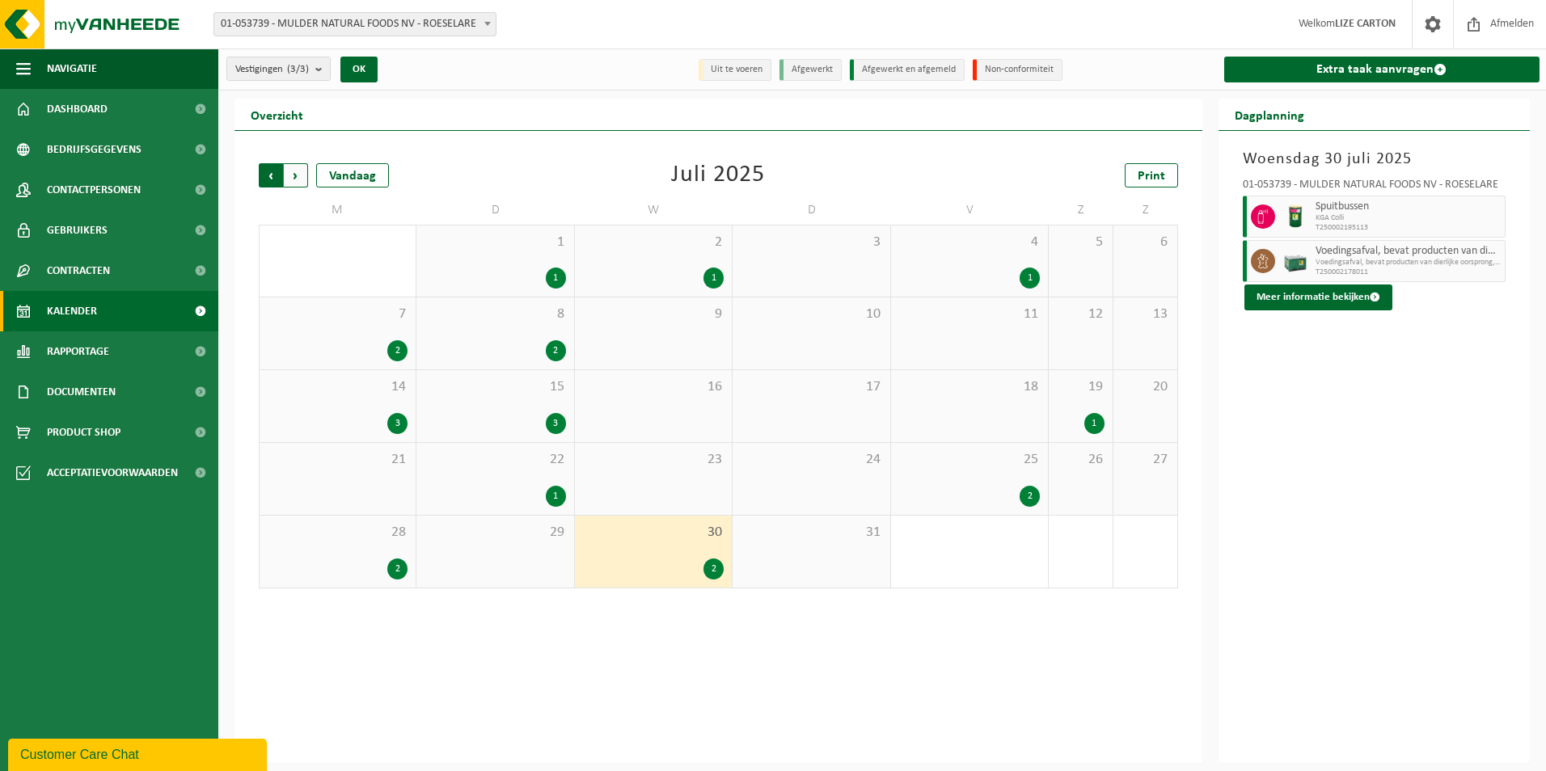
click at [299, 177] on span "Volgende" at bounding box center [296, 175] width 24 height 24
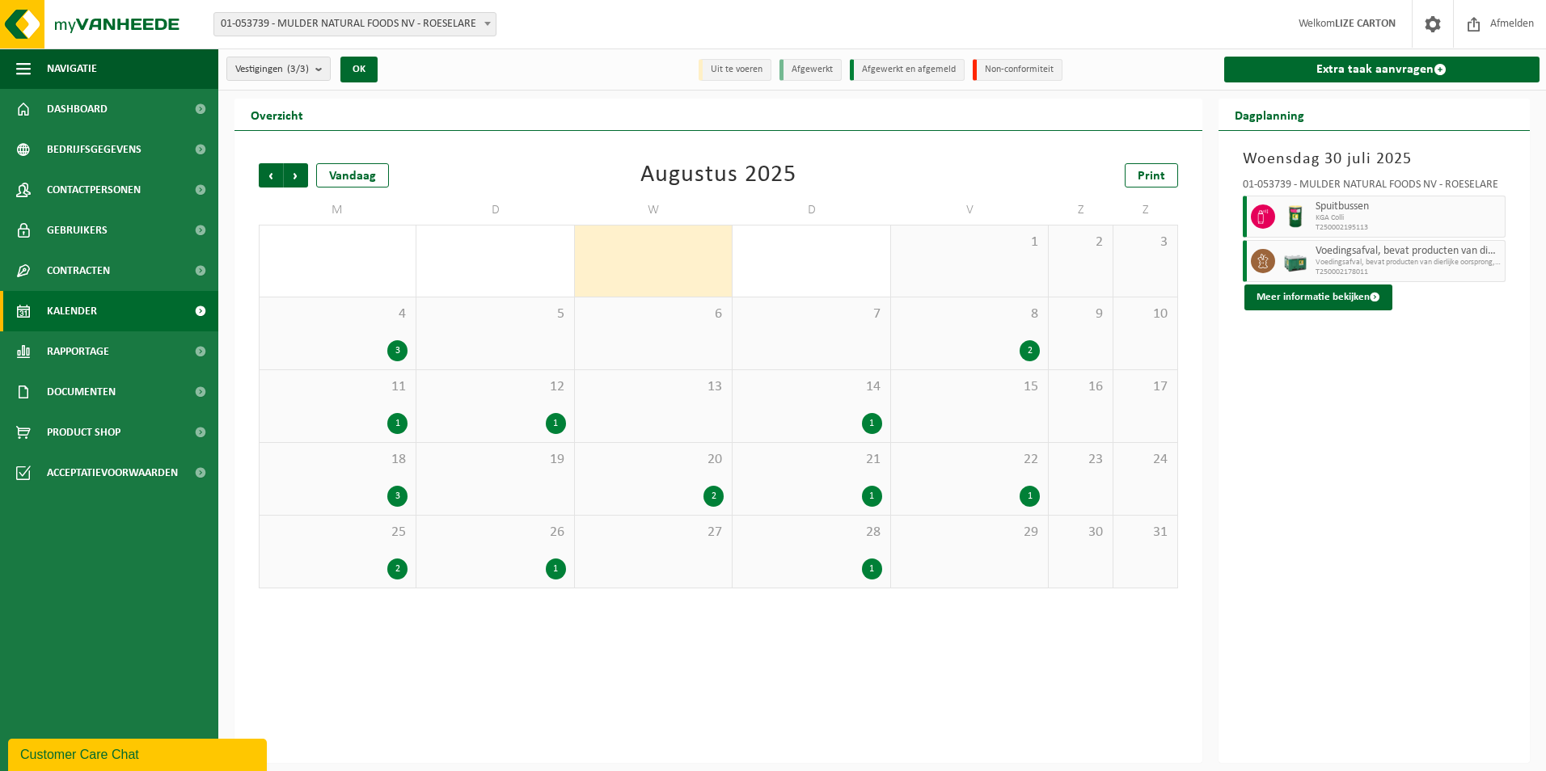
click at [370, 339] on div "4 3" at bounding box center [338, 334] width 156 height 72
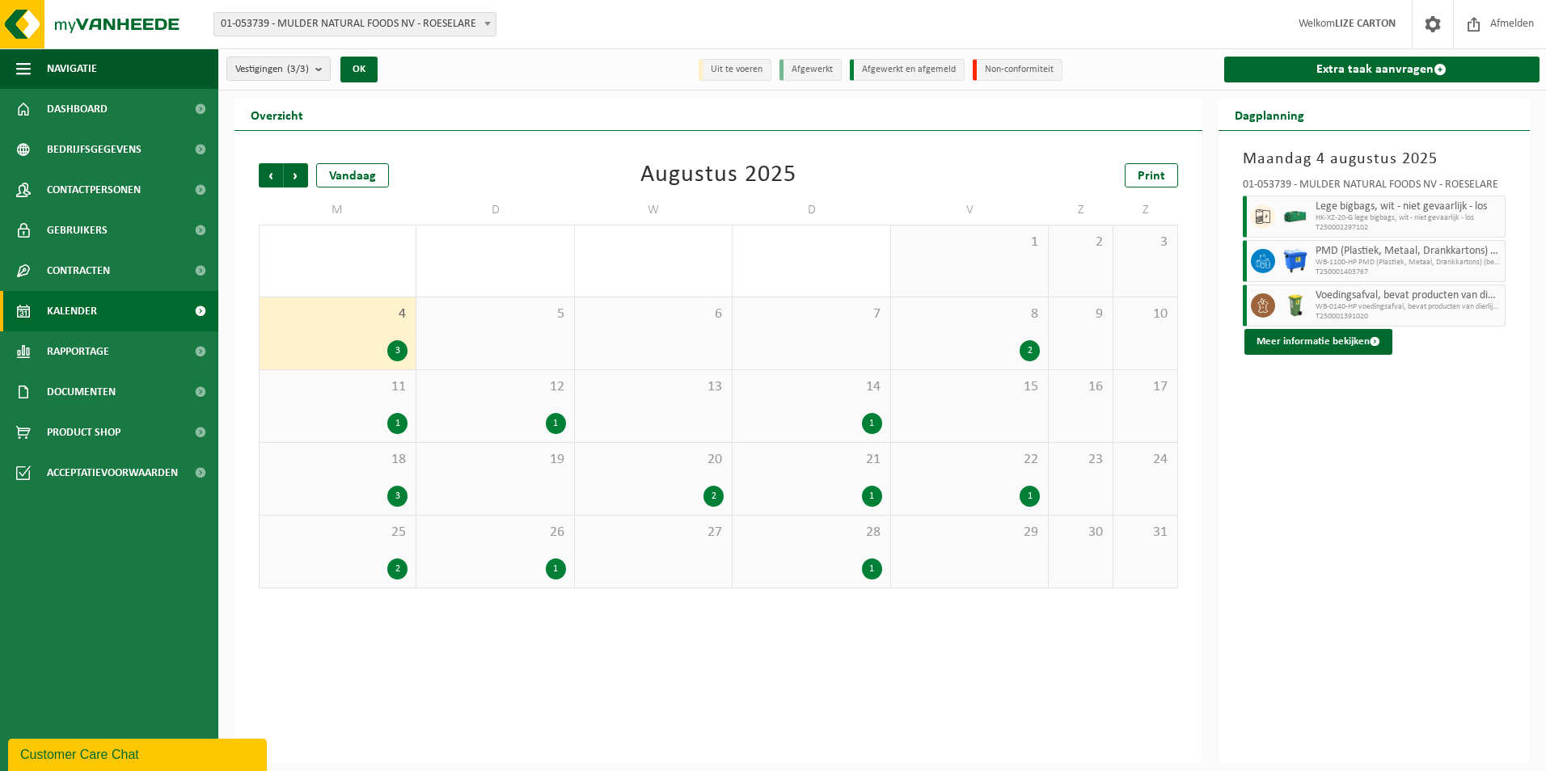
click at [966, 325] on div "8 2" at bounding box center [969, 334] width 157 height 72
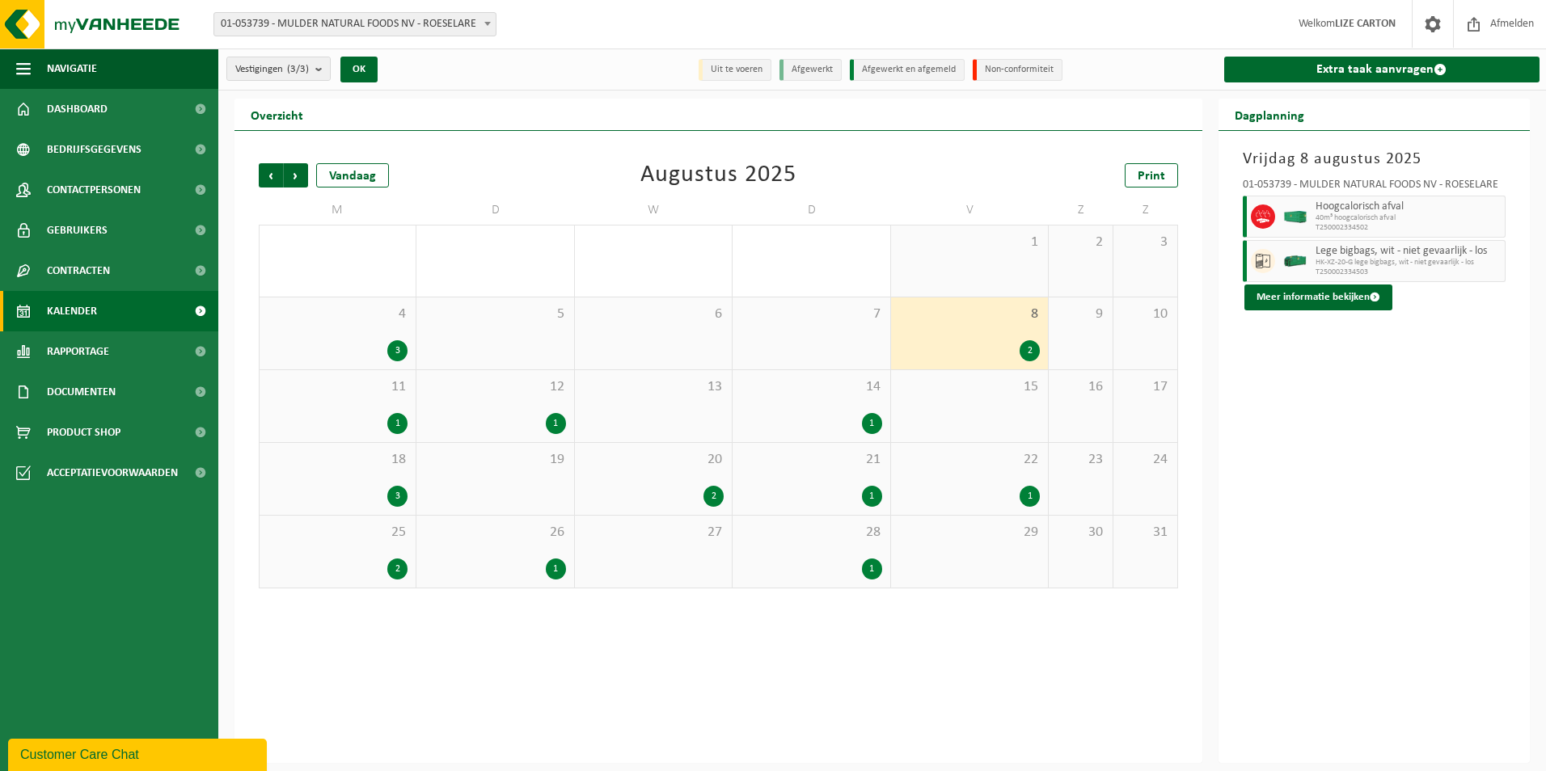
click at [402, 400] on div "11 1" at bounding box center [338, 406] width 156 height 72
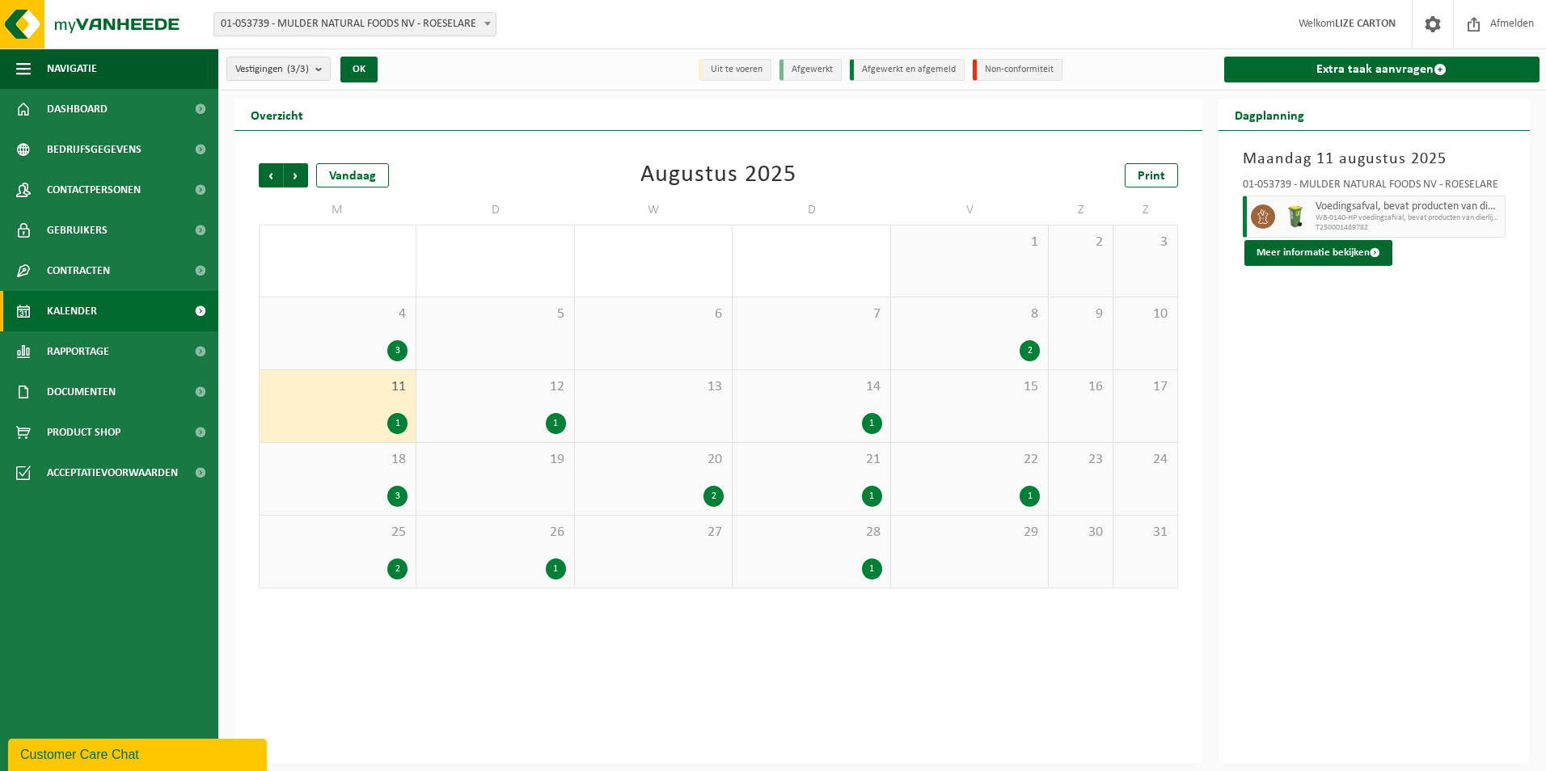
click at [488, 393] on span "12" at bounding box center [495, 387] width 141 height 18
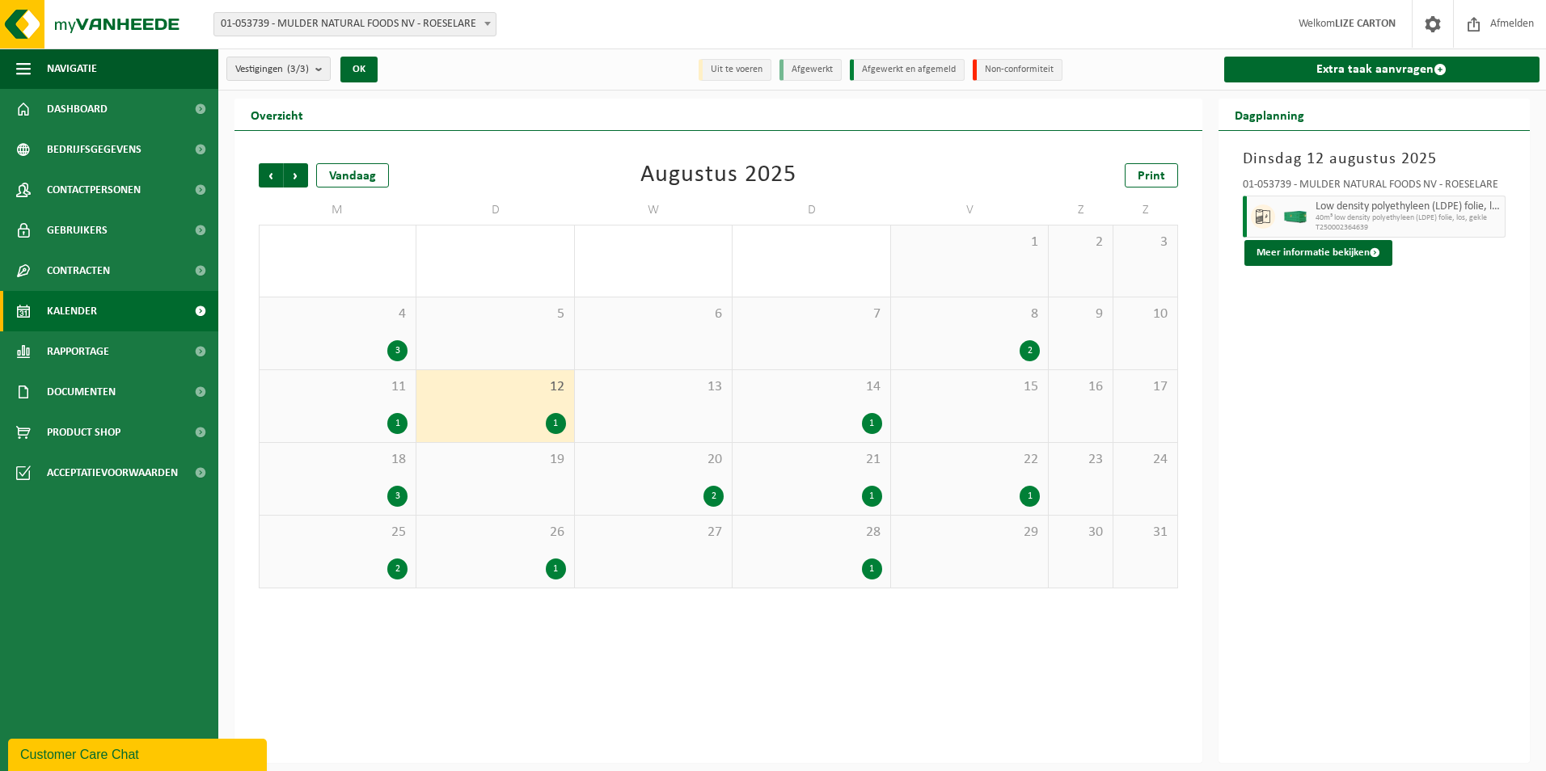
click at [796, 395] on span "14" at bounding box center [811, 387] width 141 height 18
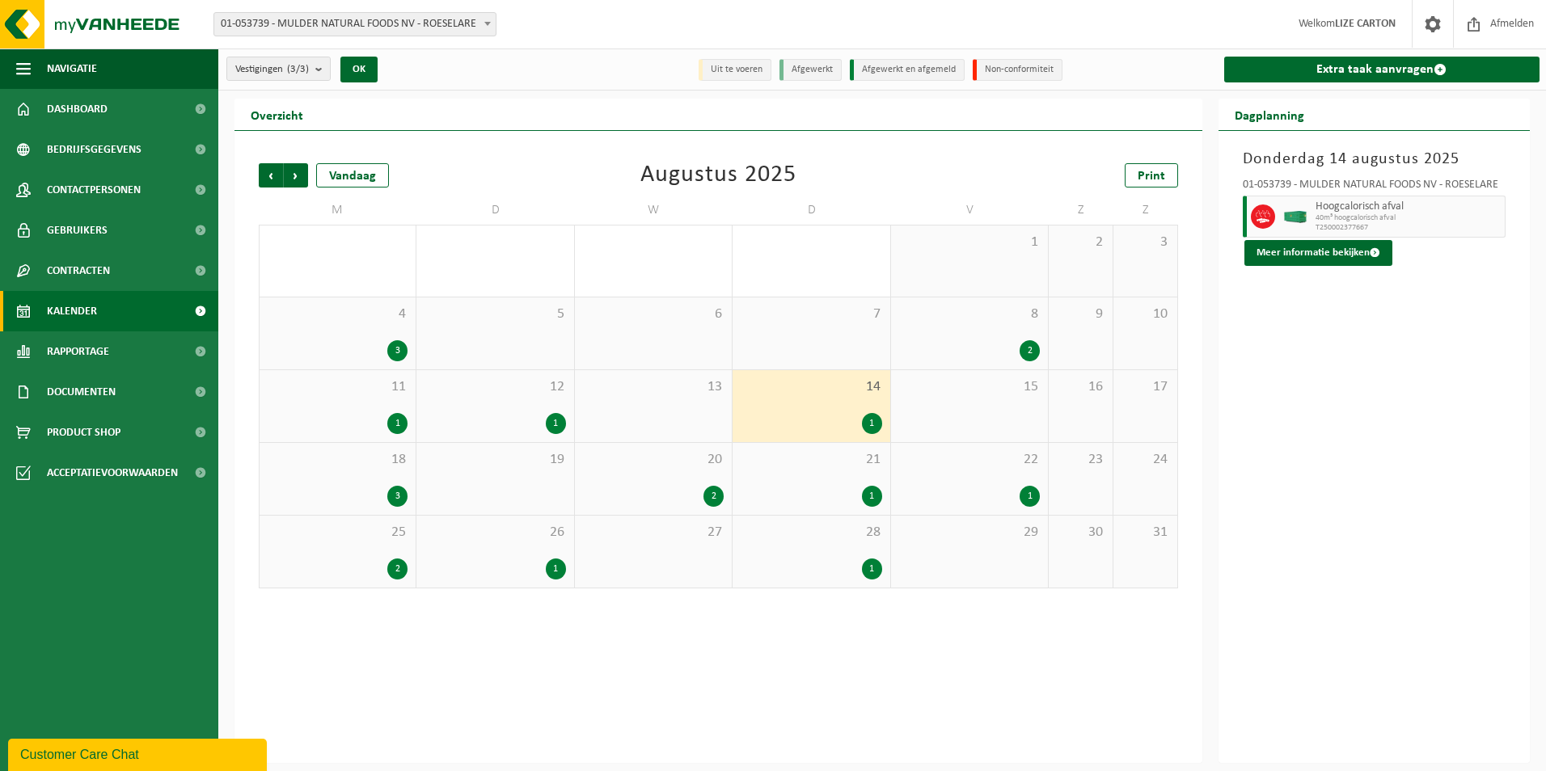
click at [327, 480] on div "18 3" at bounding box center [338, 479] width 156 height 72
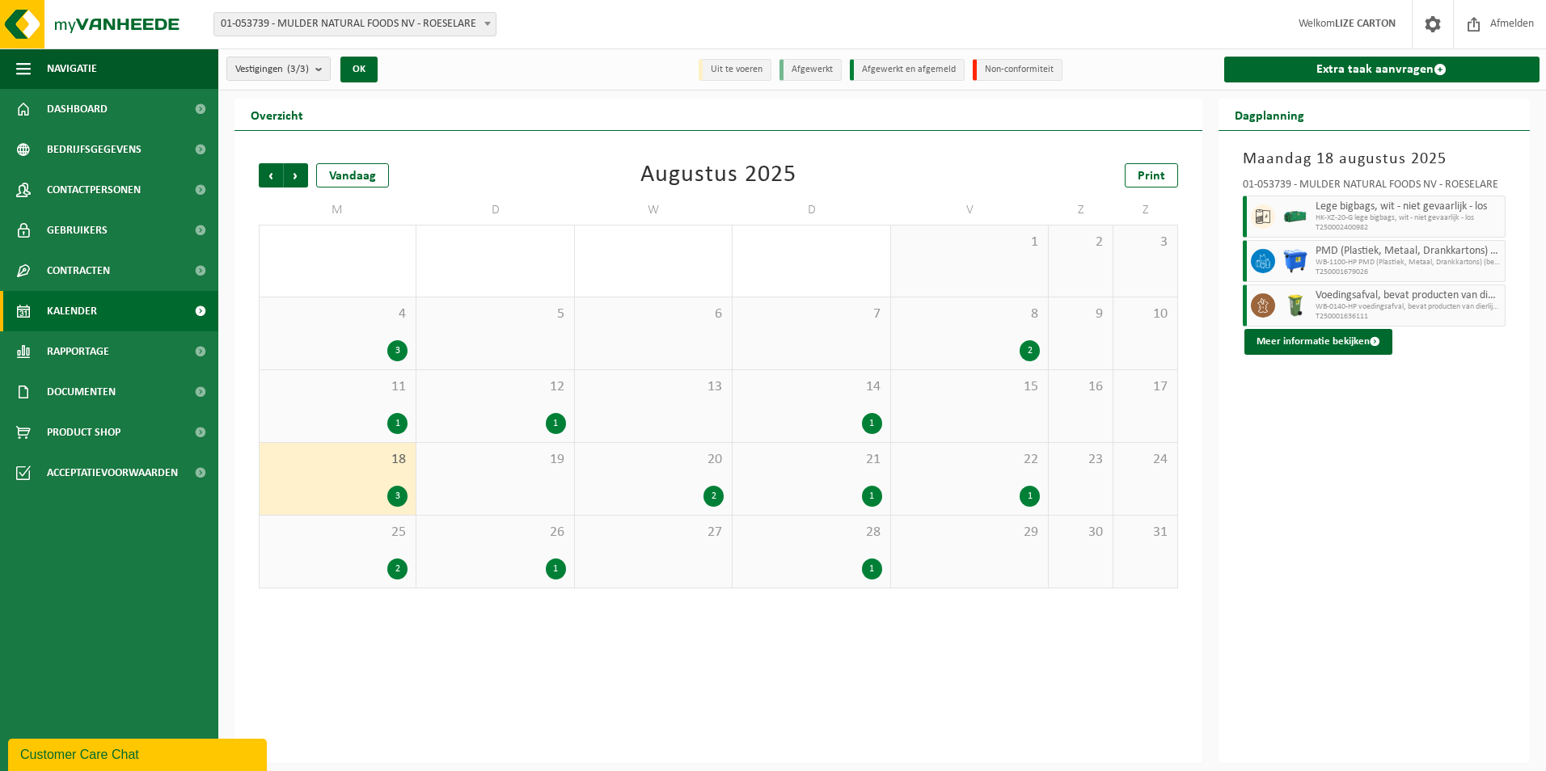
click at [696, 486] on div "2" at bounding box center [653, 496] width 141 height 21
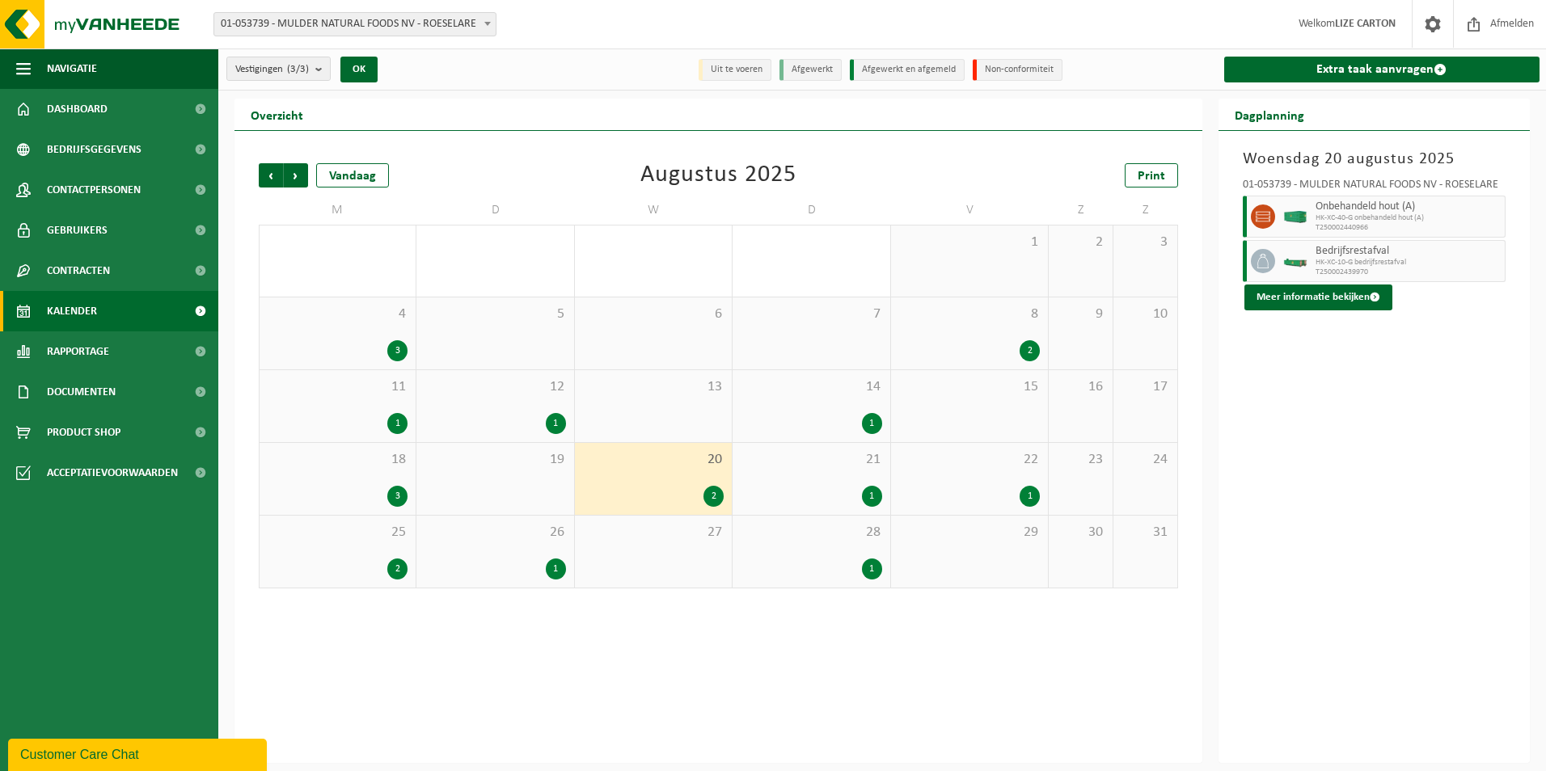
click at [826, 491] on div "1" at bounding box center [811, 496] width 141 height 21
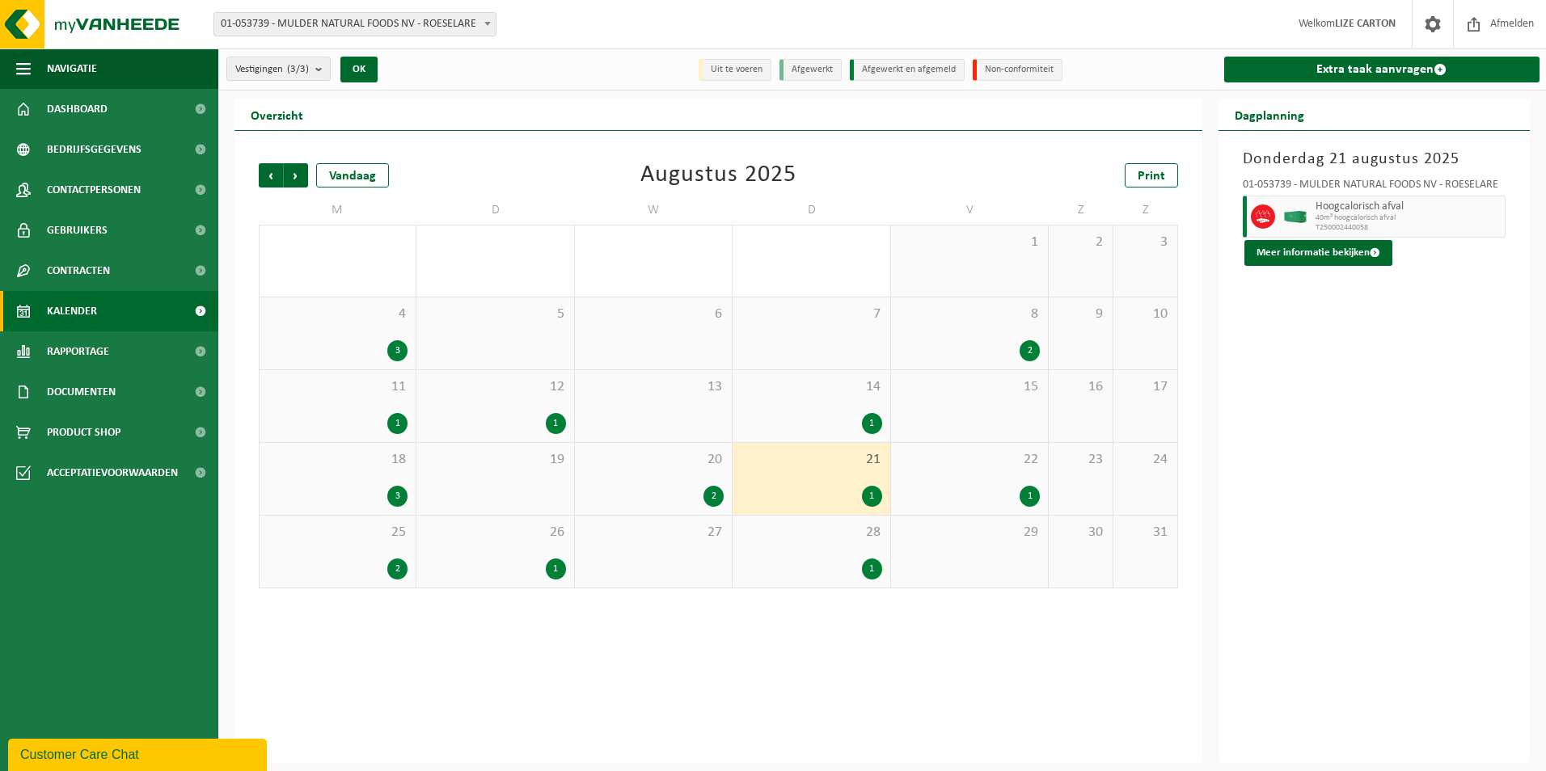
click at [932, 474] on div "22 1" at bounding box center [969, 479] width 157 height 72
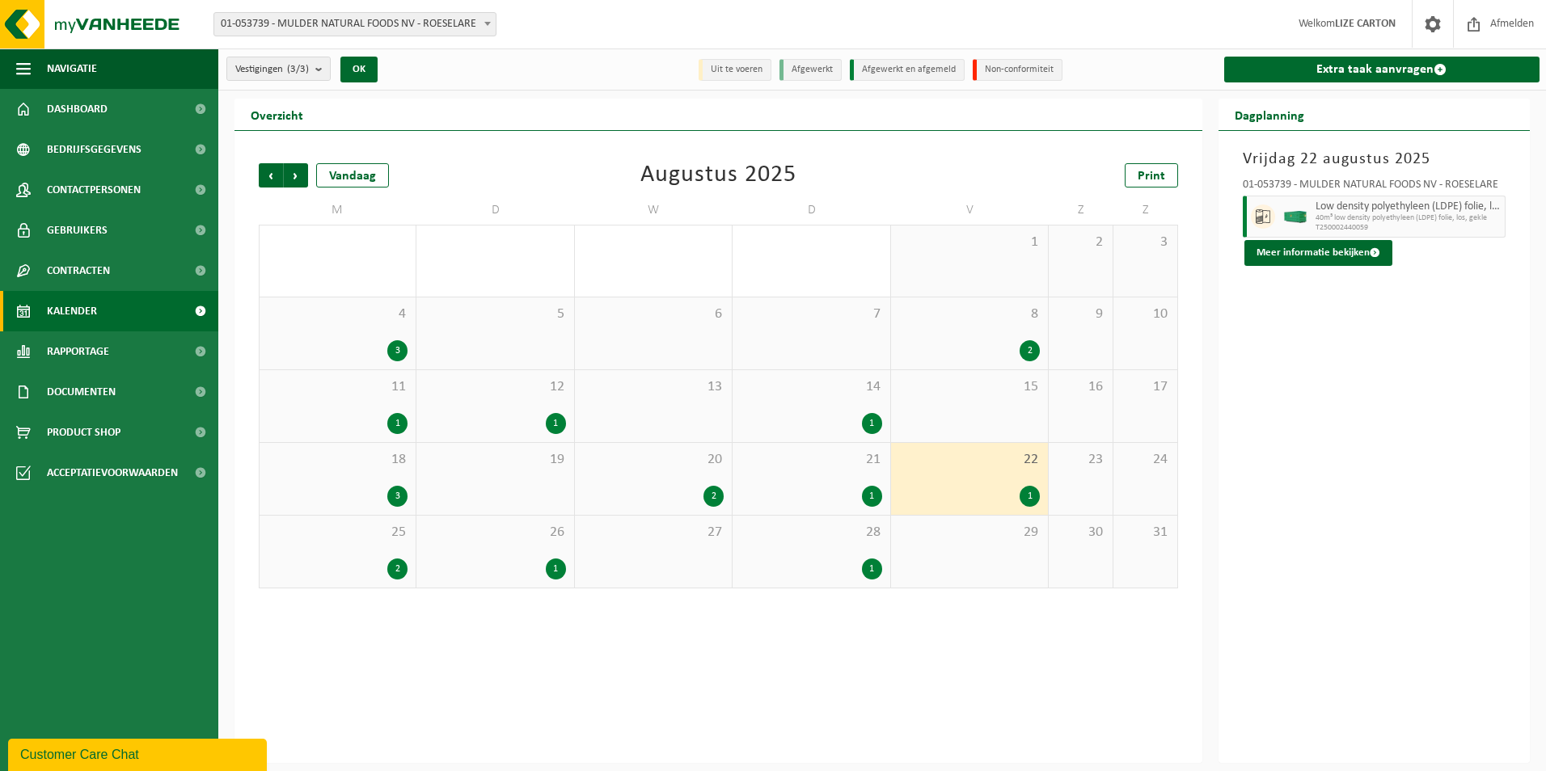
click at [390, 547] on div "25 2" at bounding box center [338, 552] width 156 height 72
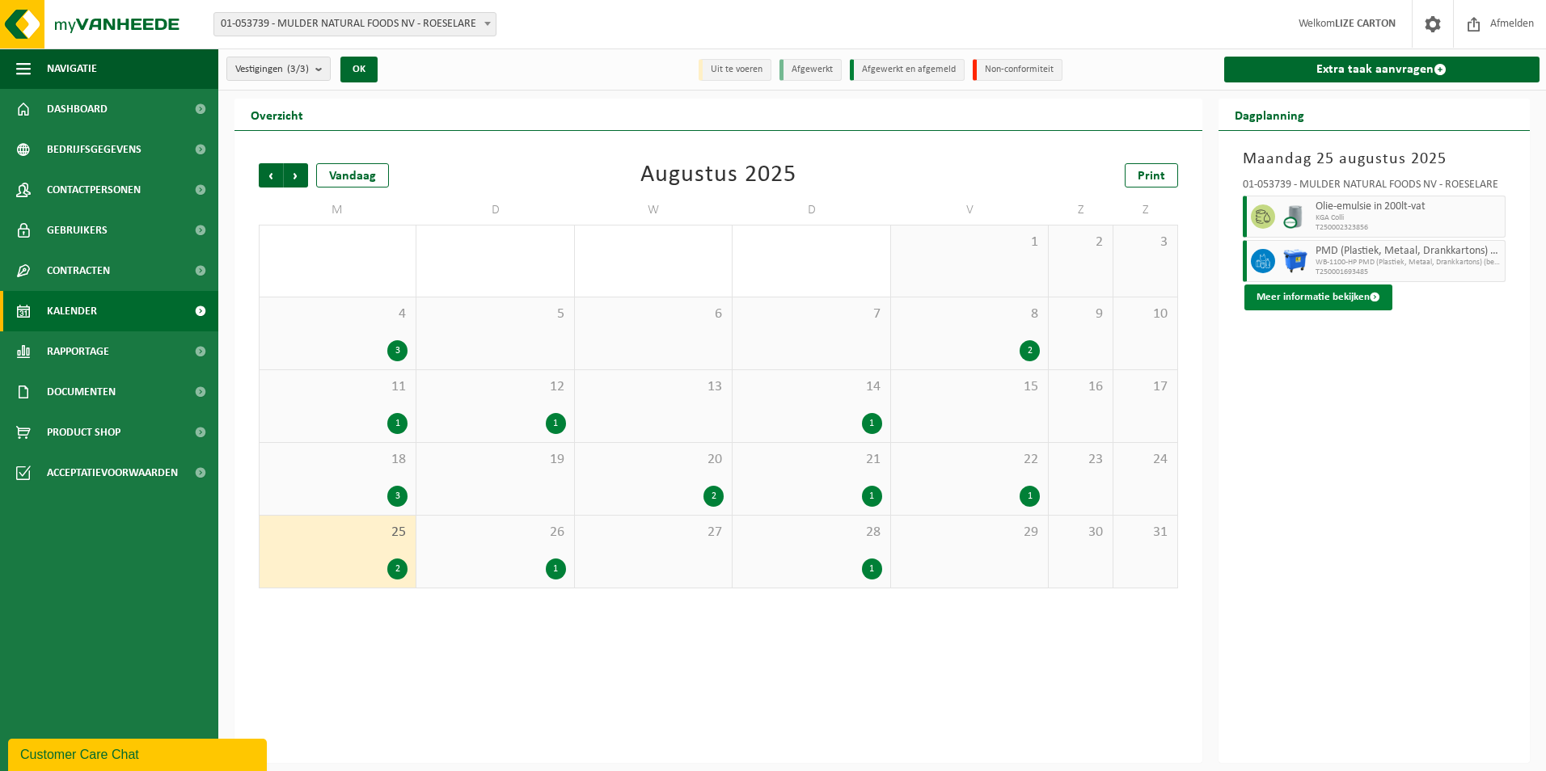
click at [1310, 306] on button "Meer informatie bekijken" at bounding box center [1319, 298] width 148 height 26
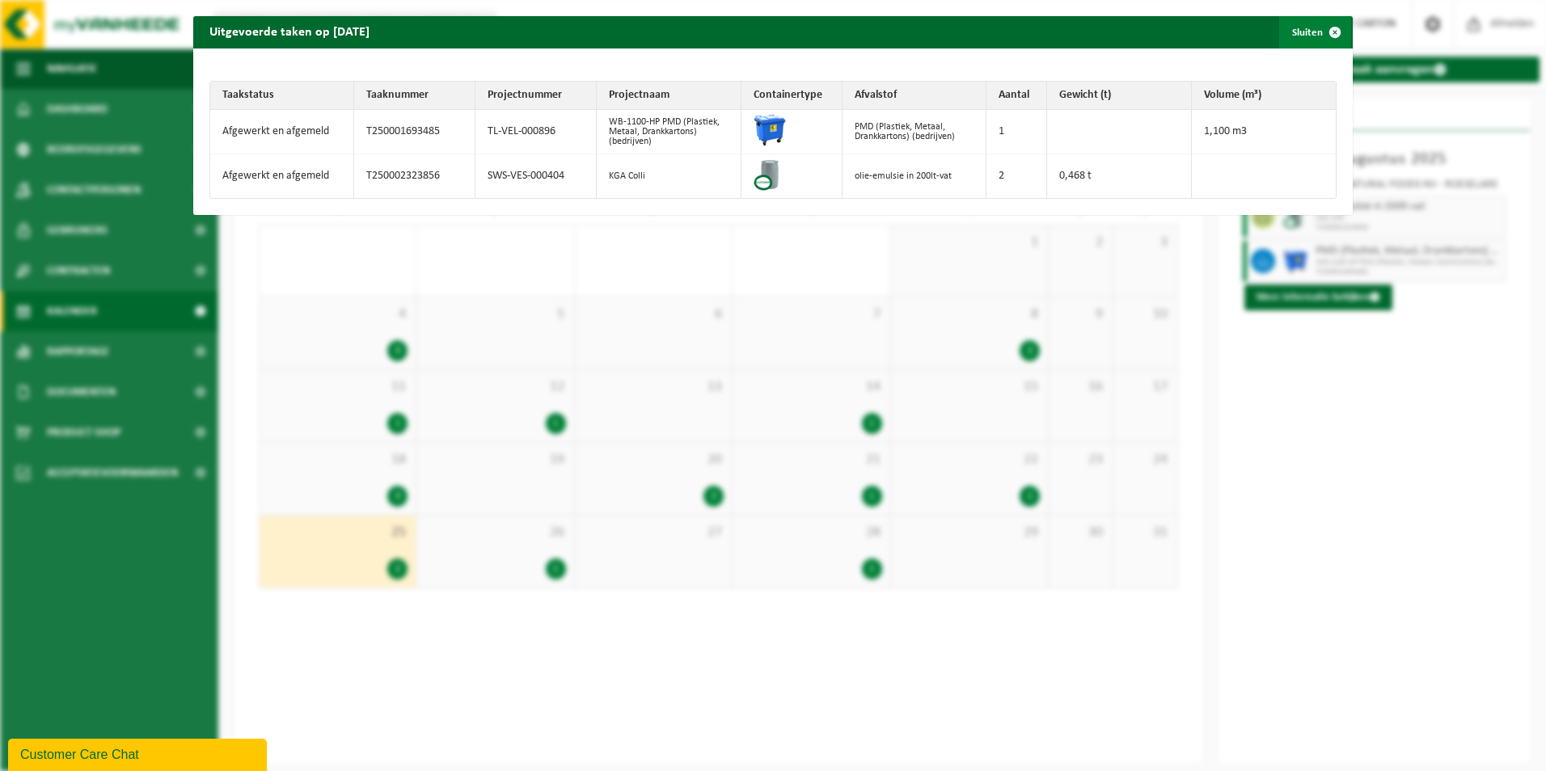
click at [1325, 33] on span "button" at bounding box center [1335, 32] width 32 height 32
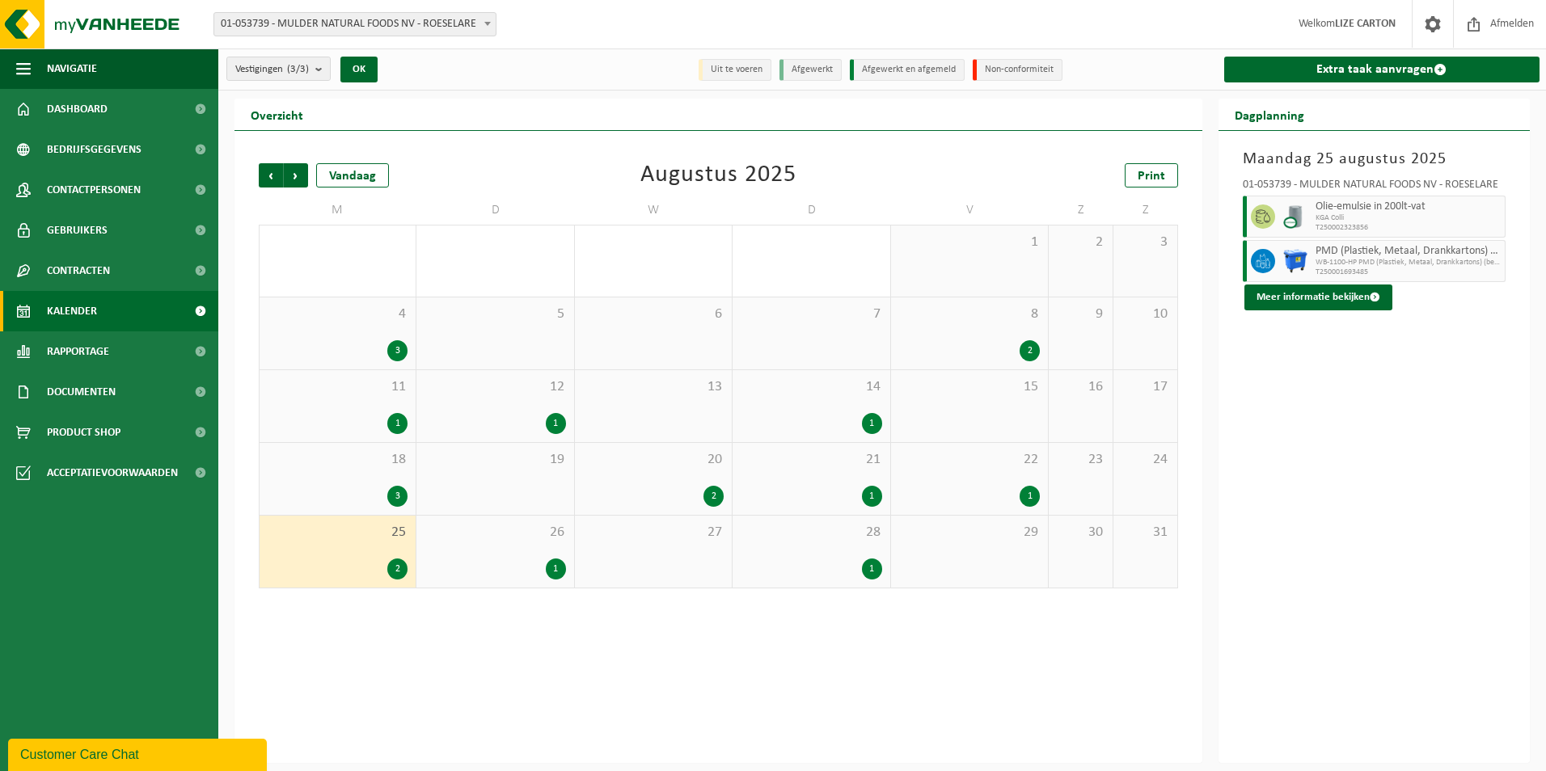
click at [540, 550] on div "26 1" at bounding box center [494, 552] width 157 height 72
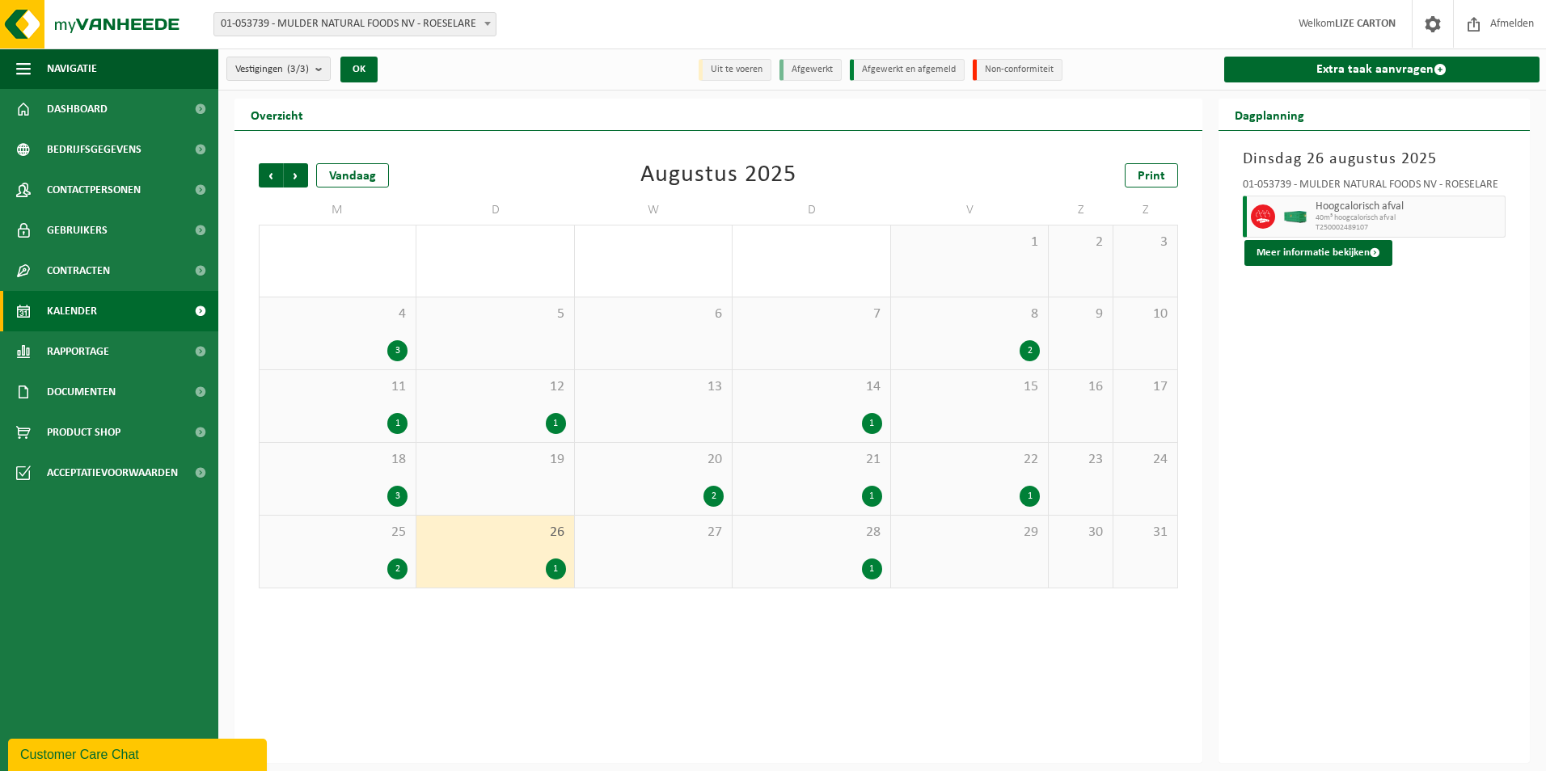
click at [843, 543] on div "28 1" at bounding box center [811, 552] width 157 height 72
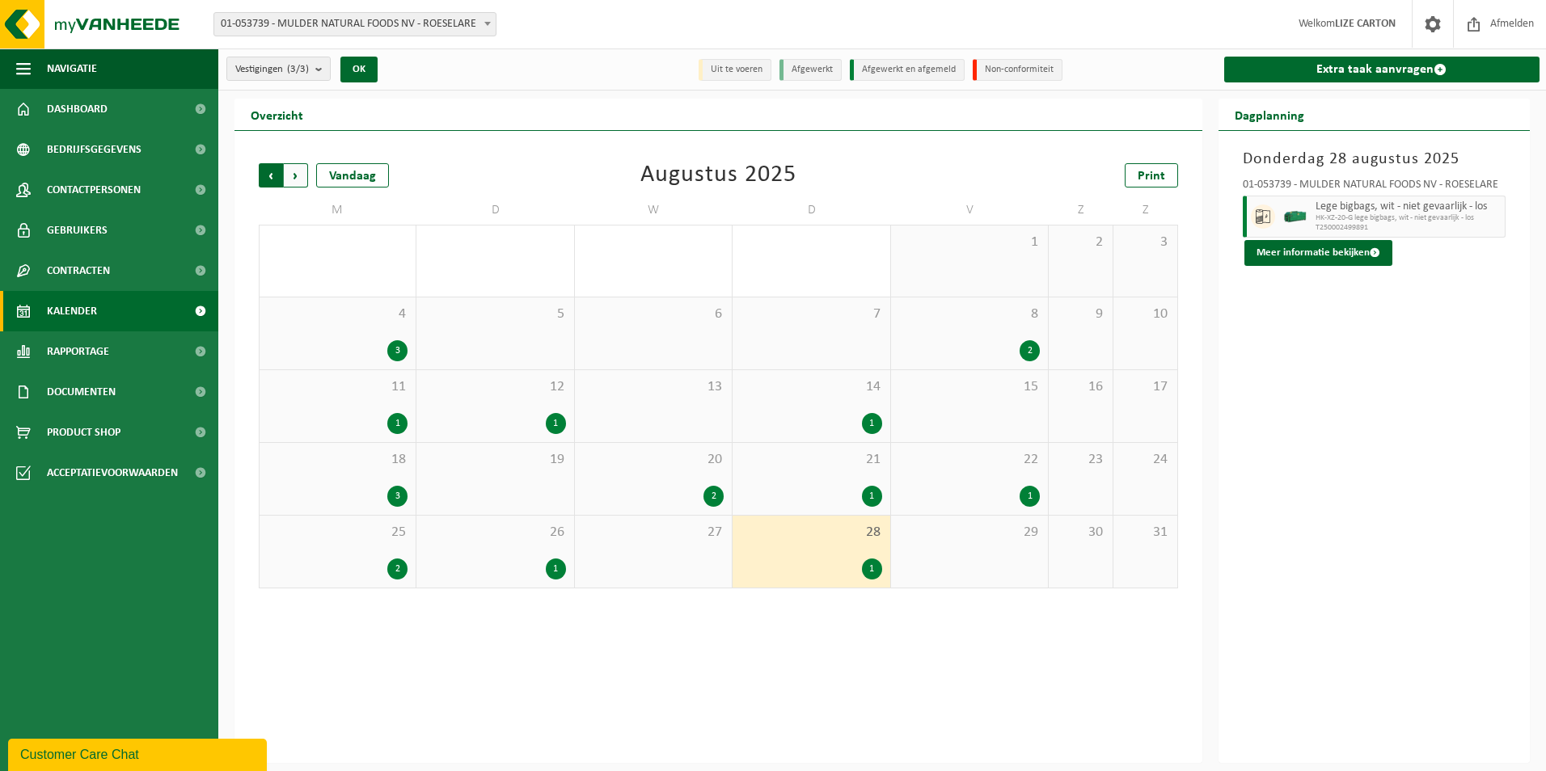
click at [297, 175] on span "Volgende" at bounding box center [296, 175] width 24 height 24
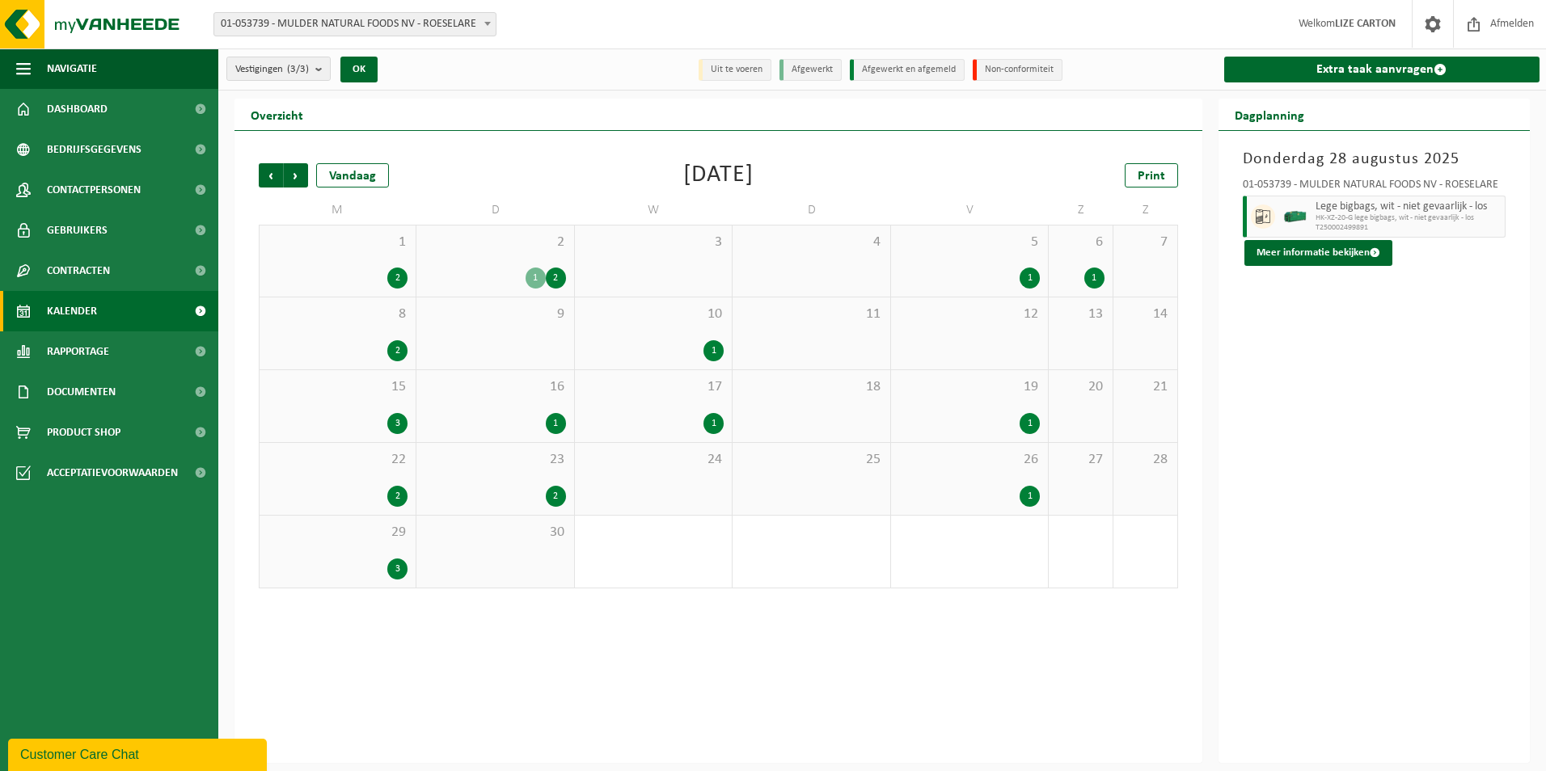
click at [333, 268] on div "2" at bounding box center [338, 278] width 140 height 21
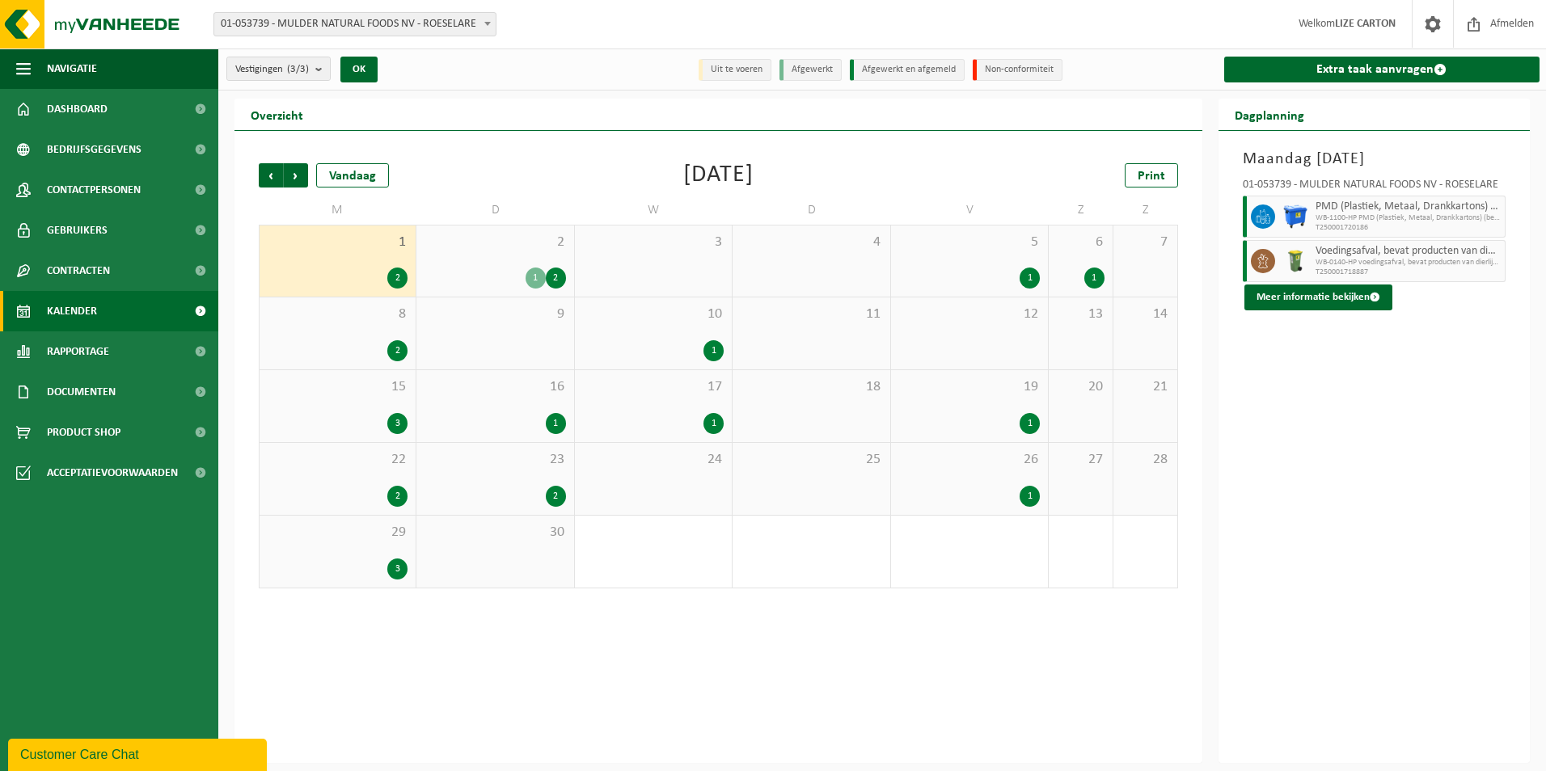
click at [519, 256] on div "2 1 2" at bounding box center [494, 261] width 157 height 71
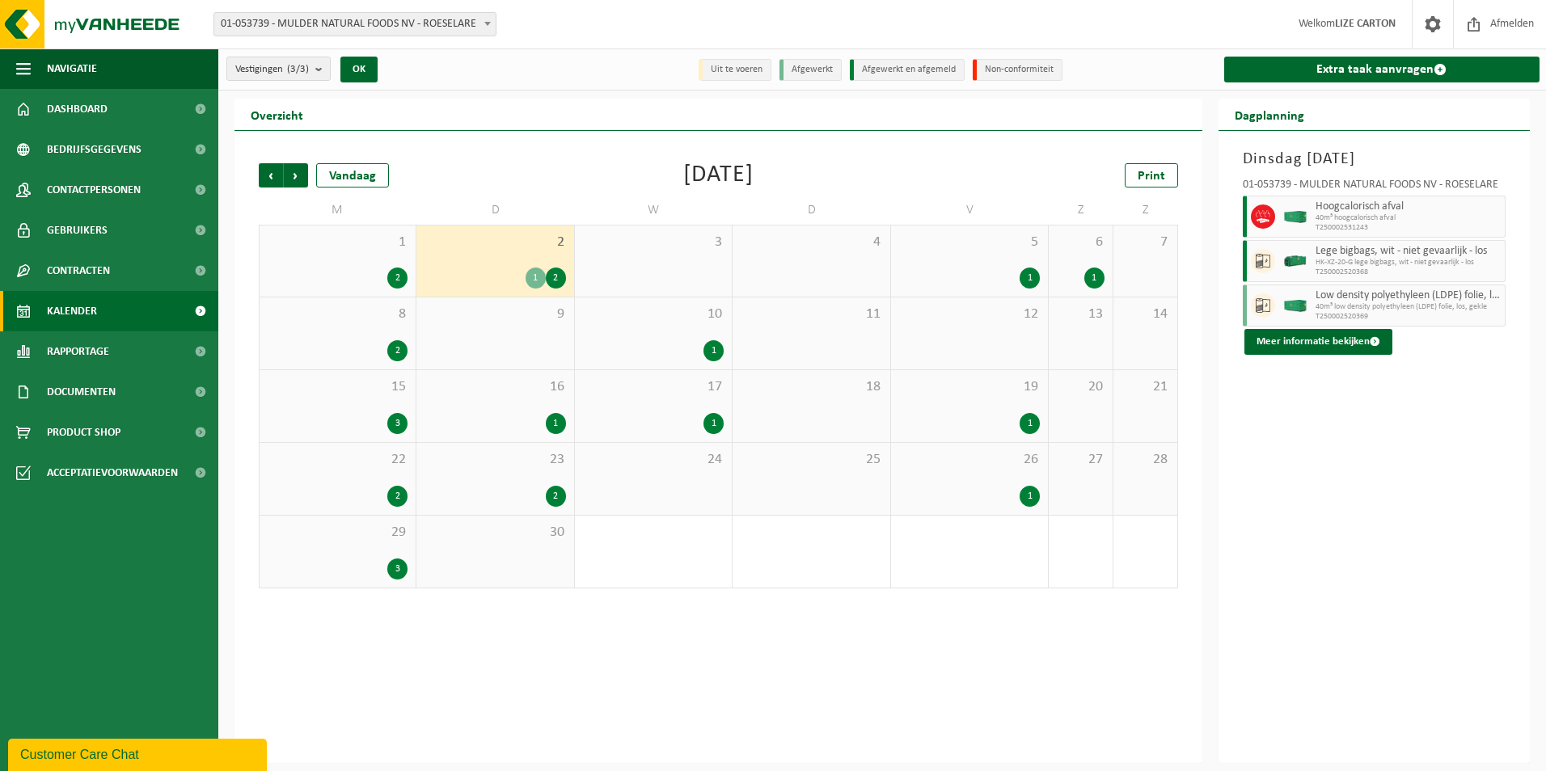
click at [1025, 264] on div "5 1" at bounding box center [969, 261] width 157 height 71
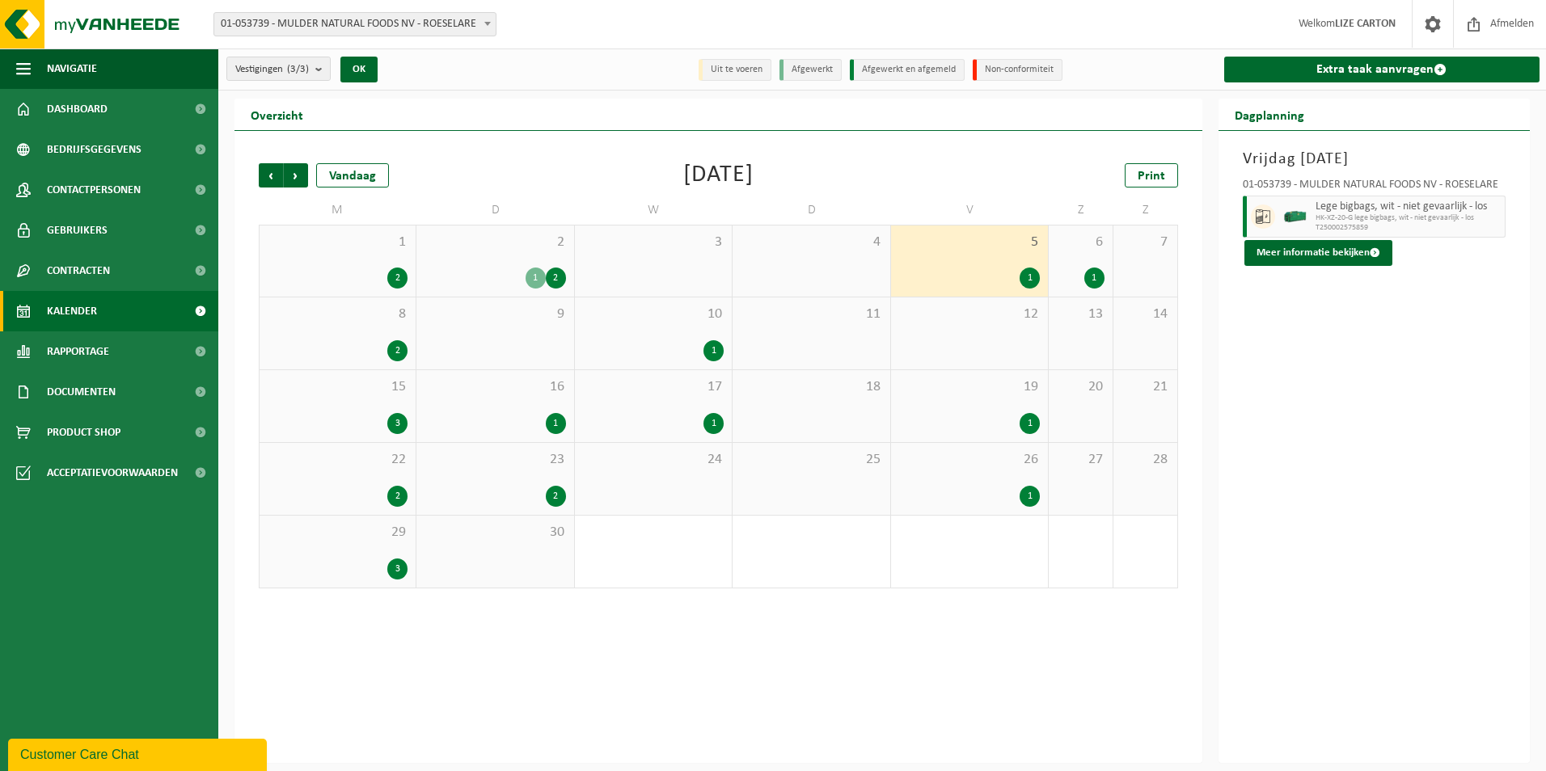
click at [1068, 259] on div "6 1" at bounding box center [1081, 261] width 64 height 71
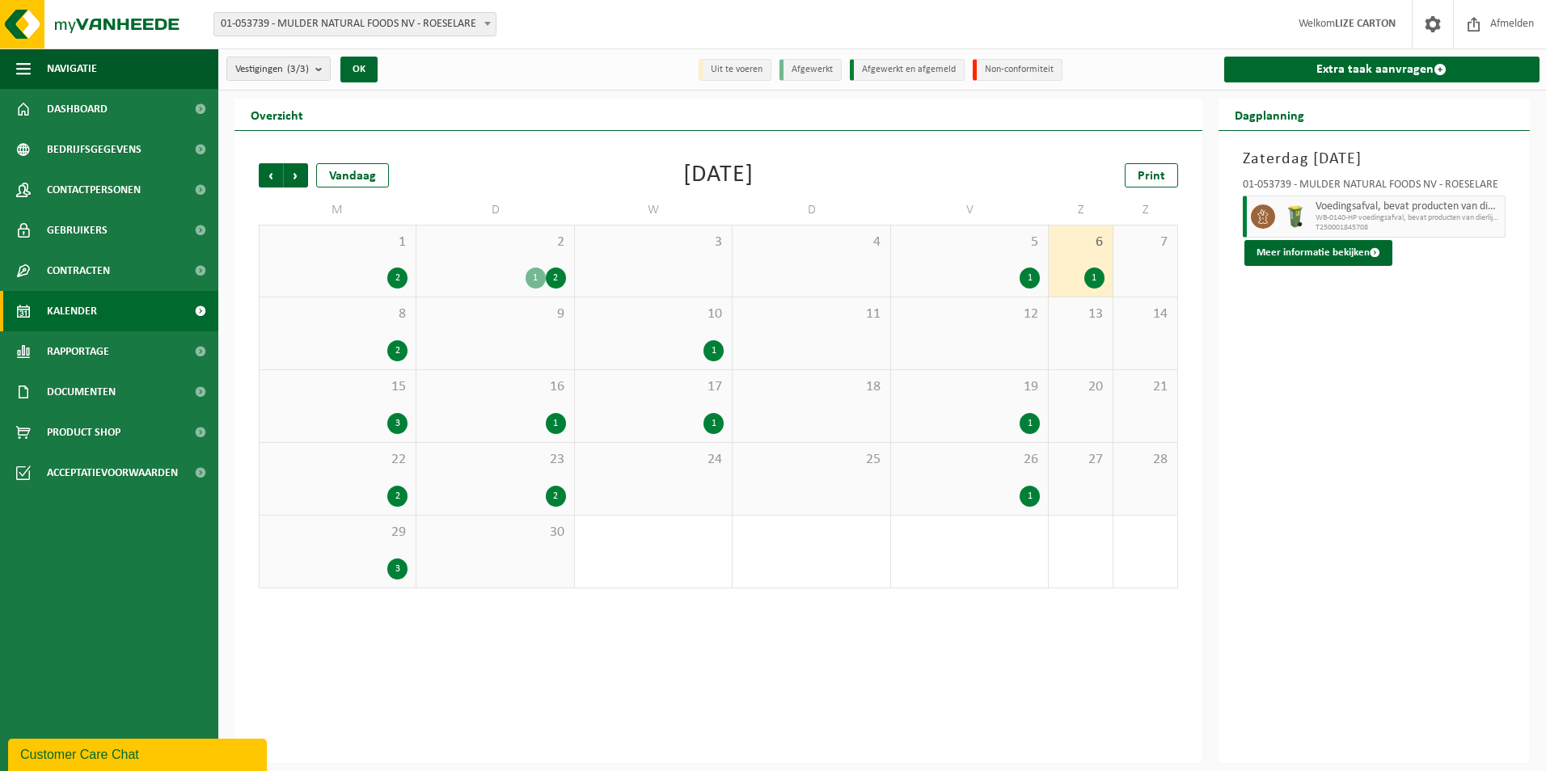
click at [300, 336] on div "8 2" at bounding box center [338, 334] width 156 height 72
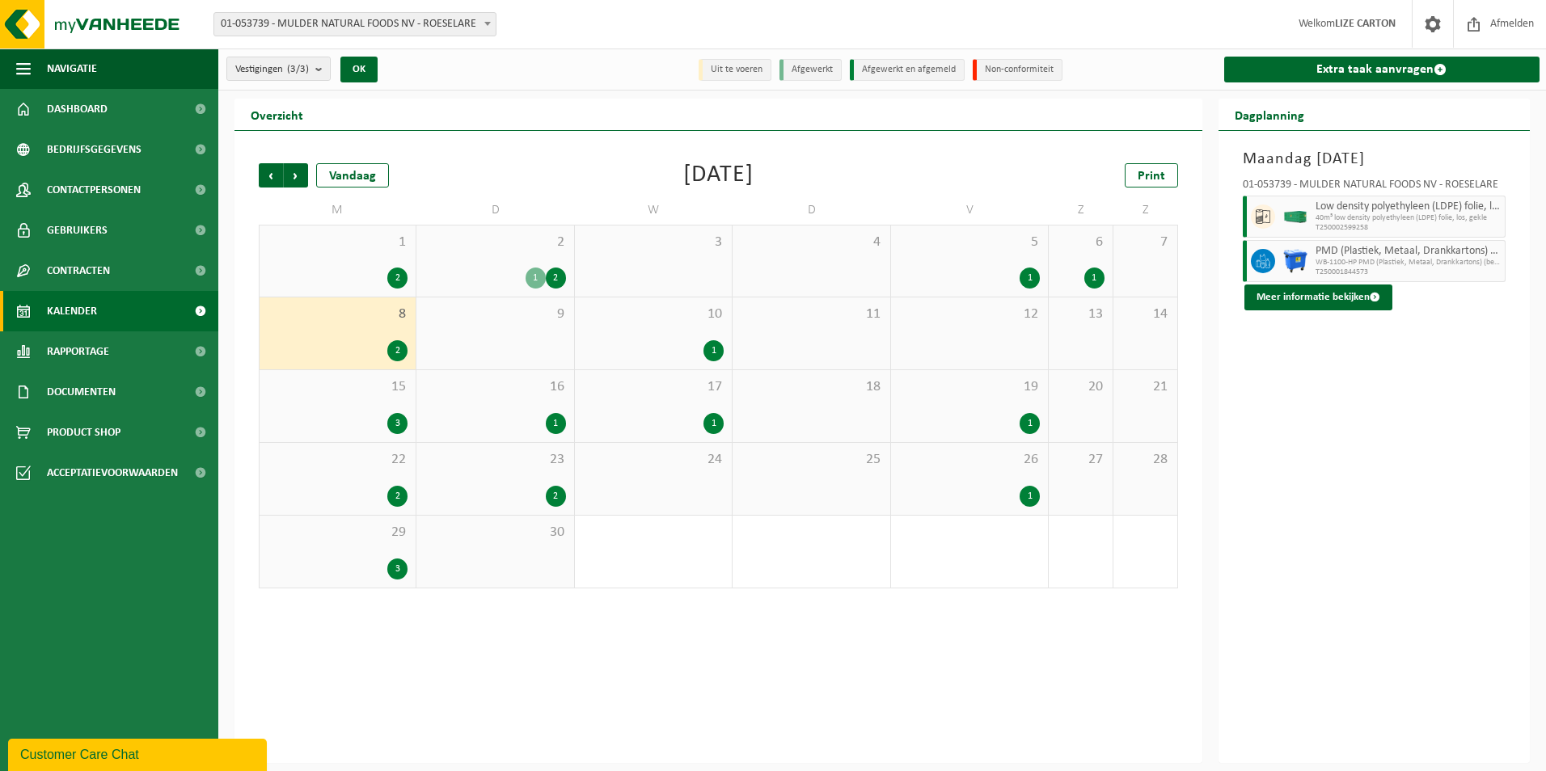
click at [681, 329] on div "10 1" at bounding box center [653, 334] width 157 height 72
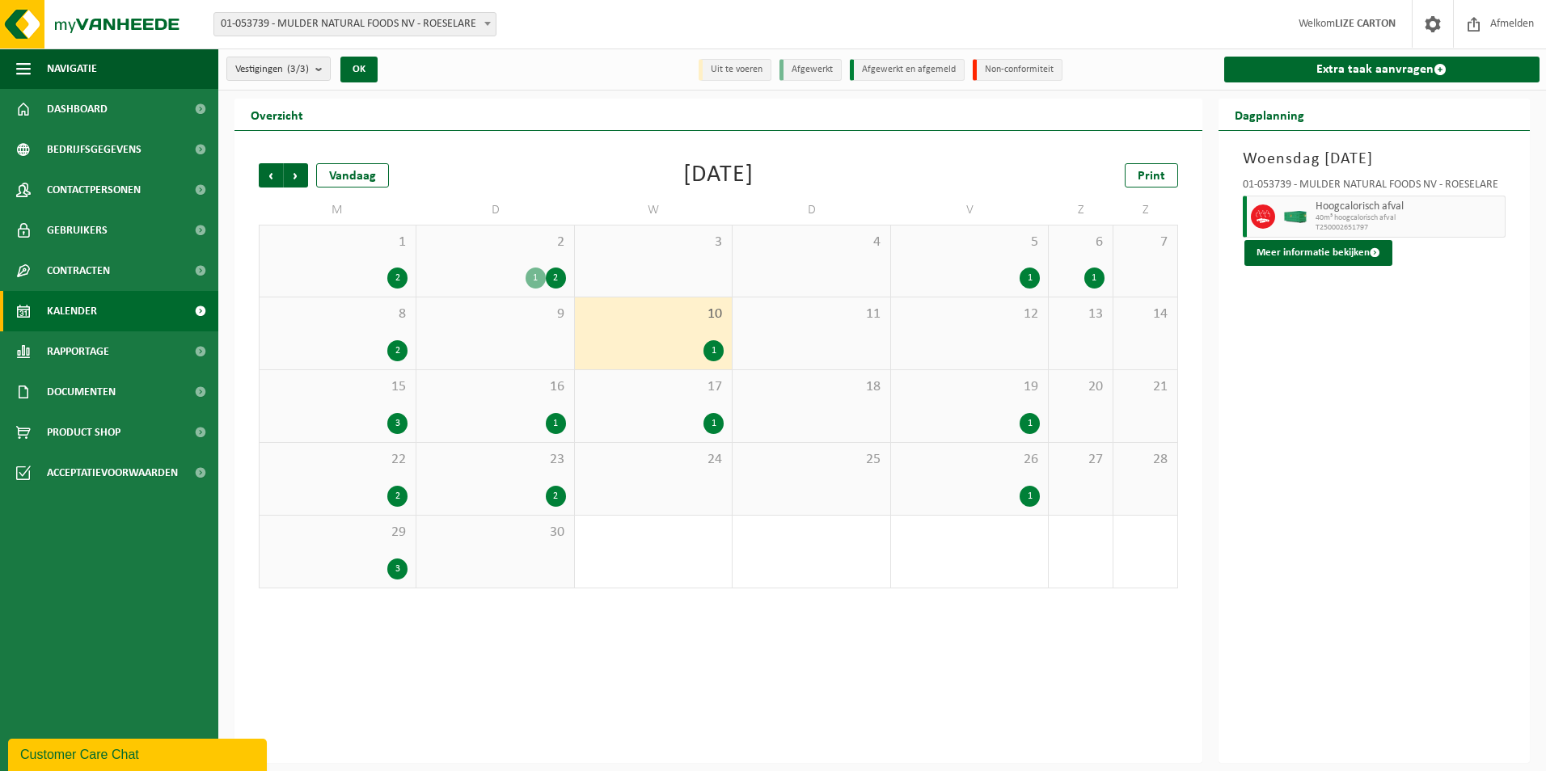
click at [315, 417] on div "3" at bounding box center [338, 423] width 140 height 21
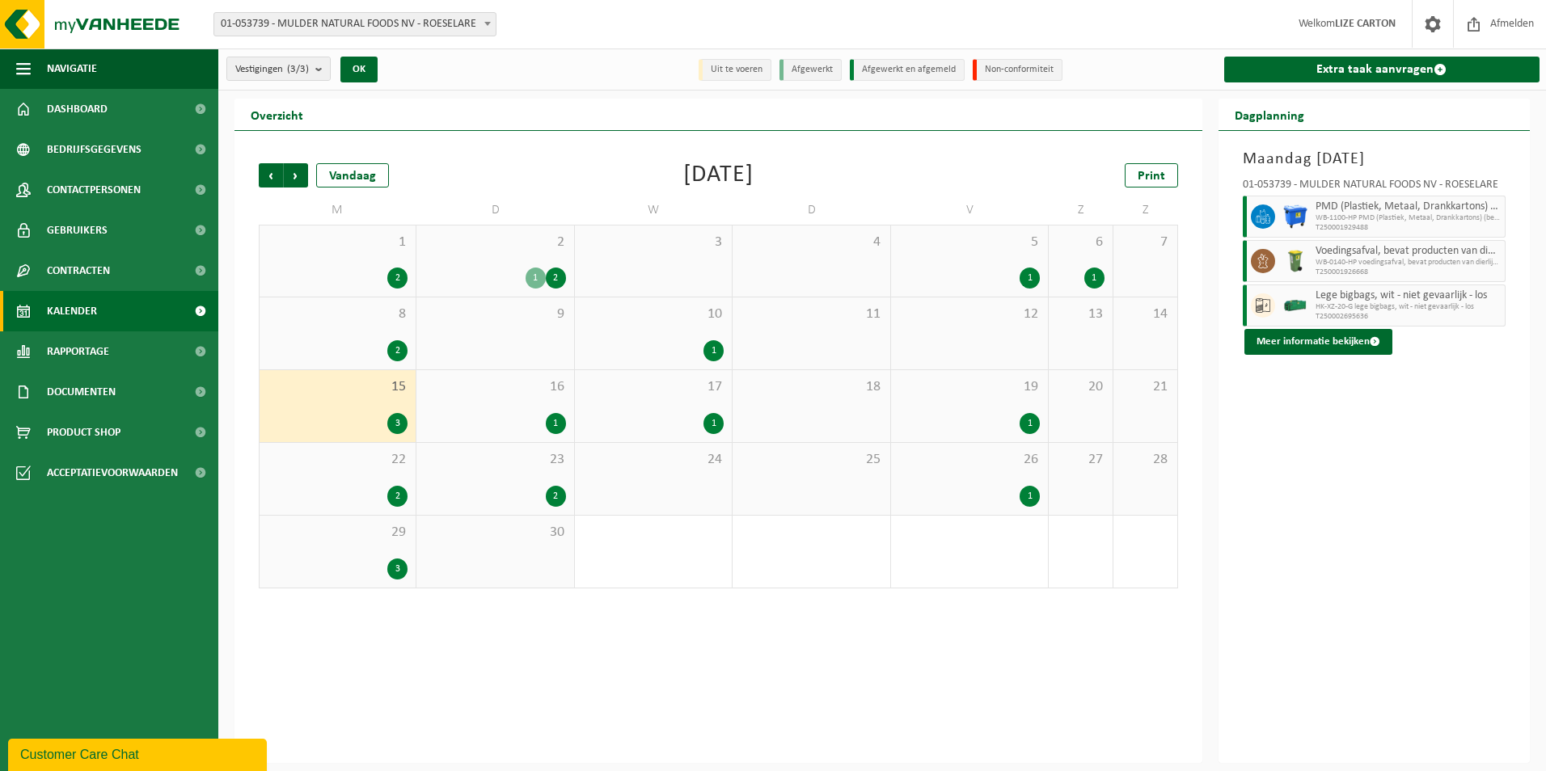
click at [515, 409] on div "16 1" at bounding box center [494, 406] width 157 height 72
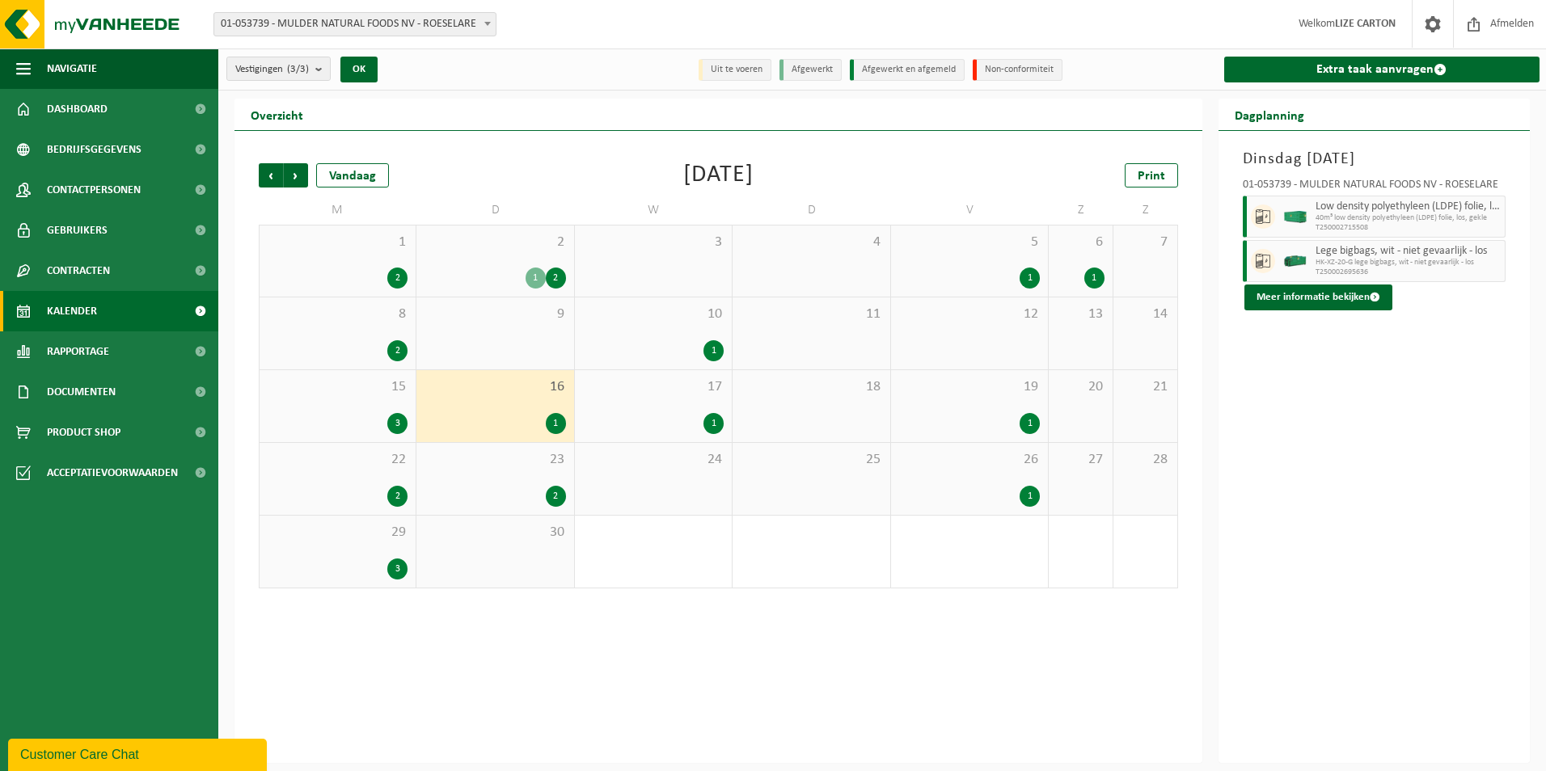
click at [668, 408] on div "17 1" at bounding box center [653, 406] width 157 height 72
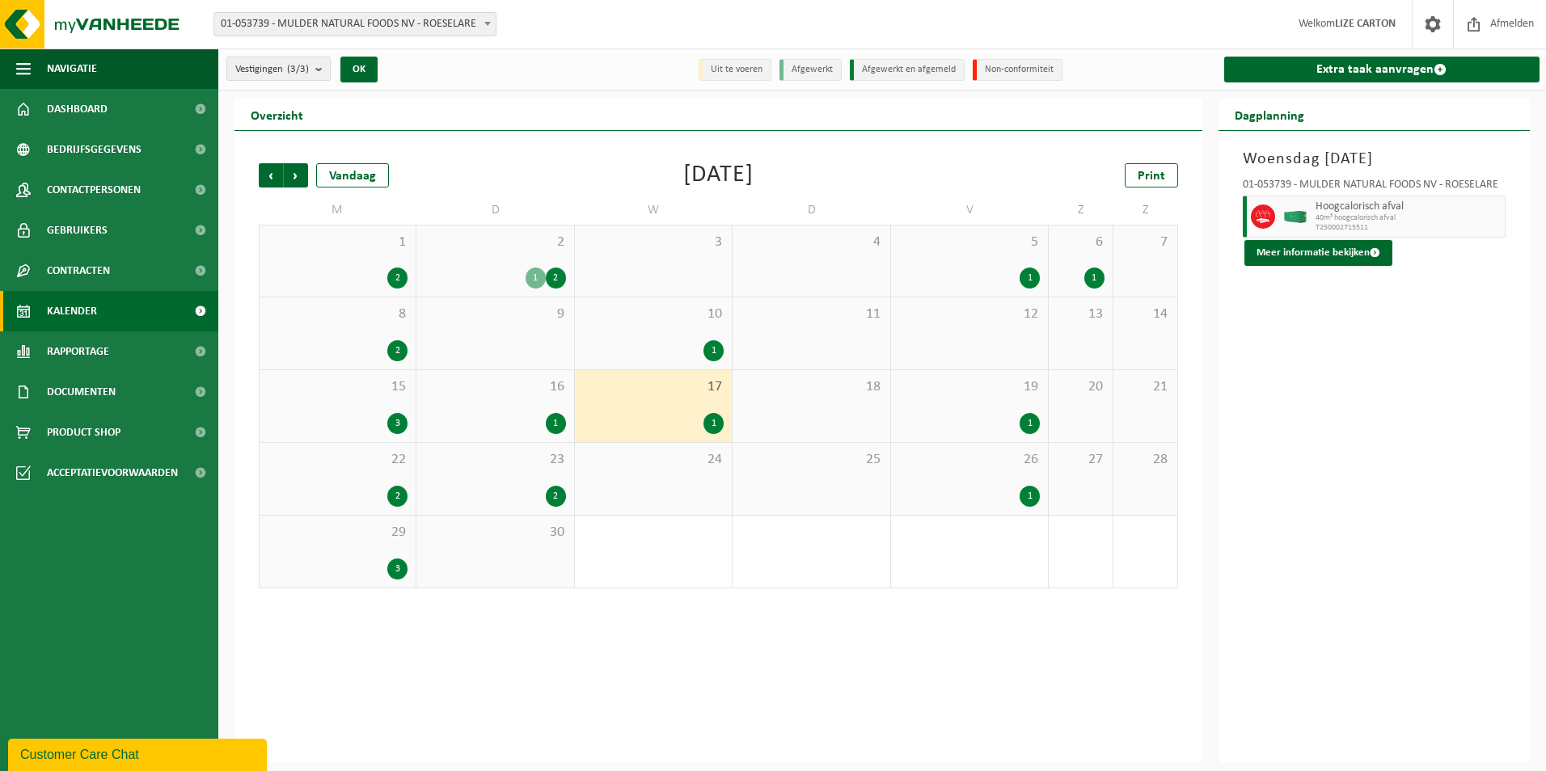
click at [998, 419] on div "1" at bounding box center [969, 423] width 141 height 21
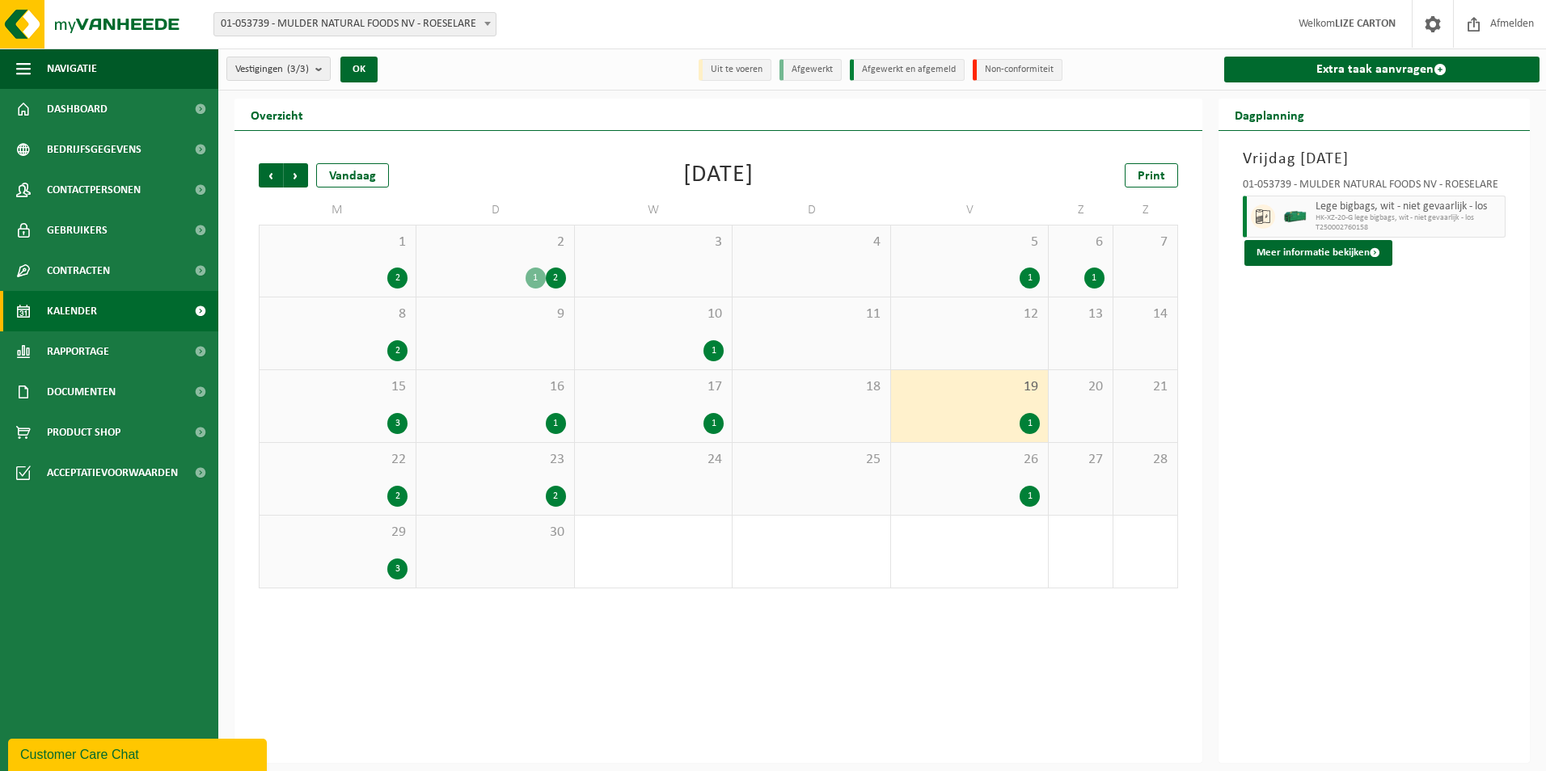
click at [343, 486] on div "2" at bounding box center [338, 496] width 140 height 21
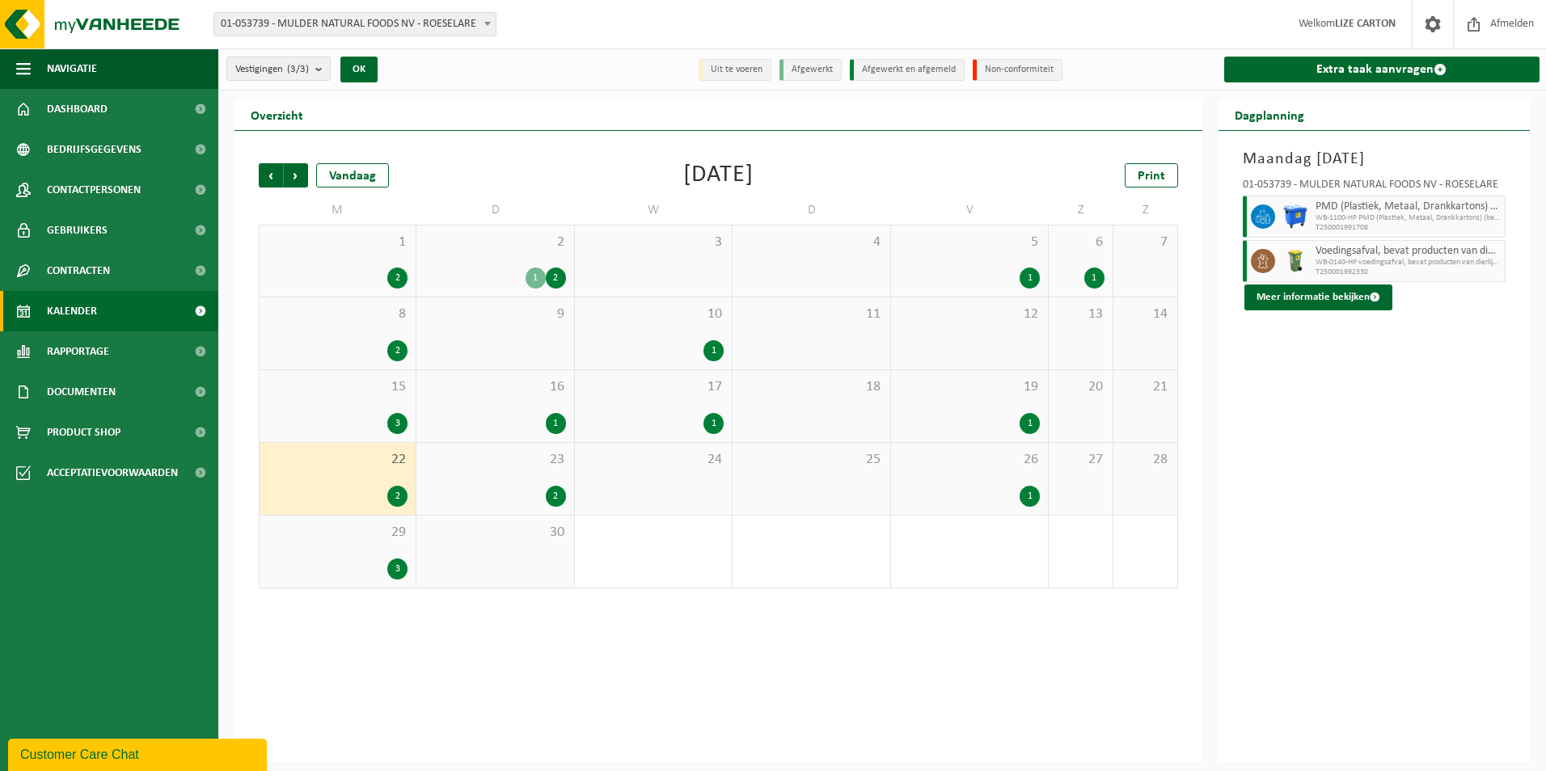
click at [524, 481] on div "23 2" at bounding box center [494, 479] width 157 height 72
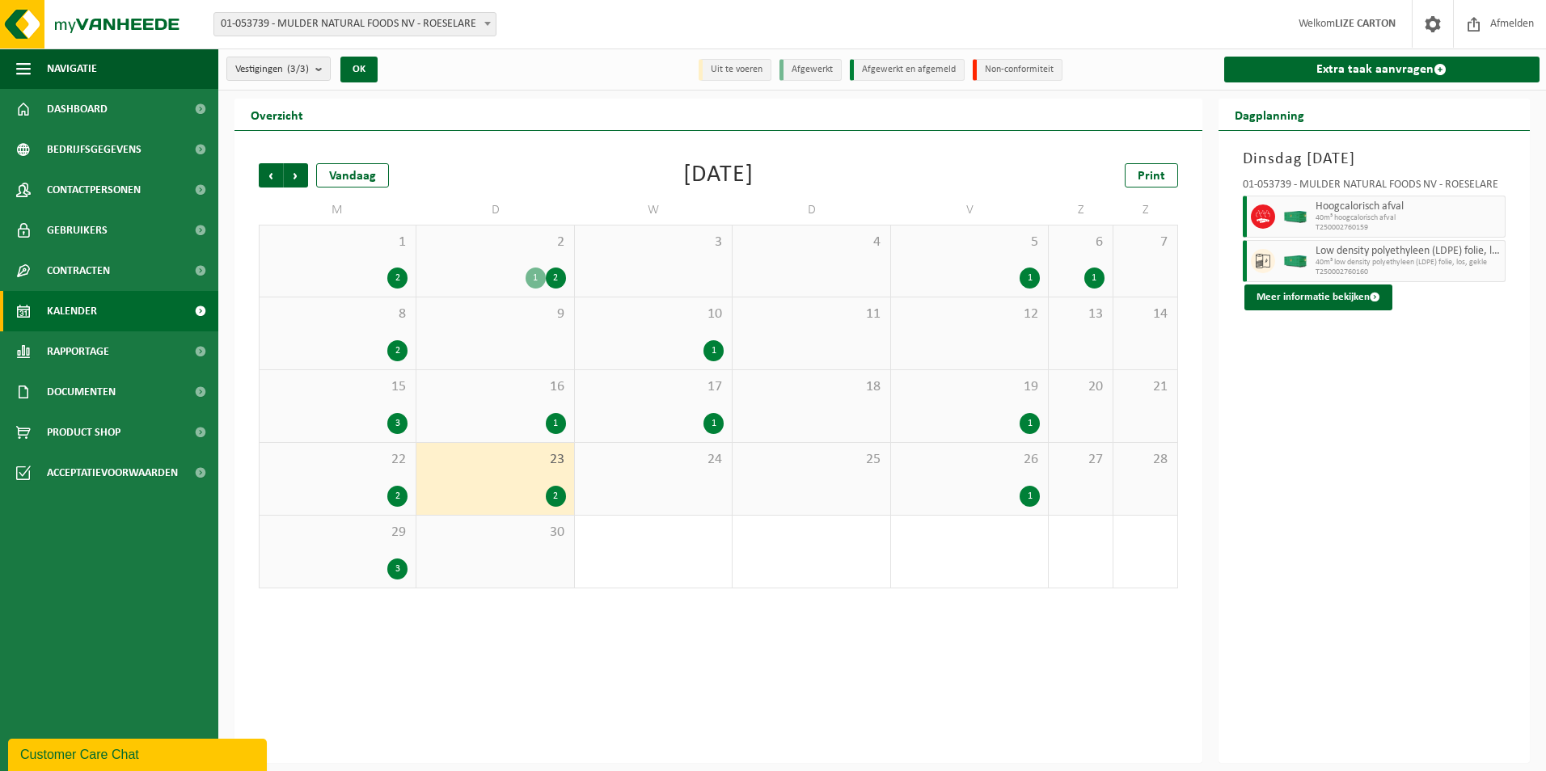
click at [936, 467] on span "26" at bounding box center [969, 460] width 141 height 18
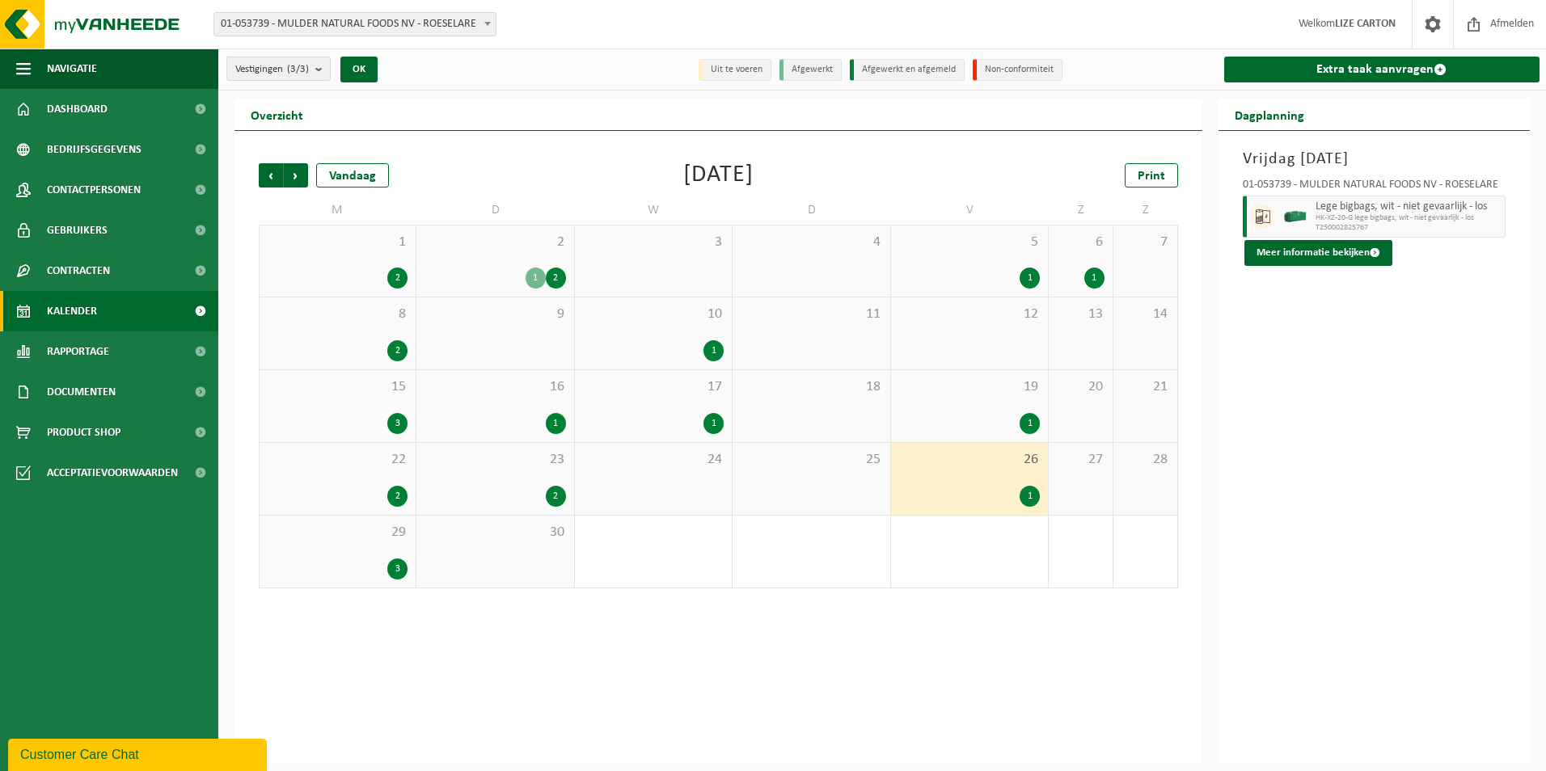
click at [358, 549] on div "29 3" at bounding box center [338, 552] width 156 height 72
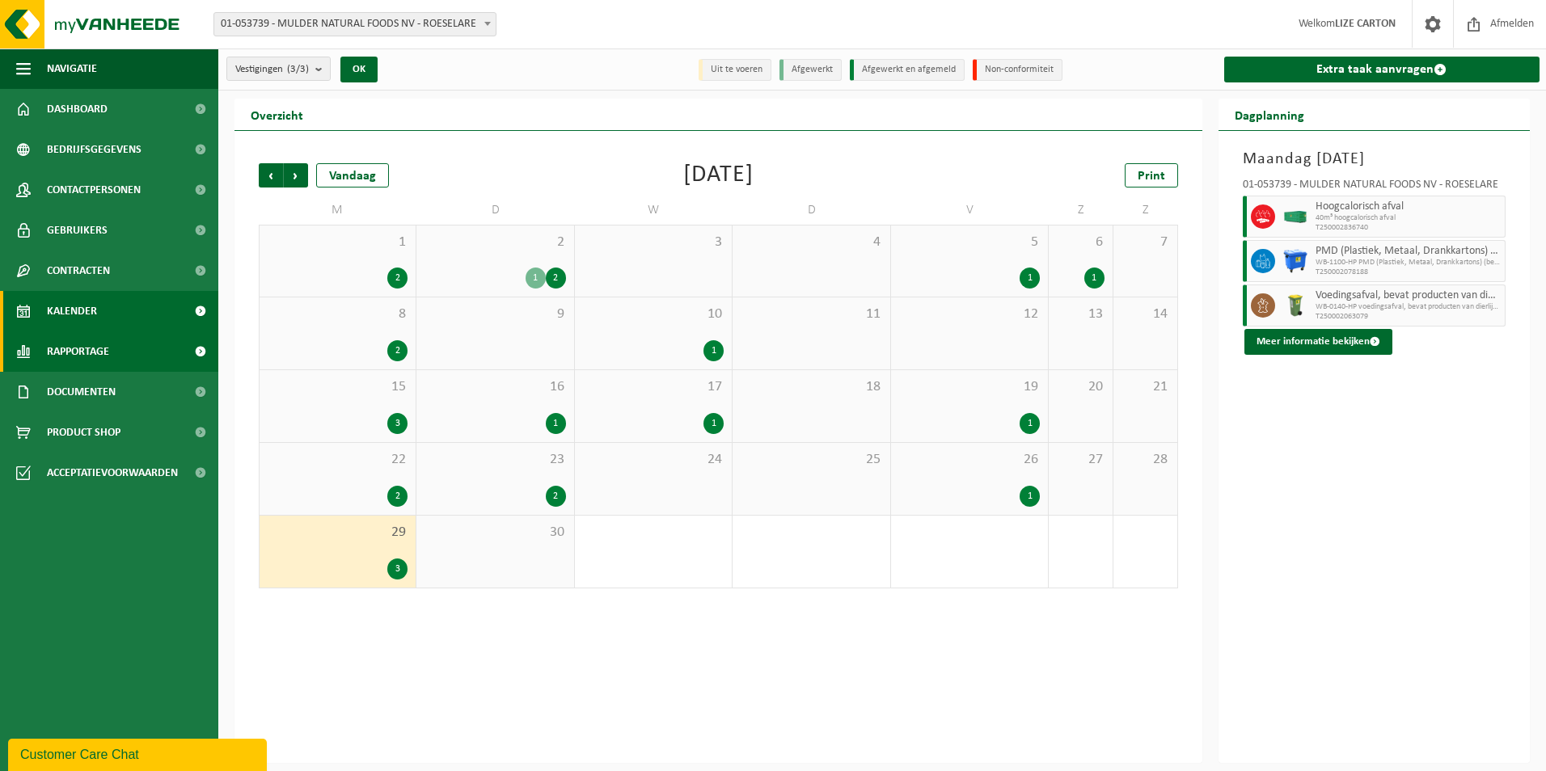
click at [94, 351] on span "Rapportage" at bounding box center [78, 352] width 62 height 40
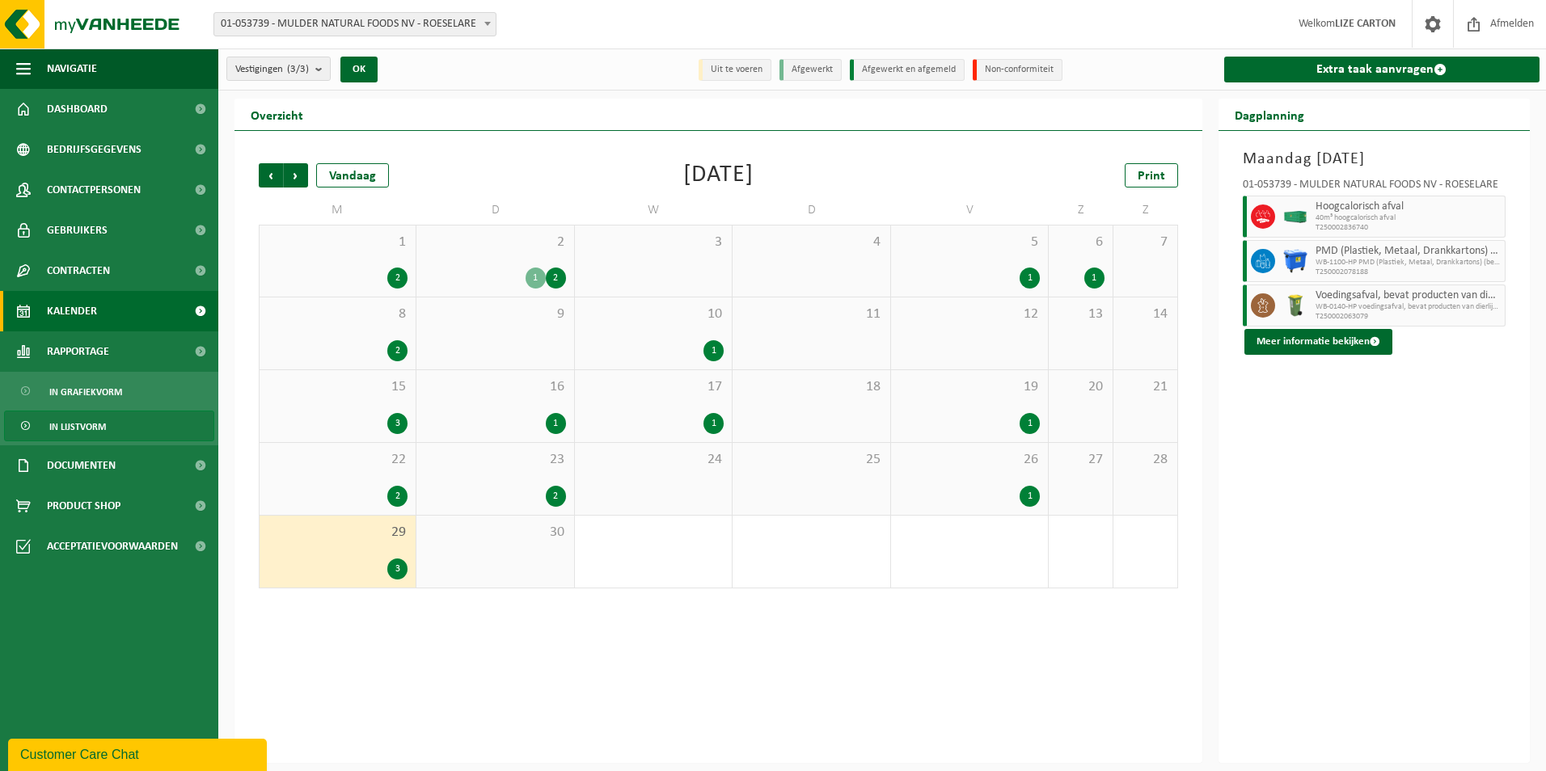
click at [109, 423] on link "In lijstvorm" at bounding box center [109, 426] width 210 height 31
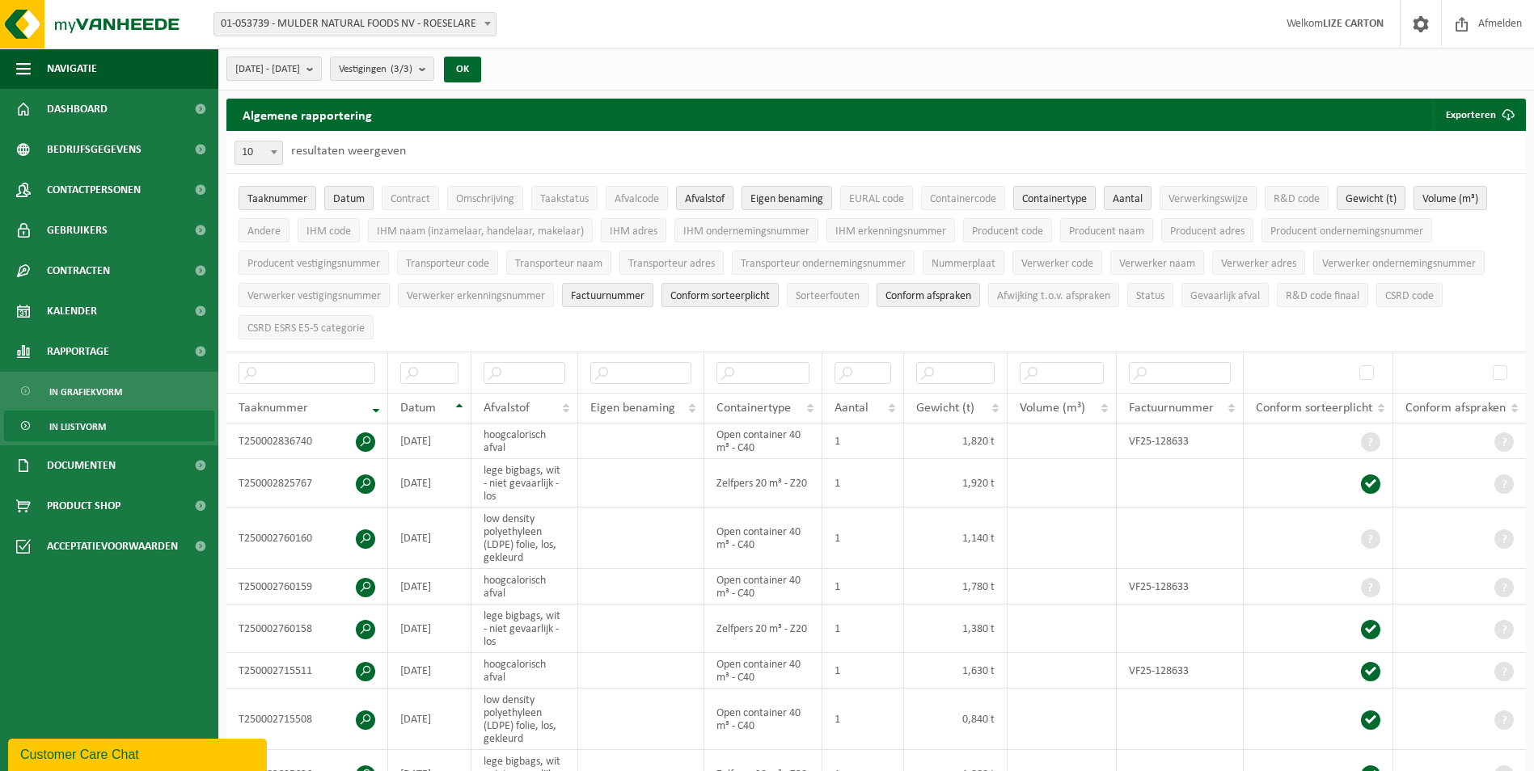
click at [300, 66] on span "2025-01-01 - 2025-10-07" at bounding box center [267, 69] width 65 height 24
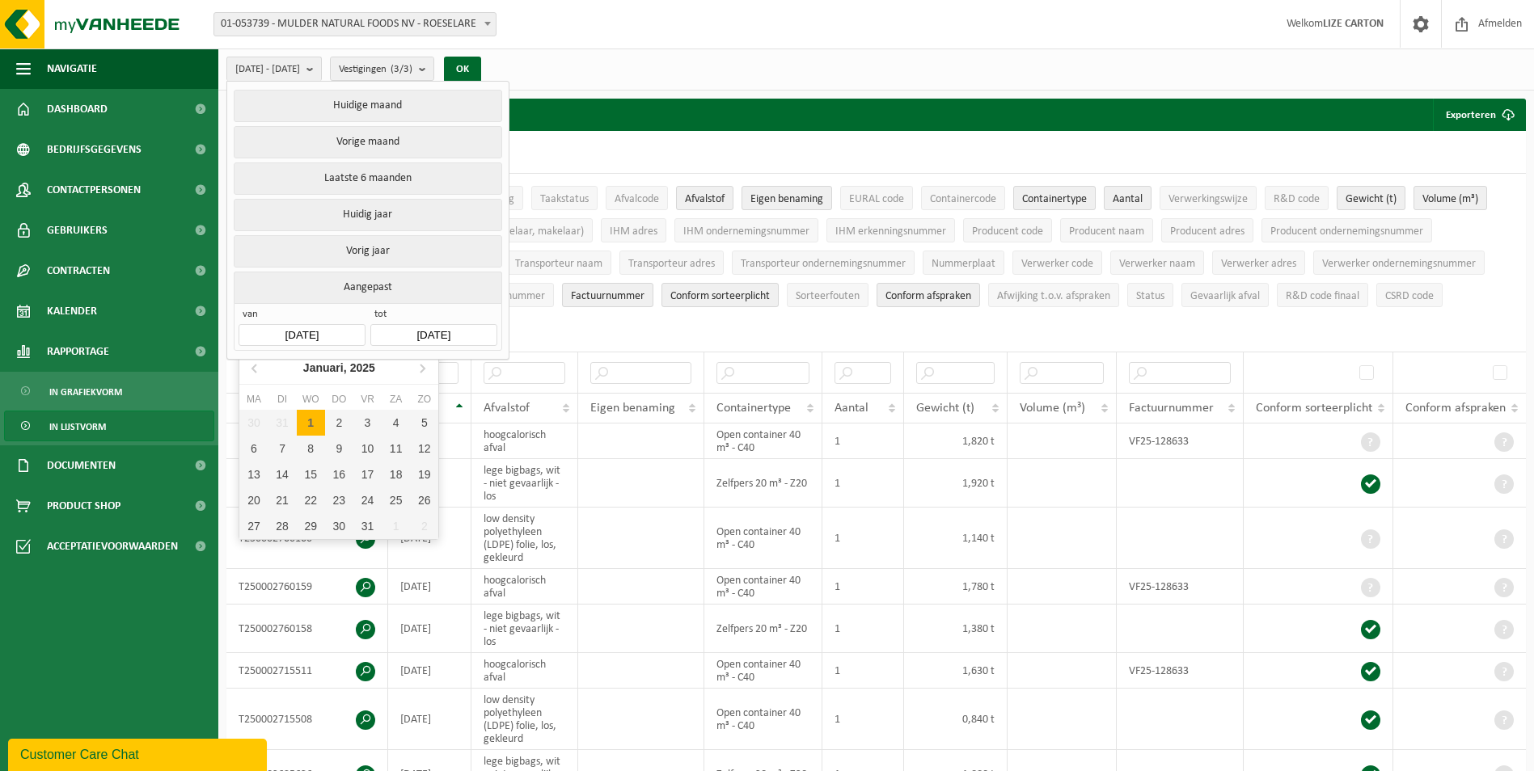
click at [328, 326] on input "2025-01-01" at bounding box center [302, 335] width 126 height 22
click at [251, 370] on icon at bounding box center [256, 368] width 26 height 26
click at [427, 366] on icon at bounding box center [422, 368] width 26 height 26
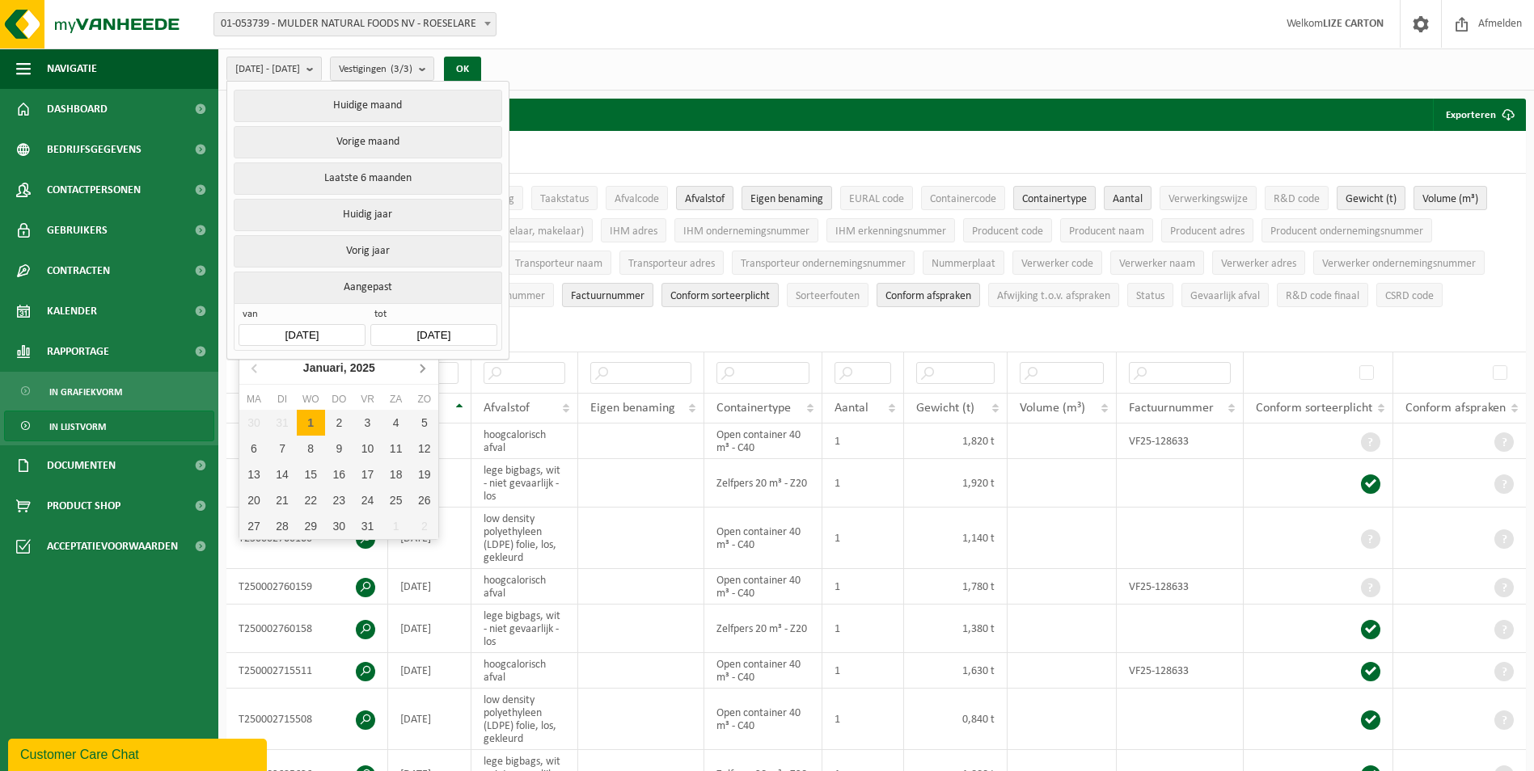
click at [427, 366] on icon at bounding box center [422, 368] width 26 height 26
click at [249, 373] on icon at bounding box center [256, 368] width 26 height 26
click at [481, 72] on button "OK" at bounding box center [462, 70] width 37 height 26
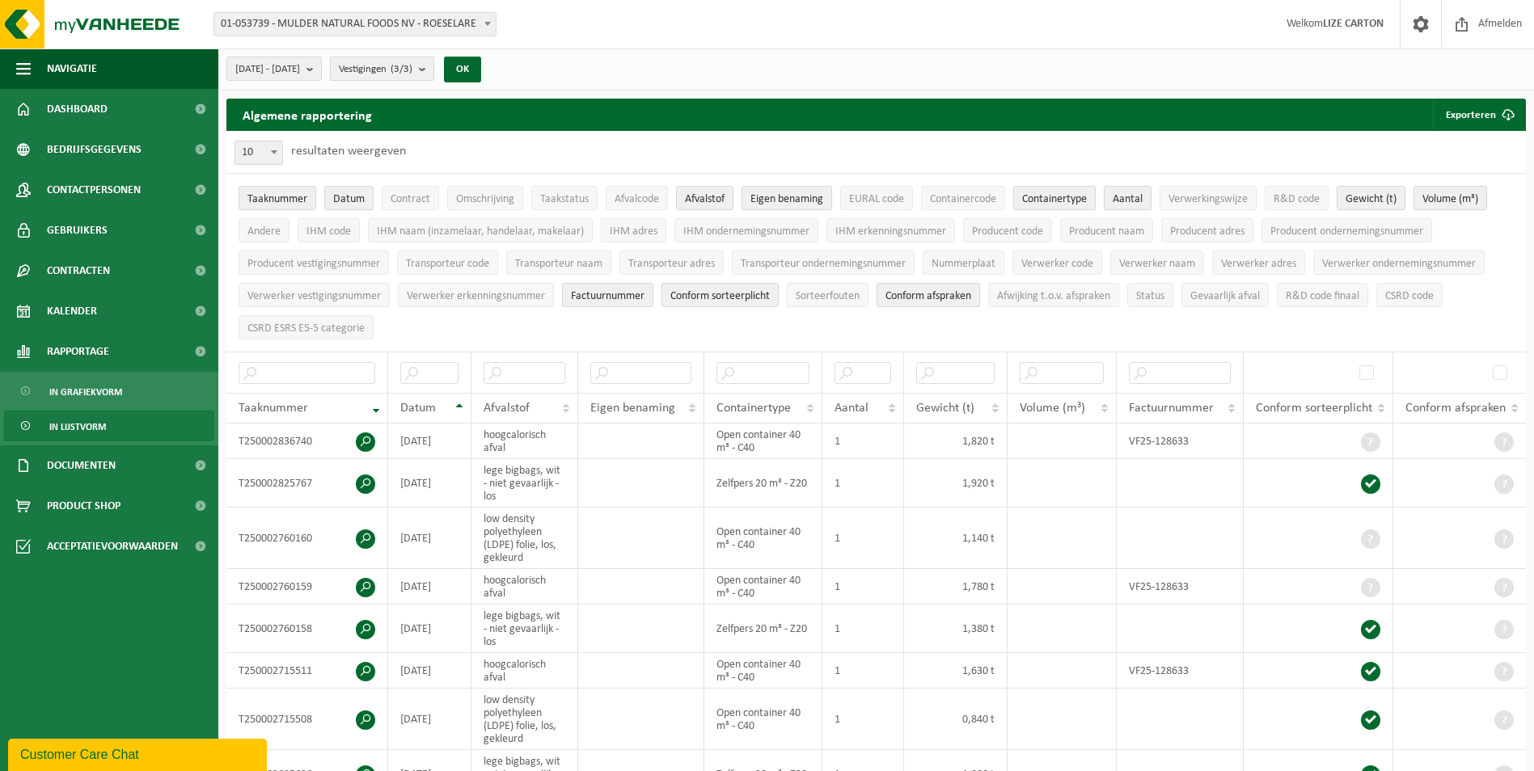
click at [412, 72] on count "(3/3)" at bounding box center [402, 69] width 22 height 11
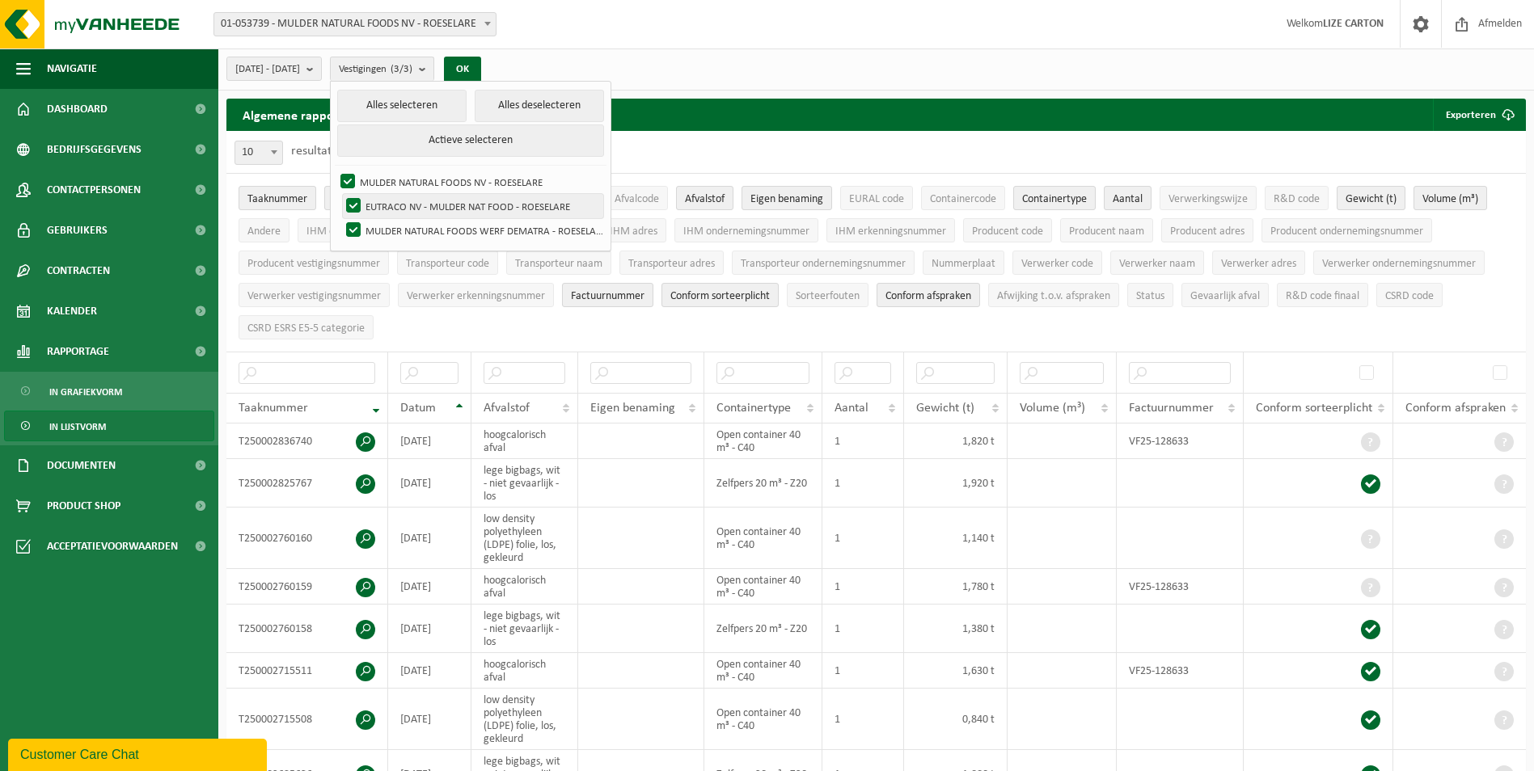
click at [398, 201] on label "EUTRACO NV - MULDER NAT FOOD - ROESELARE" at bounding box center [473, 206] width 260 height 24
click at [340, 194] on input "EUTRACO NV - MULDER NAT FOOD - ROESELARE" at bounding box center [340, 193] width 1 height 1
checkbox input "false"
click at [391, 177] on label "MULDER NATURAL FOODS NV - ROESELARE" at bounding box center [470, 182] width 266 height 24
click at [335, 170] on input "MULDER NATURAL FOODS NV - ROESELARE" at bounding box center [334, 169] width 1 height 1
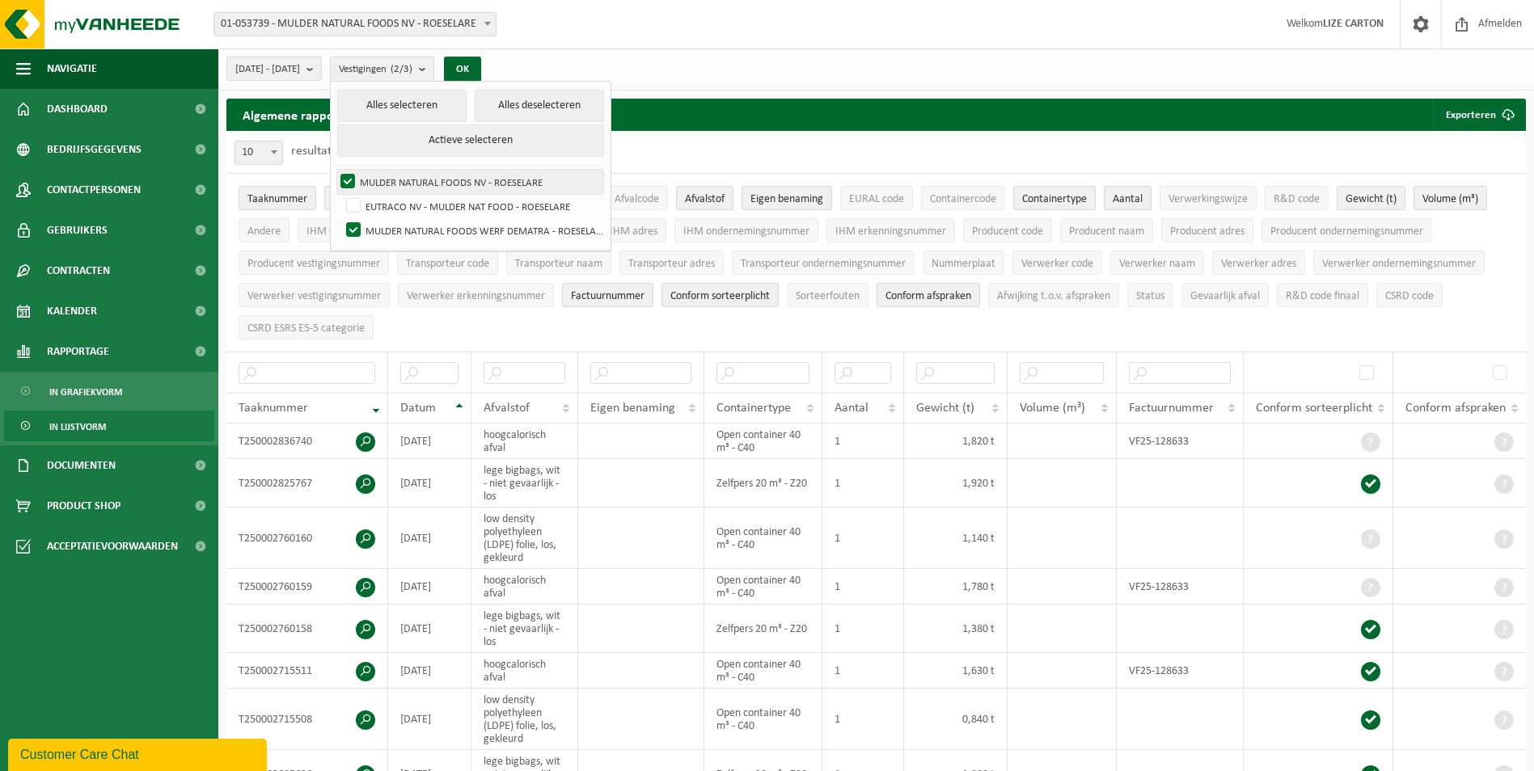
checkbox input "false"
click at [396, 199] on label "EUTRACO NV - MULDER NAT FOOD - ROESELARE" at bounding box center [473, 206] width 260 height 24
click at [340, 194] on input "EUTRACO NV - MULDER NAT FOOD - ROESELARE" at bounding box center [340, 193] width 1 height 1
checkbox input "true"
drag, startPoint x: 390, startPoint y: 224, endPoint x: 443, endPoint y: 168, distance: 77.2
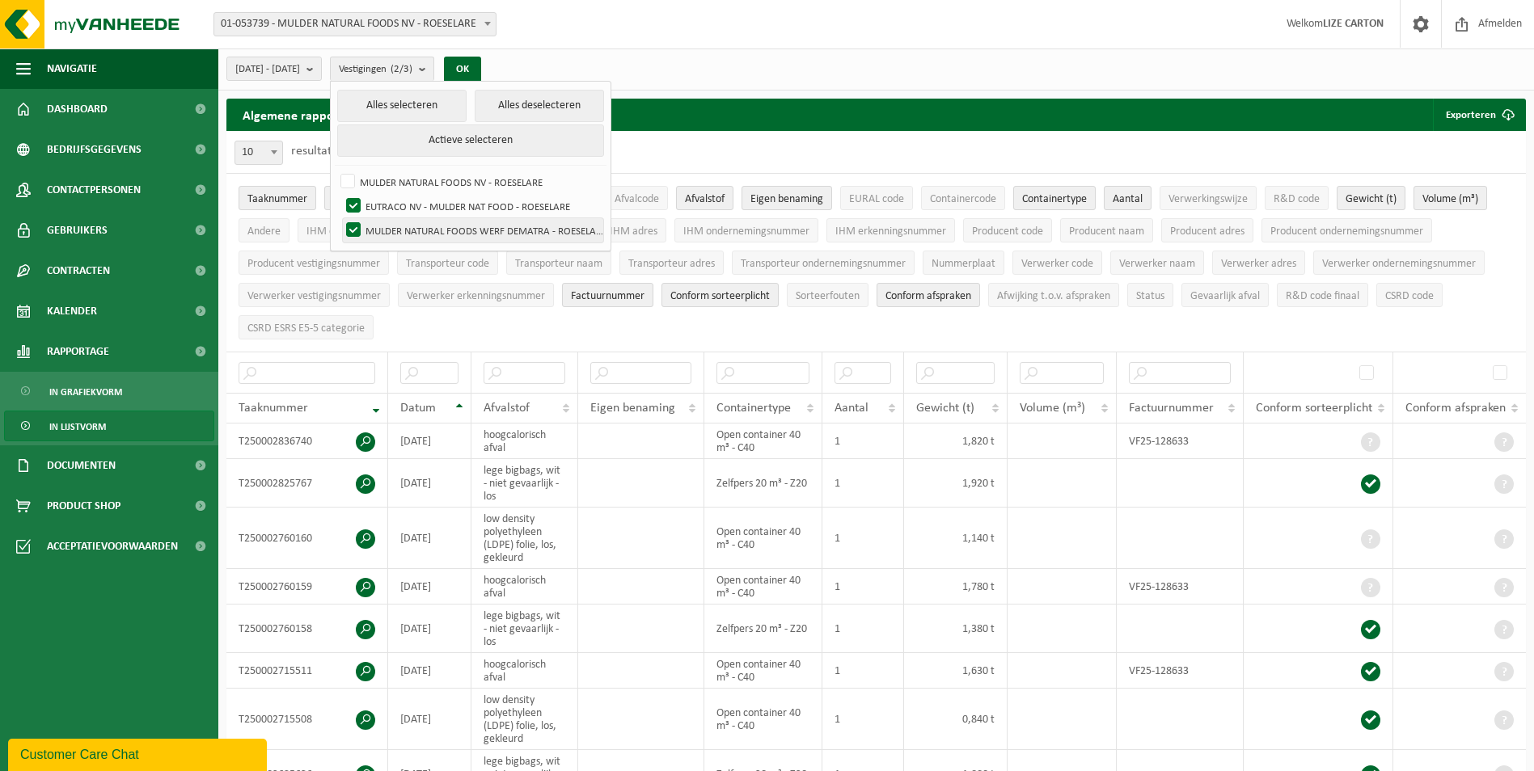
click at [389, 223] on label "MULDER NATURAL FOODS WERF DEMATRA - ROESELARE" at bounding box center [473, 230] width 260 height 24
click at [340, 218] on input "MULDER NATURAL FOODS WERF DEMATRA - ROESELARE" at bounding box center [340, 218] width 1 height 1
checkbox input "false"
click at [481, 61] on button "OK" at bounding box center [462, 70] width 37 height 26
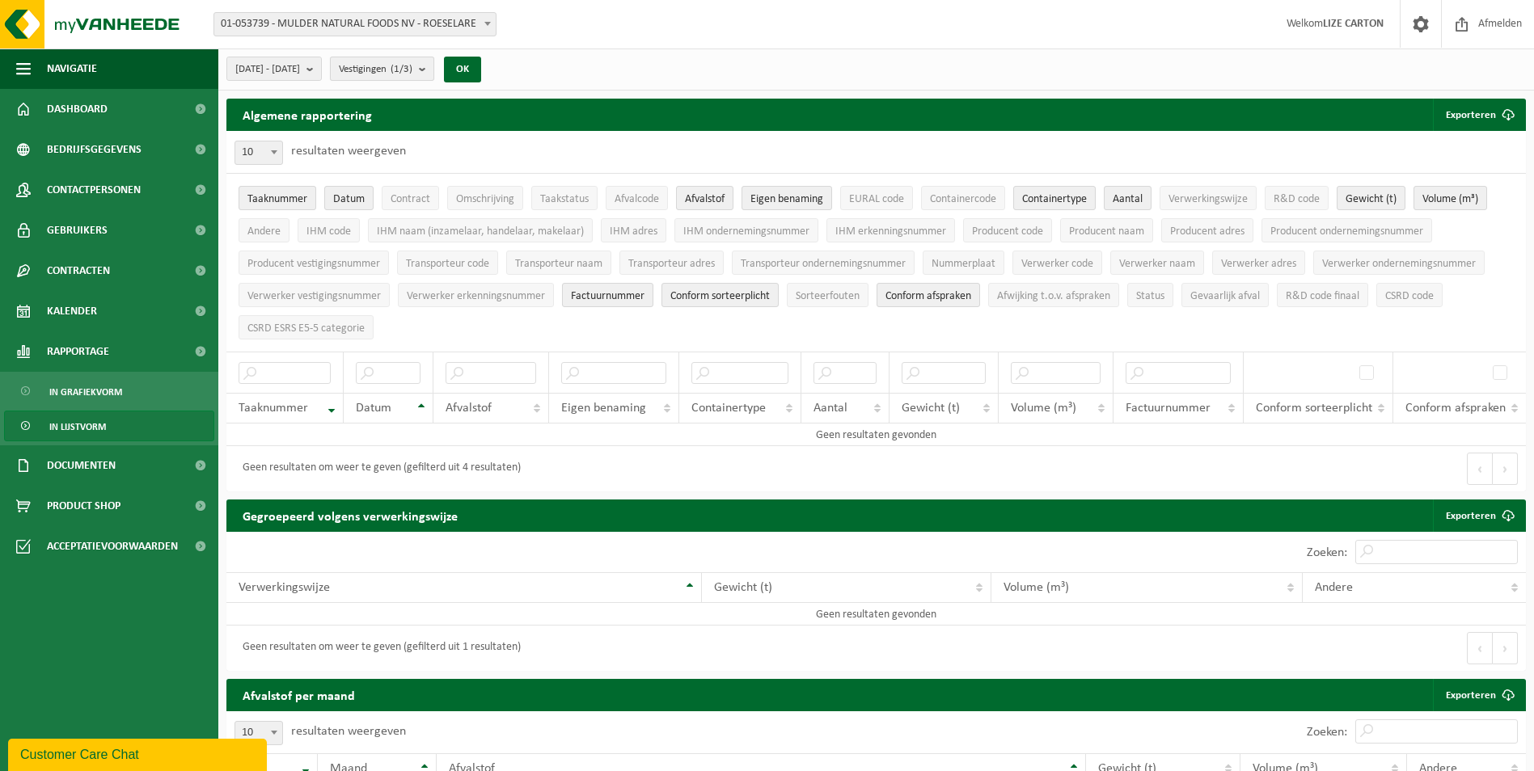
click at [382, 62] on span "Vestigingen (1/3)" at bounding box center [376, 69] width 74 height 24
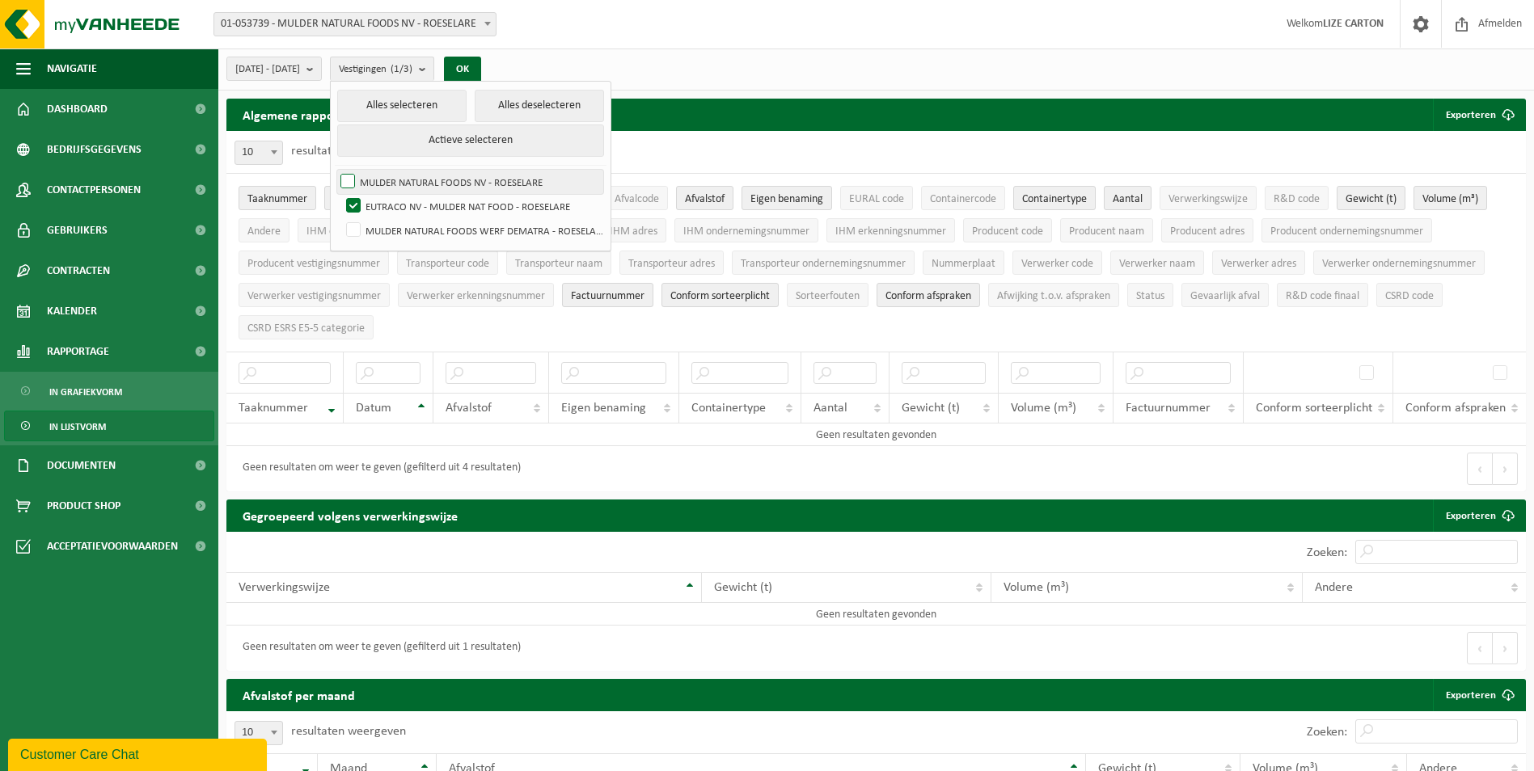
click at [393, 180] on label "MULDER NATURAL FOODS NV - ROESELARE" at bounding box center [470, 182] width 266 height 24
click at [335, 170] on input "MULDER NATURAL FOODS NV - ROESELARE" at bounding box center [334, 169] width 1 height 1
checkbox input "true"
click at [395, 222] on label "MULDER NATURAL FOODS WERF DEMATRA - ROESELARE" at bounding box center [473, 230] width 260 height 24
click at [340, 218] on input "MULDER NATURAL FOODS WERF DEMATRA - ROESELARE" at bounding box center [340, 218] width 1 height 1
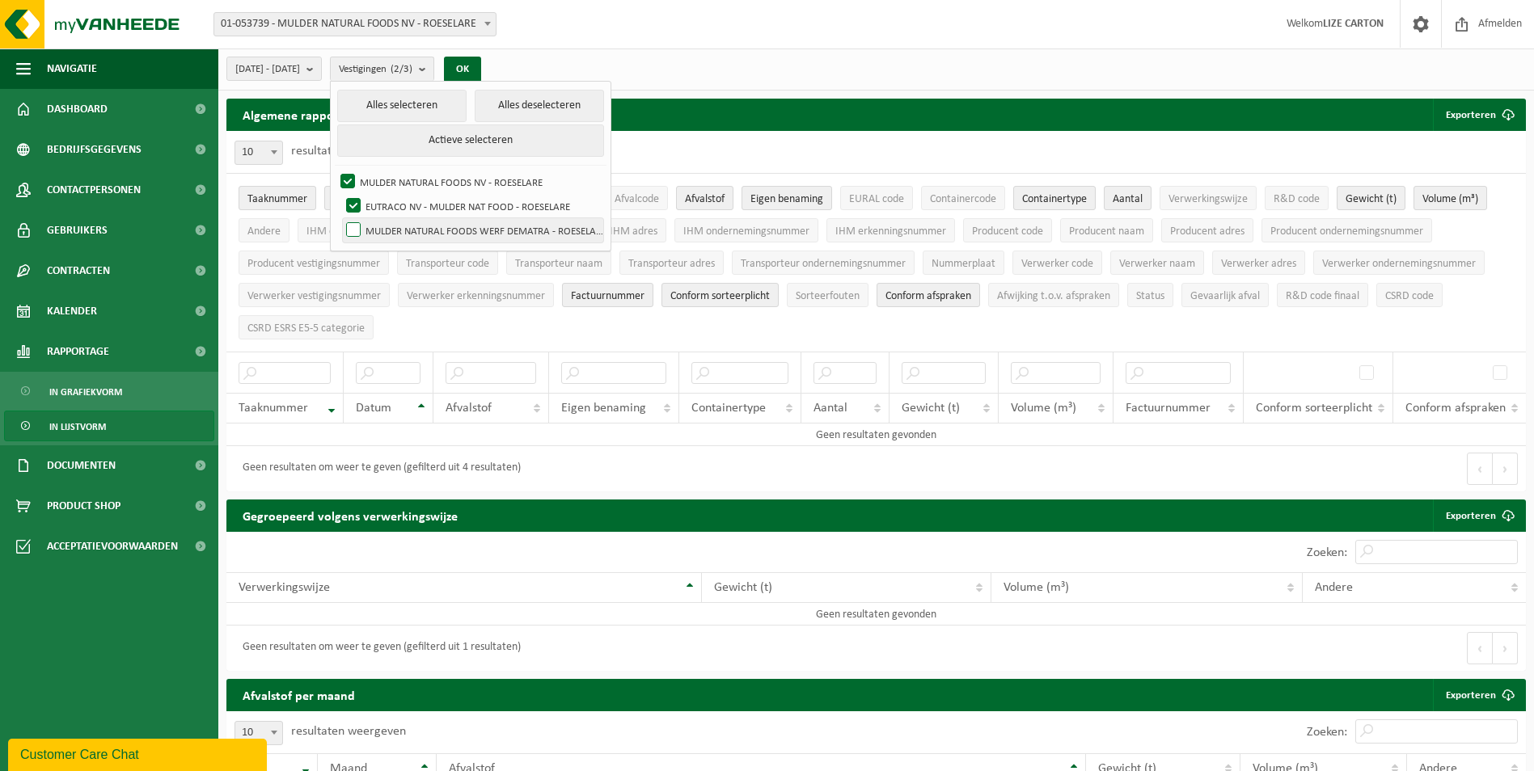
checkbox input "true"
click at [481, 59] on button "OK" at bounding box center [462, 70] width 37 height 26
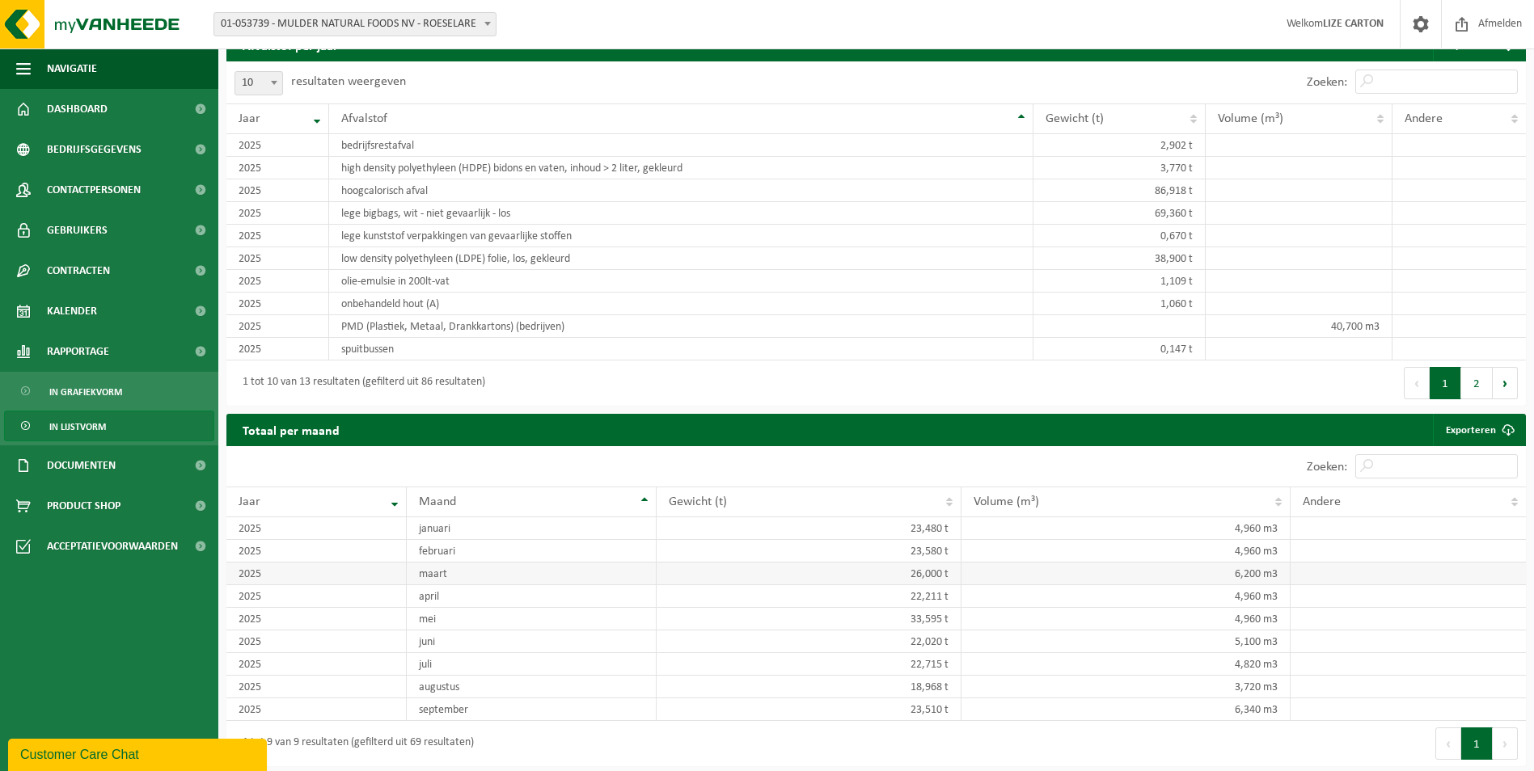
scroll to position [1517, 0]
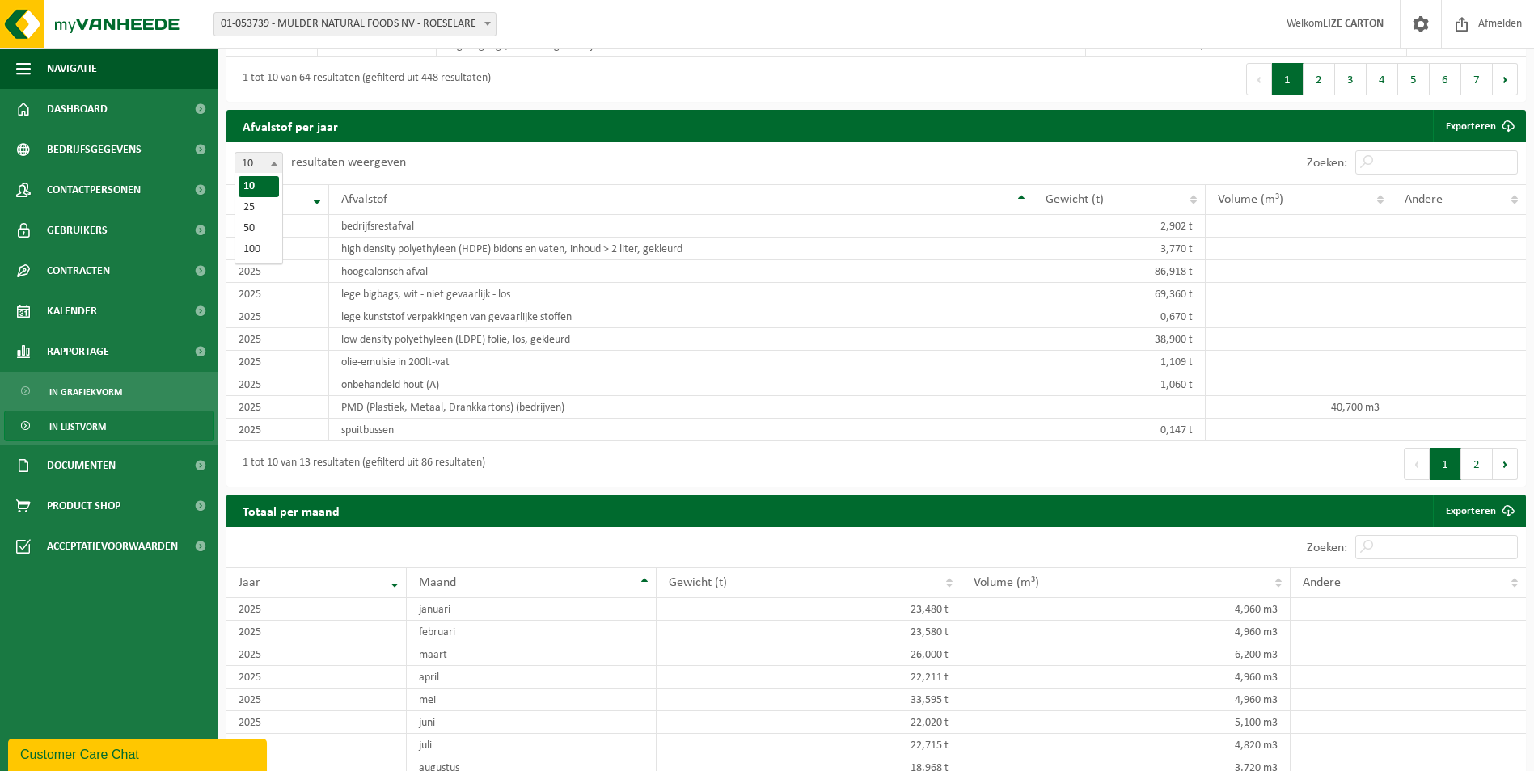
click at [277, 158] on span at bounding box center [274, 163] width 16 height 21
select select "100"
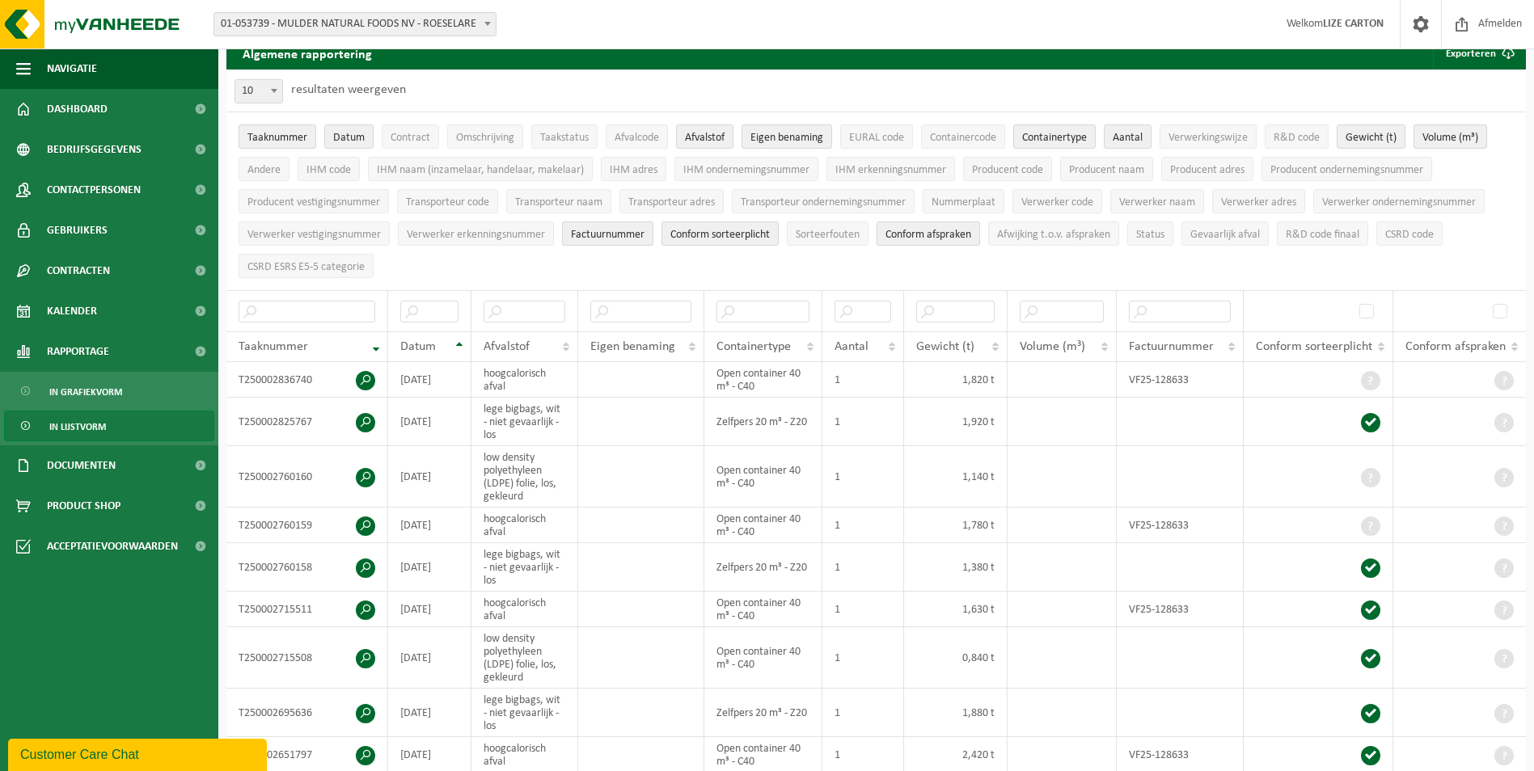
scroll to position [0, 0]
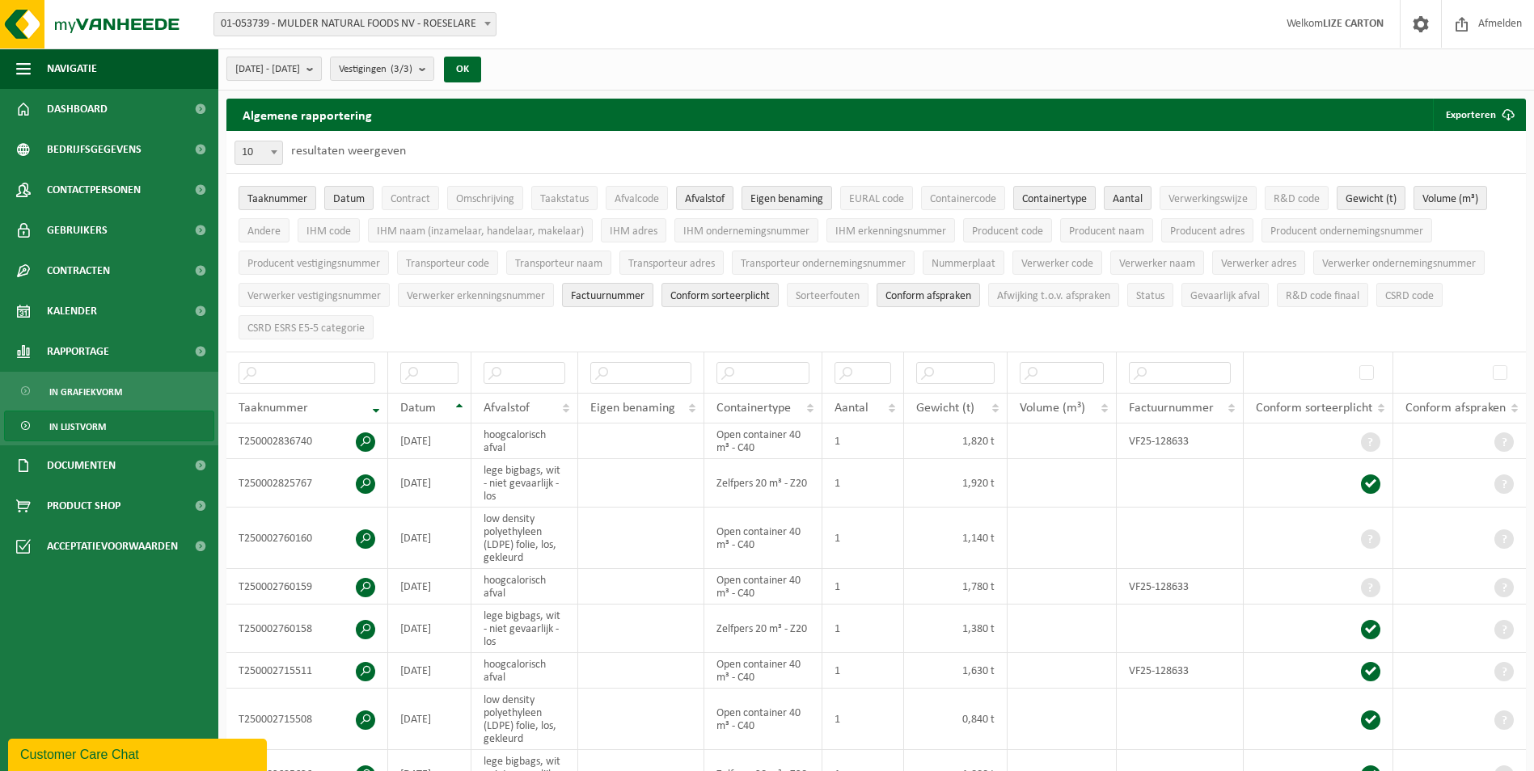
click at [300, 66] on span "2025-01-01 - 2025-10-07" at bounding box center [267, 69] width 65 height 24
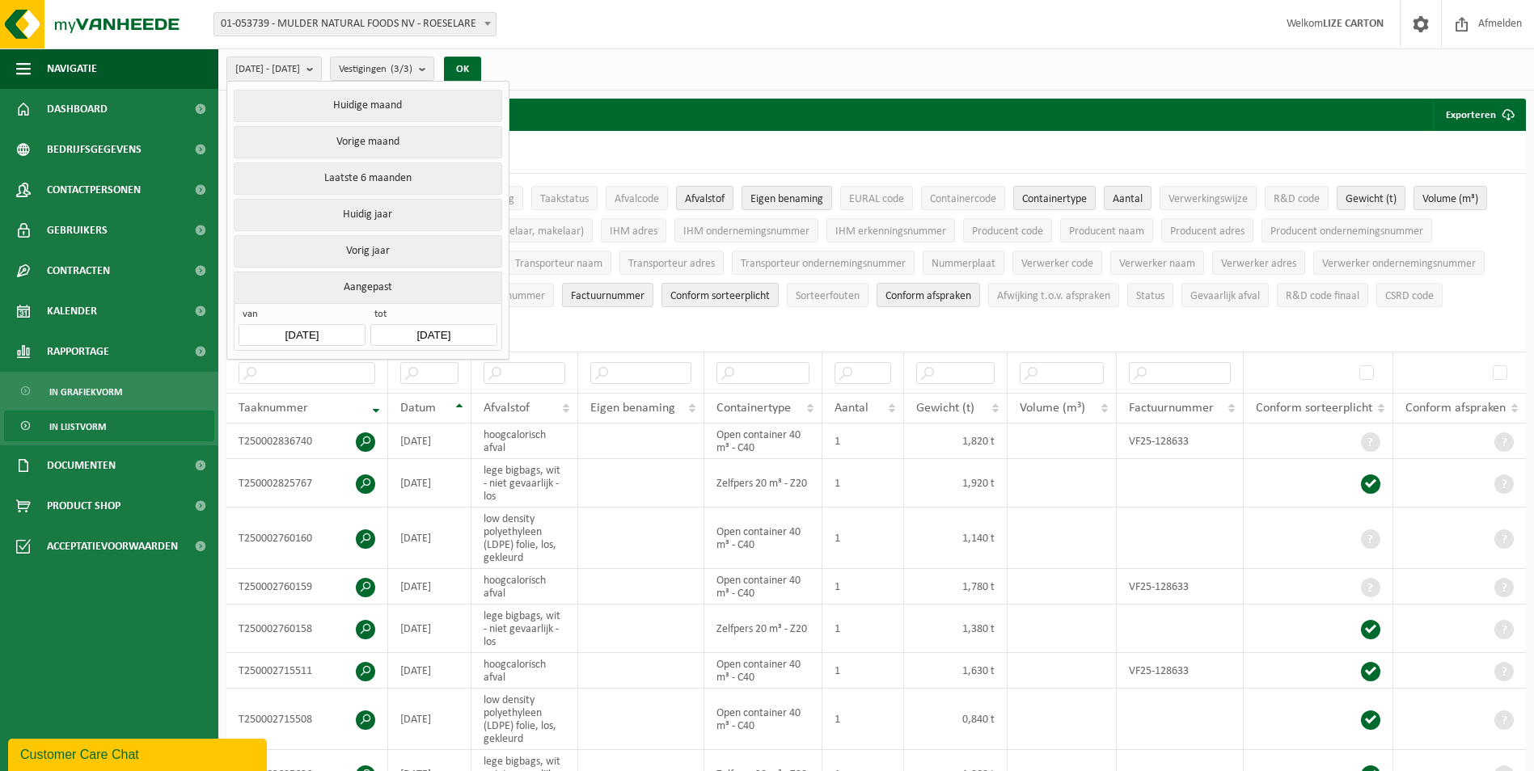
click at [327, 332] on input "2025-01-01" at bounding box center [302, 335] width 126 height 22
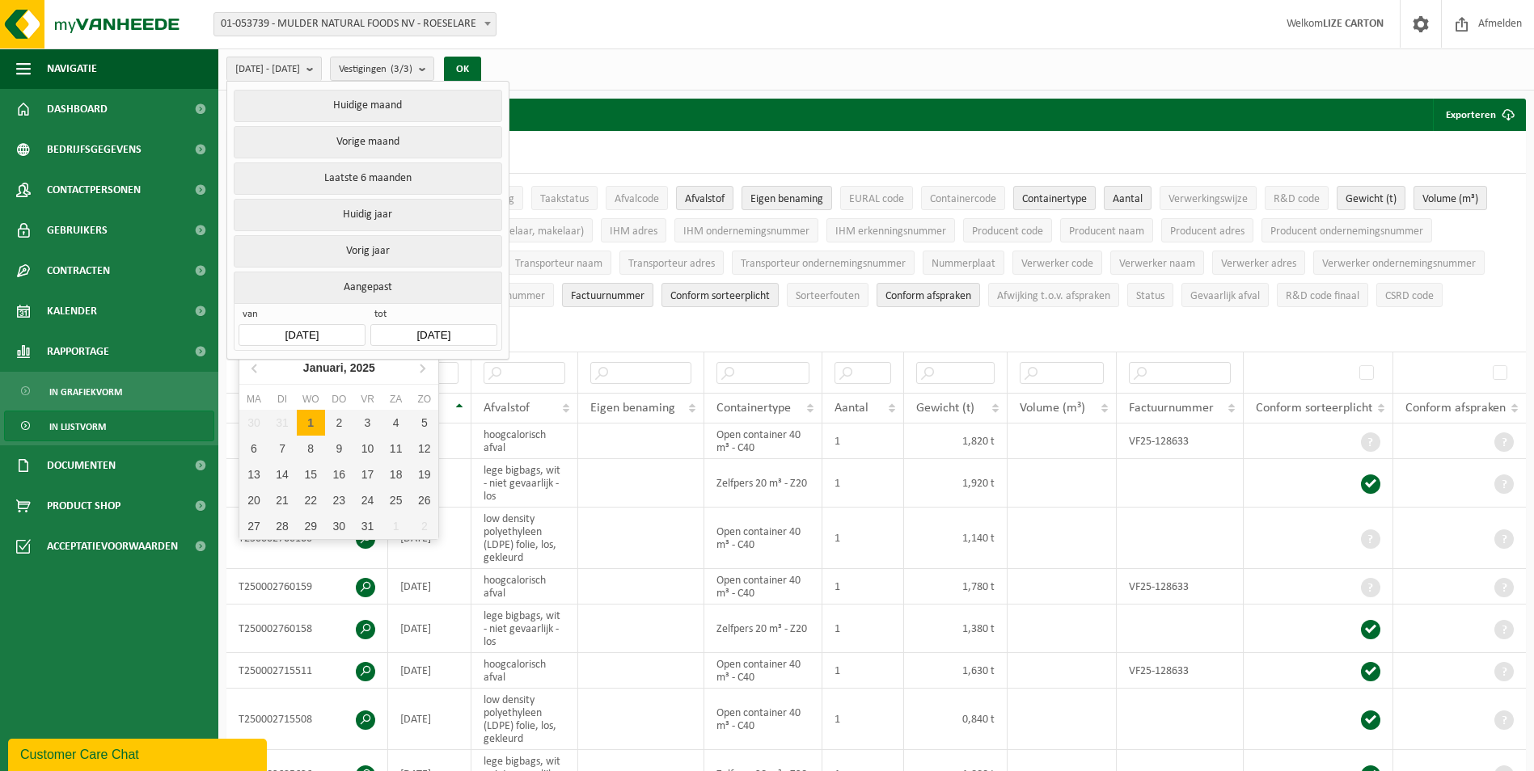
click at [287, 324] on input "2025-01-01" at bounding box center [302, 335] width 126 height 22
click at [254, 365] on icon at bounding box center [256, 368] width 26 height 26
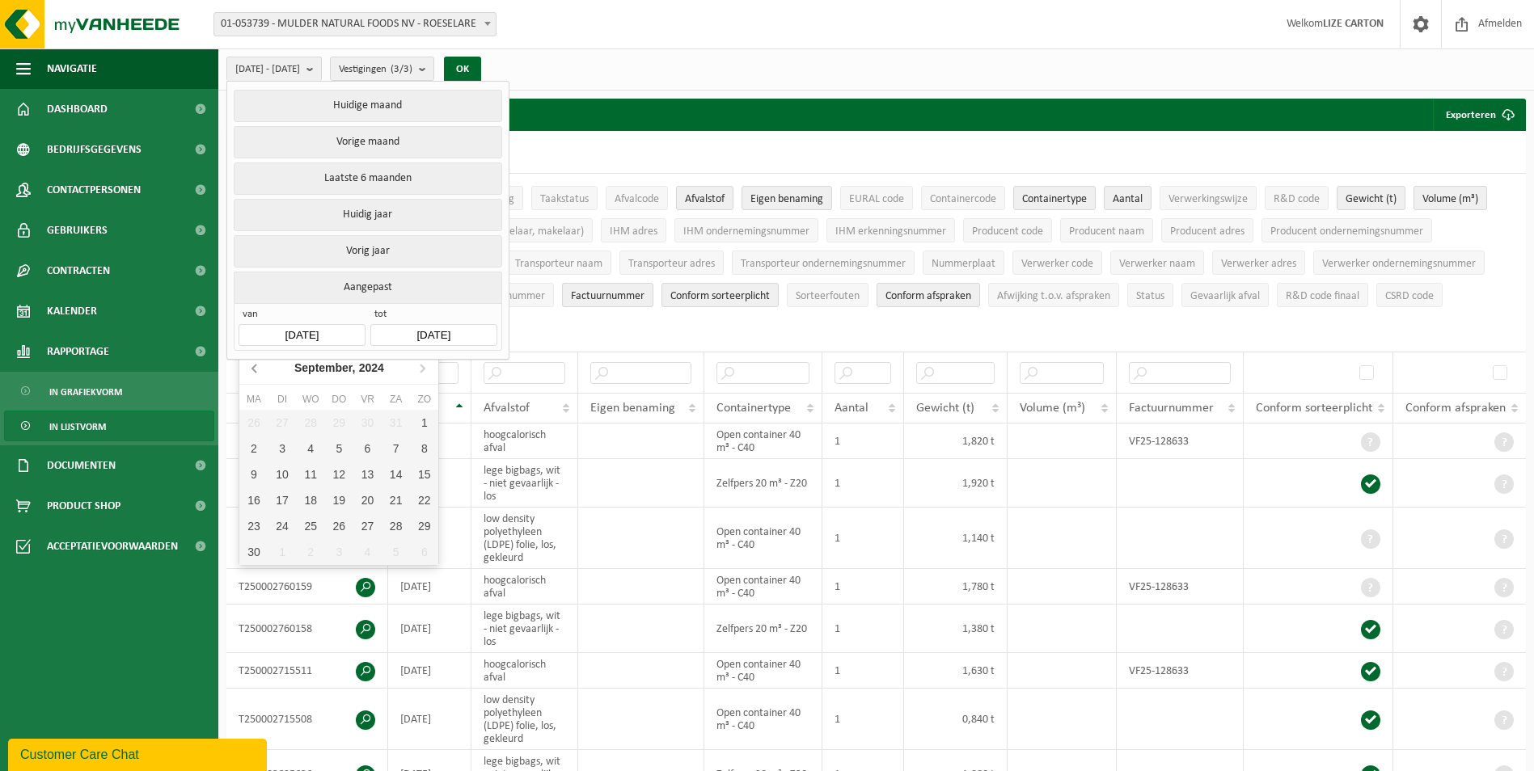
click at [254, 365] on icon at bounding box center [256, 368] width 26 height 26
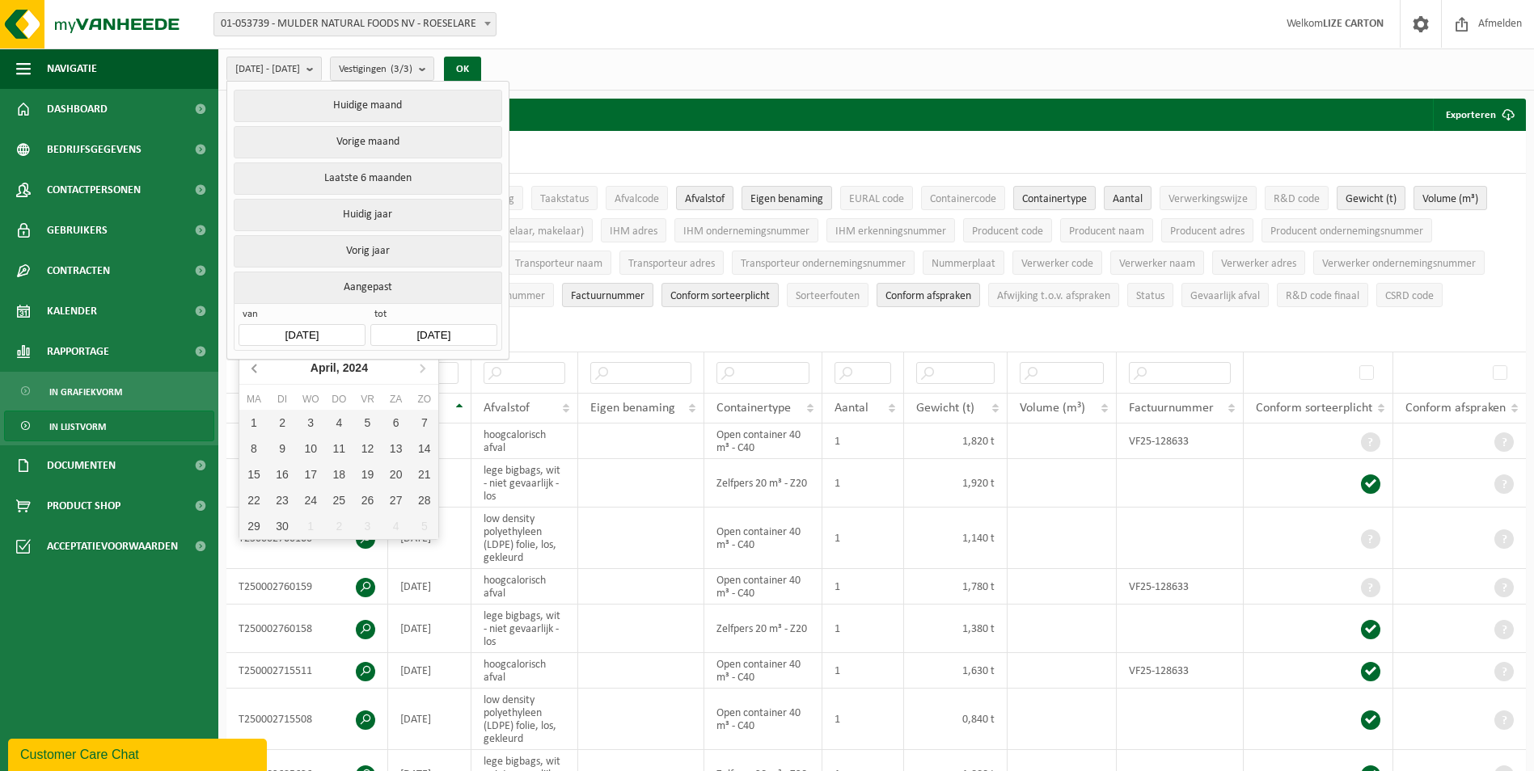
click at [254, 365] on icon at bounding box center [256, 368] width 26 height 26
click at [244, 415] on div "1" at bounding box center [253, 423] width 28 height 26
type input "2024-01-01"
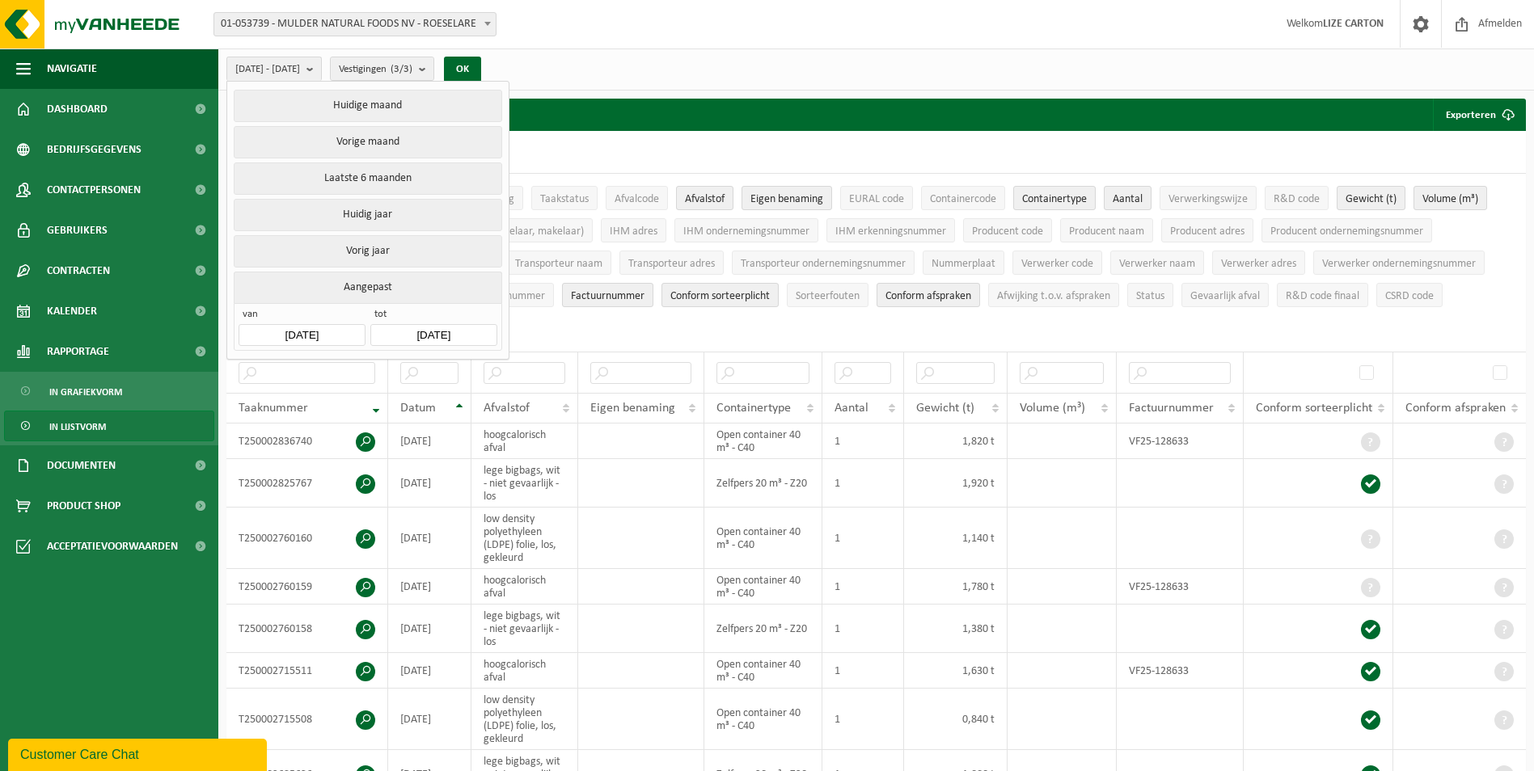
click at [421, 327] on input "2025-10-07" at bounding box center [433, 335] width 126 height 22
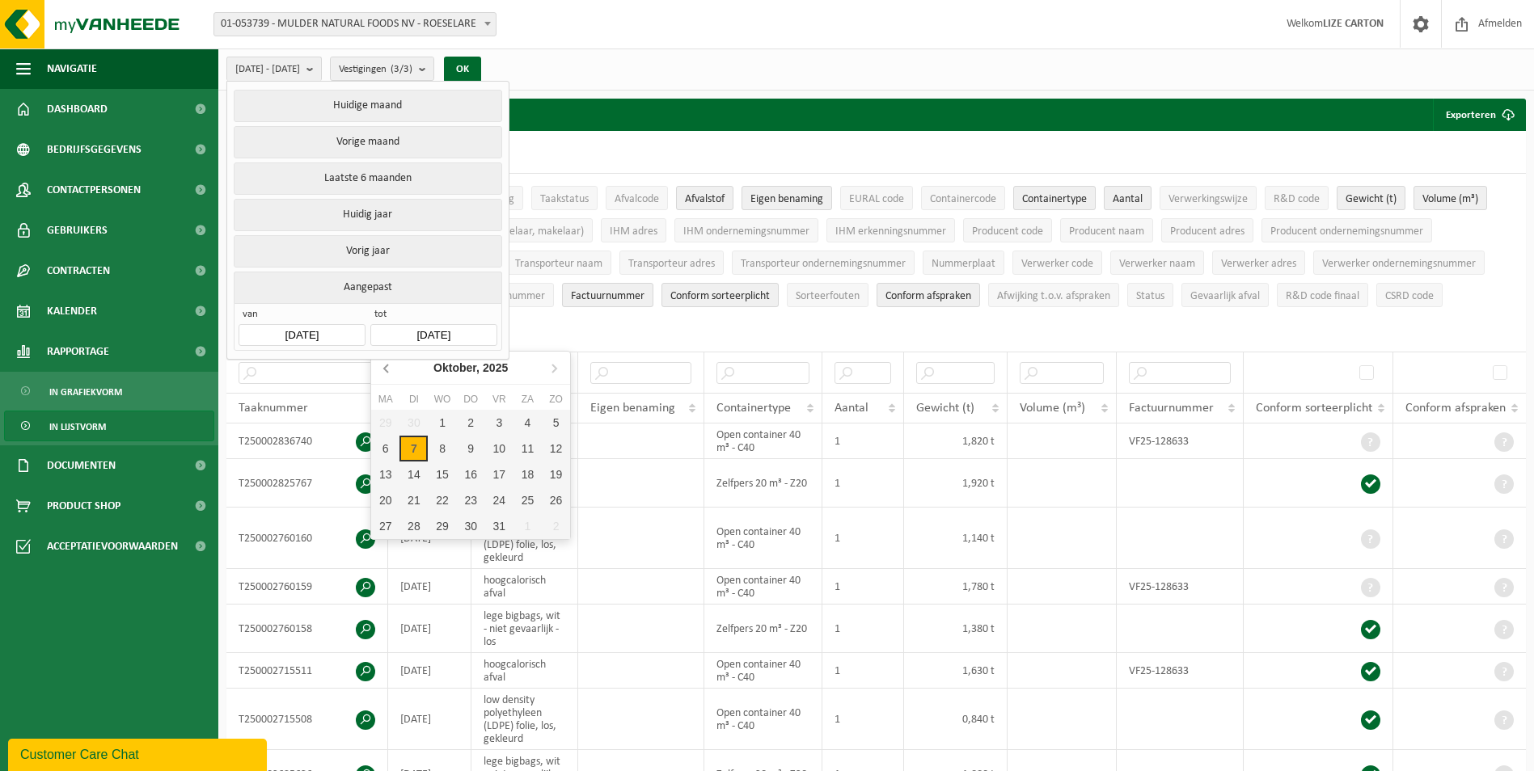
drag, startPoint x: 421, startPoint y: 327, endPoint x: 384, endPoint y: 368, distance: 55.5
click at [384, 368] on icon at bounding box center [386, 369] width 4 height 8
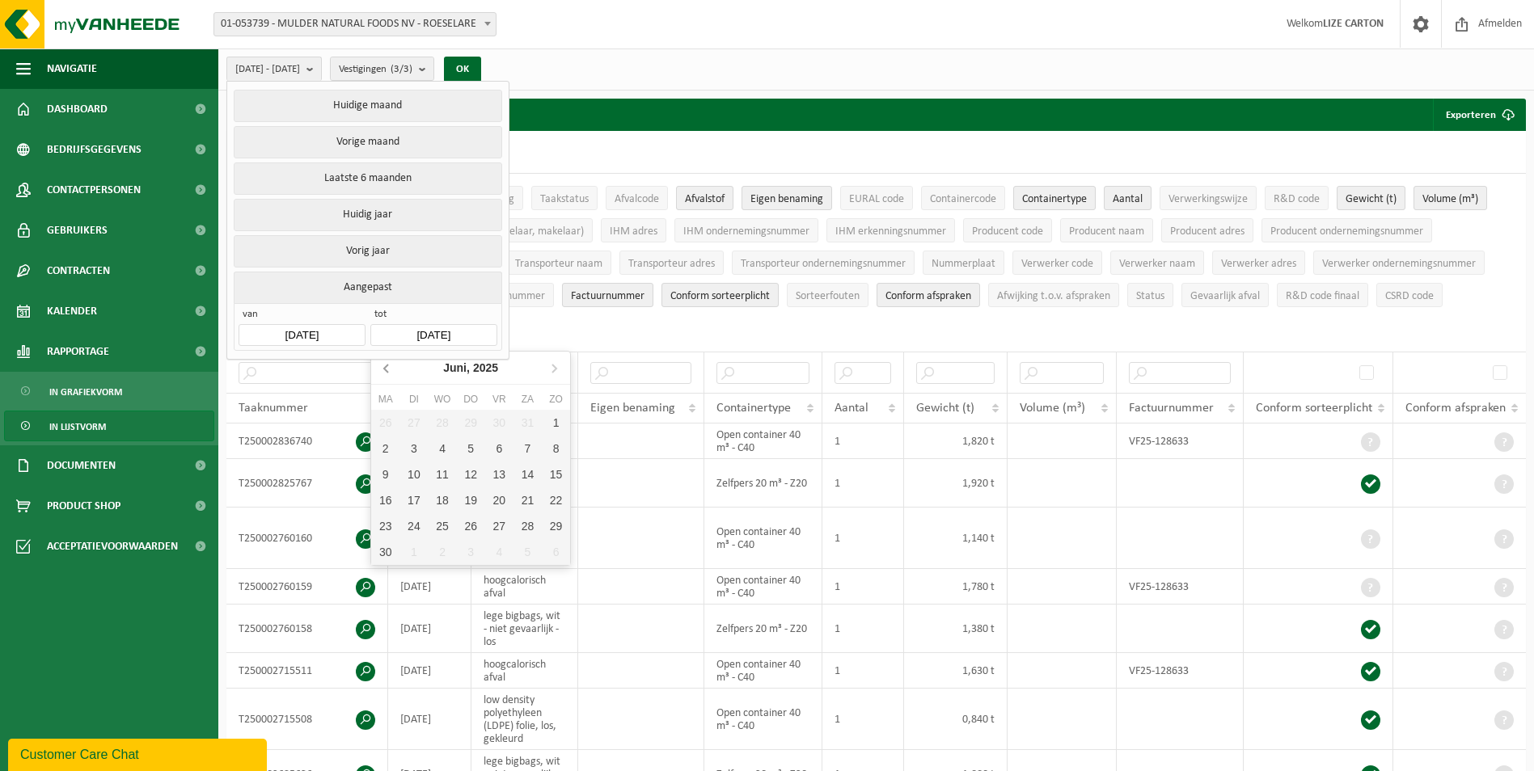
click at [384, 368] on icon at bounding box center [386, 369] width 4 height 8
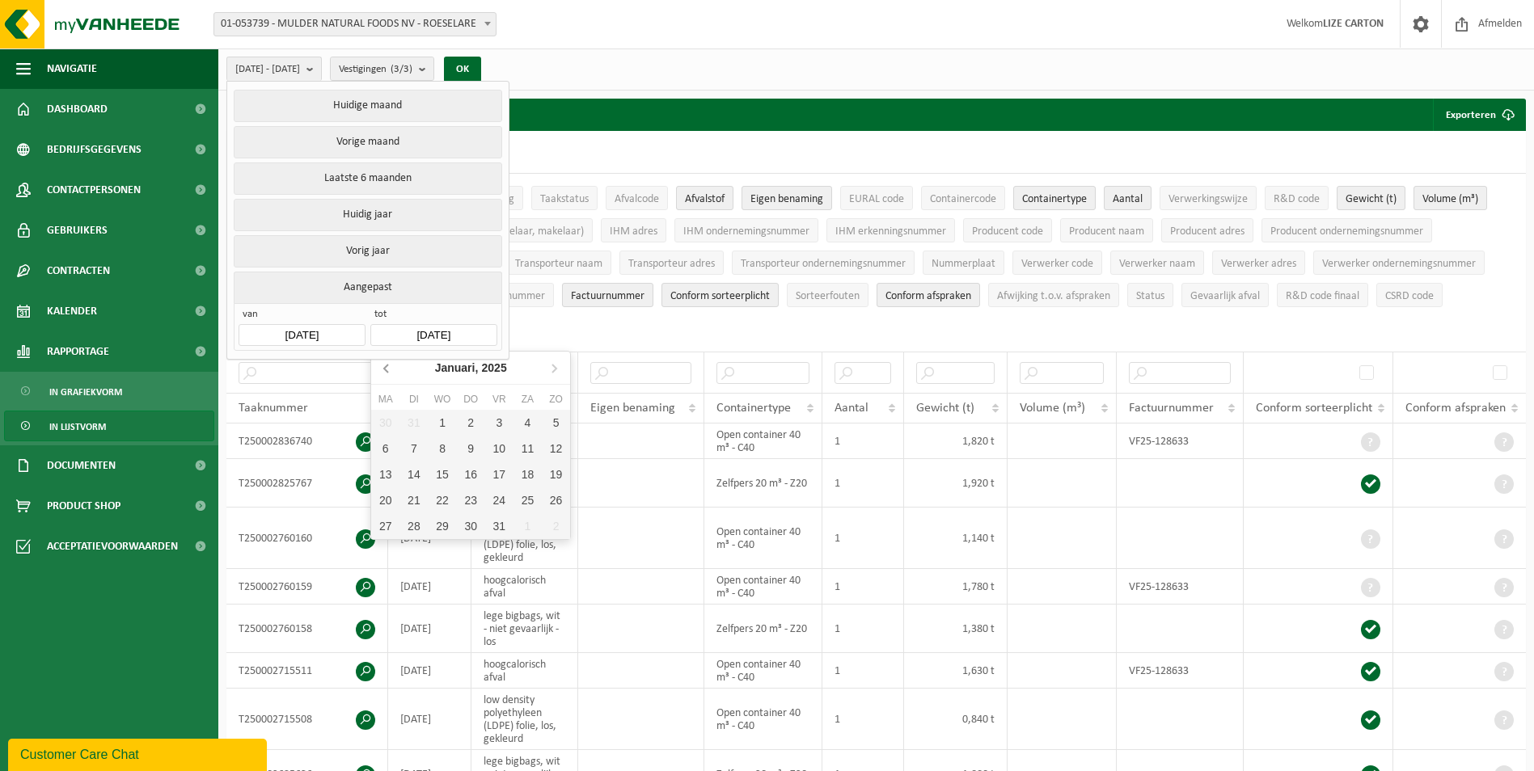
click at [384, 368] on icon at bounding box center [386, 369] width 4 height 8
click at [411, 552] on div "31" at bounding box center [413, 552] width 28 height 26
type input "2024-12-31"
type input "2024-01-01"
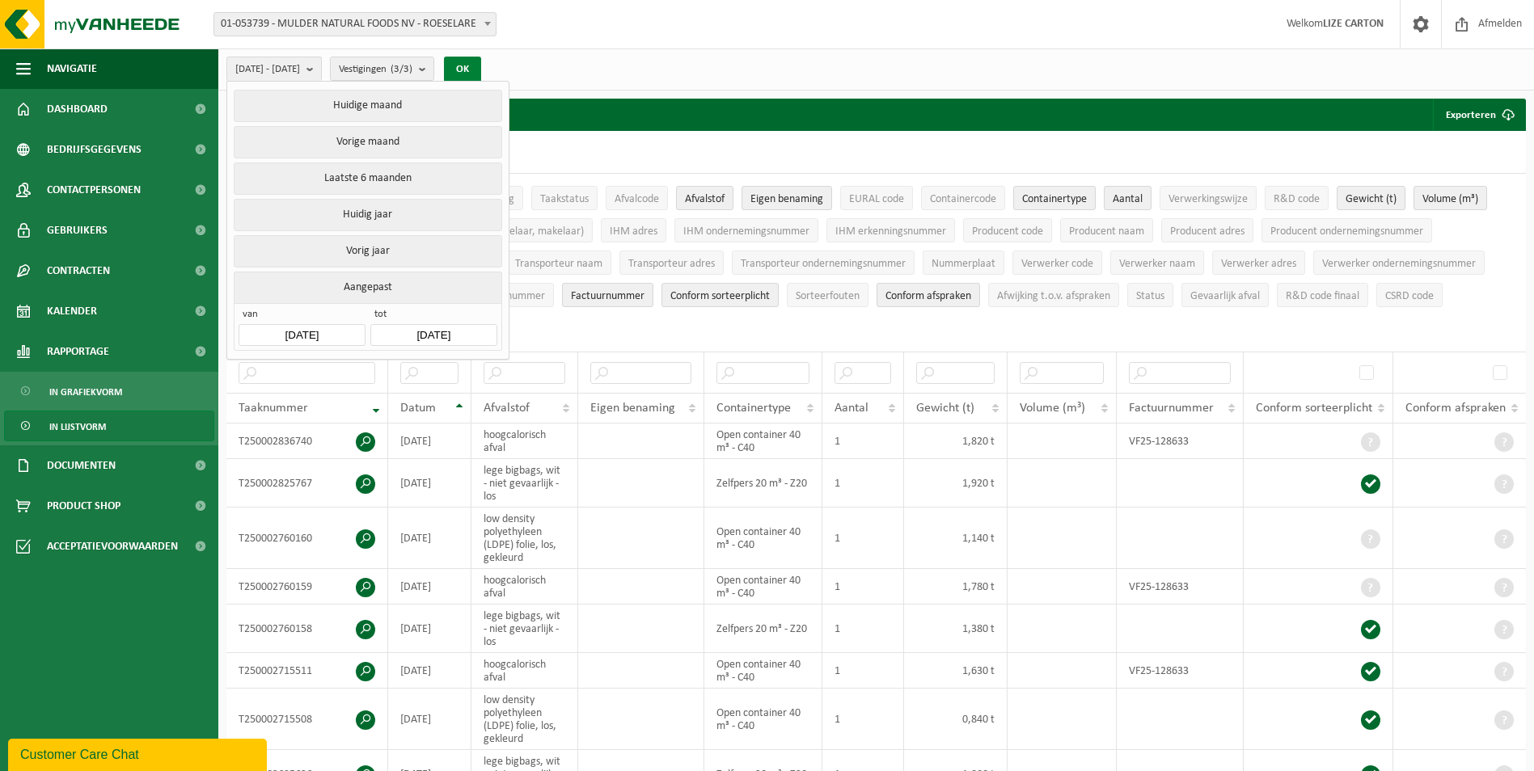
click at [481, 70] on button "OK" at bounding box center [462, 70] width 37 height 26
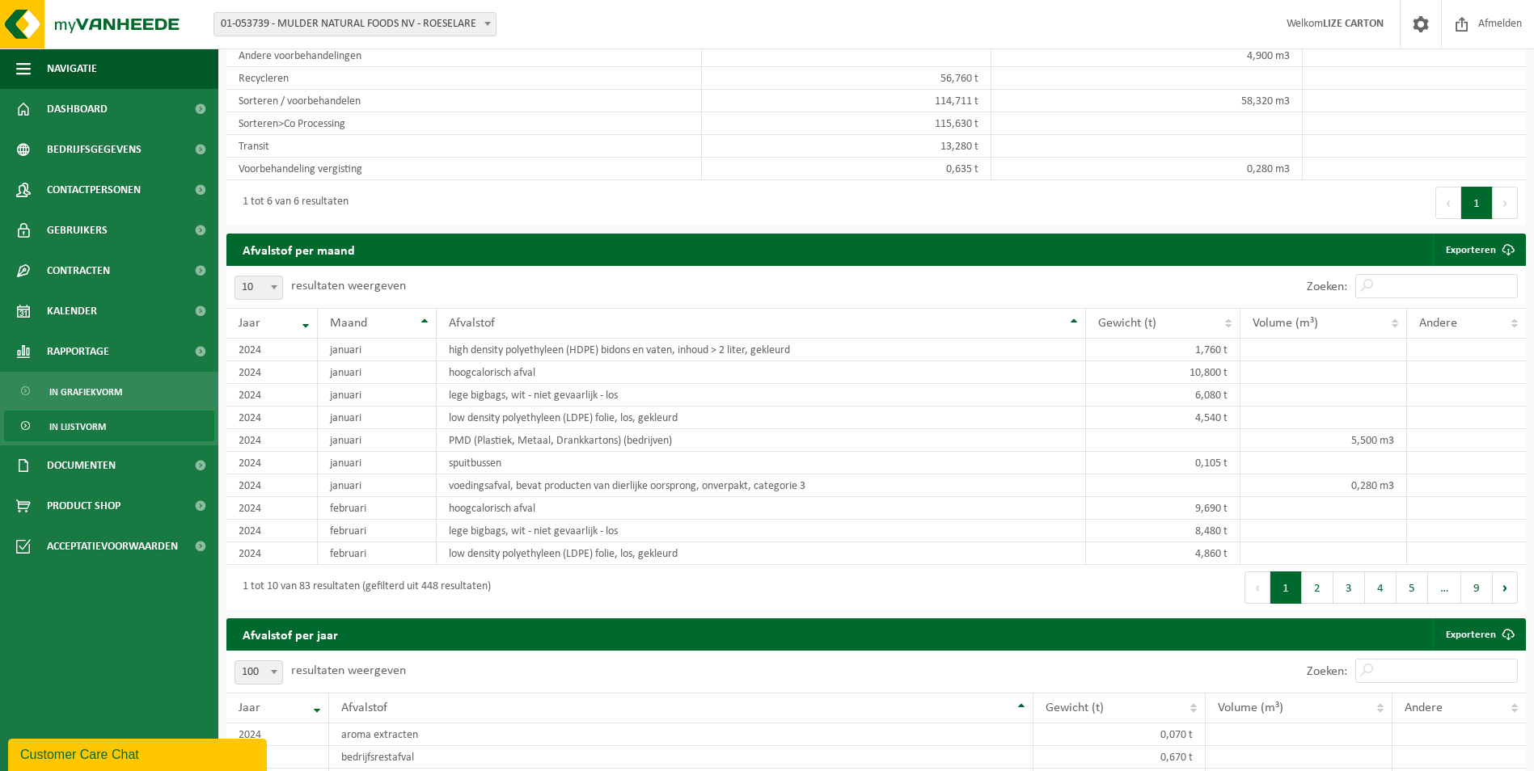
scroll to position [970, 0]
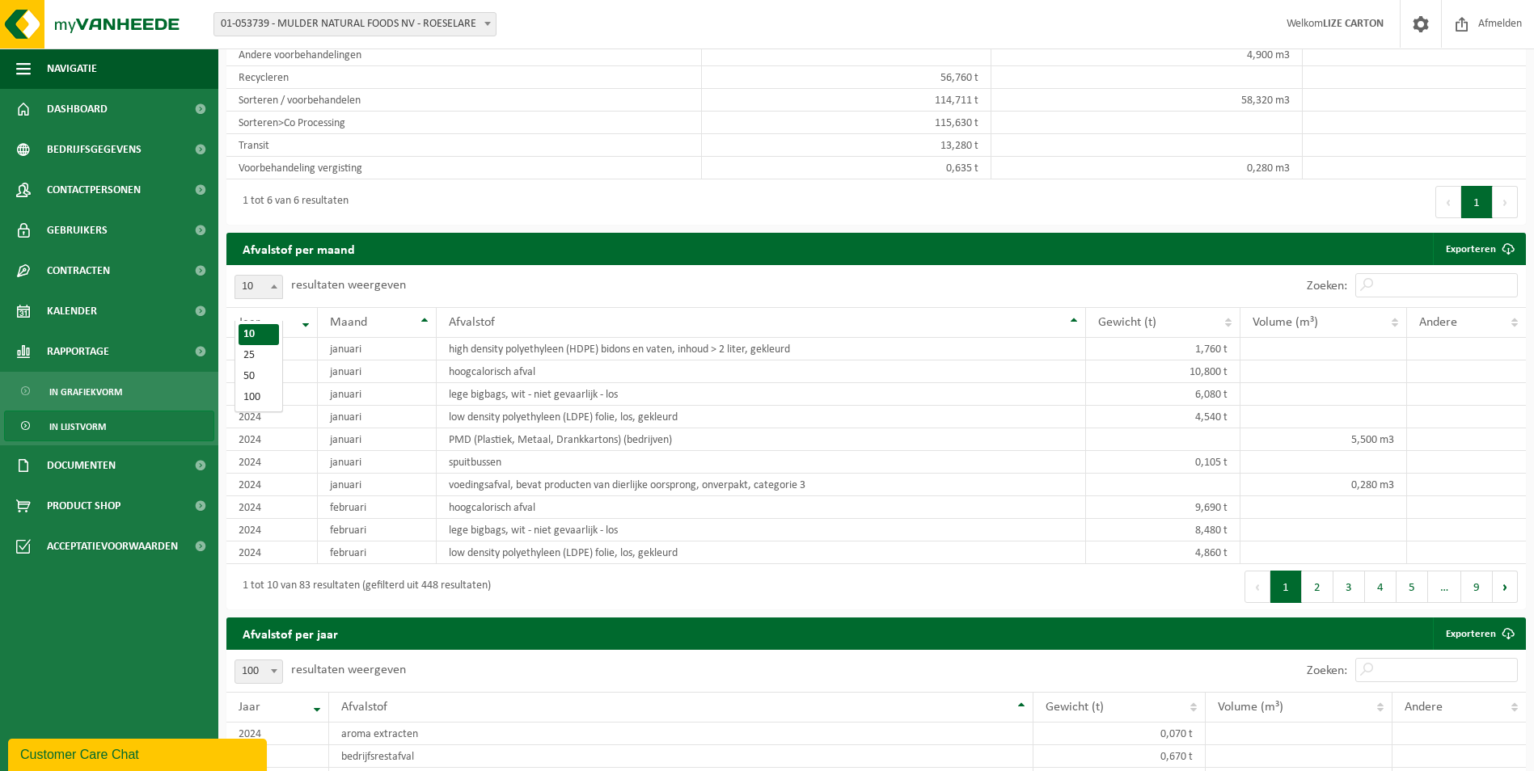
click at [239, 298] on span "10" at bounding box center [258, 287] width 47 height 23
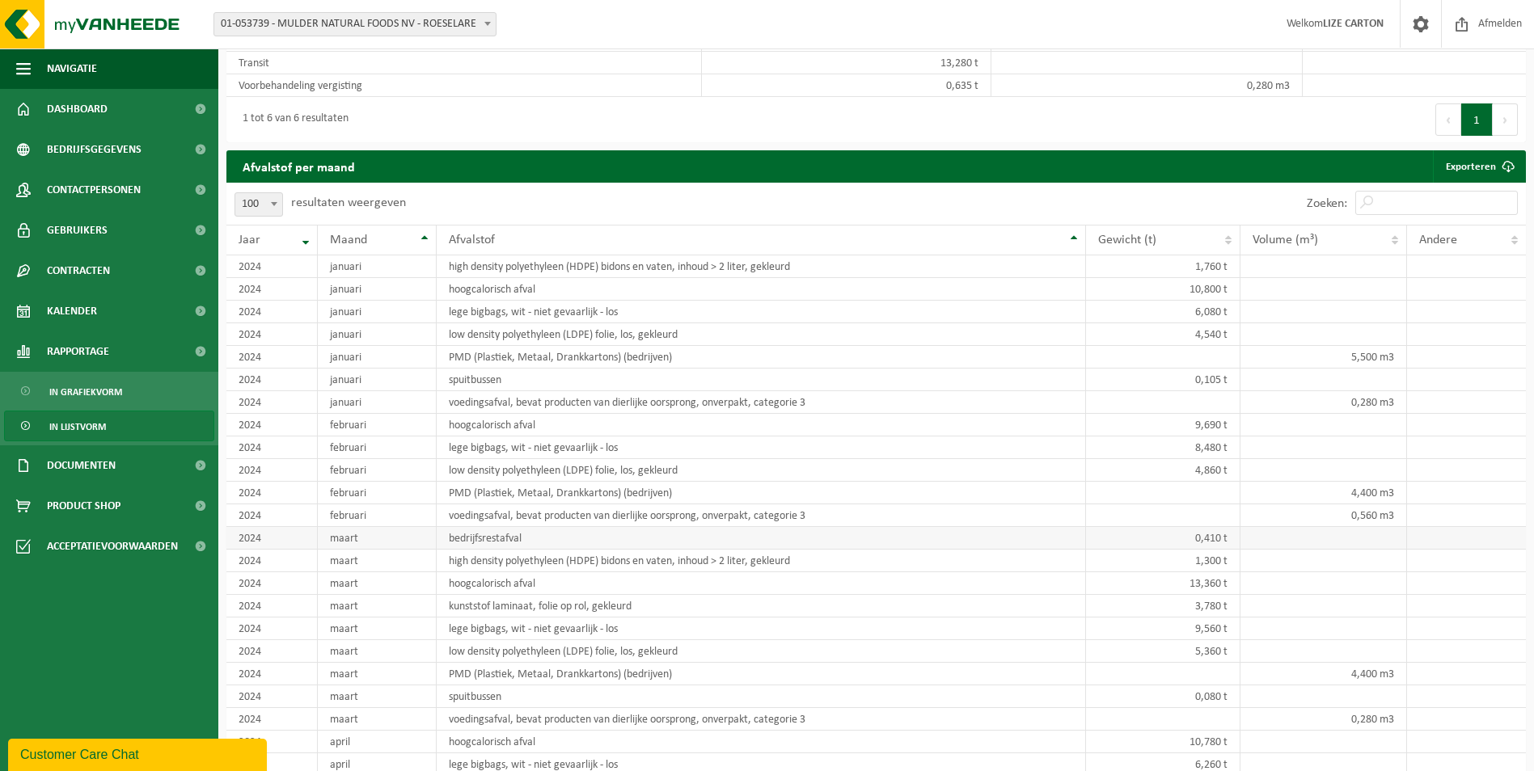
scroll to position [1051, 0]
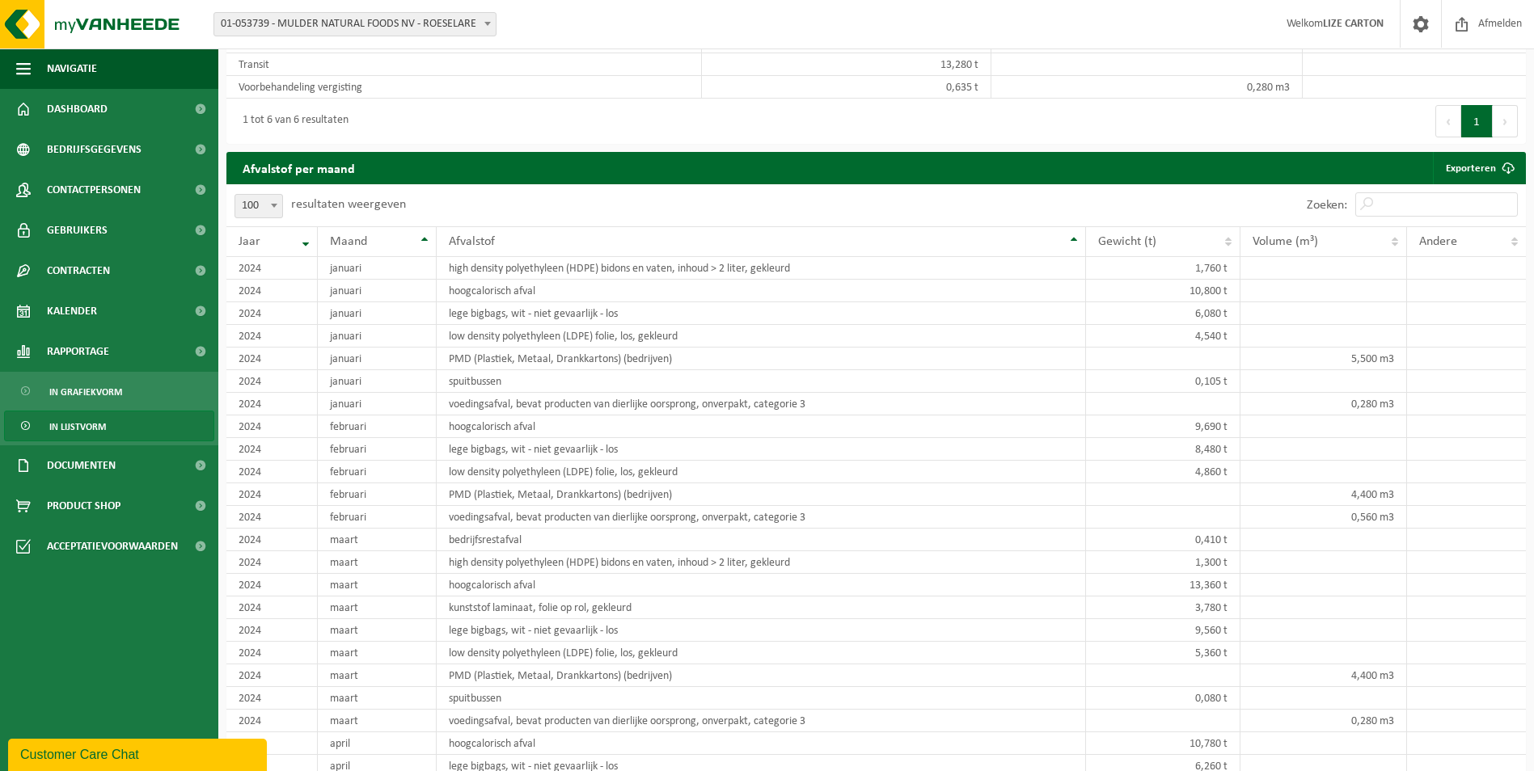
click at [265, 218] on span "100" at bounding box center [258, 206] width 47 height 23
select select "10"
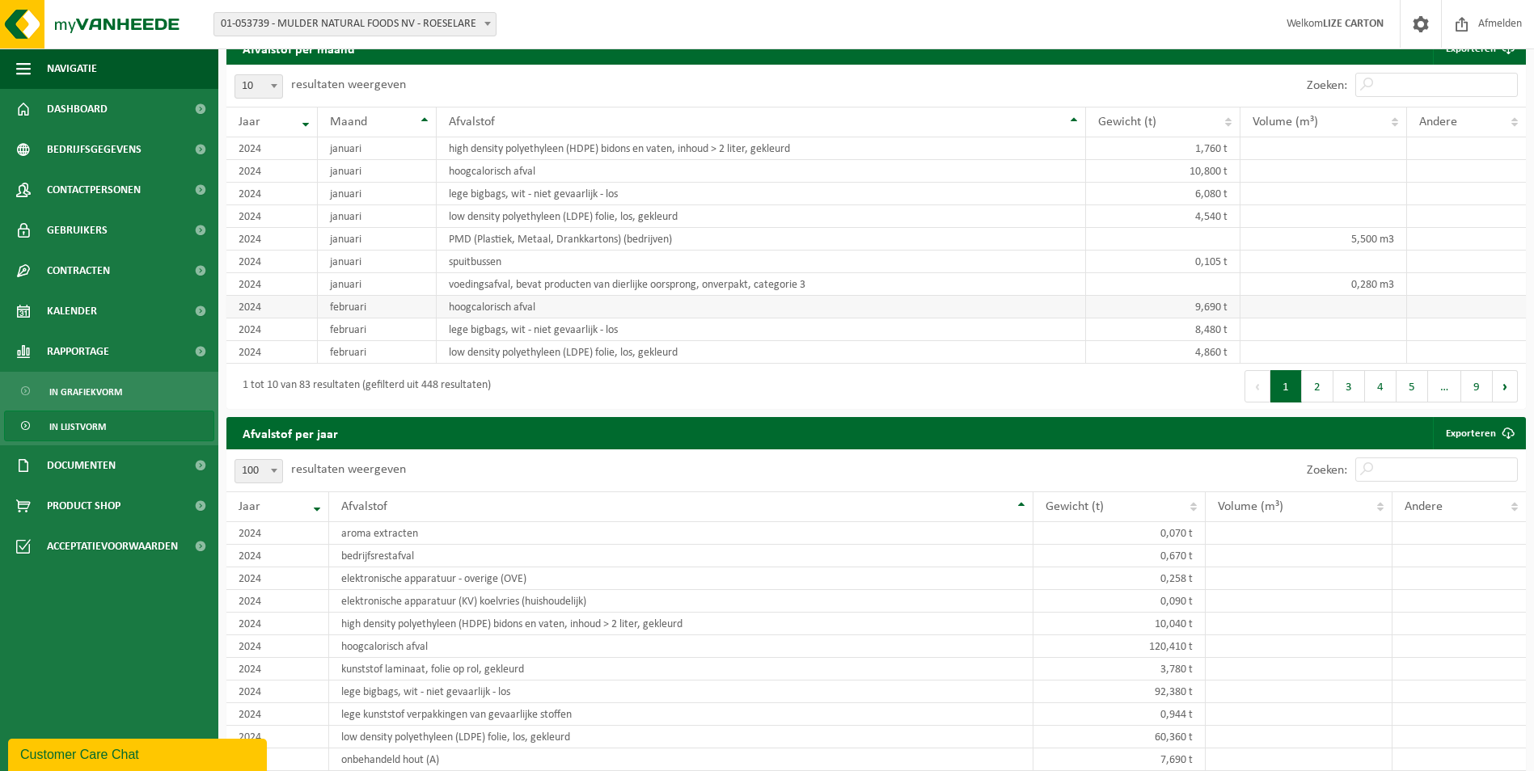
scroll to position [1375, 0]
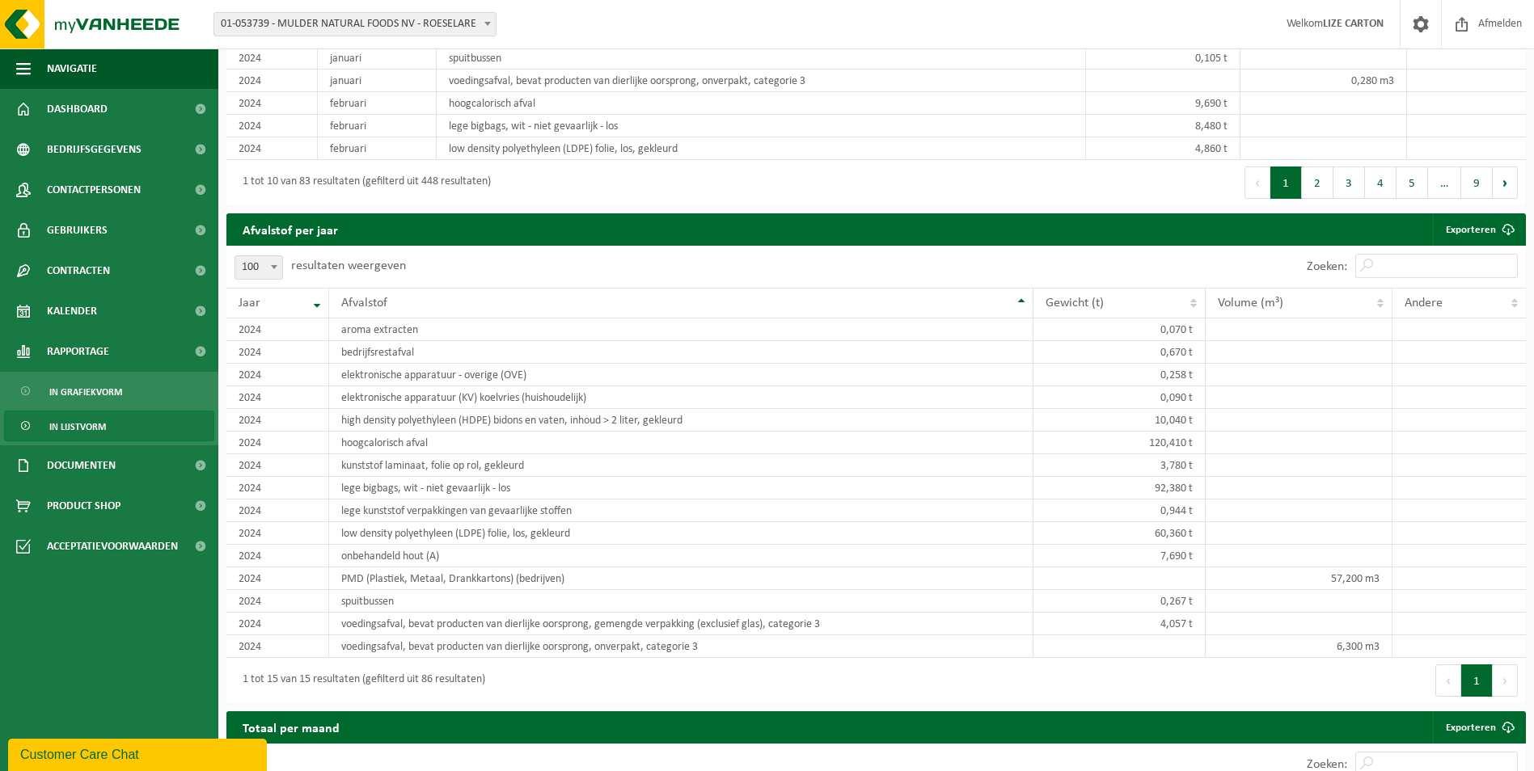
click at [271, 277] on span at bounding box center [274, 266] width 16 height 21
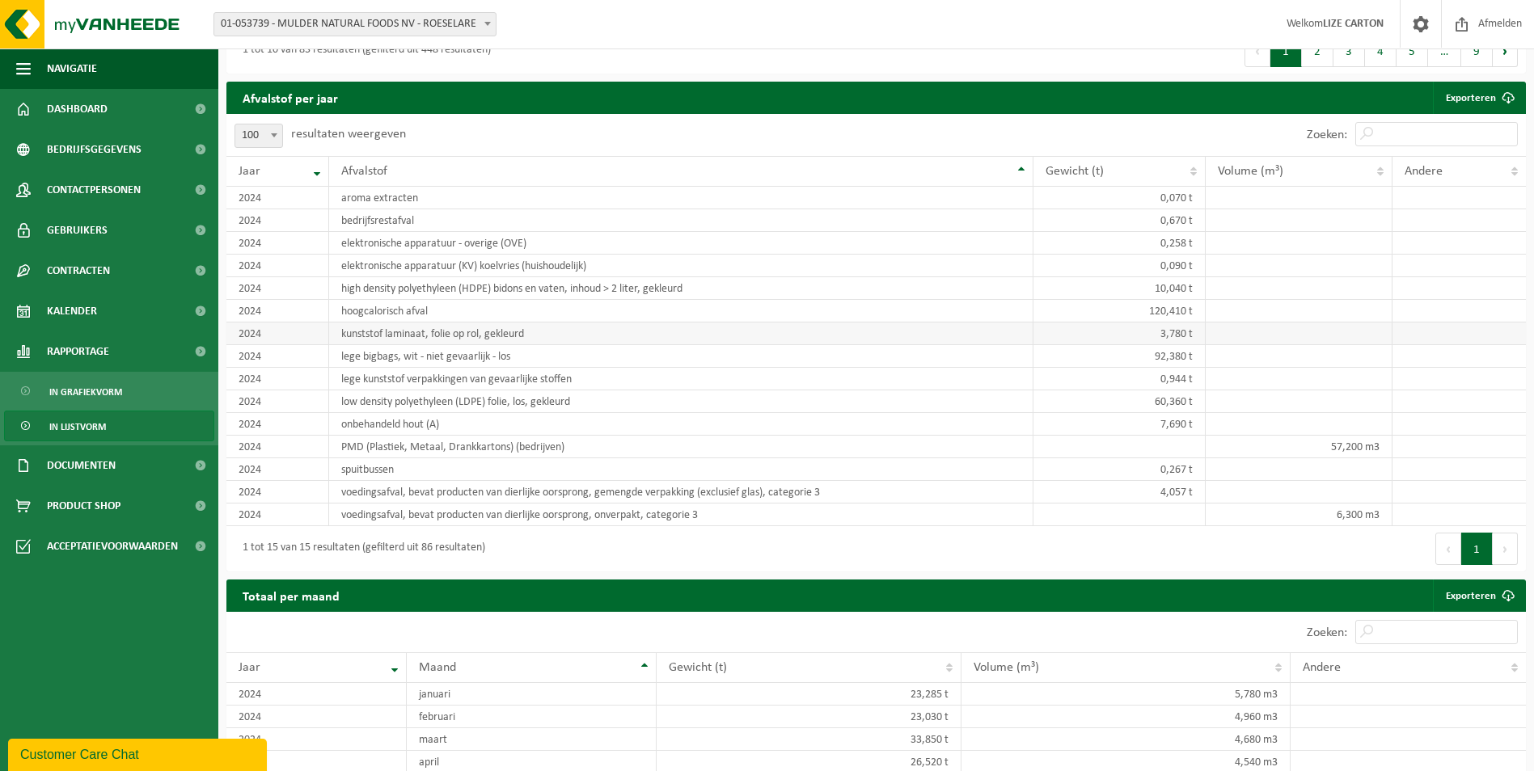
scroll to position [1478, 0]
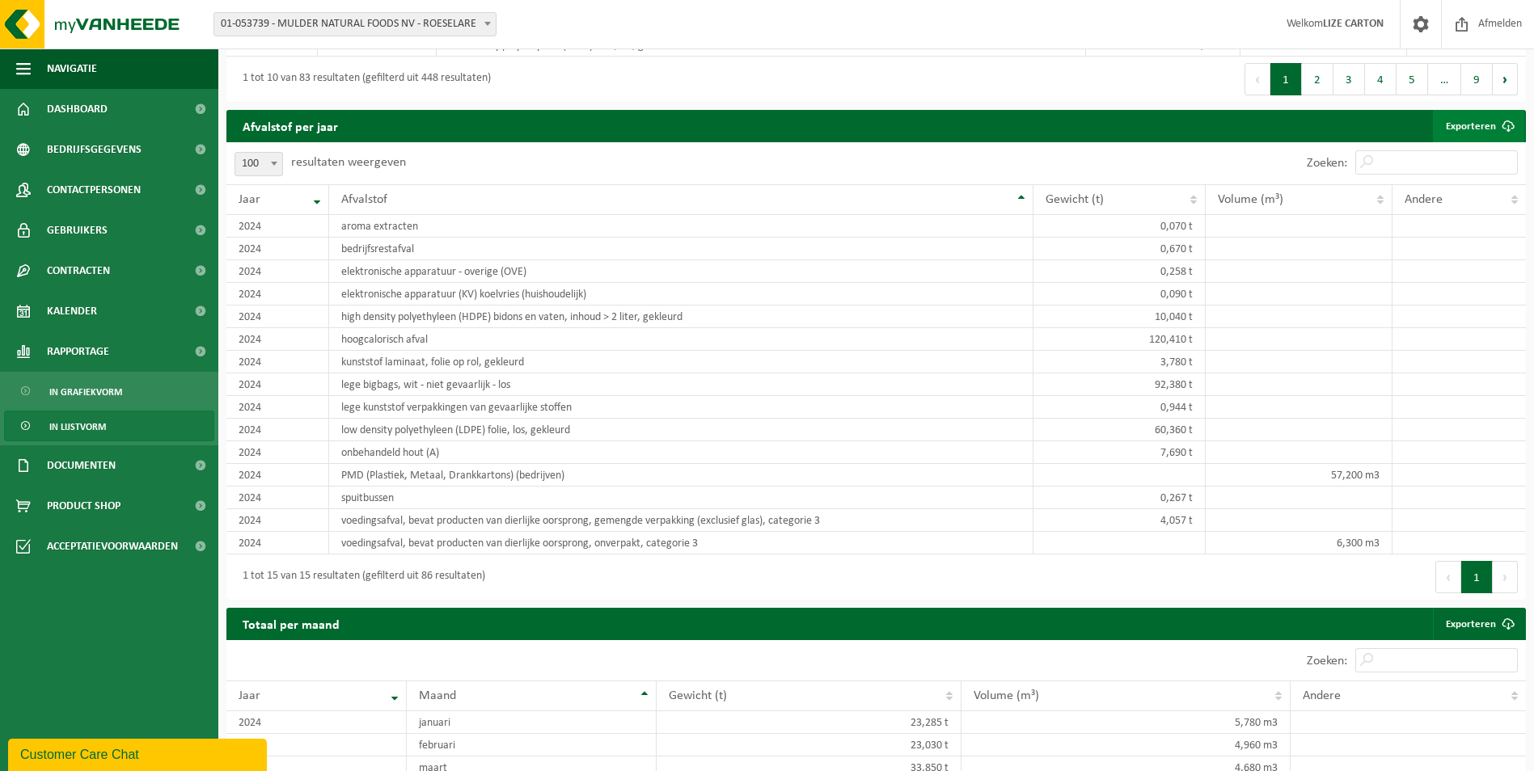
click at [1488, 142] on link "Exporteren" at bounding box center [1478, 126] width 91 height 32
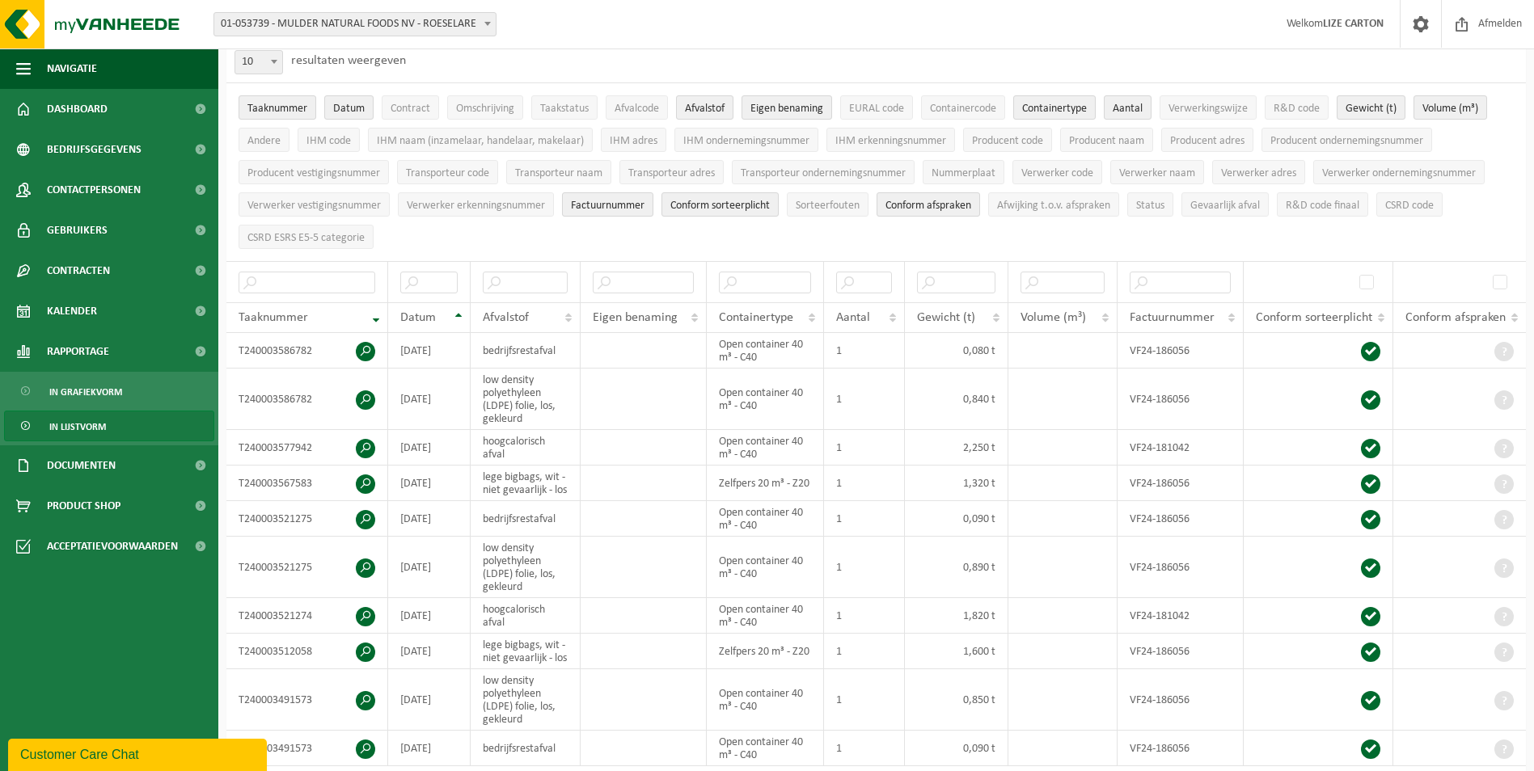
scroll to position [0, 0]
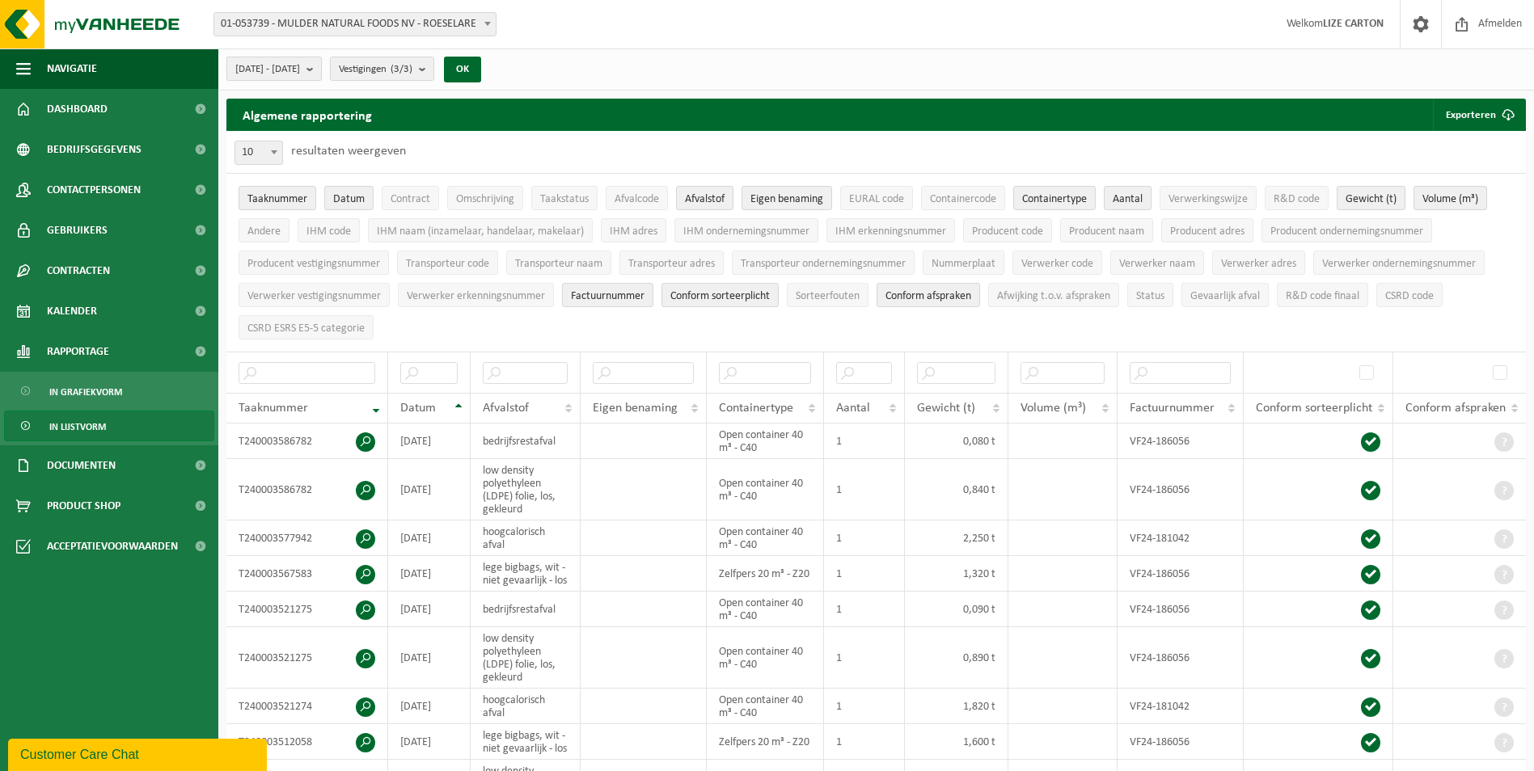
click at [300, 62] on span "2024-01-01 - 2024-12-31" at bounding box center [267, 69] width 65 height 24
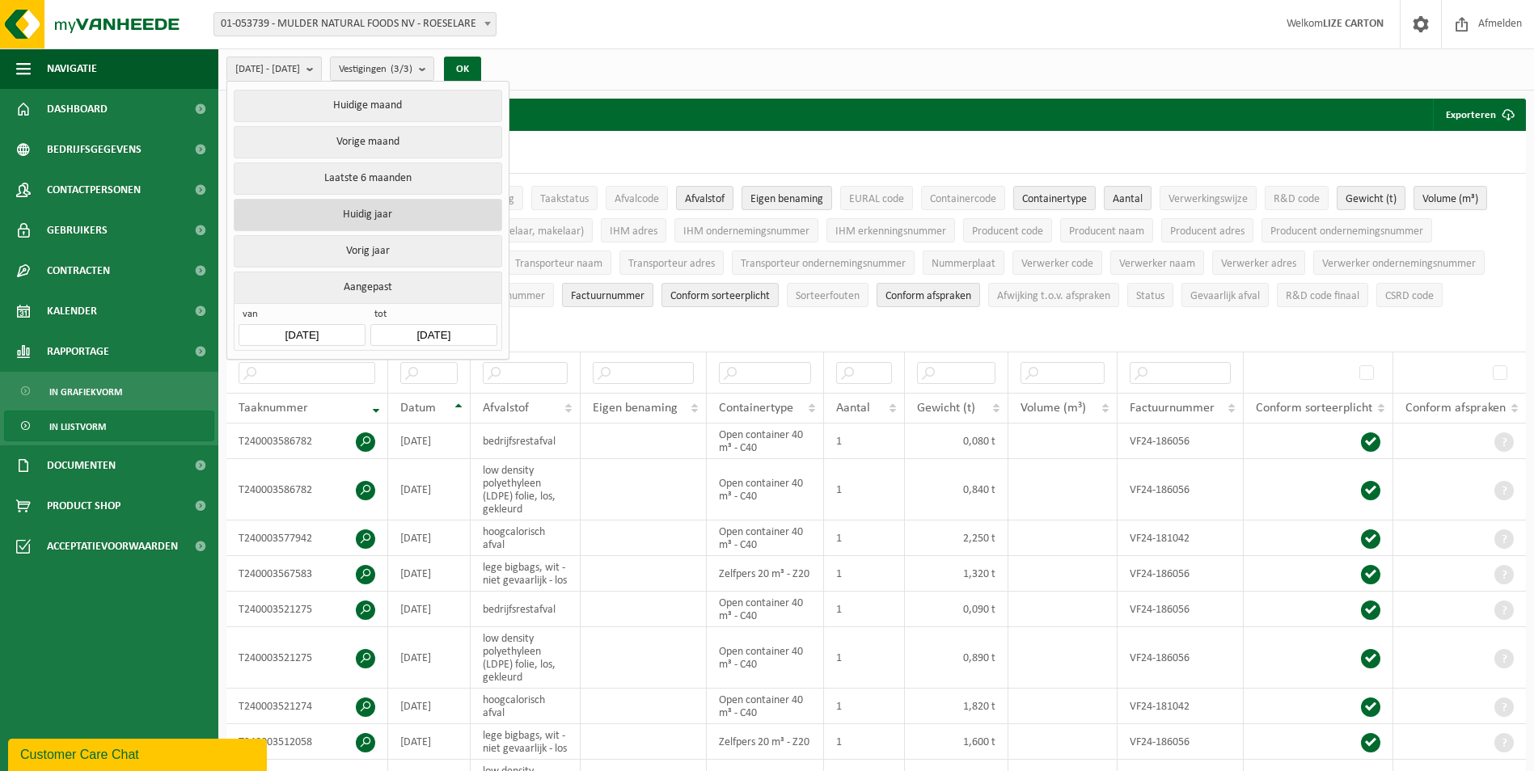
click at [350, 209] on button "Huidig jaar" at bounding box center [368, 215] width 268 height 32
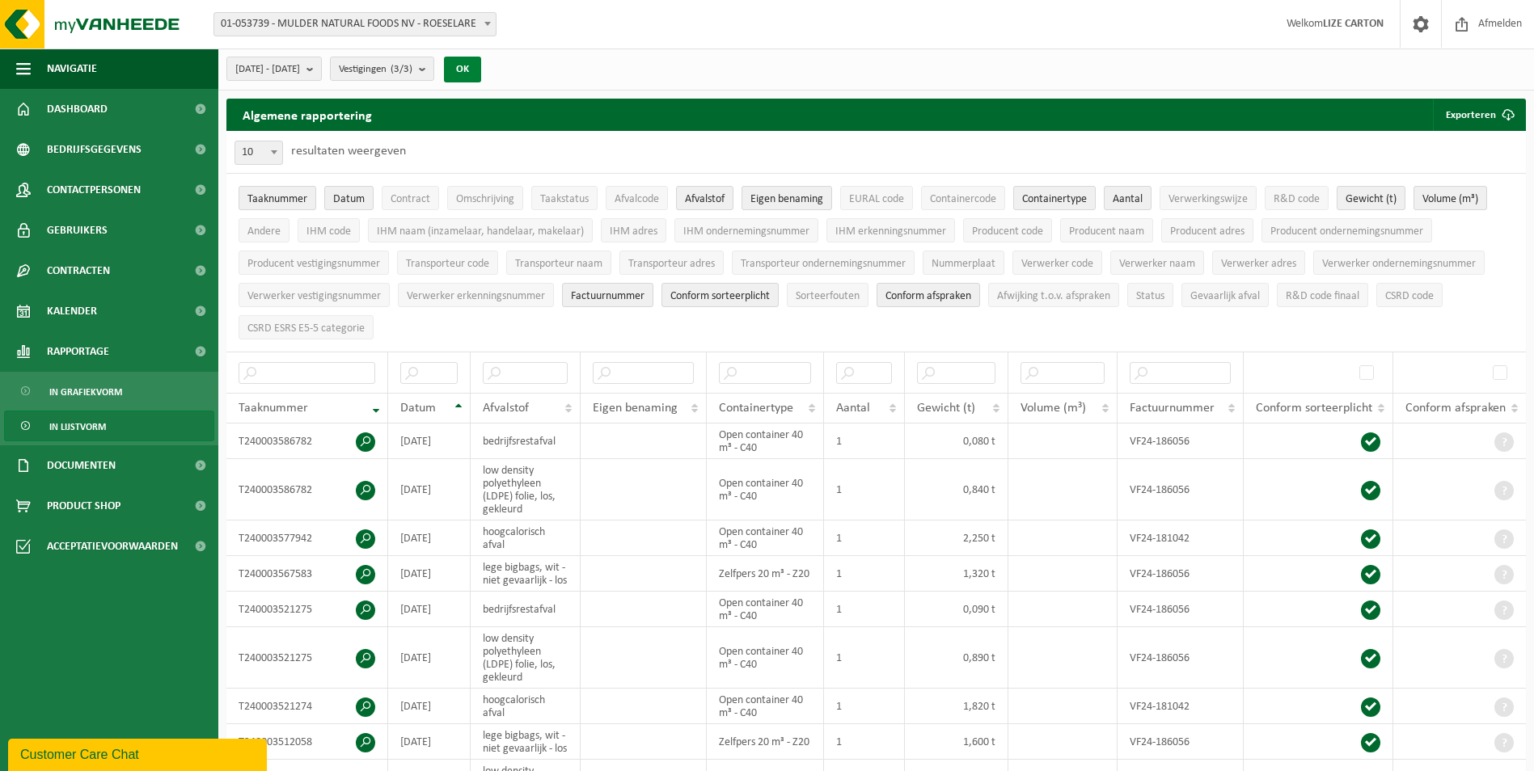
click at [481, 70] on button "OK" at bounding box center [462, 70] width 37 height 26
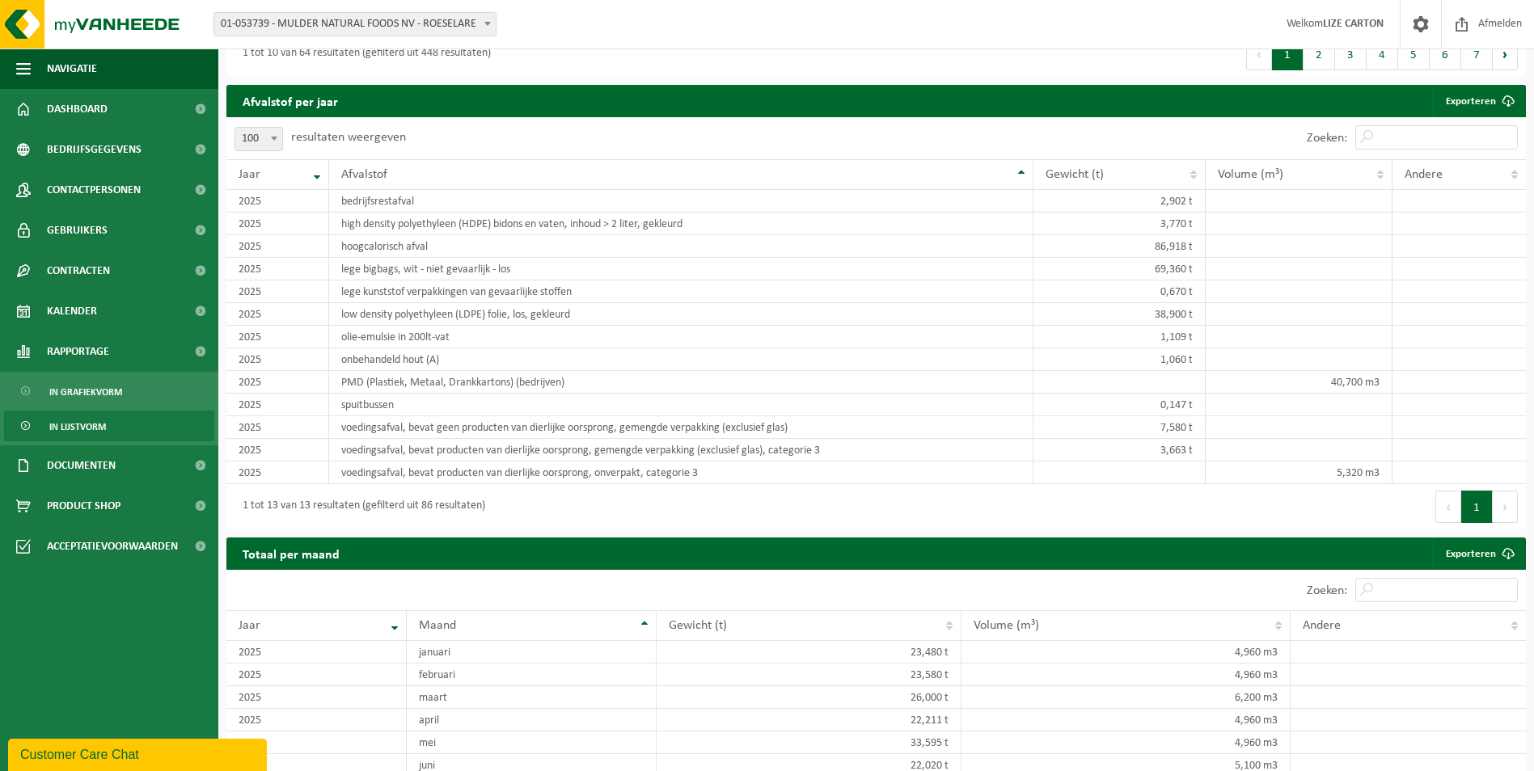
scroll to position [1504, 0]
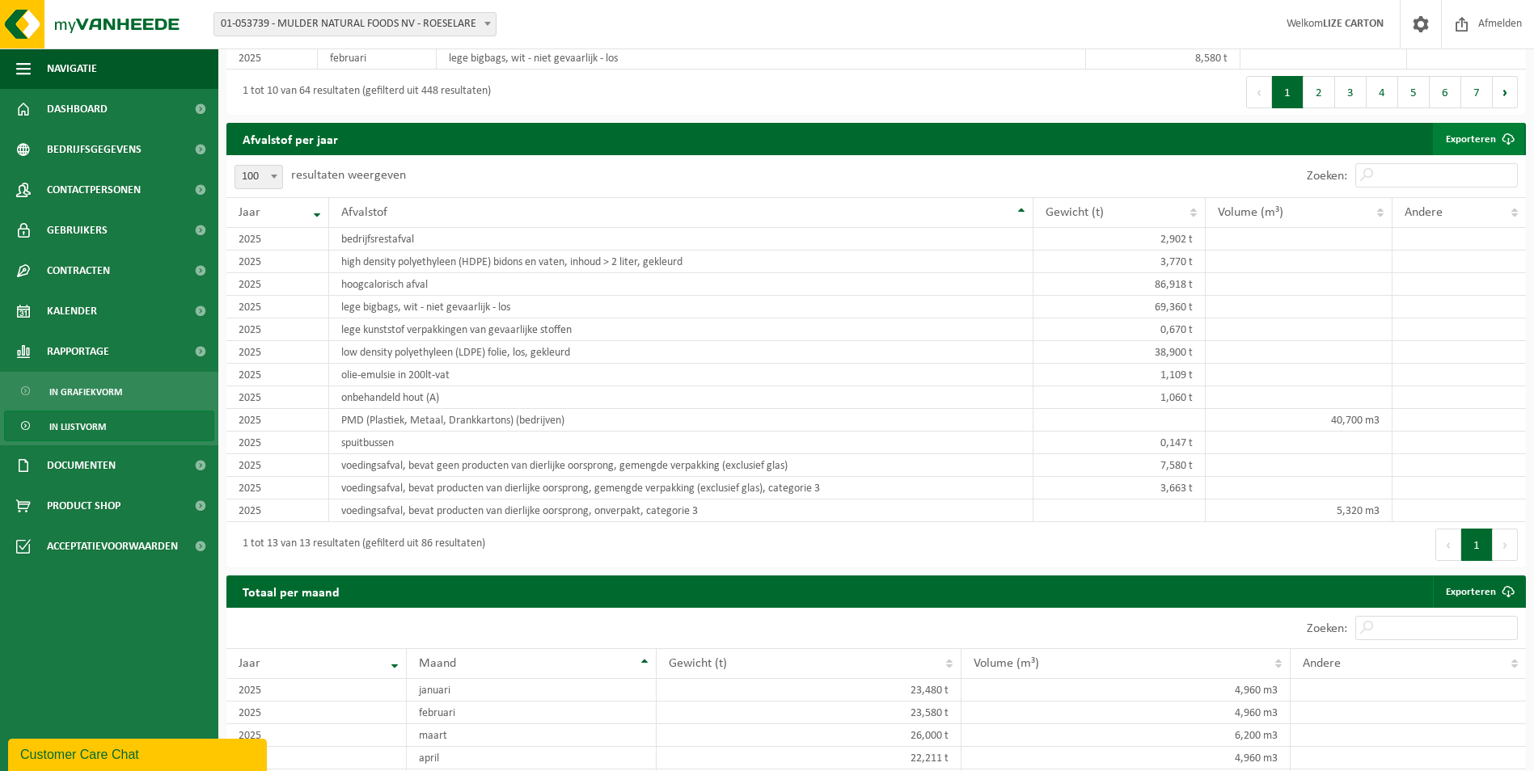
click at [1475, 129] on link "Exporteren" at bounding box center [1478, 139] width 91 height 32
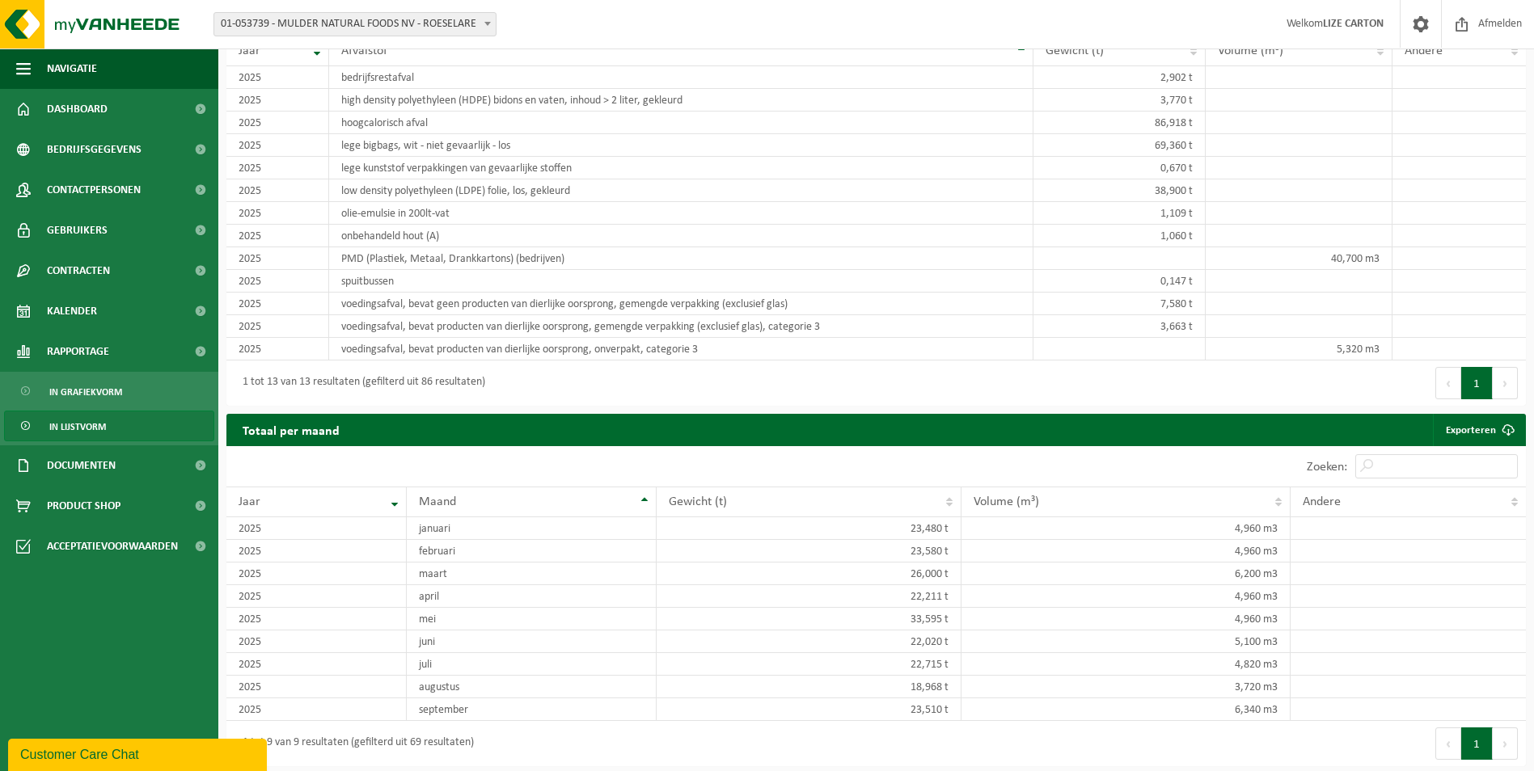
click at [561, 477] on div "10 25 50 100 10 resultaten weergeven" at bounding box center [551, 466] width 650 height 40
click at [1513, 422] on span at bounding box center [1508, 430] width 32 height 32
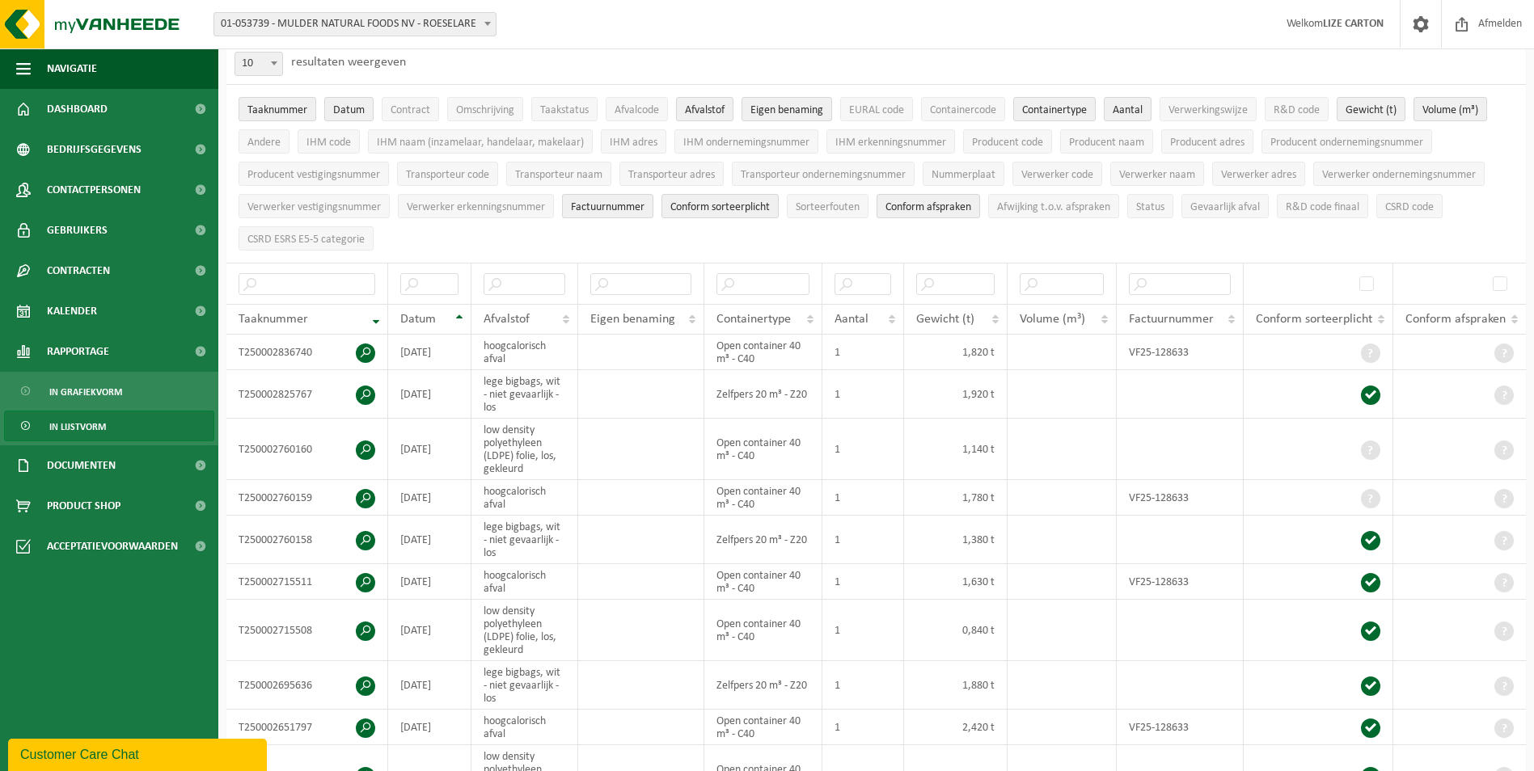
scroll to position [0, 0]
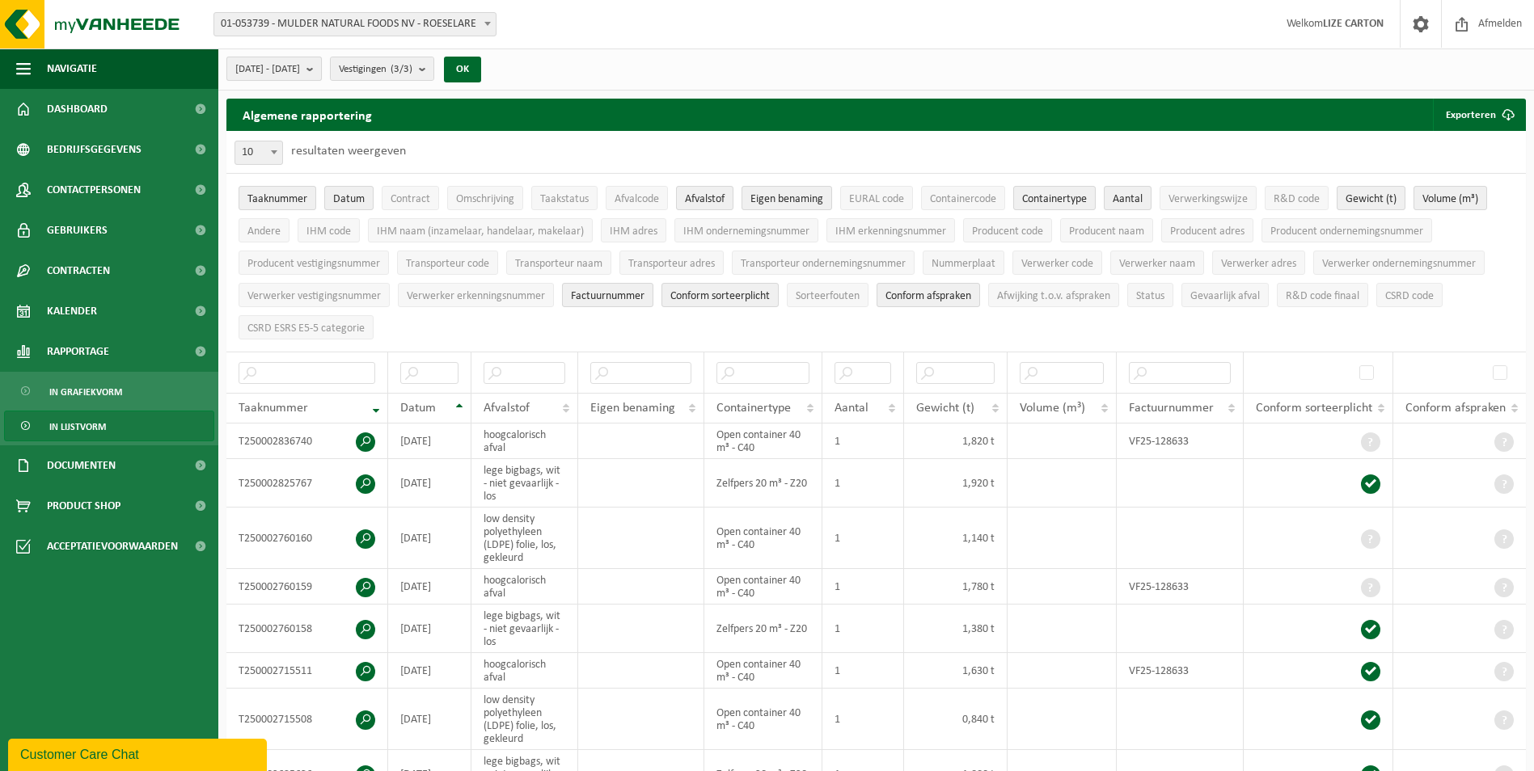
click at [251, 77] on span "2025-01-01 - 2025-10-07" at bounding box center [267, 69] width 65 height 24
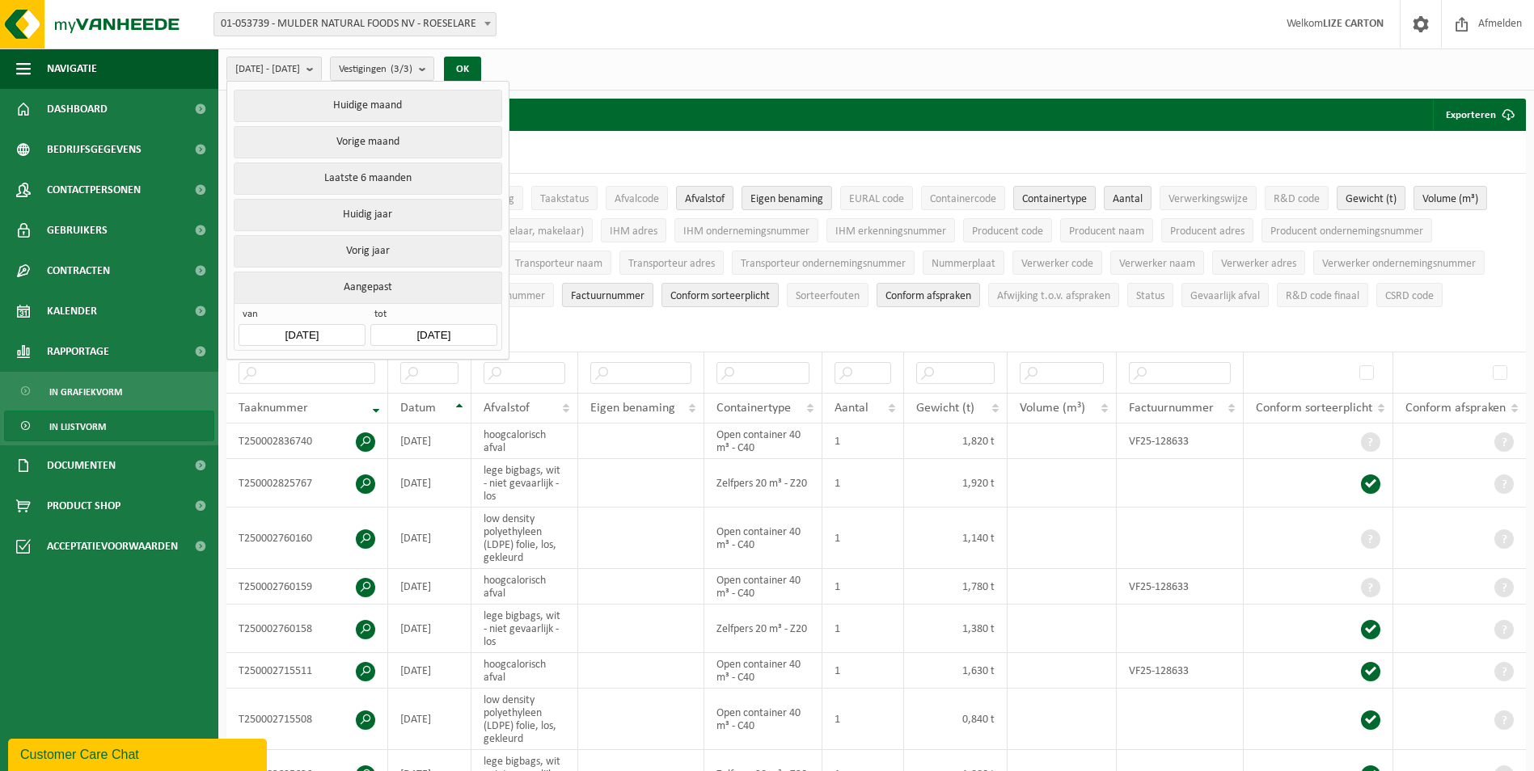
click at [328, 324] on input "2025-01-01" at bounding box center [302, 335] width 126 height 22
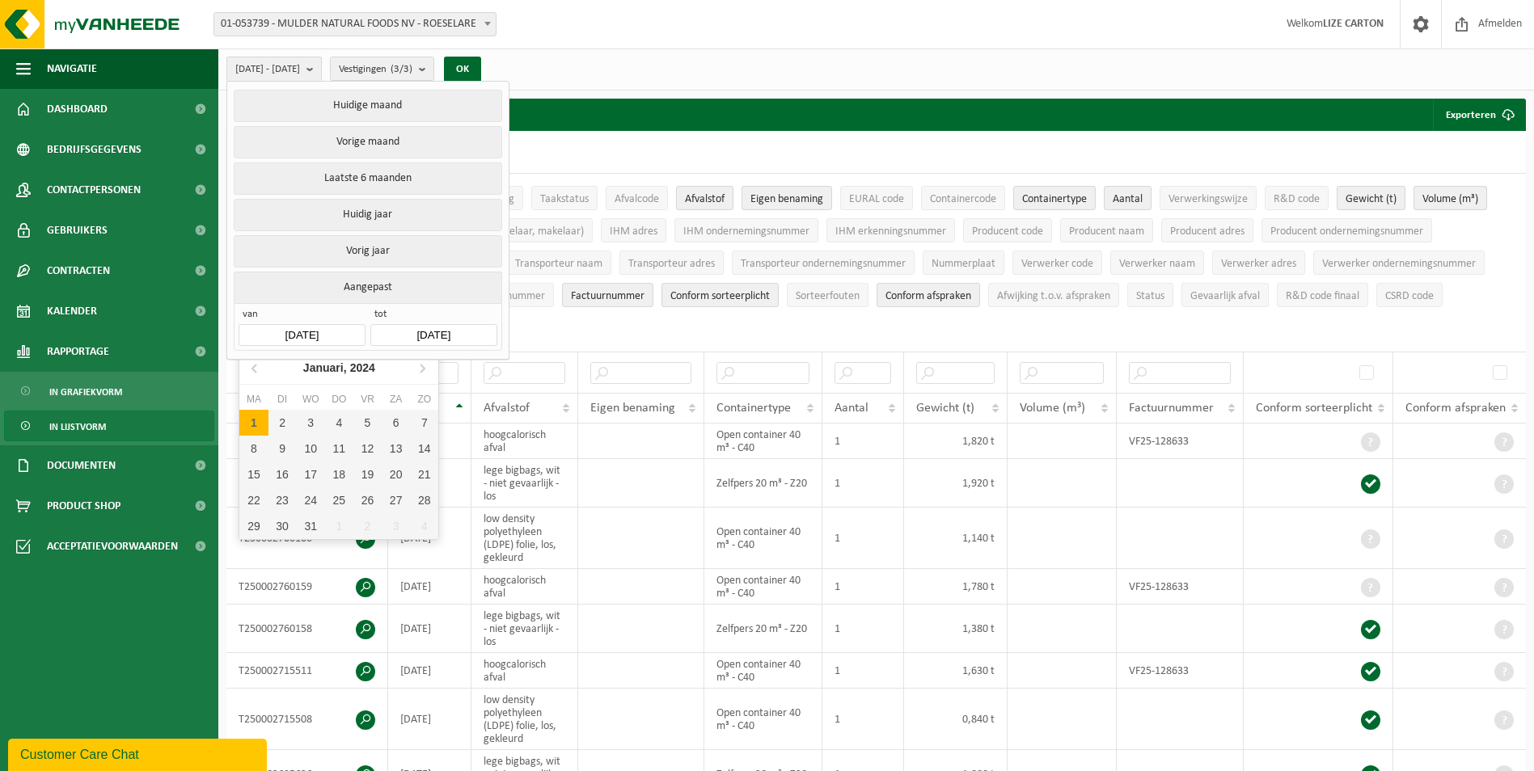
click at [249, 421] on div "1" at bounding box center [253, 423] width 28 height 26
type input "2024-12-31"
click at [439, 330] on input "2024-12-31" at bounding box center [433, 335] width 126 height 22
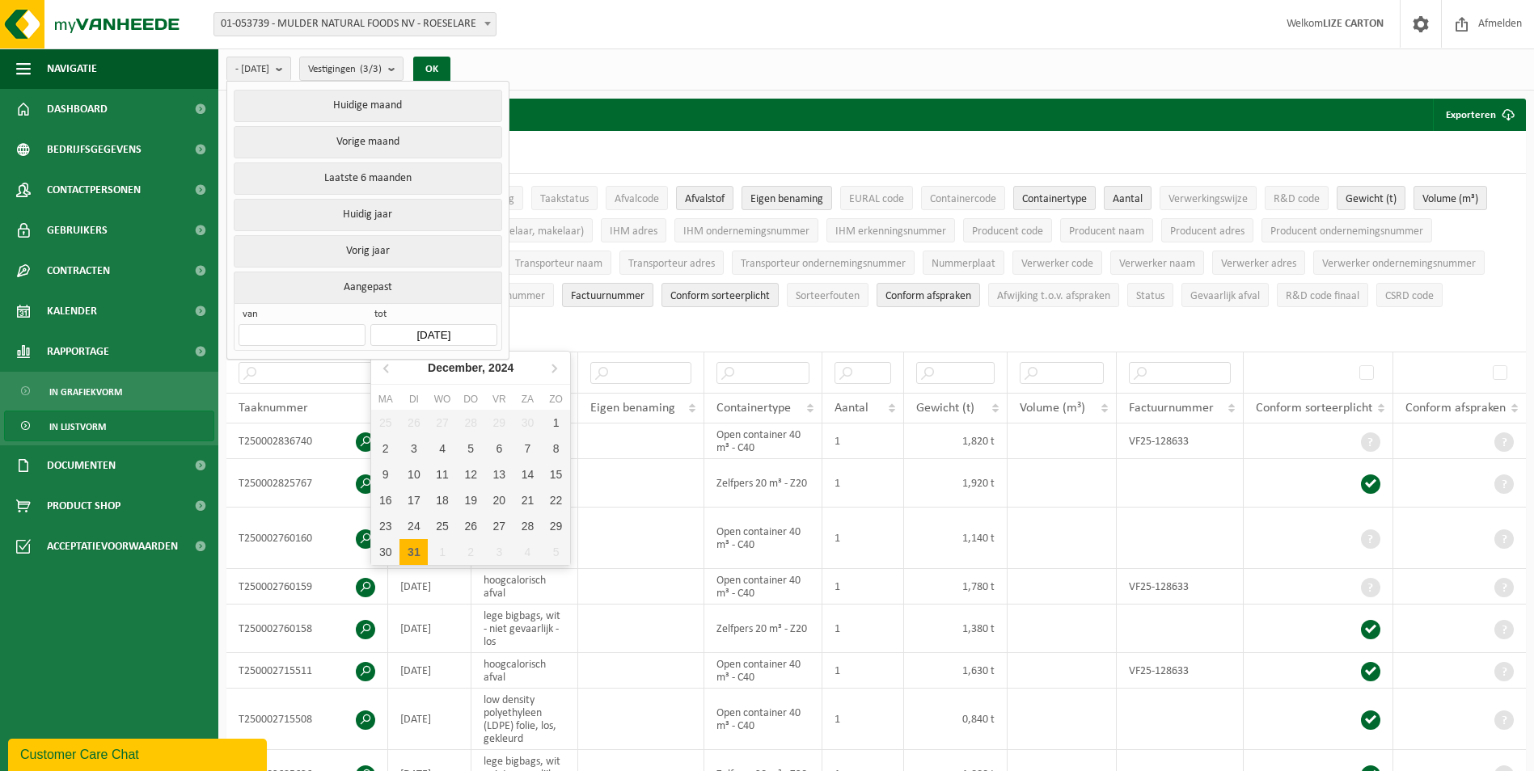
click at [413, 561] on div "31" at bounding box center [413, 552] width 28 height 26
click at [319, 331] on input "2025-01-01" at bounding box center [302, 335] width 126 height 22
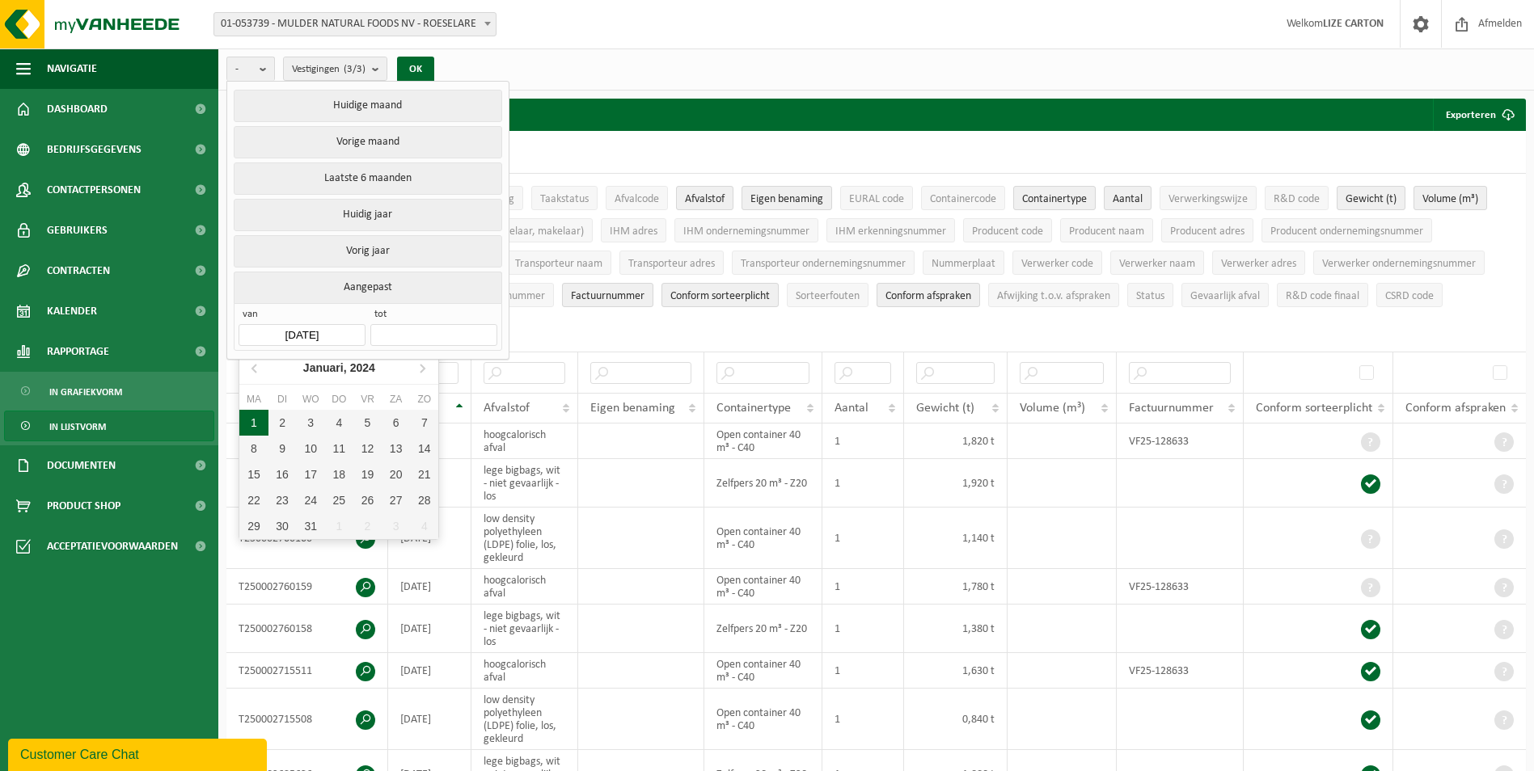
click at [256, 425] on div "1" at bounding box center [253, 423] width 28 height 26
type input "2024-01-01"
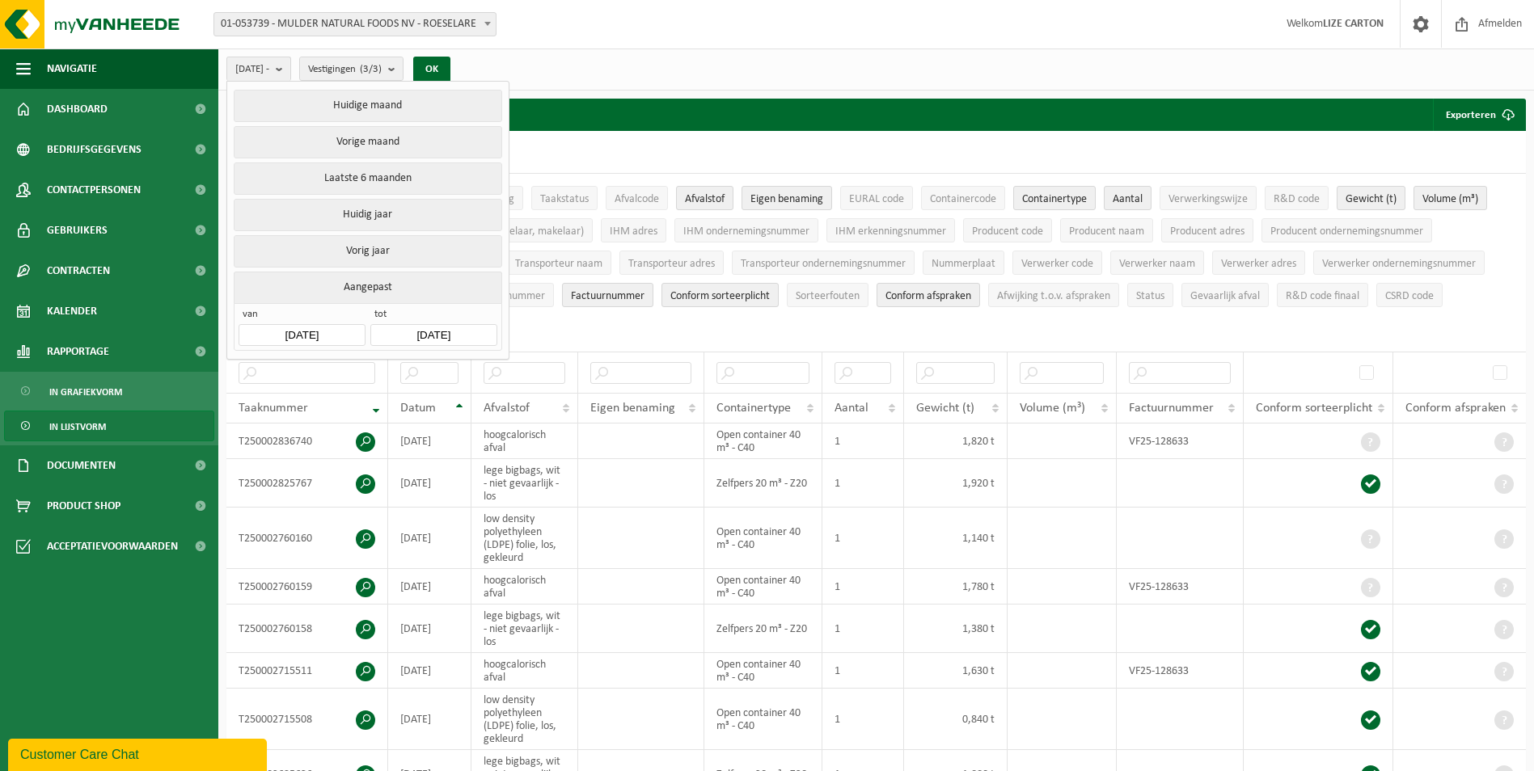
click at [446, 329] on input "2025-10-07" at bounding box center [433, 335] width 126 height 22
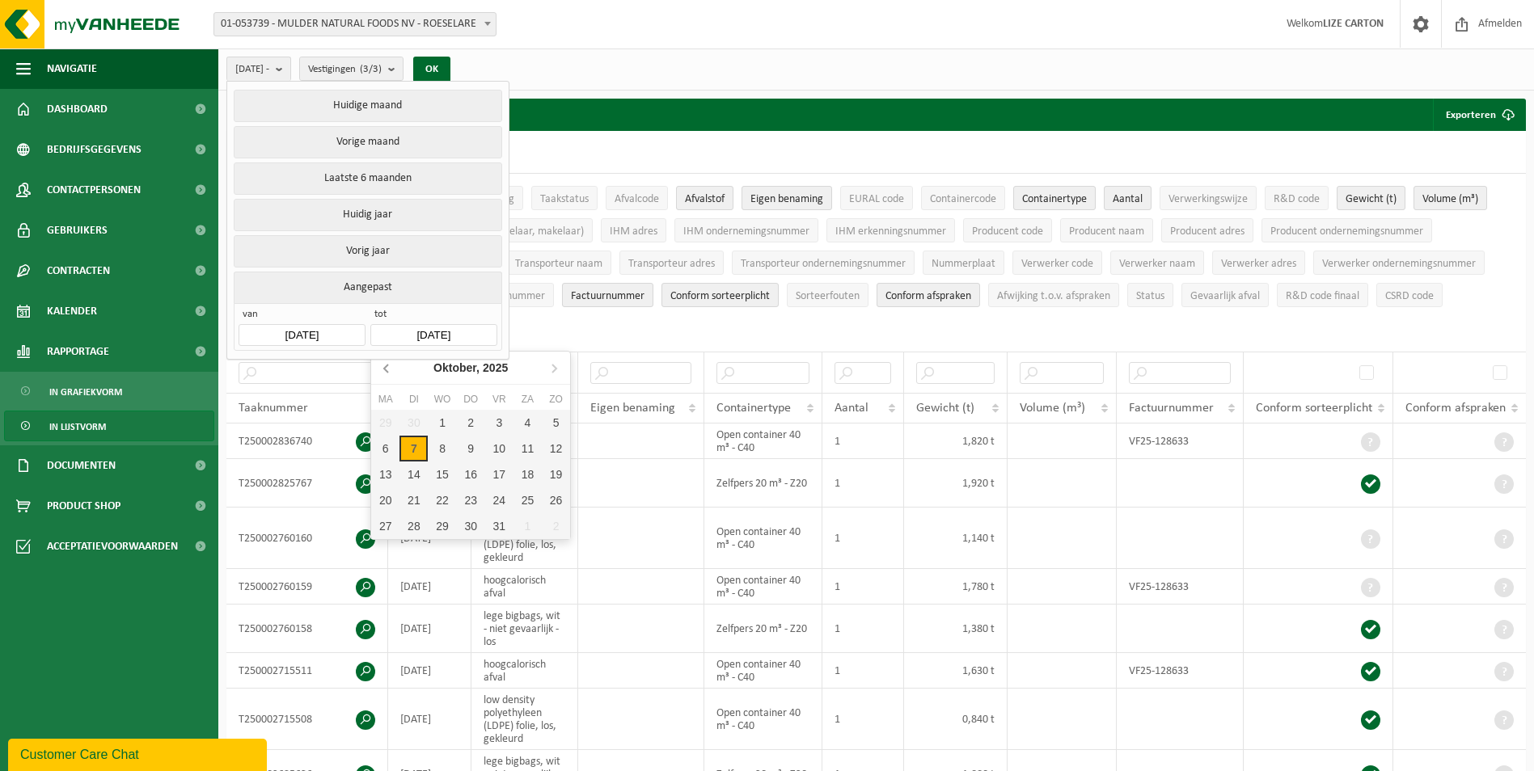
click at [380, 369] on icon at bounding box center [387, 368] width 26 height 26
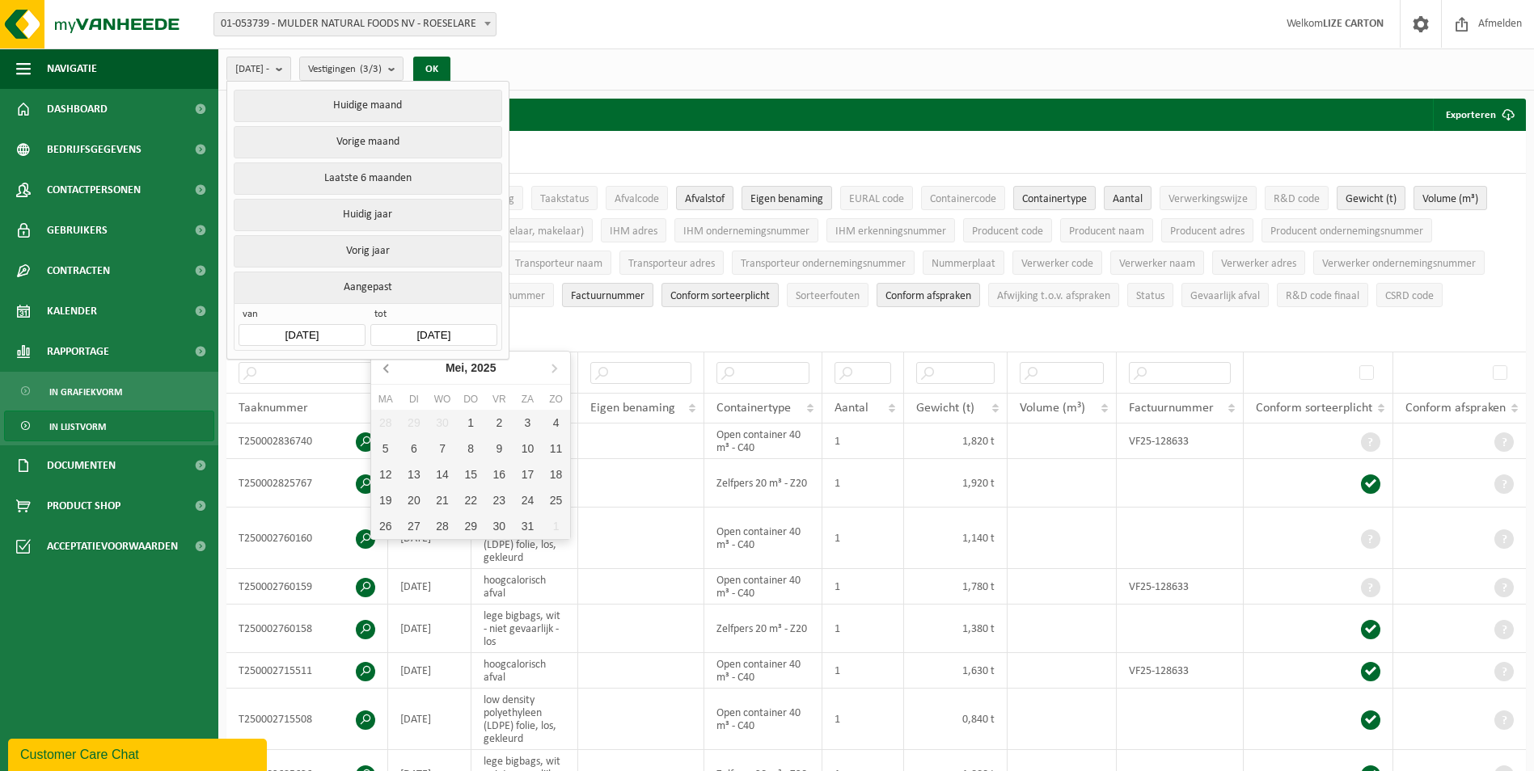
click at [380, 369] on icon at bounding box center [387, 368] width 26 height 26
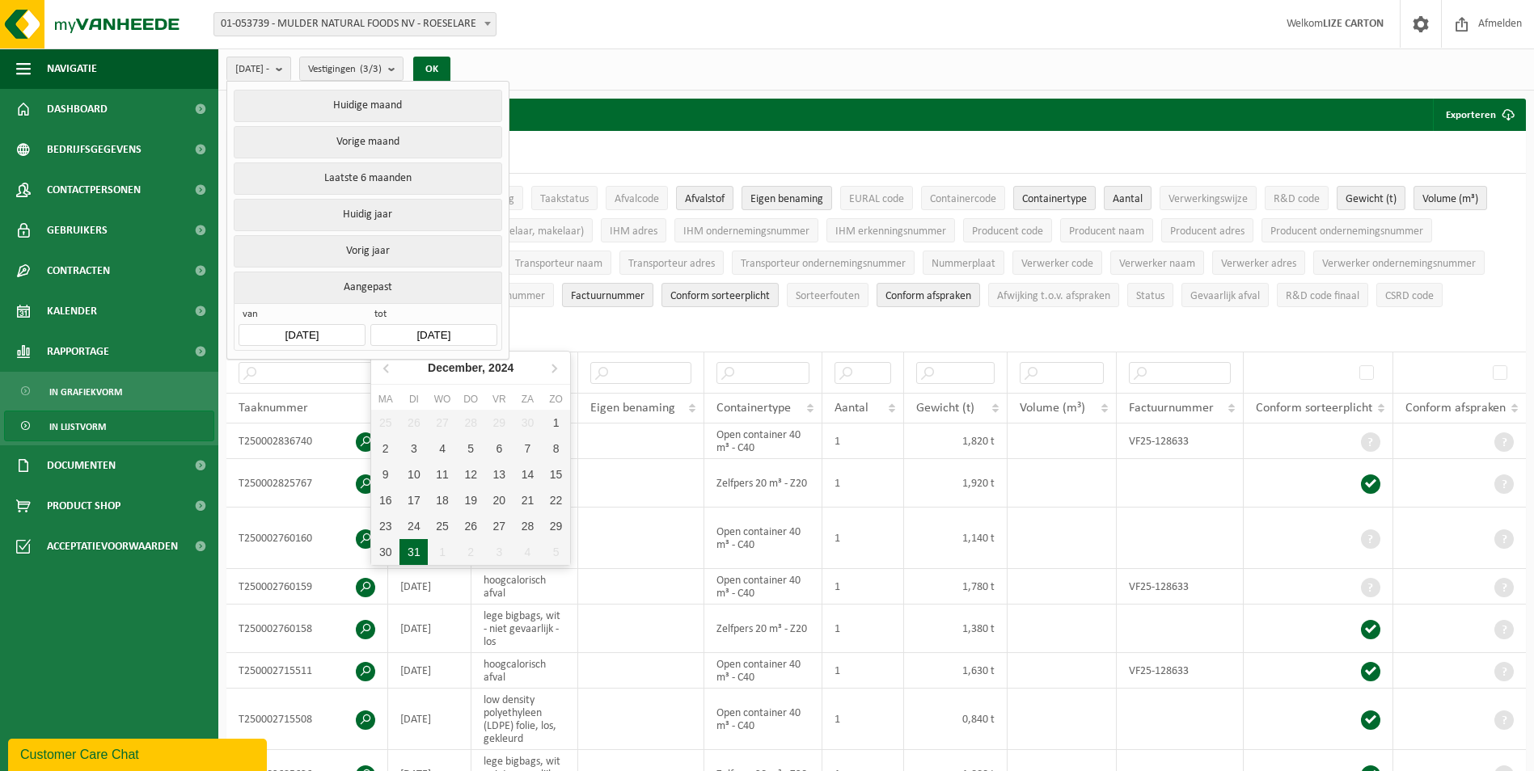
click at [417, 555] on div "31" at bounding box center [413, 552] width 28 height 26
type input "2024-12-31"
type input "2024-01-01"
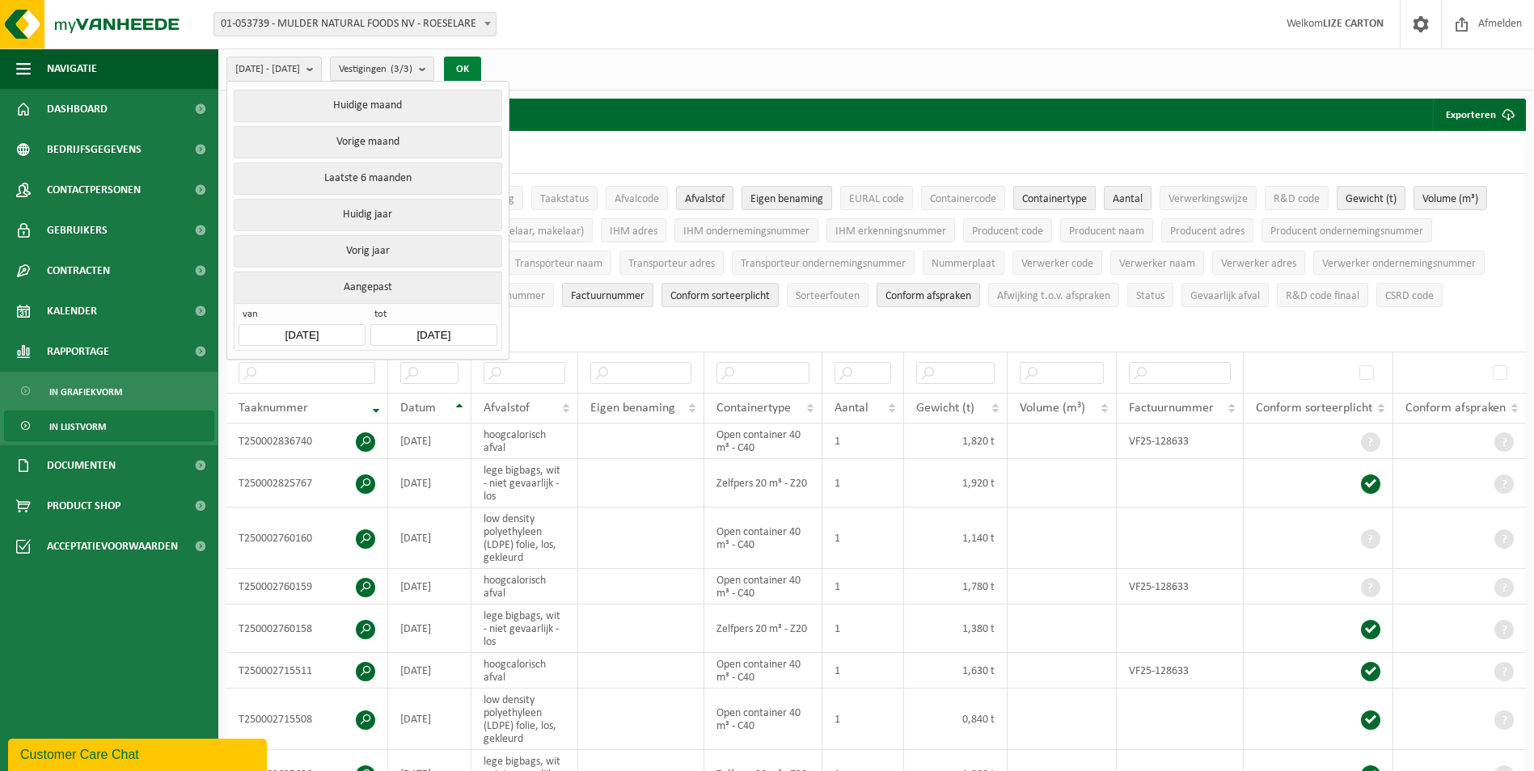
click at [481, 68] on button "OK" at bounding box center [462, 70] width 37 height 26
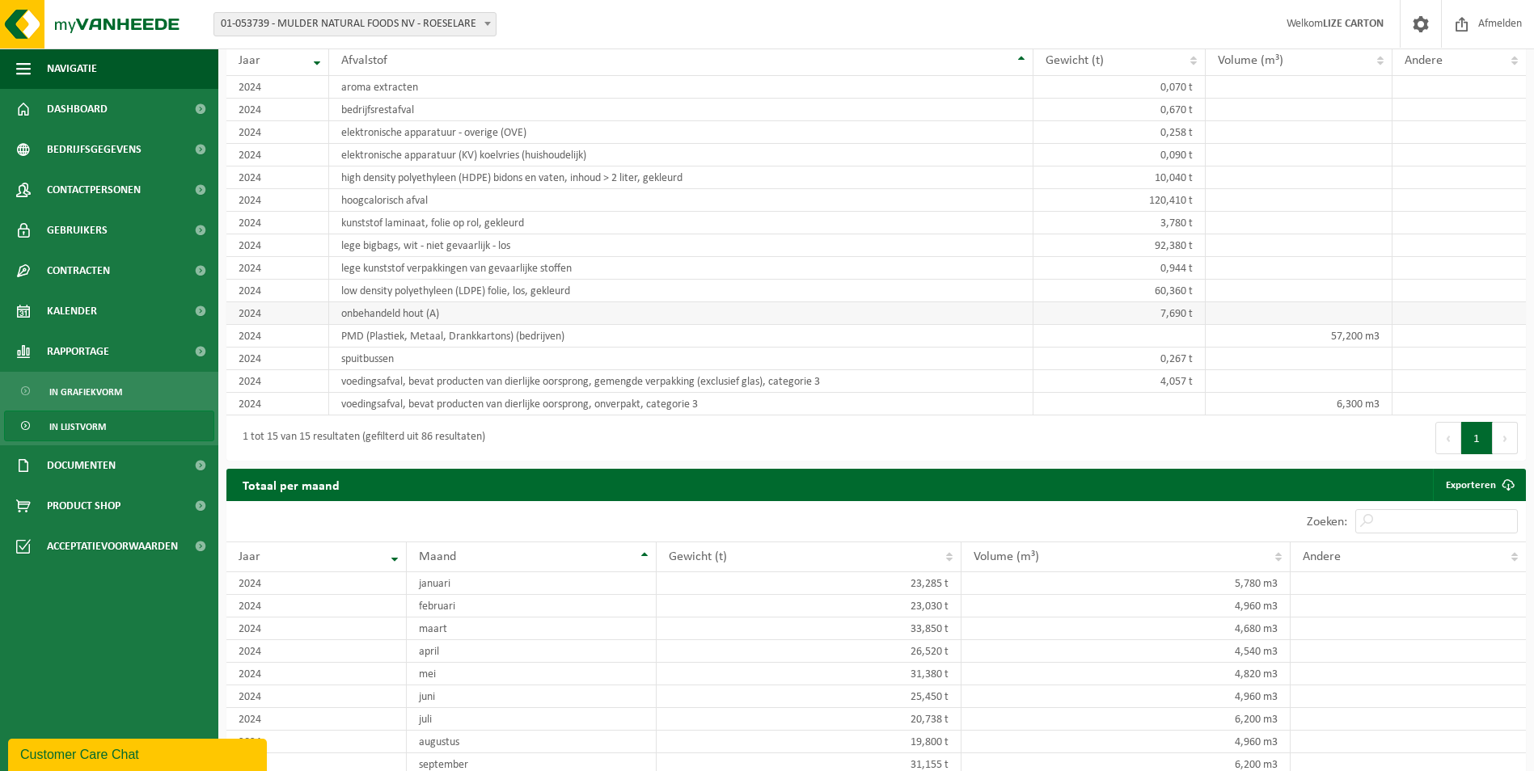
scroll to position [1721, 0]
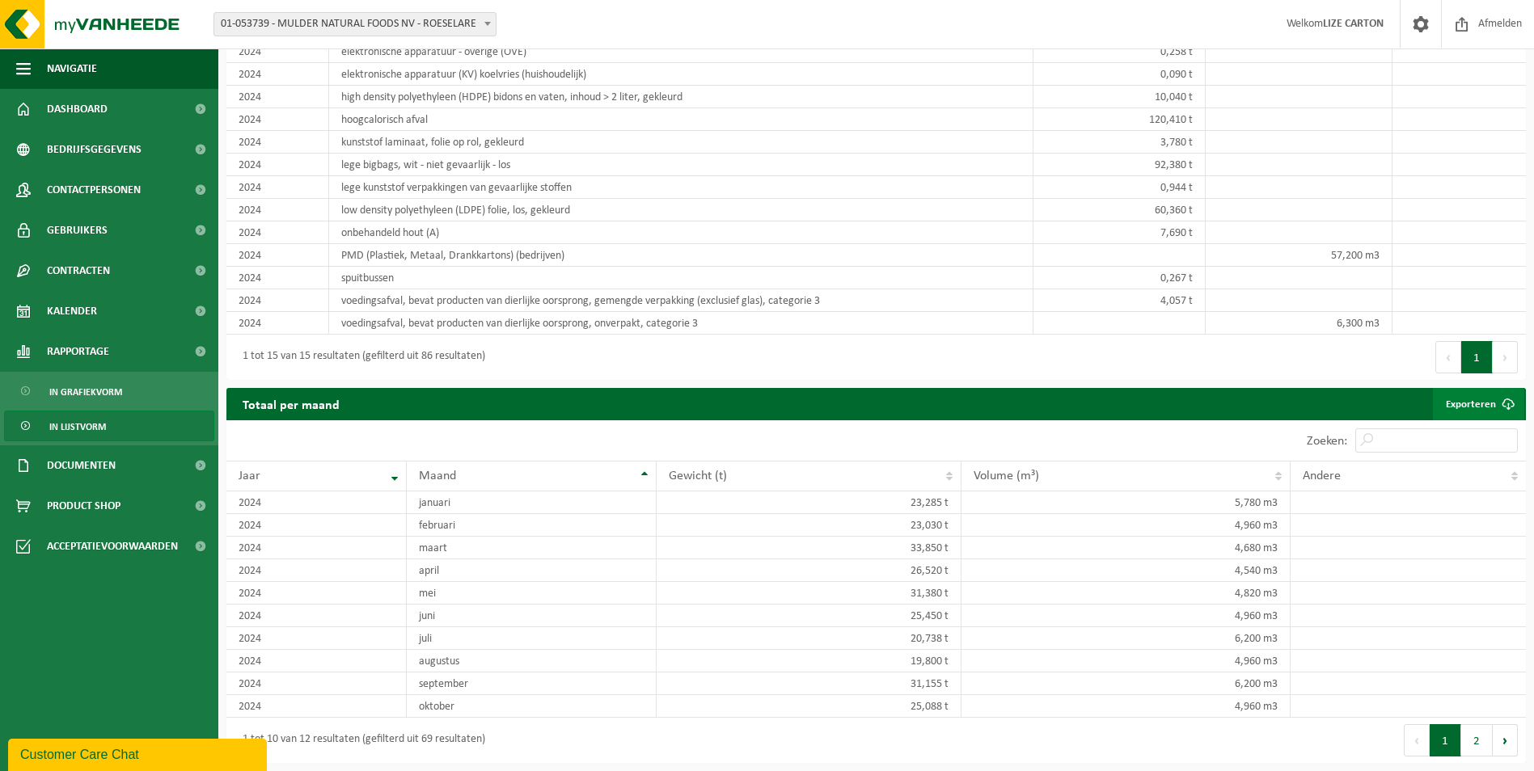
click at [1503, 409] on span at bounding box center [1508, 404] width 32 height 32
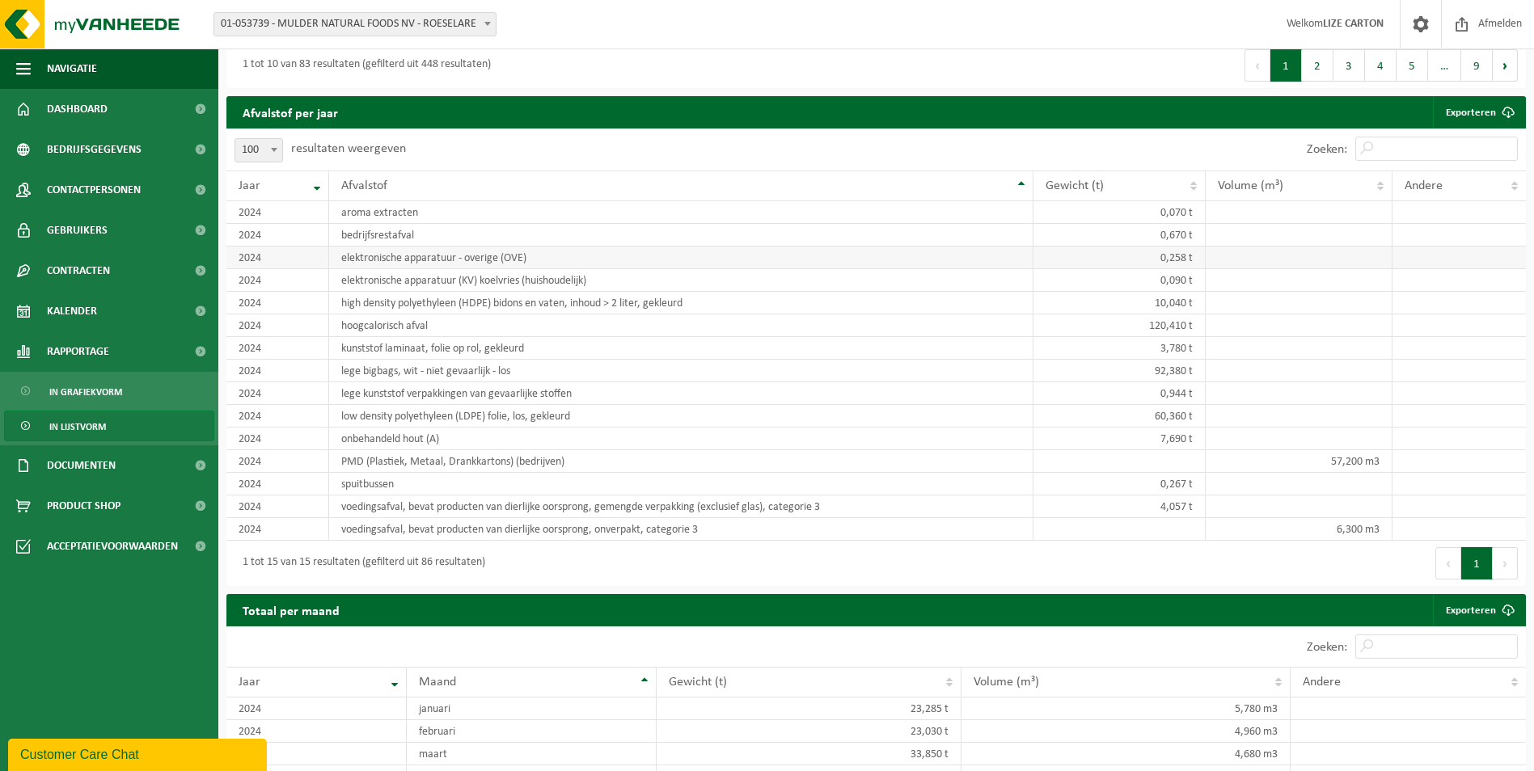
scroll to position [1478, 0]
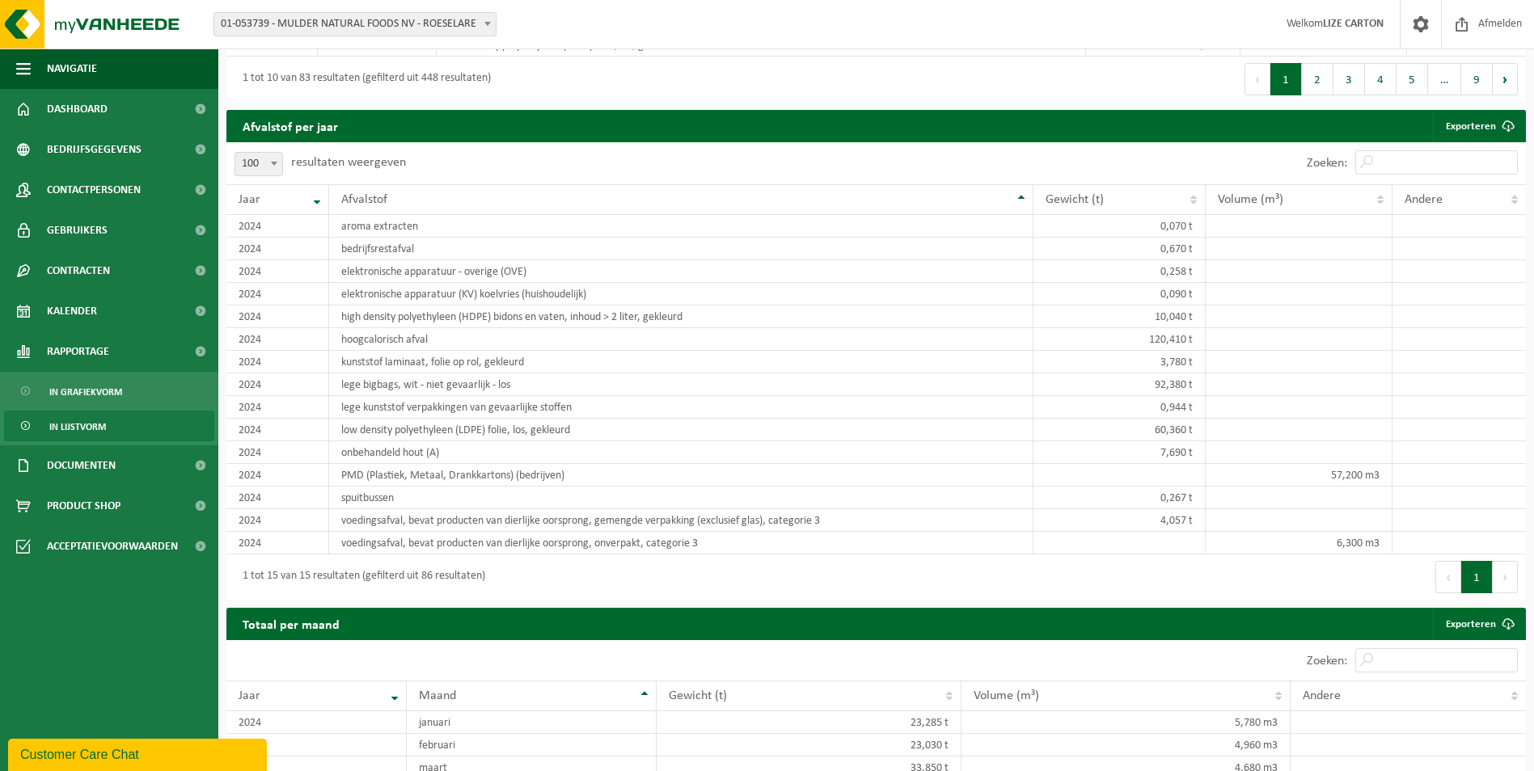
click at [691, 173] on div "10 25 50 100 100 resultaten weergeven" at bounding box center [551, 163] width 650 height 42
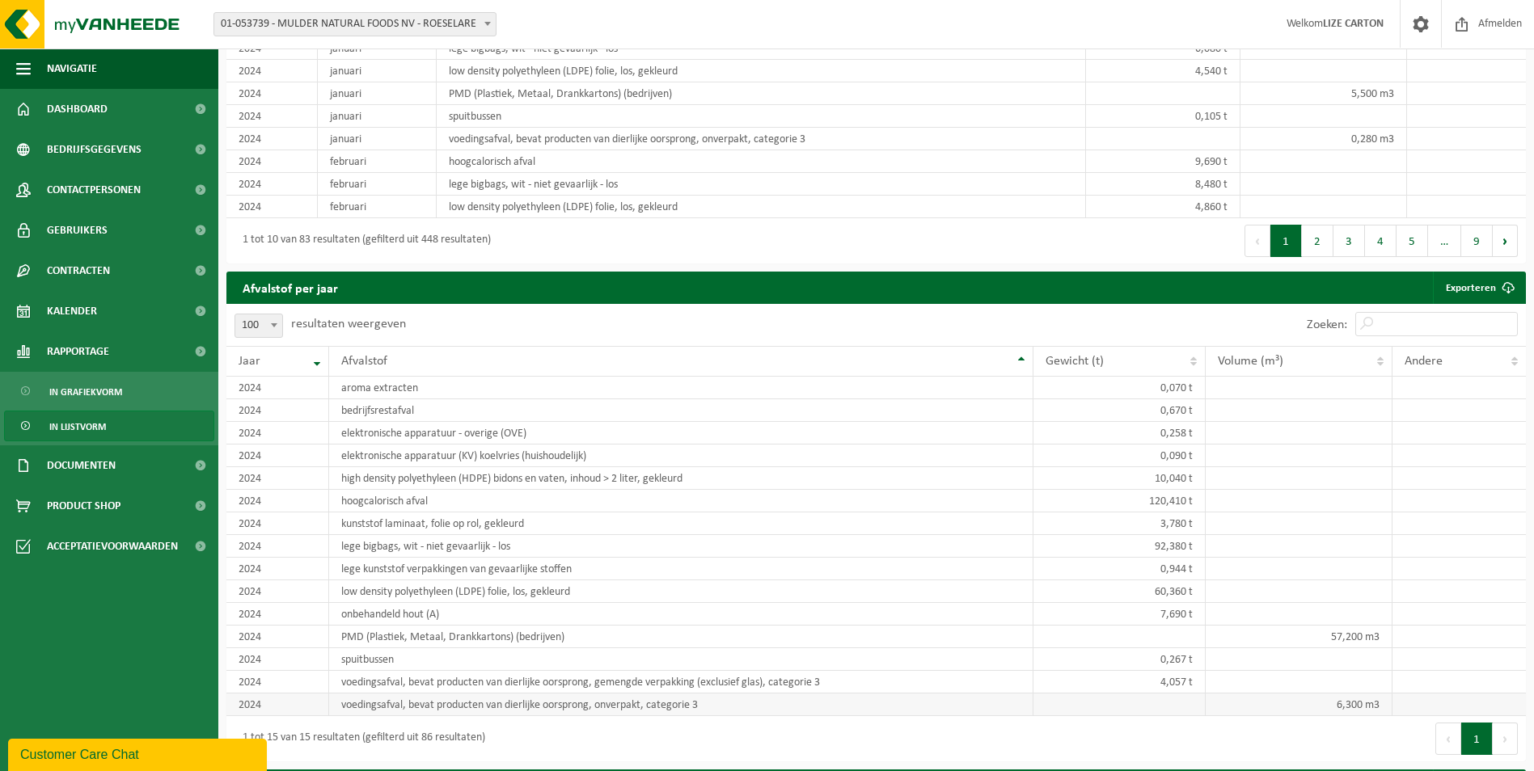
scroll to position [1074, 0]
